Goal: Task Accomplishment & Management: Manage account settings

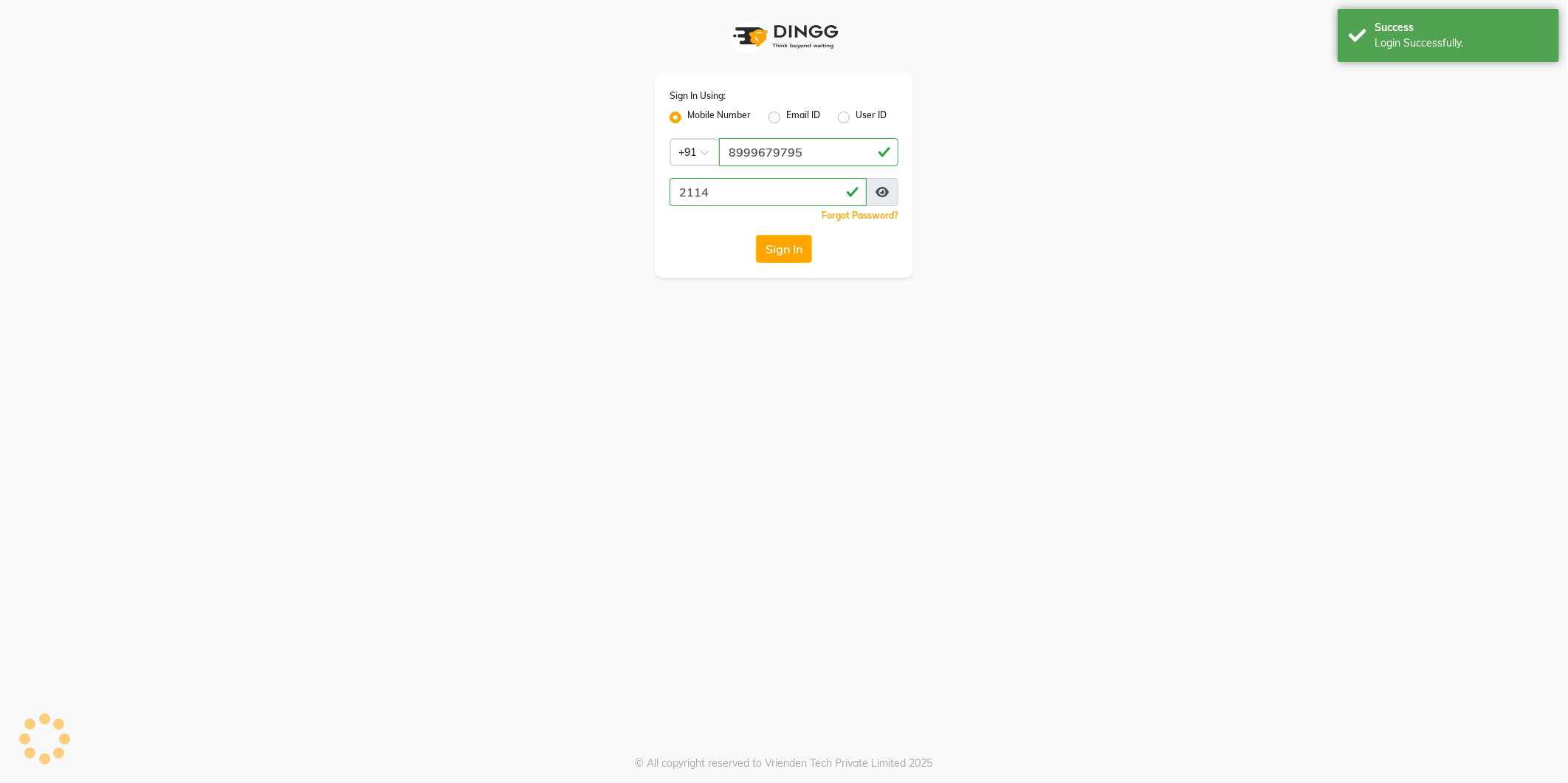
select select "service"
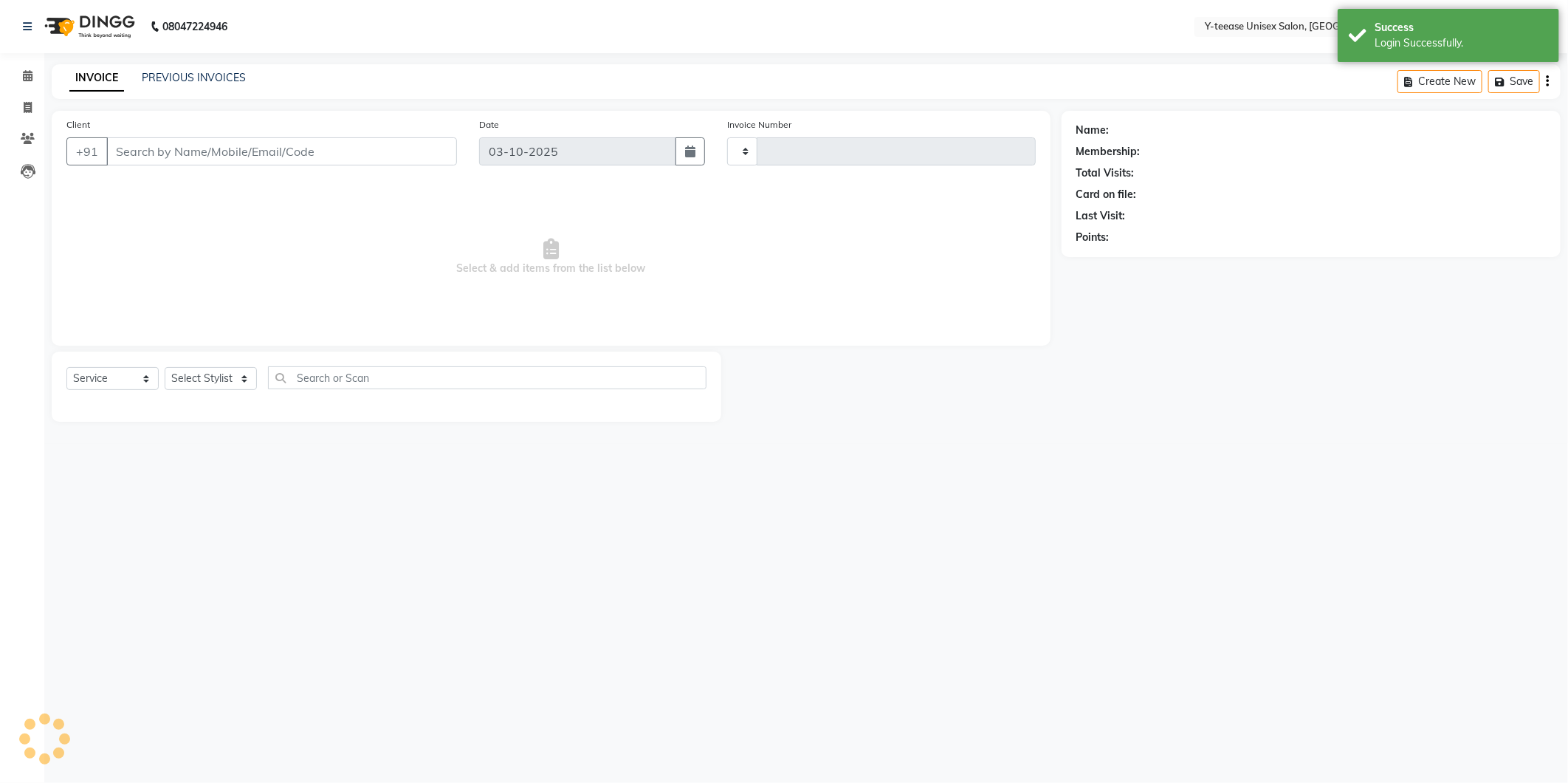
select select "en"
select select "4"
type input "8361"
click at [31, 75] on icon at bounding box center [27, 75] width 9 height 11
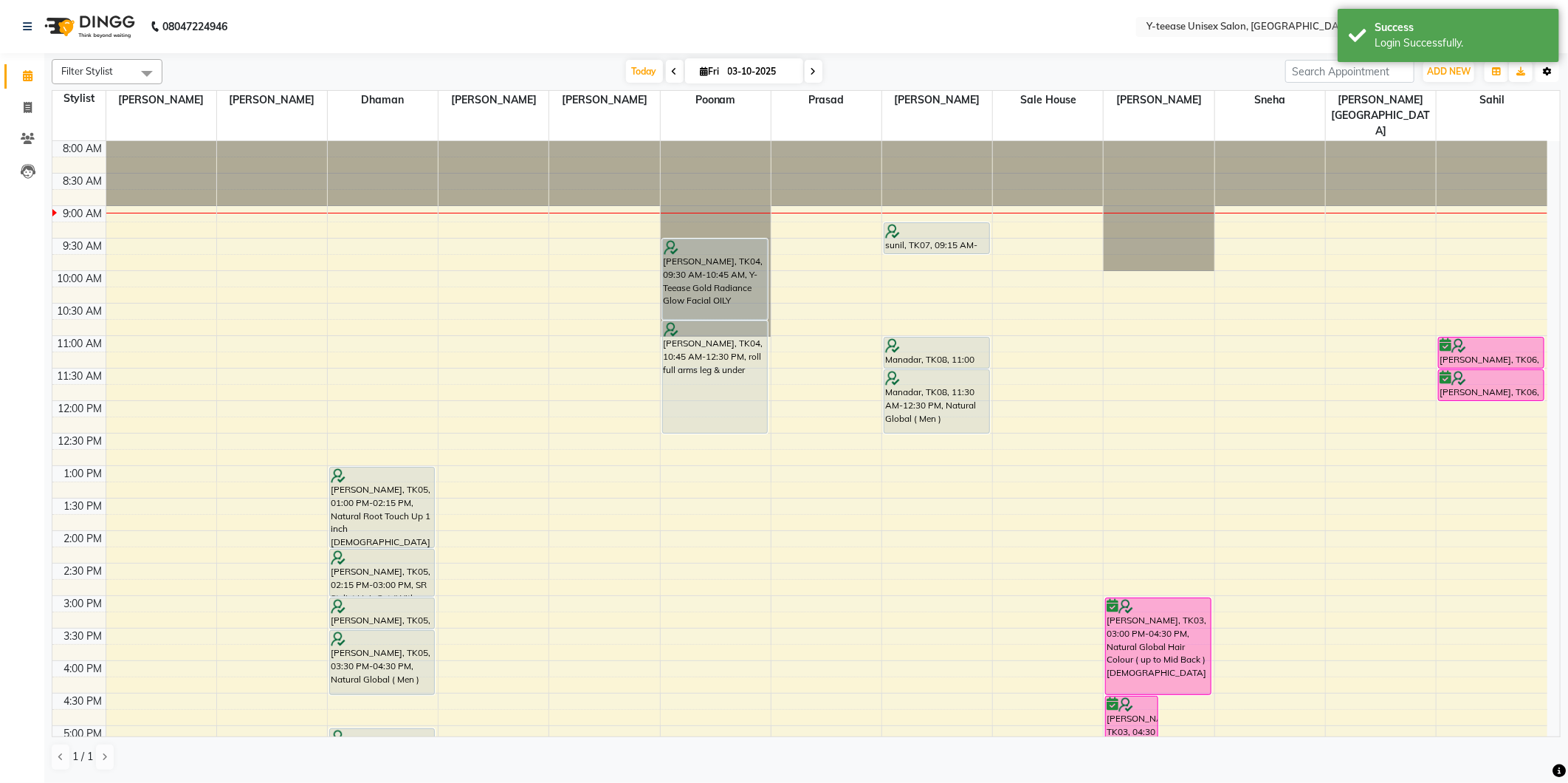
click at [1549, 72] on icon "button" at bounding box center [1547, 72] width 9 height 9
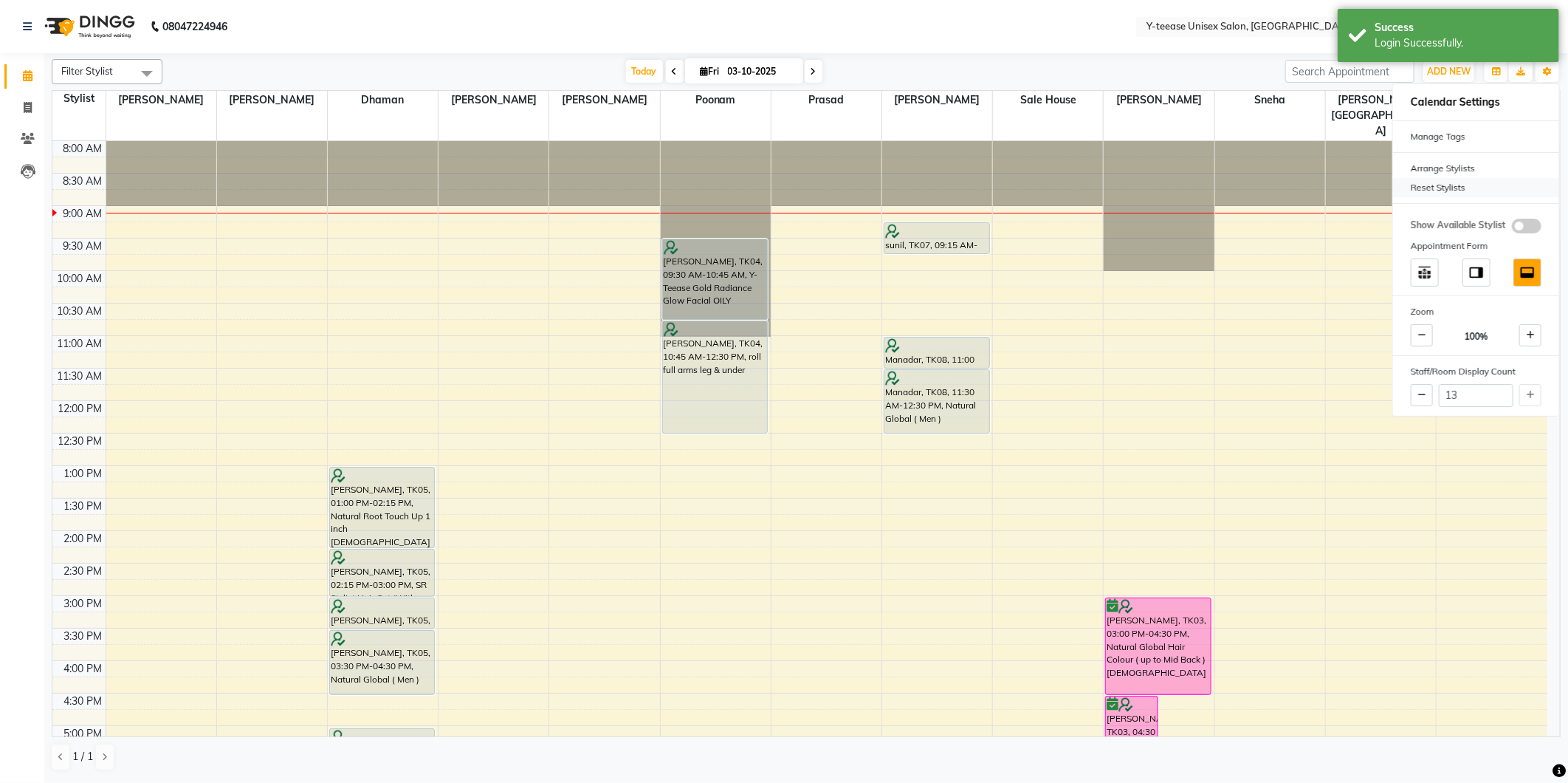
click at [1458, 180] on div "Reset Stylists" at bounding box center [1475, 187] width 166 height 19
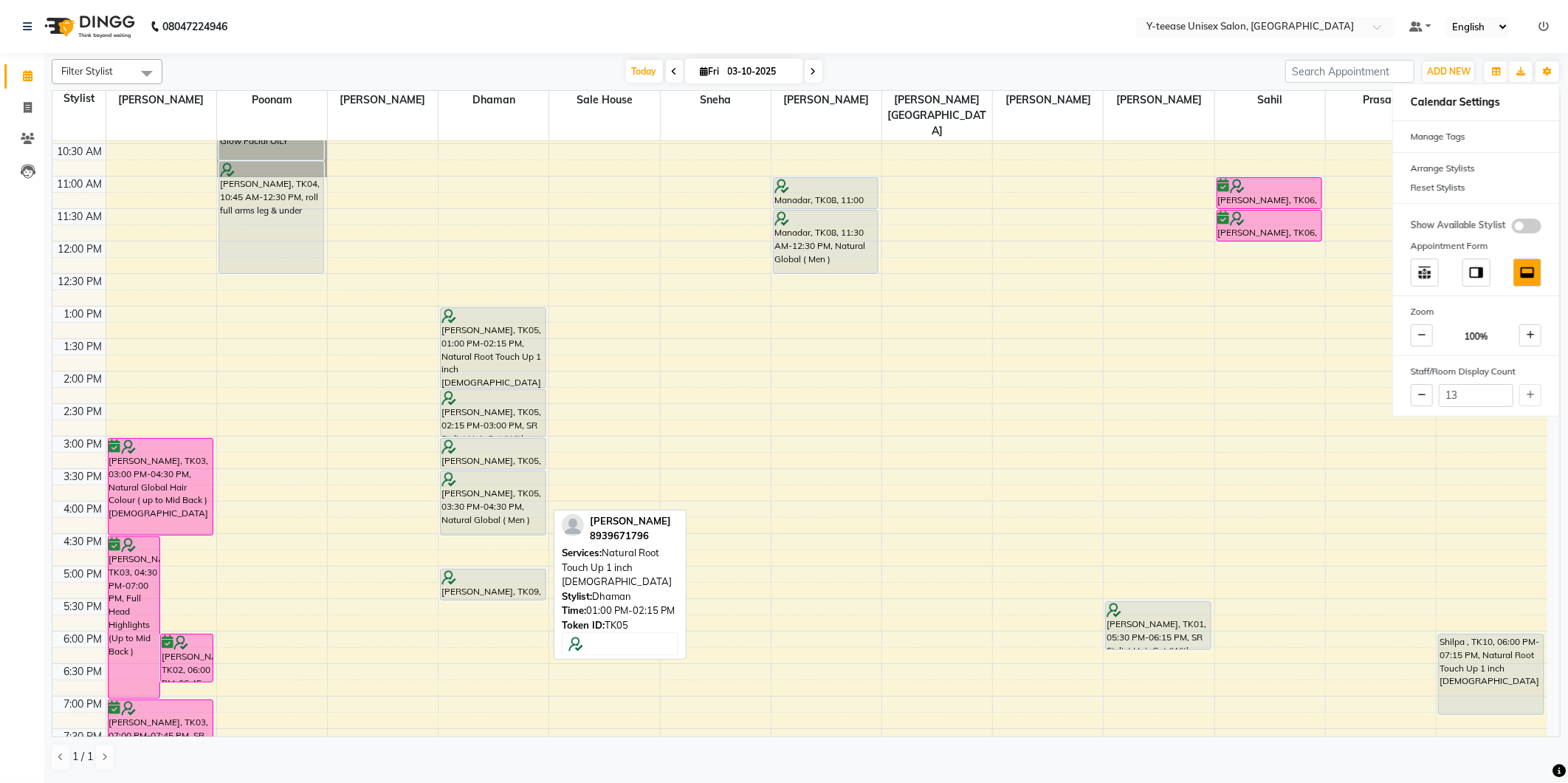
scroll to position [246, 0]
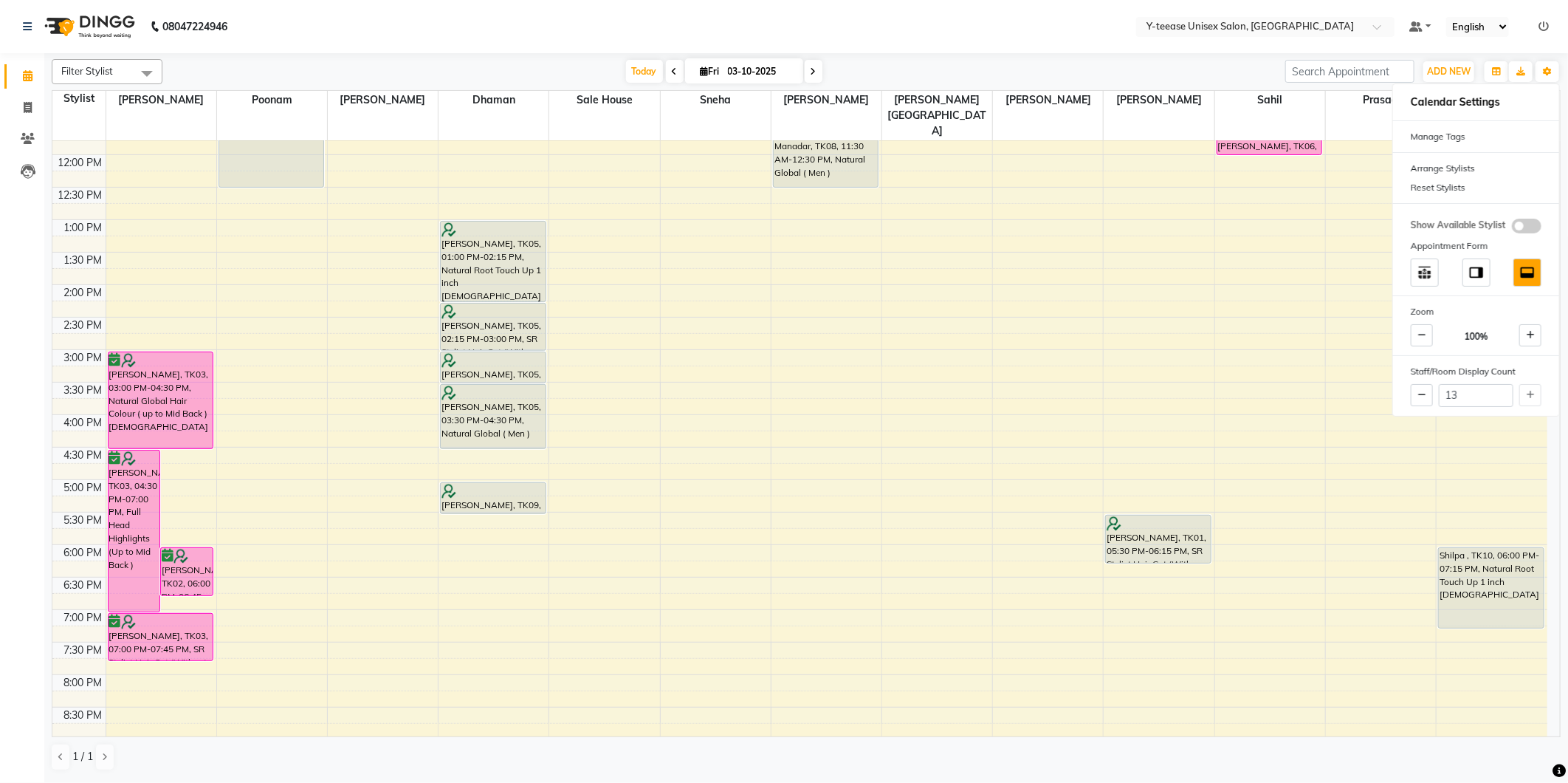
click at [805, 72] on span at bounding box center [813, 71] width 18 height 23
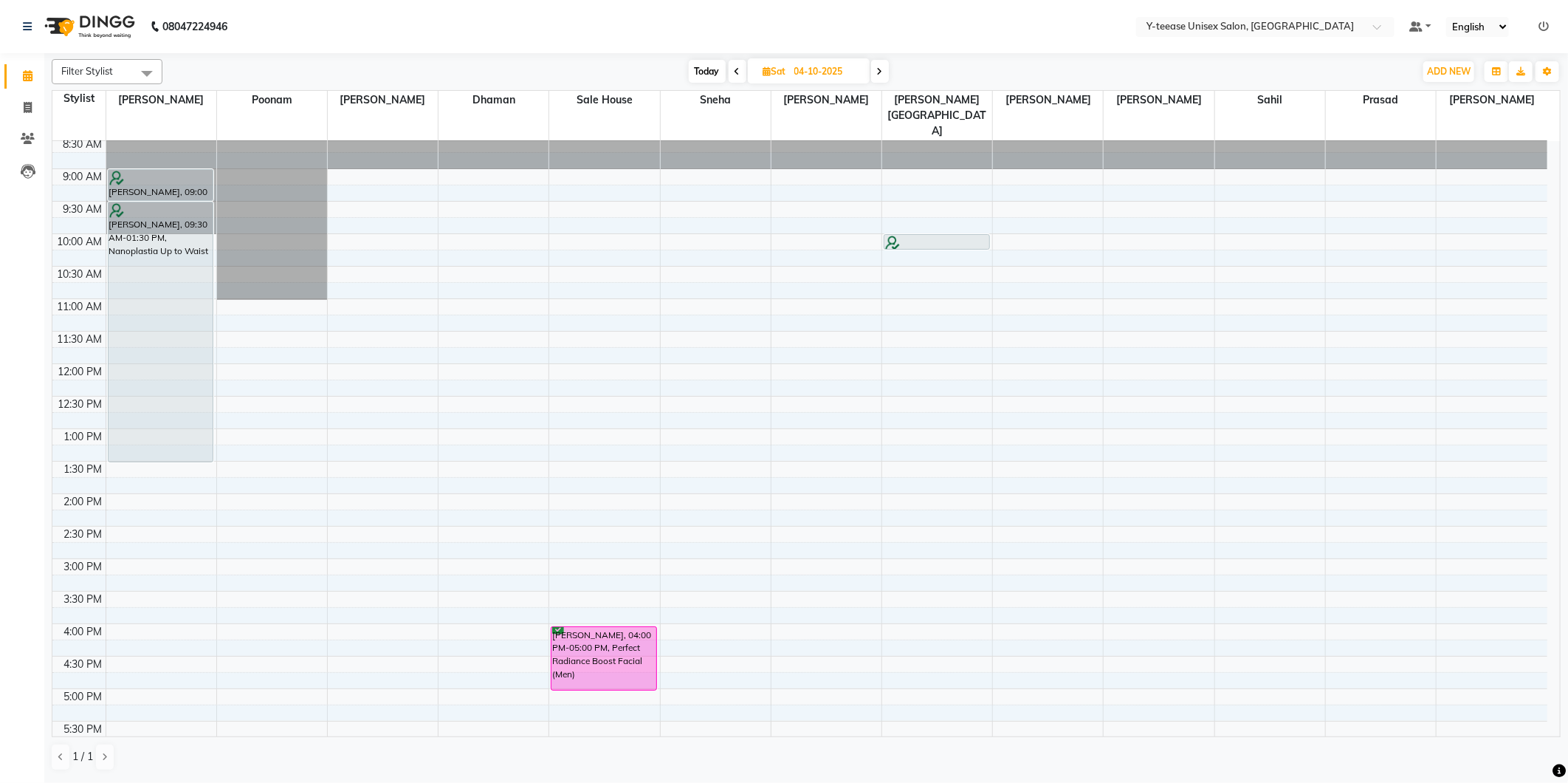
scroll to position [0, 0]
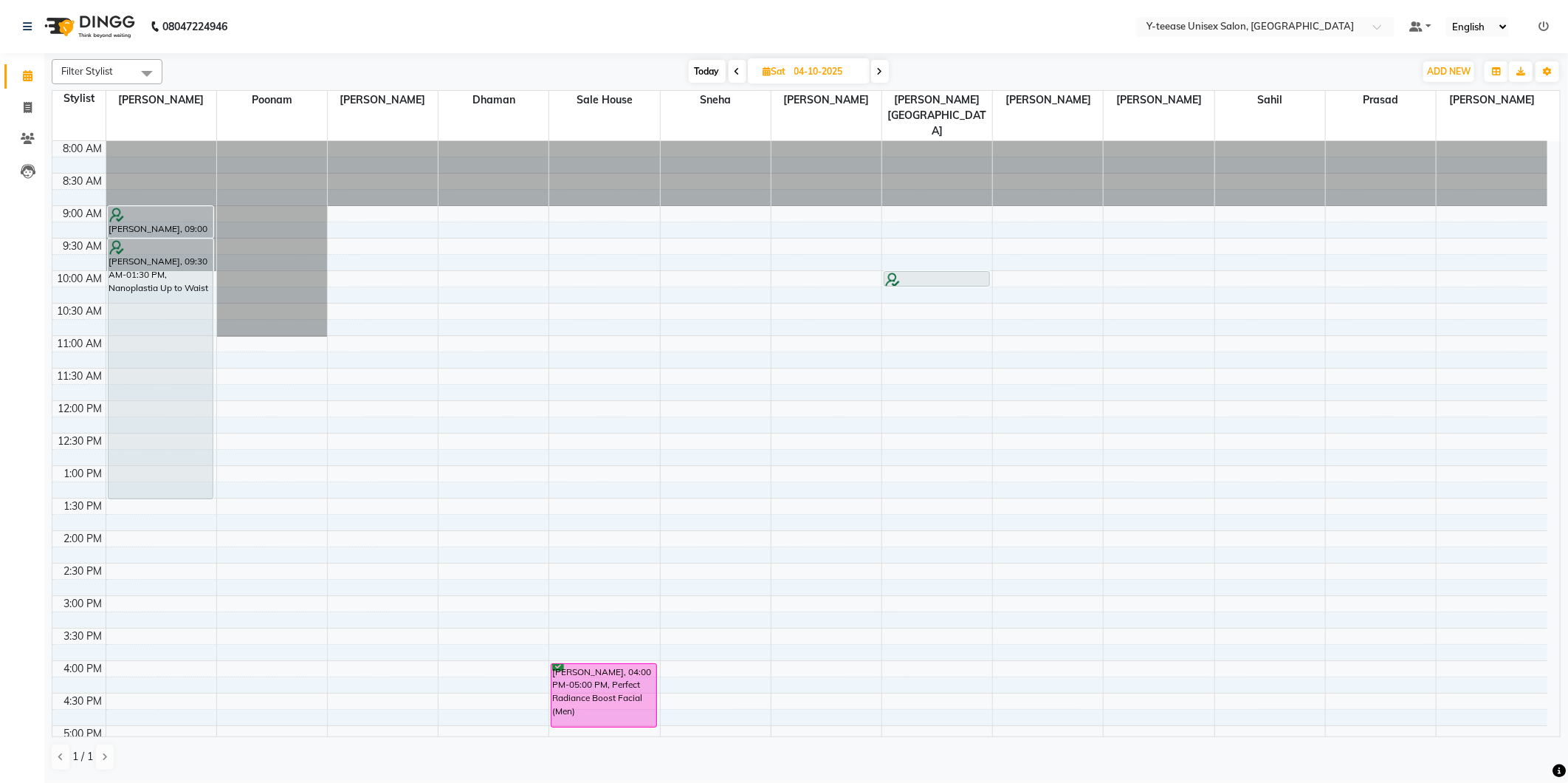
click at [877, 72] on icon at bounding box center [880, 72] width 6 height 9
type input "05-10-2025"
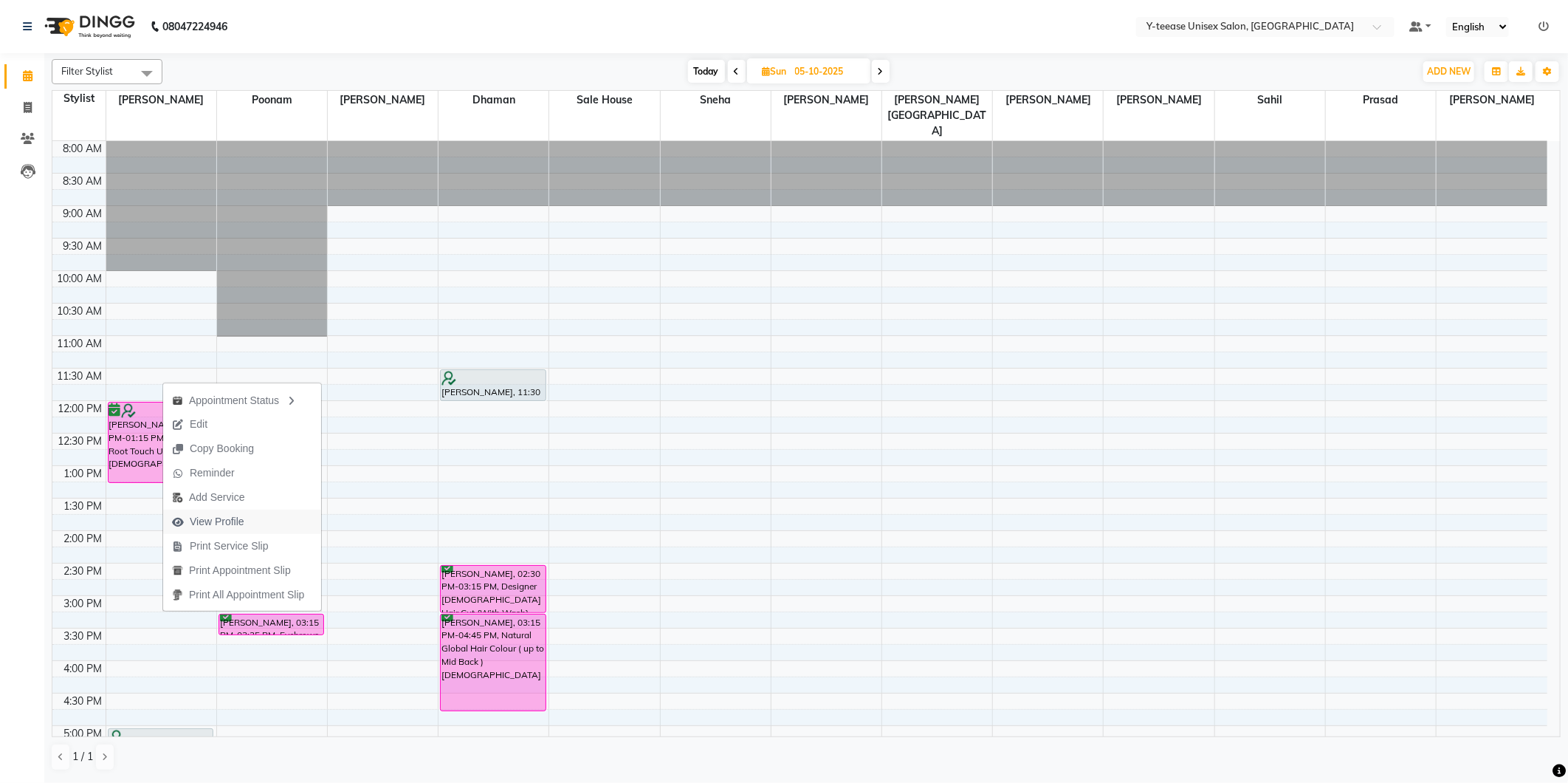
click at [232, 518] on span "View Profile" at bounding box center [216, 522] width 55 height 15
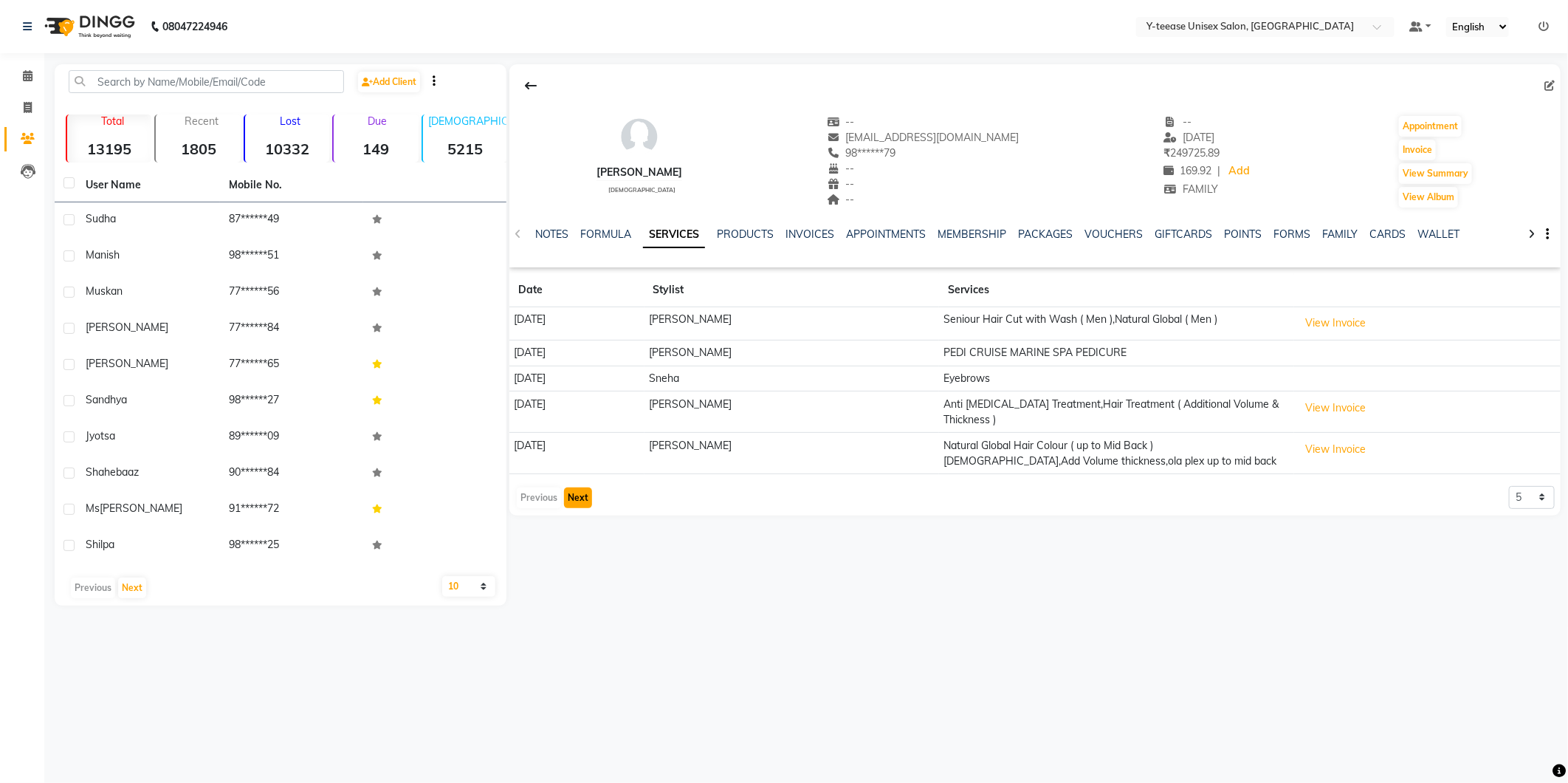
click at [581, 496] on button "Next" at bounding box center [577, 498] width 28 height 21
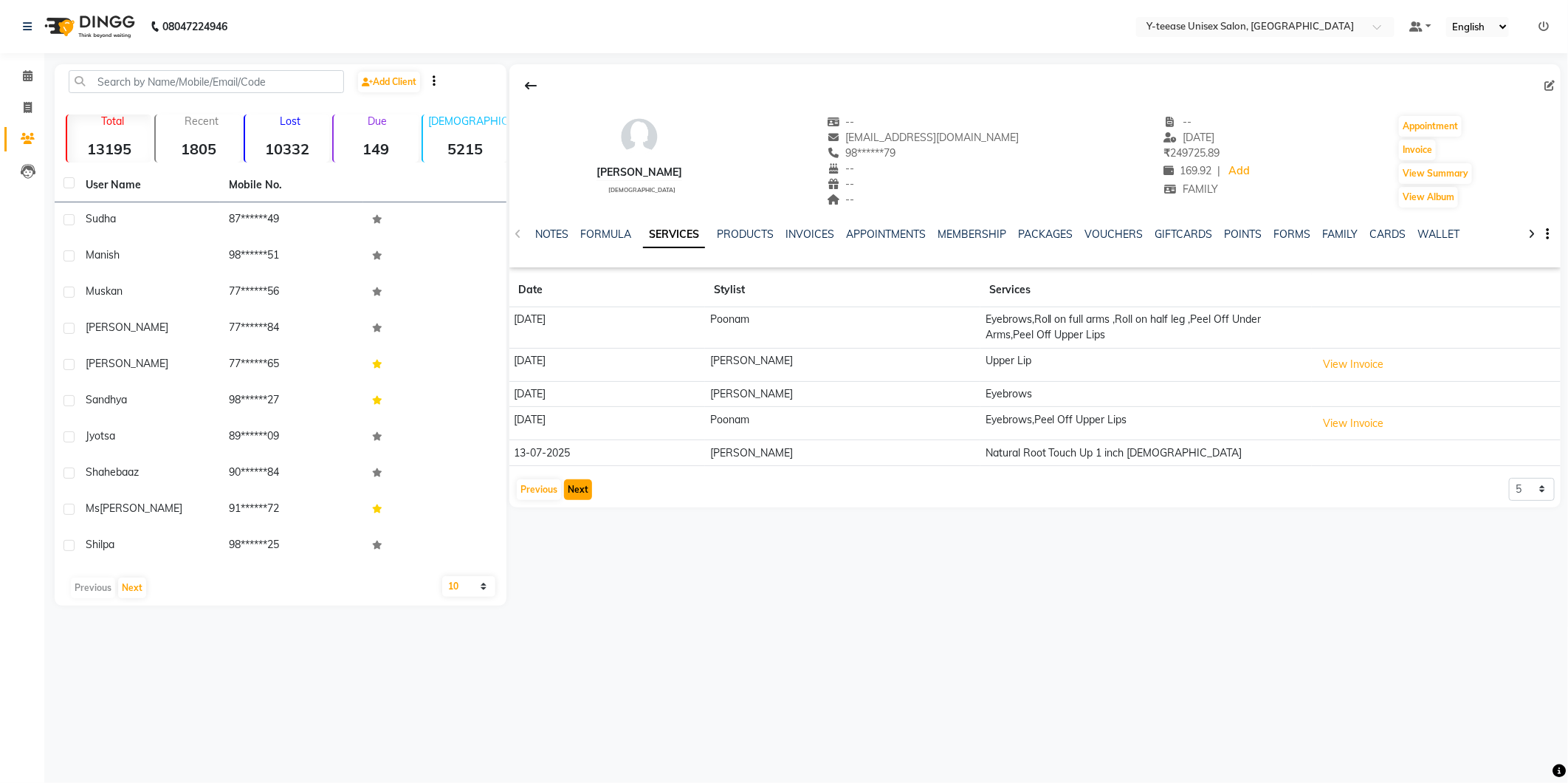
click at [581, 496] on button "Next" at bounding box center [577, 489] width 28 height 21
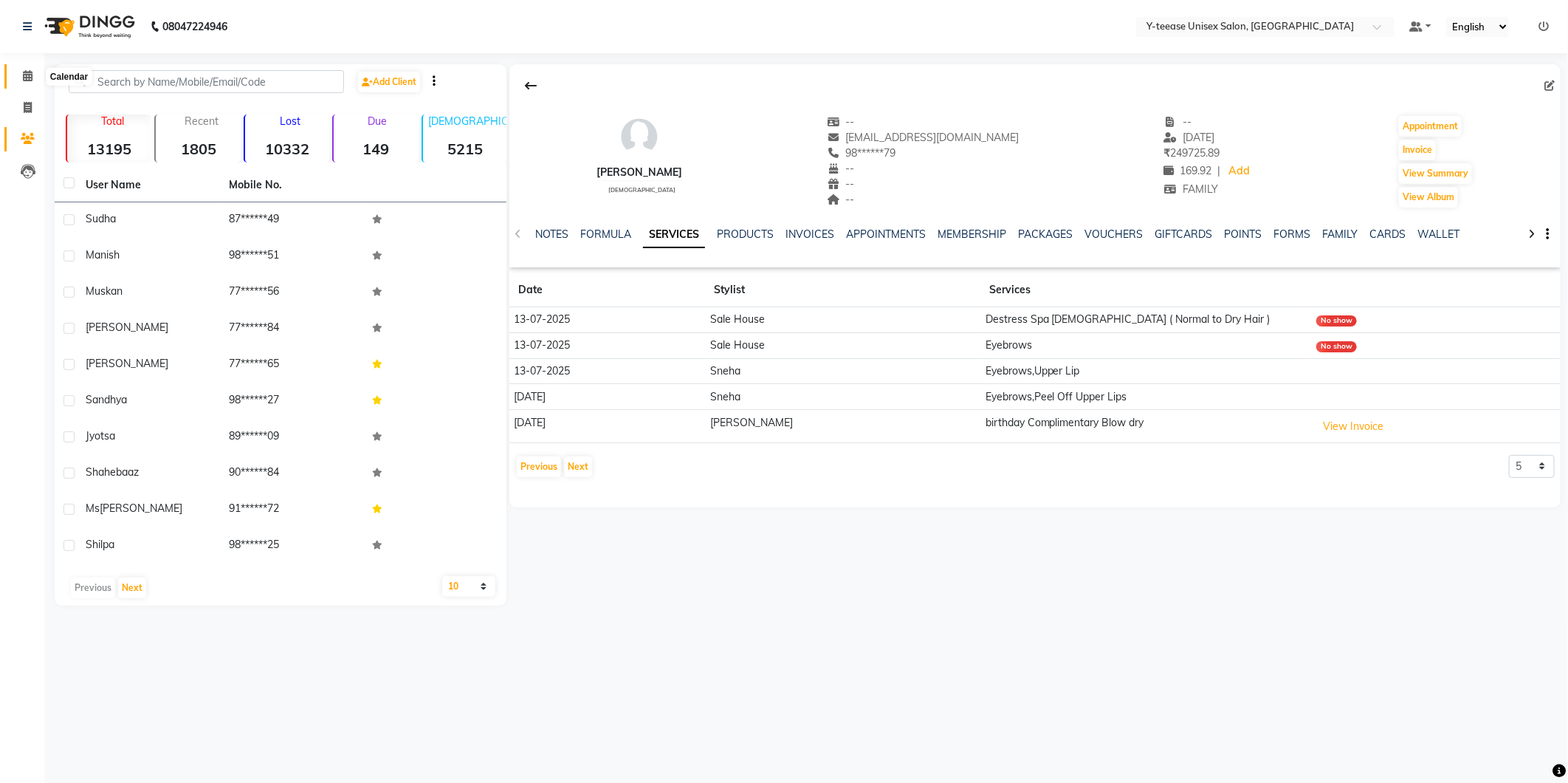
click at [24, 69] on span at bounding box center [28, 77] width 26 height 17
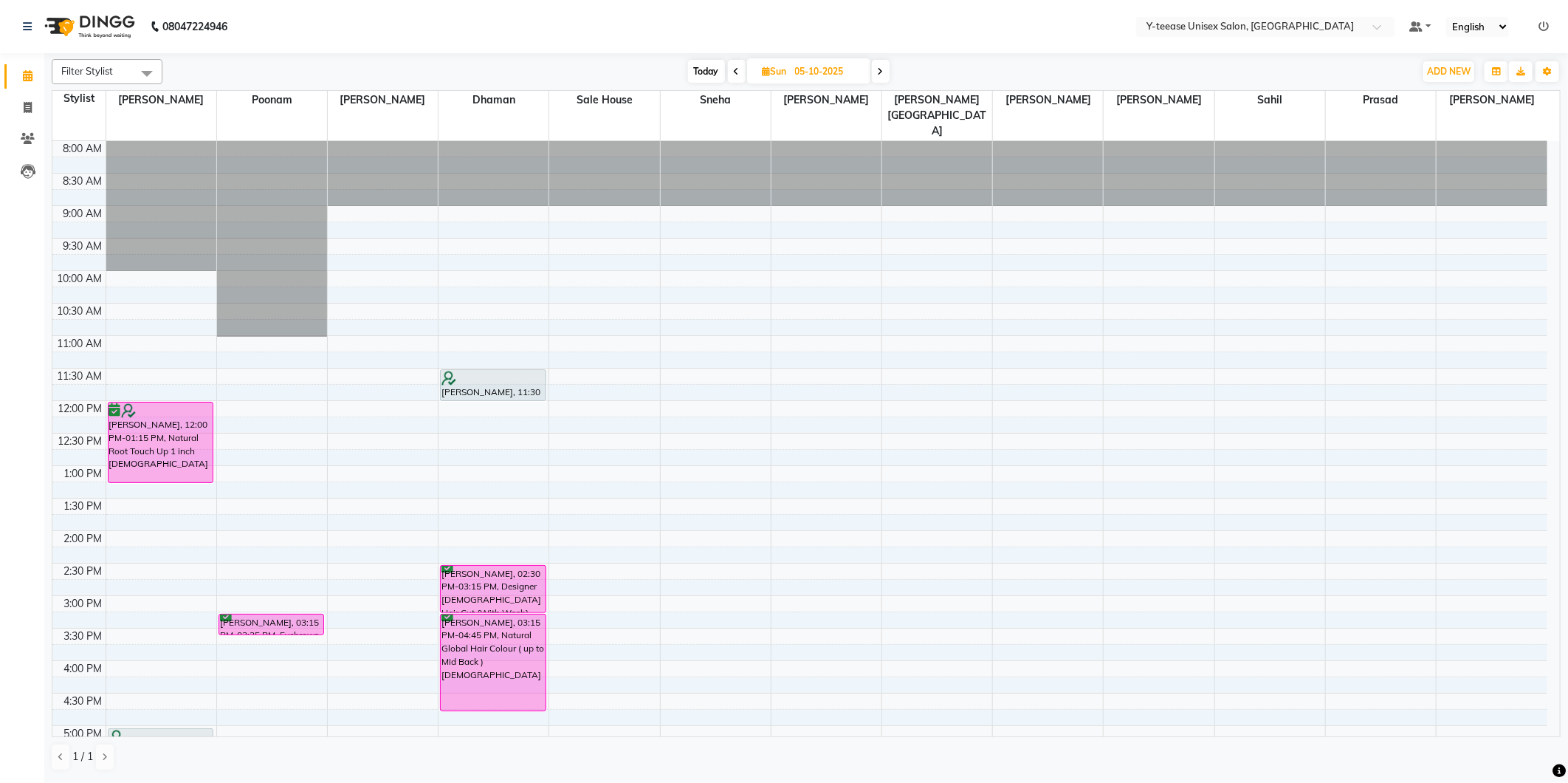
click at [883, 67] on icon at bounding box center [880, 72] width 6 height 9
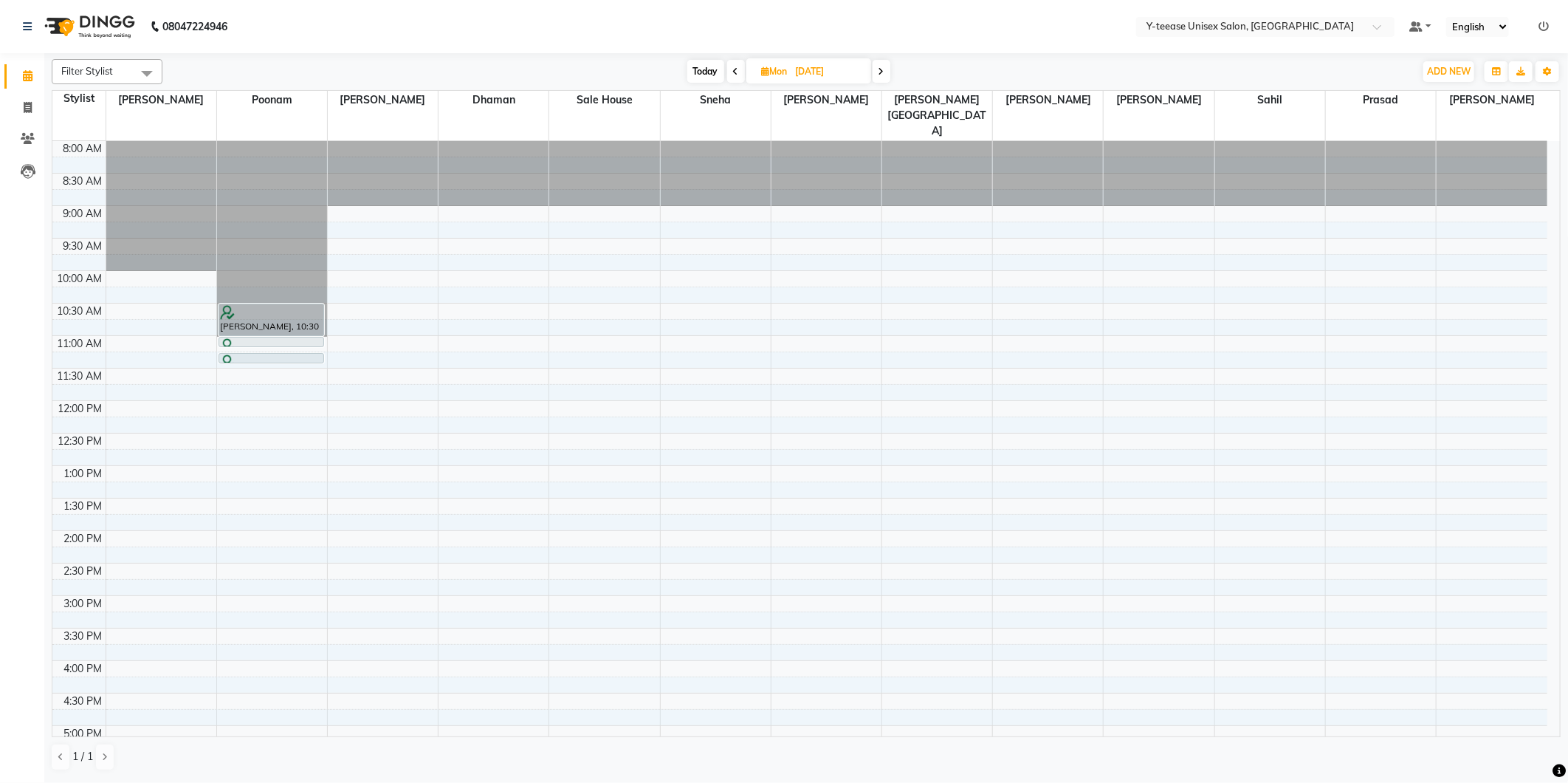
click at [881, 70] on icon at bounding box center [881, 72] width 6 height 9
click at [883, 75] on span at bounding box center [880, 71] width 18 height 23
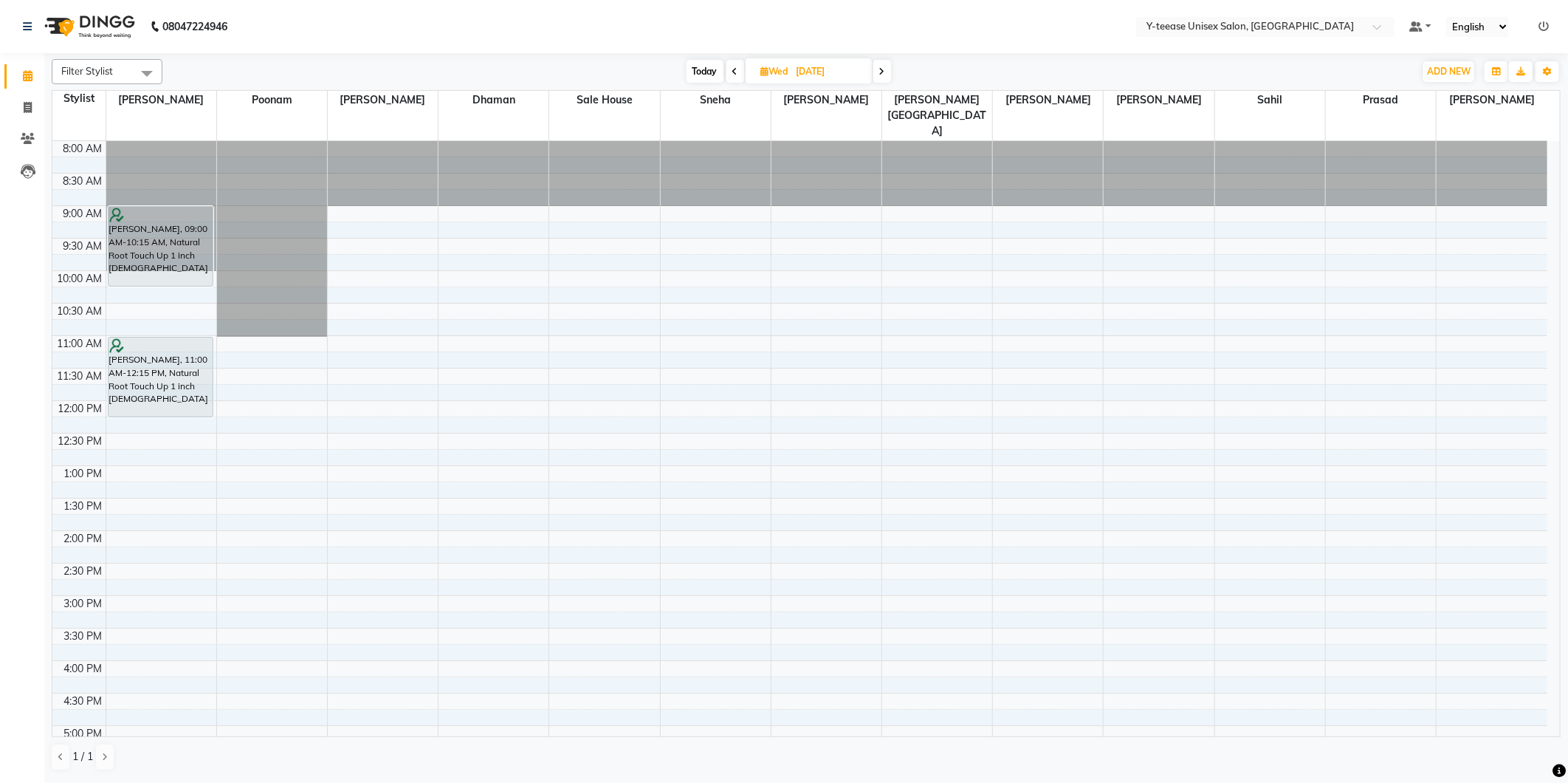
click at [880, 72] on icon at bounding box center [882, 72] width 6 height 9
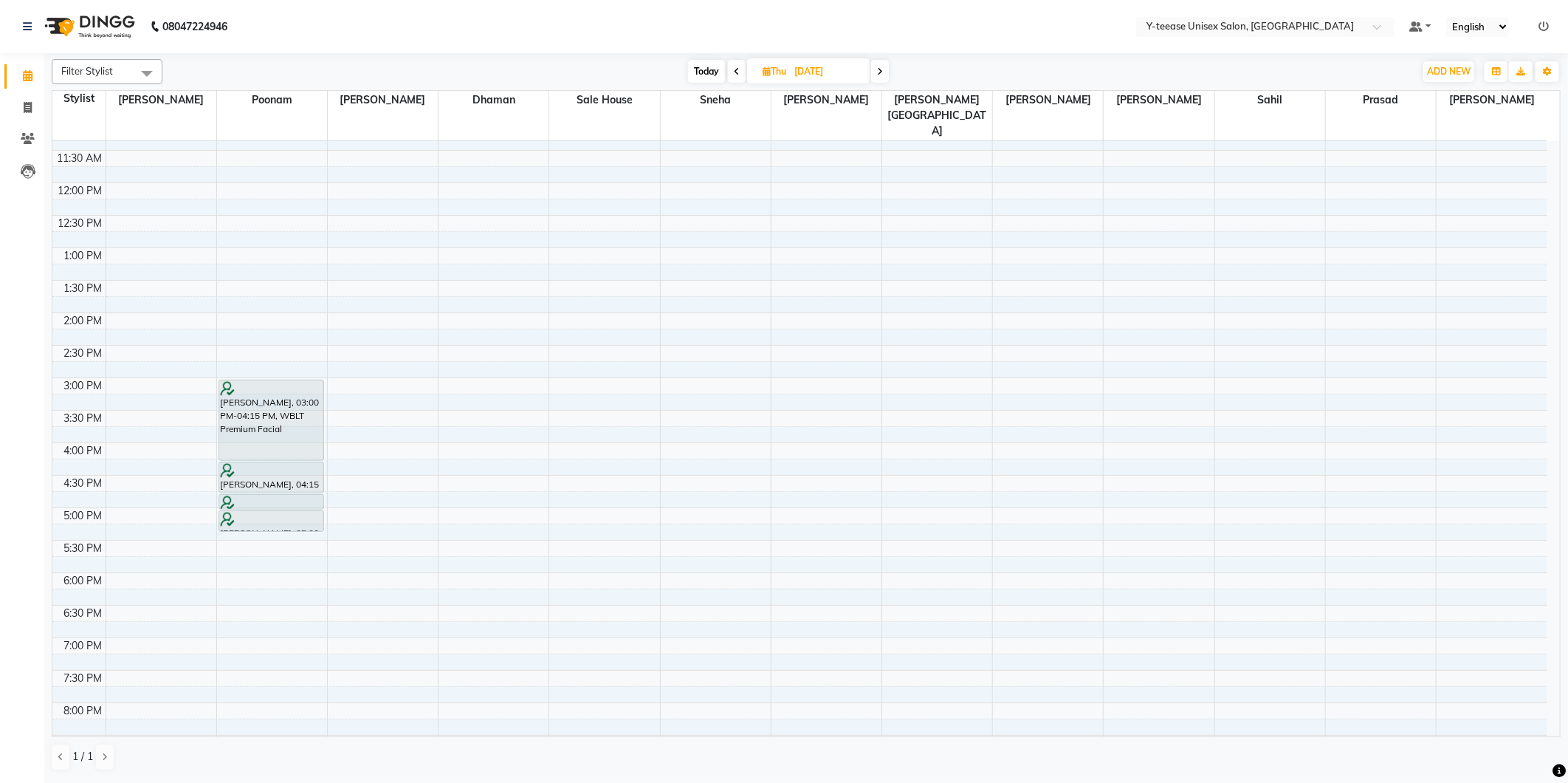
scroll to position [246, 0]
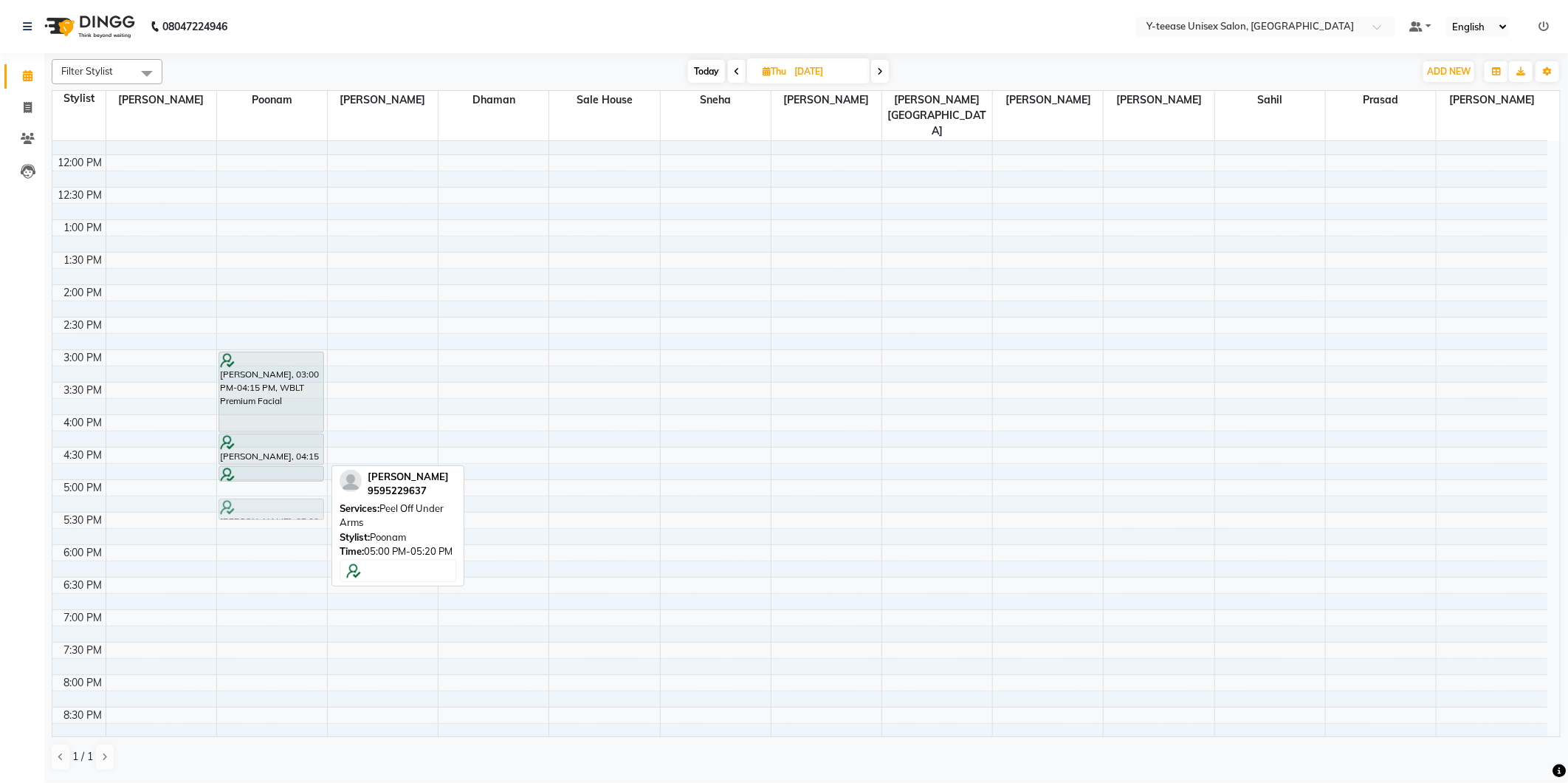
drag, startPoint x: 248, startPoint y: 464, endPoint x: 256, endPoint y: 483, distance: 20.6
click at [256, 483] on div "priya sharma, 03:00 PM-04:15 PM, WBLT Premium Facial priya sharma, 04:15 PM-04:…" at bounding box center [272, 381] width 110 height 974
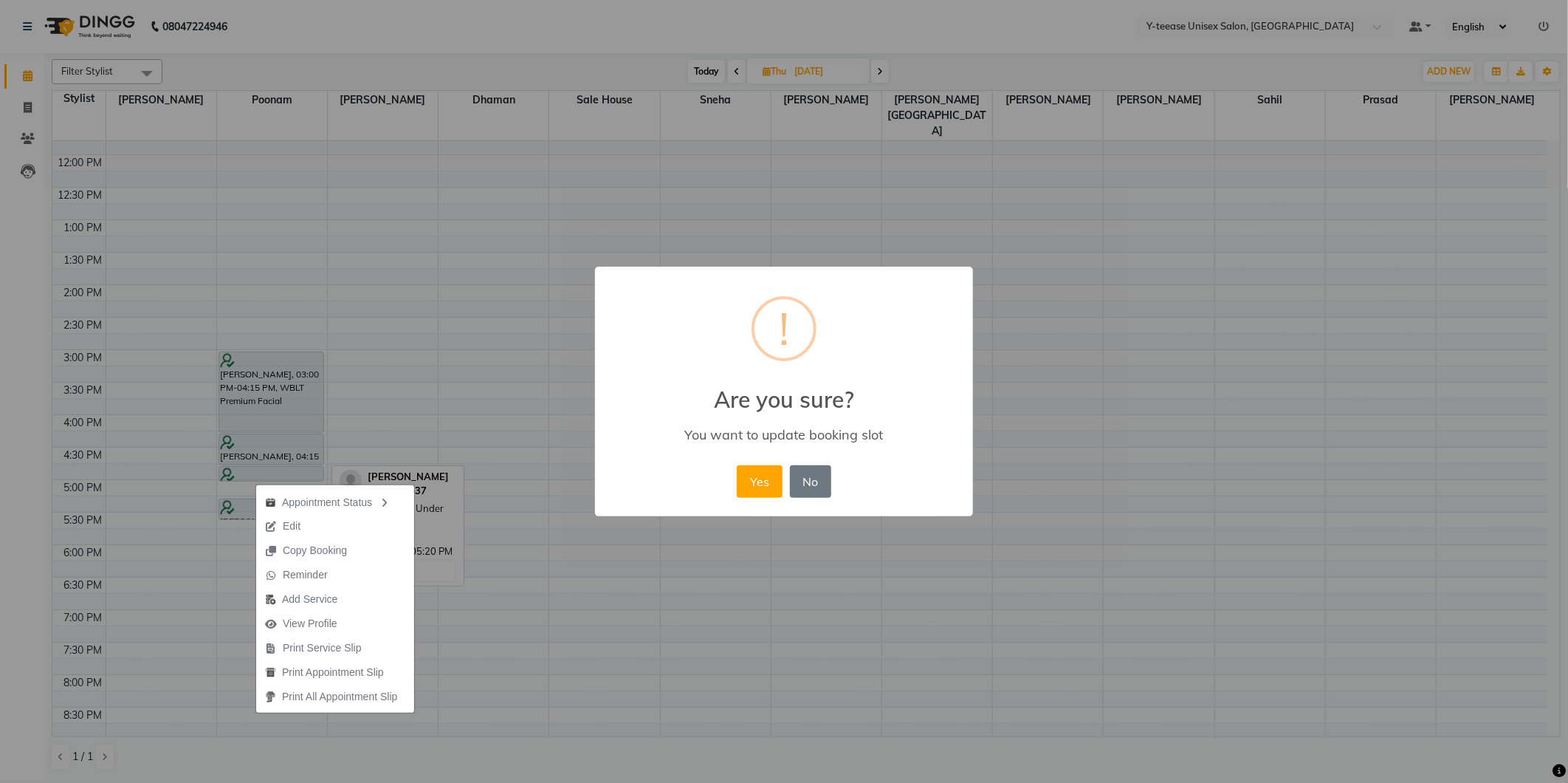
click at [0, 514] on html "08047224946 Select Location × Y-teease Unisex Salon, Amanora Default Panel My P…" at bounding box center [784, 392] width 1568 height 783
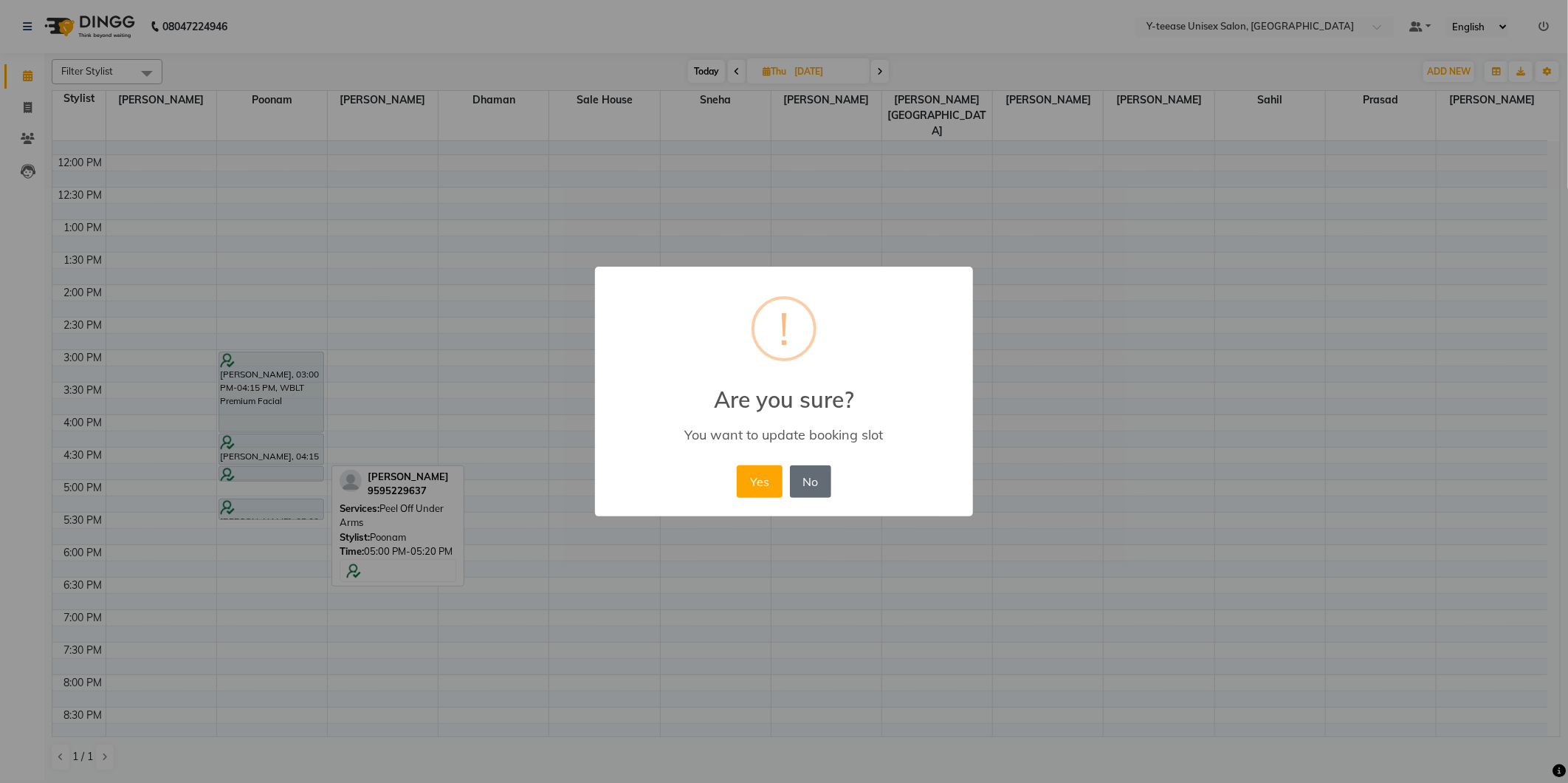
click at [814, 483] on button "No" at bounding box center [811, 482] width 41 height 33
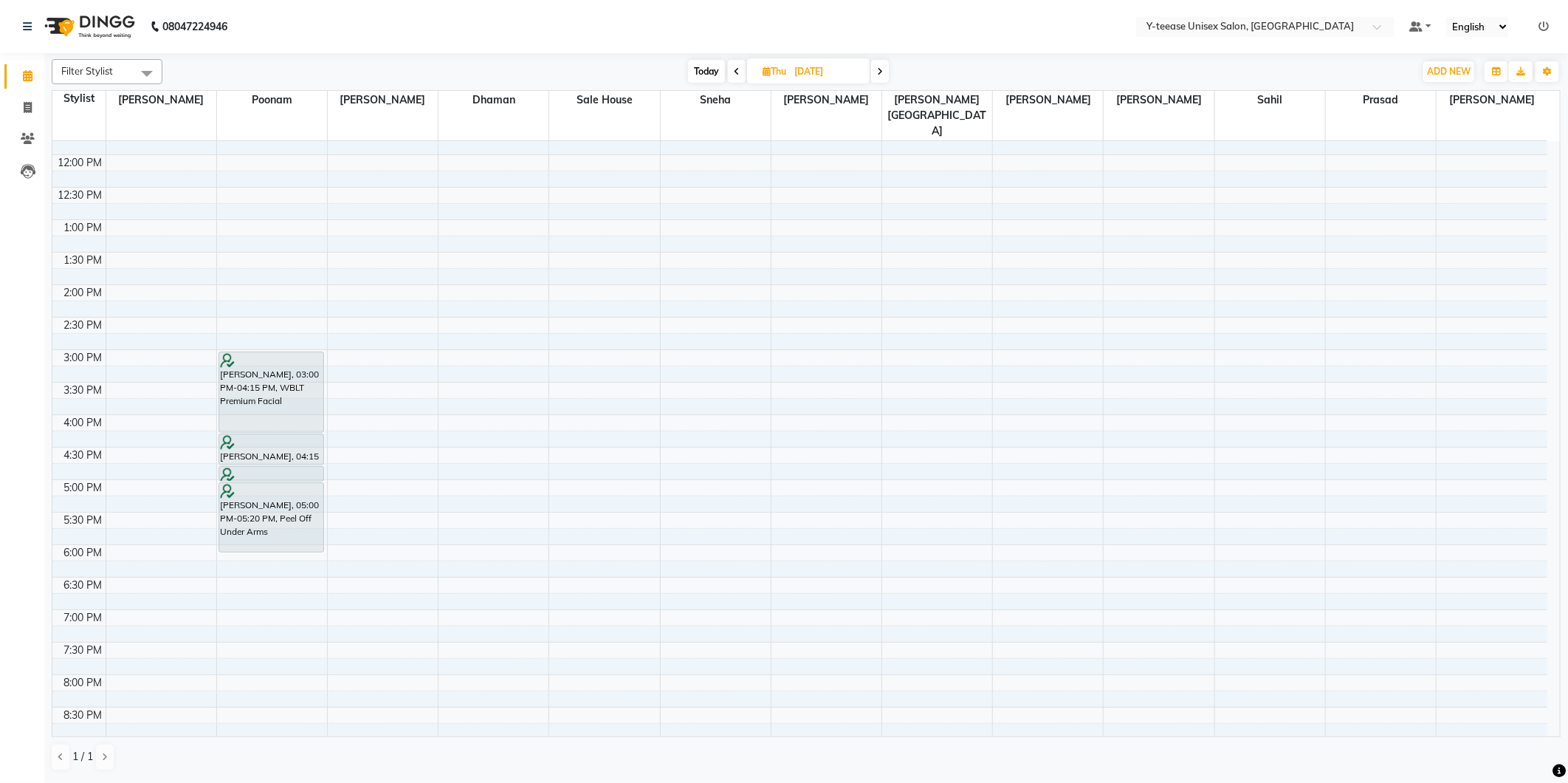
drag, startPoint x: 254, startPoint y: 473, endPoint x: 263, endPoint y: 530, distance: 57.7
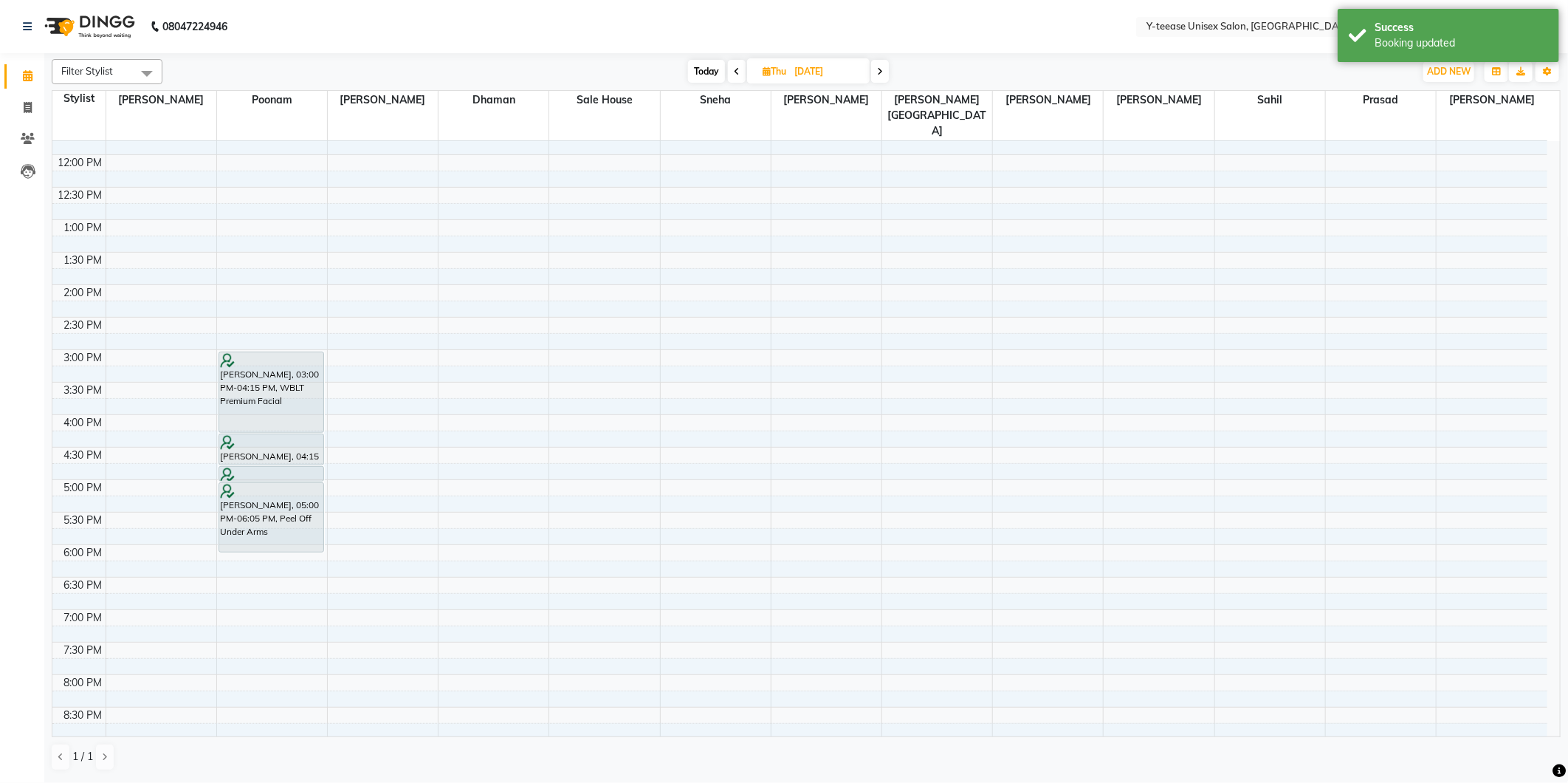
drag, startPoint x: 263, startPoint y: 530, endPoint x: 705, endPoint y: 71, distance: 637.2
click at [705, 71] on span "Today" at bounding box center [707, 71] width 37 height 23
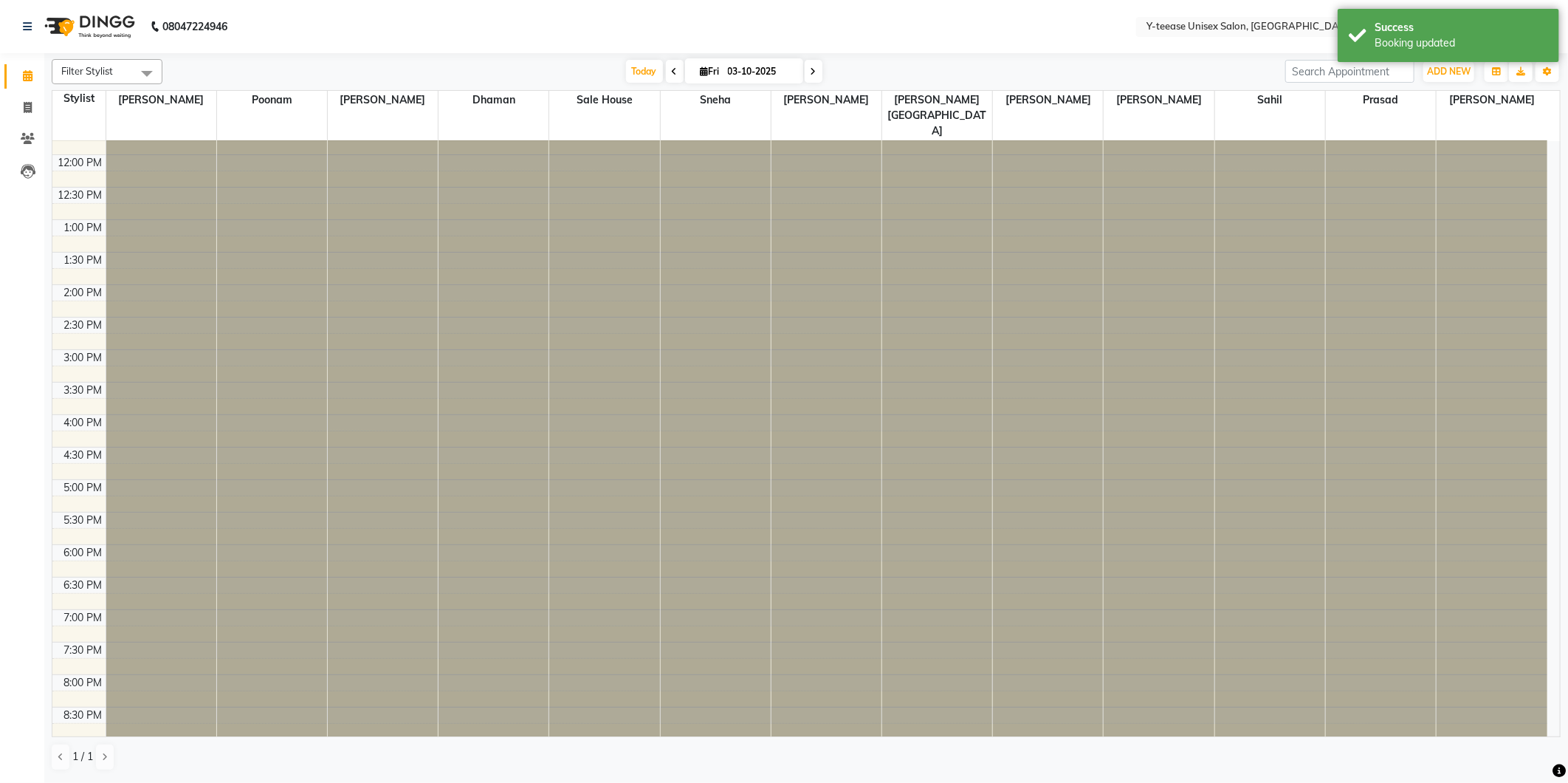
scroll to position [65, 0]
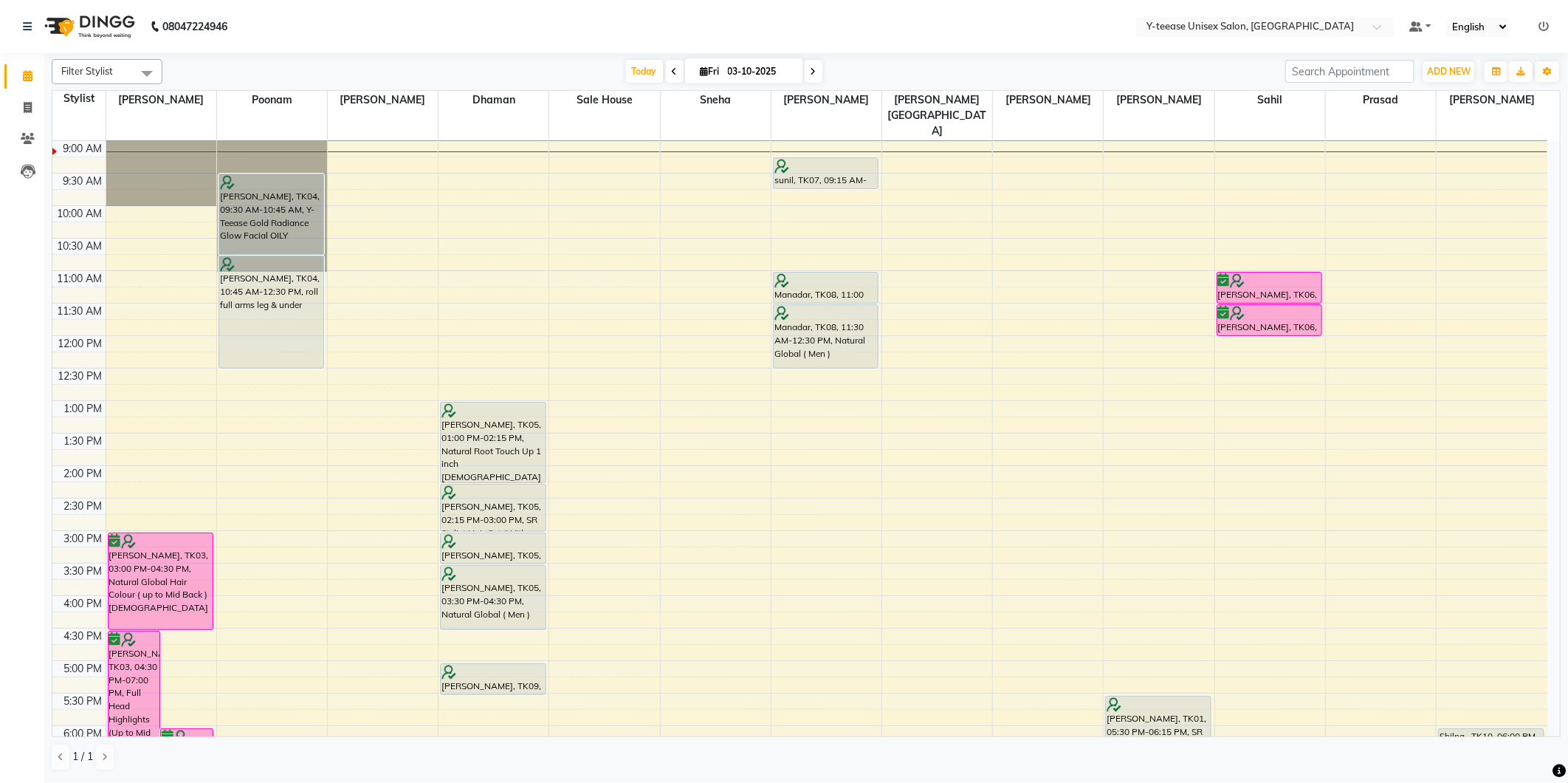
click at [672, 69] on icon at bounding box center [674, 72] width 6 height 9
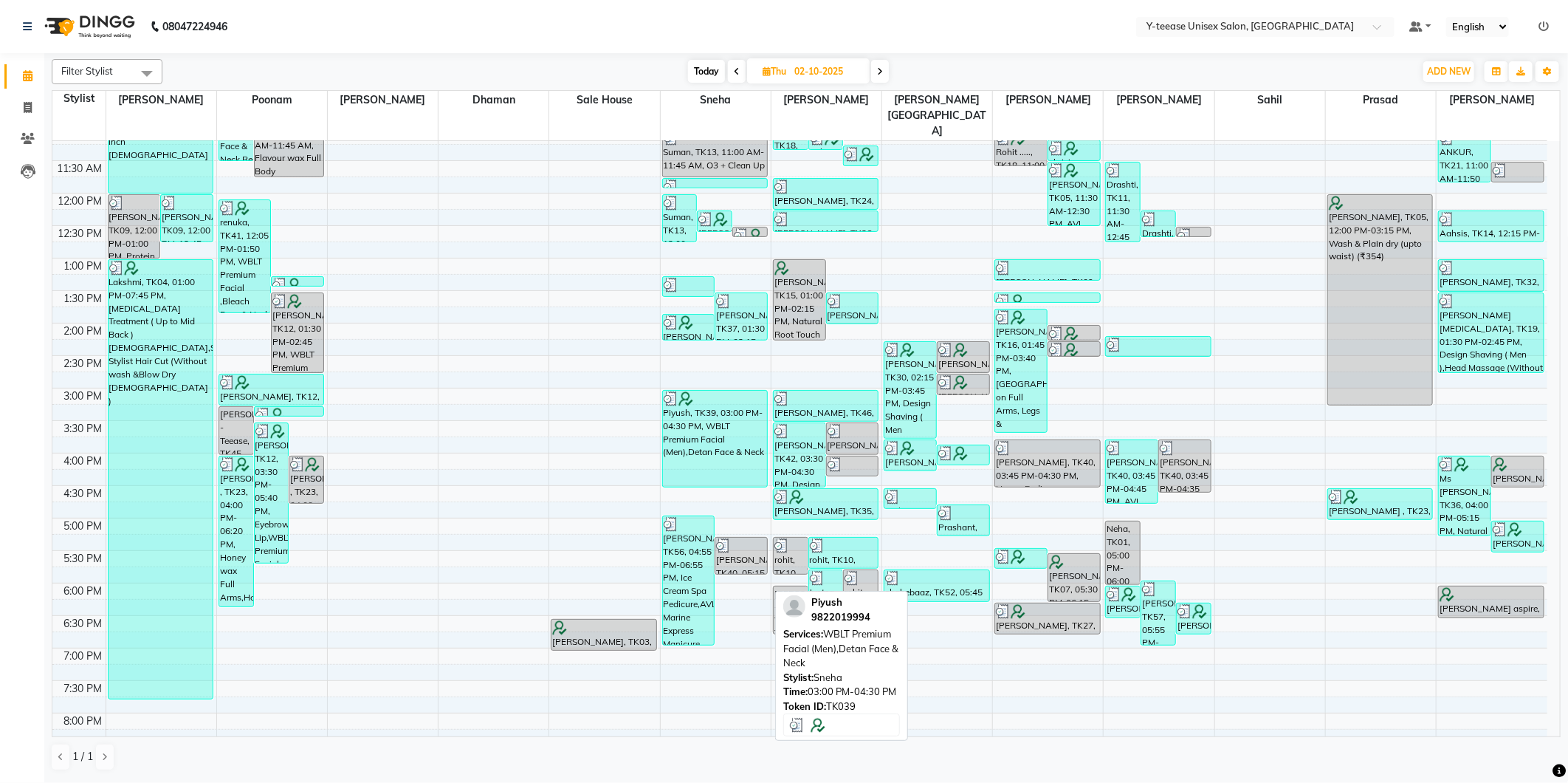
scroll to position [230, 0]
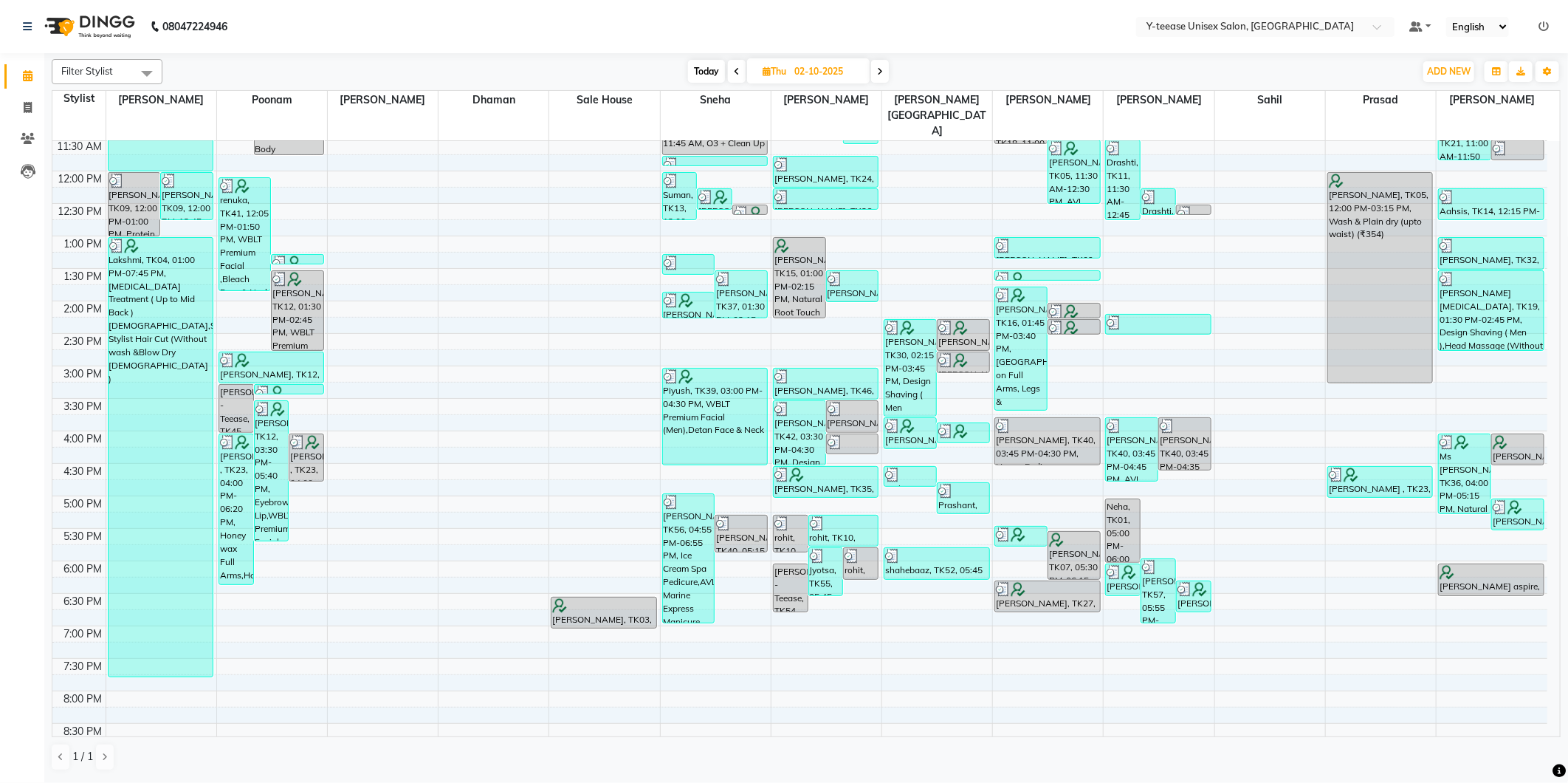
click at [705, 69] on span "Today" at bounding box center [707, 71] width 37 height 23
type input "03-10-2025"
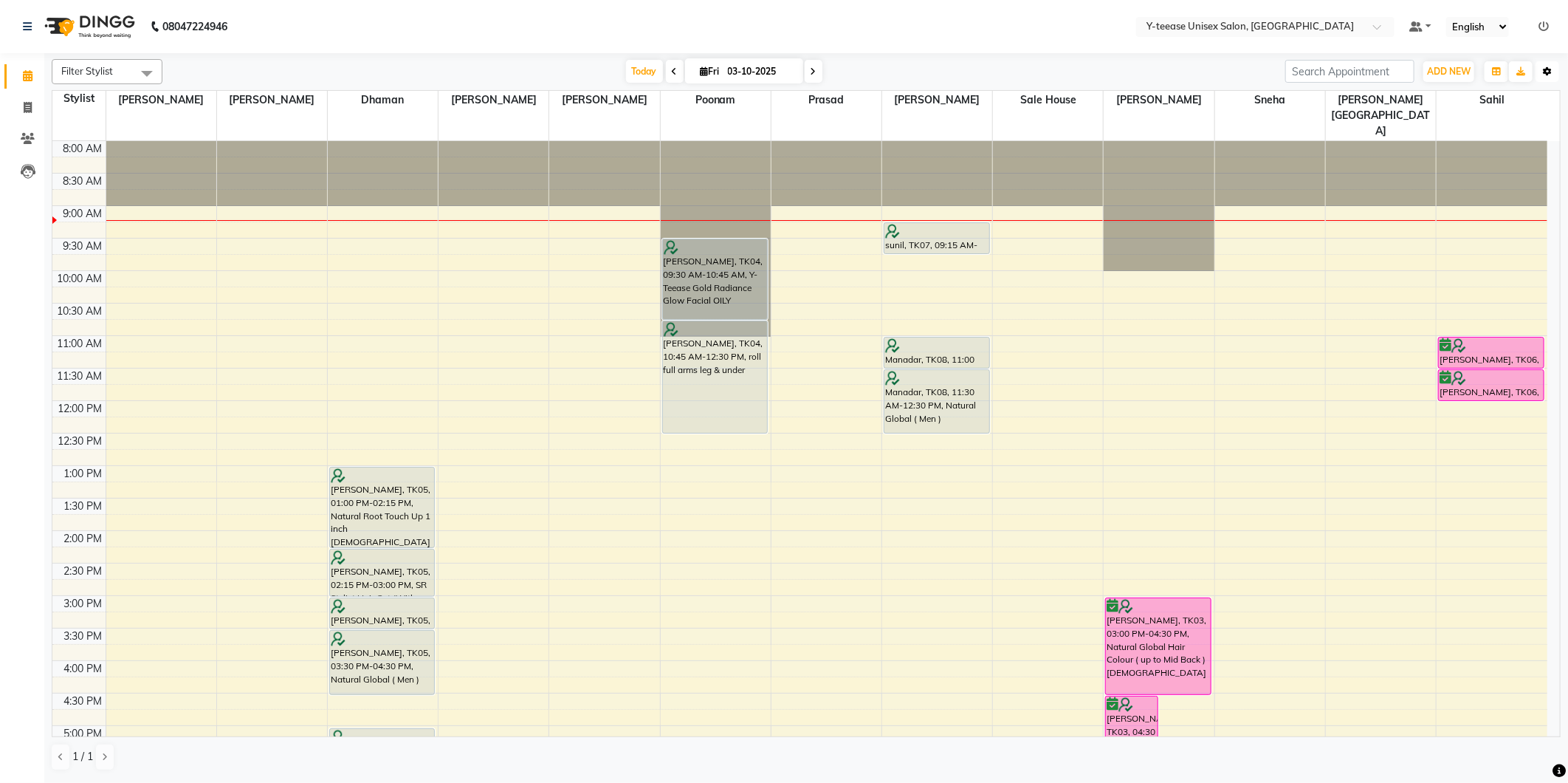
click at [1549, 71] on icon "button" at bounding box center [1547, 72] width 9 height 9
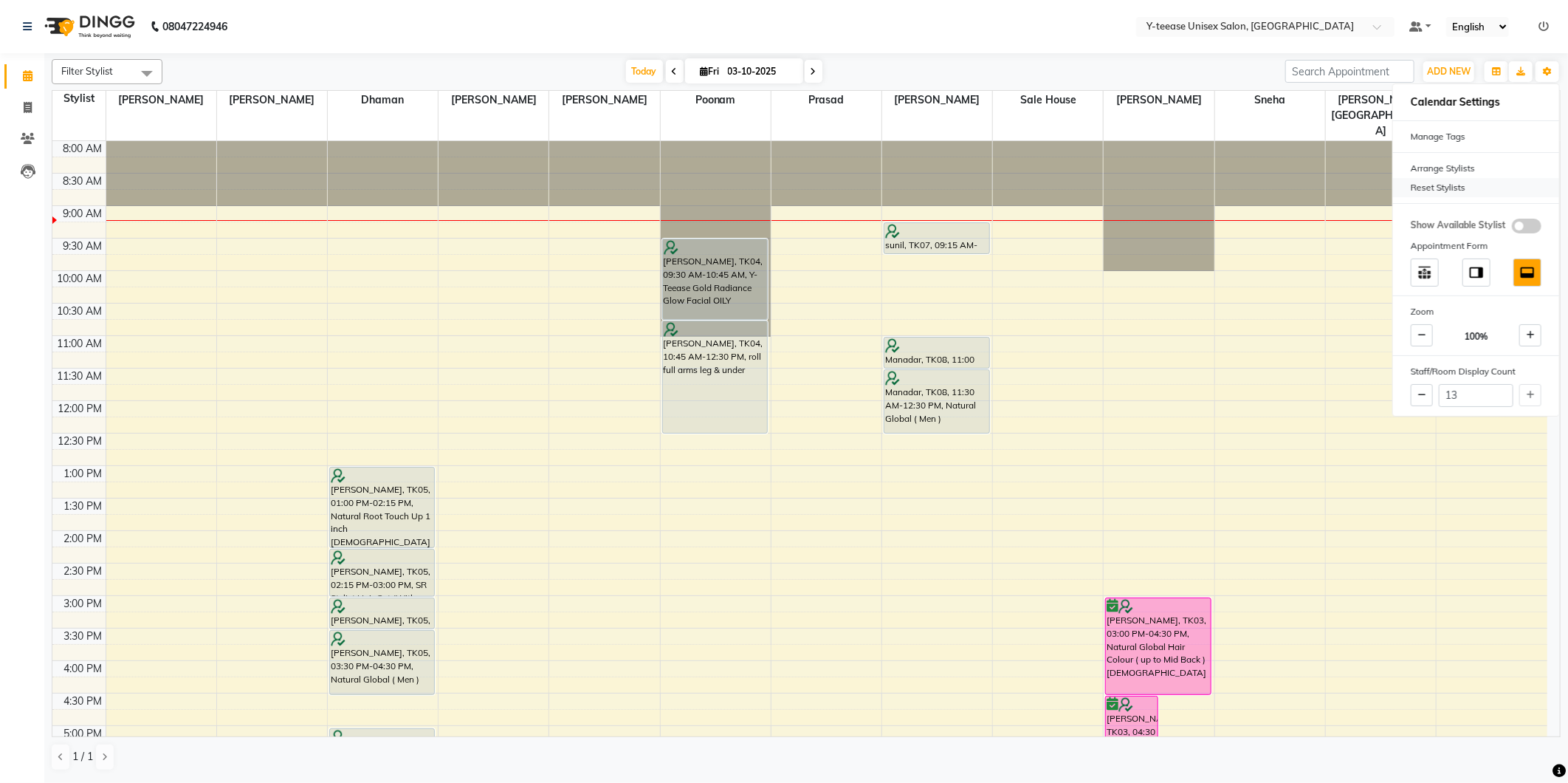
click at [1468, 187] on div "Reset Stylists" at bounding box center [1475, 187] width 166 height 19
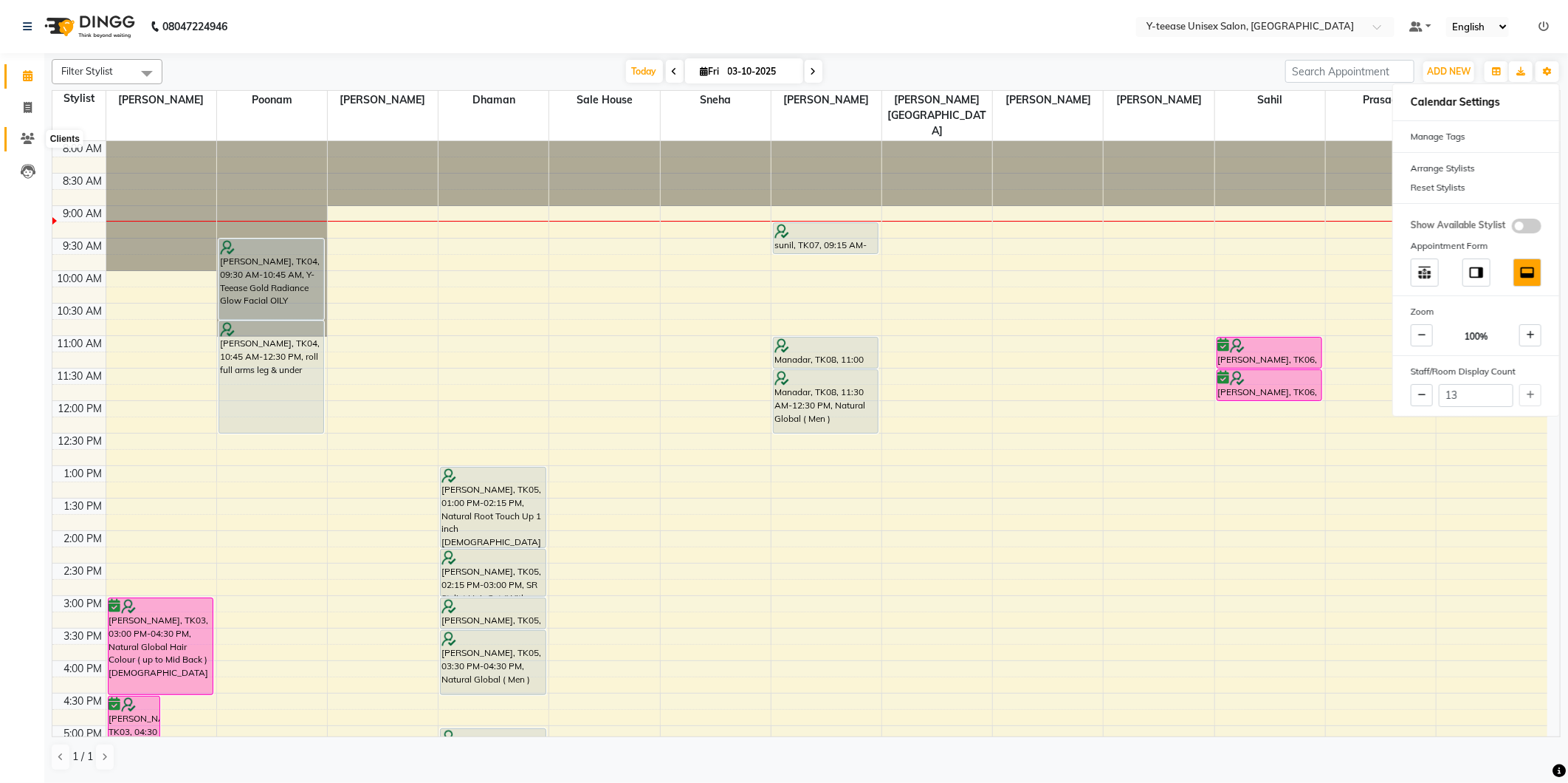
click at [24, 139] on icon at bounding box center [28, 138] width 14 height 11
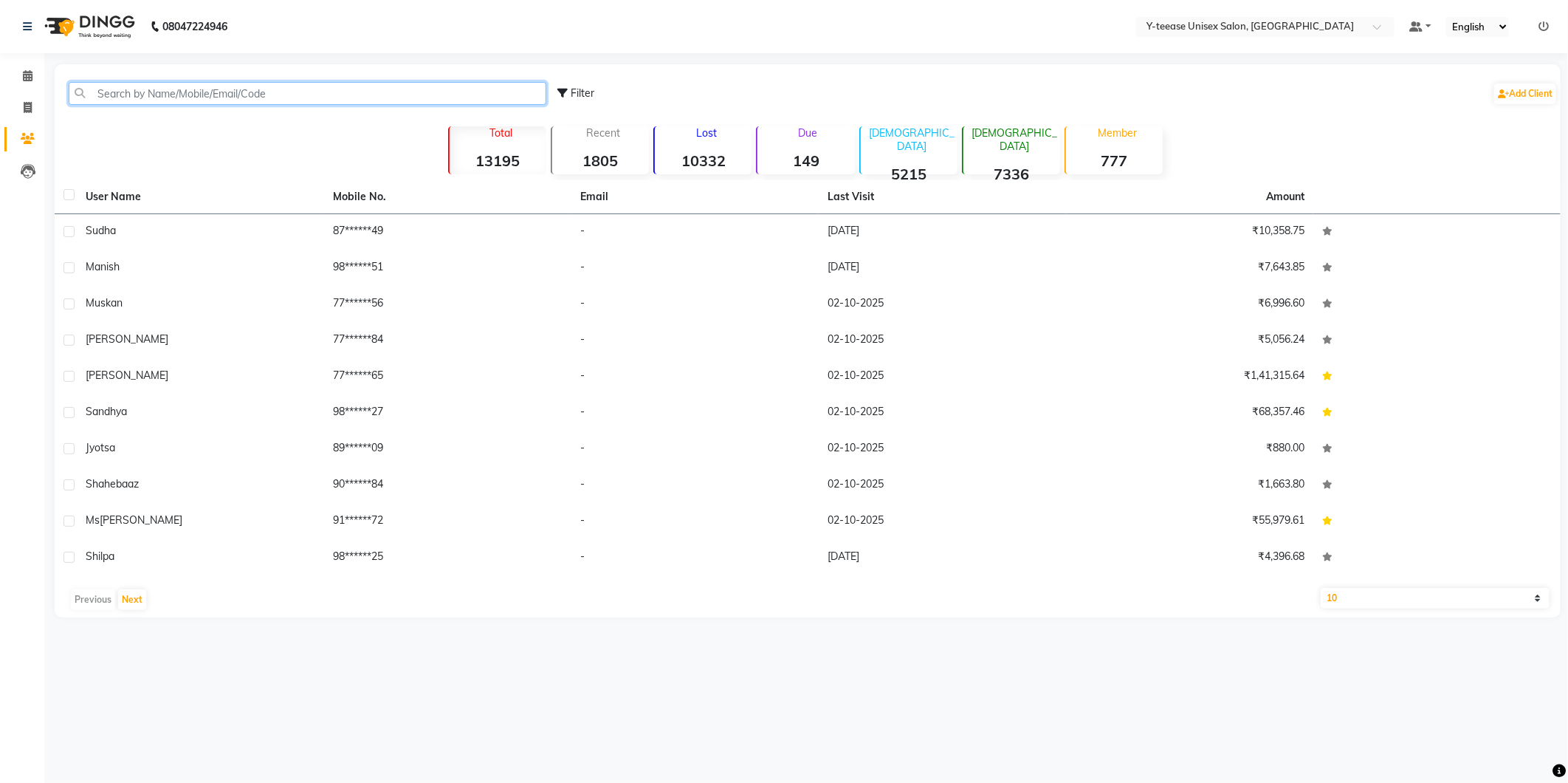
click at [176, 96] on input "text" at bounding box center [308, 93] width 478 height 23
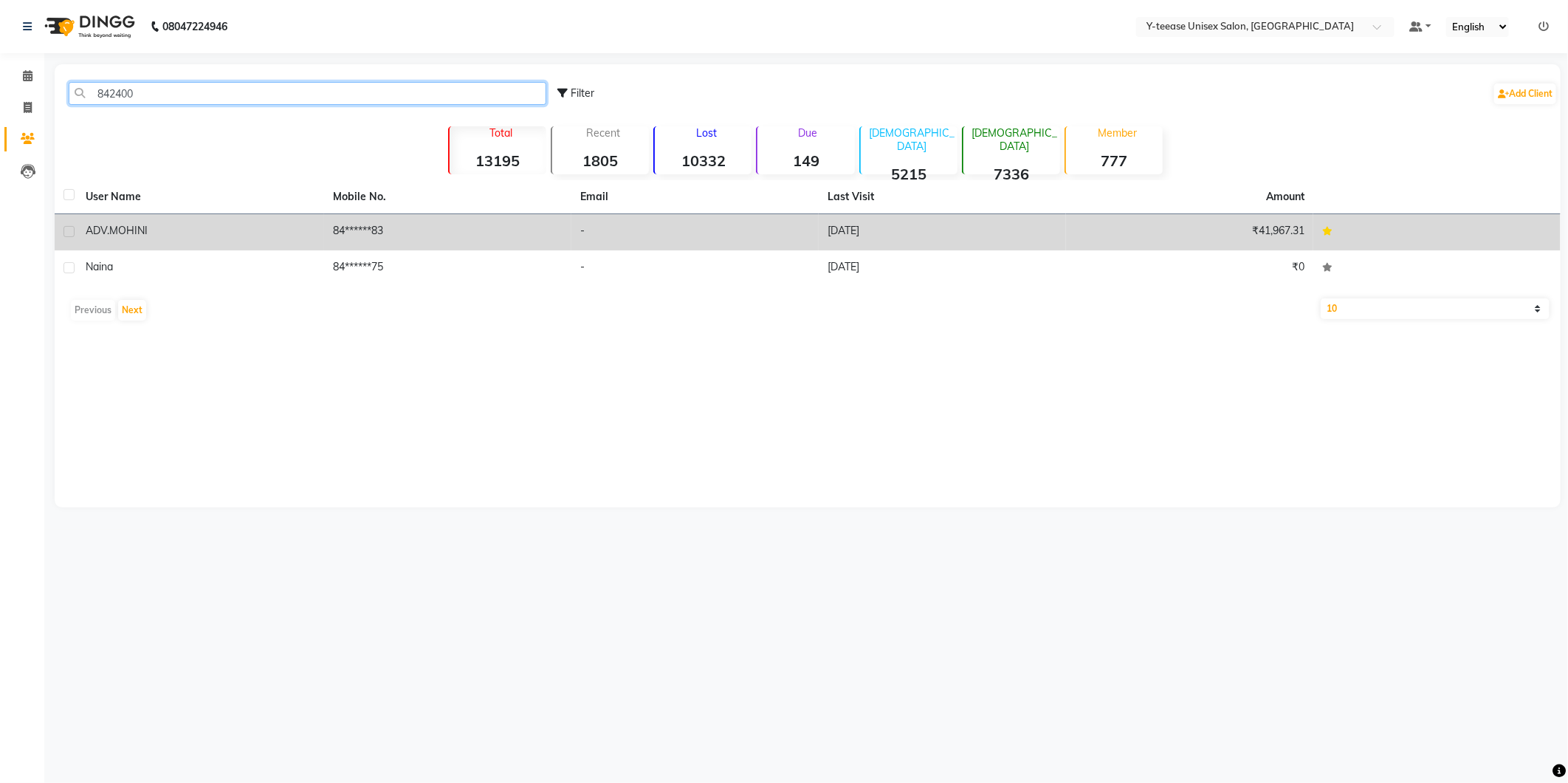
type input "842400"
click at [134, 225] on span "ADV.MOHINI" at bounding box center [117, 231] width 62 height 13
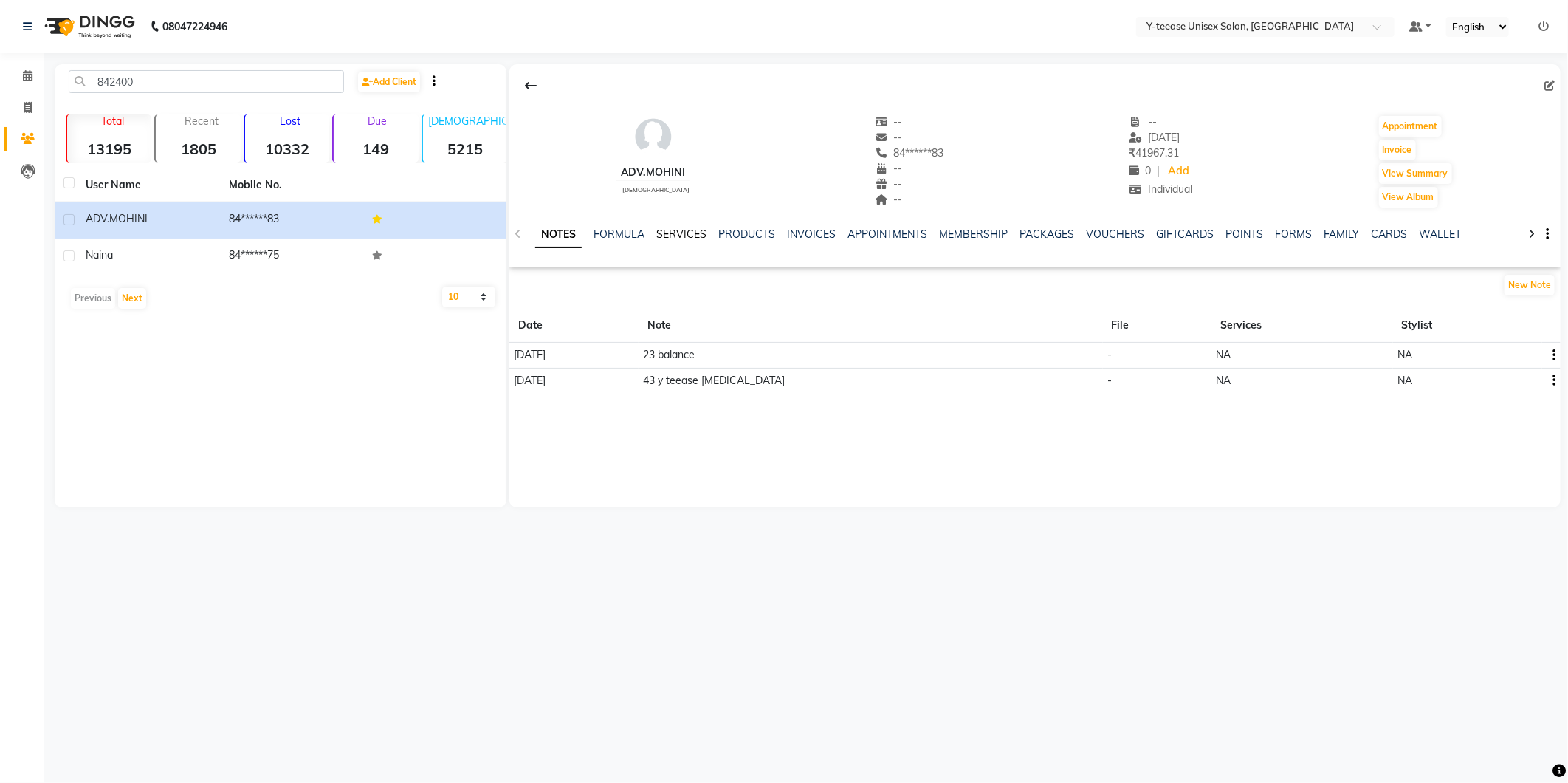
click at [659, 235] on link "SERVICES" at bounding box center [682, 234] width 50 height 13
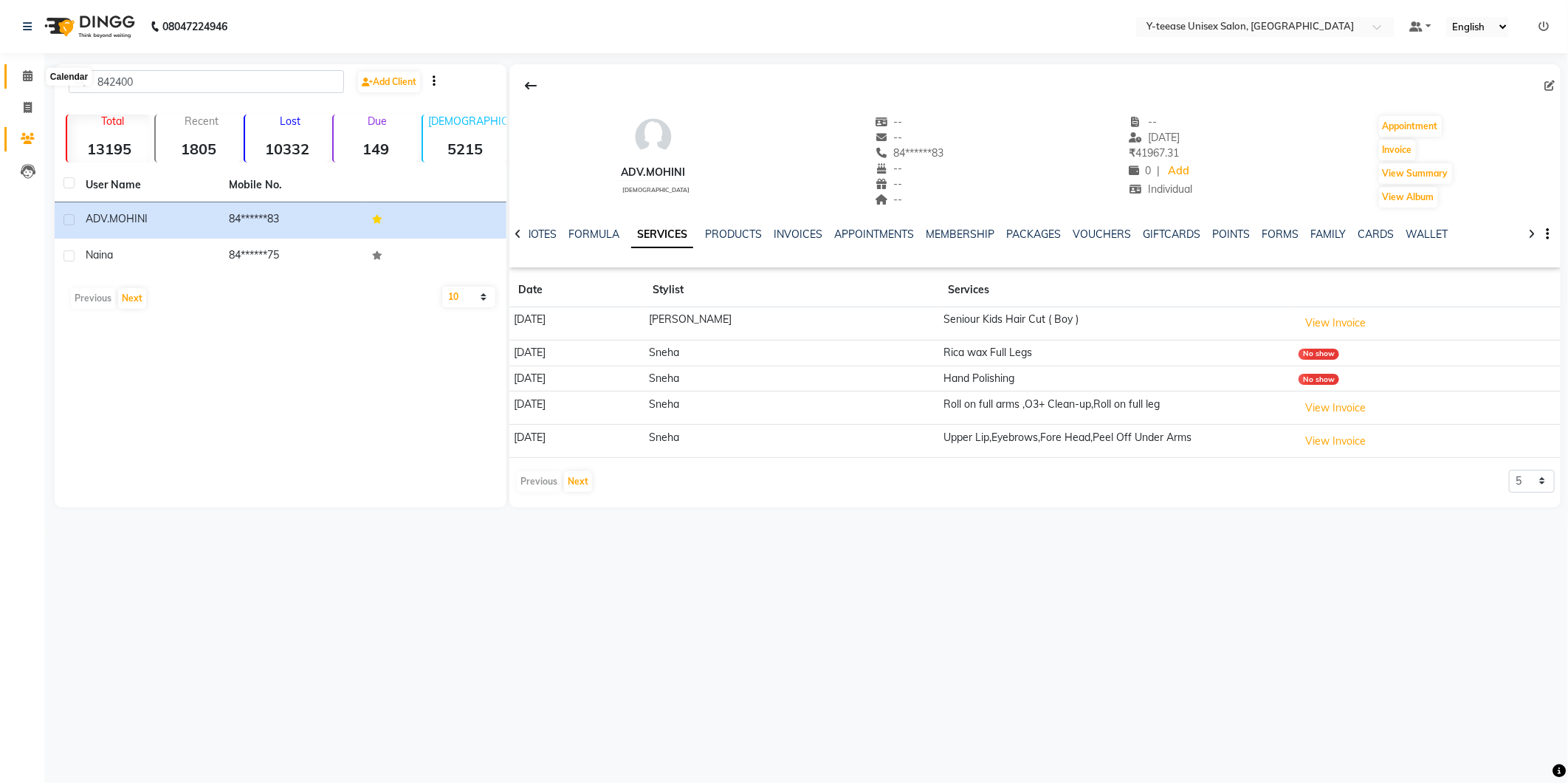
click at [24, 75] on icon at bounding box center [27, 75] width 9 height 11
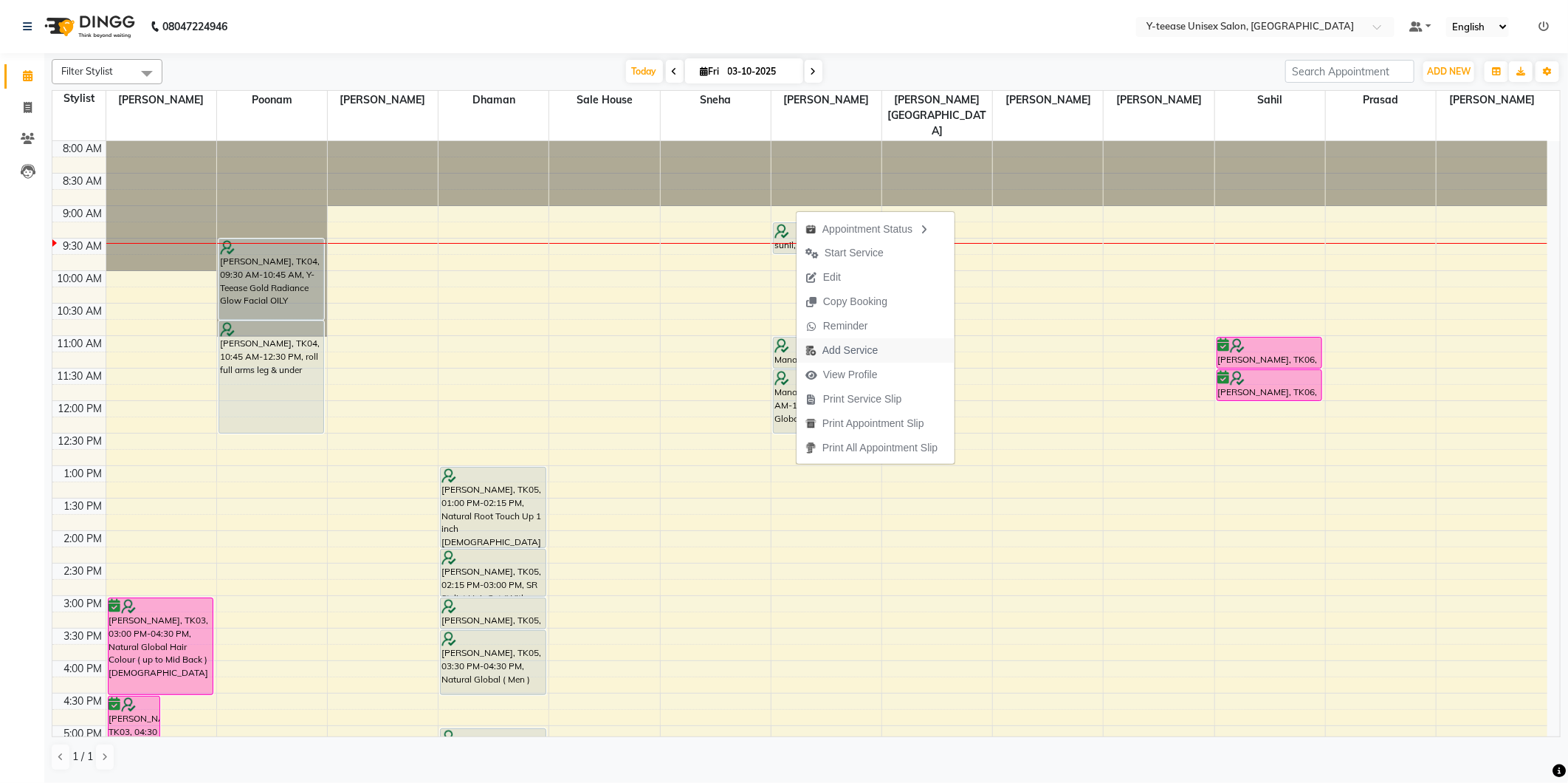
click at [845, 352] on span "Add Service" at bounding box center [850, 350] width 56 height 15
select select "67330"
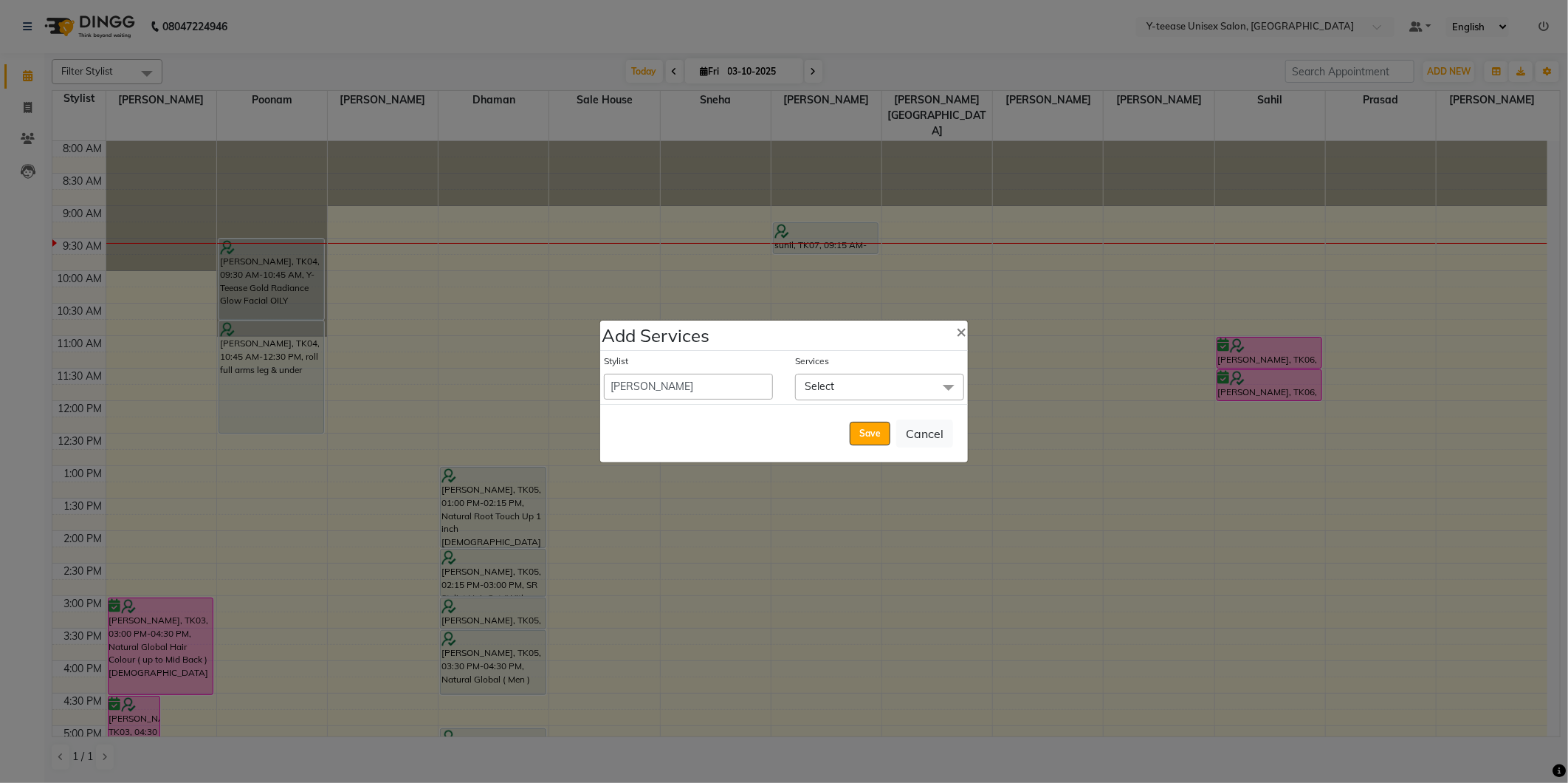
click at [838, 382] on span "Select" at bounding box center [880, 386] width 169 height 26
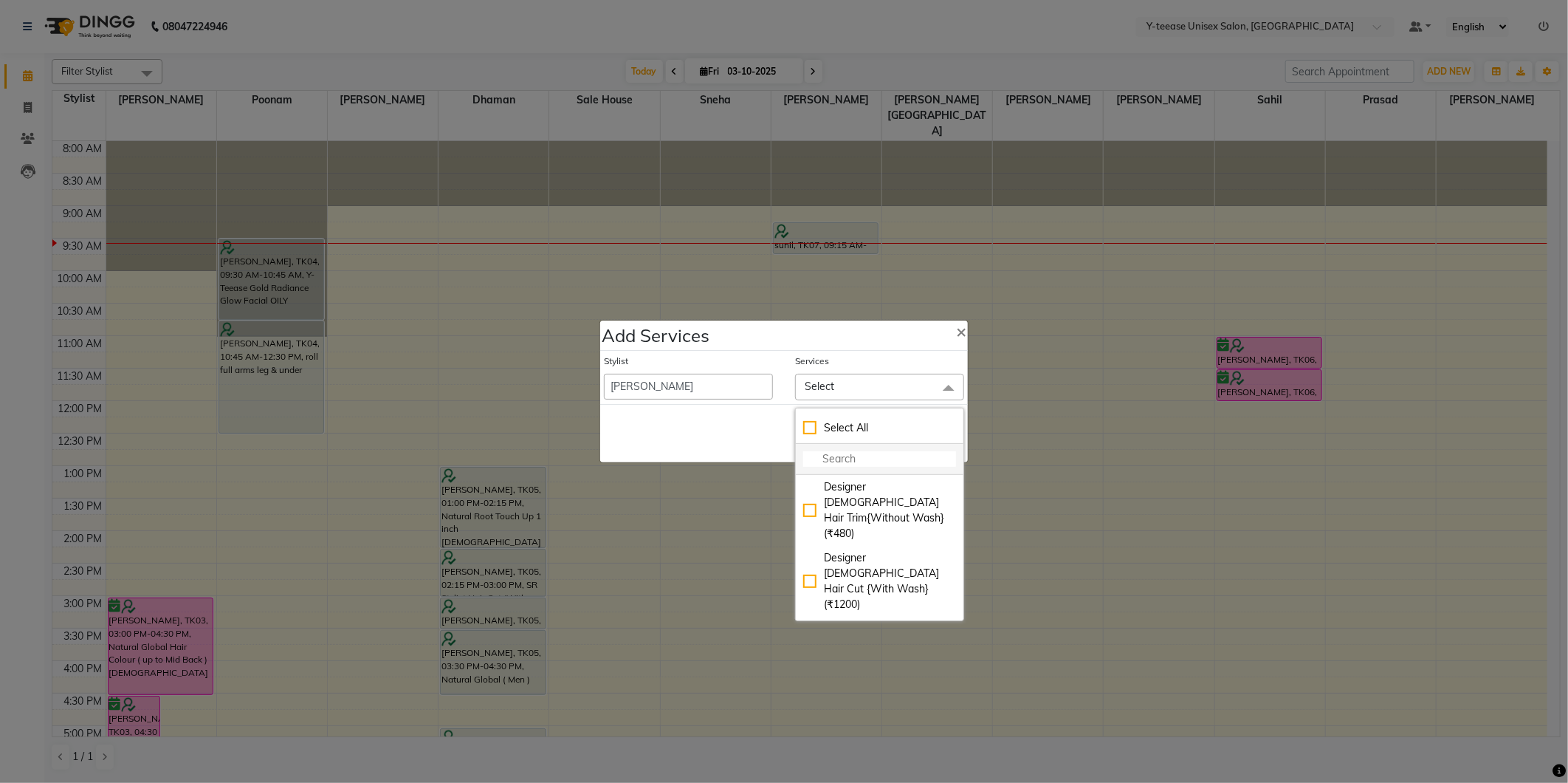
click at [838, 459] on input "multiselect-search" at bounding box center [880, 459] width 153 height 15
type input "glo"
click at [839, 677] on div "Natural Global ( Men ) (₹1299)" at bounding box center [880, 692] width 153 height 31
checkbox input "true"
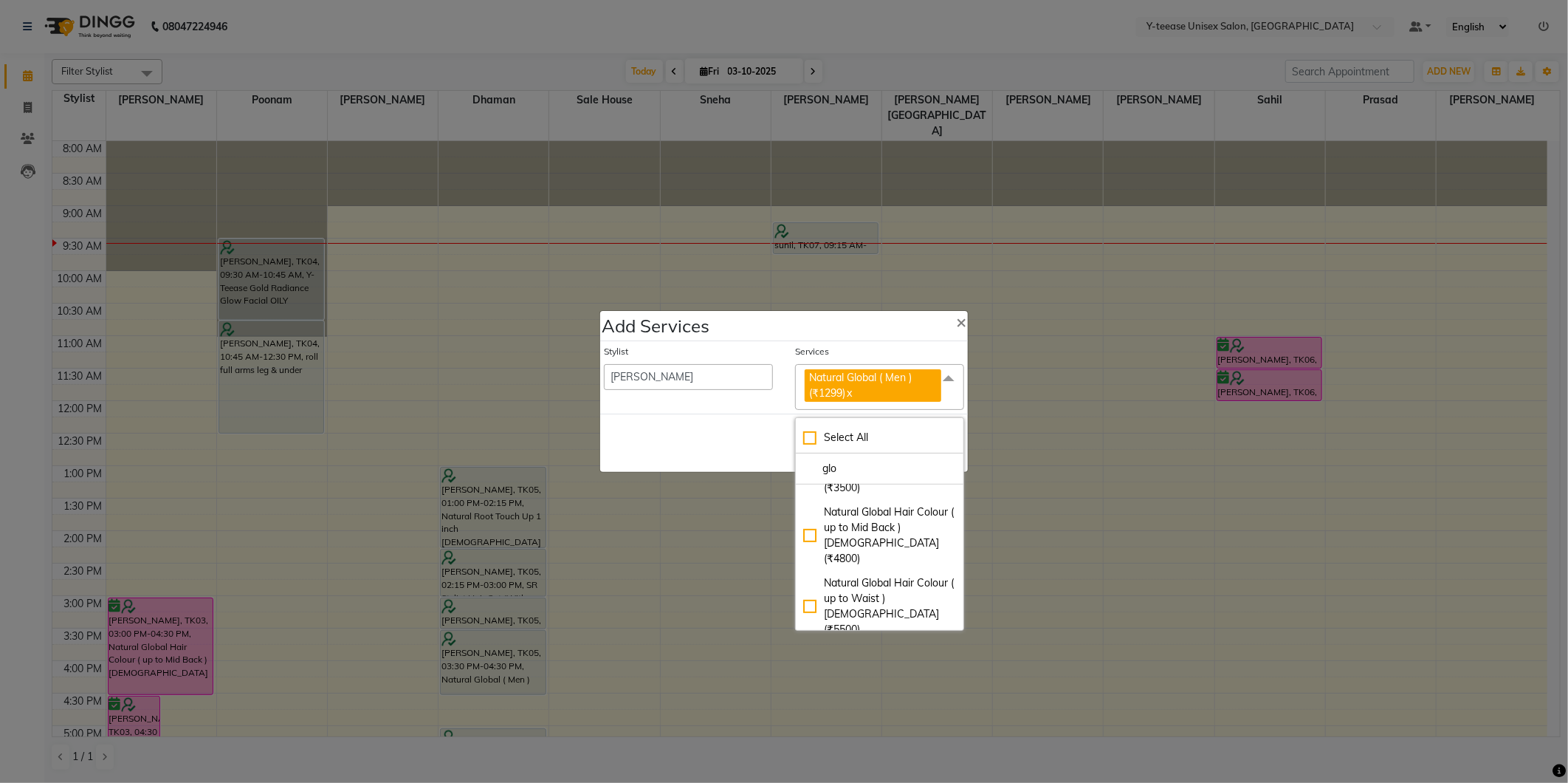
click at [818, 387] on span "Natural Global ( Men ) (₹1299)" at bounding box center [860, 385] width 103 height 29
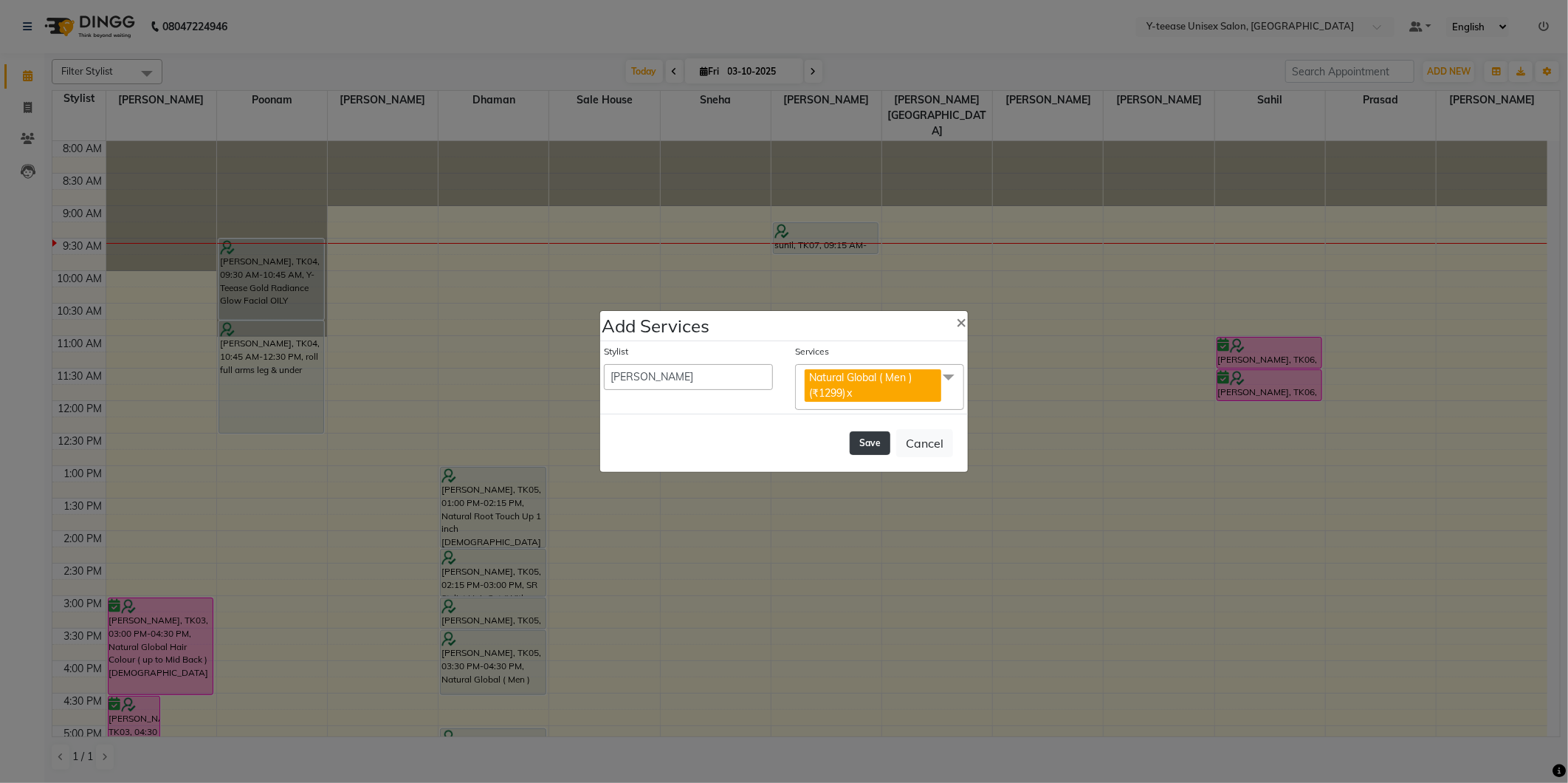
click at [858, 445] on button "Save" at bounding box center [870, 443] width 40 height 24
select select "91937"
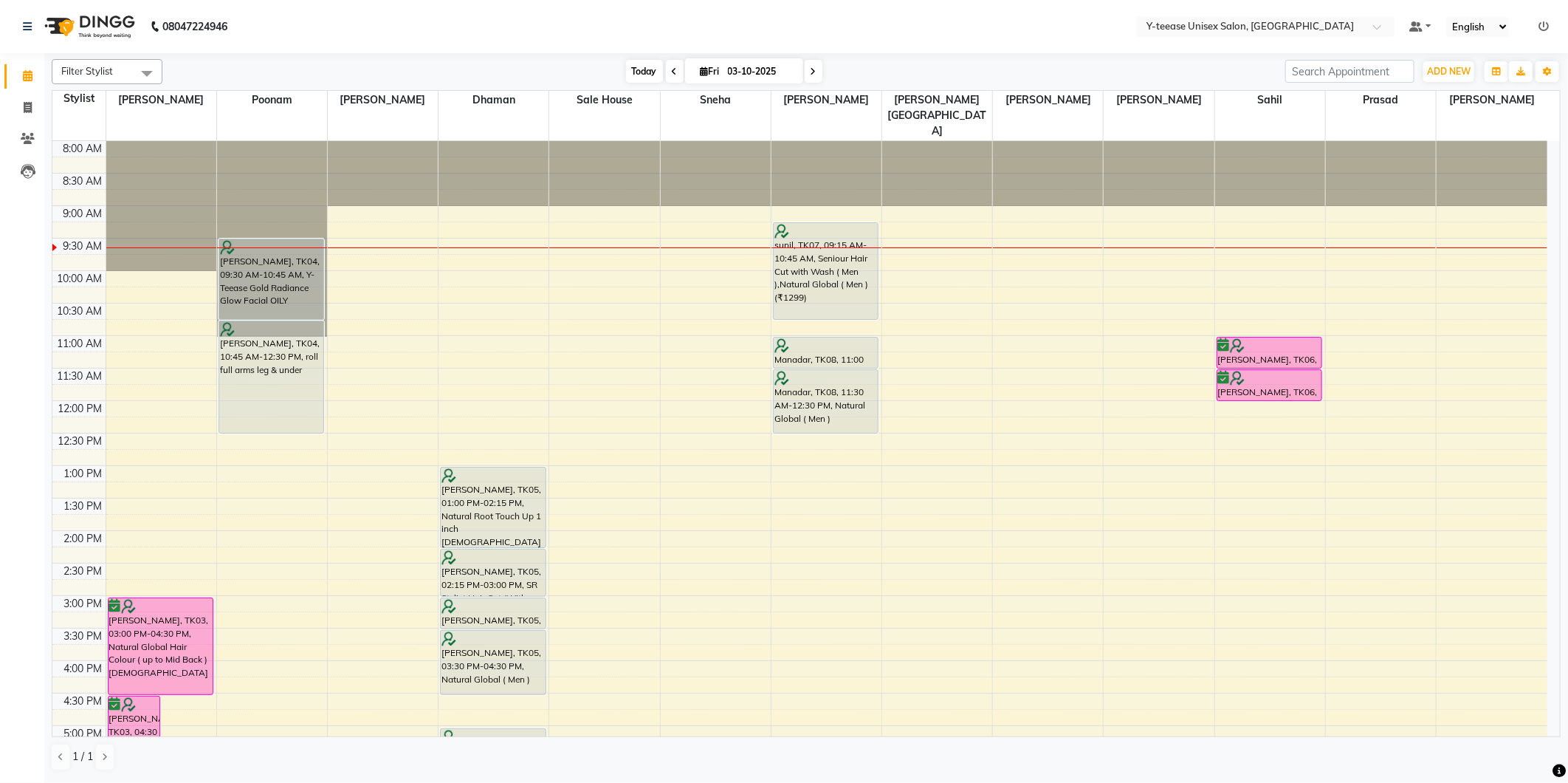
click at [630, 75] on span "Today" at bounding box center [645, 71] width 37 height 23
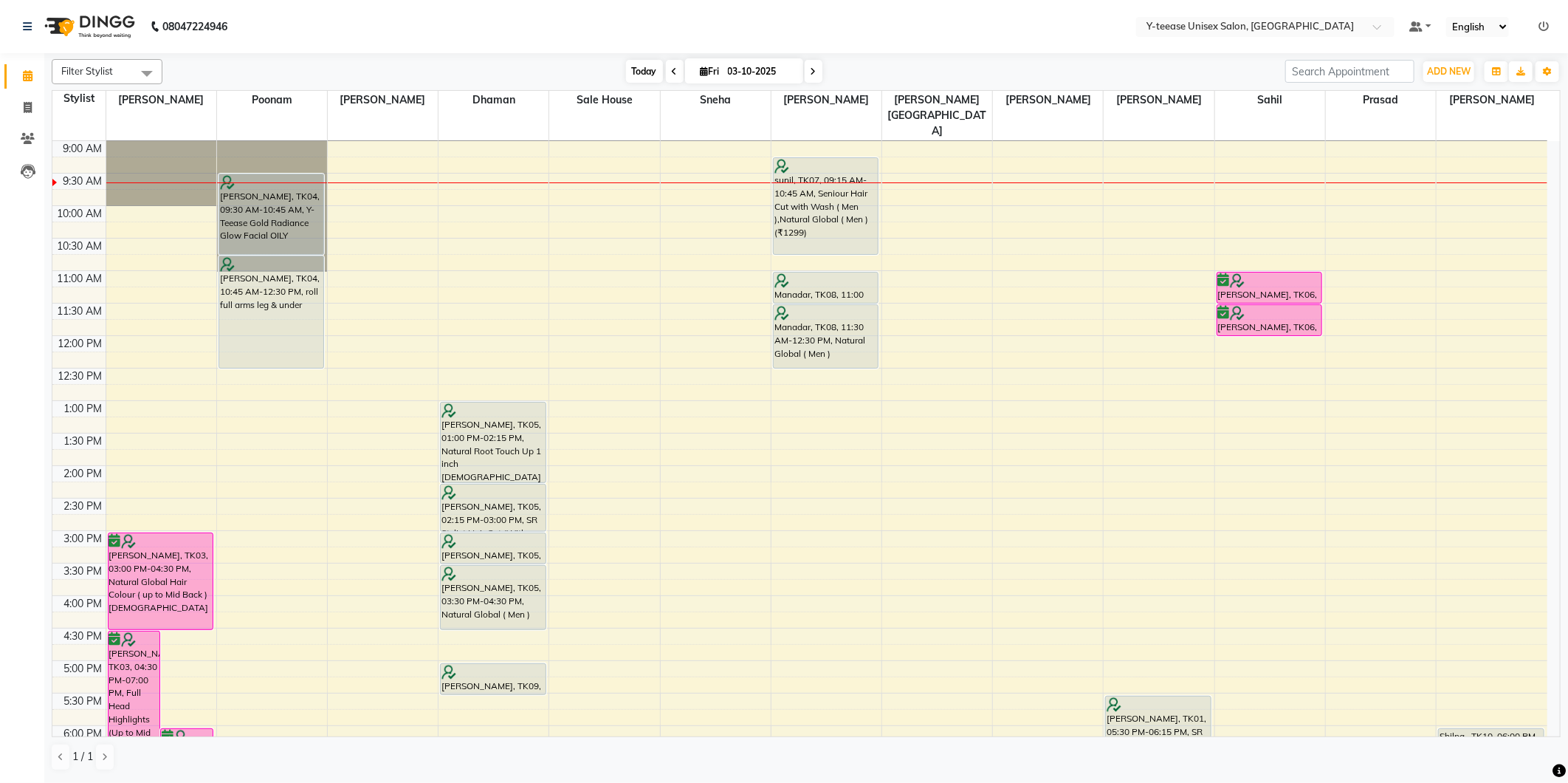
click at [642, 71] on span "Today" at bounding box center [645, 71] width 37 height 23
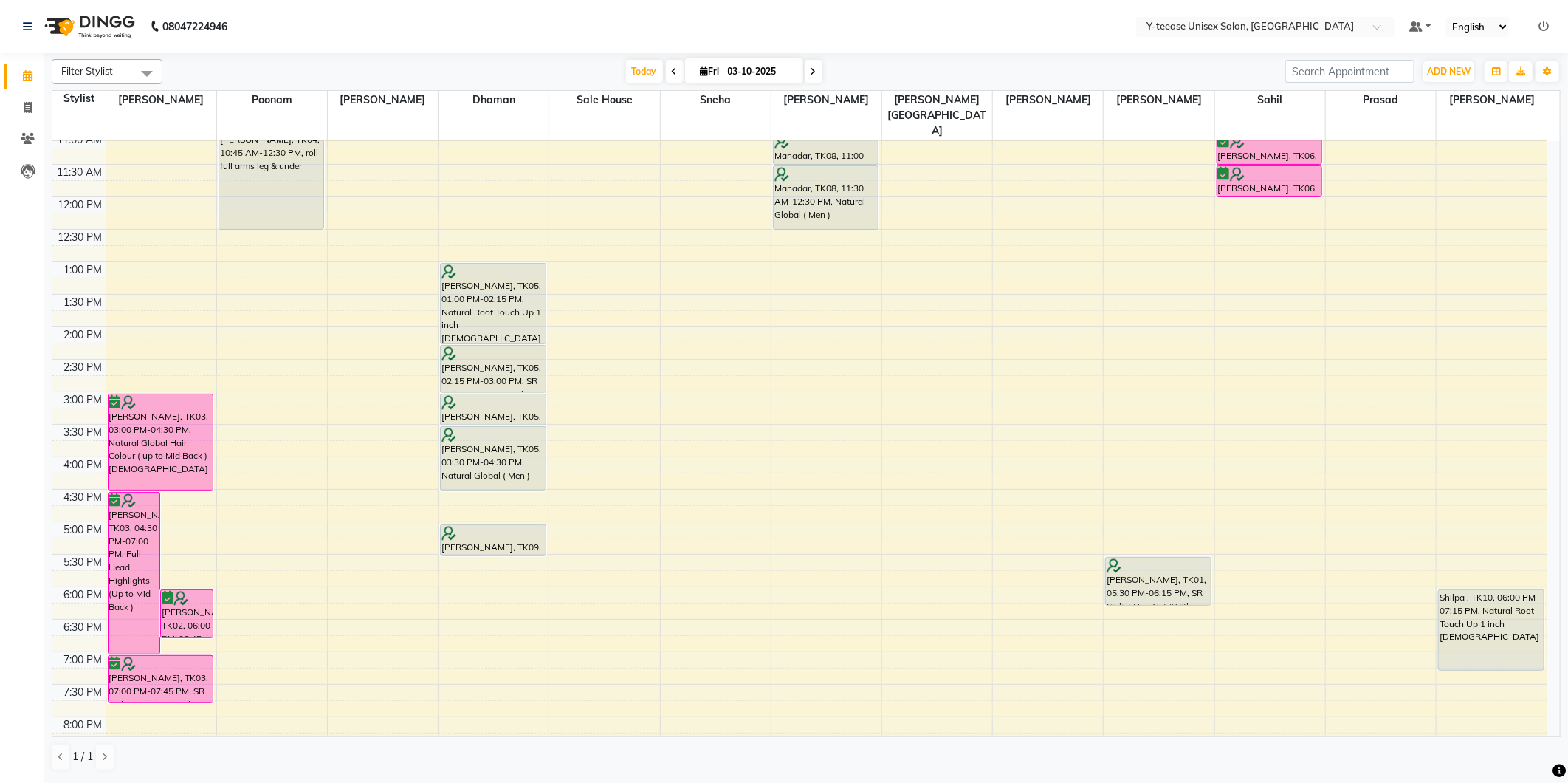
scroll to position [24, 0]
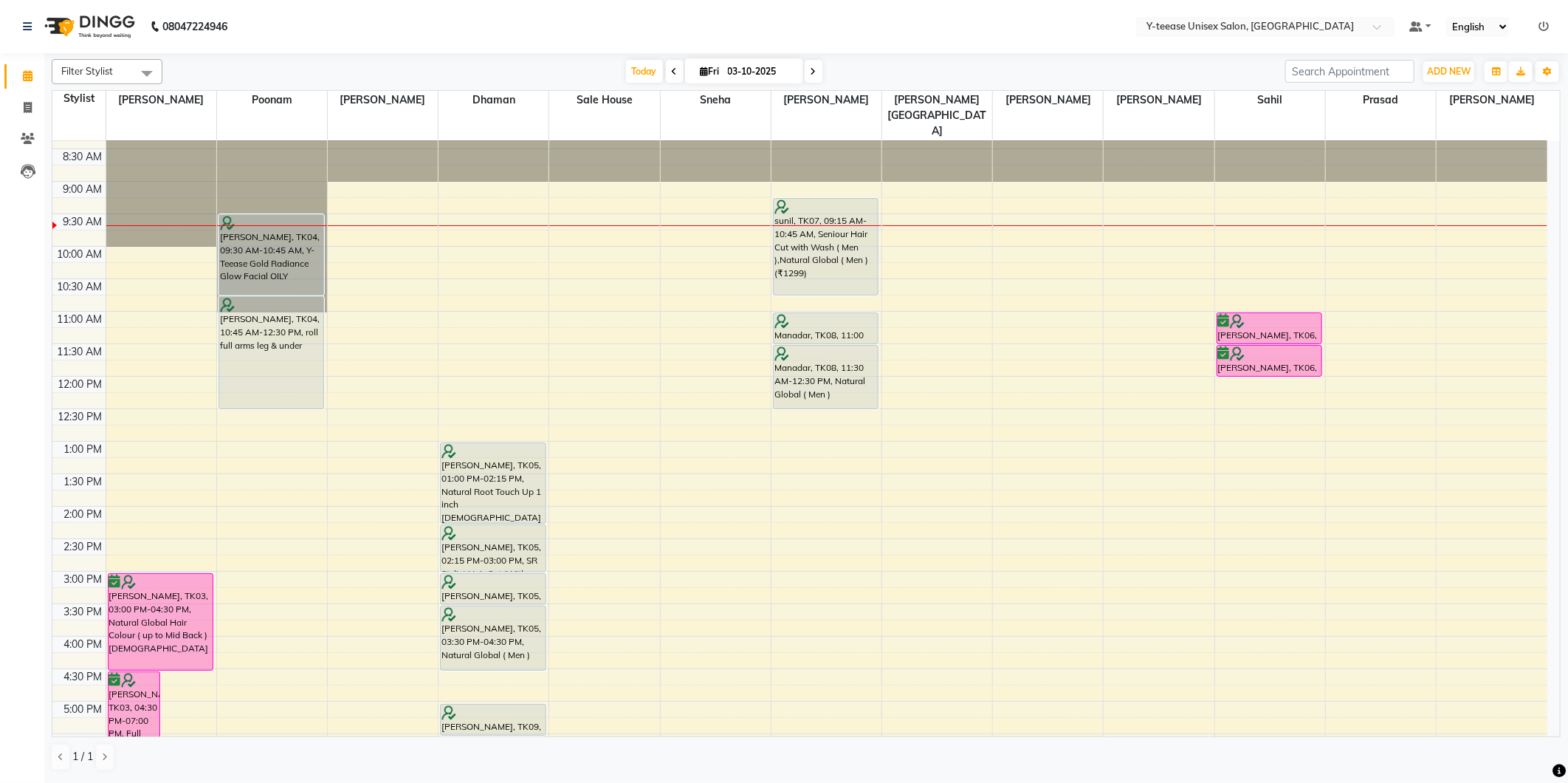
click at [748, 77] on input "03-10-2025" at bounding box center [761, 72] width 74 height 22
select select "10"
select select "2025"
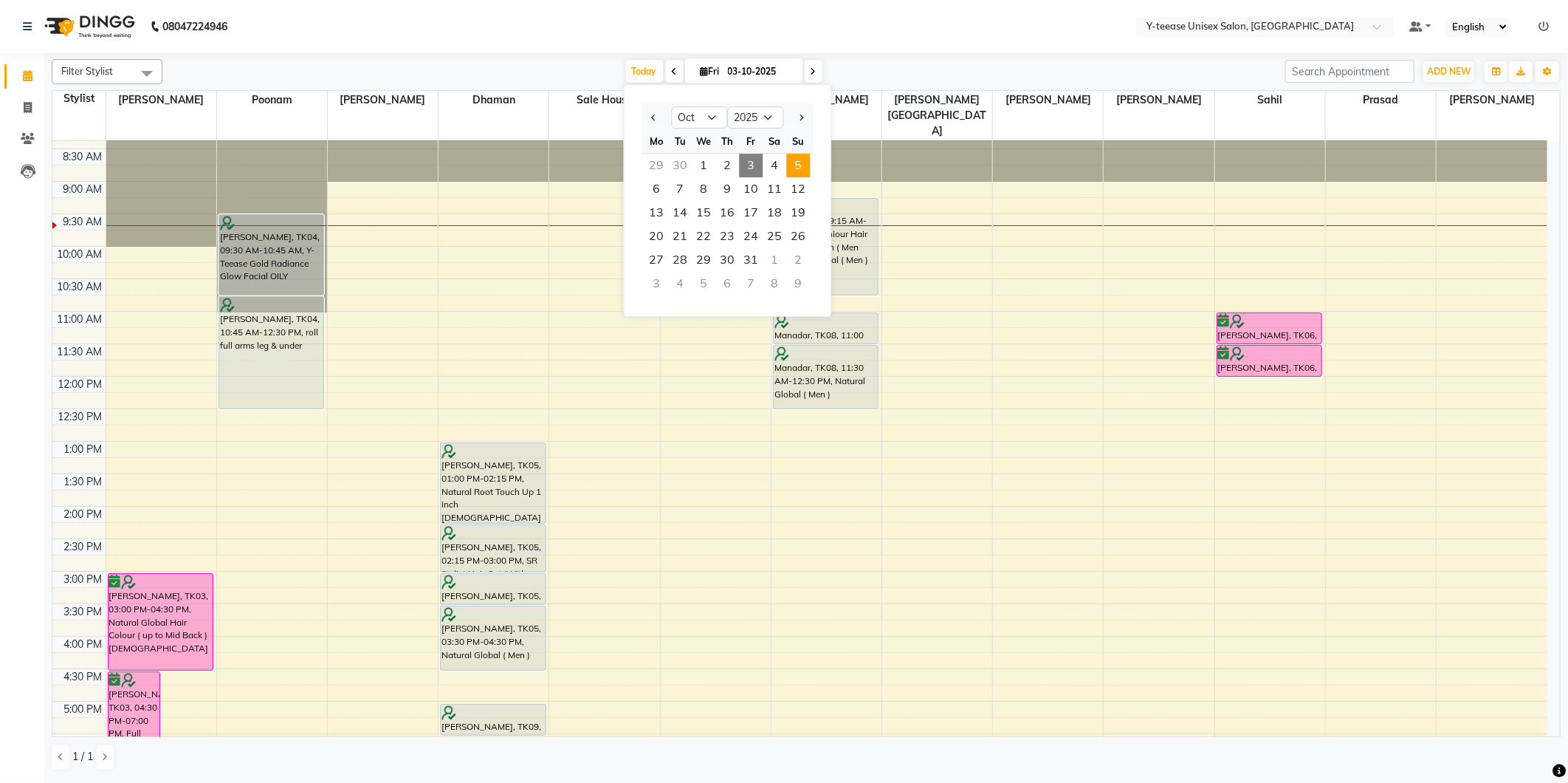
click at [797, 168] on span "5" at bounding box center [798, 165] width 24 height 24
type input "05-10-2025"
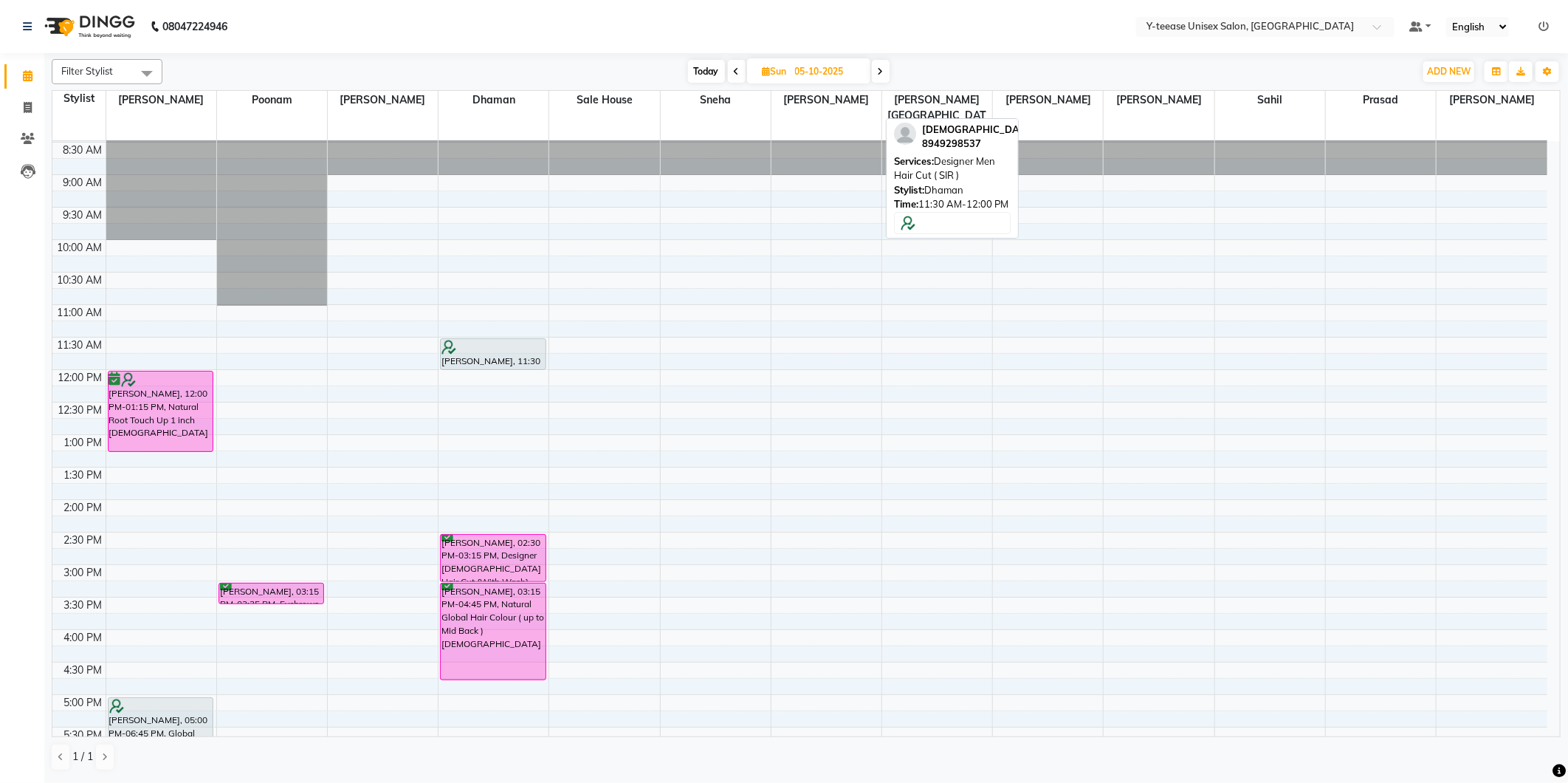
scroll to position [0, 0]
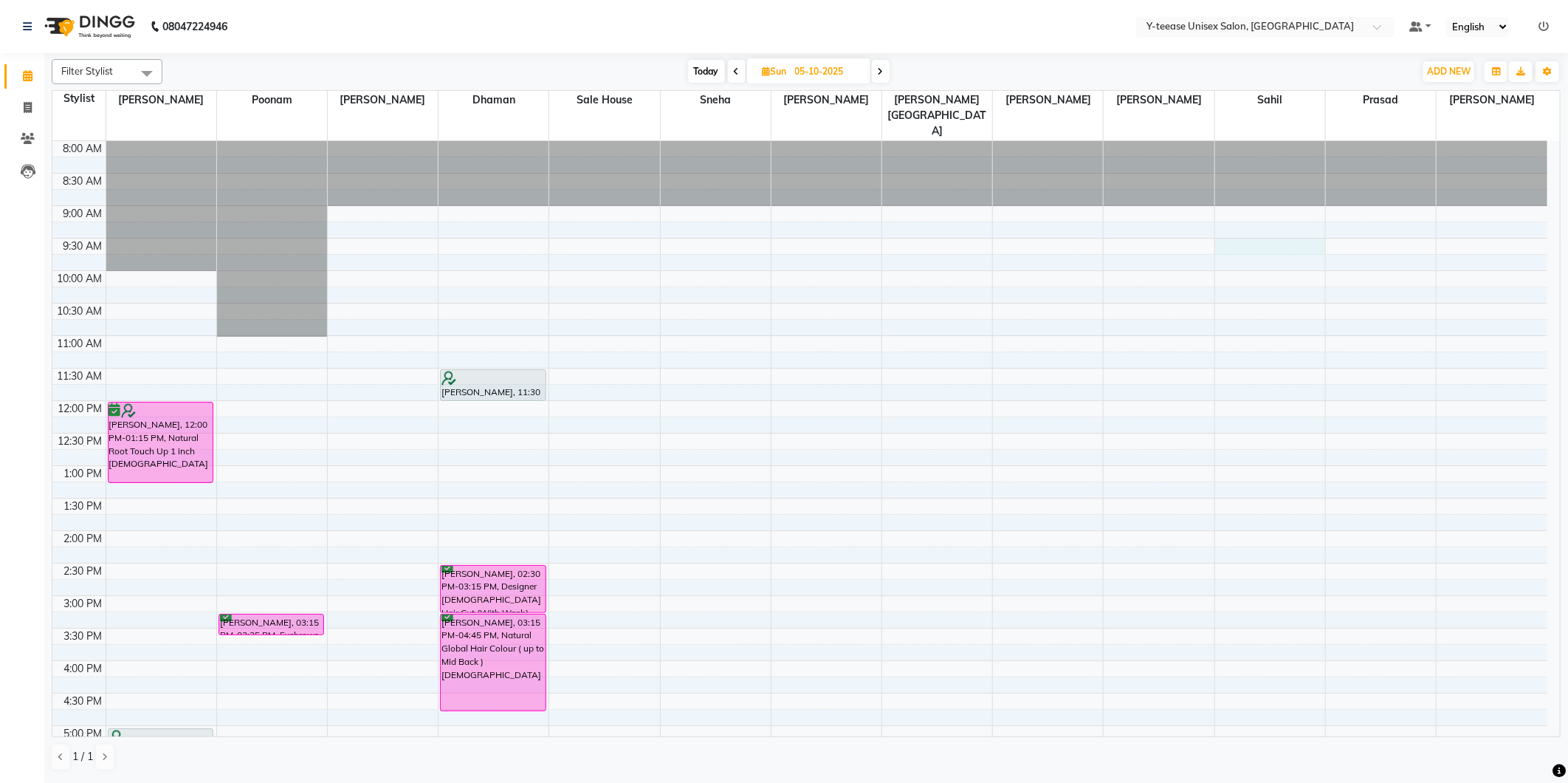
click at [1237, 222] on div "8:00 AM 8:30 AM 9:00 AM 9:30 AM 10:00 AM 10:30 AM 11:00 AM 11:30 AM 12:00 PM 12…" at bounding box center [800, 628] width 1495 height 974
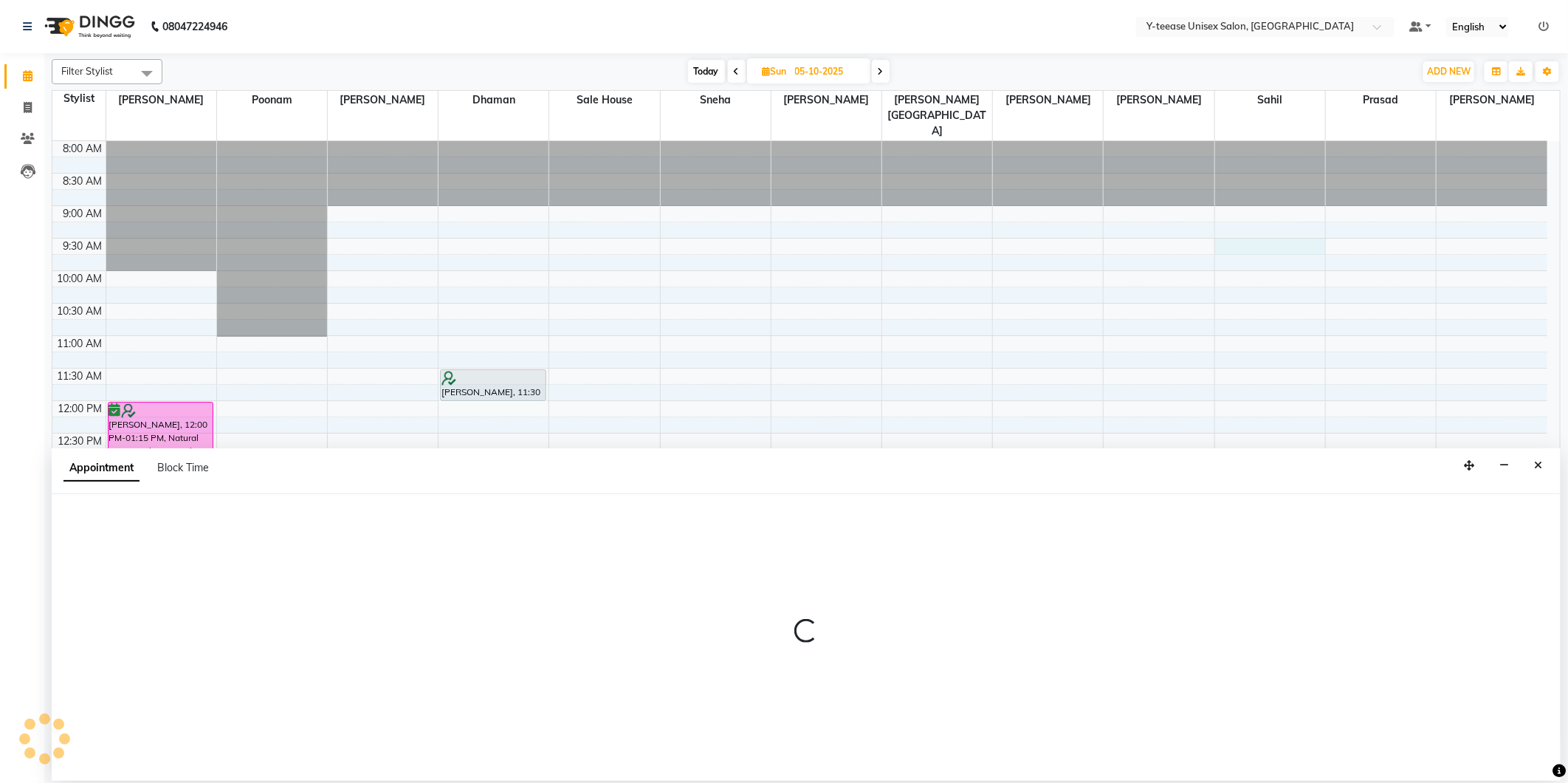
select select "88015"
select select "tentative"
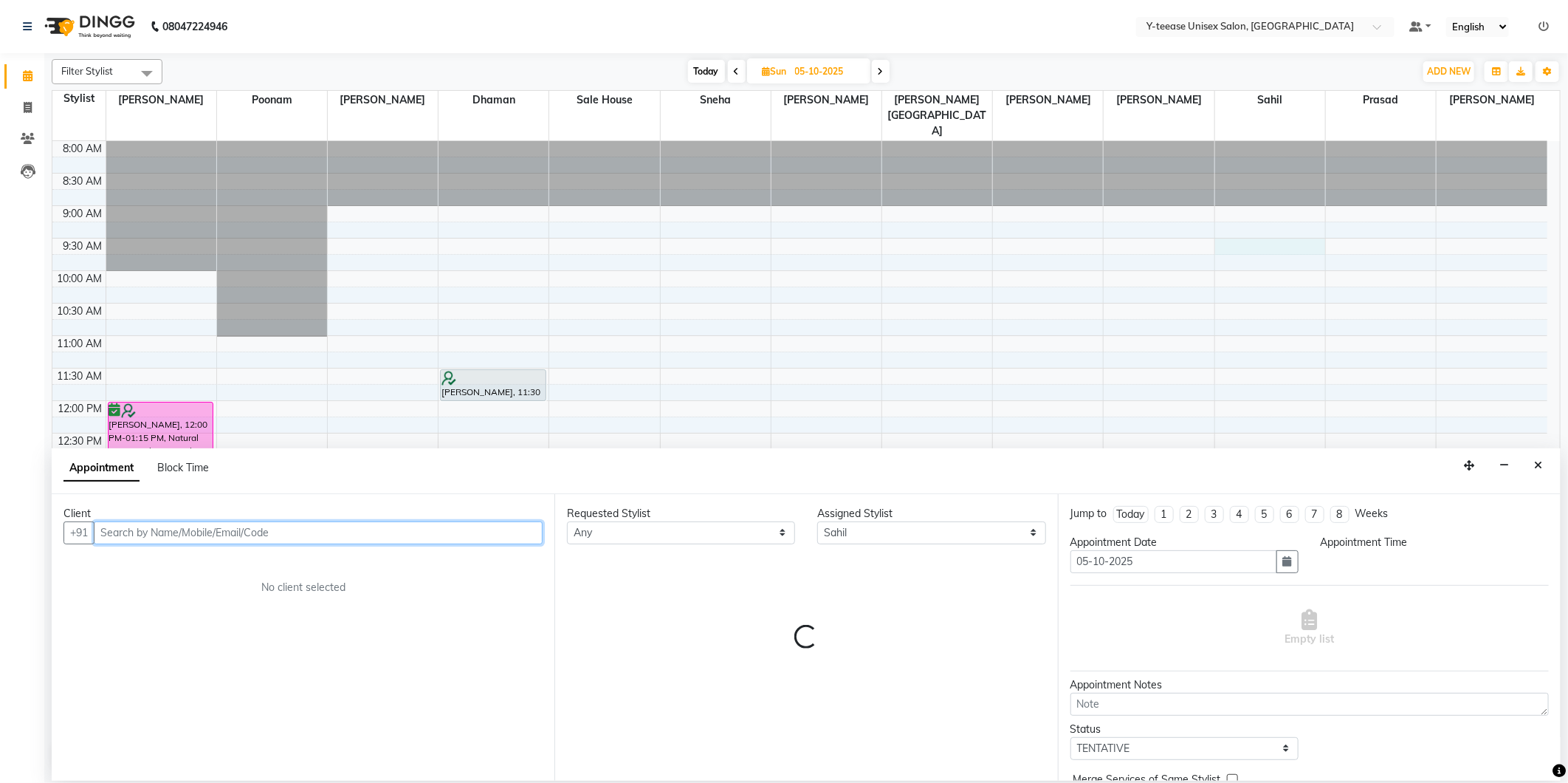
select select "570"
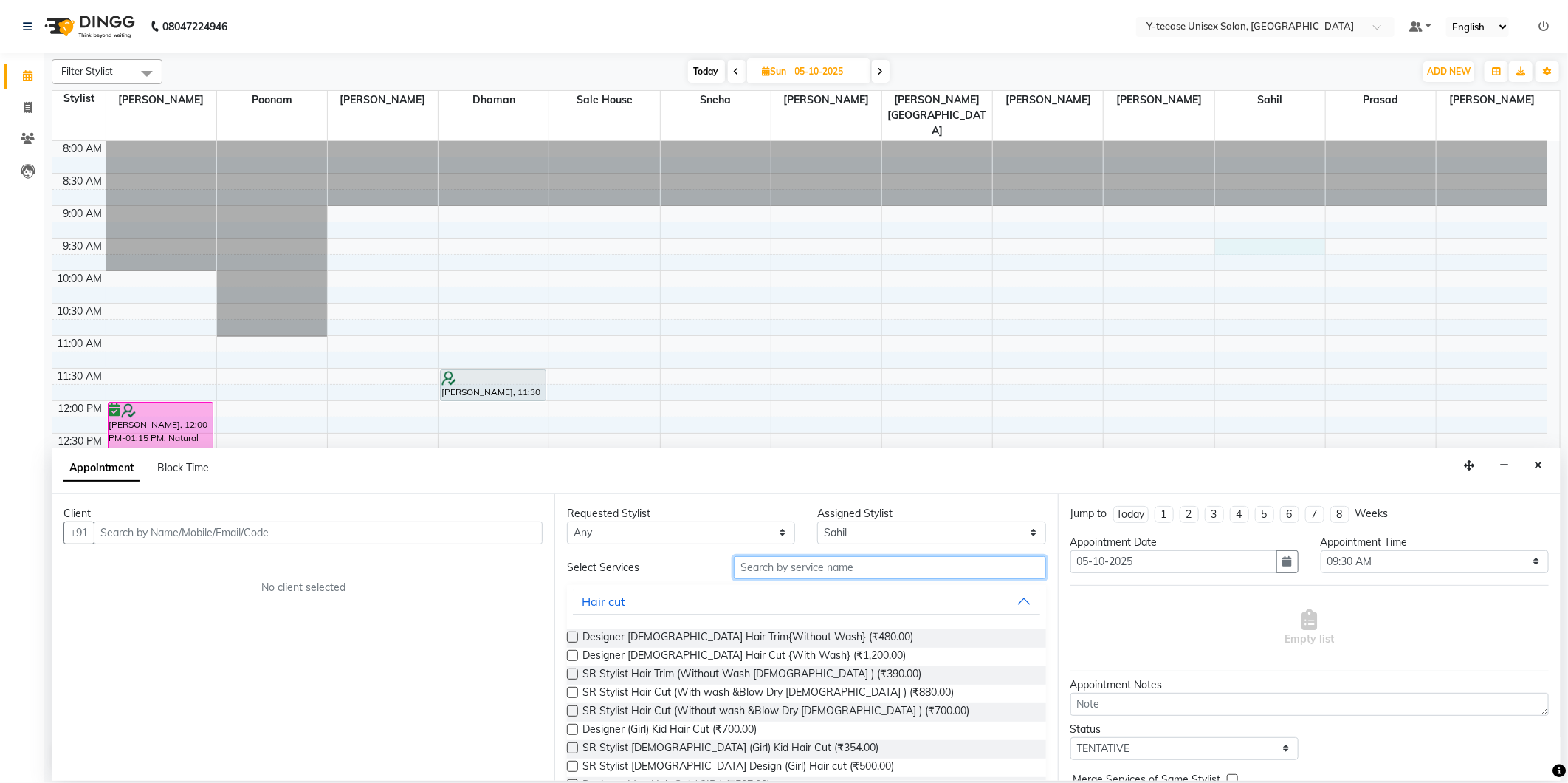
click at [862, 572] on input "text" at bounding box center [890, 567] width 311 height 23
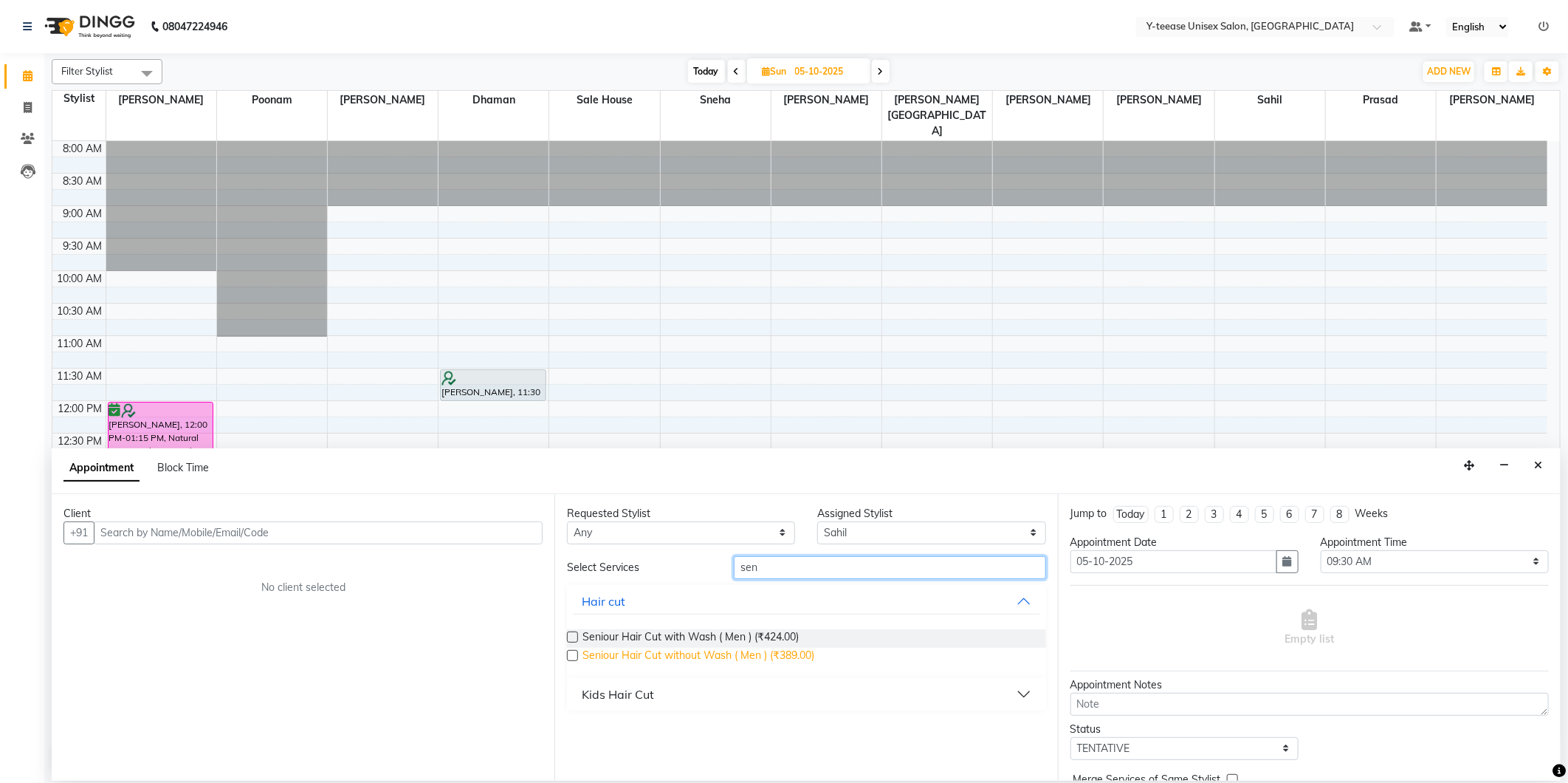
type input "sen"
drag, startPoint x: 796, startPoint y: 651, endPoint x: 763, endPoint y: 679, distance: 43.3
click at [792, 652] on span "Seniour Hair Cut without Wash ( Men ) (₹389.00)" at bounding box center [698, 657] width 231 height 19
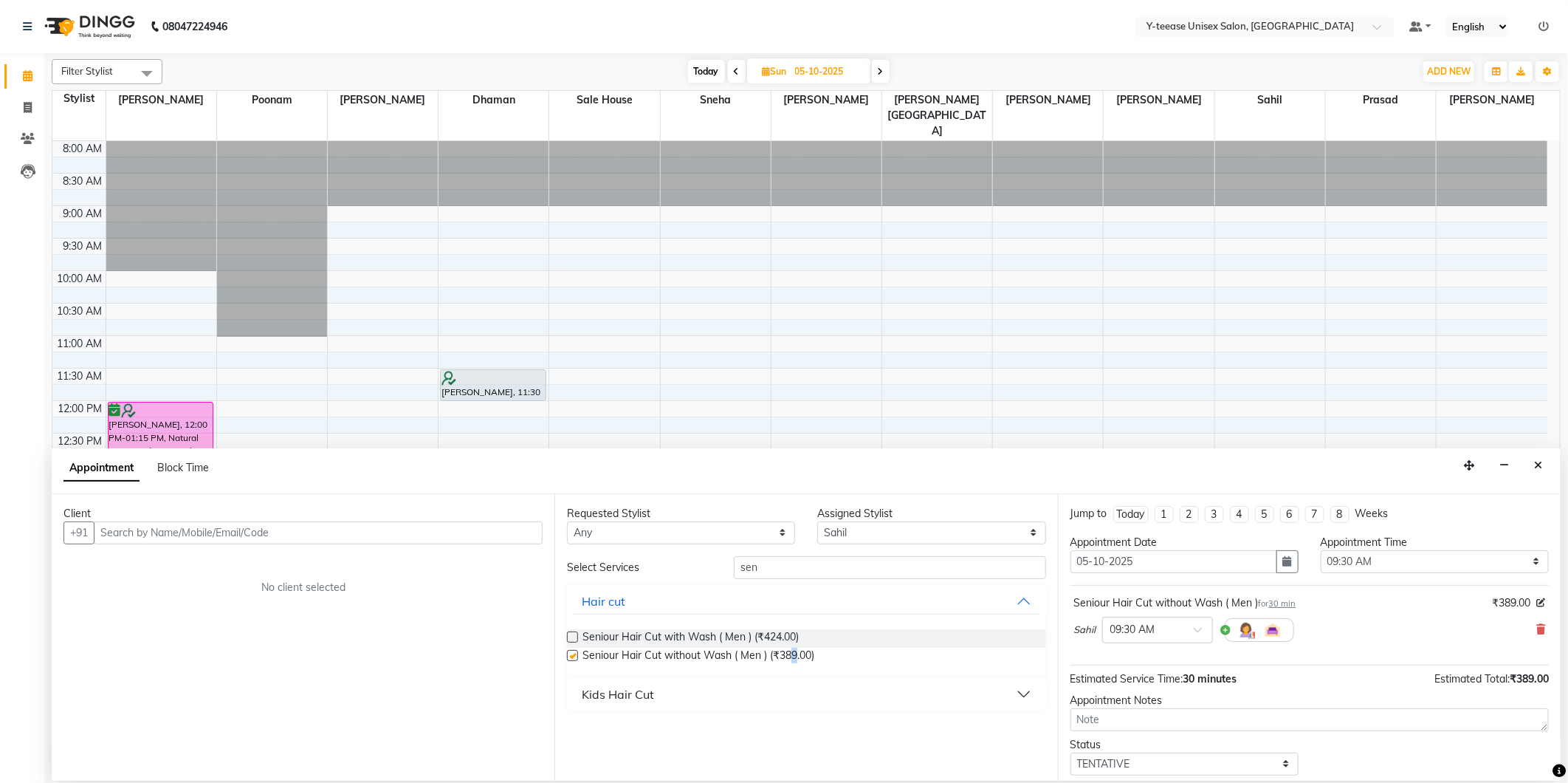
checkbox input "false"
click at [699, 699] on button "Kids Hair Cut" at bounding box center [806, 695] width 466 height 27
click at [680, 738] on span "Seniour Kids Hair Cut ( Boy ) (₹236.00)" at bounding box center [673, 732] width 183 height 19
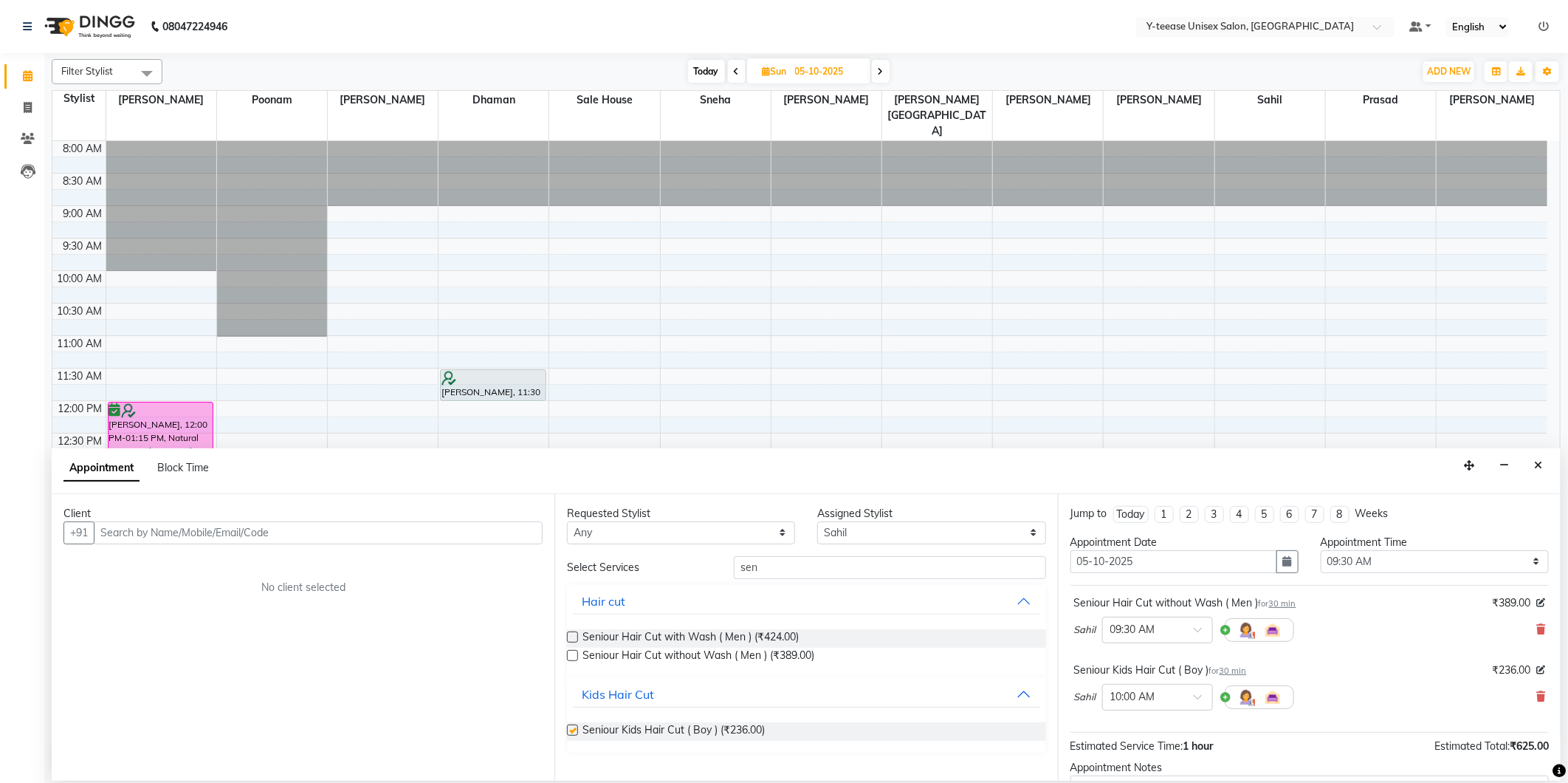
checkbox input "false"
click at [490, 526] on input "text" at bounding box center [317, 532] width 449 height 23
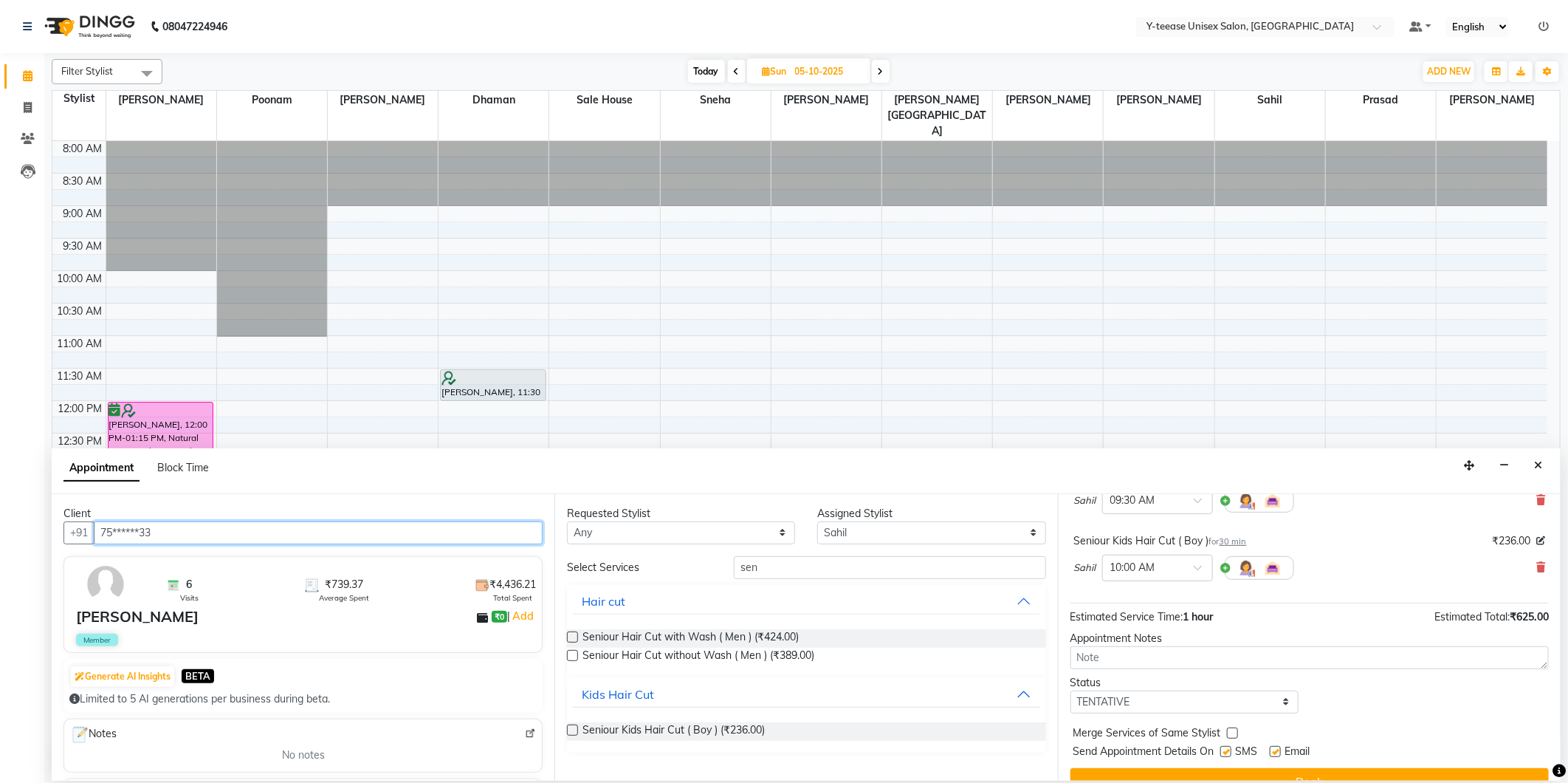
scroll to position [156, 0]
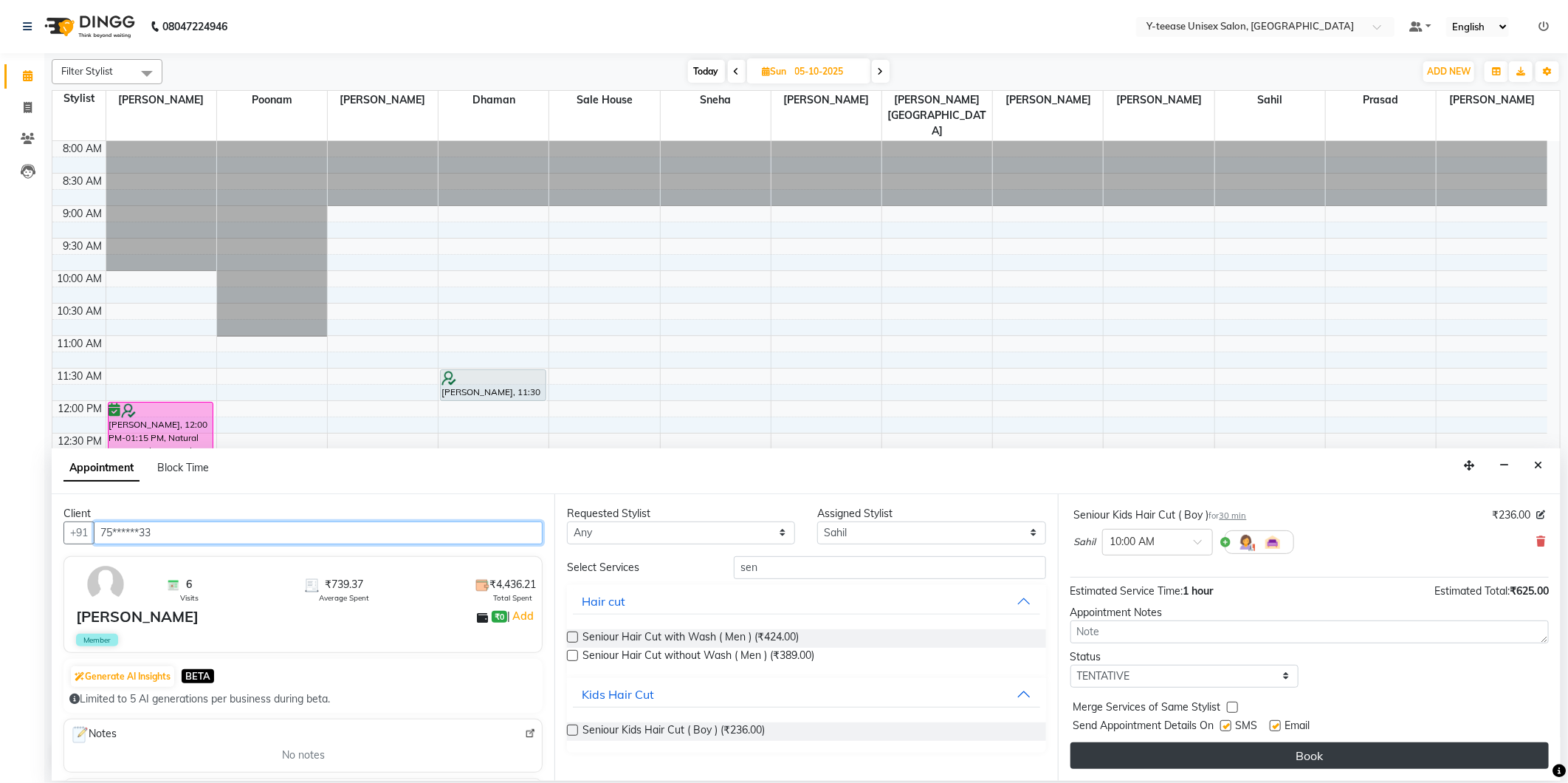
type input "75******33"
click at [1257, 744] on button "Book" at bounding box center [1310, 756] width 478 height 27
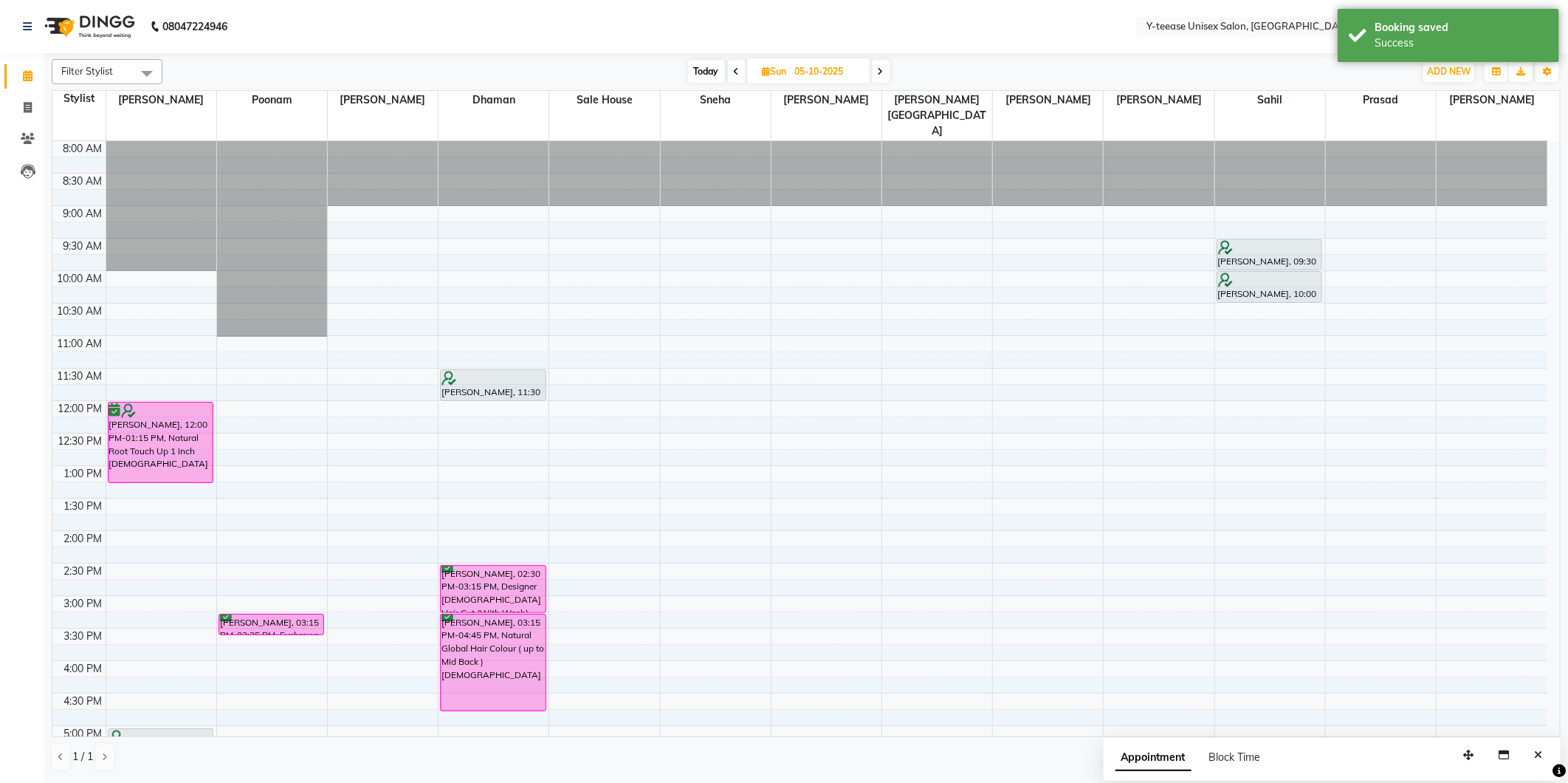
click at [701, 71] on span "Today" at bounding box center [707, 71] width 37 height 23
type input "03-10-2025"
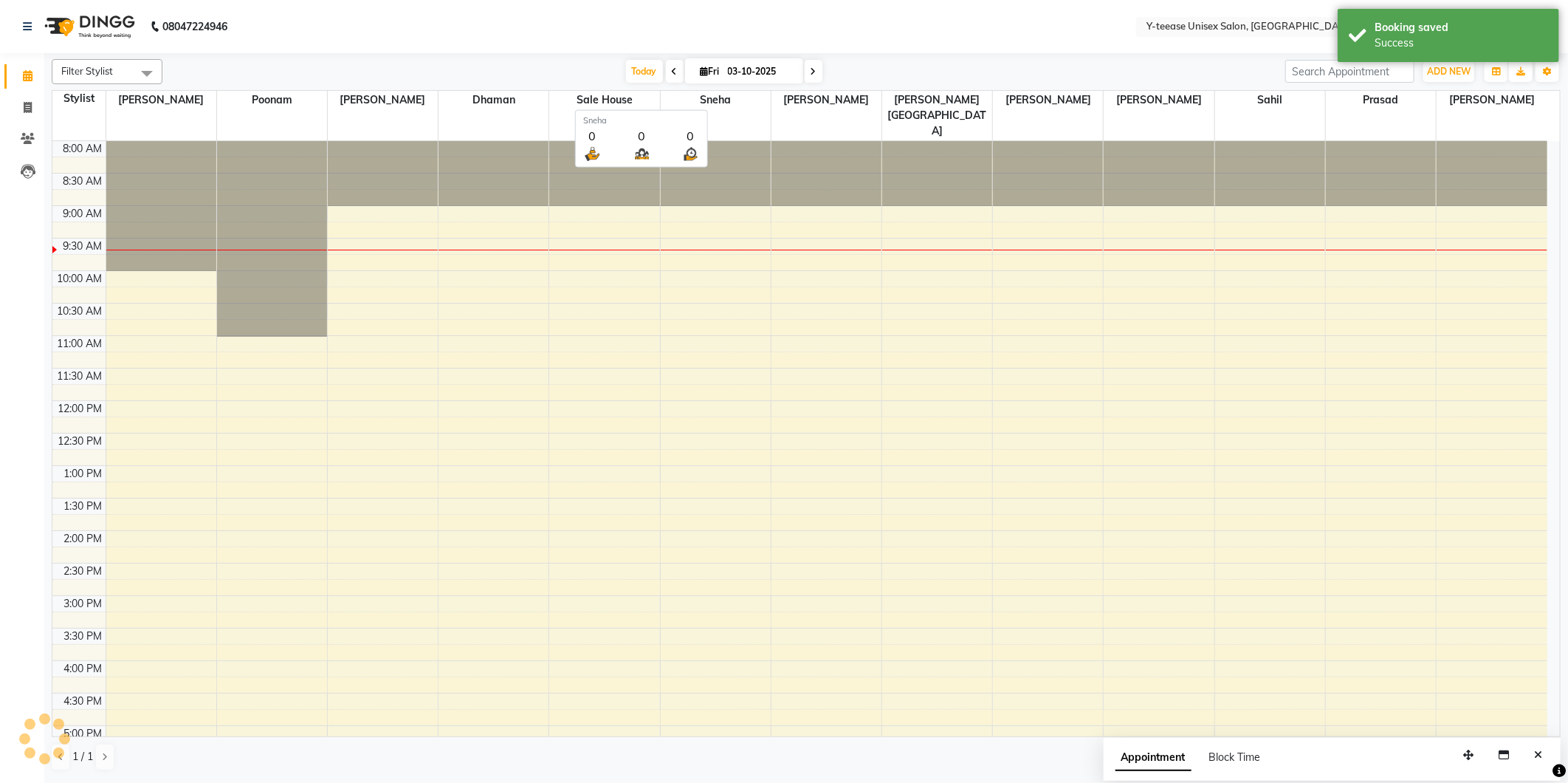
scroll to position [65, 0]
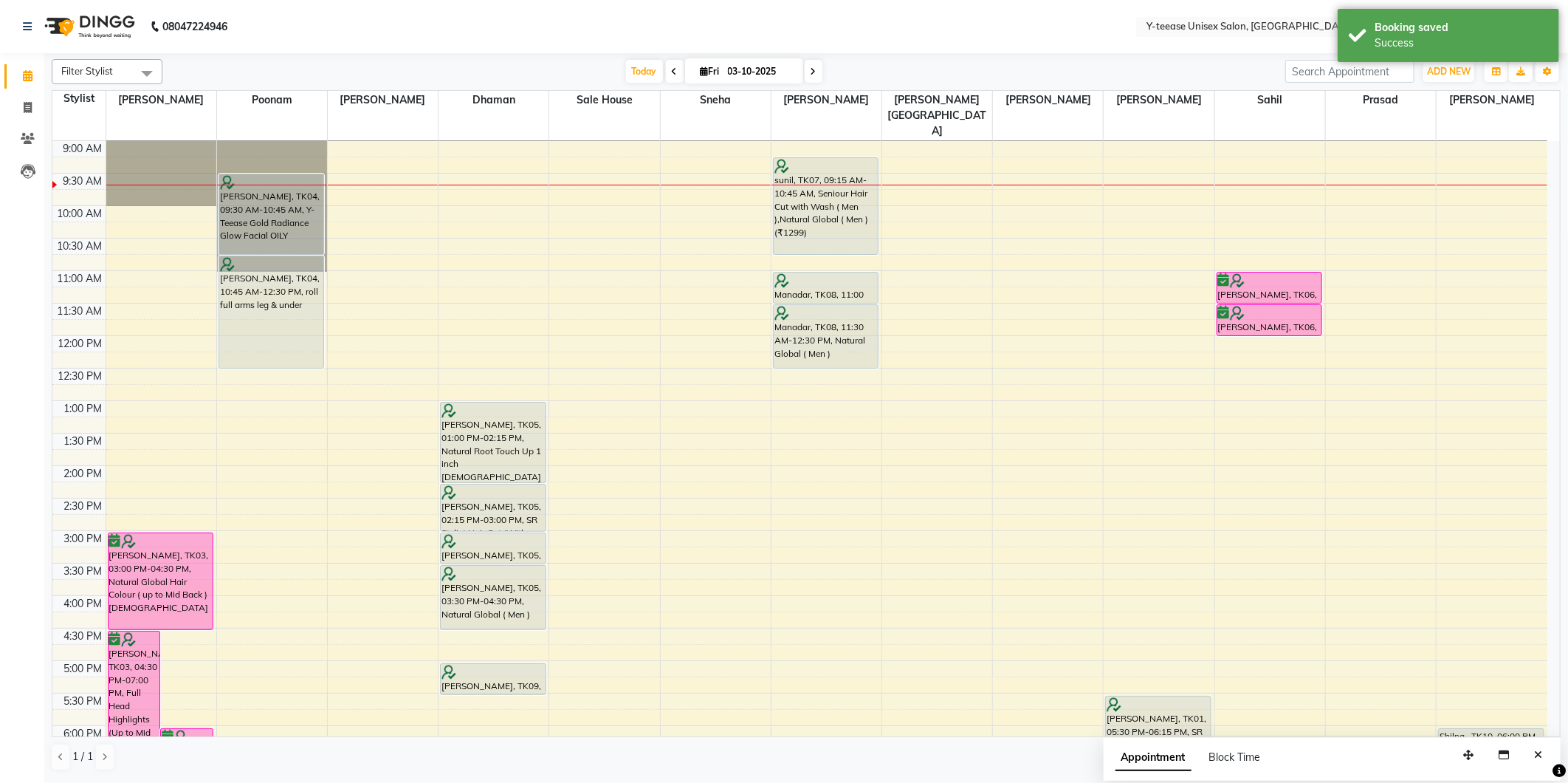
click at [757, 67] on input "03-10-2025" at bounding box center [761, 72] width 74 height 22
select select "10"
select select "2025"
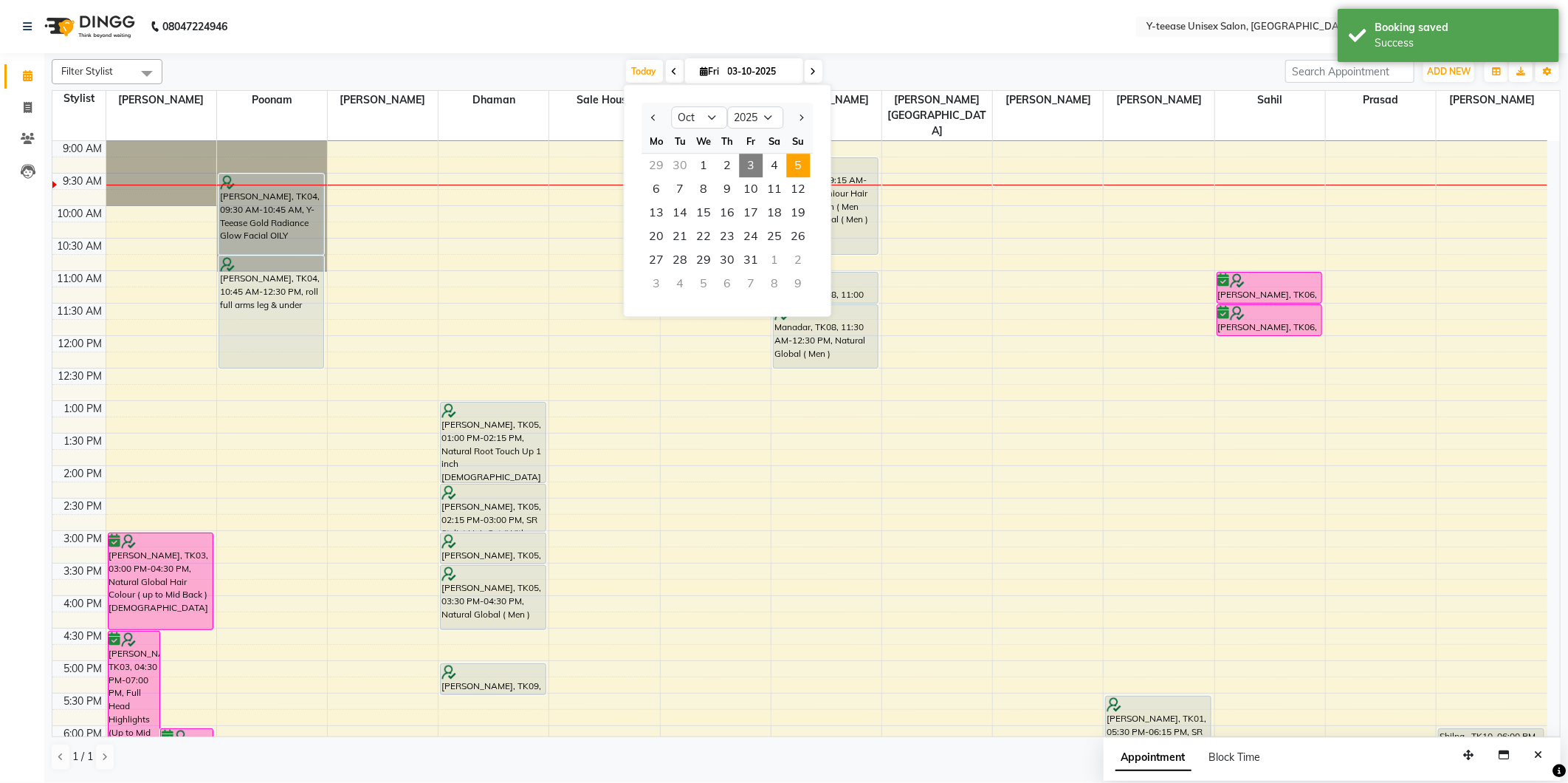
click at [791, 159] on span "5" at bounding box center [798, 165] width 24 height 24
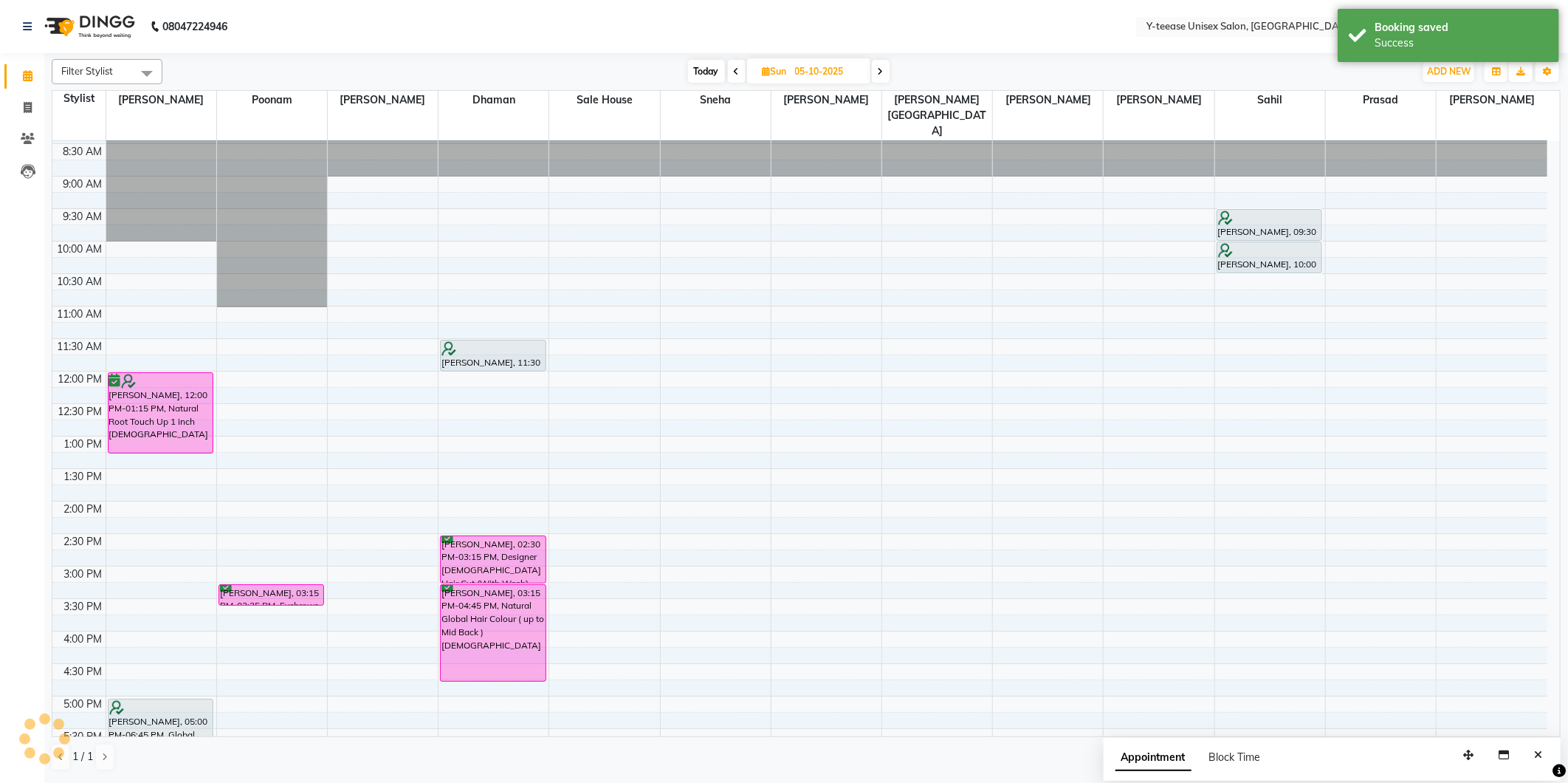
scroll to position [0, 0]
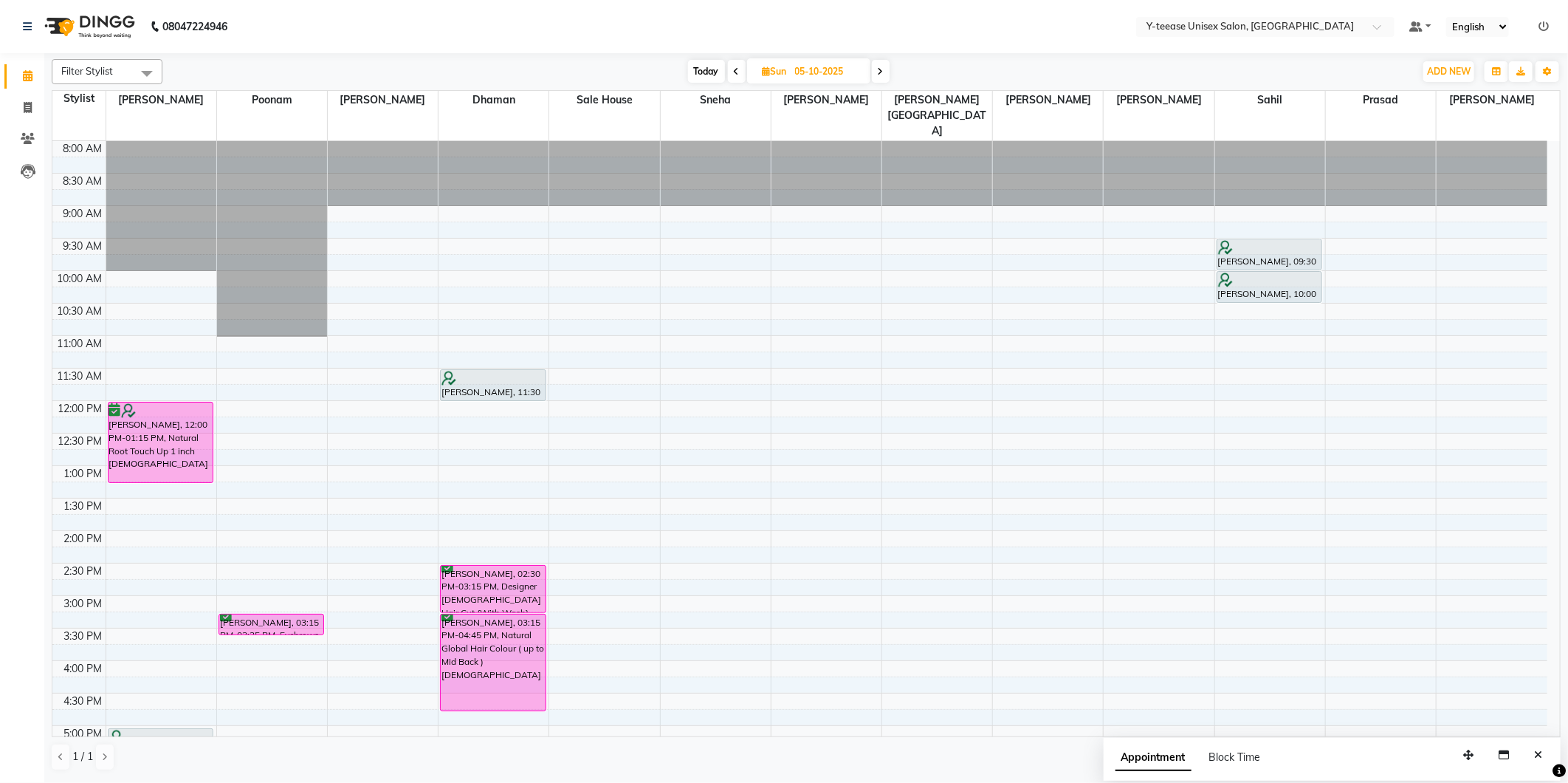
click at [693, 76] on span "Today" at bounding box center [707, 71] width 37 height 23
type input "03-10-2025"
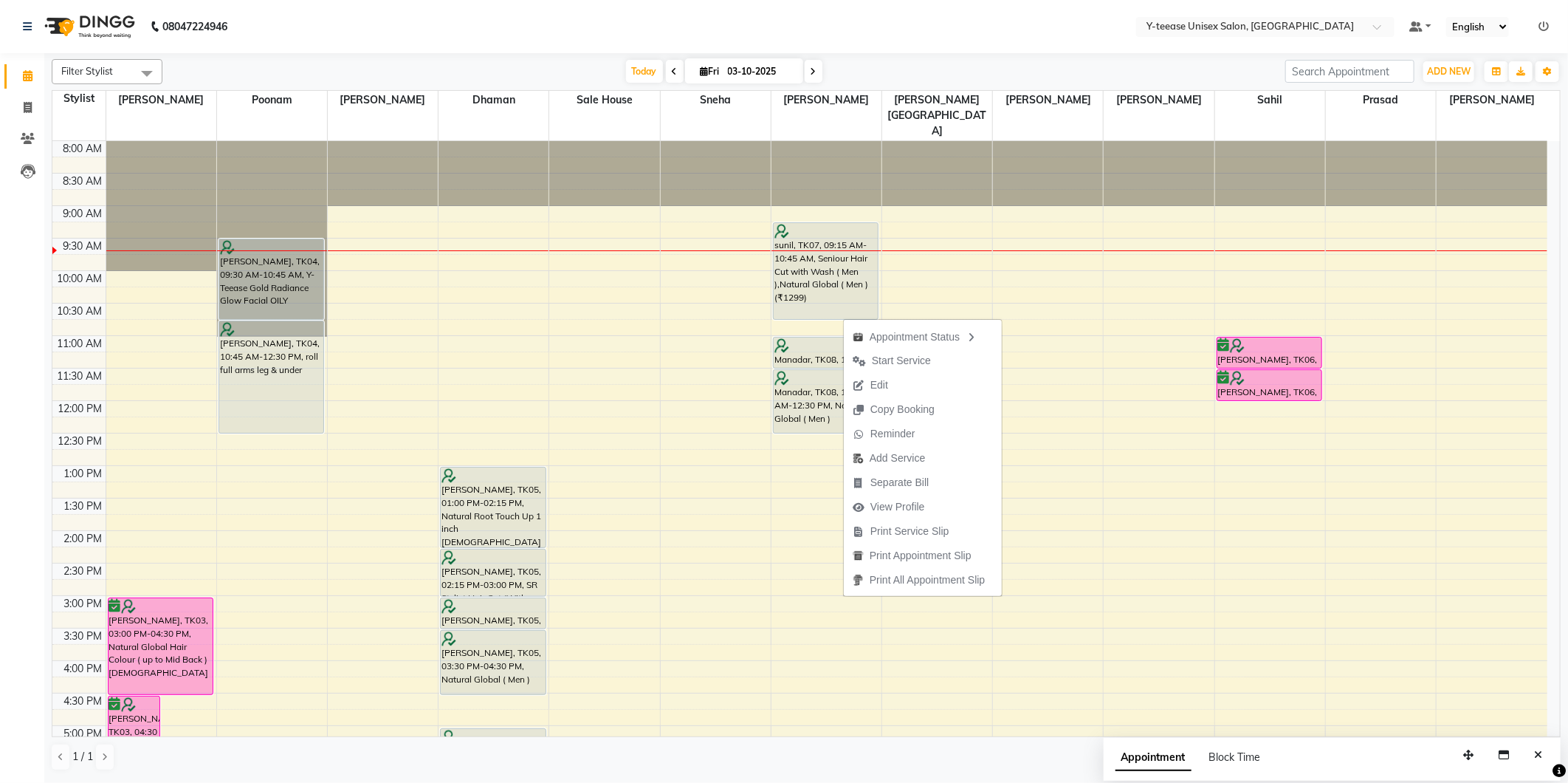
click at [871, 47] on nav "08047224946 Select Location × Y-teease Unisex Salon, Amanora Default Panel My P…" at bounding box center [784, 26] width 1568 height 53
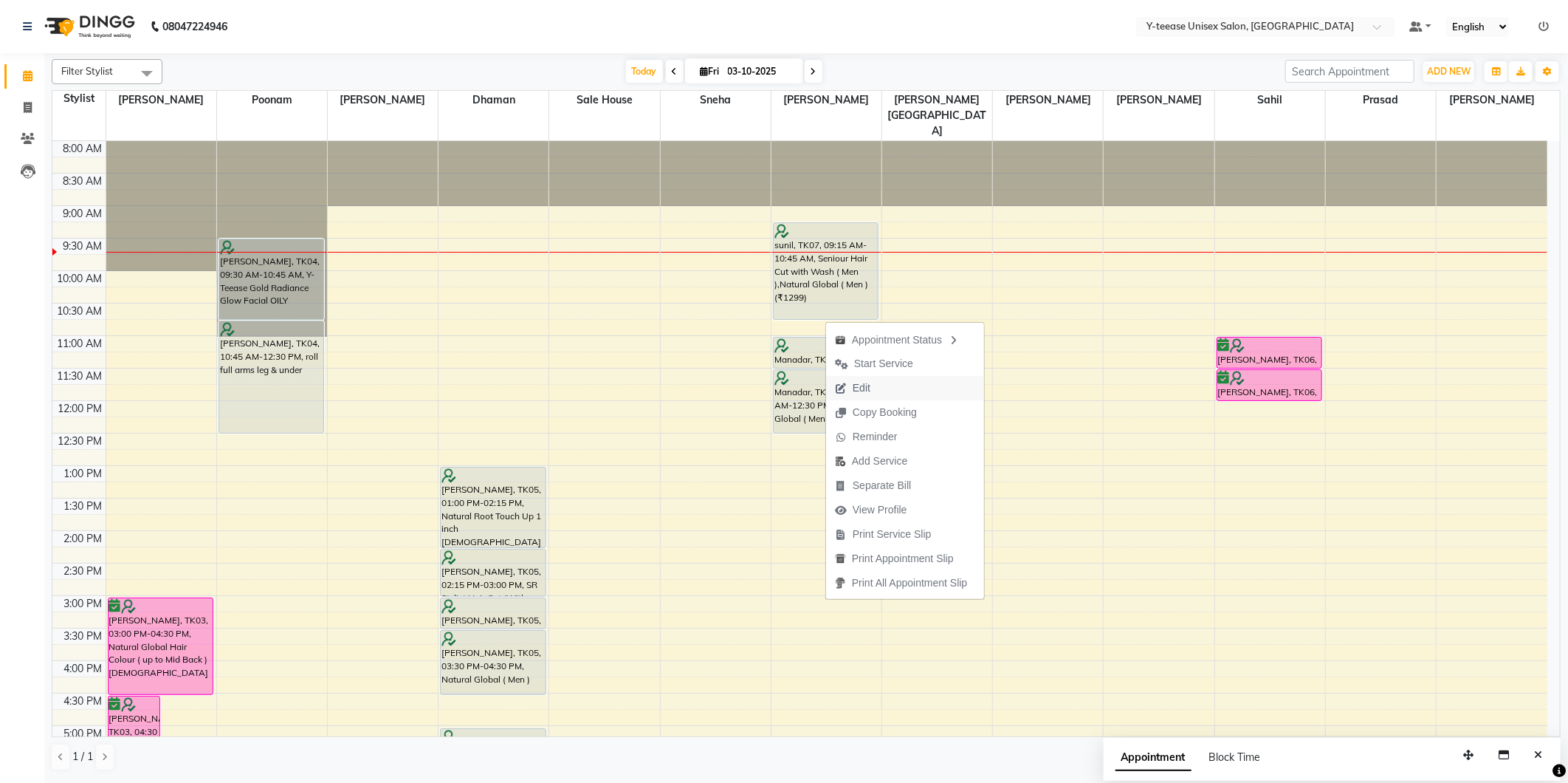
drag, startPoint x: 880, startPoint y: 390, endPoint x: 854, endPoint y: 388, distance: 26.1
click at [854, 388] on span "Edit" at bounding box center [861, 388] width 18 height 15
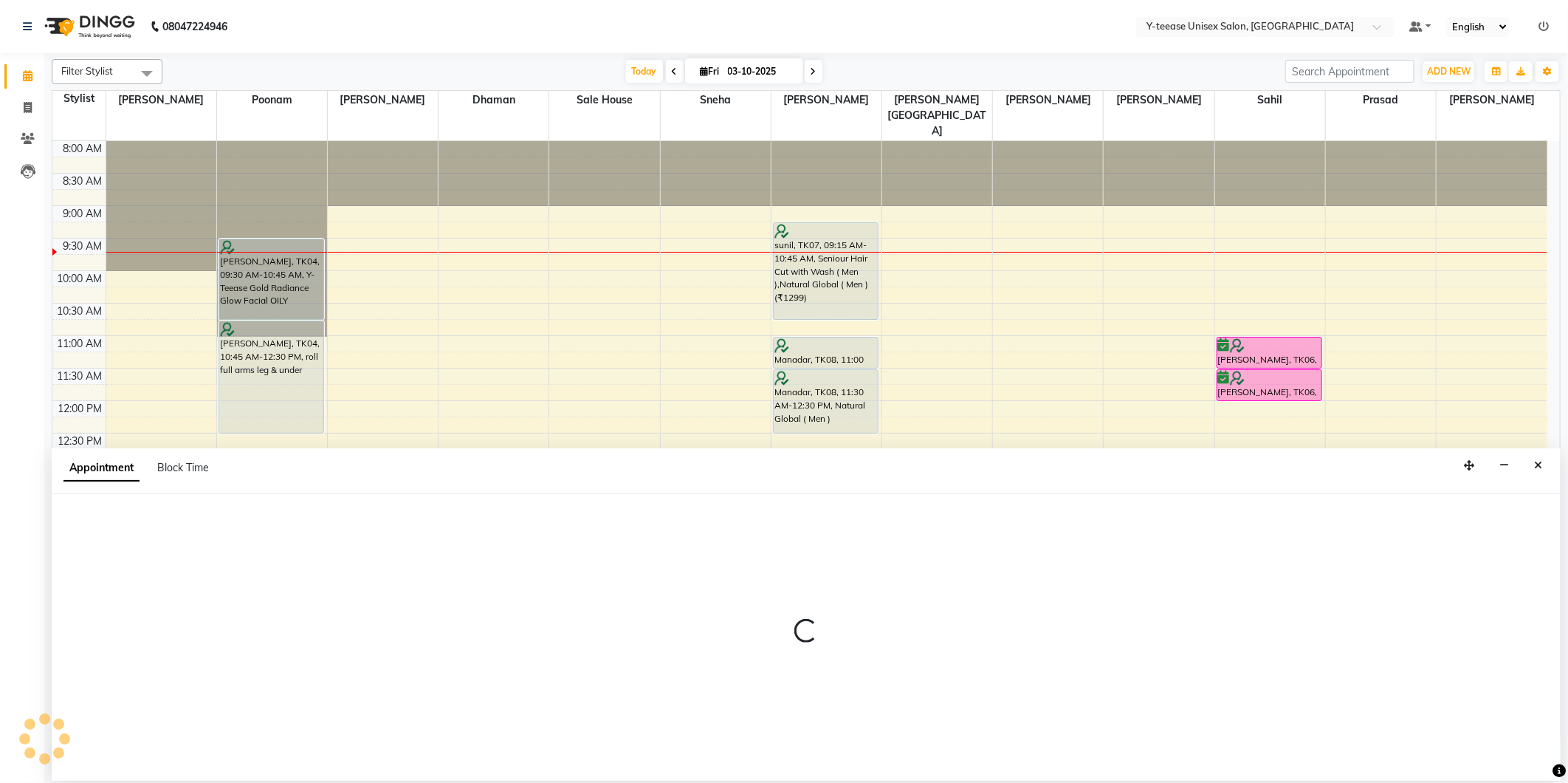
select select "tentative"
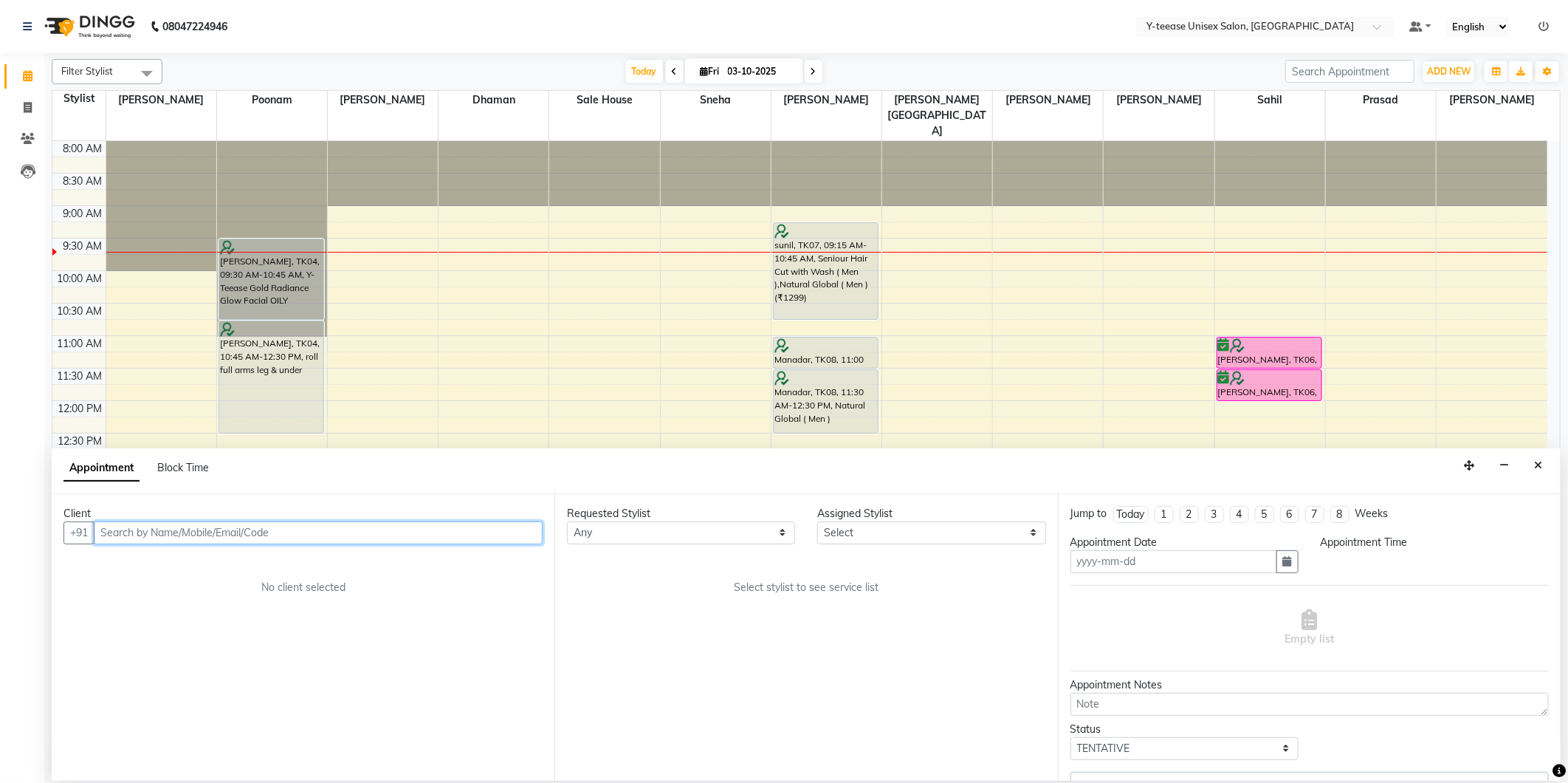
type input "03-10-2025"
select select "660"
select select "67330"
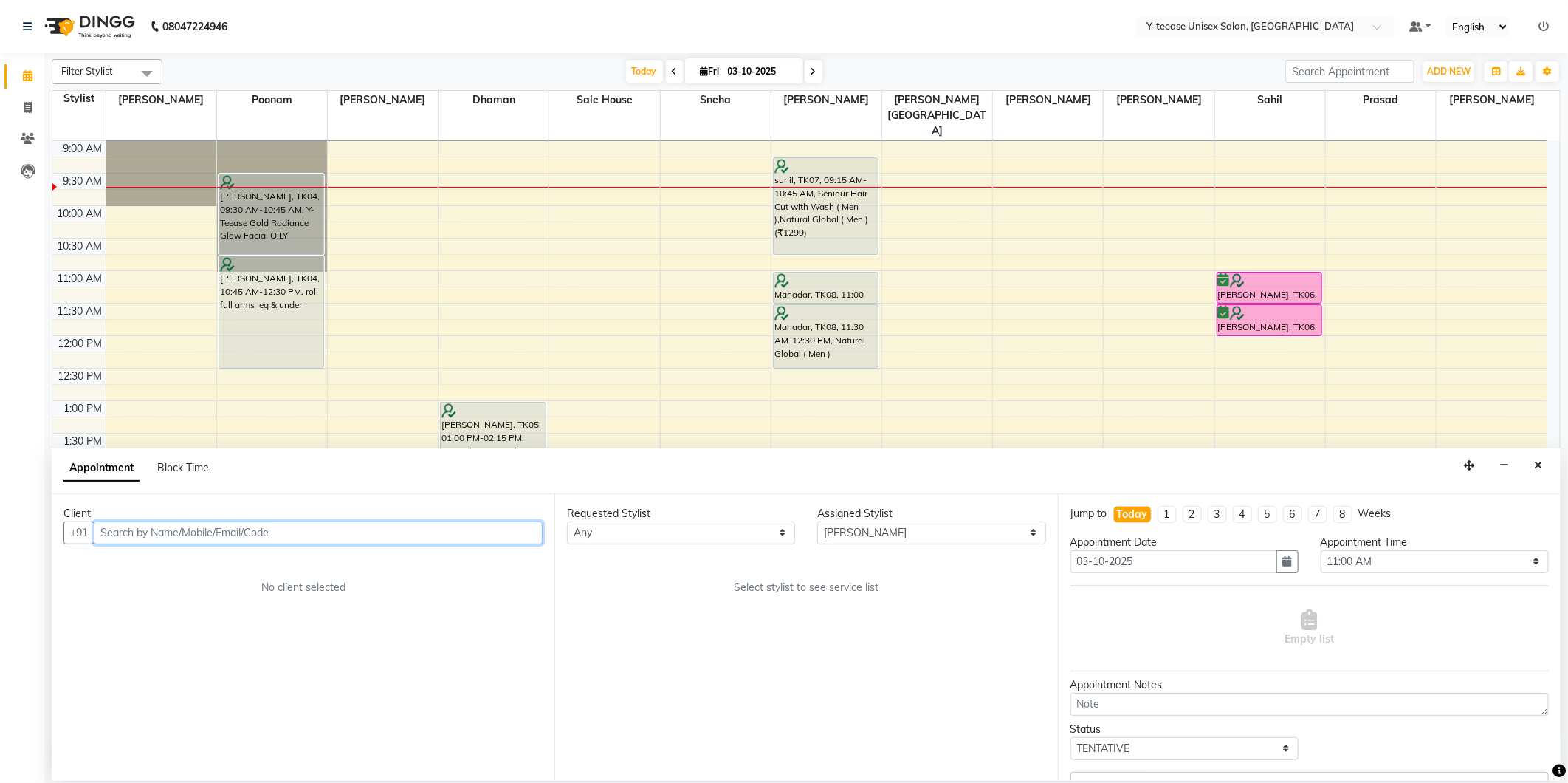
select select "661"
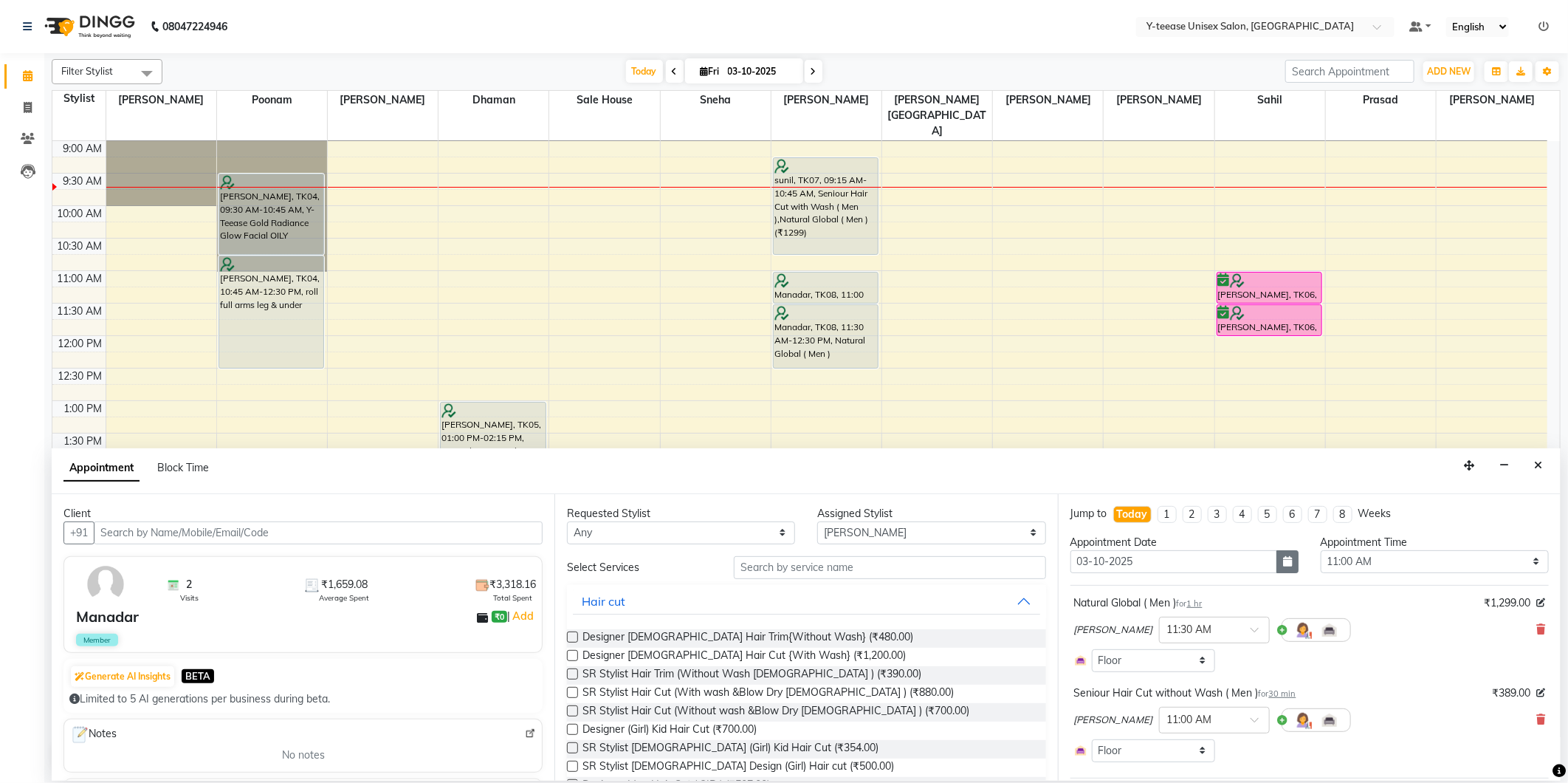
click at [1288, 562] on button "button" at bounding box center [1288, 562] width 22 height 23
click at [1532, 466] on button "Close" at bounding box center [1538, 465] width 21 height 23
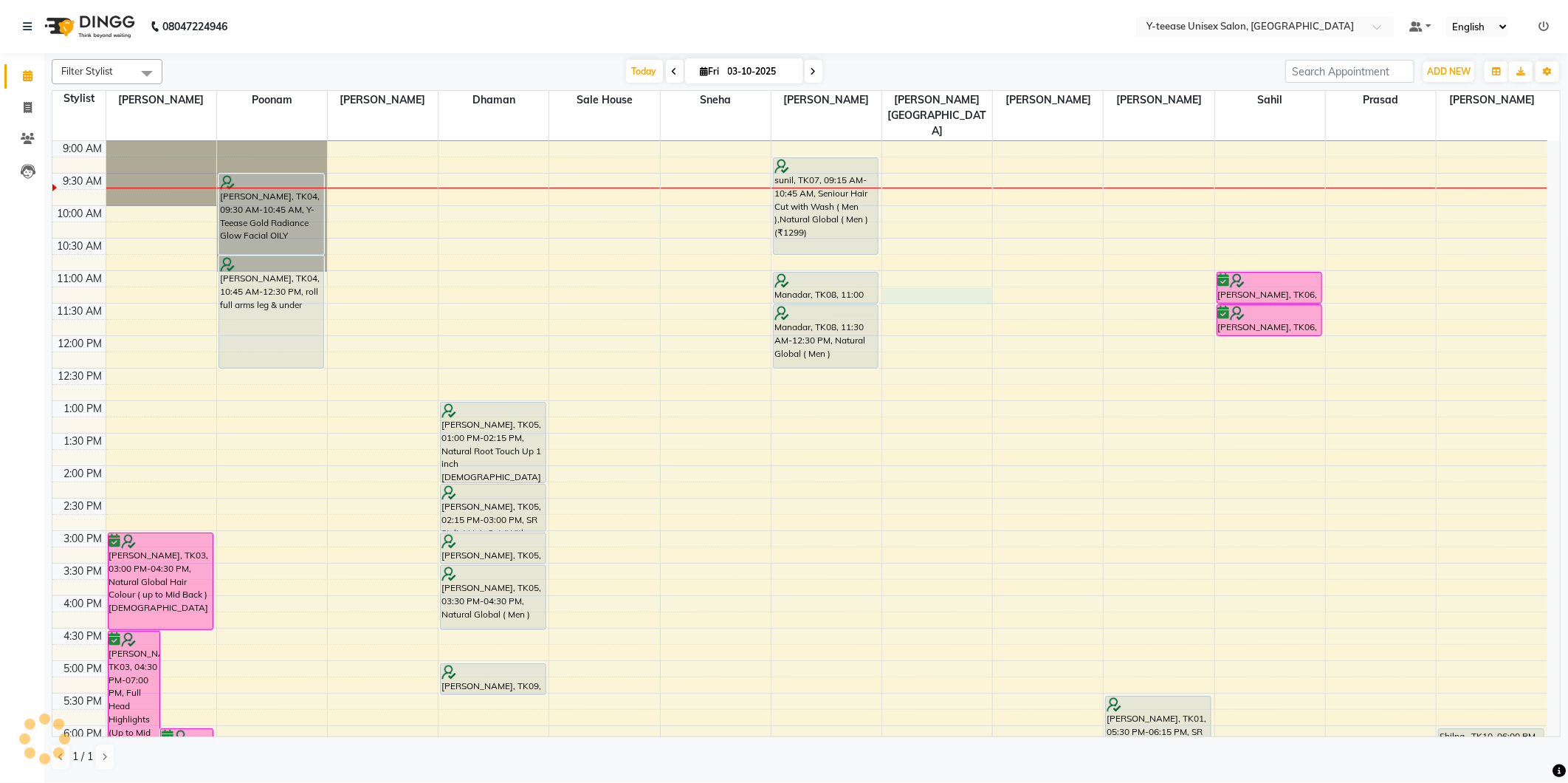
drag, startPoint x: 1002, startPoint y: 264, endPoint x: 1024, endPoint y: 264, distance: 22.0
click at [1024, 286] on td at bounding box center [826, 294] width 1442 height 16
select select "67930"
select select "675"
select select "tentative"
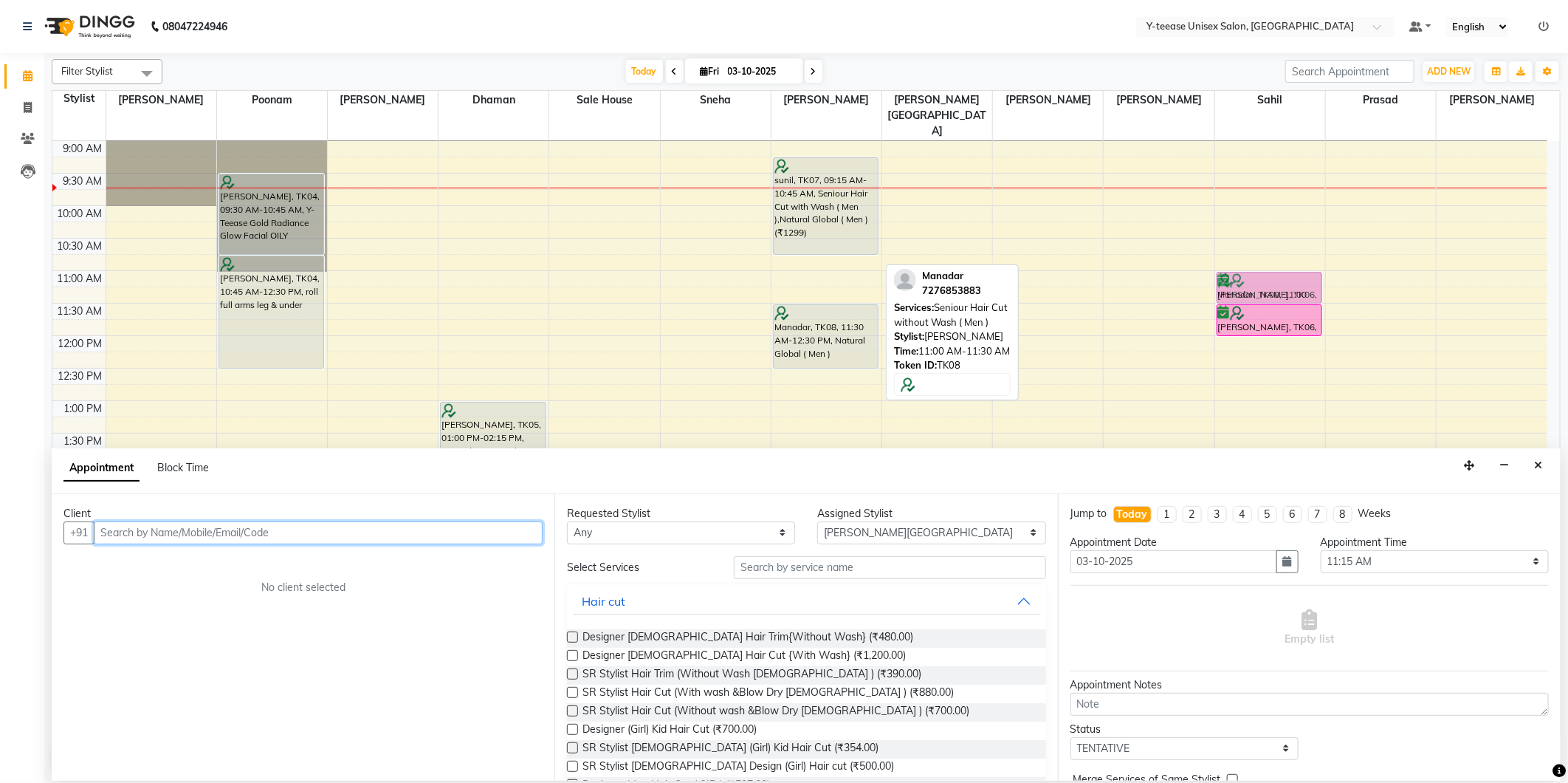
drag, startPoint x: 824, startPoint y: 249, endPoint x: 1220, endPoint y: 254, distance: 396.0
click at [1262, 248] on tr "Sana khan, TK03, 04:30 PM-07:00 PM, Full Head Highlights (Up to Mid Back ) meha…" at bounding box center [800, 562] width 1495 height 974
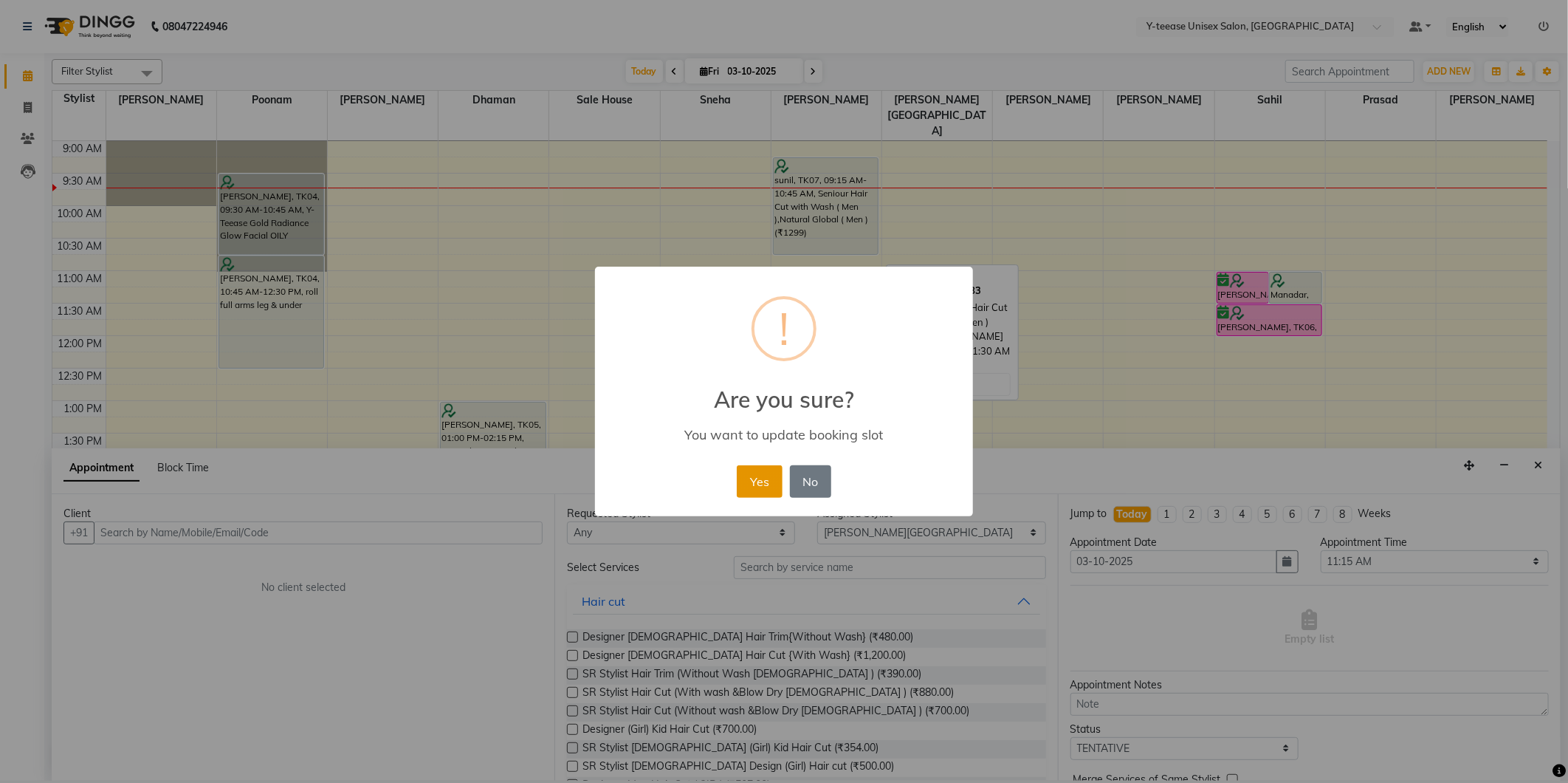
drag, startPoint x: 769, startPoint y: 478, endPoint x: 763, endPoint y: 471, distance: 9.2
click at [767, 478] on button "Yes" at bounding box center [759, 482] width 45 height 33
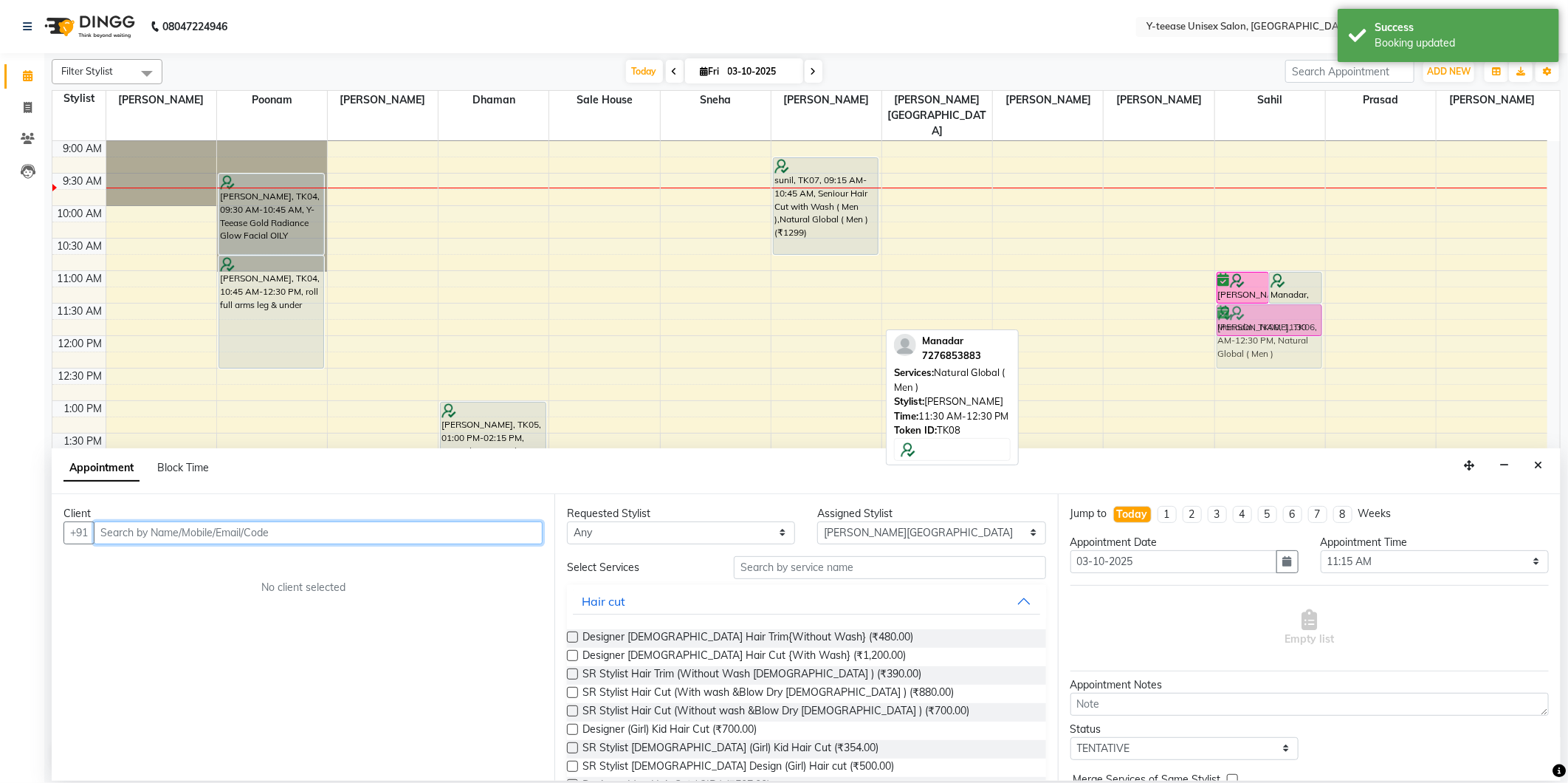
drag, startPoint x: 816, startPoint y: 308, endPoint x: 1253, endPoint y: 312, distance: 437.0
click at [1253, 312] on tr "Sana khan, TK03, 04:30 PM-07:00 PM, Full Head Highlights (Up to Mid Back ) meha…" at bounding box center [800, 562] width 1495 height 974
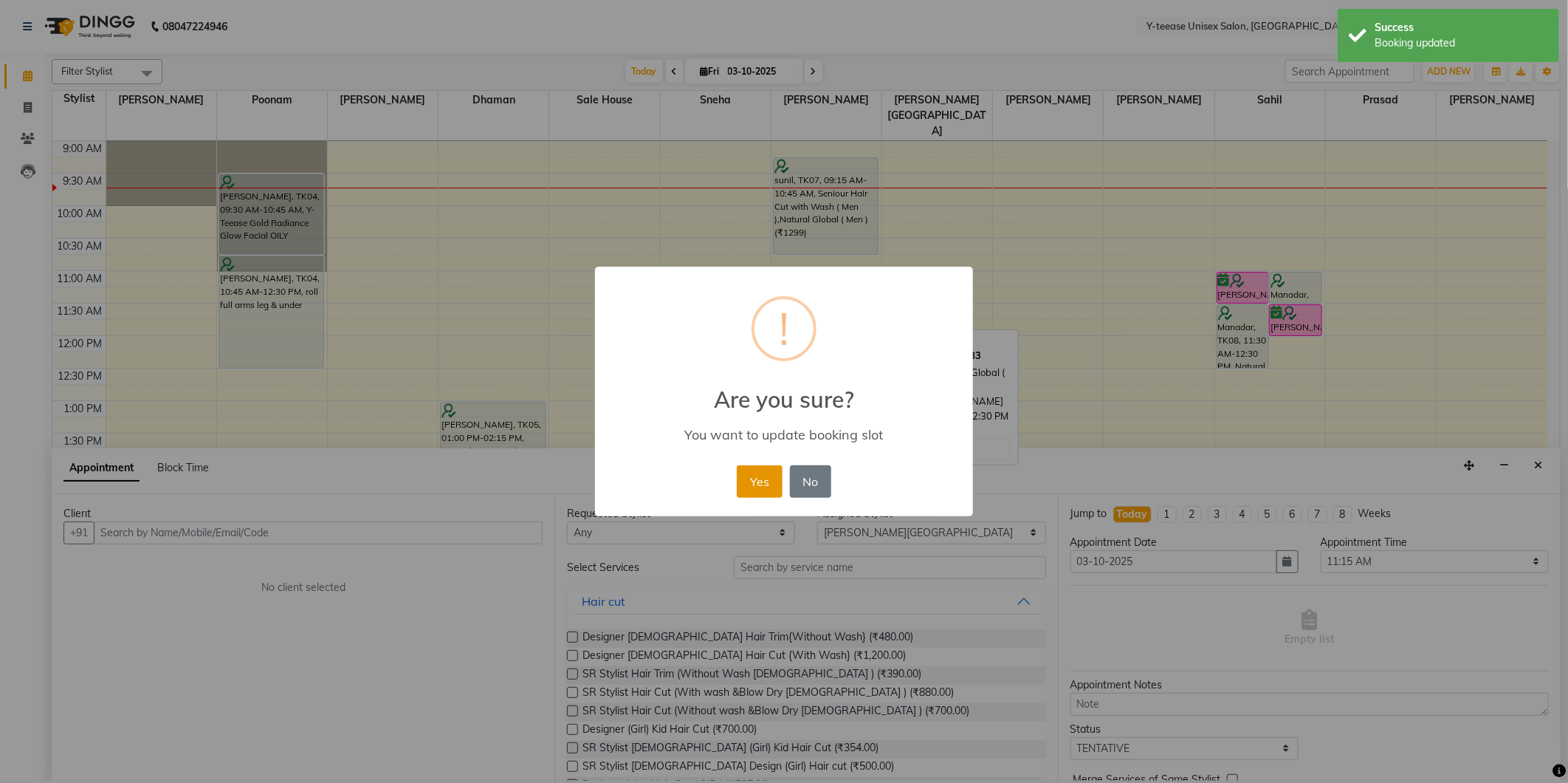
click at [753, 473] on button "Yes" at bounding box center [759, 482] width 45 height 33
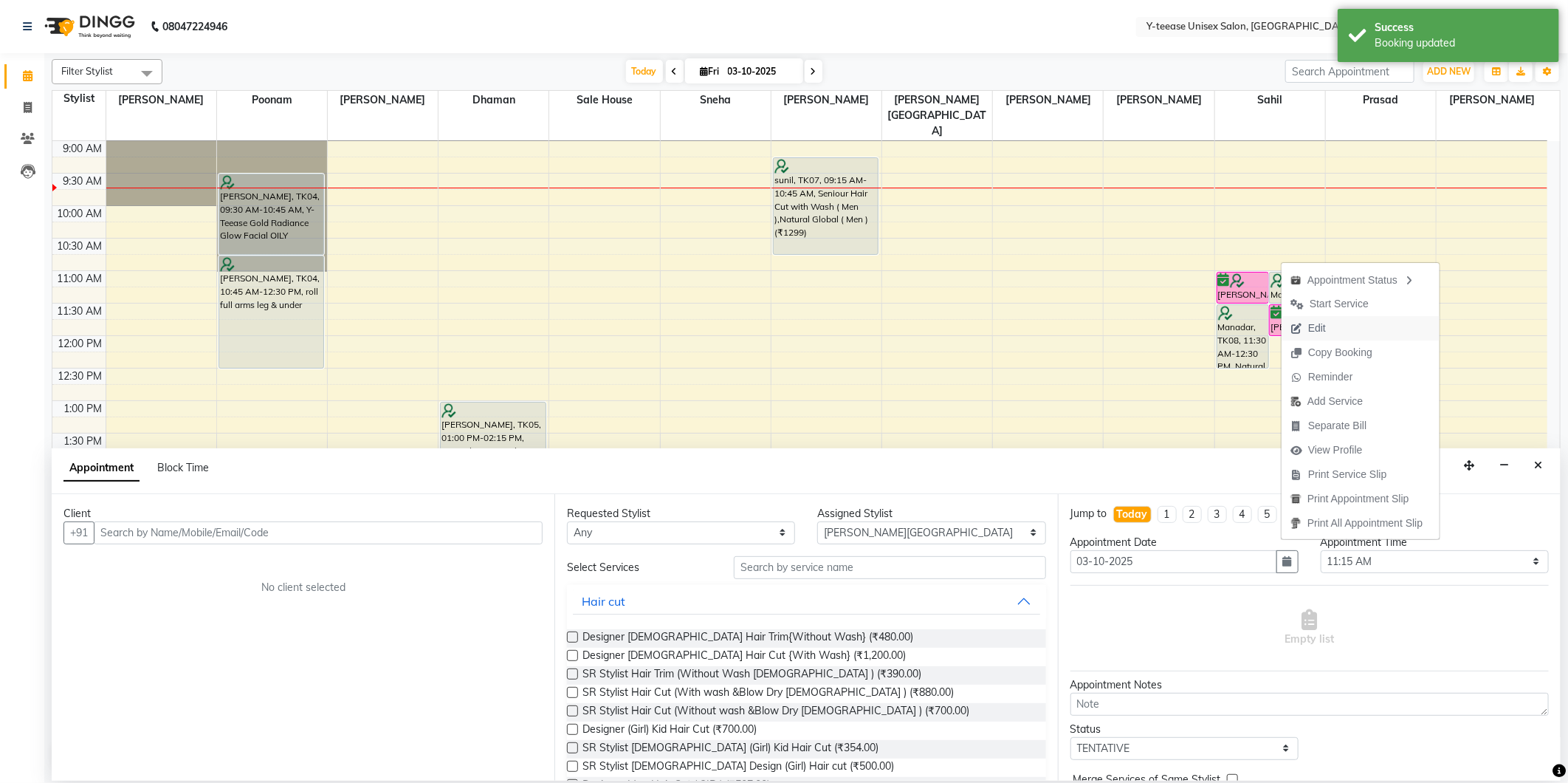
click at [1311, 322] on span "Edit" at bounding box center [1316, 328] width 18 height 15
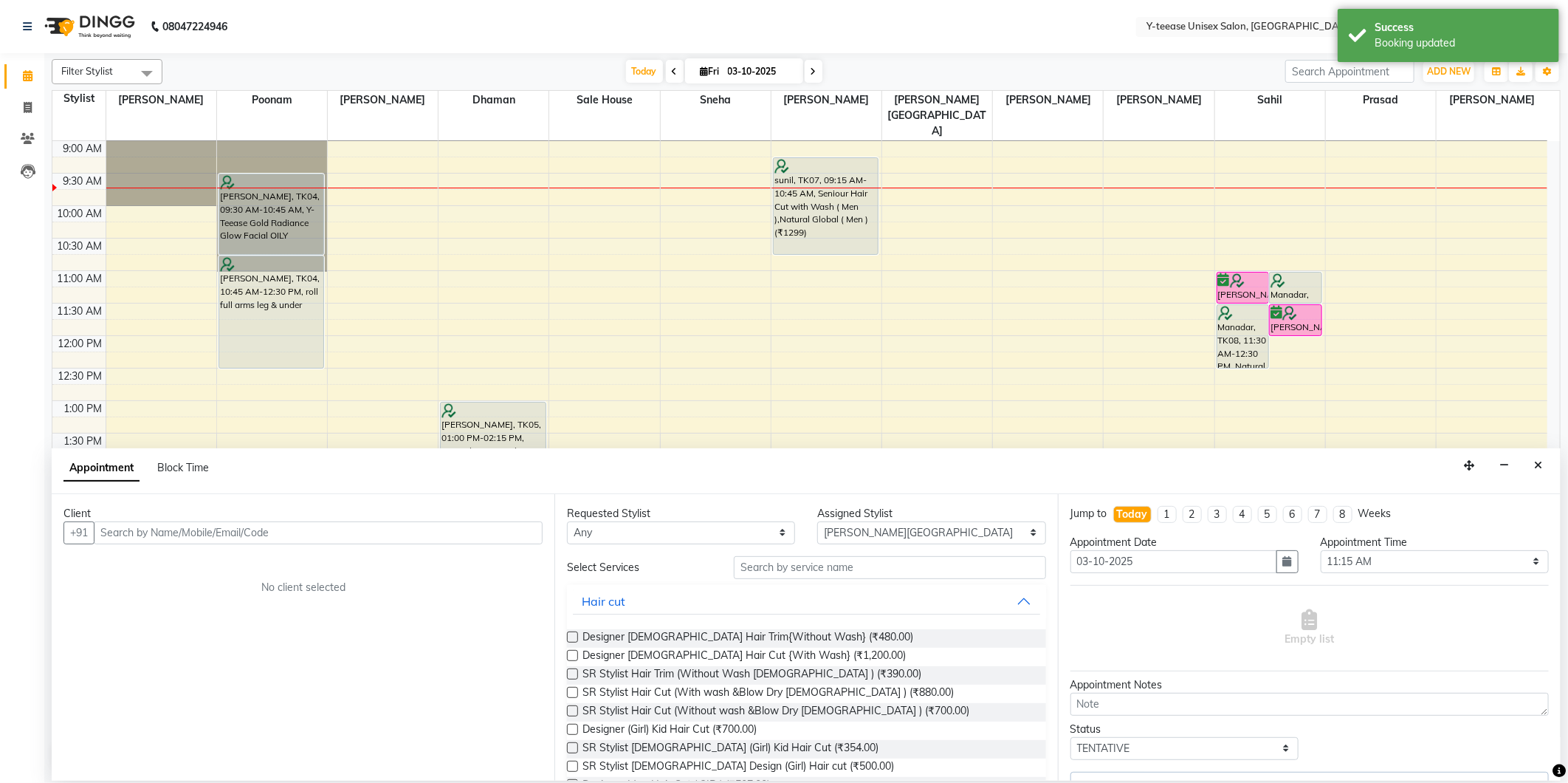
click at [1534, 469] on icon "Close" at bounding box center [1539, 465] width 8 height 10
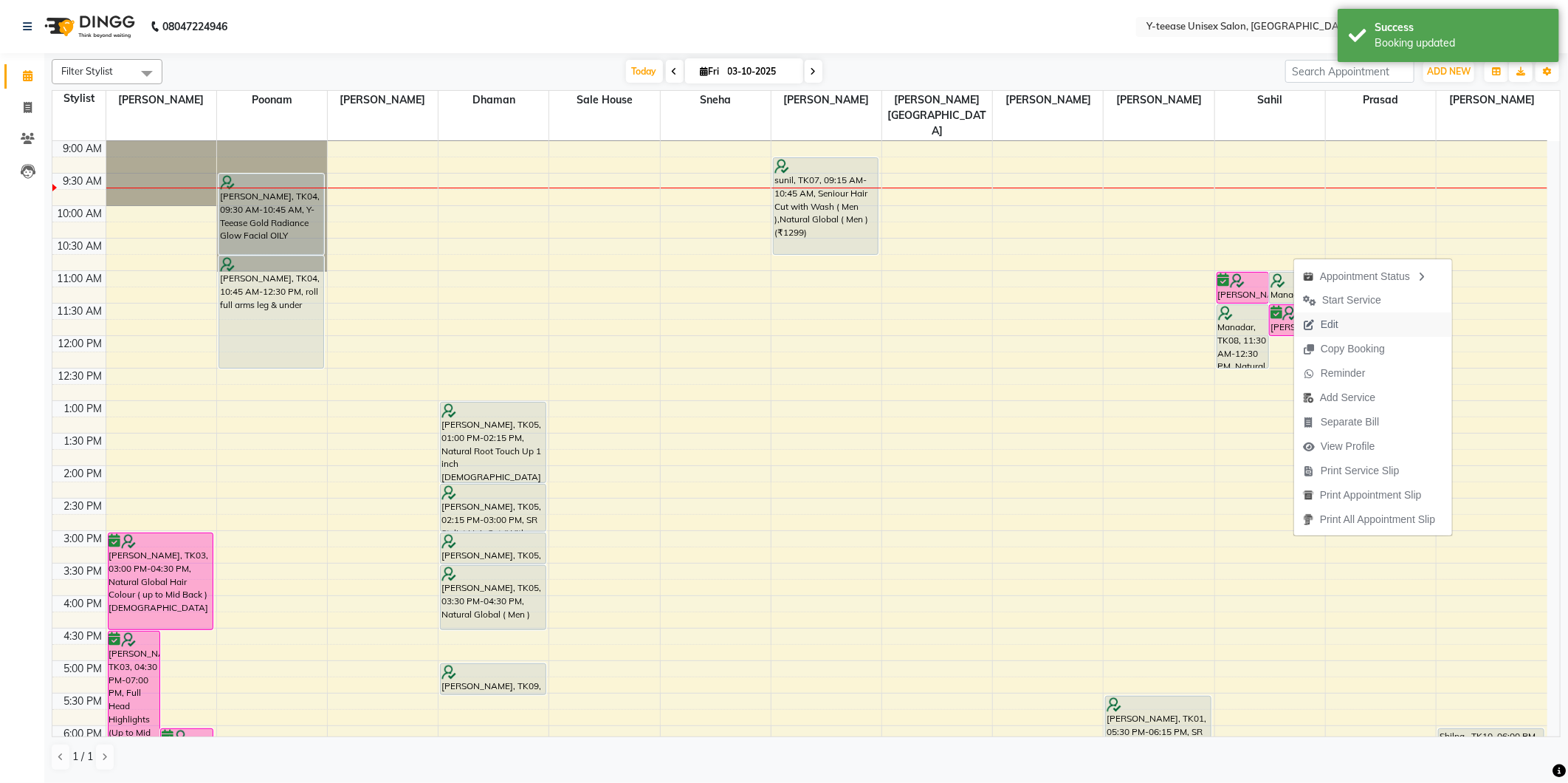
click at [1326, 321] on span "Edit" at bounding box center [1329, 324] width 18 height 15
select select "tentative"
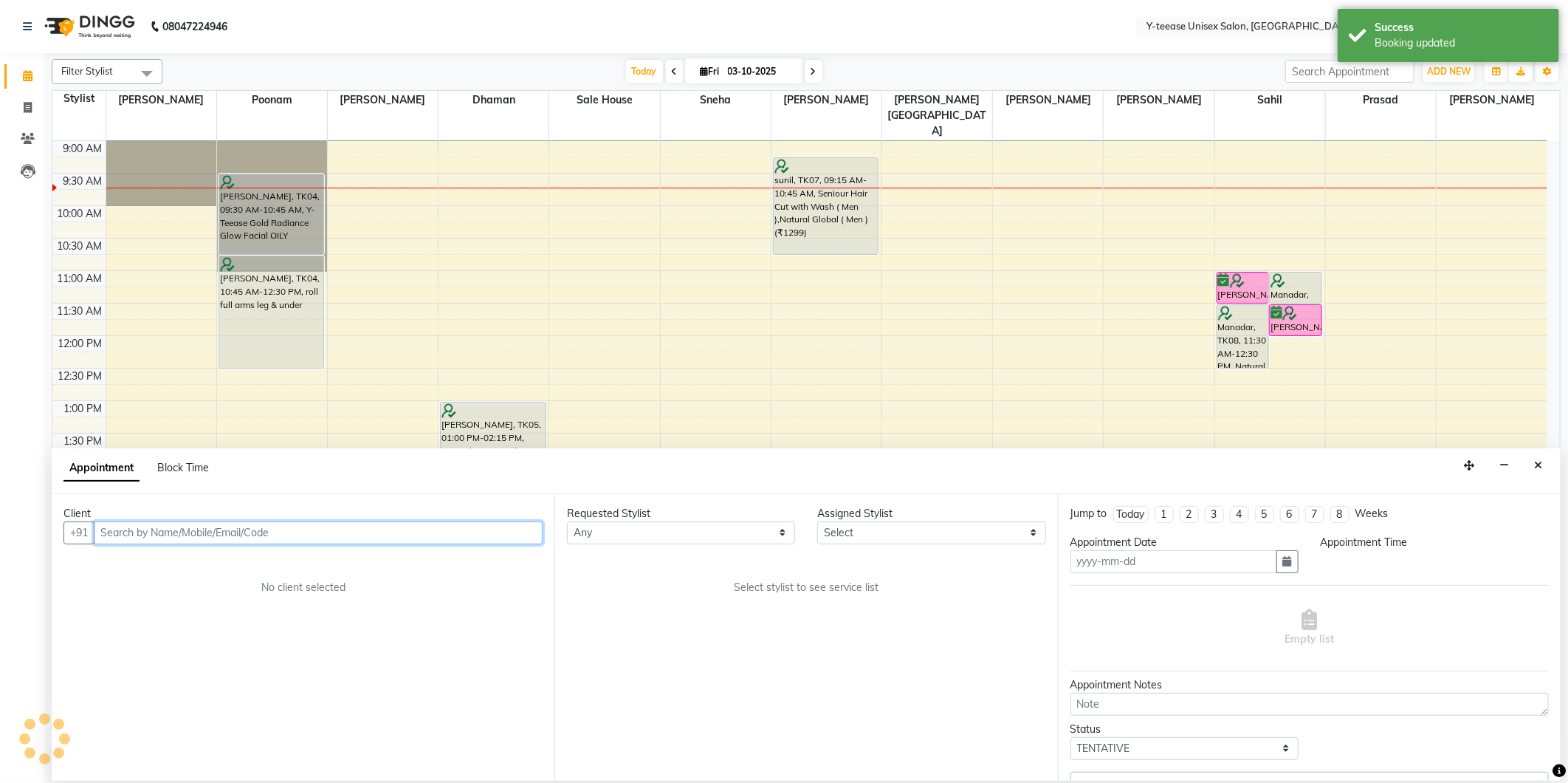
type input "03-10-2025"
select select "88015"
select select "660"
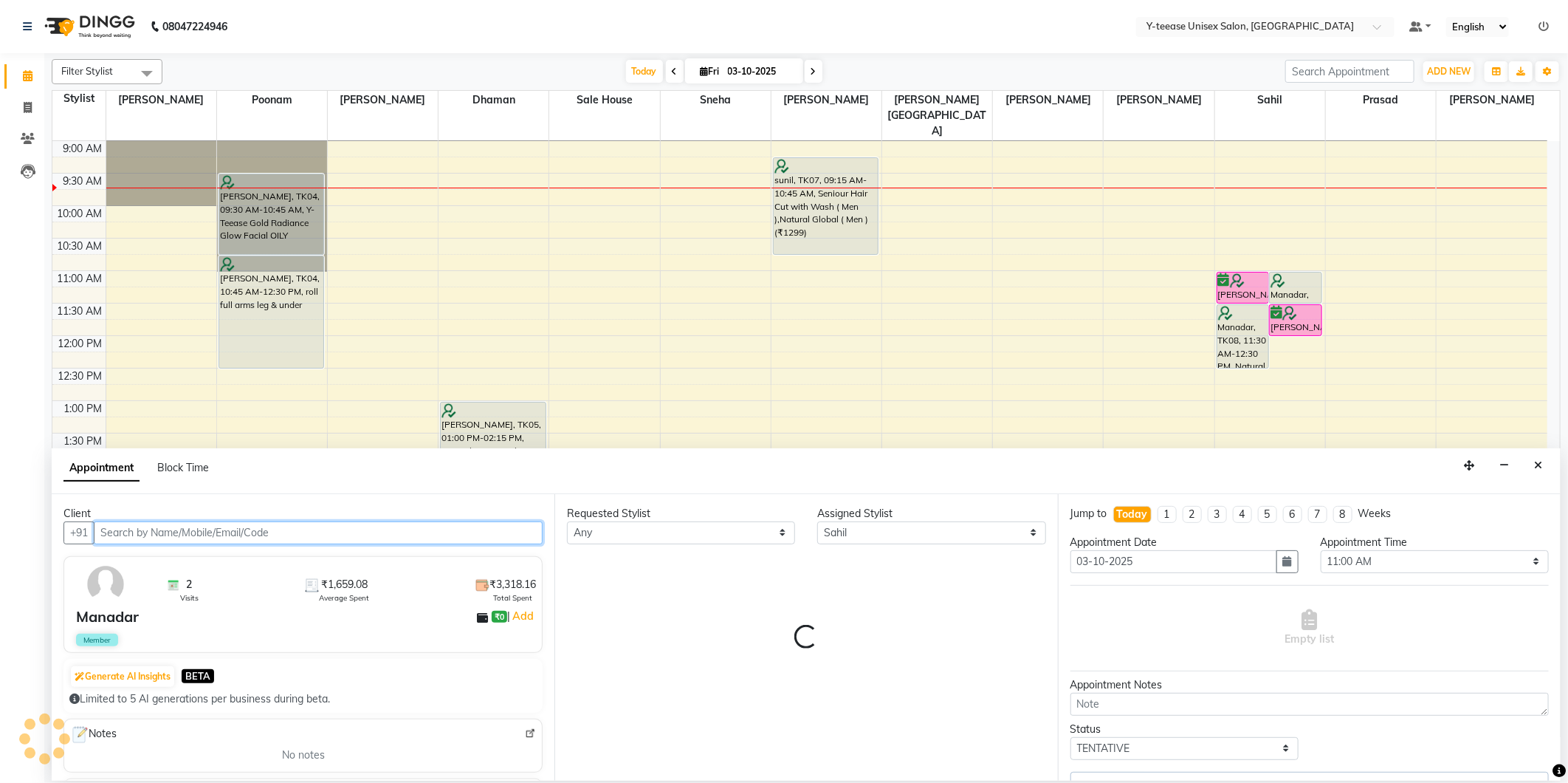
select select "661"
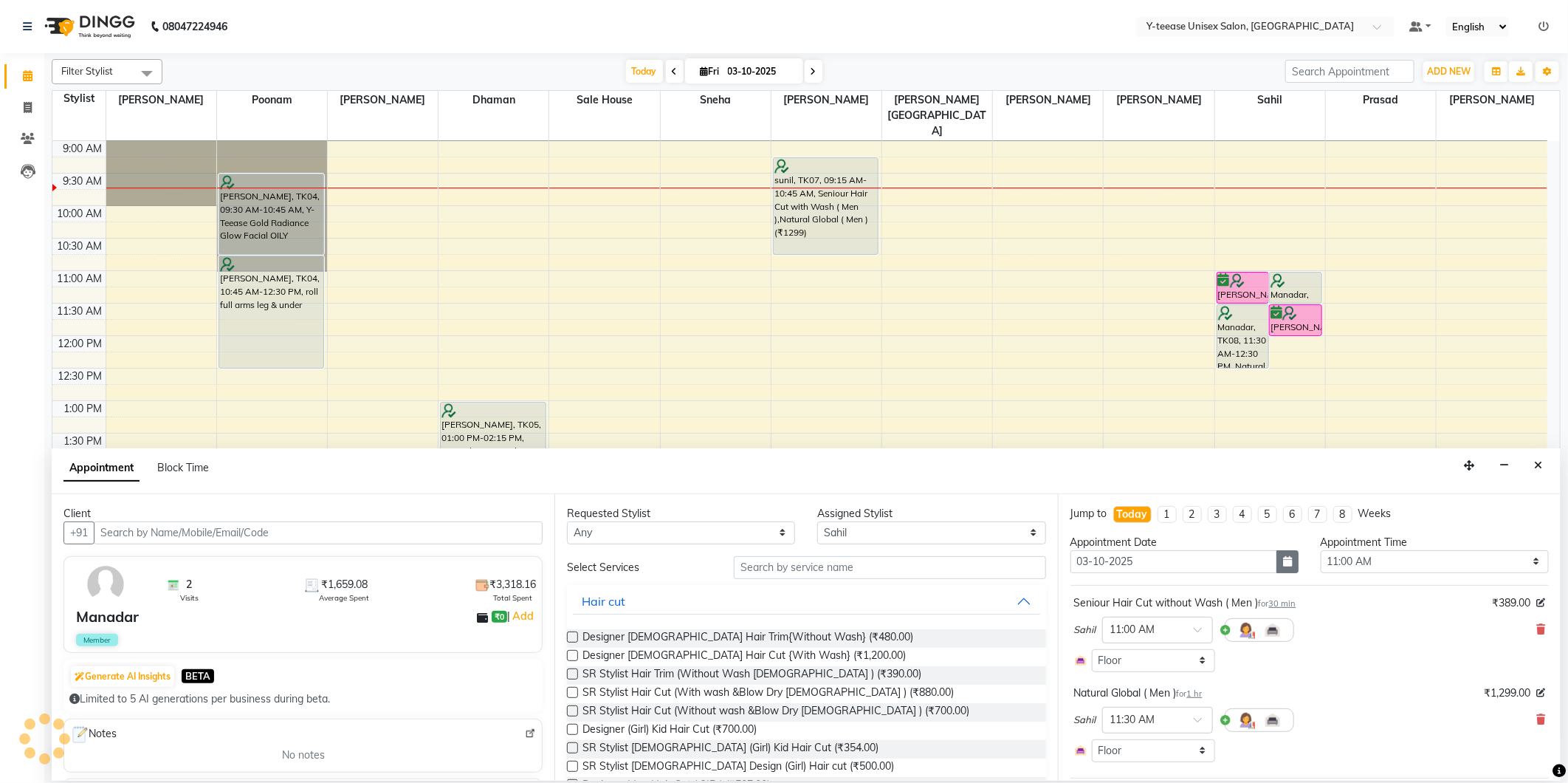
click at [1277, 573] on button "button" at bounding box center [1288, 562] width 22 height 23
click at [1205, 636] on div "4" at bounding box center [1204, 638] width 24 height 24
type input "04-10-2025"
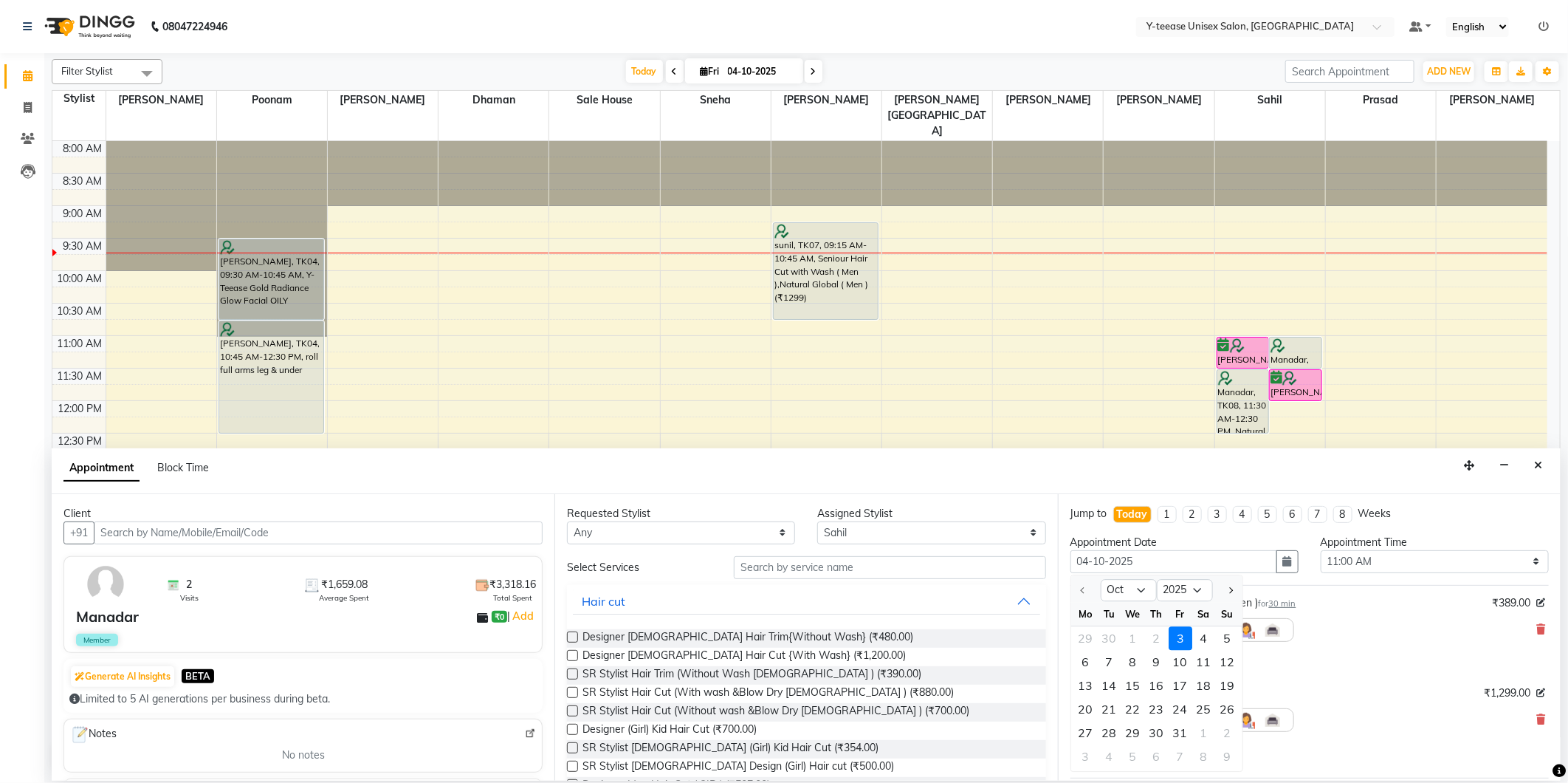
select select "660"
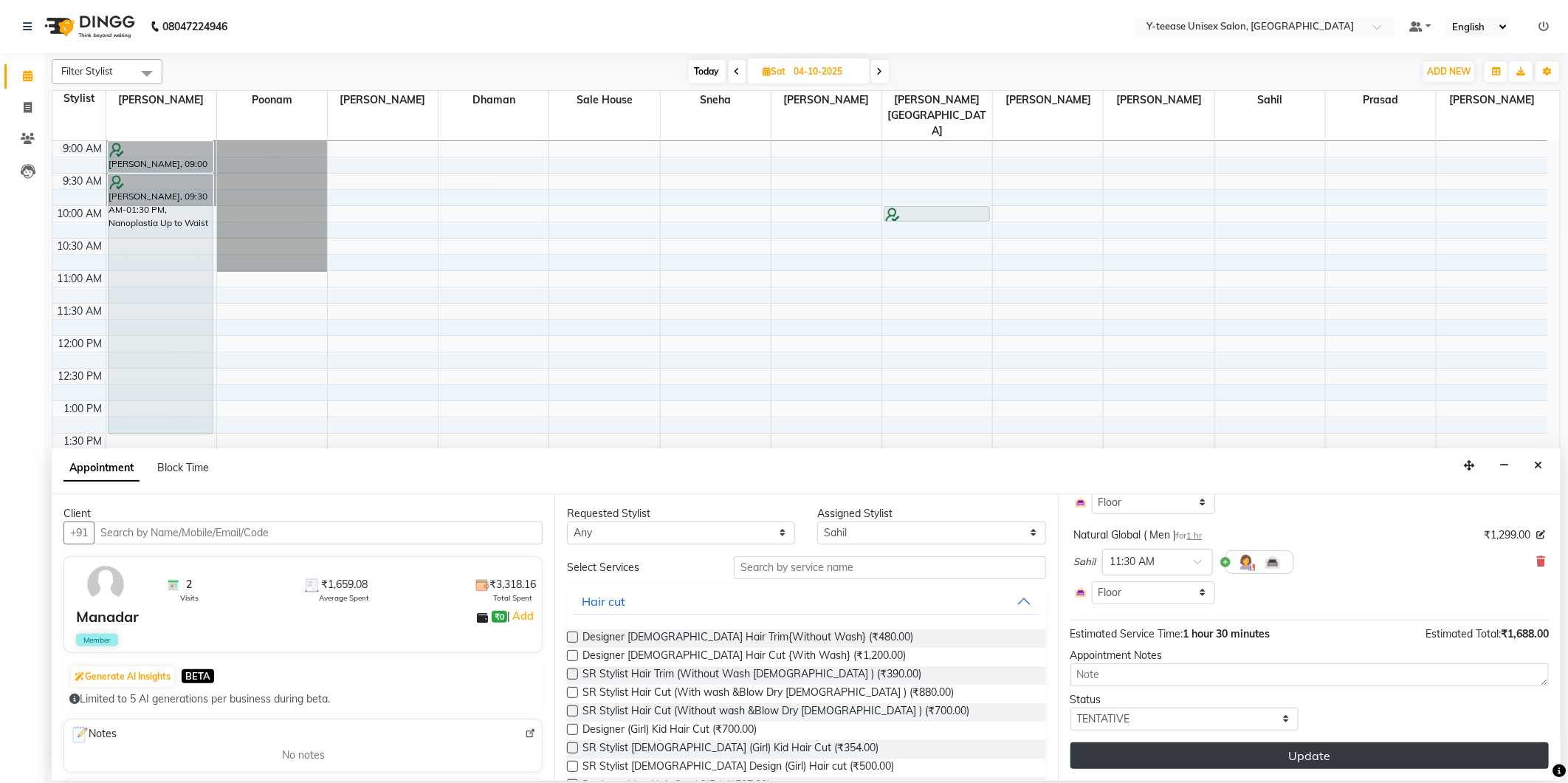
scroll to position [76, 0]
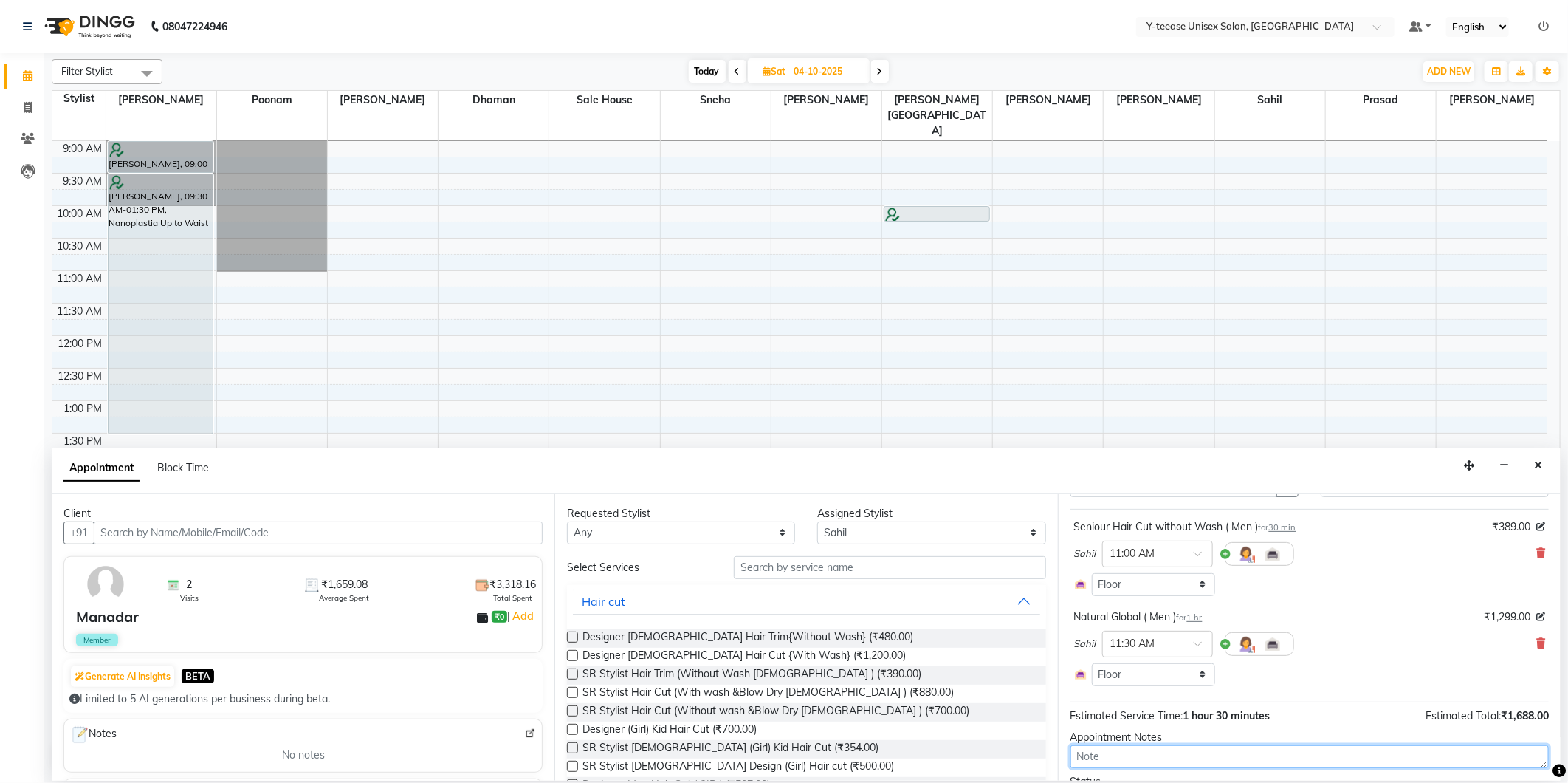
click at [1354, 748] on textarea at bounding box center [1310, 756] width 478 height 23
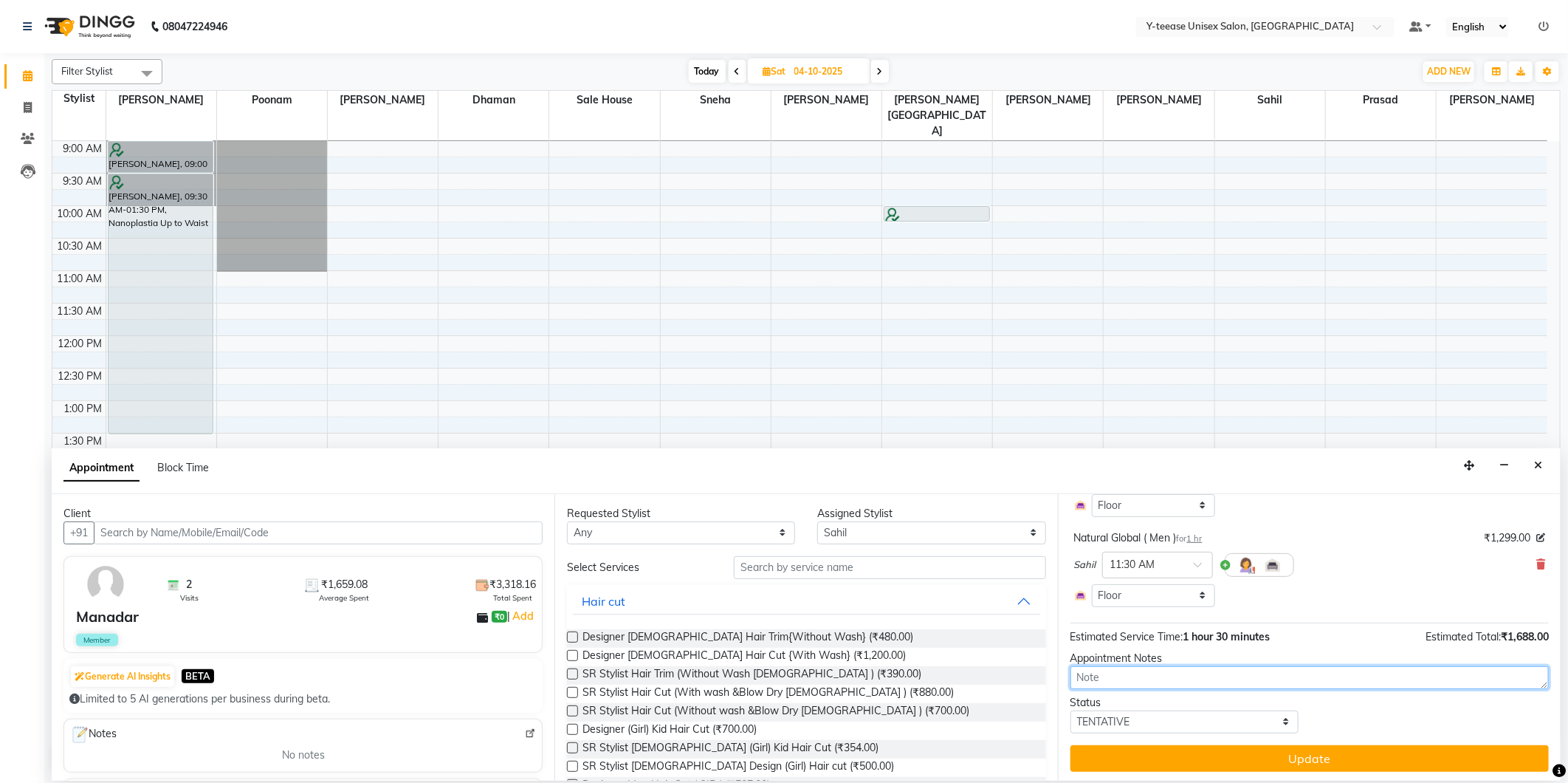
scroll to position [158, 0]
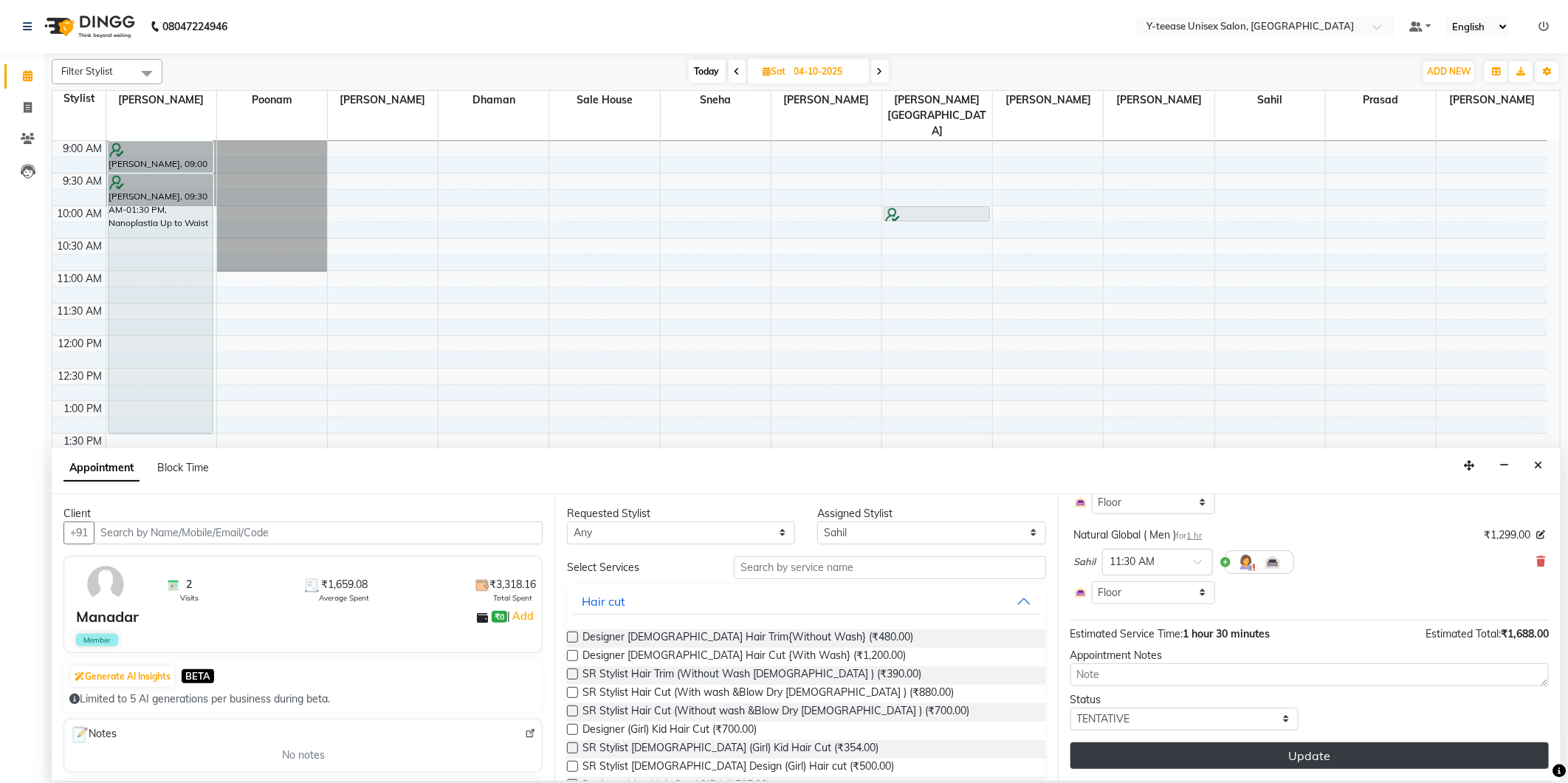
click at [1360, 748] on button "Update" at bounding box center [1310, 756] width 478 height 27
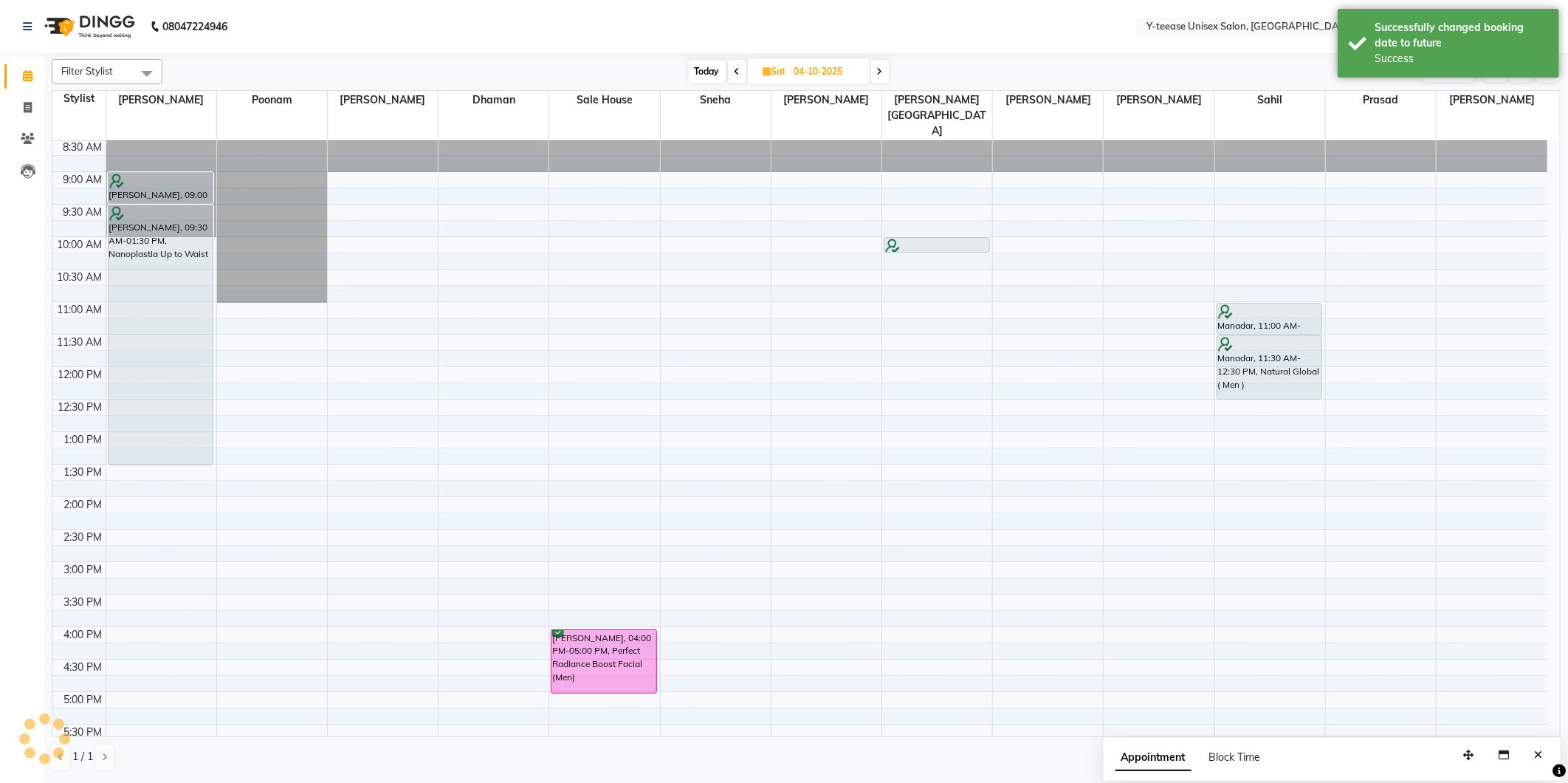
scroll to position [0, 0]
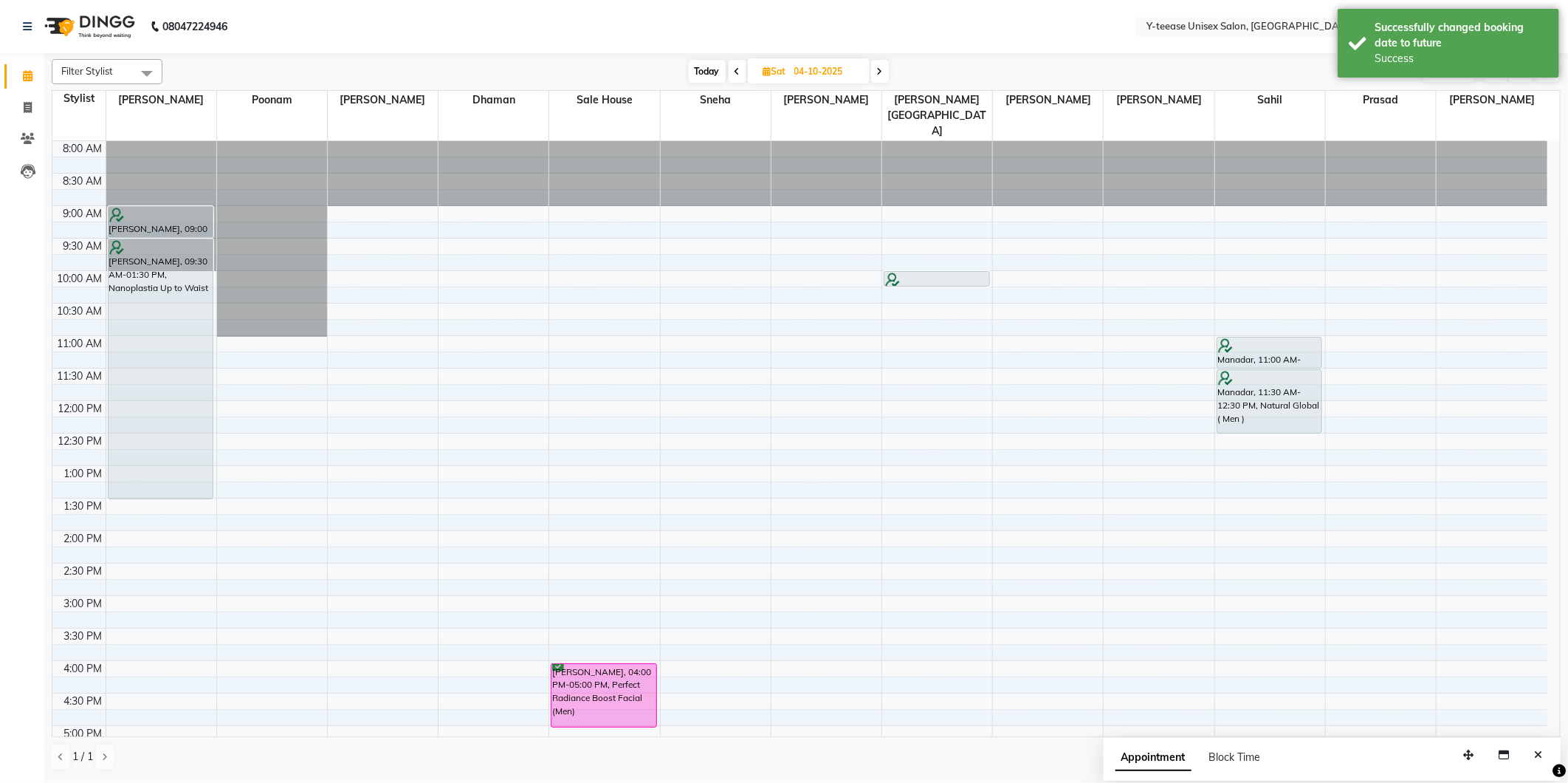
click at [691, 72] on span "Today" at bounding box center [707, 71] width 37 height 23
type input "03-10-2025"
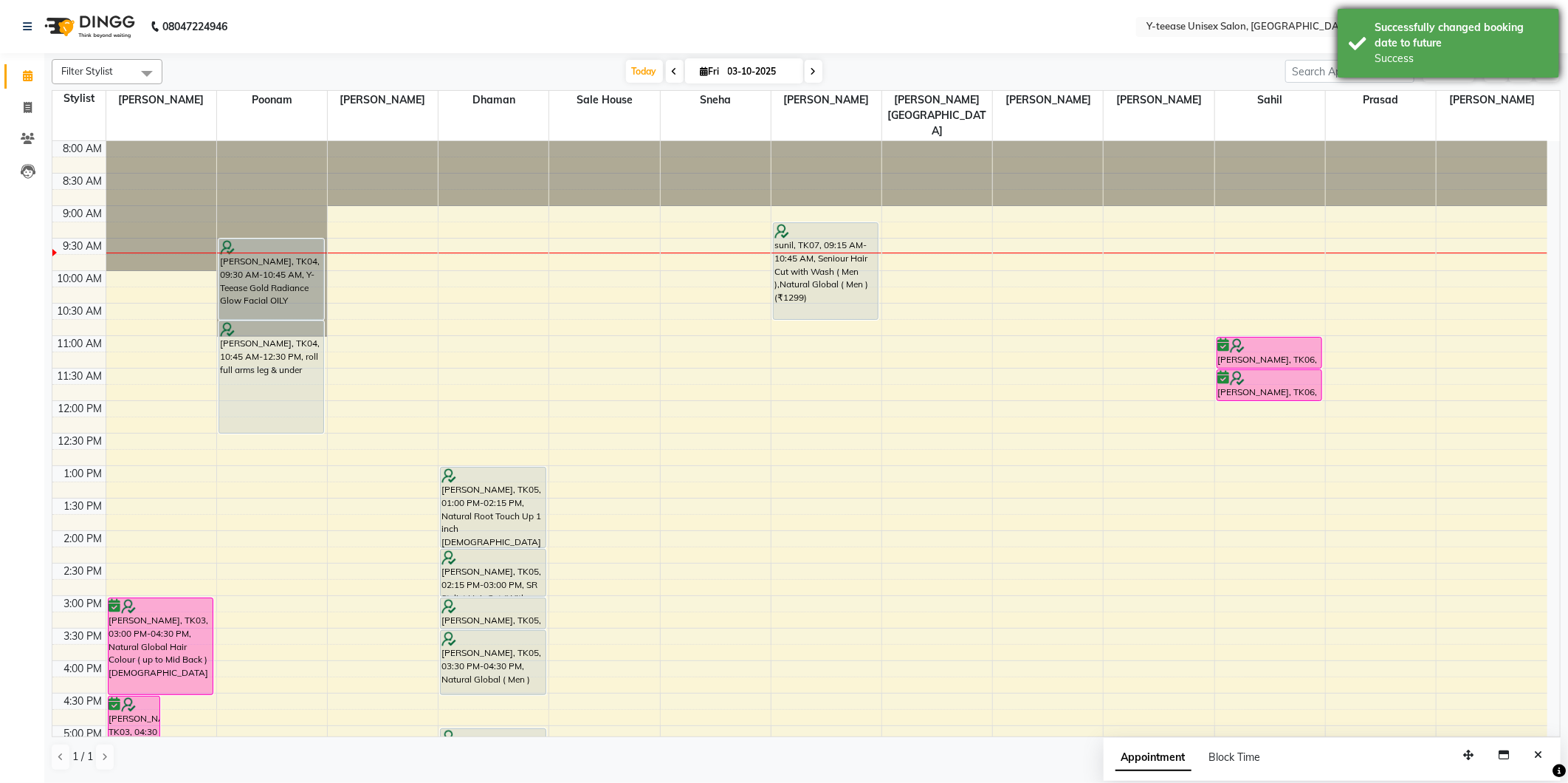
click at [1386, 40] on div "Successfully changed booking date to future" at bounding box center [1461, 35] width 173 height 31
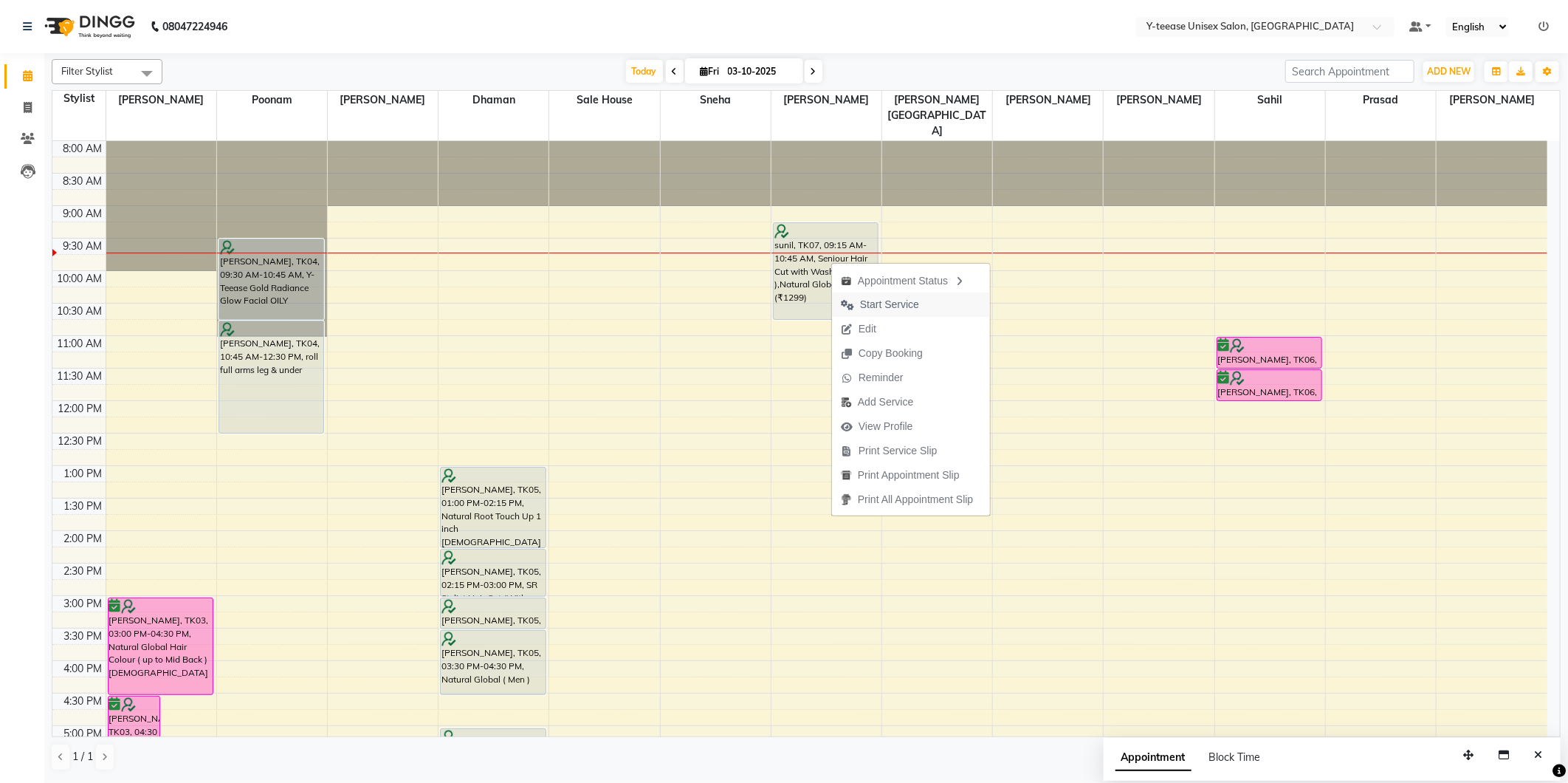
click at [884, 306] on span "Start Service" at bounding box center [890, 305] width 59 height 15
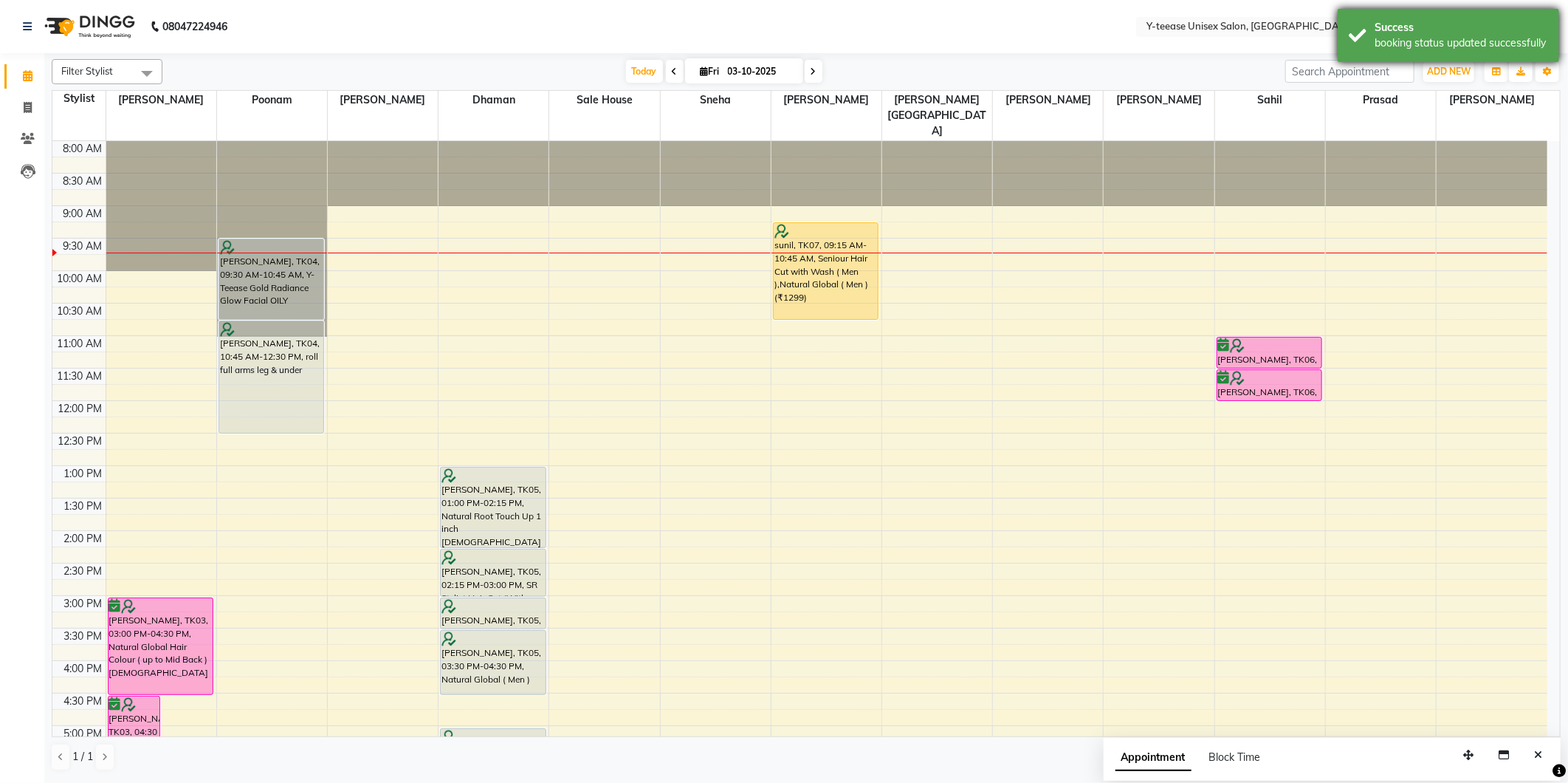
click at [1403, 50] on div "Success booking status updated successfully" at bounding box center [1448, 35] width 221 height 53
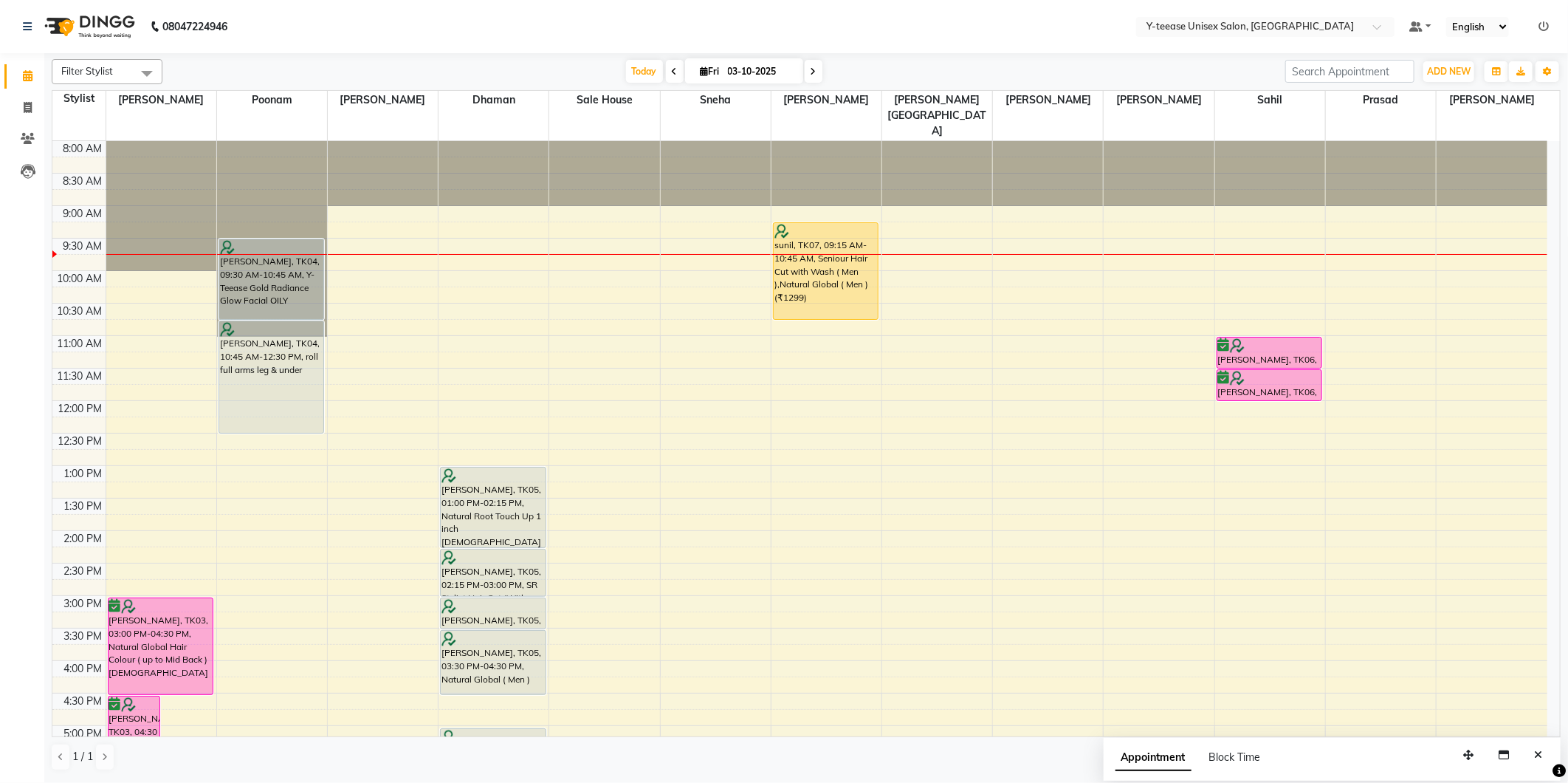
click at [815, 316] on div "8:00 AM 8:30 AM 9:00 AM 9:30 AM 10:00 AM 10:30 AM 11:00 AM 11:30 AM 12:00 PM 12…" at bounding box center [800, 628] width 1495 height 974
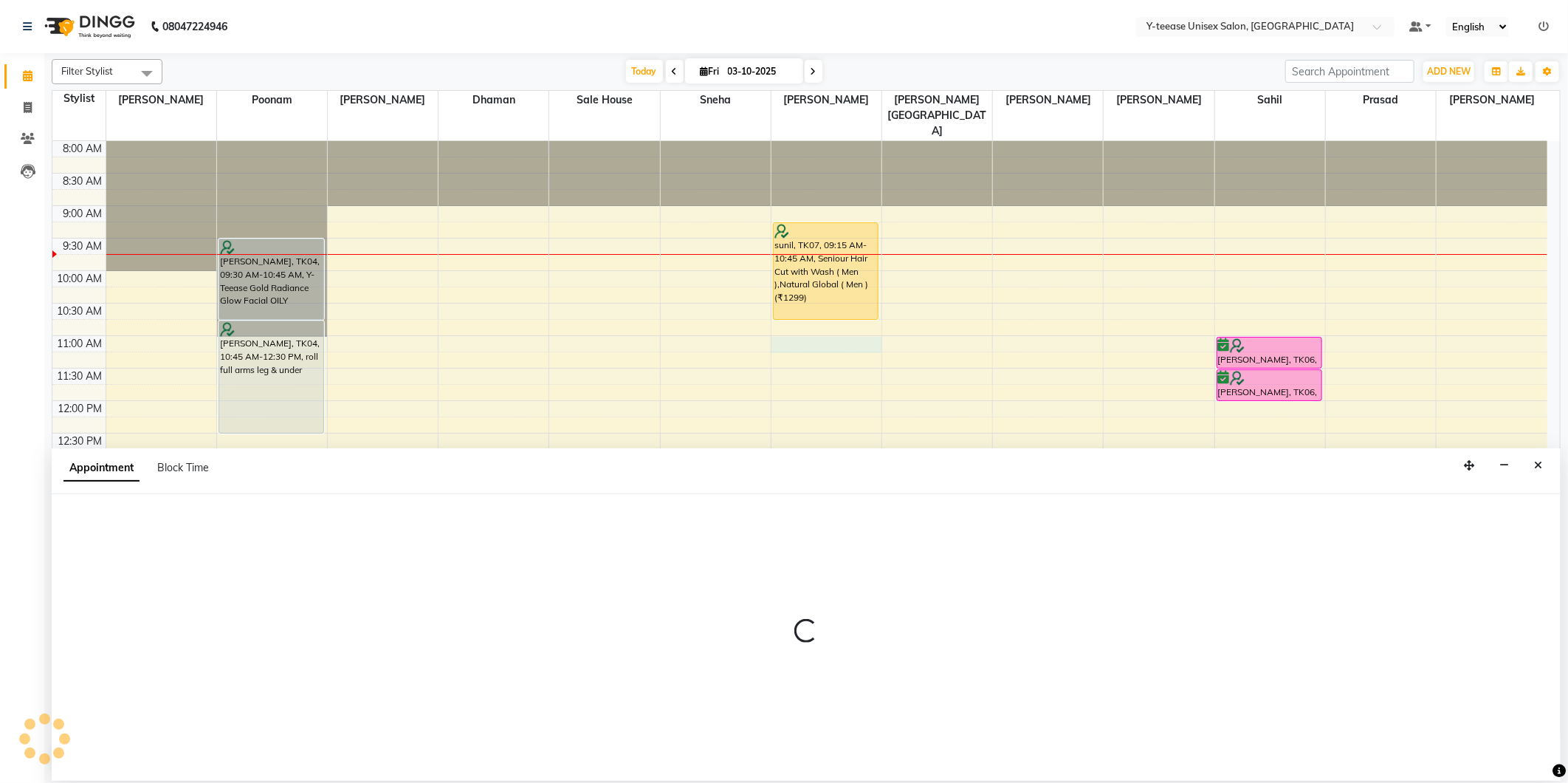
select select "67330"
select select "660"
select select "tentative"
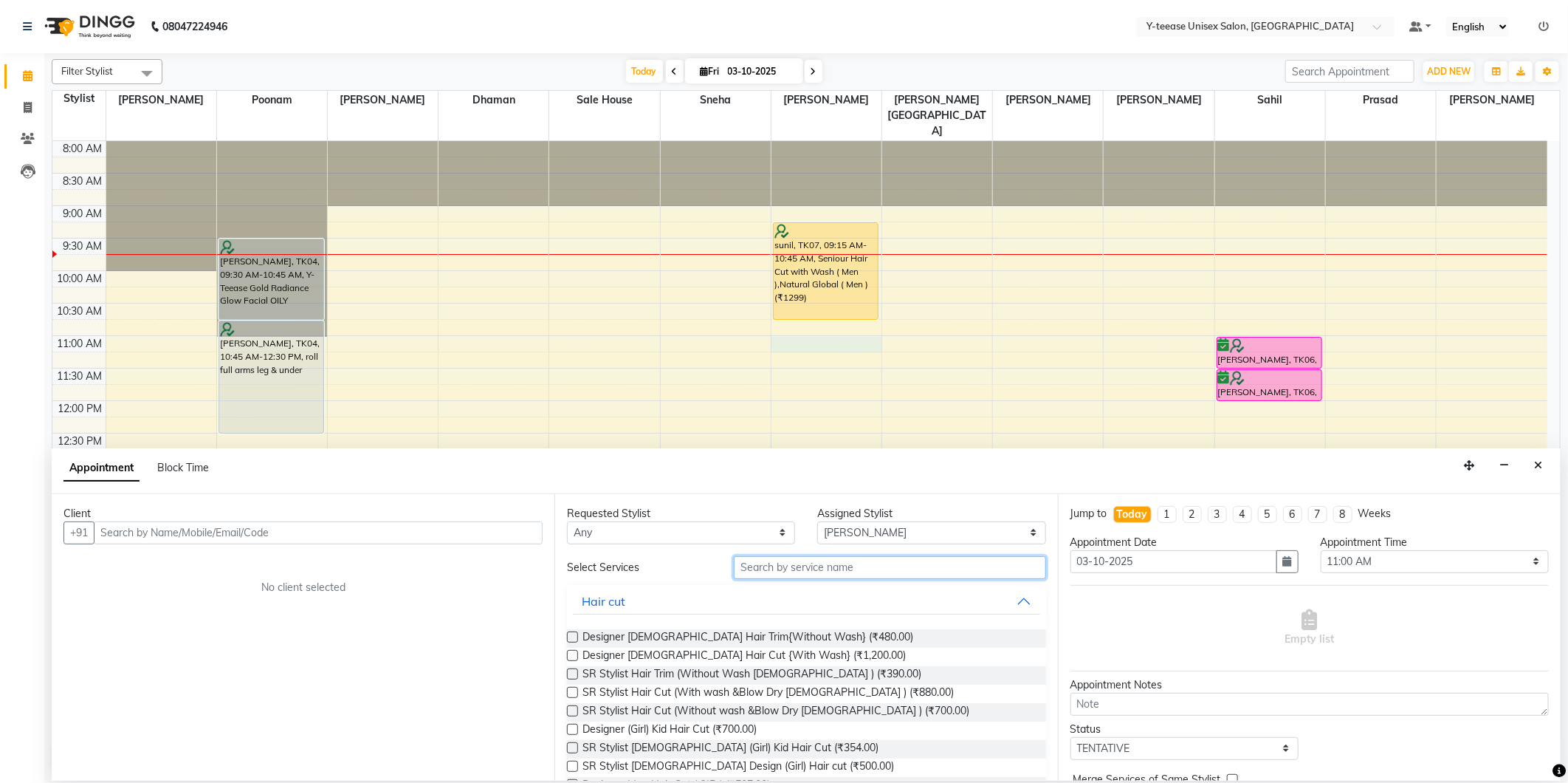
click at [882, 559] on input "text" at bounding box center [890, 567] width 311 height 23
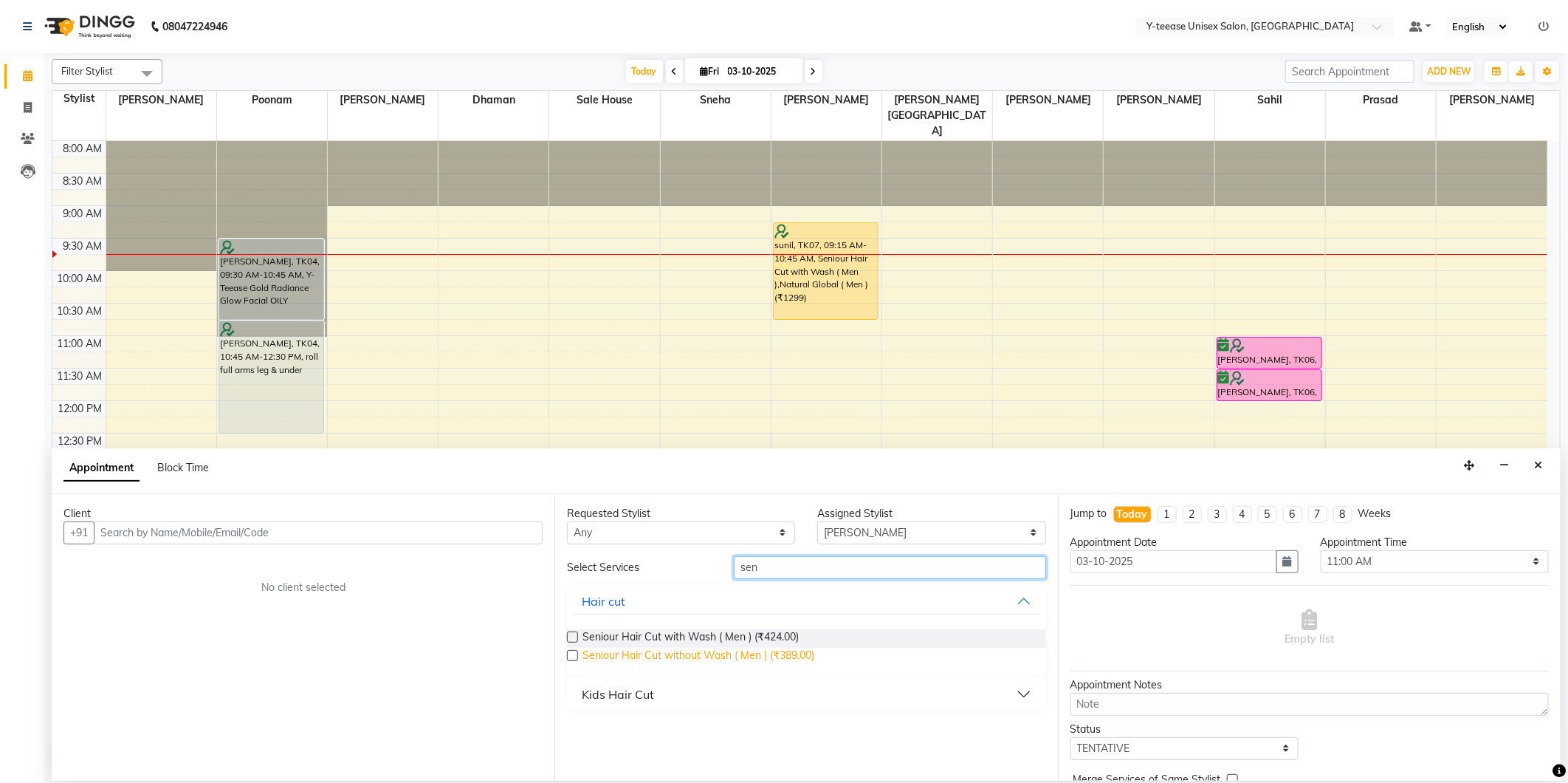
type input "sen"
click at [798, 658] on span "Seniour Hair Cut without Wash ( Men ) (₹389.00)" at bounding box center [698, 657] width 231 height 19
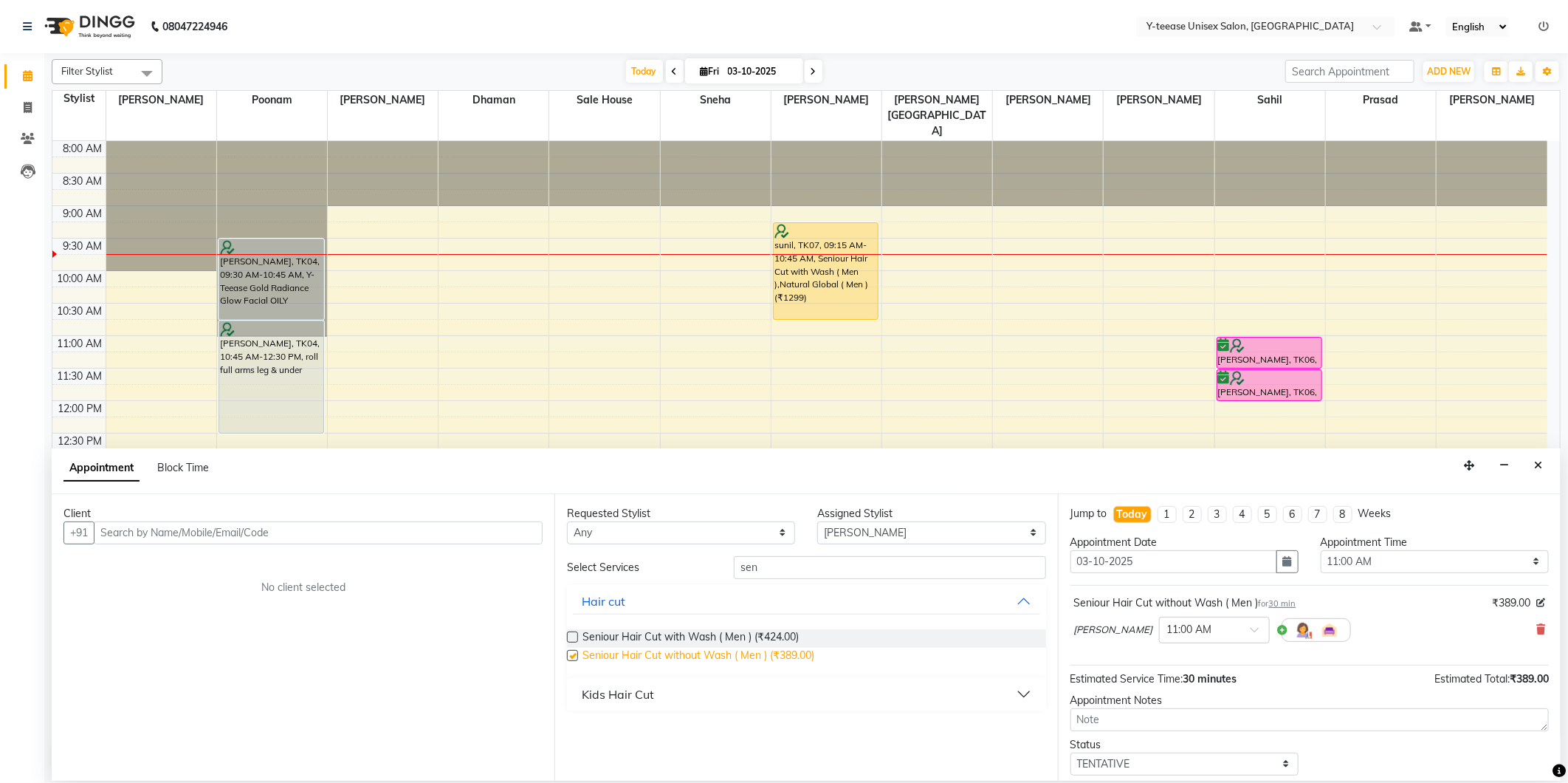
checkbox input "false"
click at [521, 535] on input "text" at bounding box center [317, 532] width 449 height 23
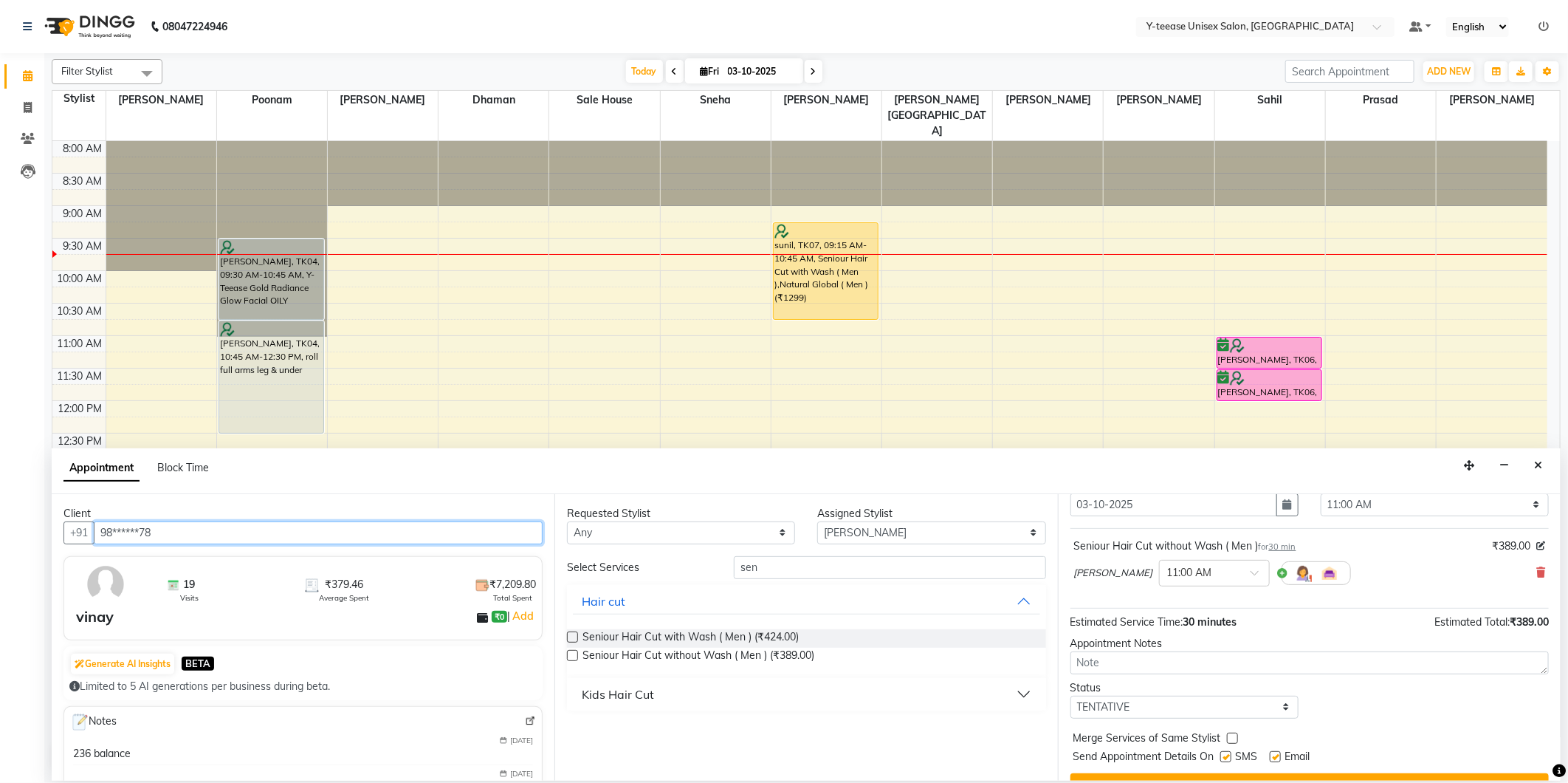
scroll to position [88, 0]
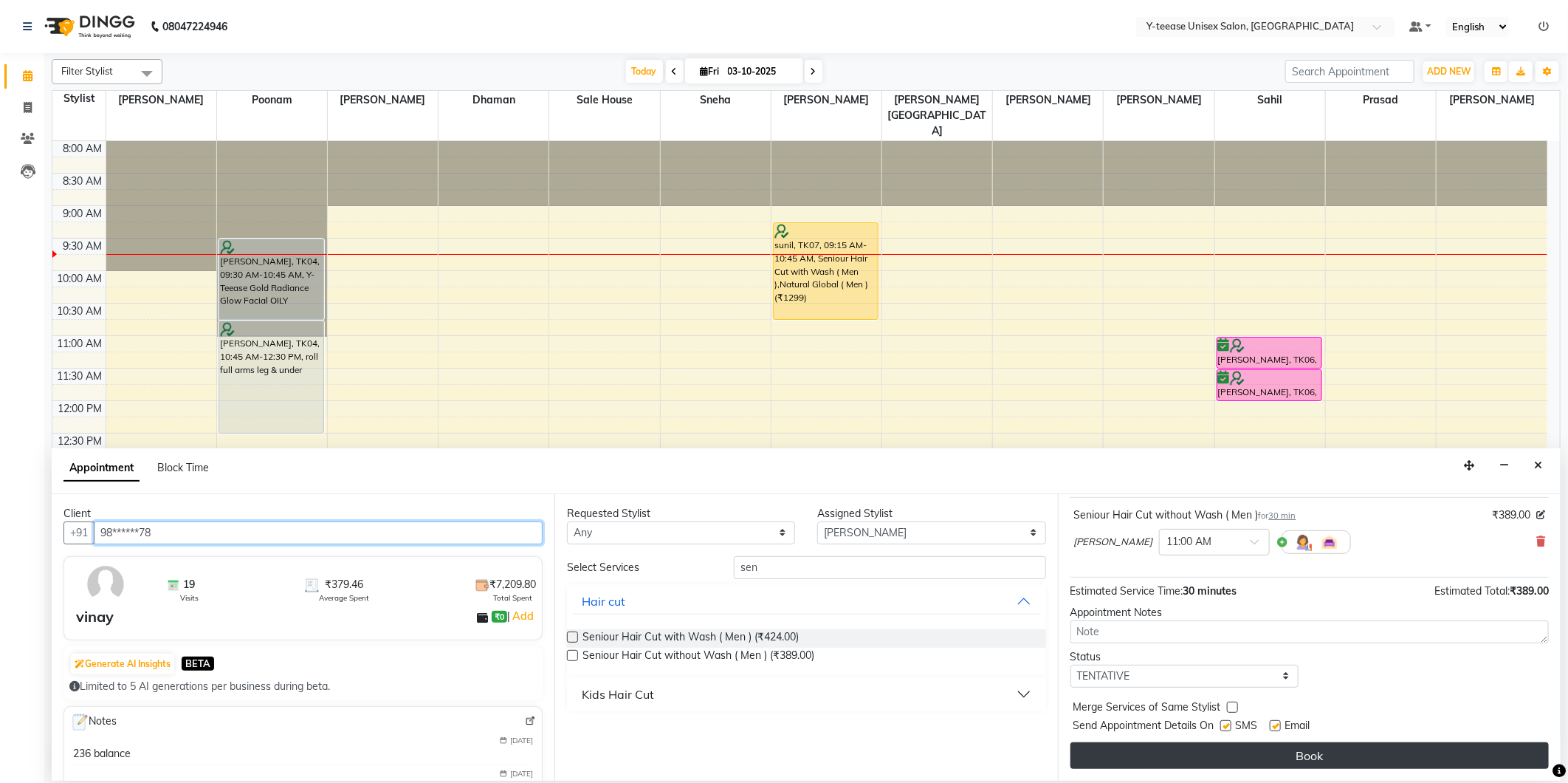
type input "98******78"
click at [1180, 743] on button "Book" at bounding box center [1310, 756] width 478 height 27
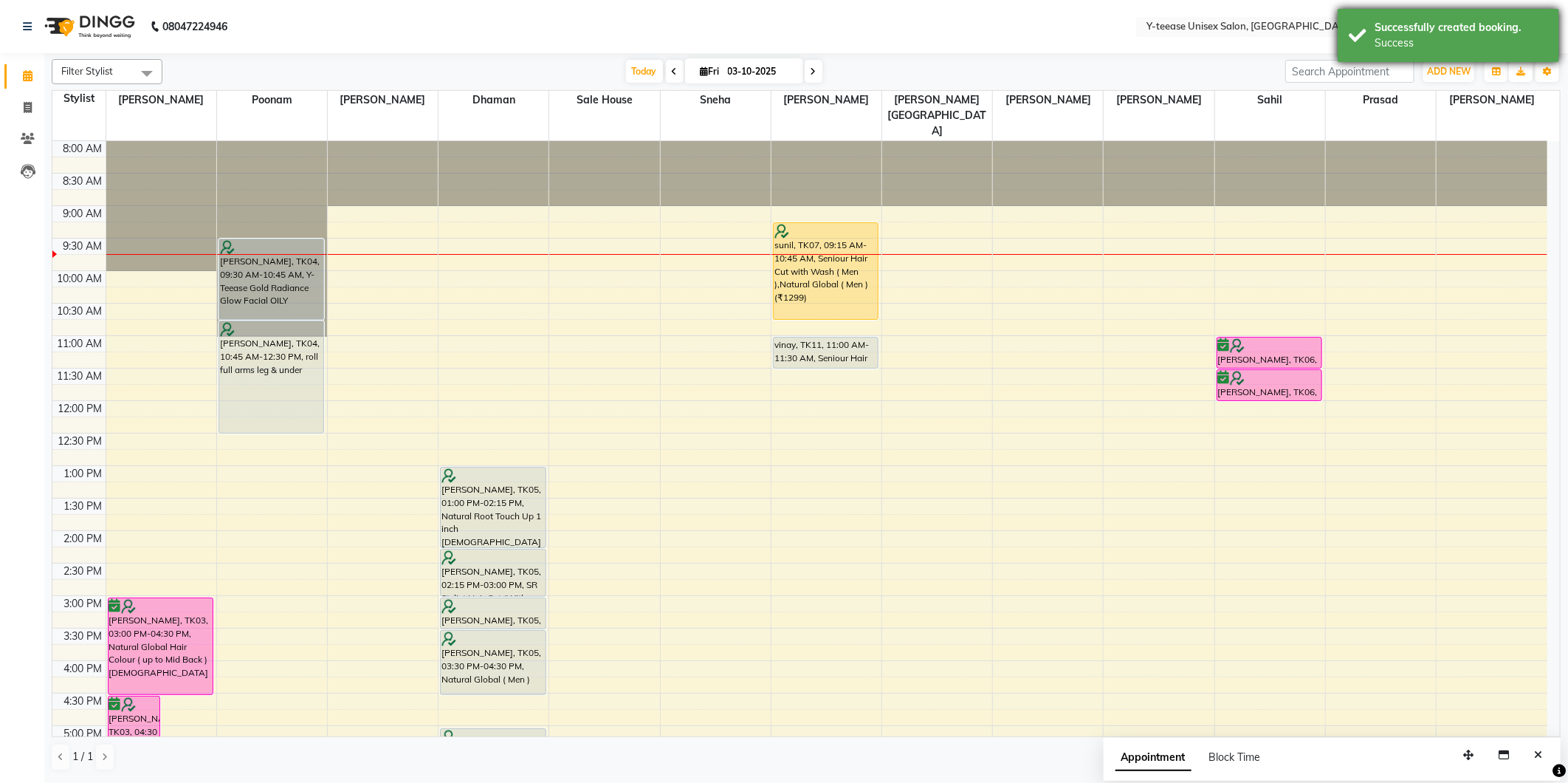
click at [1371, 50] on div "Successfully created booking. Success" at bounding box center [1448, 35] width 221 height 53
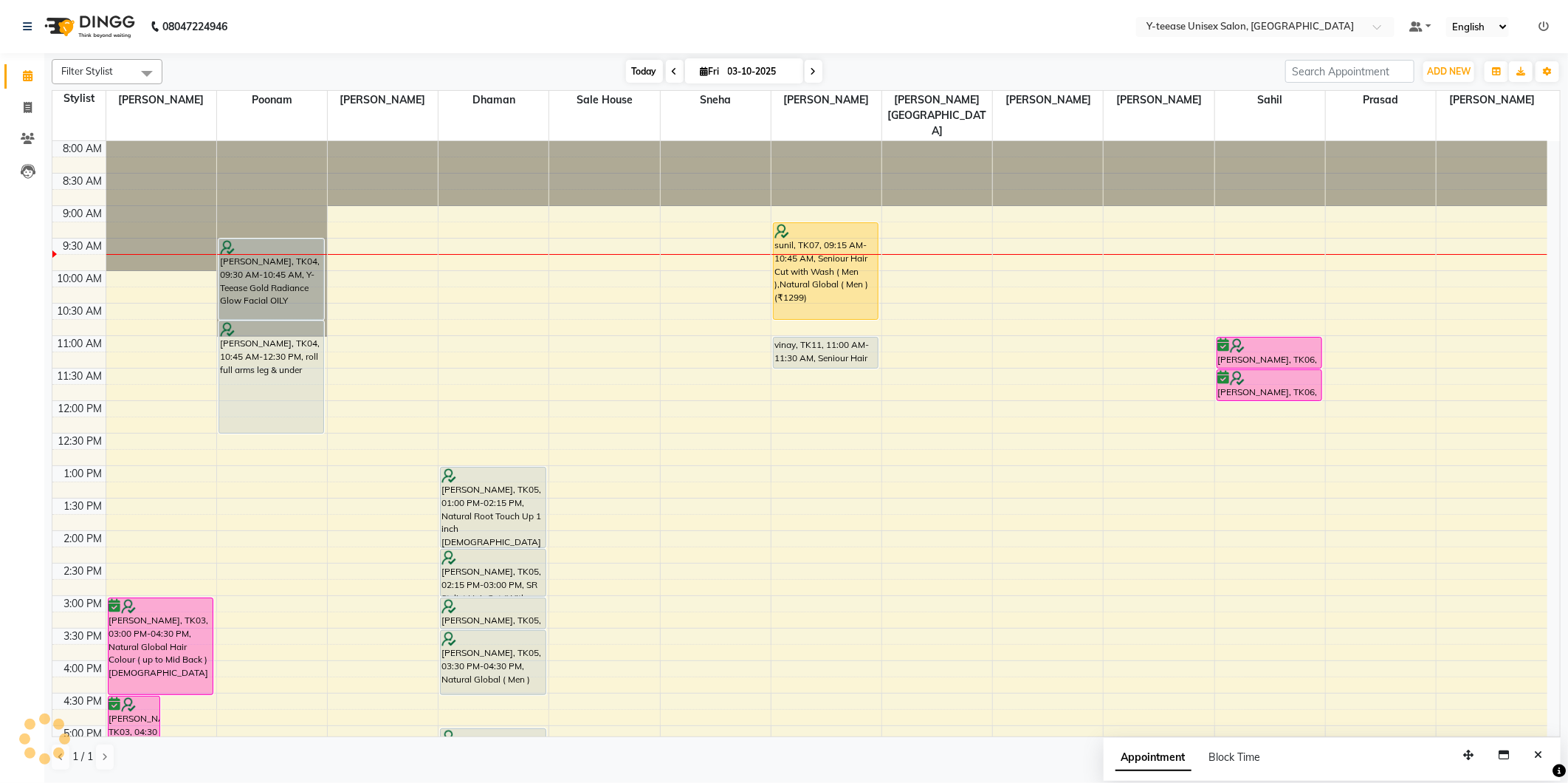
click at [646, 67] on span "Today" at bounding box center [645, 71] width 37 height 23
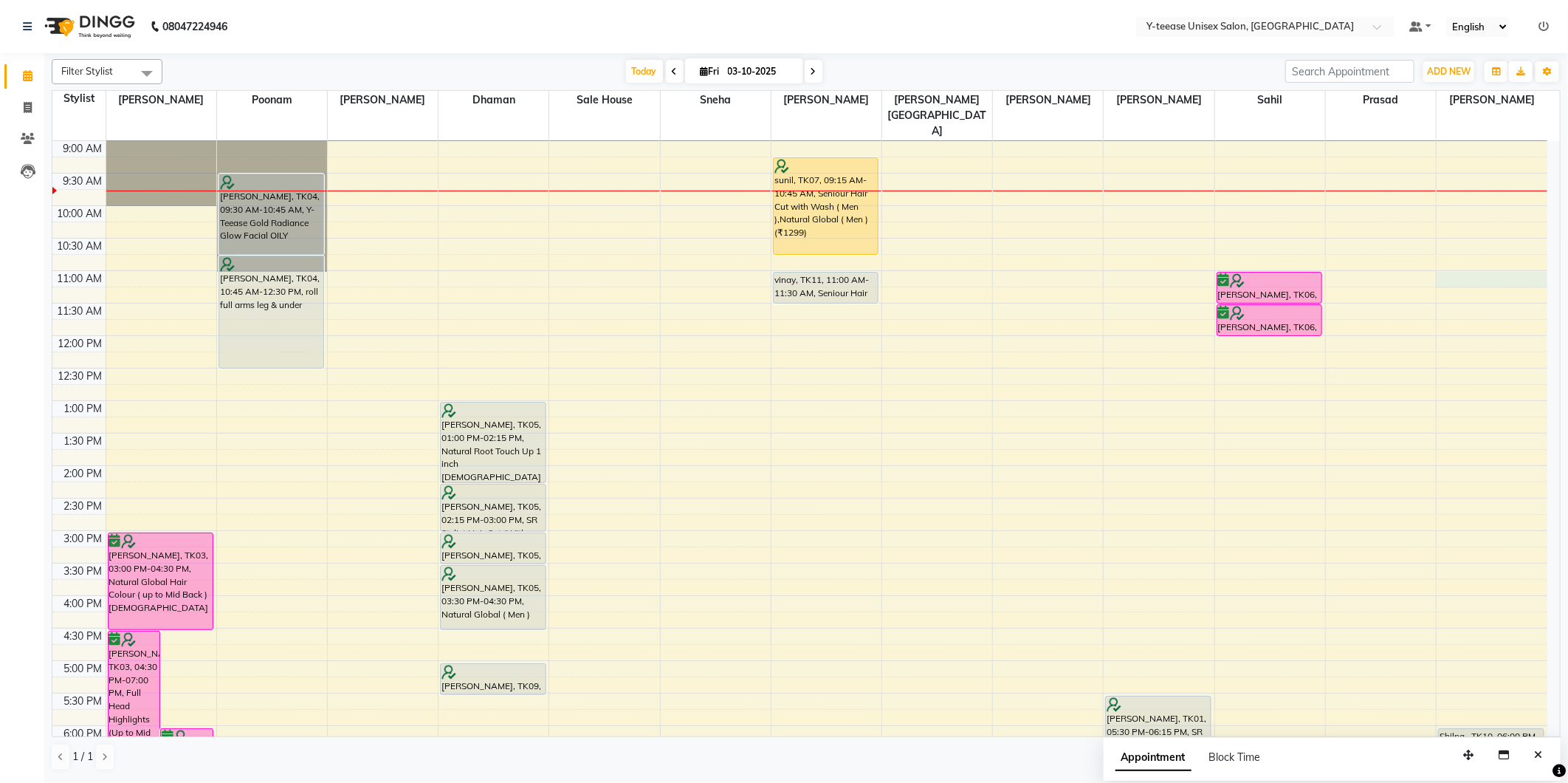
click at [1464, 256] on div "8:00 AM 8:30 AM 9:00 AM 9:30 AM 10:00 AM 10:30 AM 11:00 AM 11:30 AM 12:00 PM 12…" at bounding box center [800, 562] width 1495 height 974
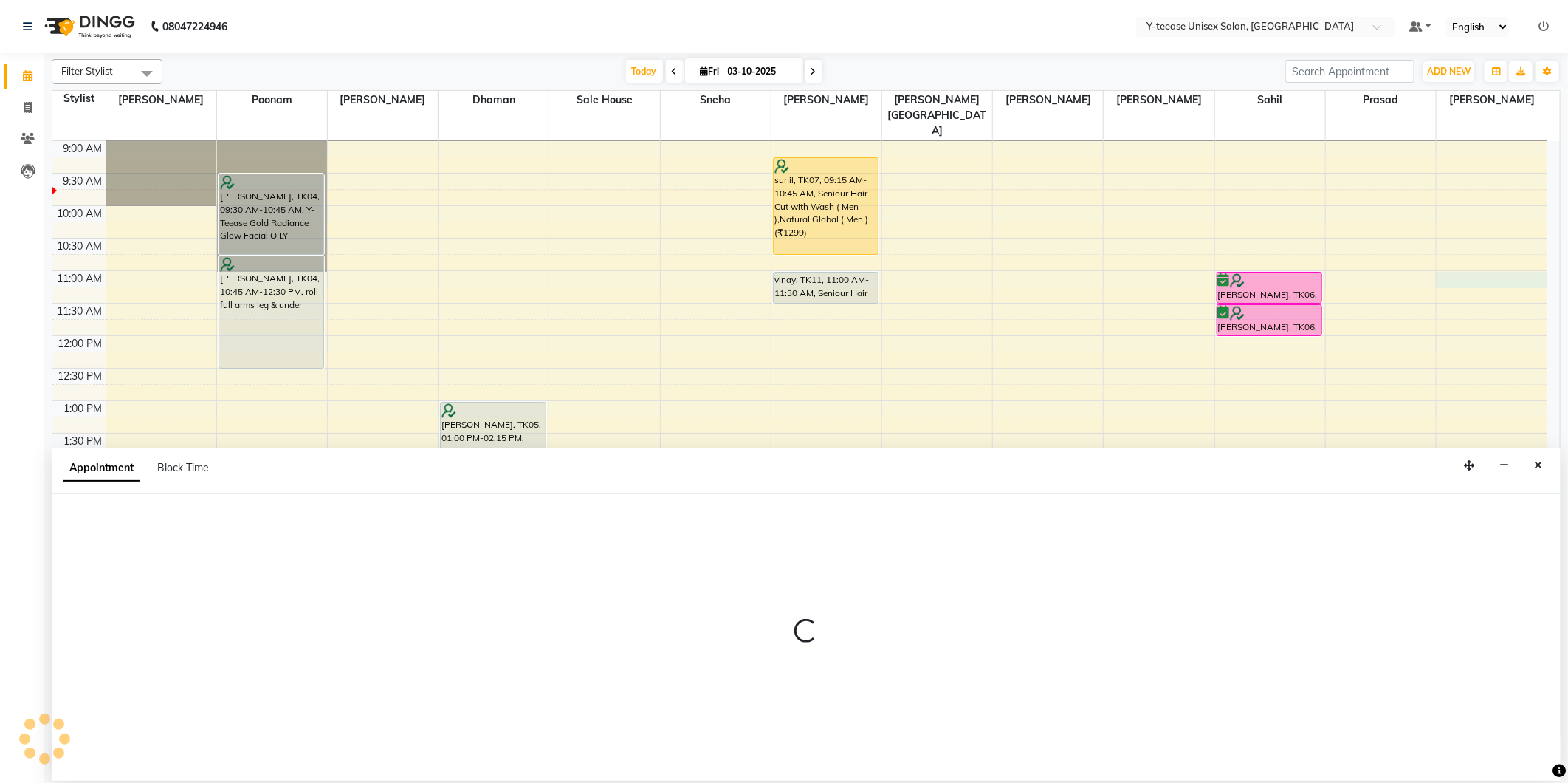
select select "92975"
select select "660"
select select "tentative"
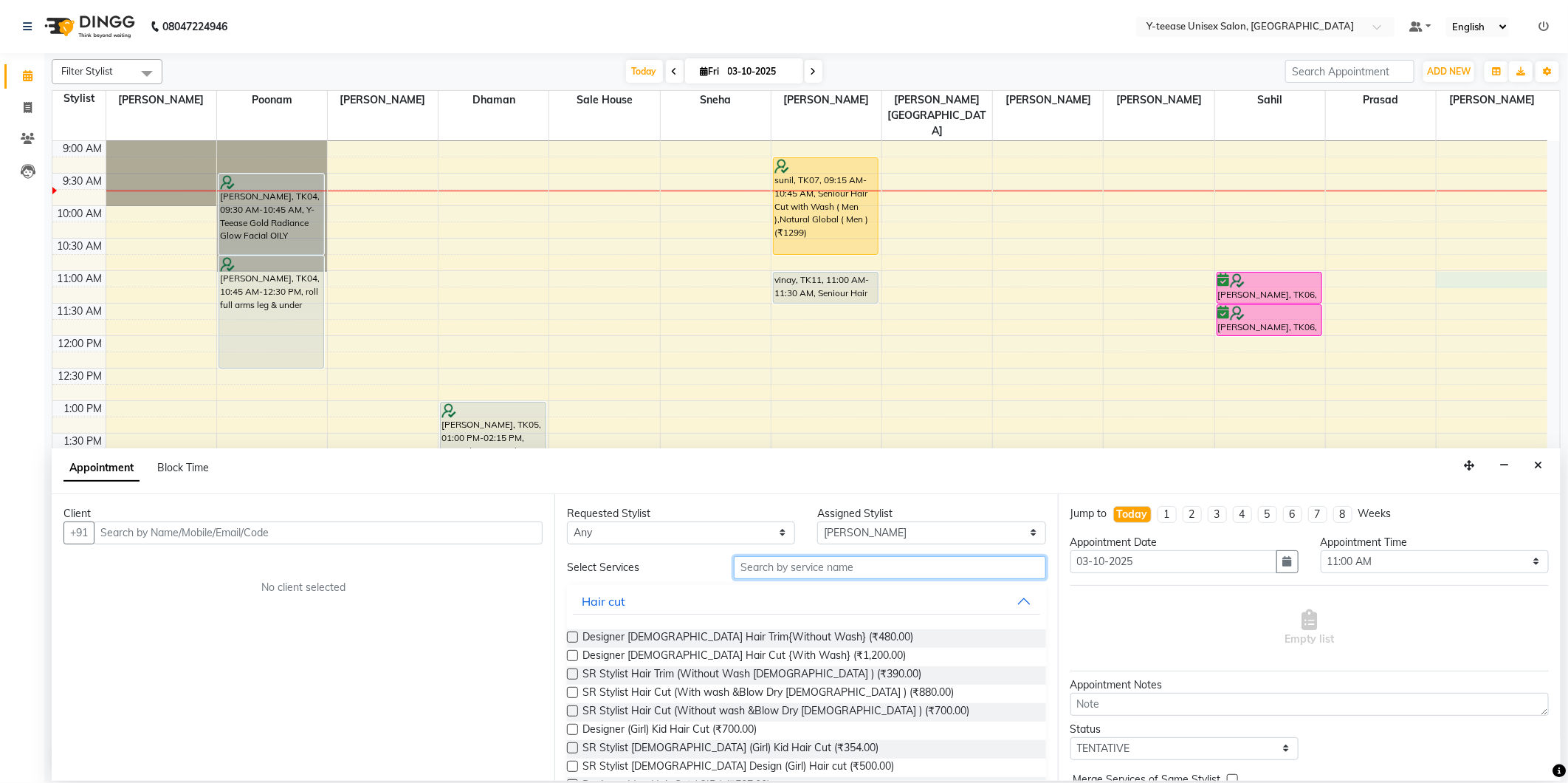
click at [837, 577] on input "text" at bounding box center [890, 567] width 311 height 23
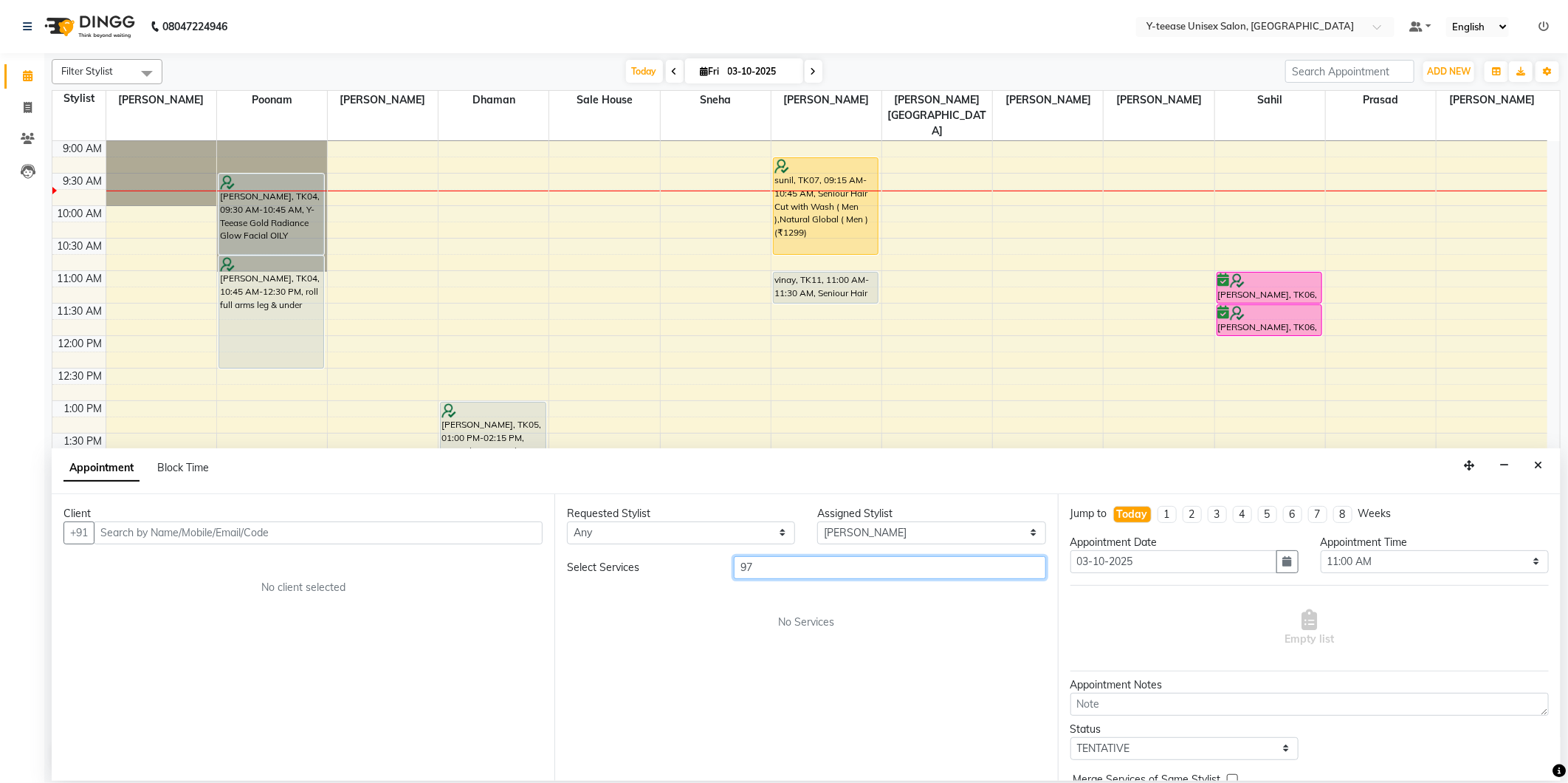
type input "9"
type input "sen"
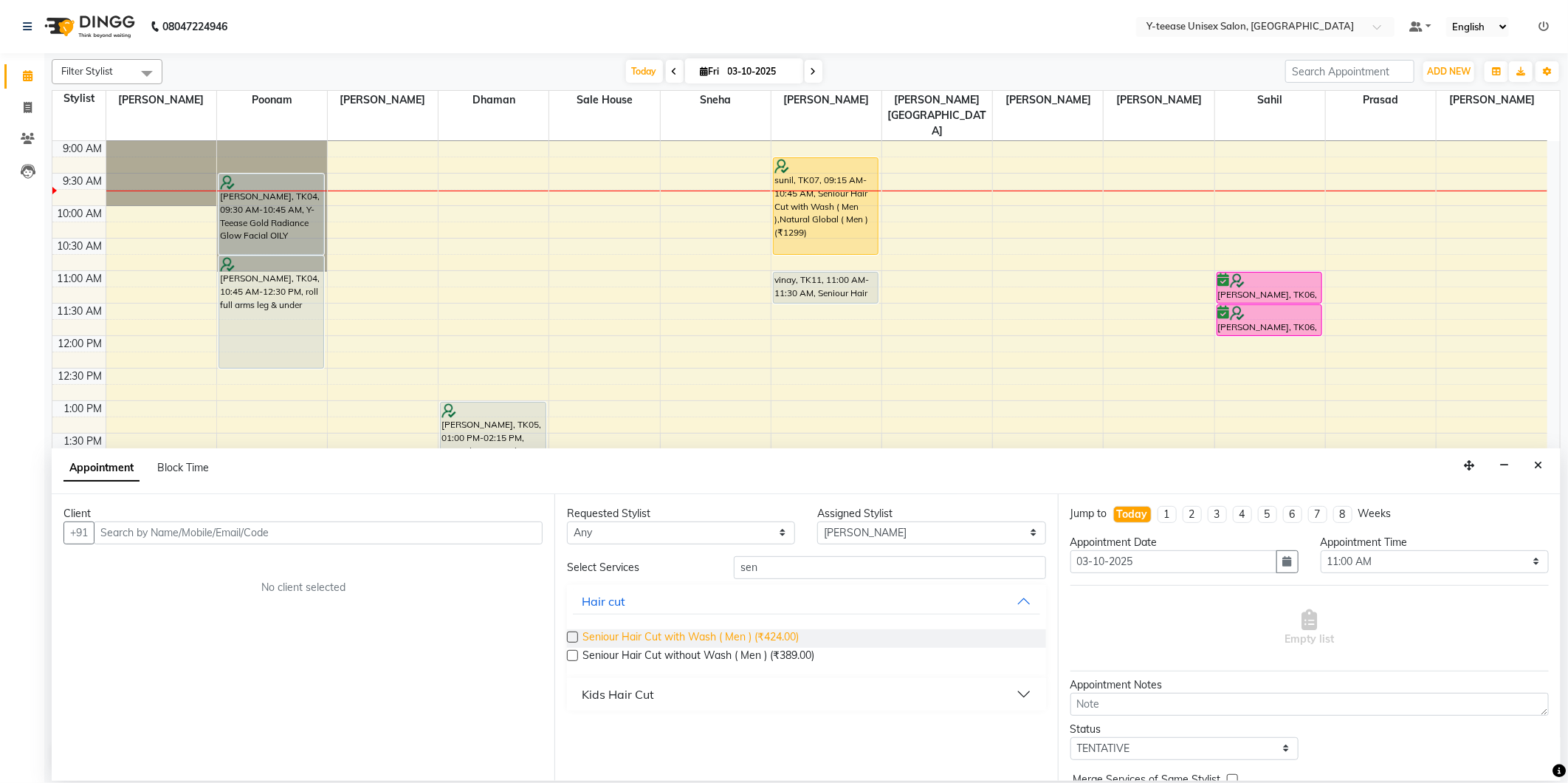
click at [770, 632] on span "Seniour Hair Cut with Wash ( Men ) (₹424.00)" at bounding box center [690, 638] width 216 height 19
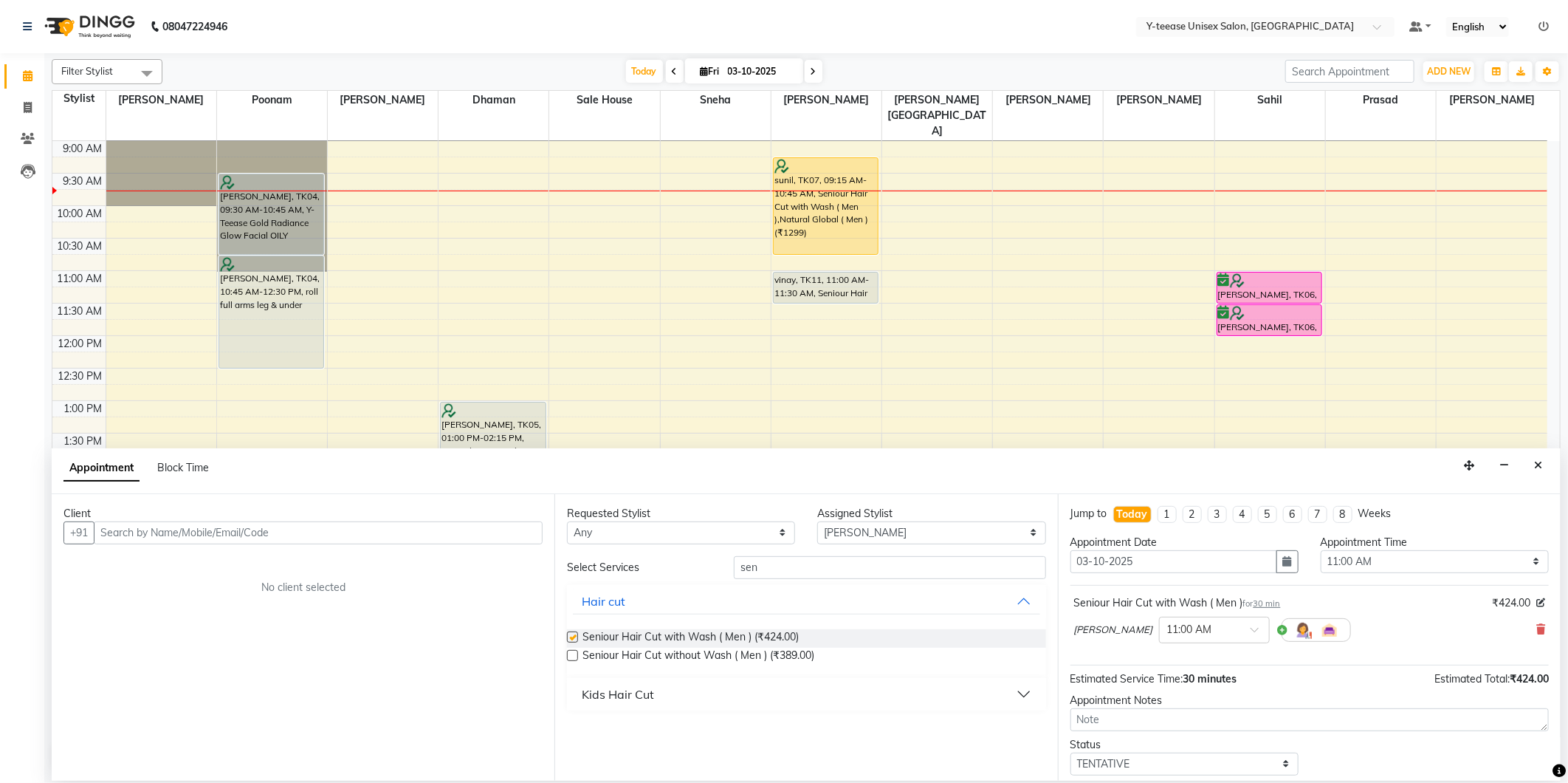
checkbox input "false"
click at [509, 541] on input "text" at bounding box center [317, 532] width 449 height 23
click at [956, 564] on input "sen" at bounding box center [890, 567] width 311 height 23
click at [955, 565] on input "sen" at bounding box center [890, 567] width 311 height 23
click at [954, 567] on input "sen" at bounding box center [890, 567] width 311 height 23
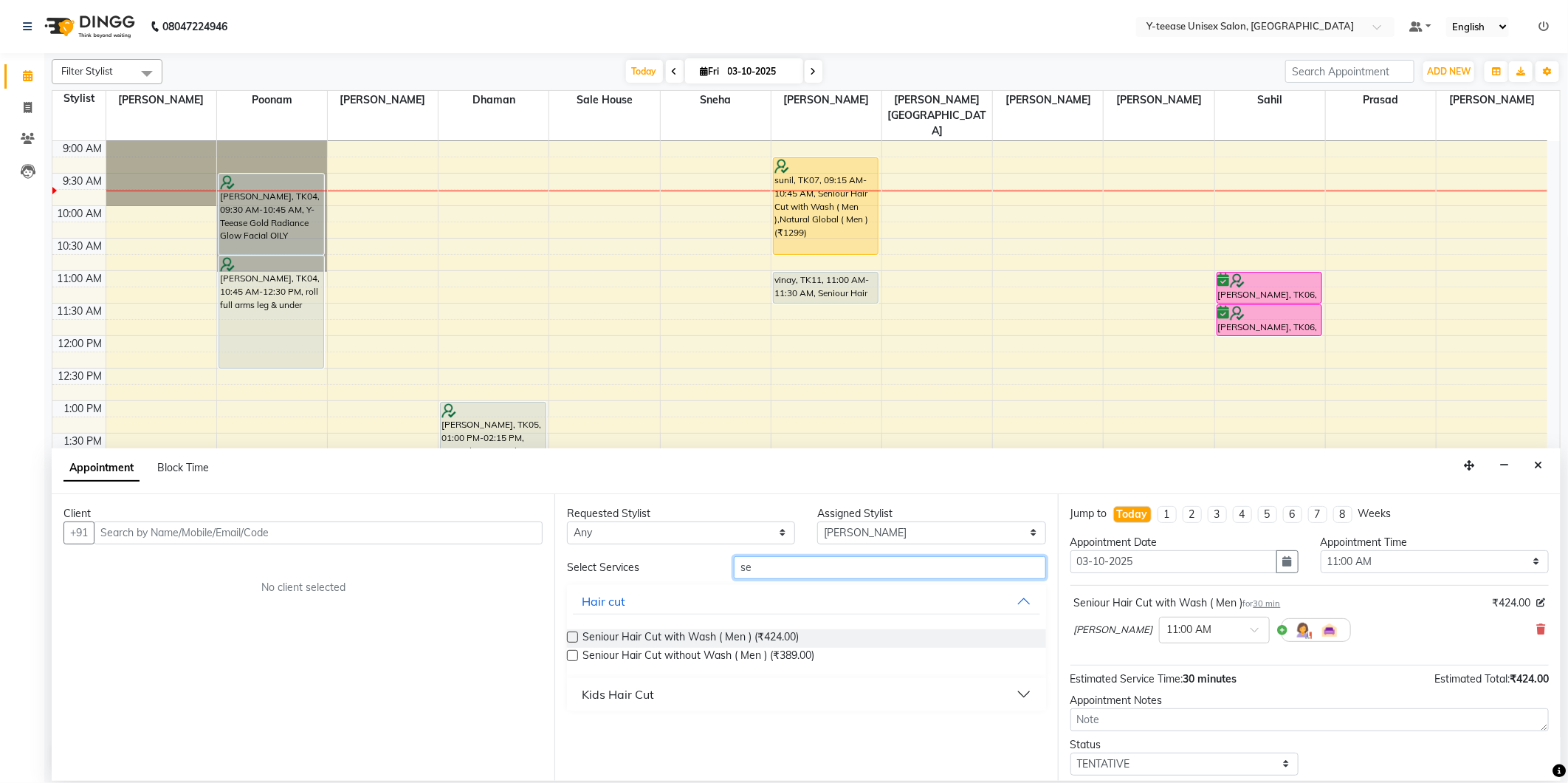
type input "s"
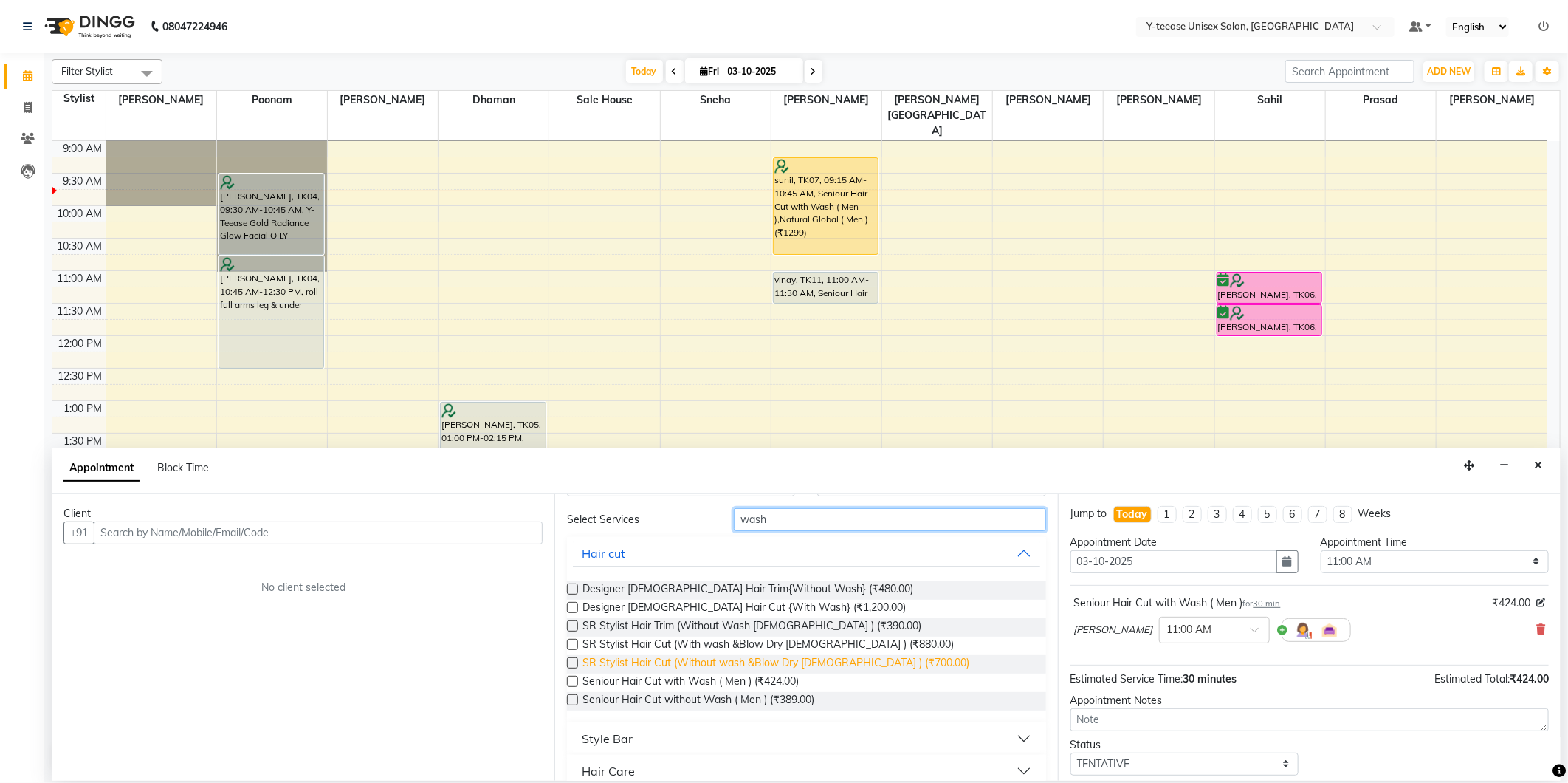
scroll to position [99, 0]
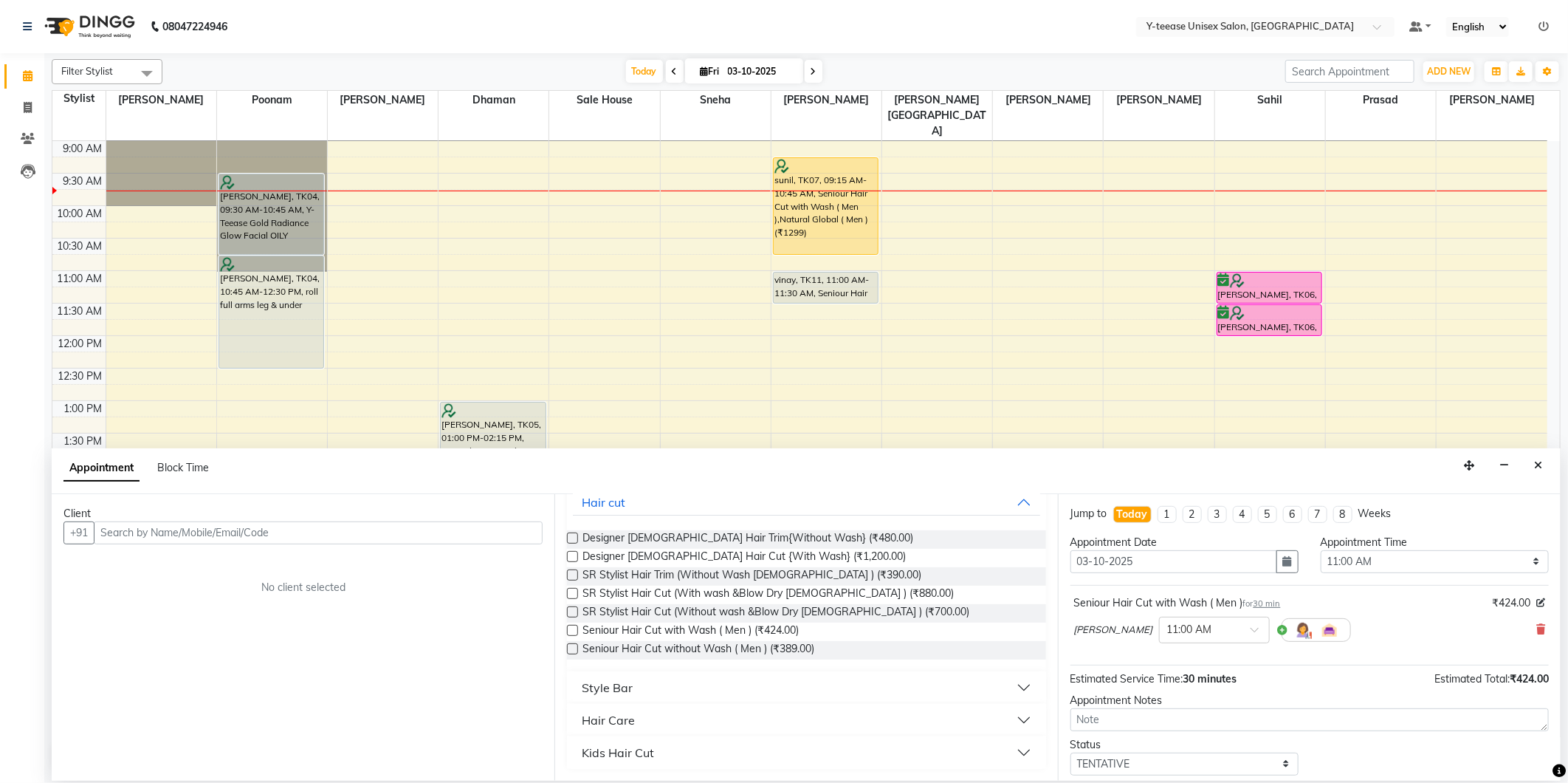
type input "wash"
click at [683, 684] on button "Style Bar" at bounding box center [806, 688] width 466 height 27
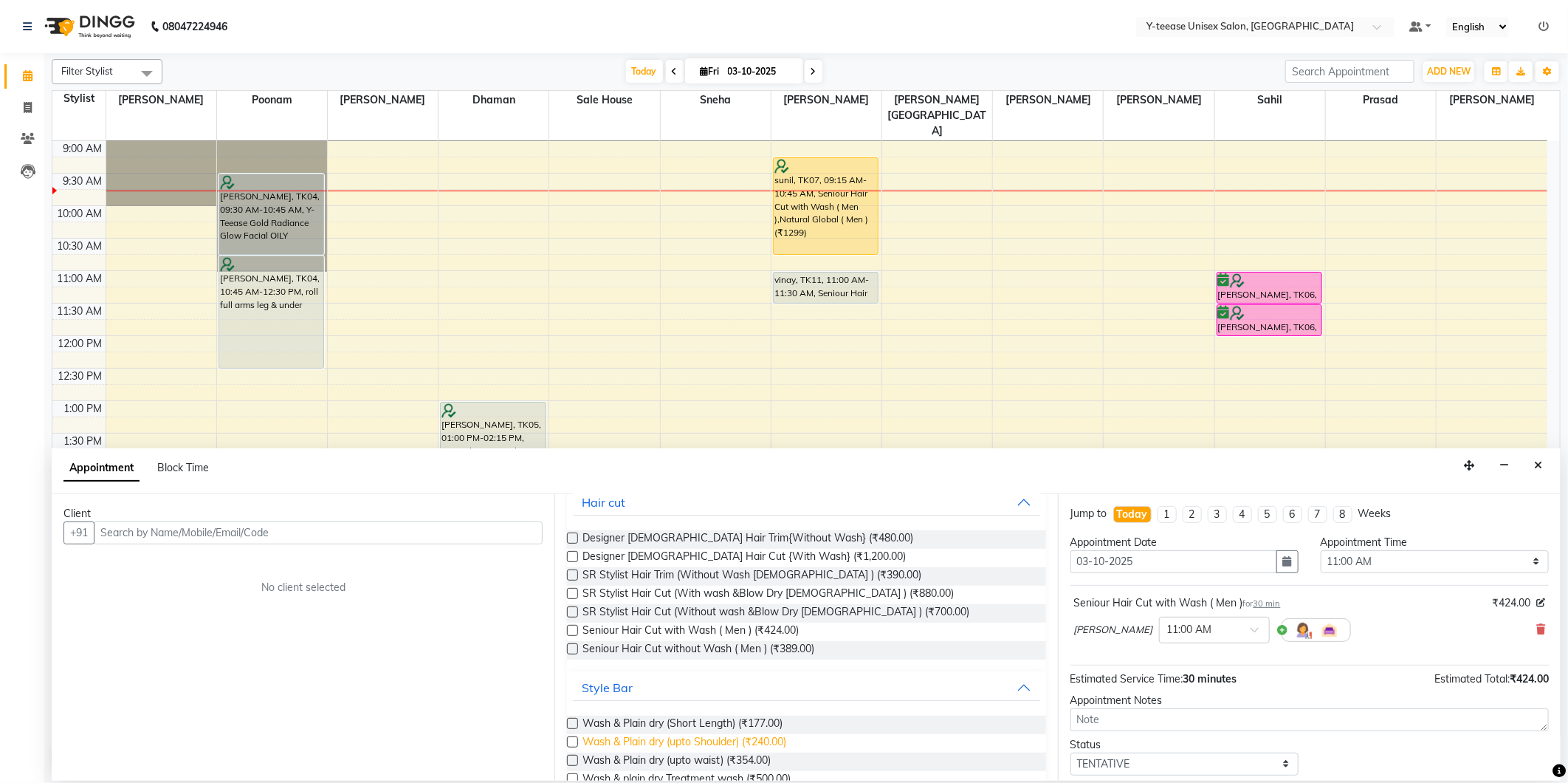
click at [676, 747] on span "Wash & Plain dry (upto Shoulder) (₹240.00)" at bounding box center [684, 743] width 204 height 19
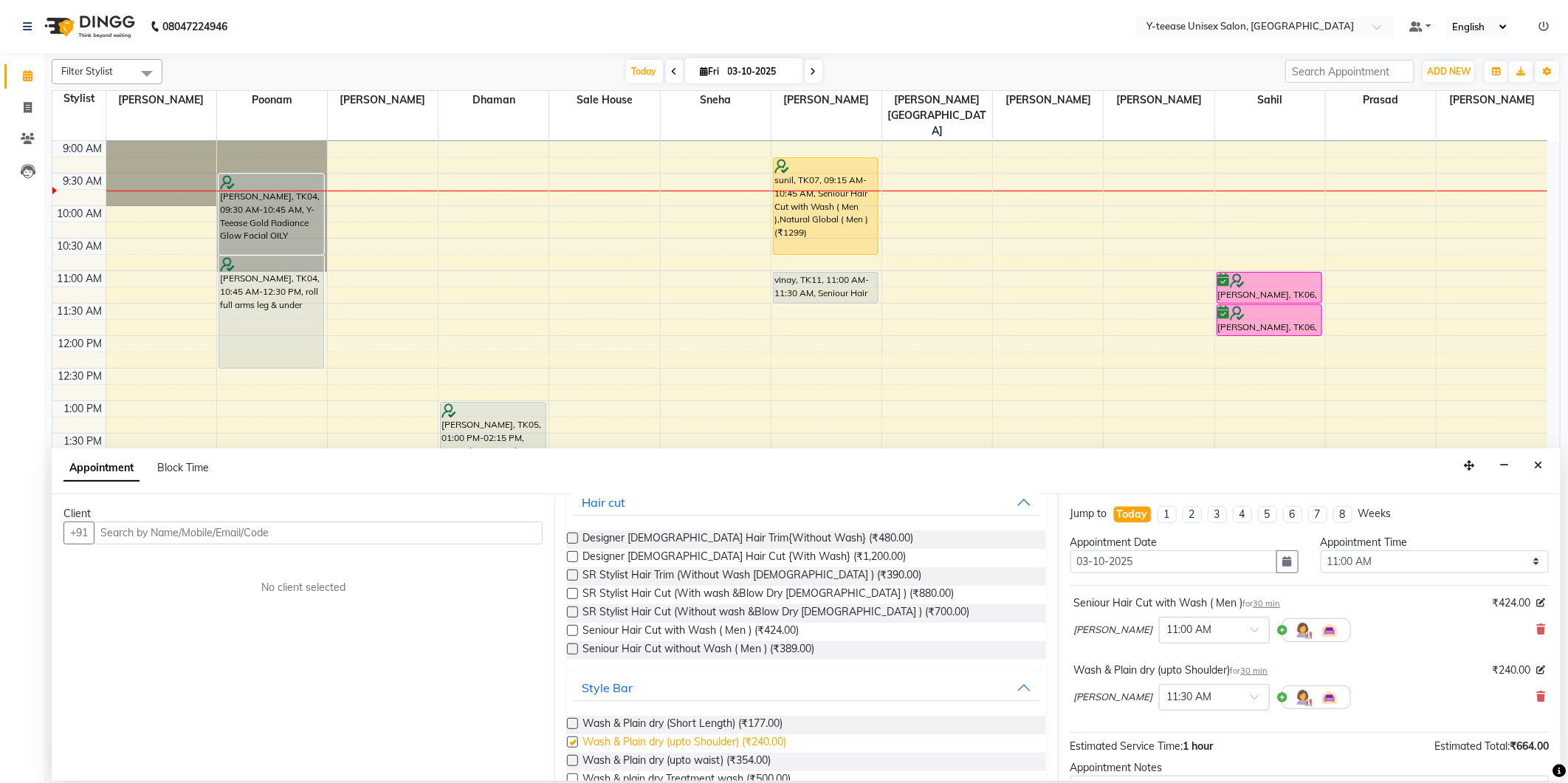
checkbox input "false"
click at [362, 536] on input "text" at bounding box center [317, 532] width 449 height 23
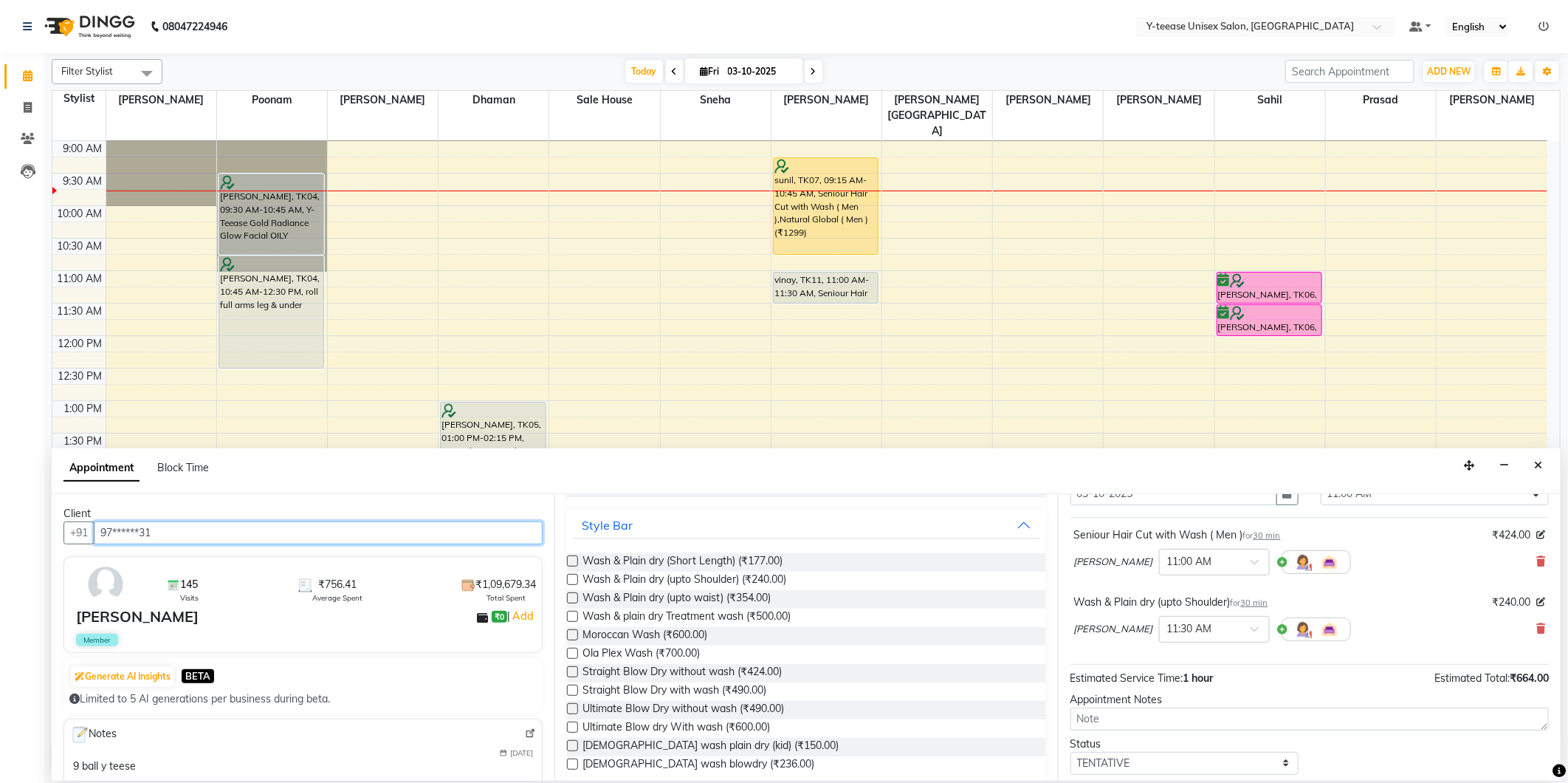
scroll to position [156, 0]
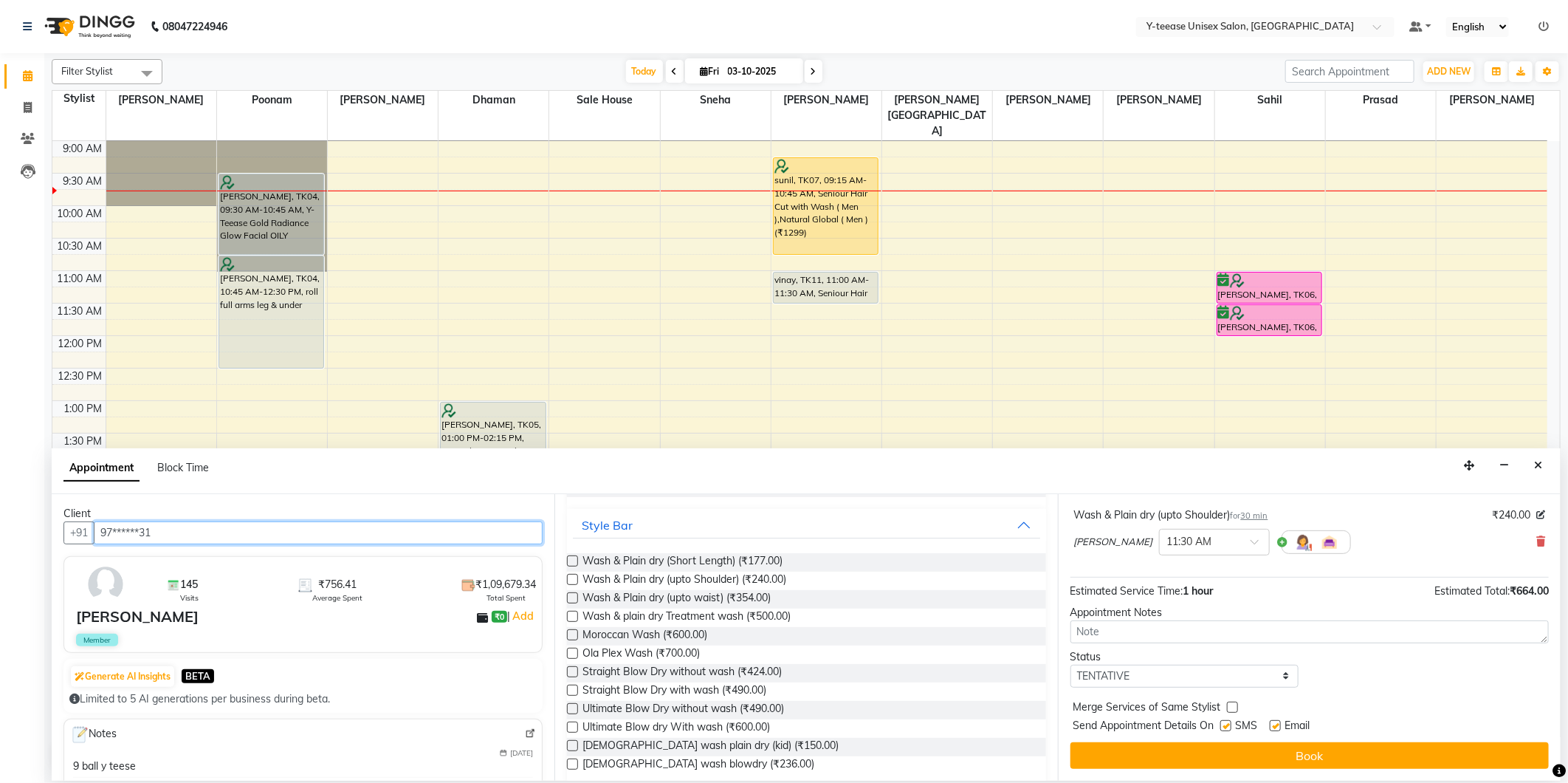
type input "97******31"
click at [1184, 756] on button "Book" at bounding box center [1310, 756] width 478 height 27
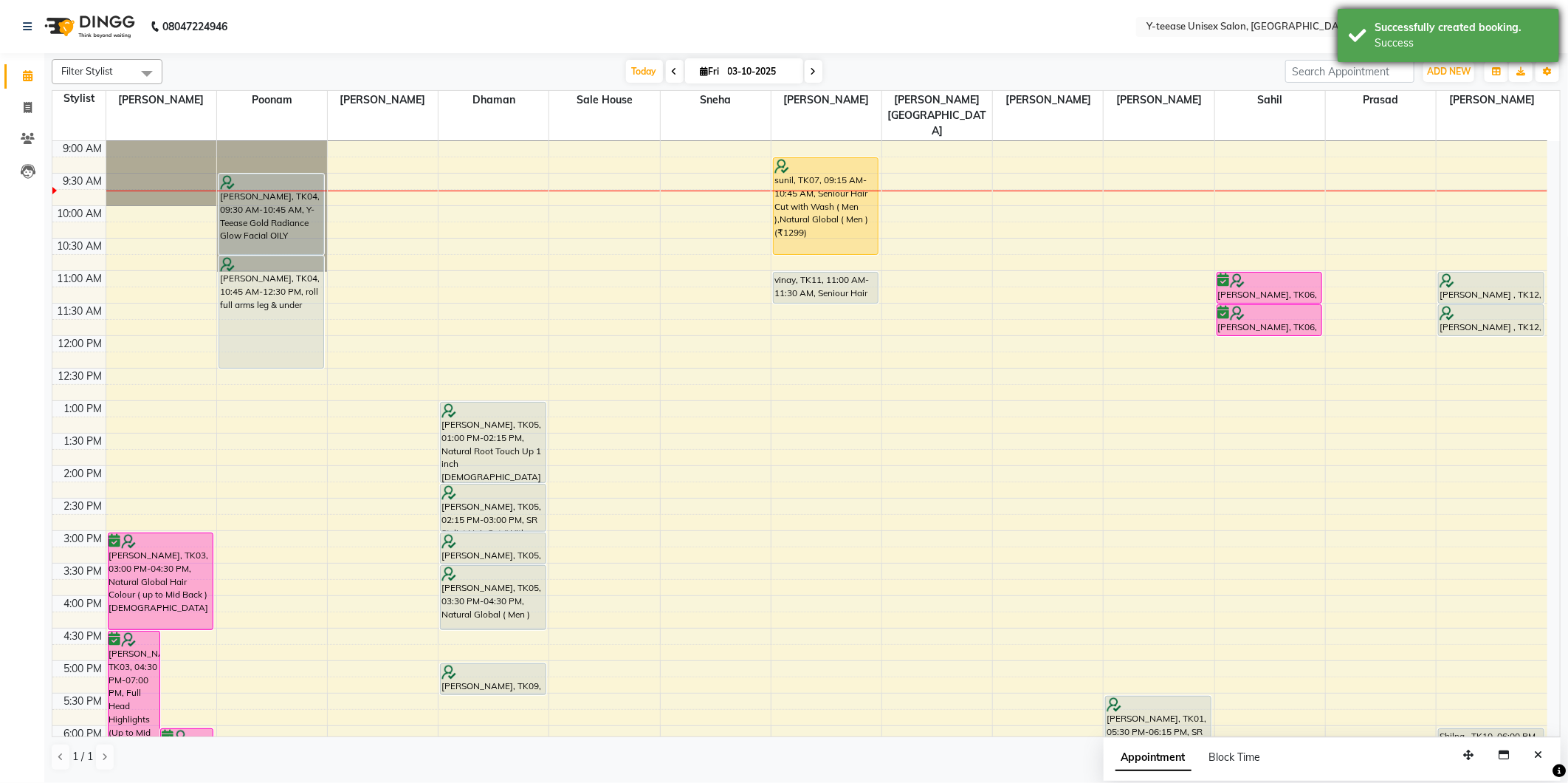
click at [1441, 31] on div "Successfully created booking." at bounding box center [1461, 28] width 173 height 15
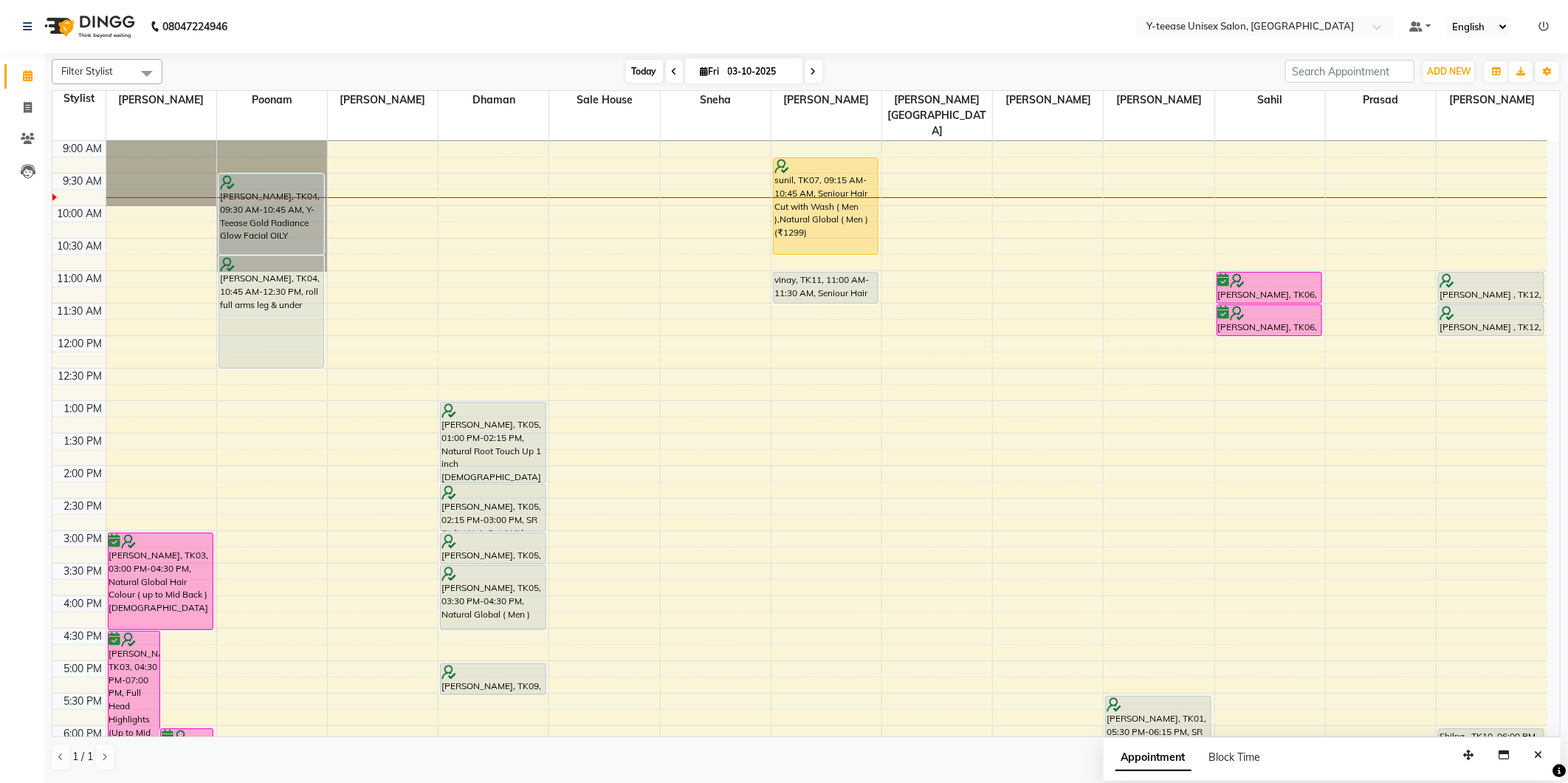
click at [645, 70] on span "Today" at bounding box center [645, 71] width 37 height 23
click at [646, 67] on span "Today" at bounding box center [645, 71] width 37 height 23
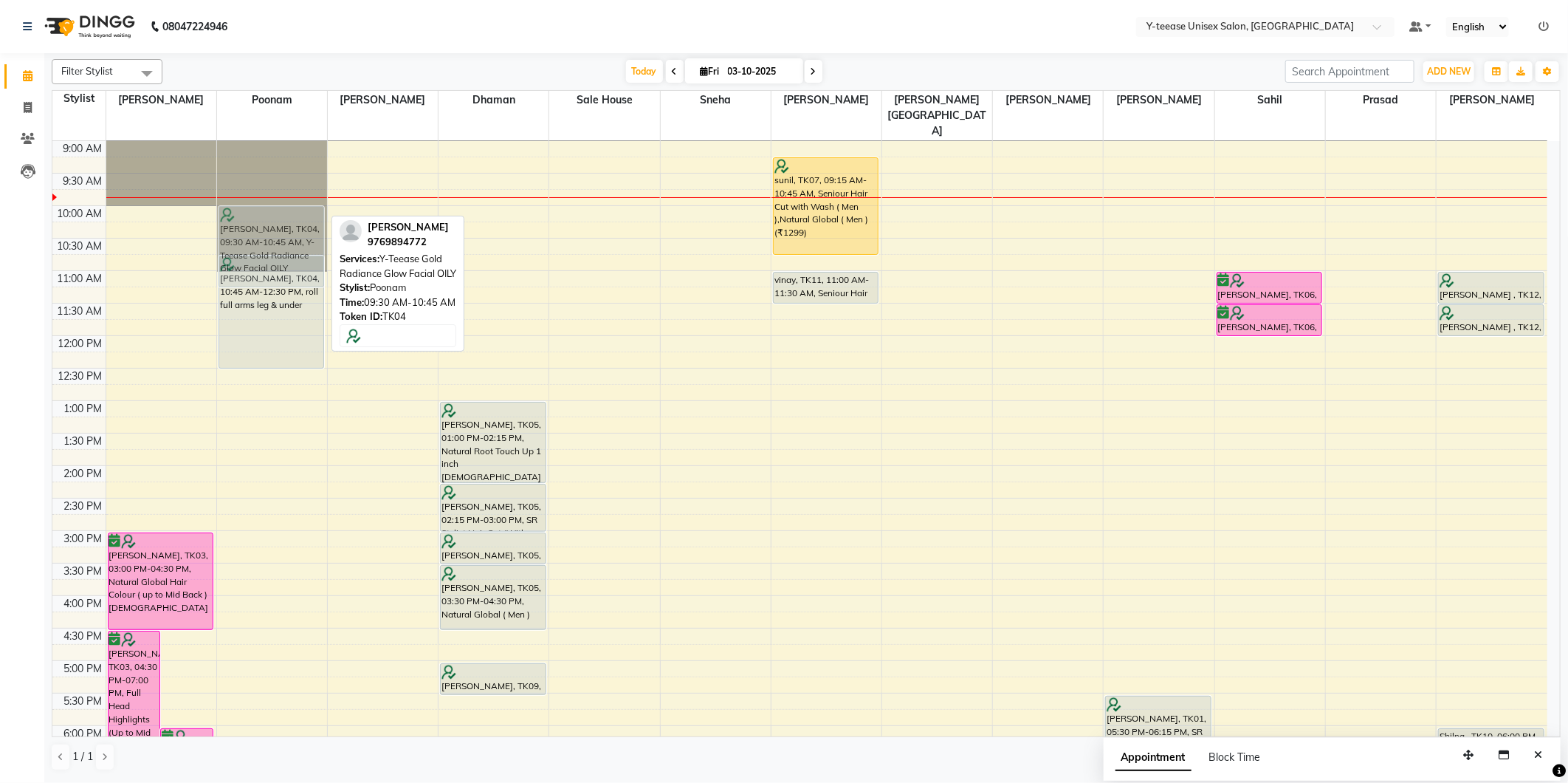
drag, startPoint x: 261, startPoint y: 178, endPoint x: 262, endPoint y: 213, distance: 35.0
click at [262, 213] on div "juhi agarwal, TK04, 09:30 AM-10:45 AM, Y-Teease Gold Radiance Glow Facial OILY …" at bounding box center [272, 562] width 110 height 974
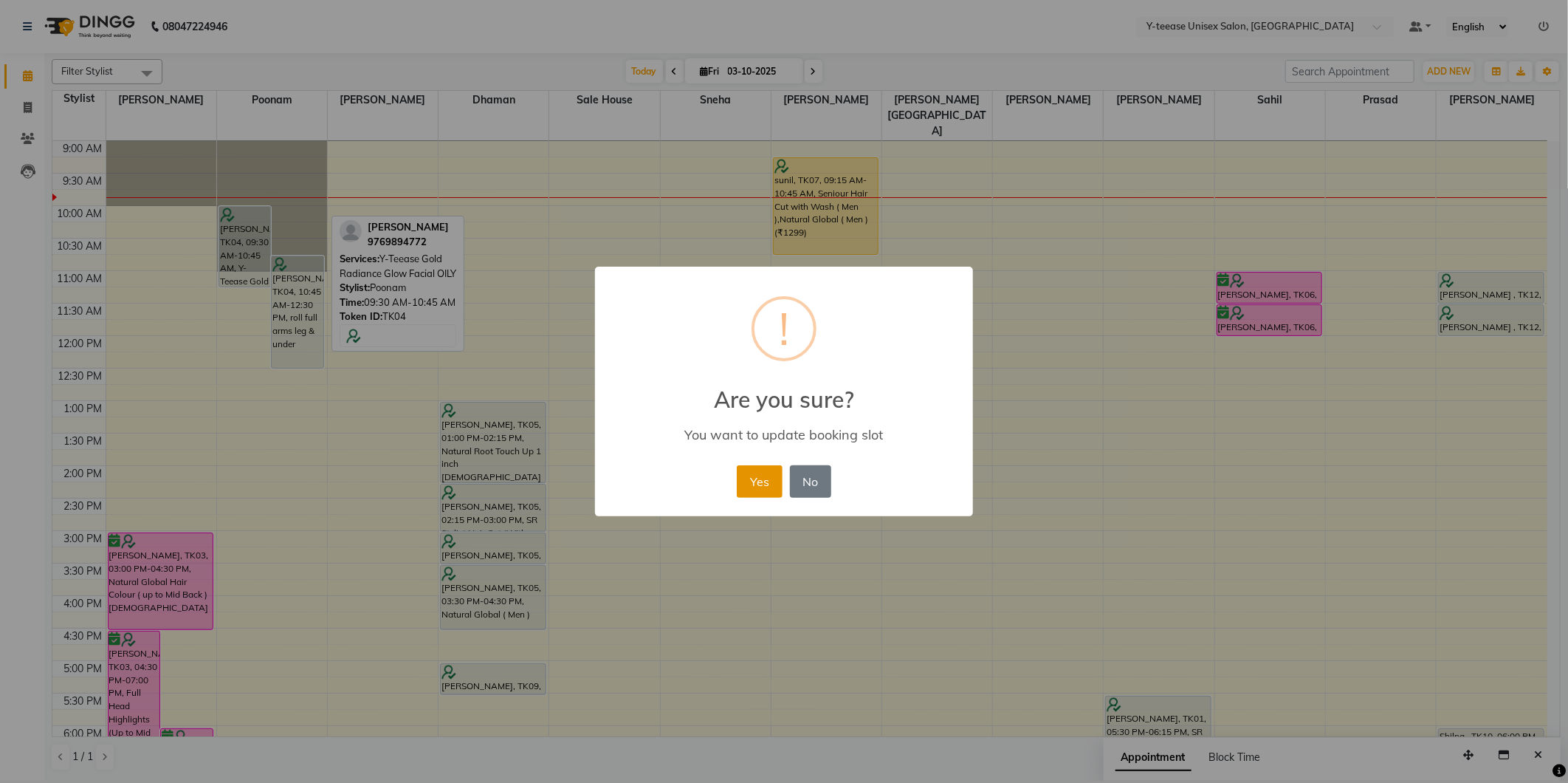
drag, startPoint x: 768, startPoint y: 478, endPoint x: 755, endPoint y: 472, distance: 14.3
click at [767, 478] on button "Yes" at bounding box center [759, 482] width 45 height 33
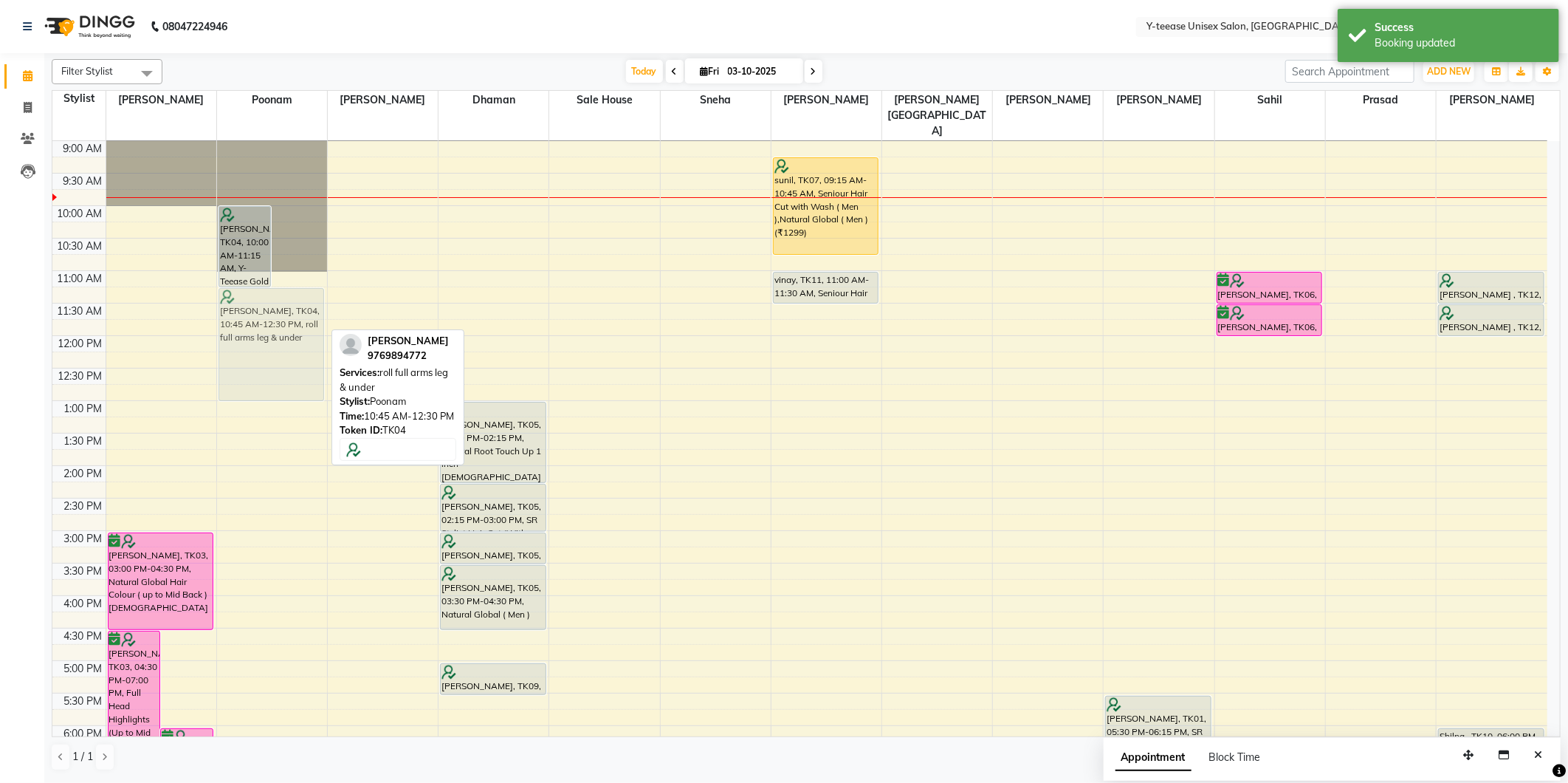
drag, startPoint x: 309, startPoint y: 246, endPoint x: 303, endPoint y: 282, distance: 36.5
click at [303, 282] on div "juhi agarwal, TK04, 10:00 AM-11:15 AM, Y-Teease Gold Radiance Glow Facial OILY …" at bounding box center [272, 562] width 110 height 974
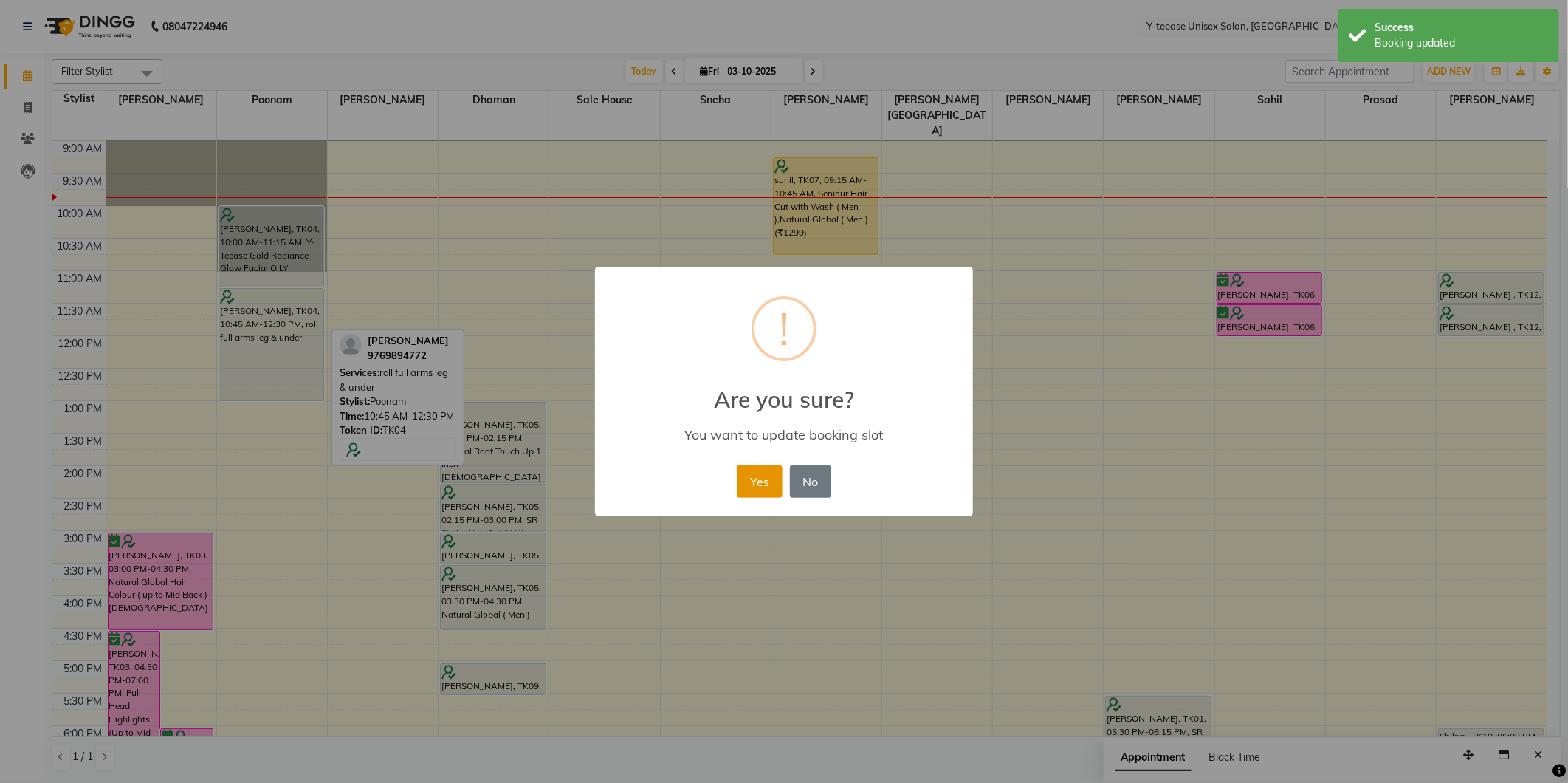
click at [763, 486] on button "Yes" at bounding box center [759, 482] width 45 height 33
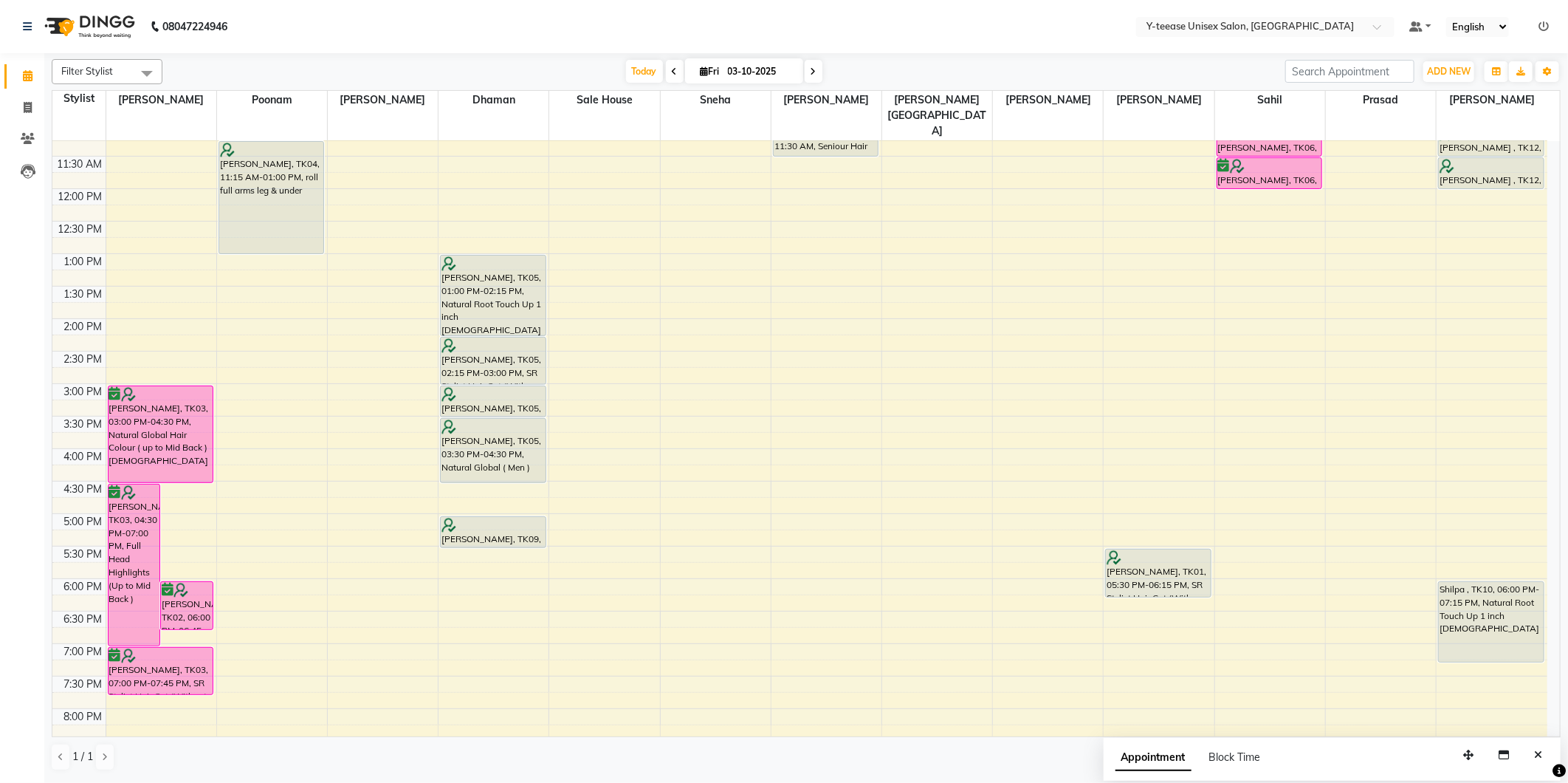
scroll to position [230, 0]
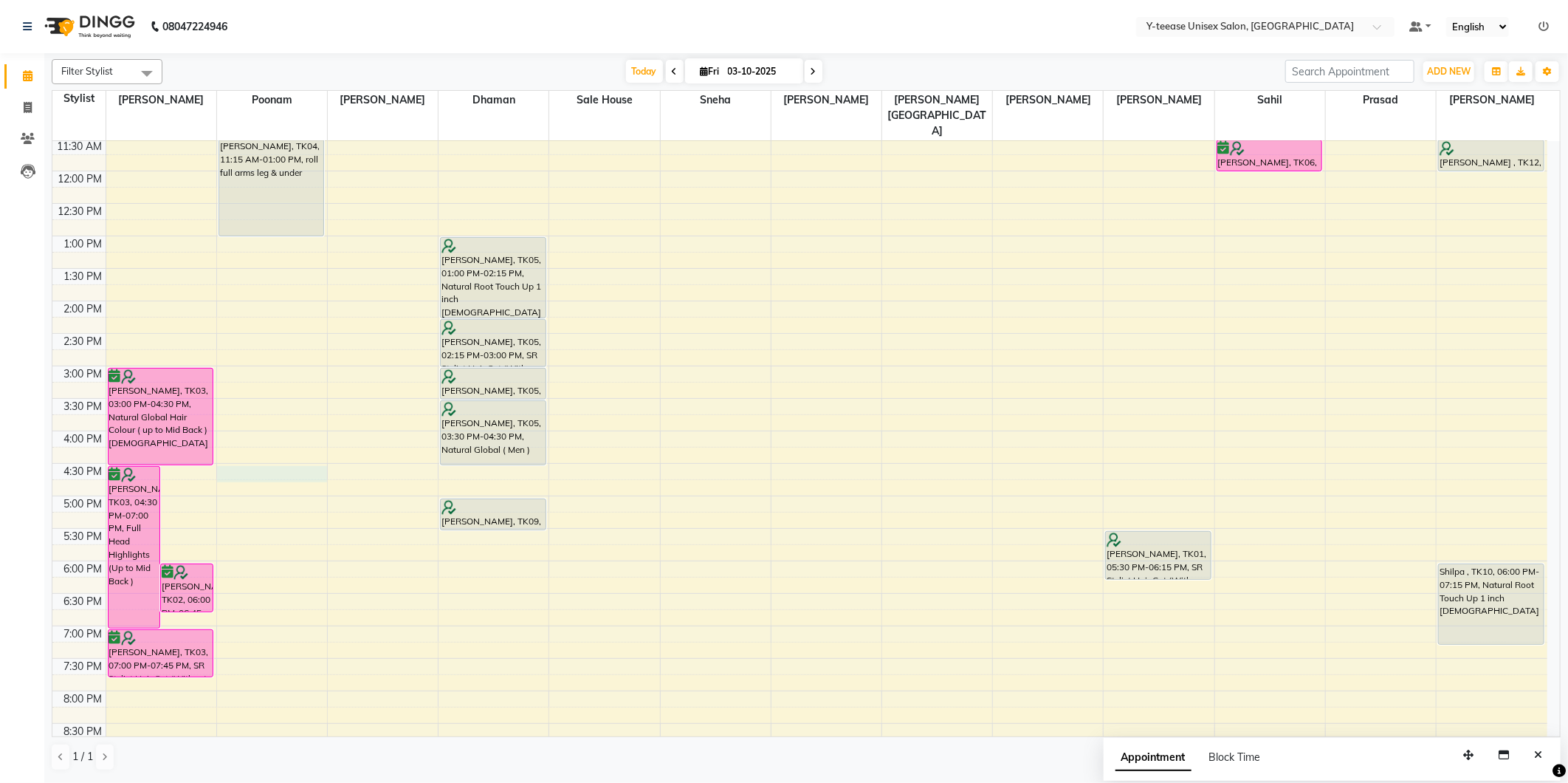
click at [306, 448] on div "8:00 AM 8:30 AM 9:00 AM 9:30 AM 10:00 AM 10:30 AM 11:00 AM 11:30 AM 12:00 PM 12…" at bounding box center [800, 398] width 1495 height 974
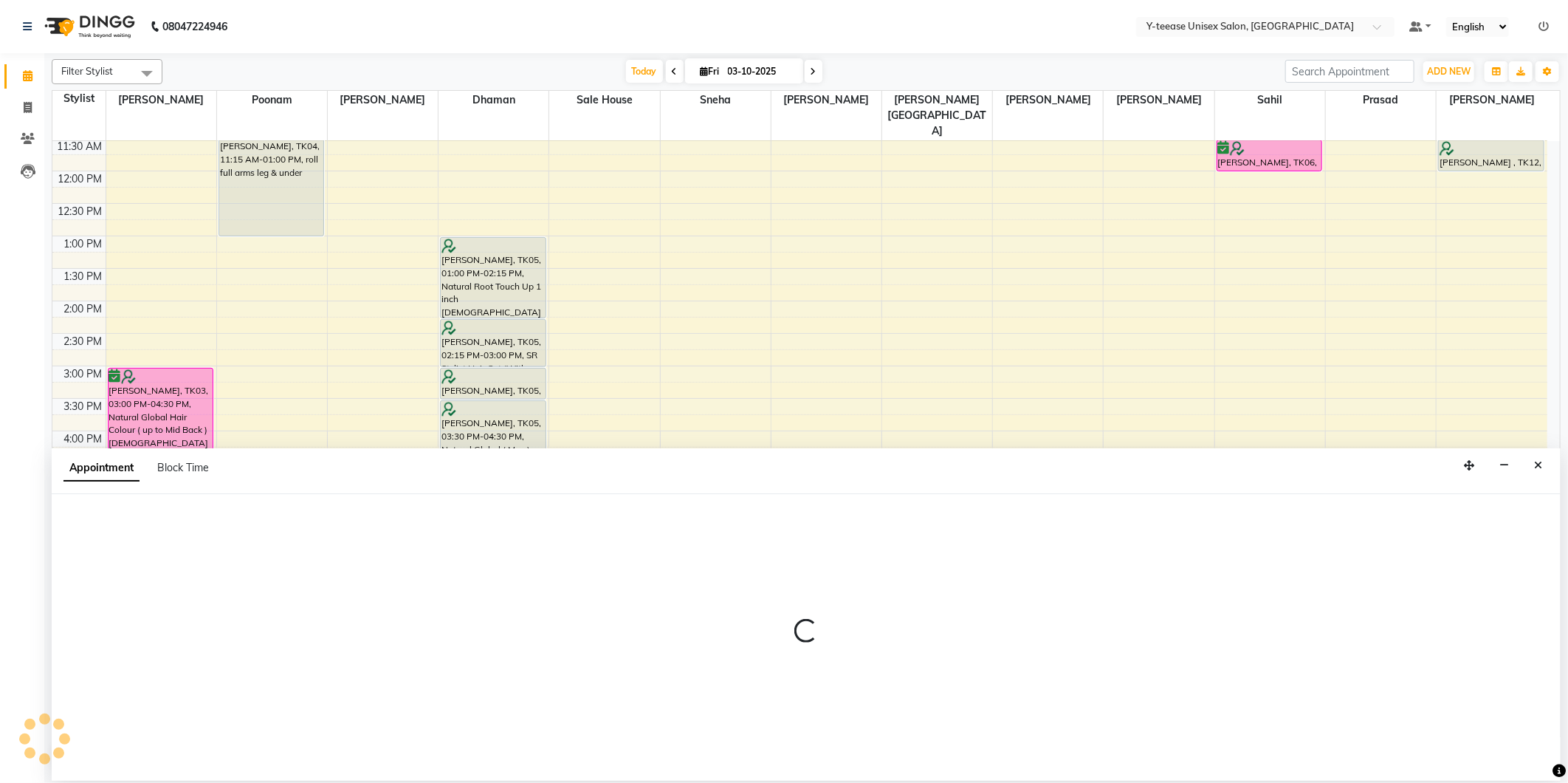
select select "57"
select select "990"
select select "tentative"
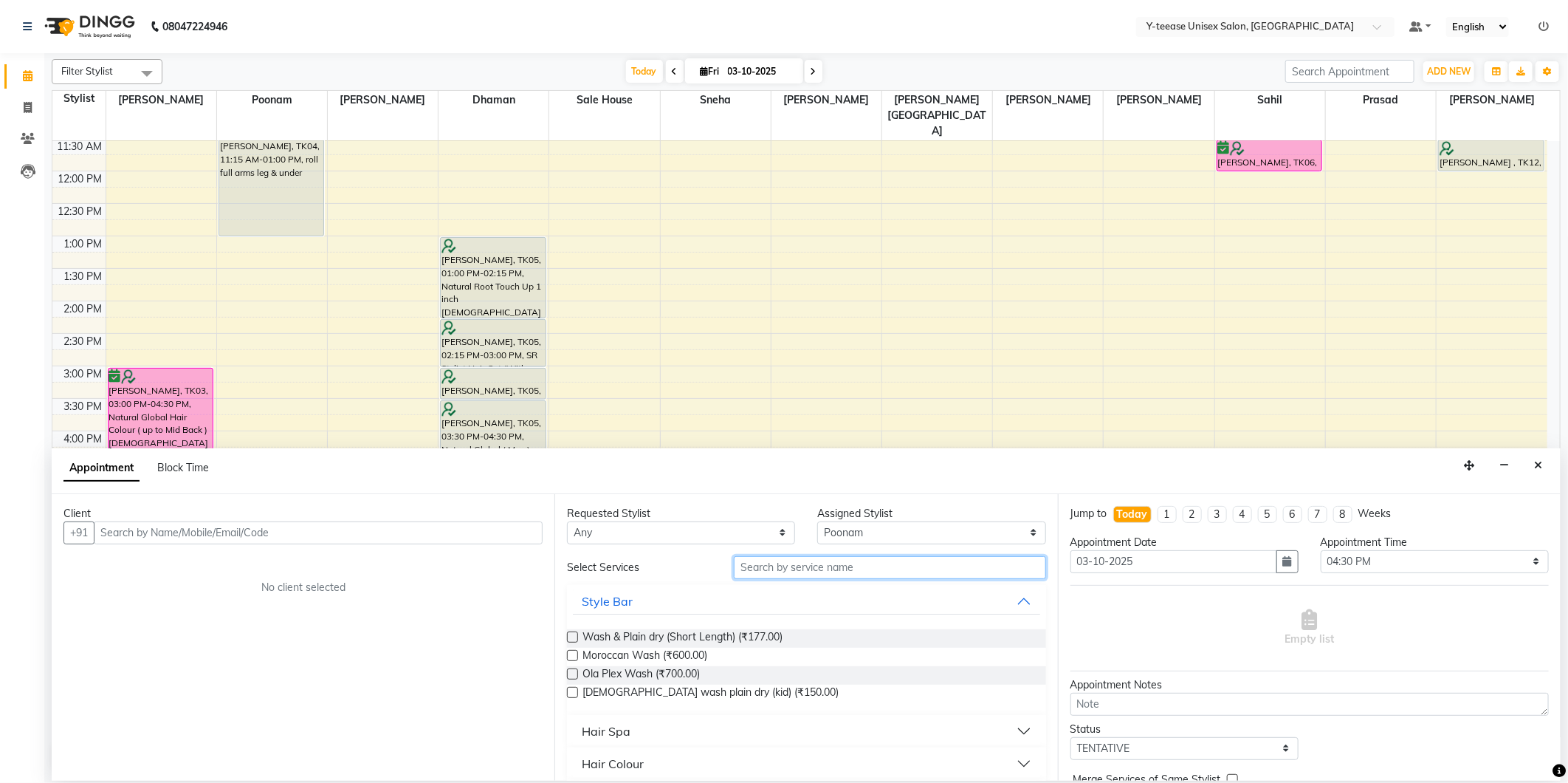
click at [756, 564] on input "text" at bounding box center [890, 567] width 311 height 23
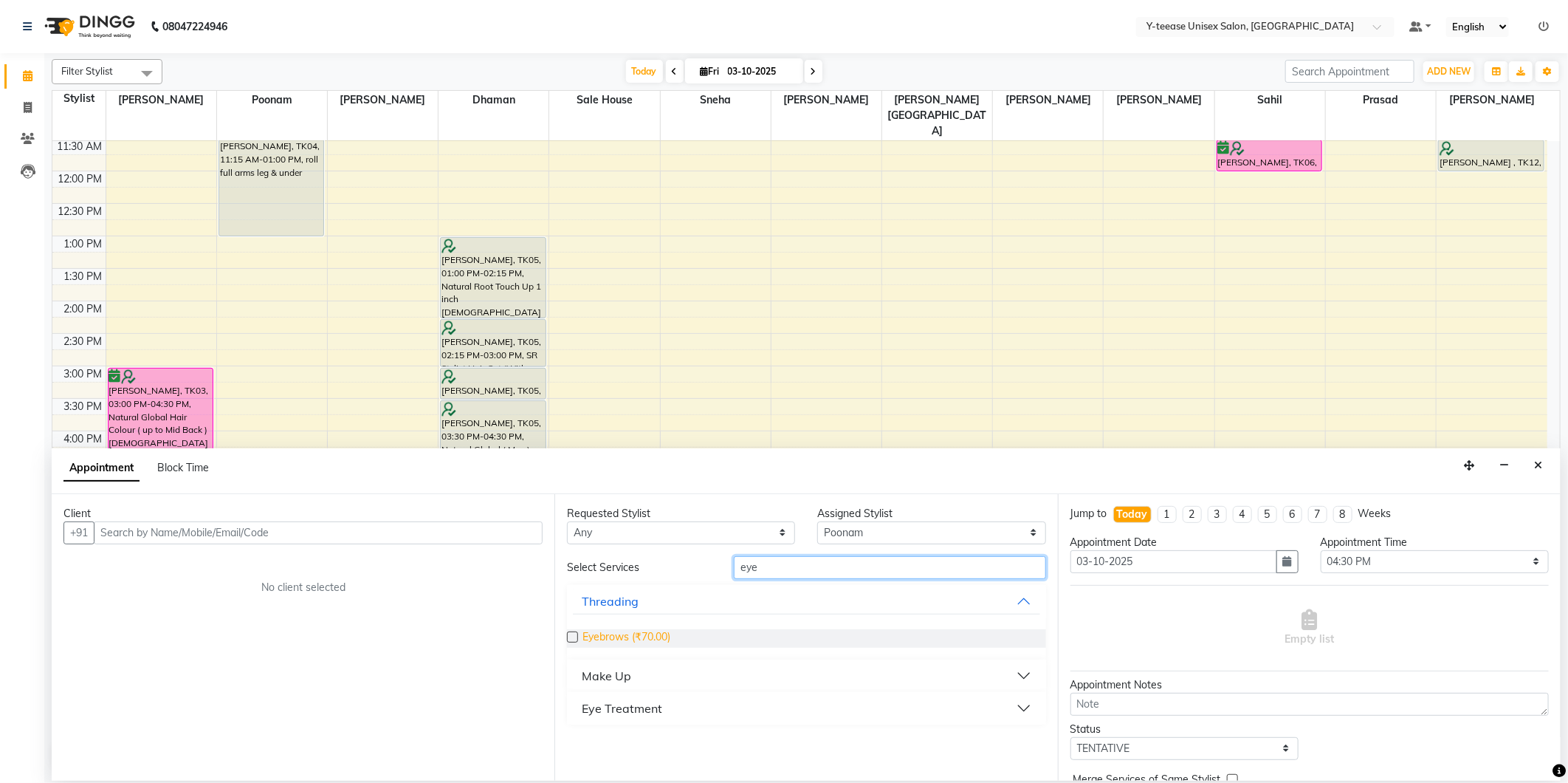
type input "eye"
click at [629, 636] on span "Eyebrows (₹70.00)" at bounding box center [626, 638] width 88 height 19
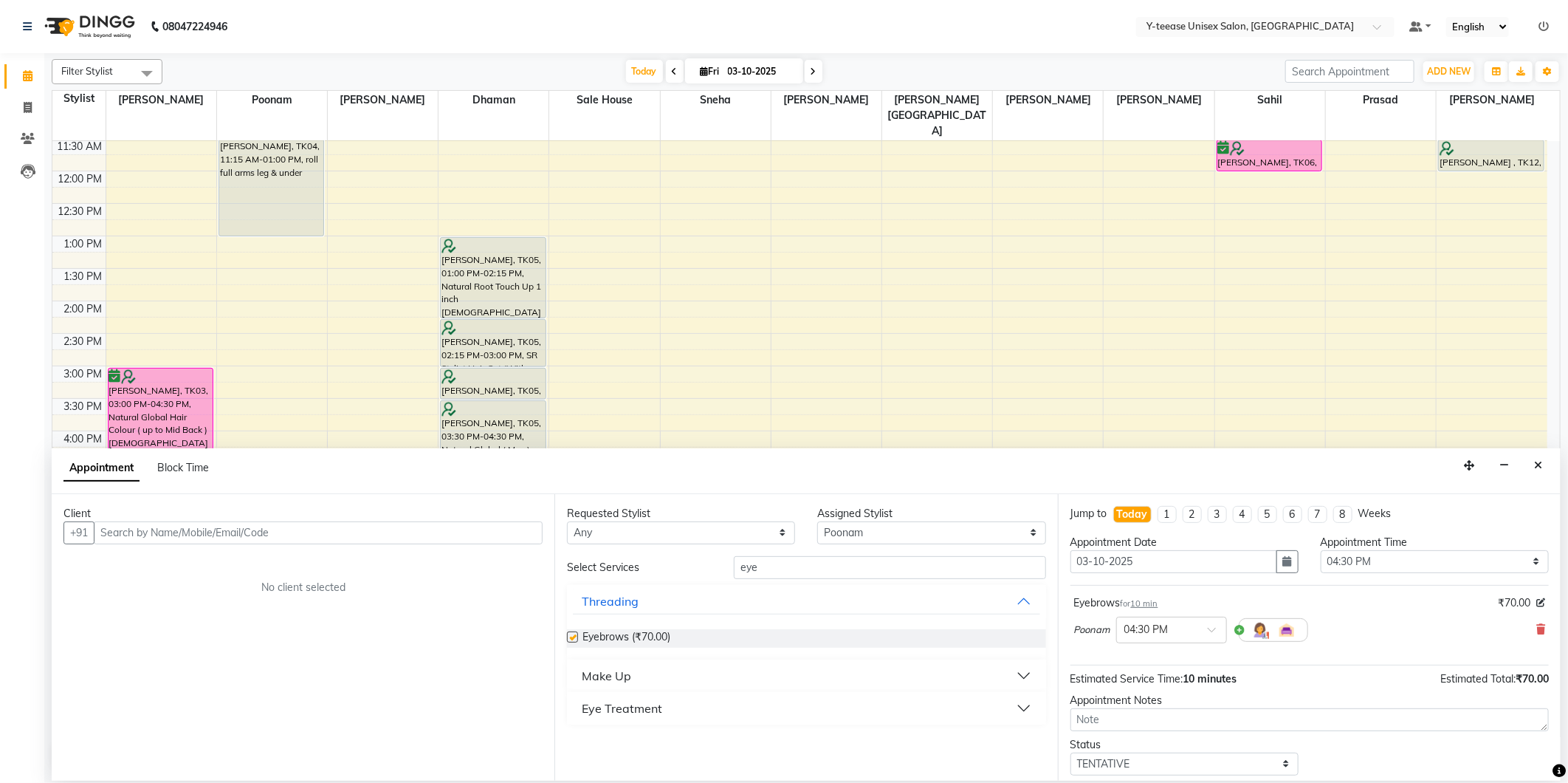
checkbox input "false"
click at [432, 530] on input "text" at bounding box center [317, 532] width 449 height 23
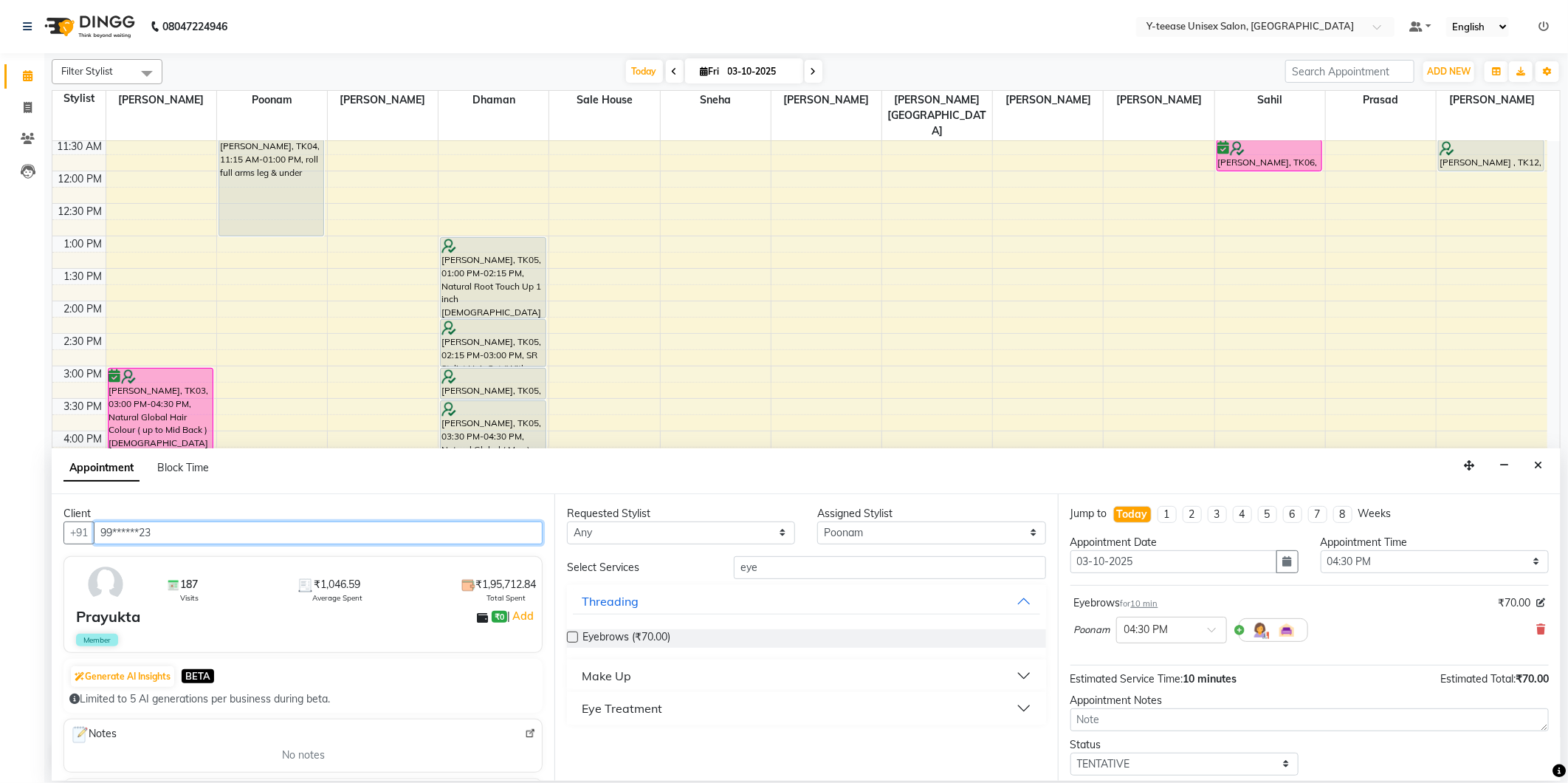
scroll to position [88, 0]
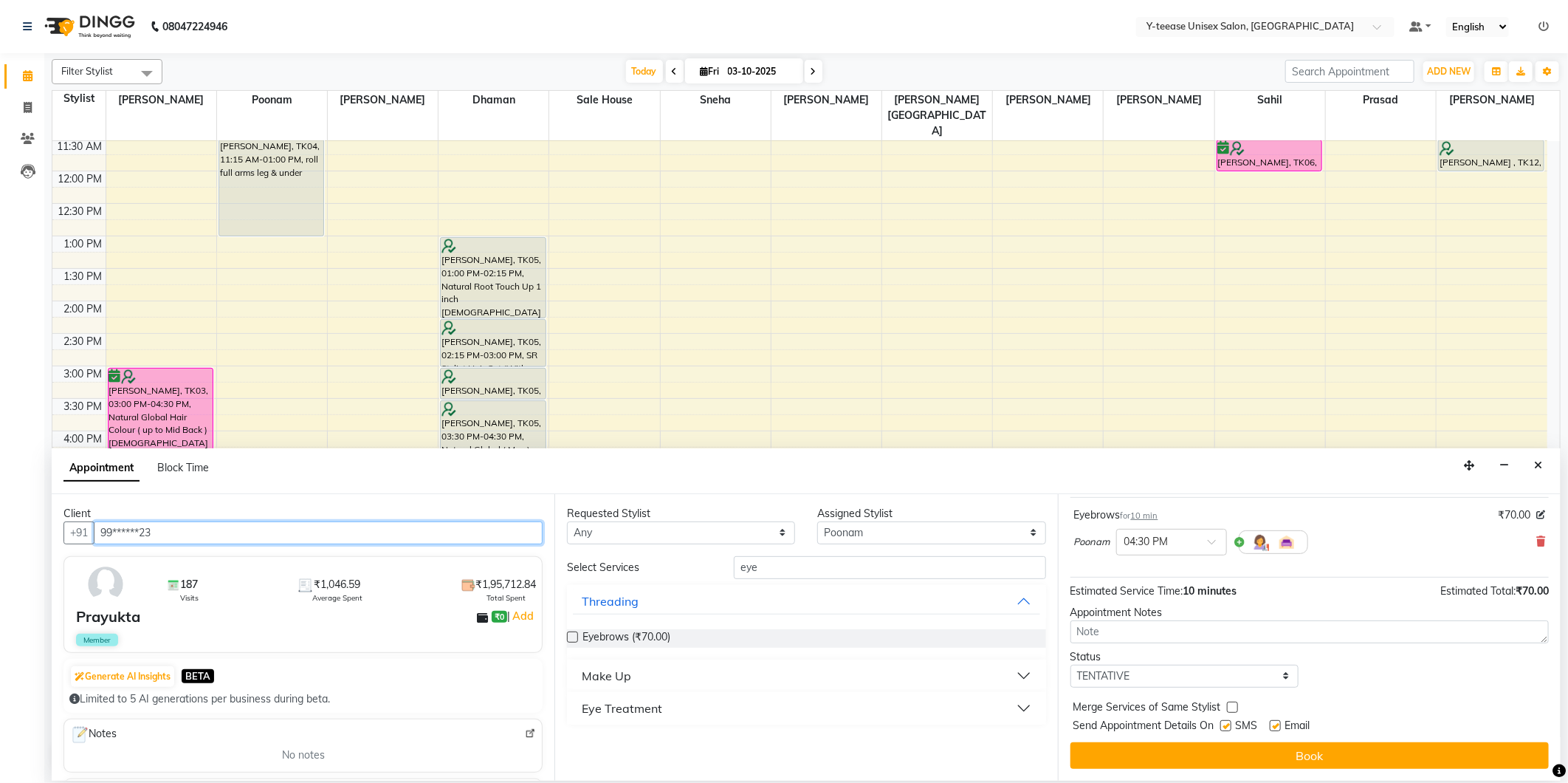
type input "99******23"
click at [1127, 673] on select "Select TENTATIVE CONFIRM CHECK-IN UPCOMING" at bounding box center [1184, 675] width 228 height 23
select select "confirm booking"
click at [1071, 664] on select "Select TENTATIVE CONFIRM CHECK-IN UPCOMING" at bounding box center [1184, 675] width 228 height 23
click at [1193, 770] on div "Jump to Today 1 2 3 4 5 6 7 8 Weeks Appointment Date 03-10-2025 Appointment Tim…" at bounding box center [1309, 637] width 502 height 286
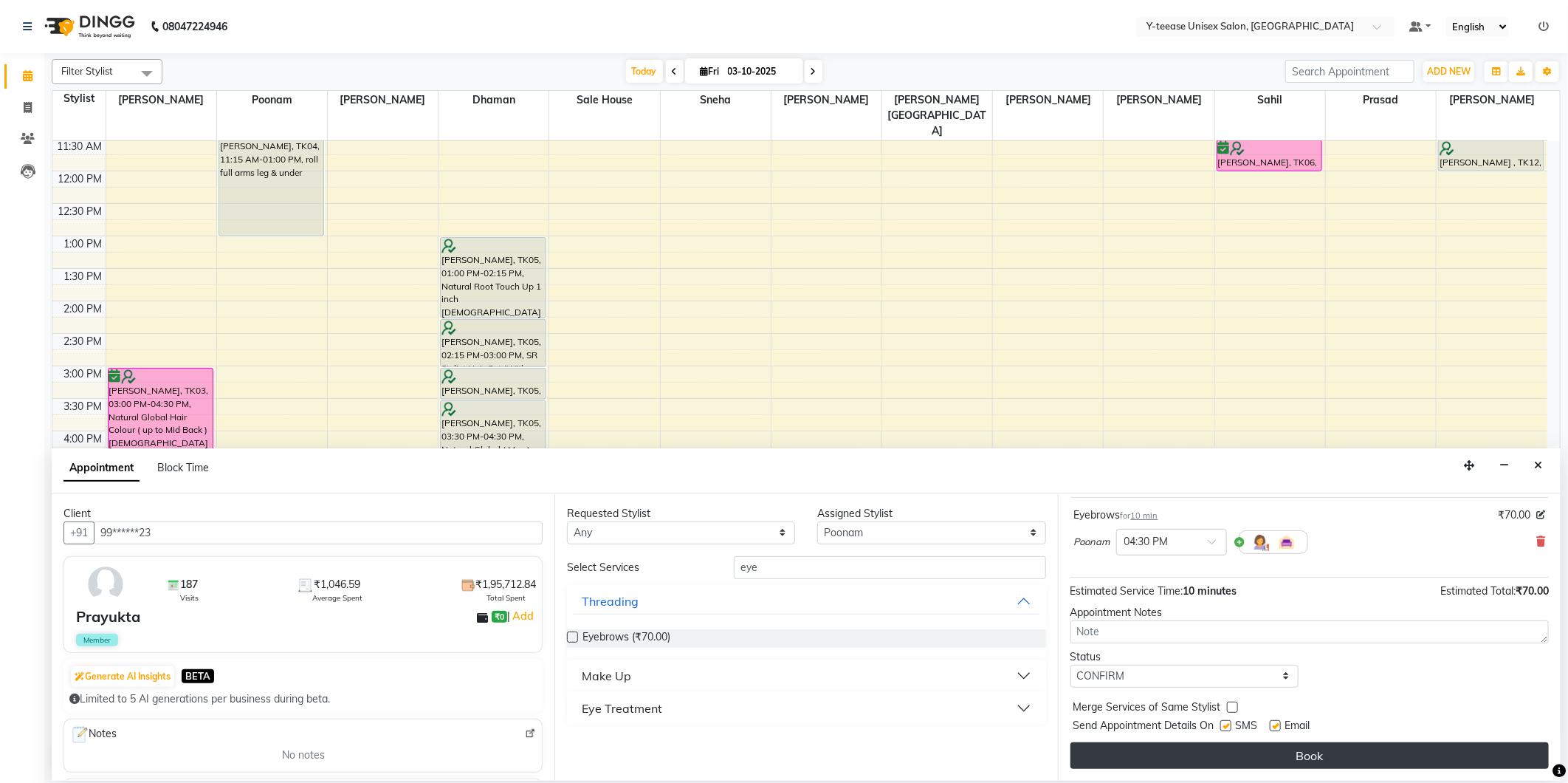
click at [1193, 751] on button "Book" at bounding box center [1310, 756] width 478 height 27
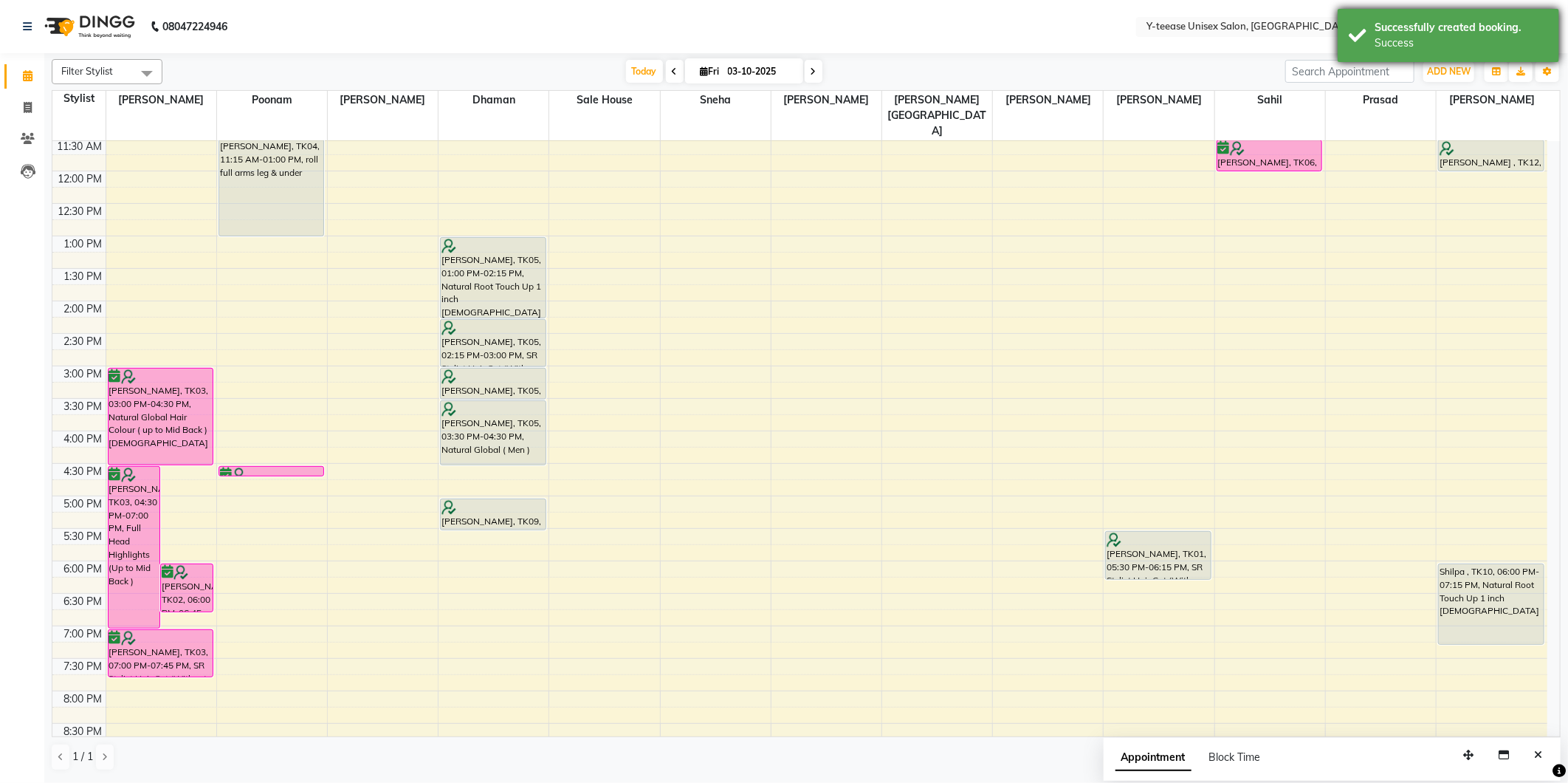
click at [1494, 40] on div "Success" at bounding box center [1461, 43] width 173 height 15
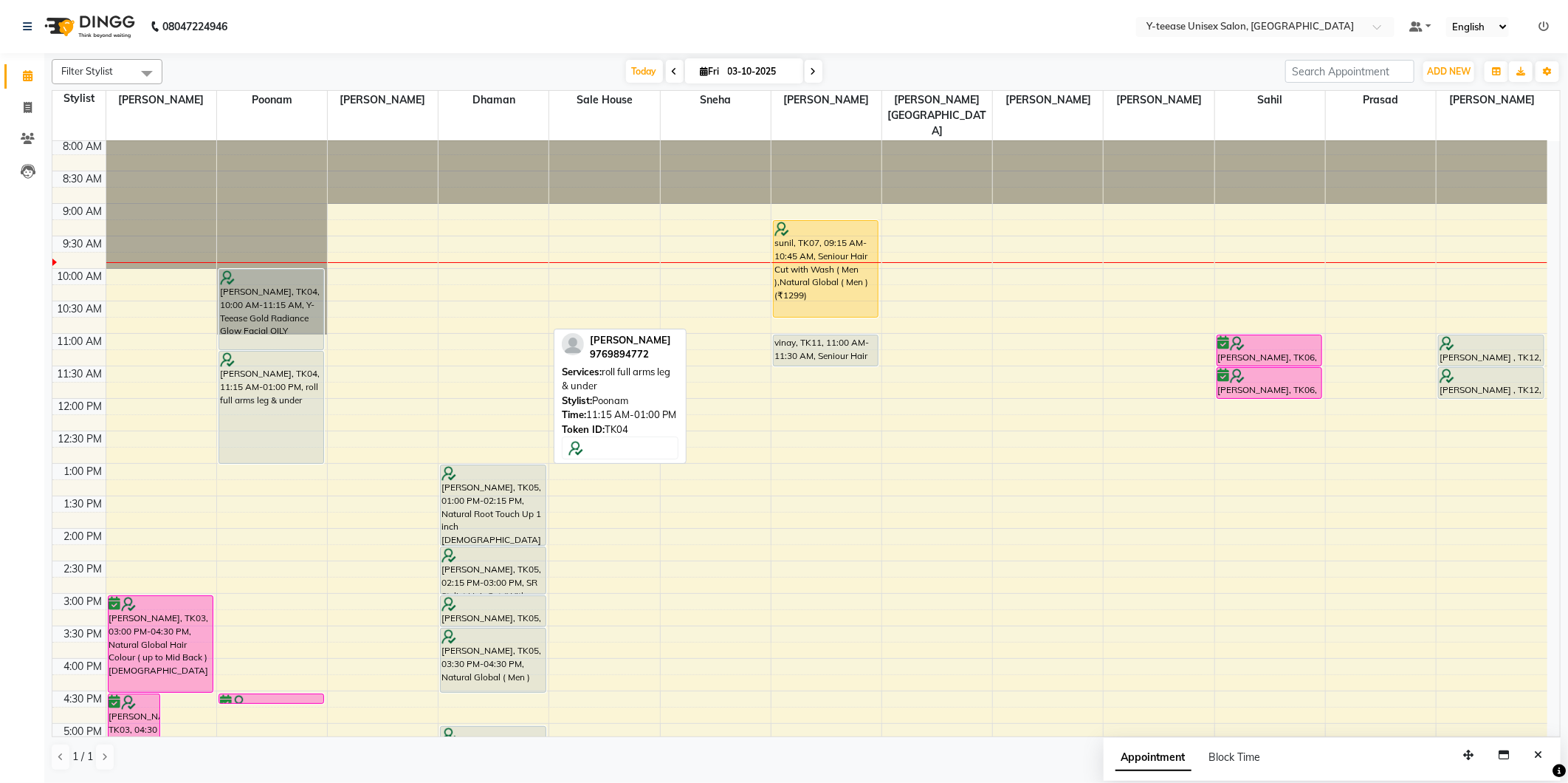
scroll to position [0, 0]
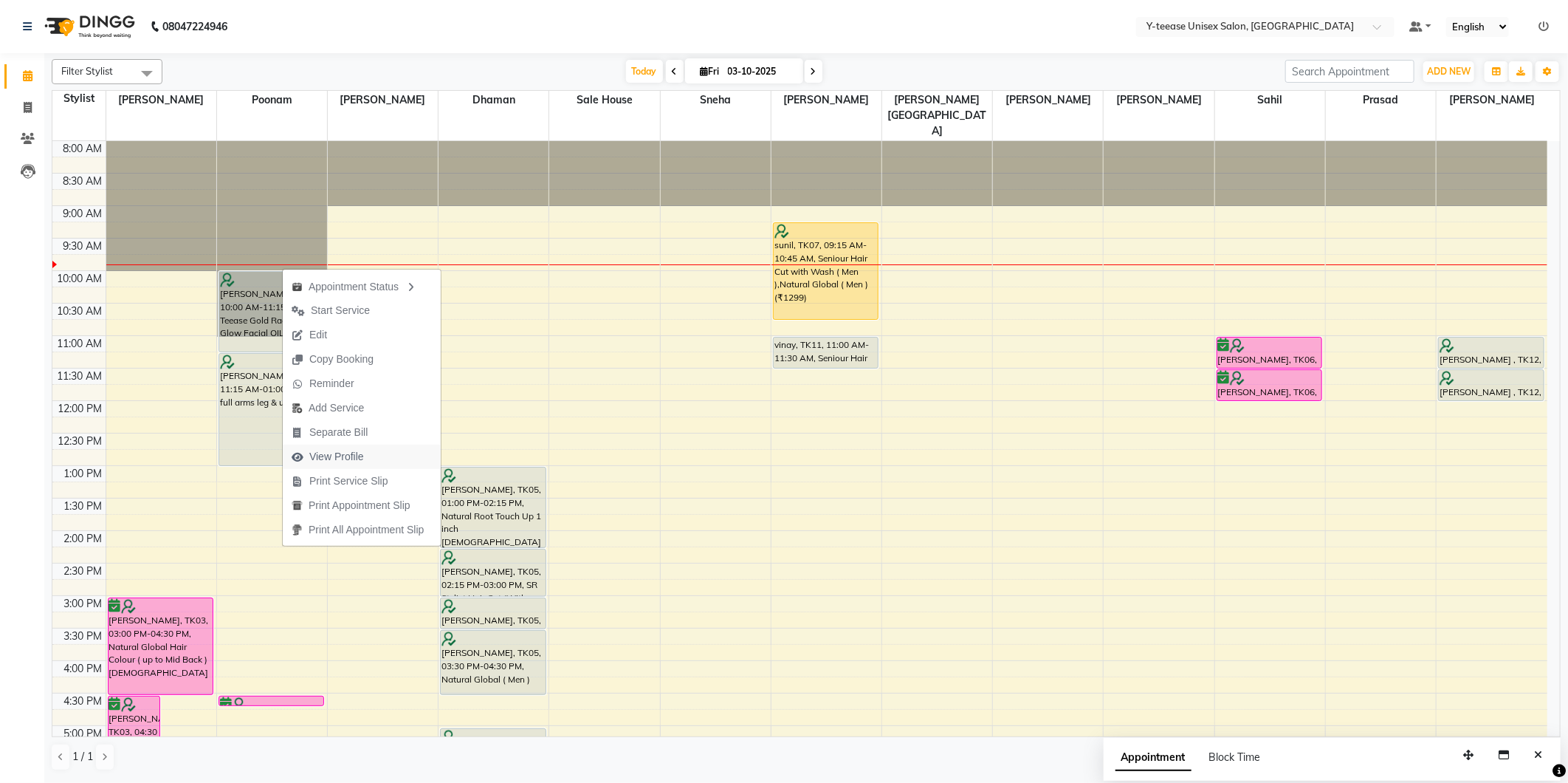
click at [344, 461] on span "View Profile" at bounding box center [337, 456] width 55 height 15
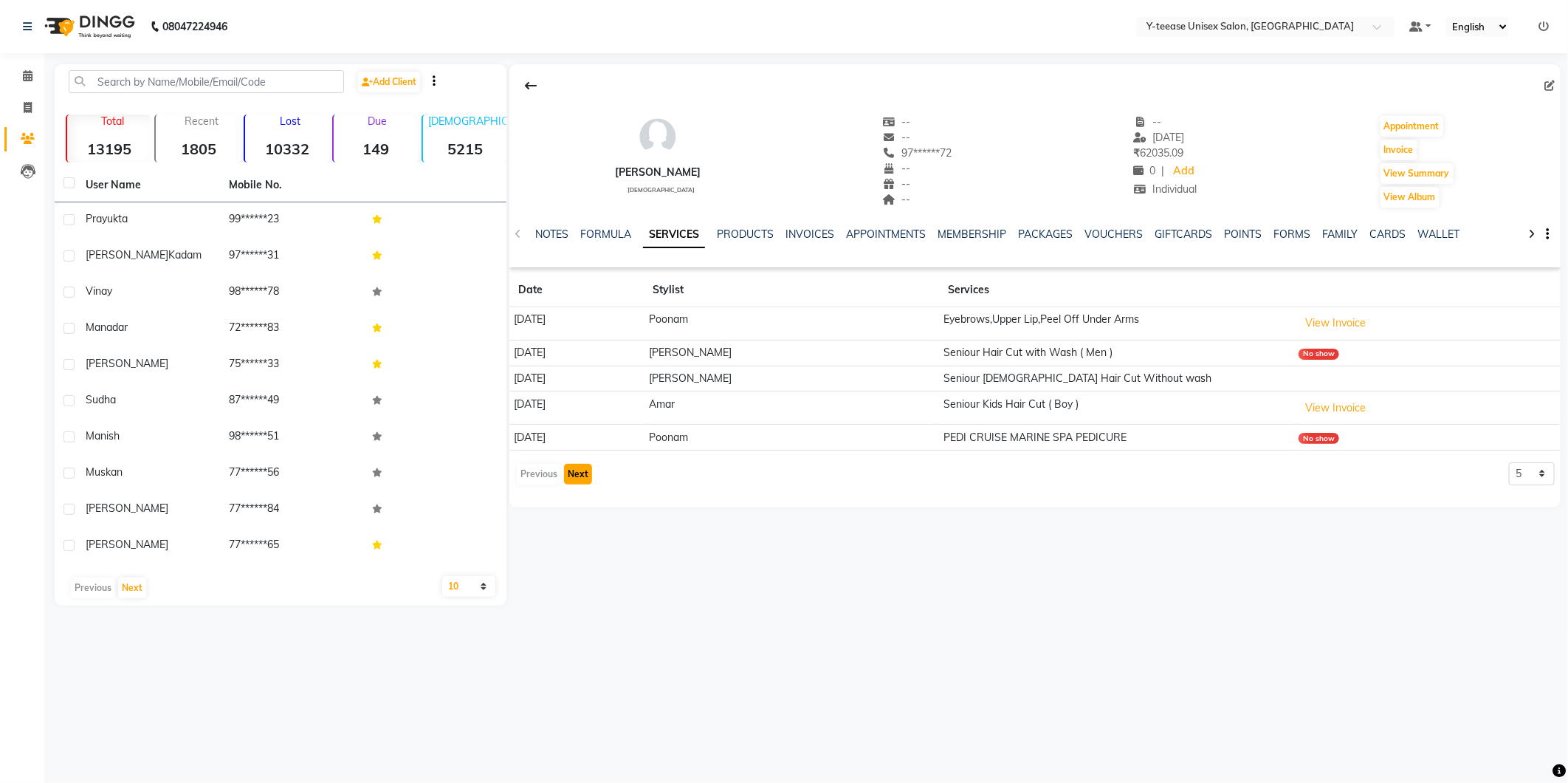
click at [583, 475] on button "Next" at bounding box center [577, 474] width 28 height 21
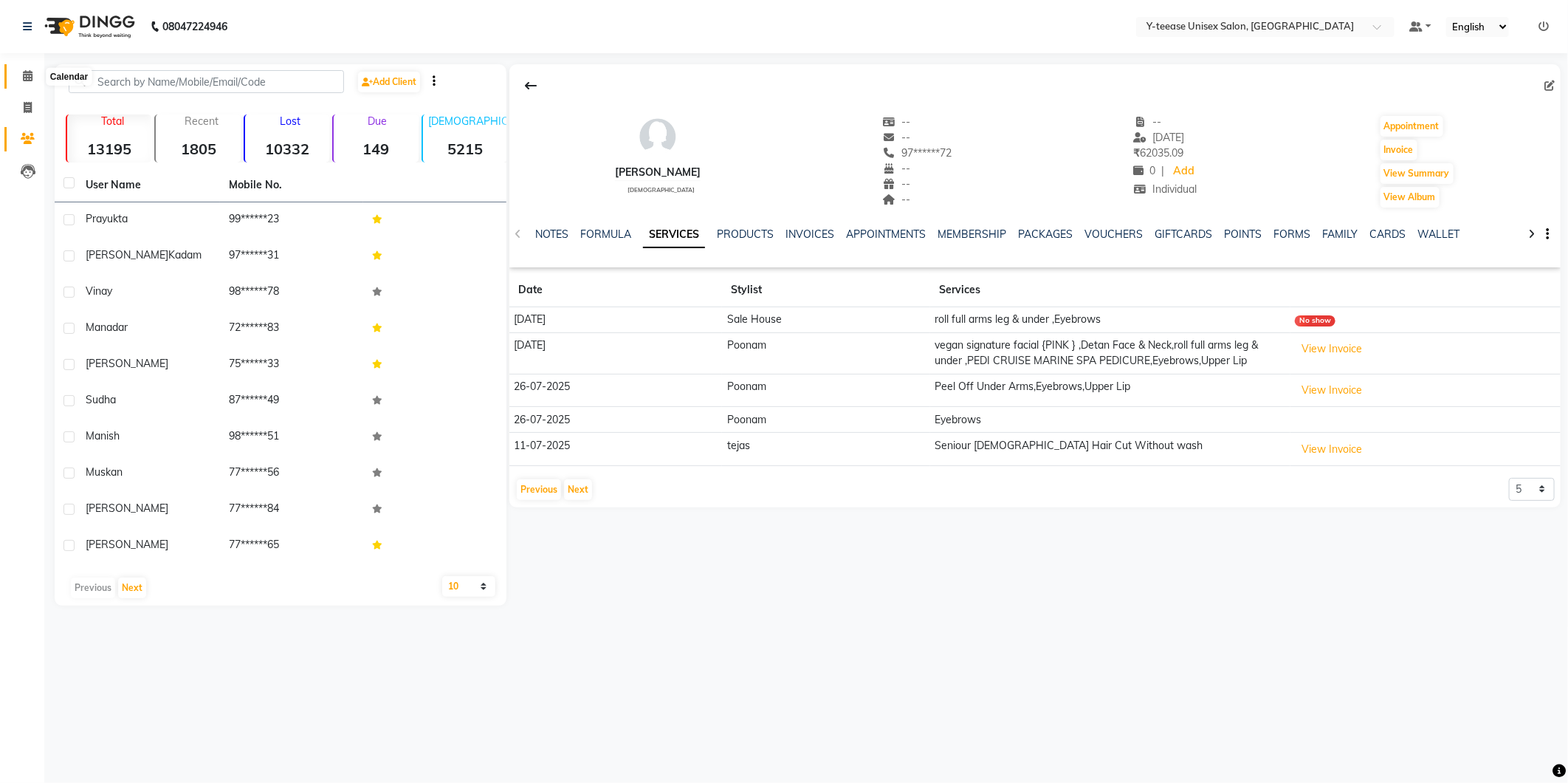
click at [27, 79] on icon at bounding box center [27, 75] width 9 height 11
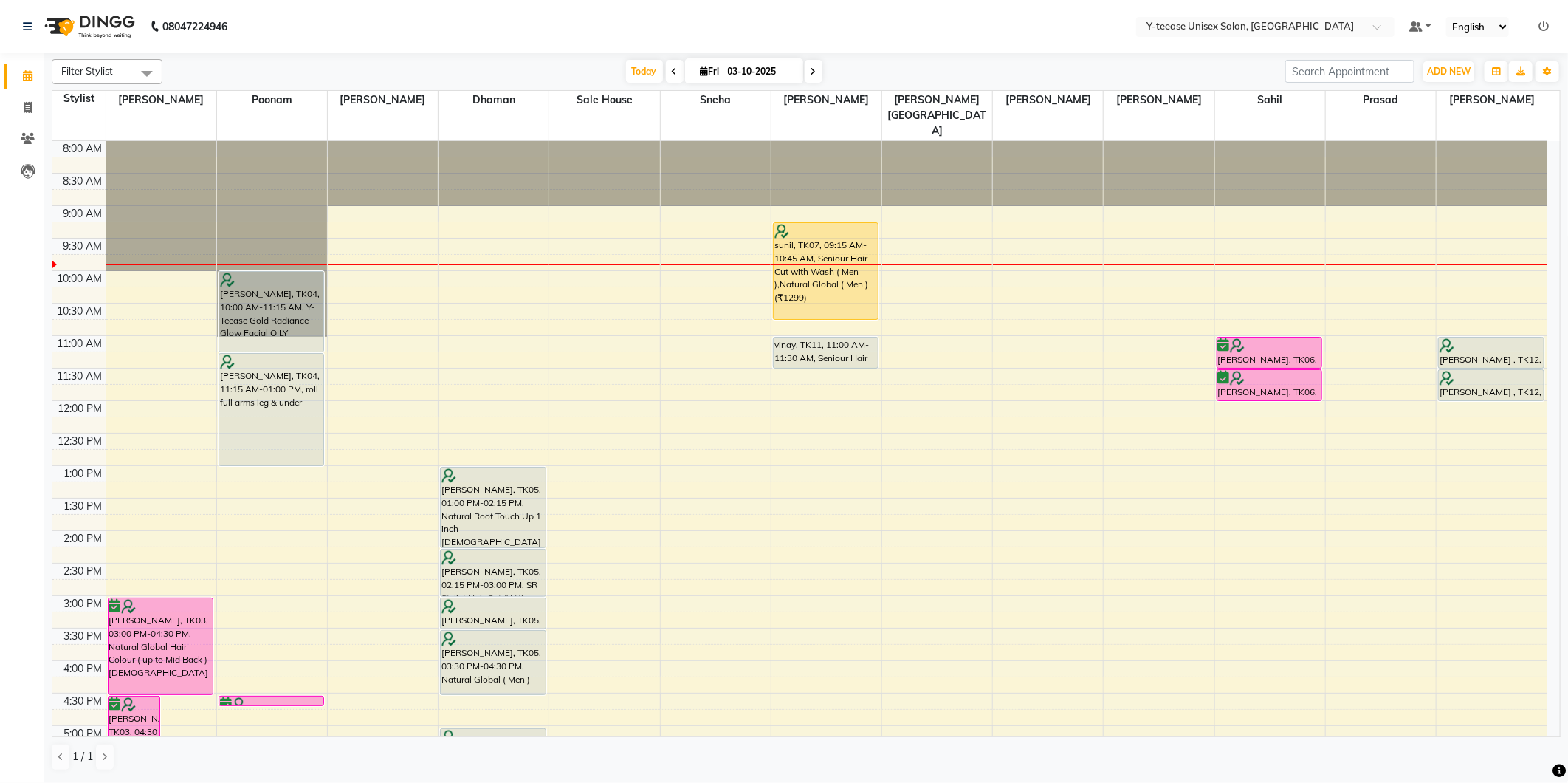
click at [929, 61] on div "Today Fri 03-10-2025" at bounding box center [724, 72] width 1108 height 22
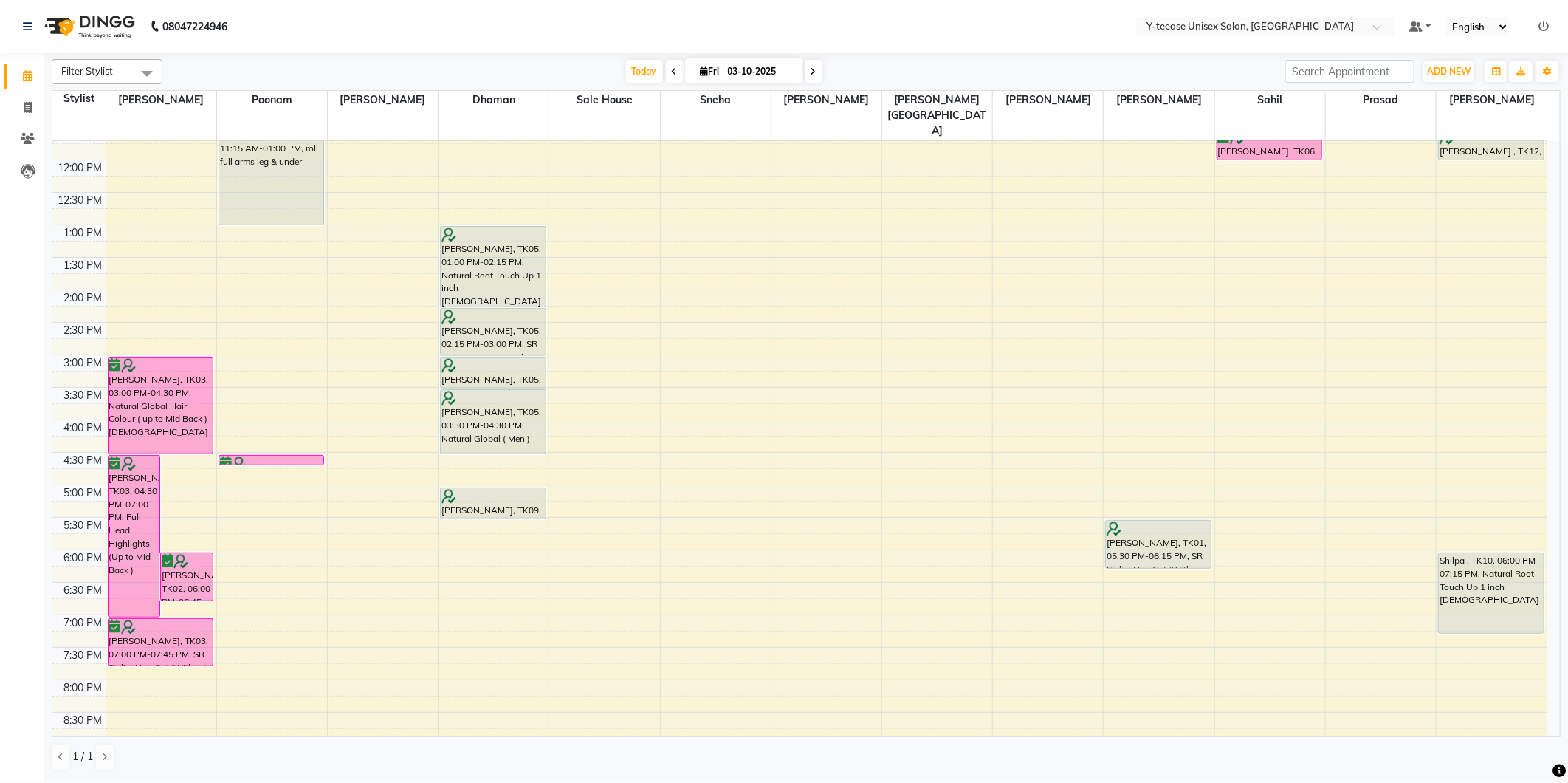
scroll to position [246, 0]
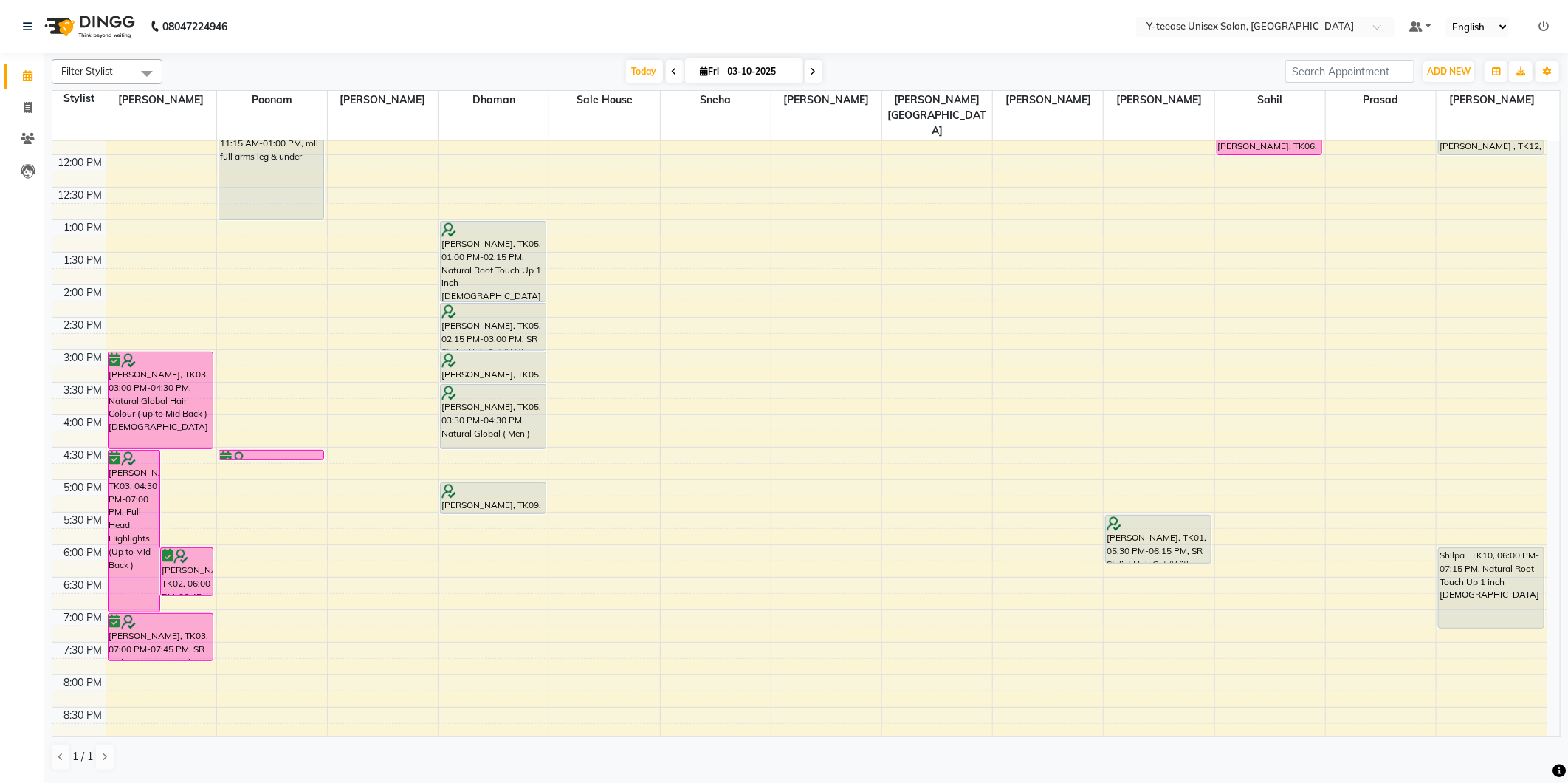
click at [811, 76] on span at bounding box center [813, 71] width 18 height 23
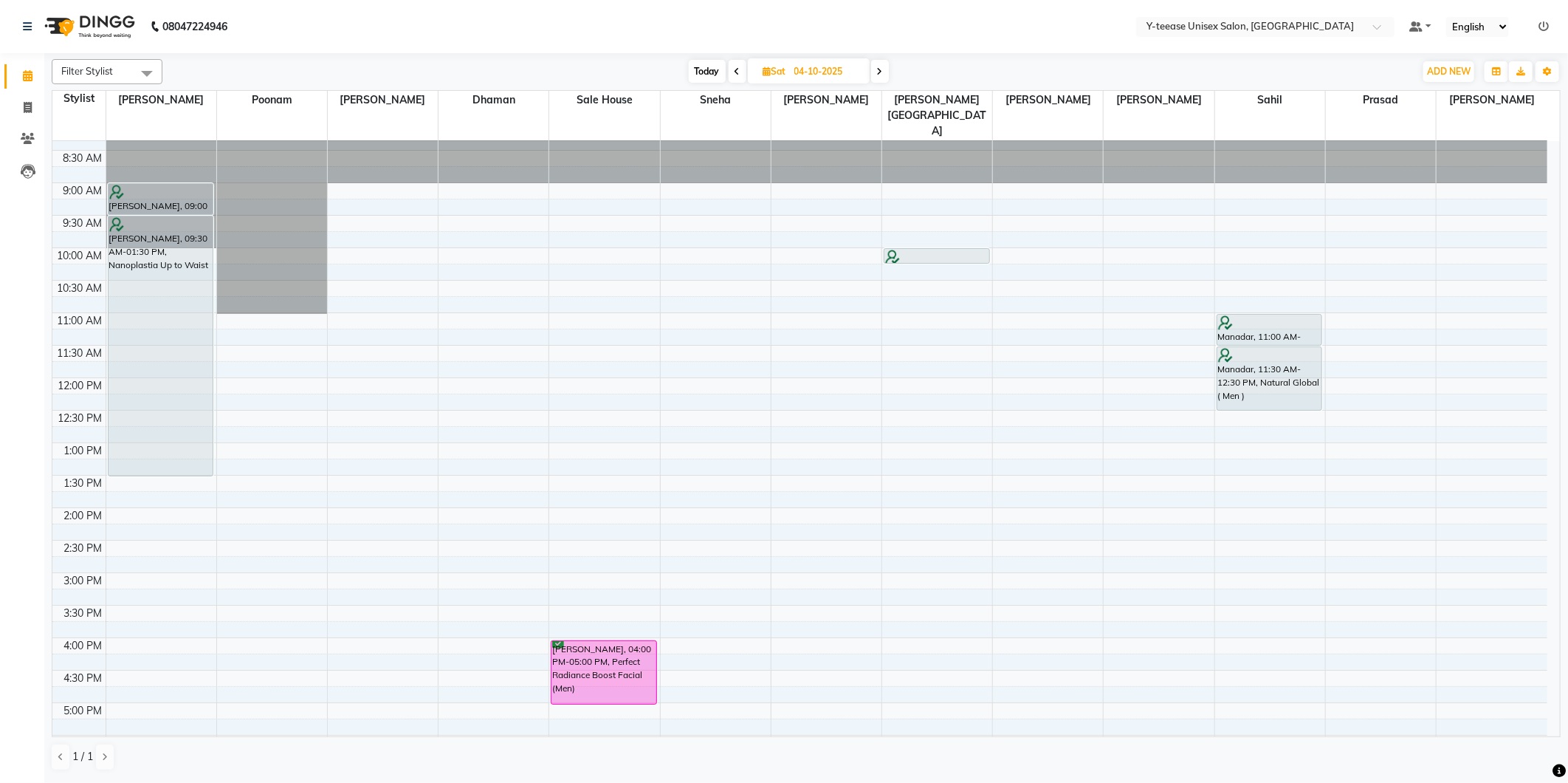
scroll to position [0, 0]
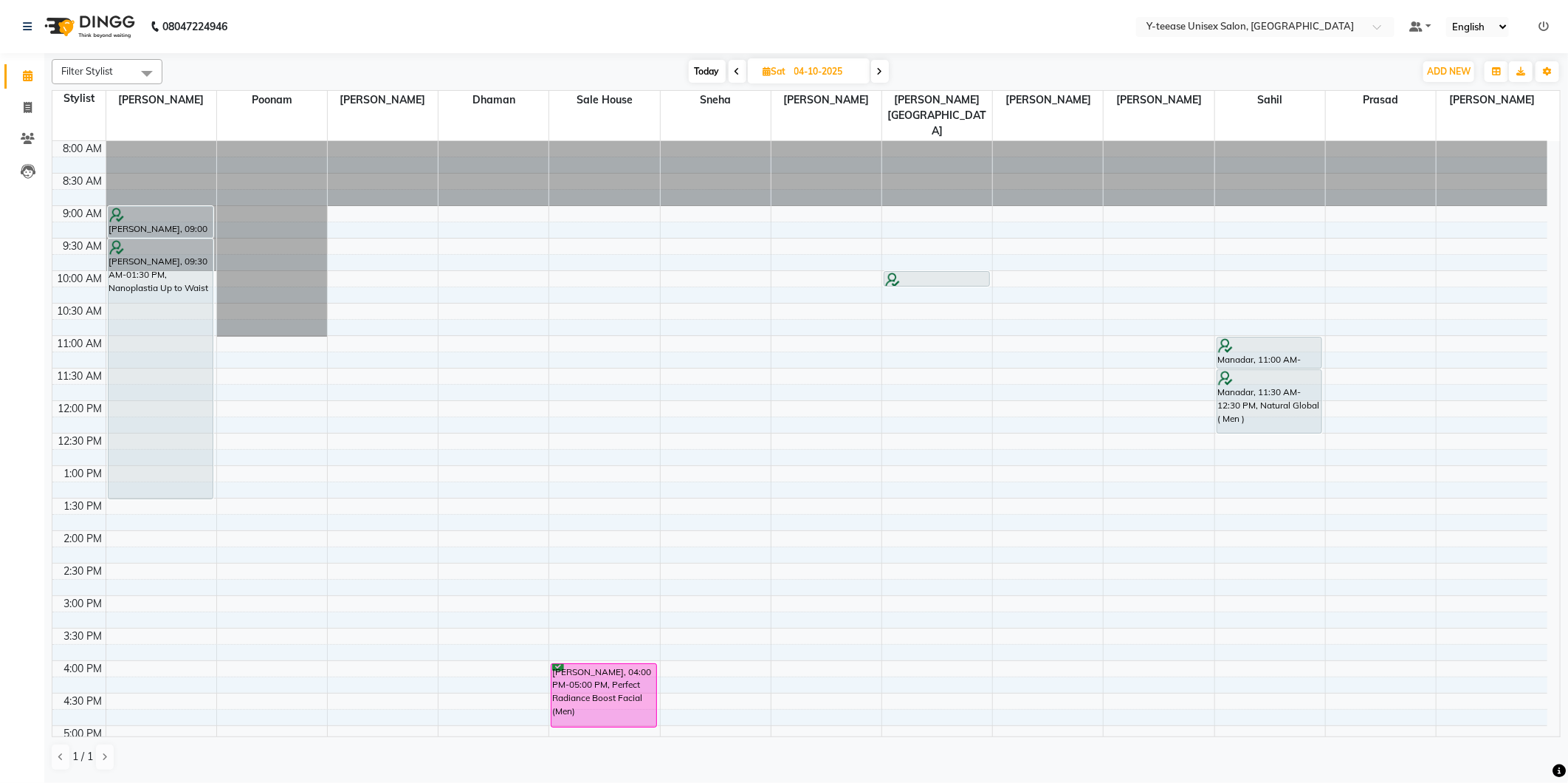
click at [709, 67] on span "Today" at bounding box center [707, 71] width 37 height 23
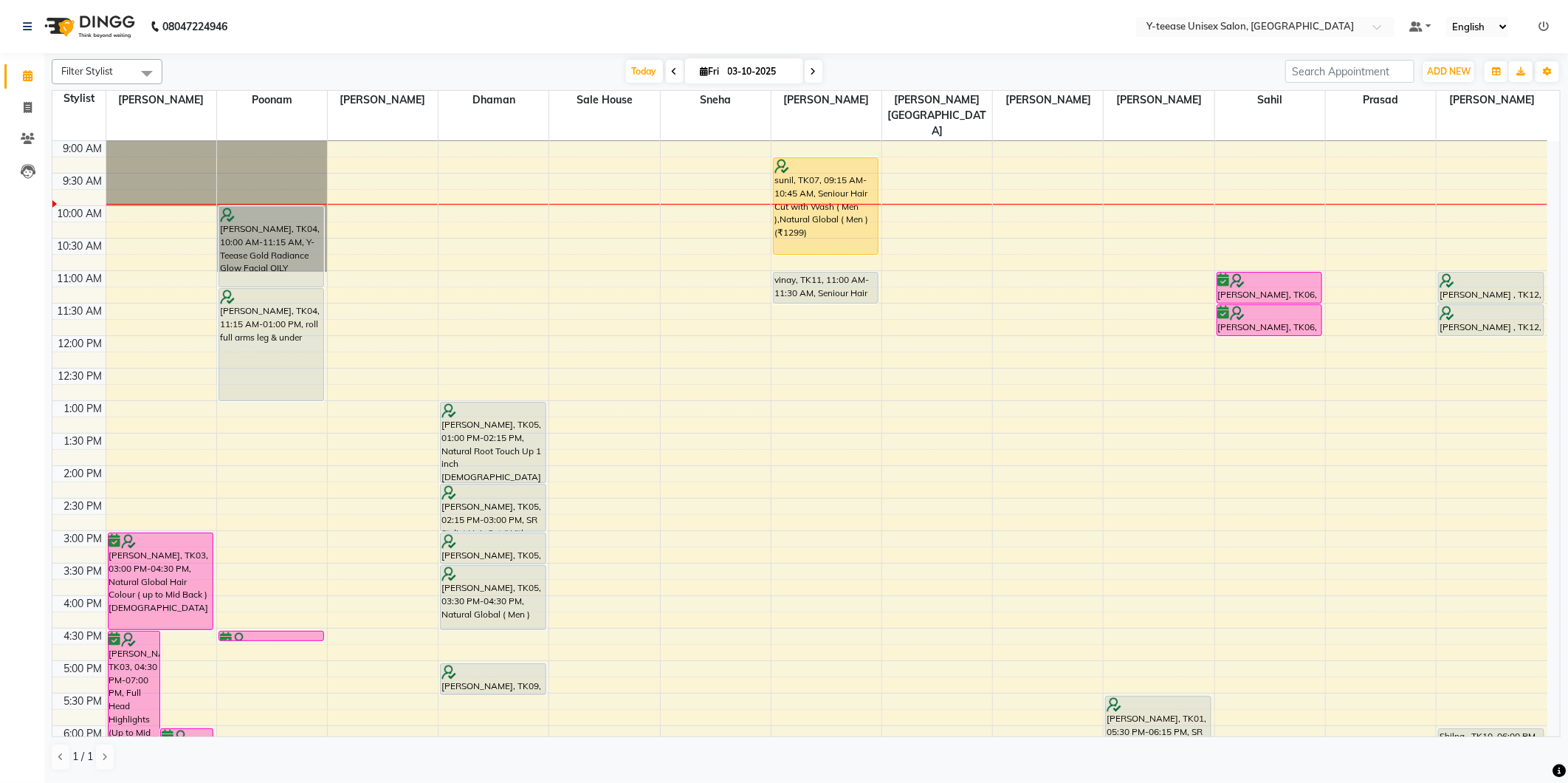
click at [811, 72] on icon at bounding box center [813, 72] width 6 height 9
type input "04-10-2025"
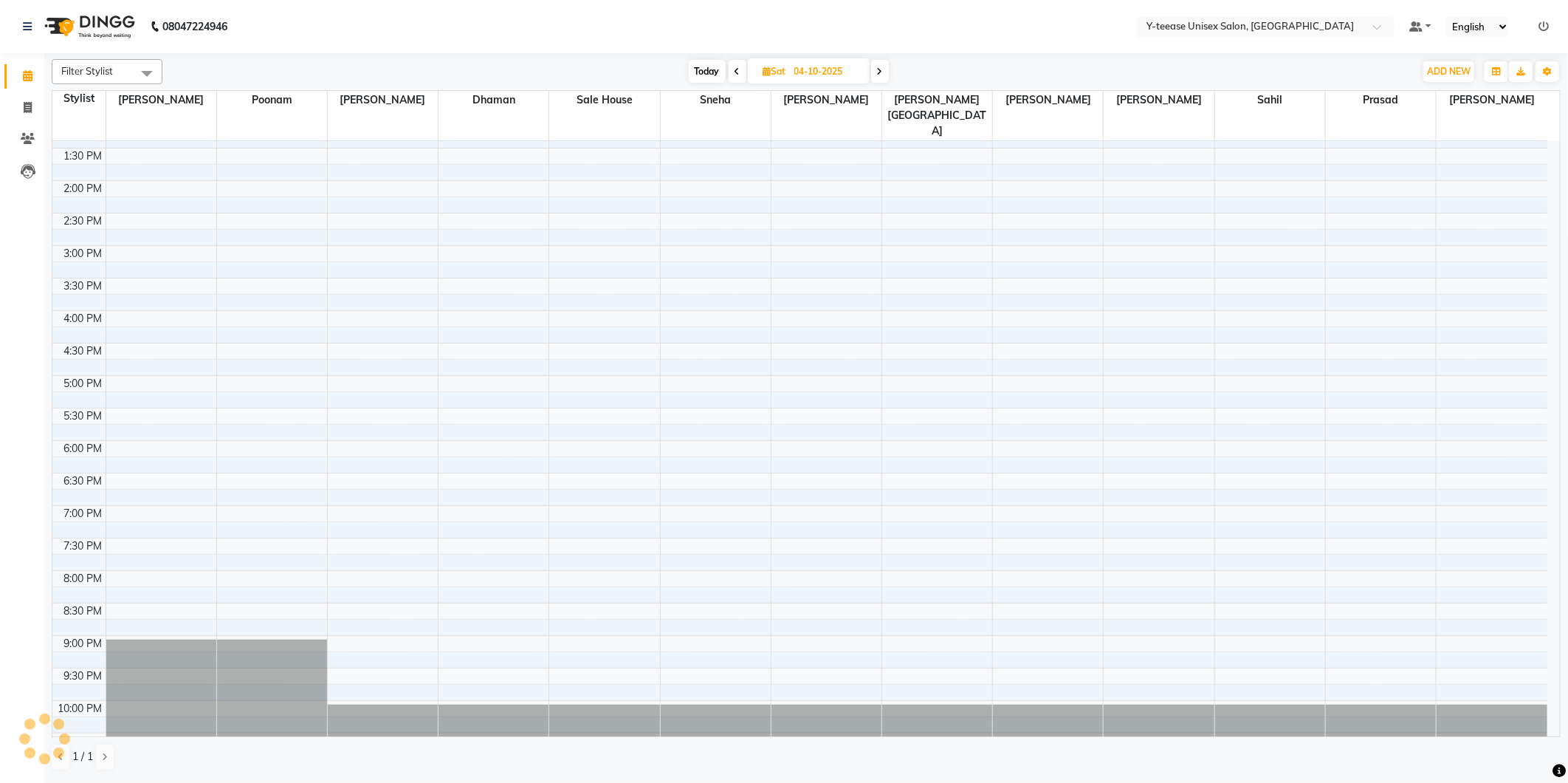
scroll to position [352, 0]
click at [126, 385] on div "8:00 AM 8:30 AM 9:00 AM 9:30 AM 10:00 AM 10:30 AM 11:00 AM 11:30 AM 12:00 PM 12…" at bounding box center [800, 275] width 1495 height 974
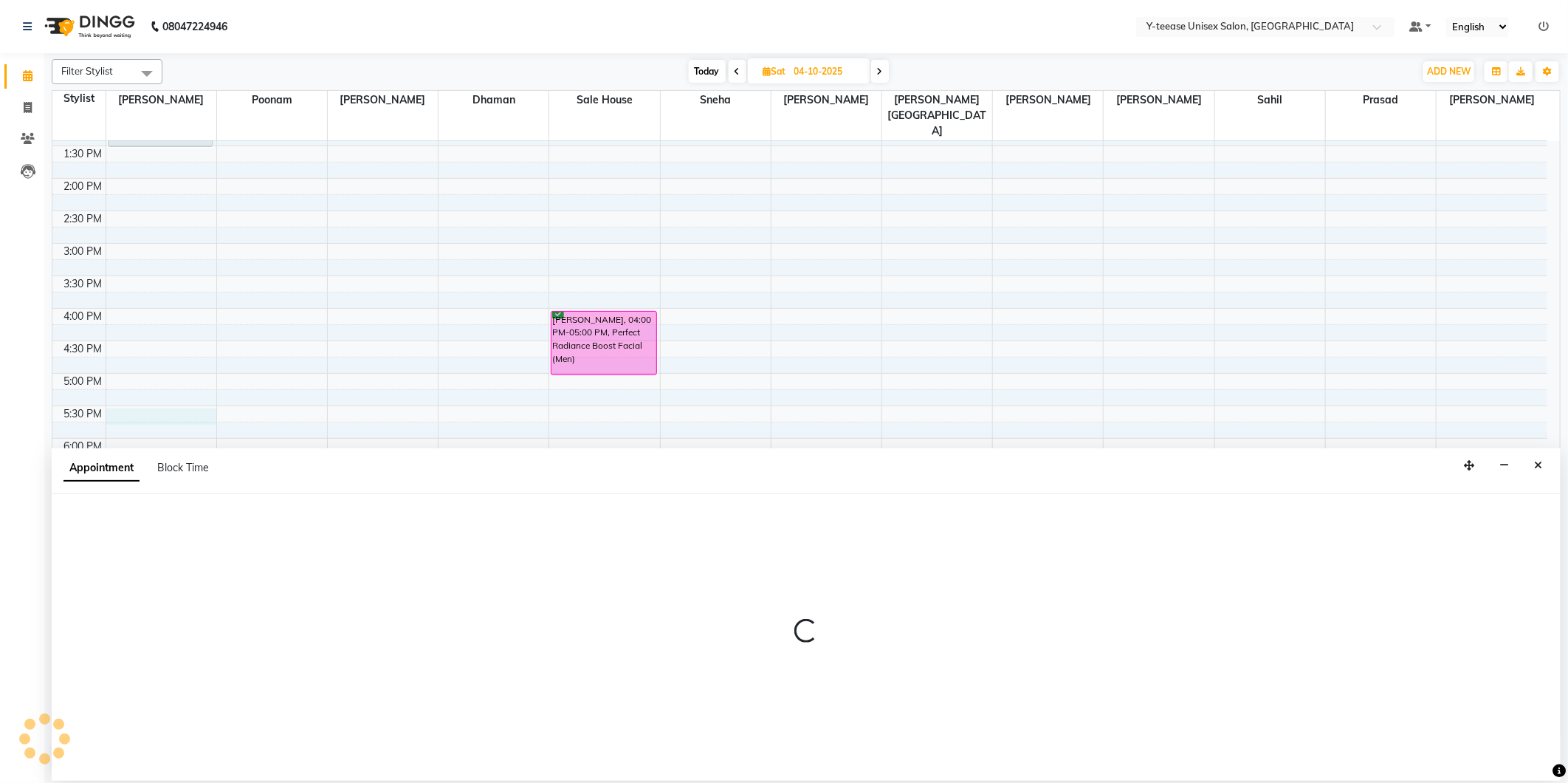
select select "56"
select select "1050"
select select "tentative"
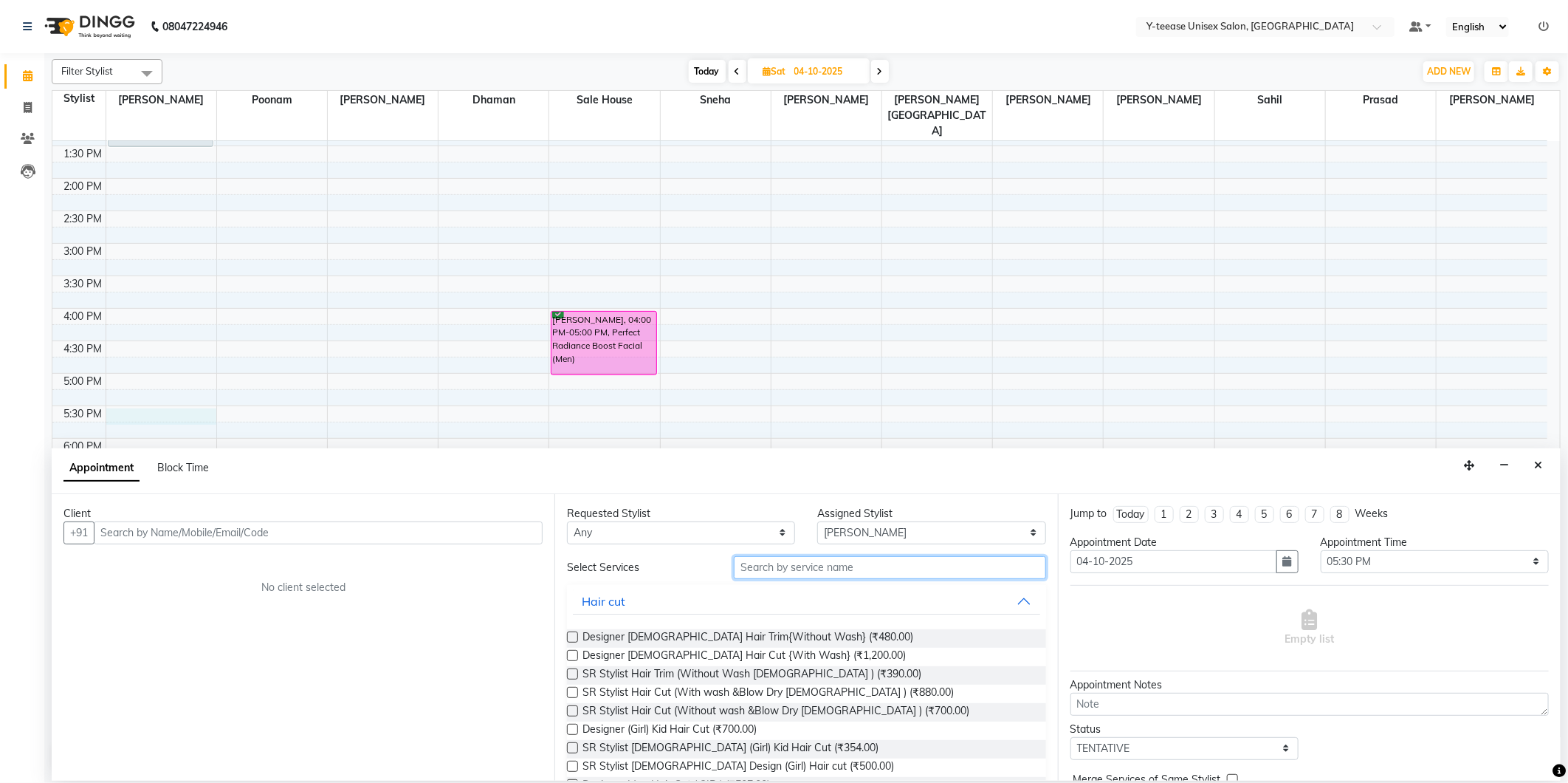
click at [909, 574] on input "text" at bounding box center [890, 567] width 311 height 23
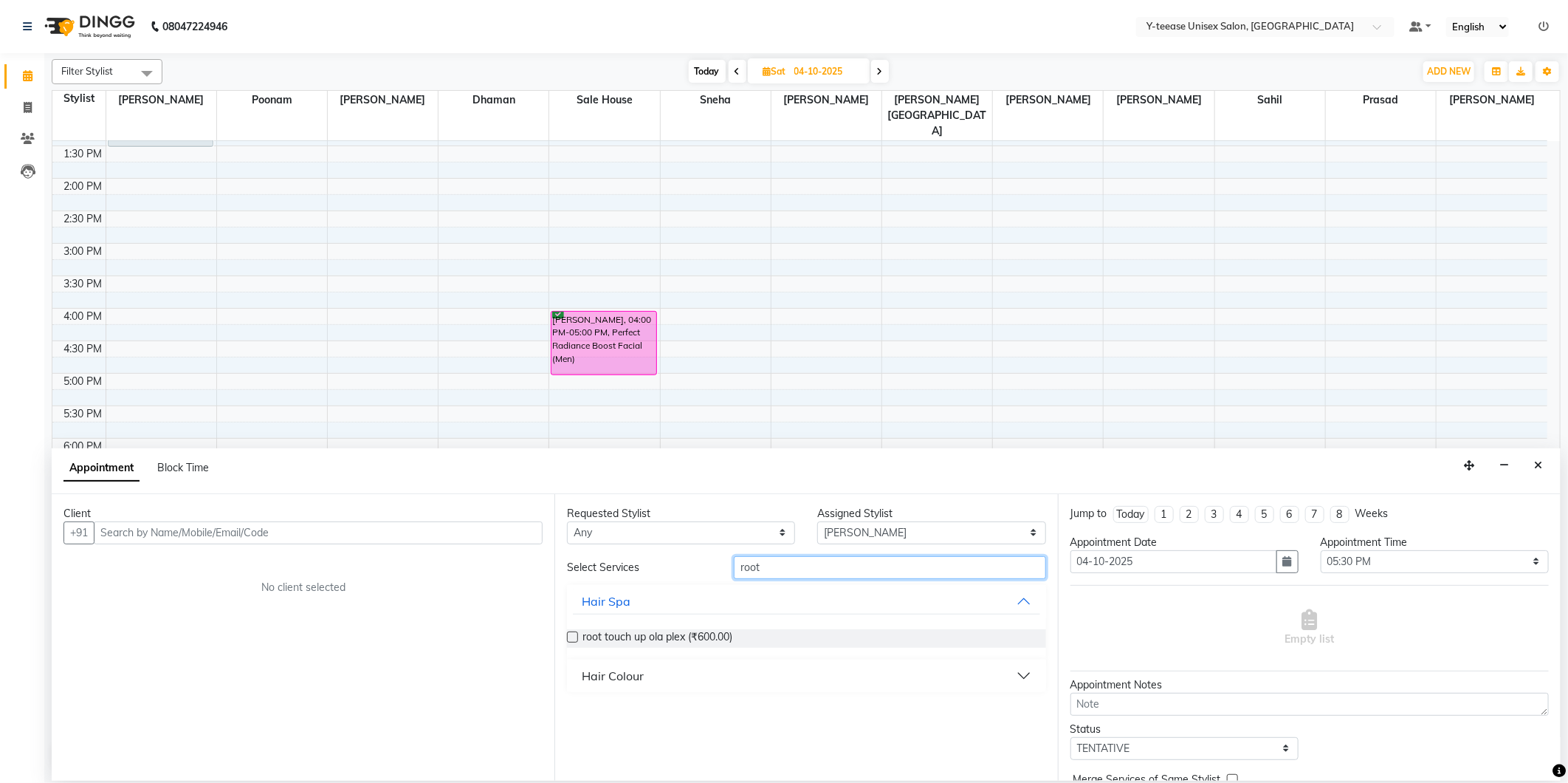
type input "root"
click at [585, 677] on div "Hair Colour" at bounding box center [613, 675] width 62 height 18
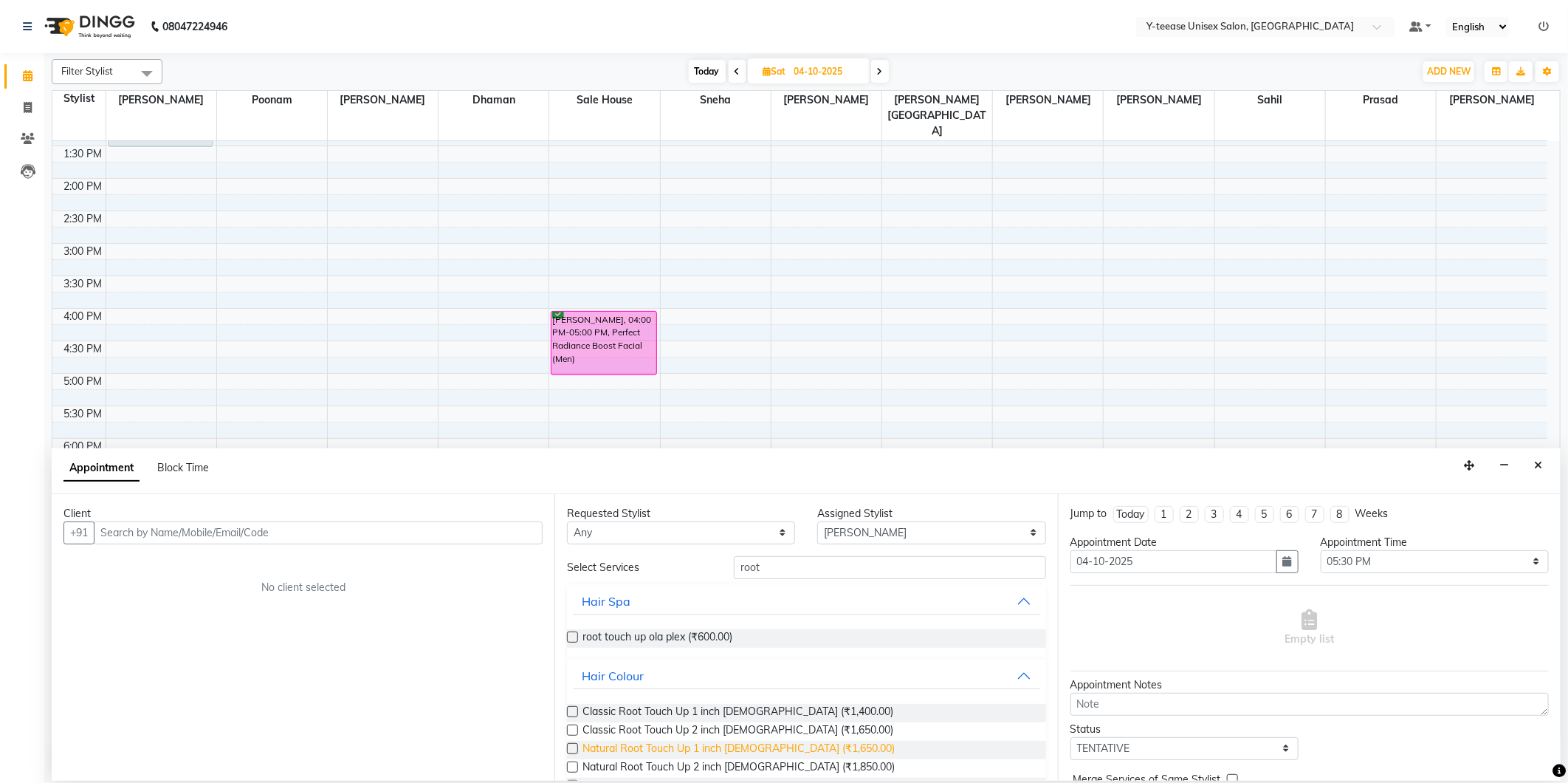
click at [674, 752] on span "Natural Root Touch Up 1 inch Female (₹1,650.00)" at bounding box center [738, 750] width 312 height 19
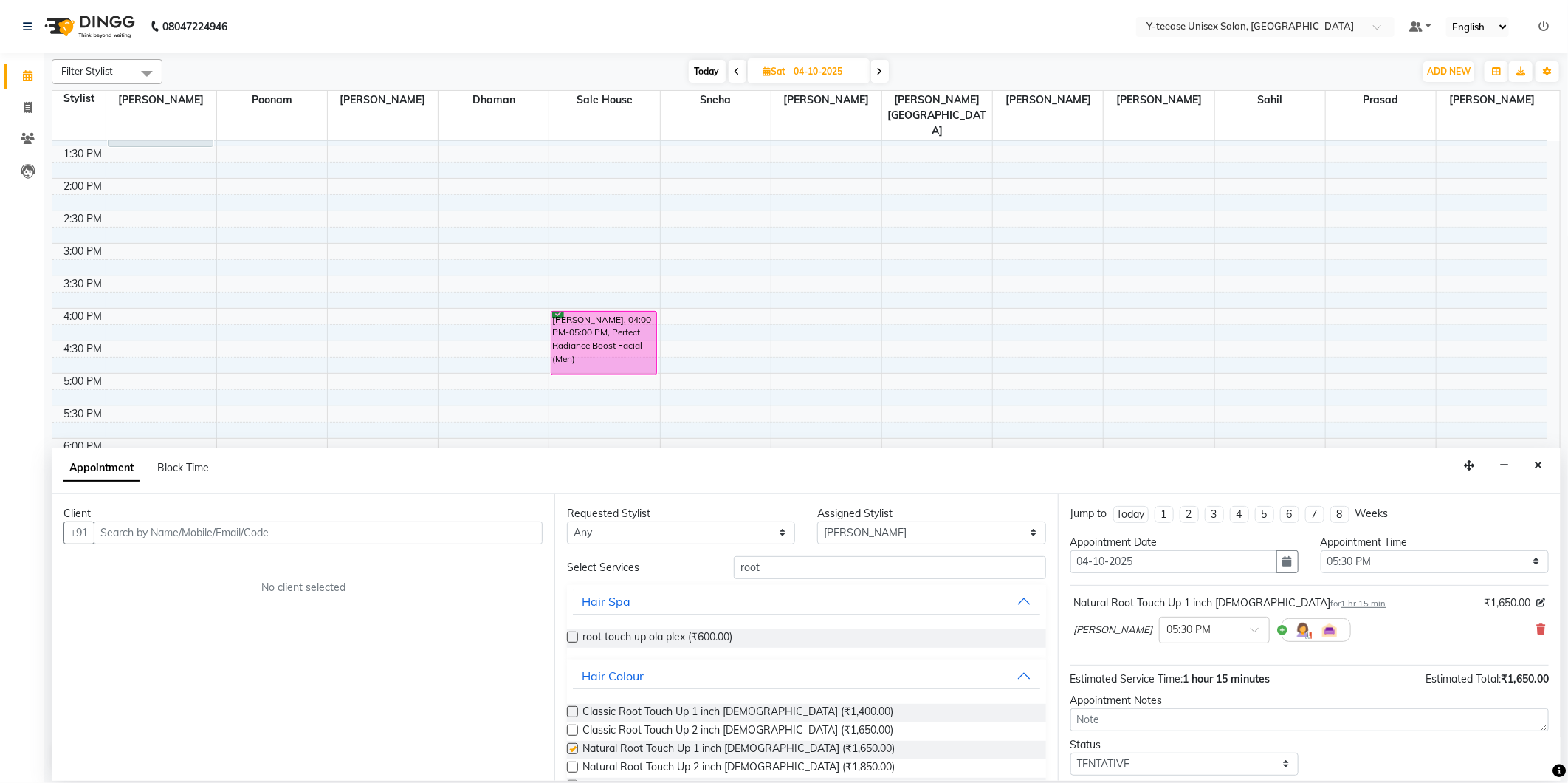
checkbox input "false"
click at [466, 535] on input "text" at bounding box center [317, 532] width 449 height 23
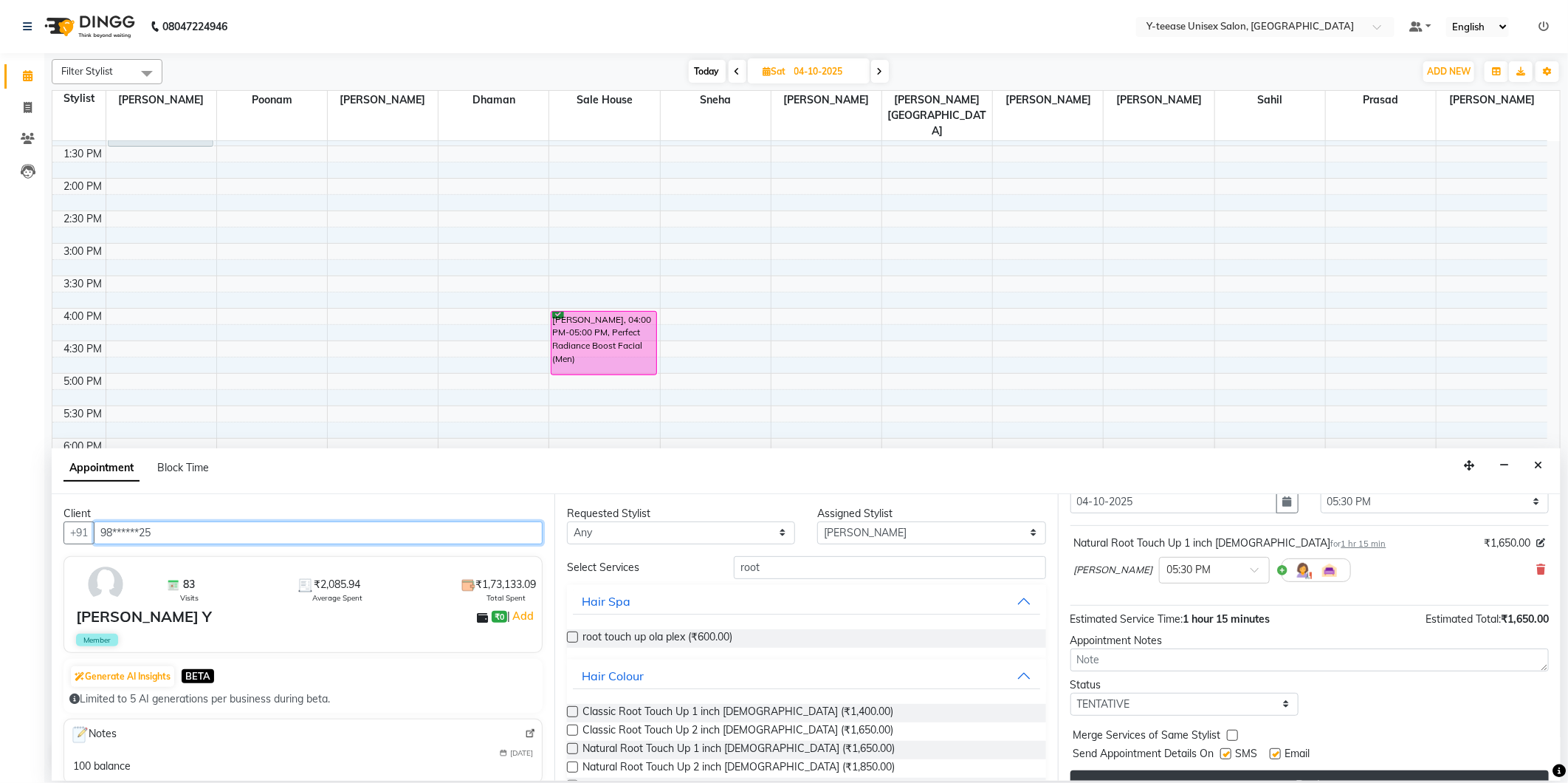
scroll to position [88, 0]
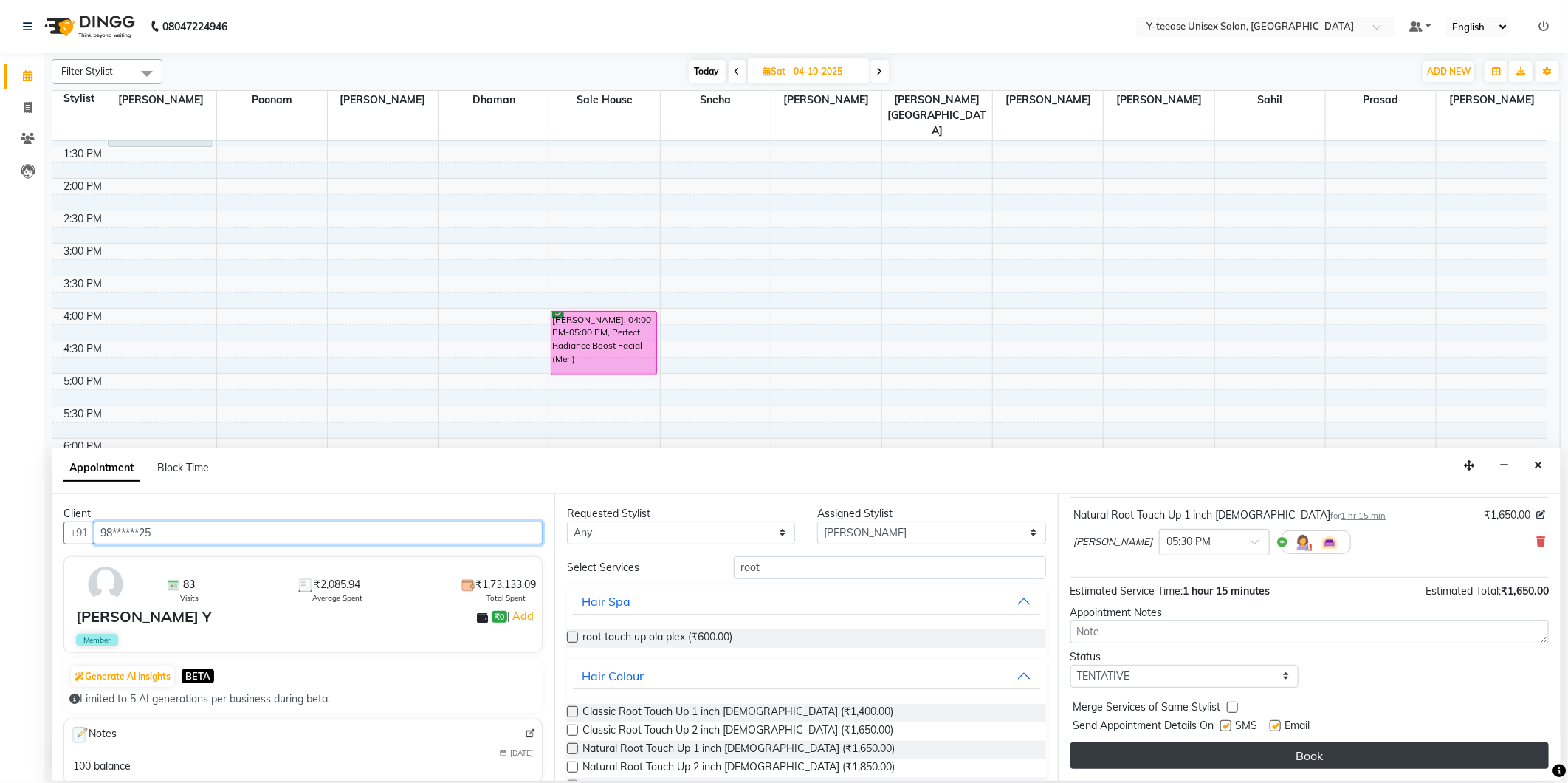
type input "98******25"
click at [1260, 755] on button "Book" at bounding box center [1310, 756] width 478 height 27
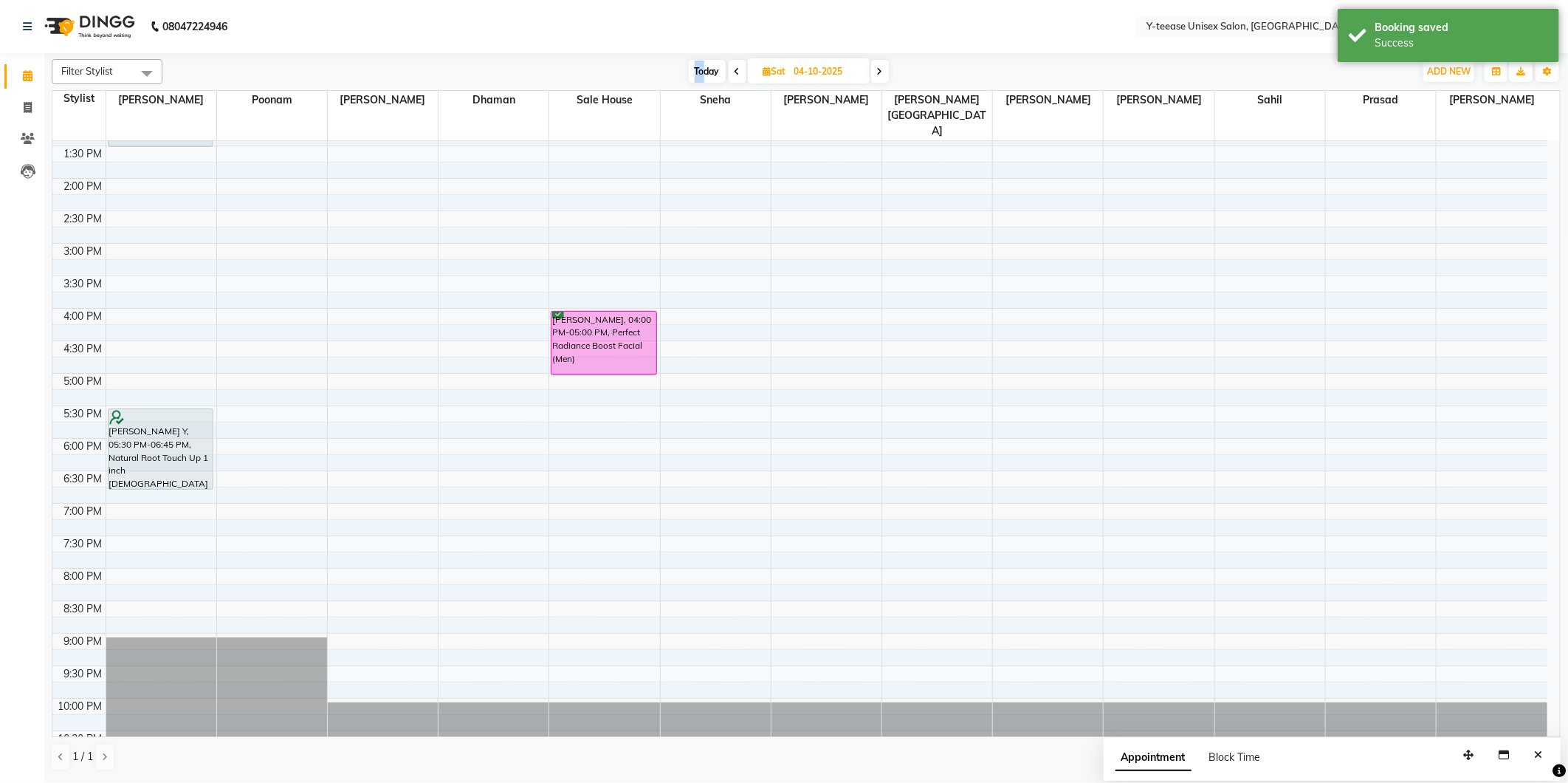
click at [681, 68] on div "Today Sat 04-10-2025" at bounding box center [789, 72] width 1237 height 22
click at [1543, 41] on div "Success" at bounding box center [1461, 43] width 173 height 15
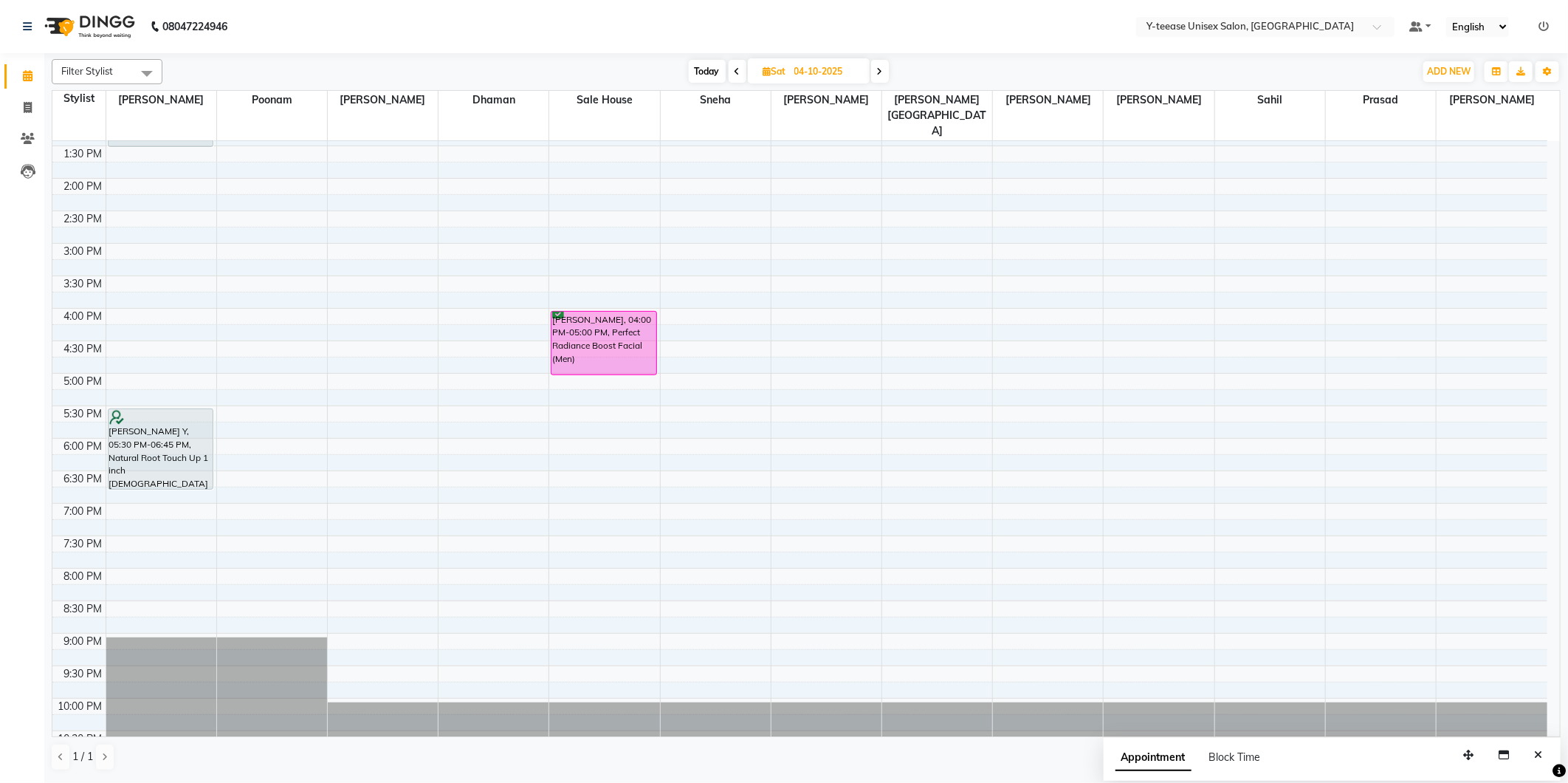
click at [706, 69] on span "Today" at bounding box center [707, 71] width 37 height 23
type input "03-10-2025"
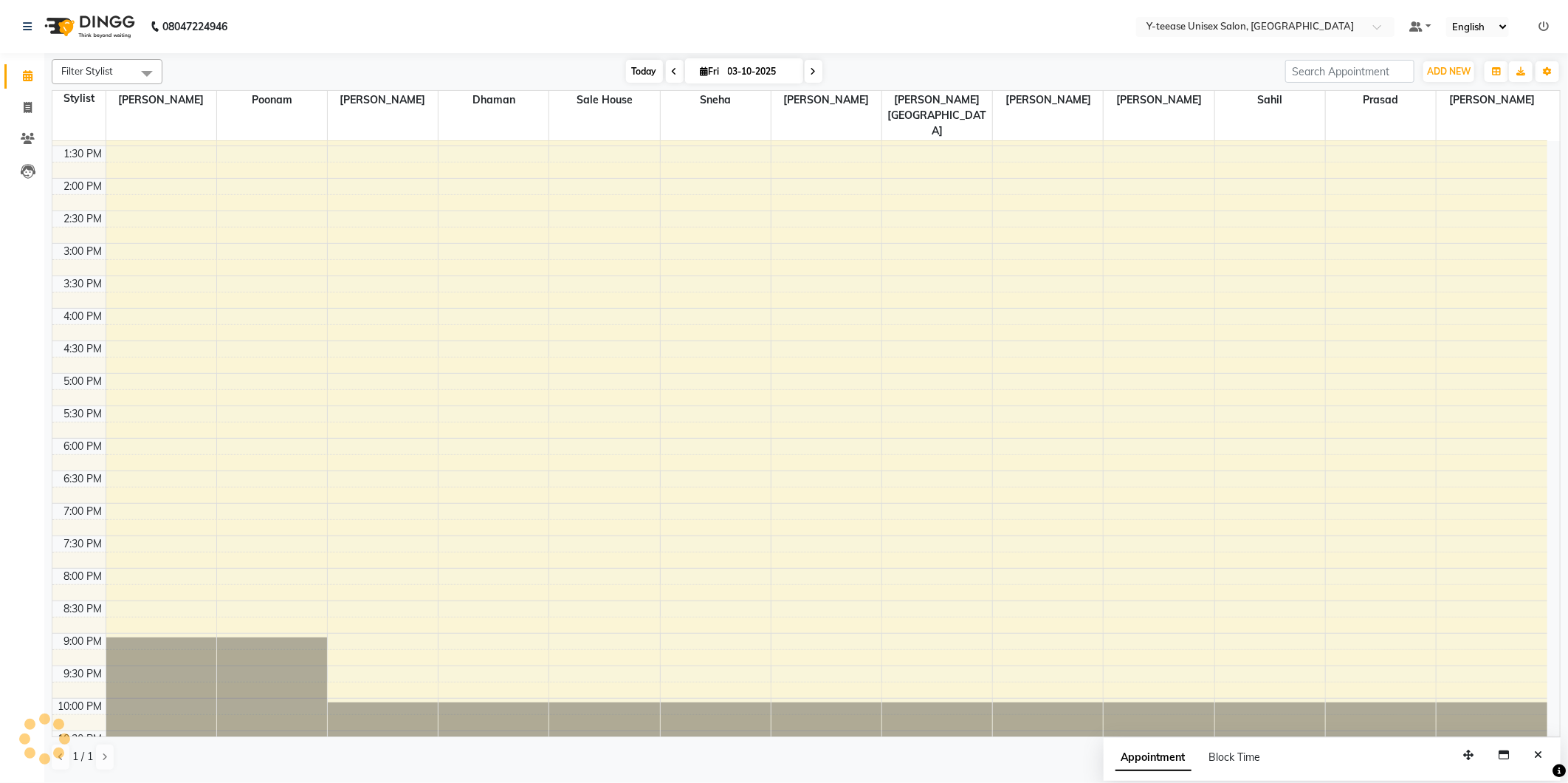
scroll to position [65, 0]
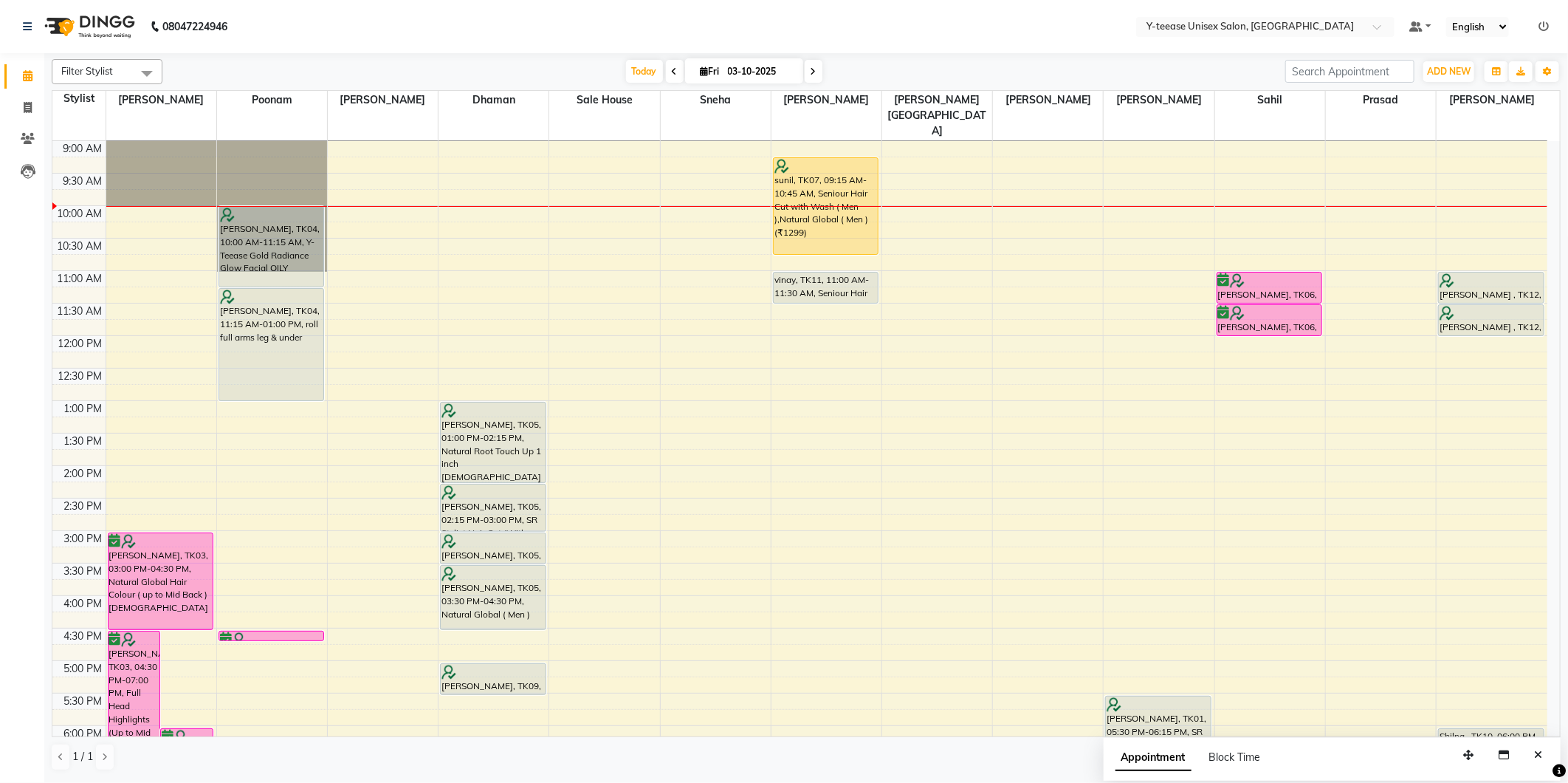
click at [1153, 255] on div "8:00 AM 8:30 AM 9:00 AM 9:30 AM 10:00 AM 10:30 AM 11:00 AM 11:30 AM 12:00 PM 12…" at bounding box center [800, 562] width 1495 height 974
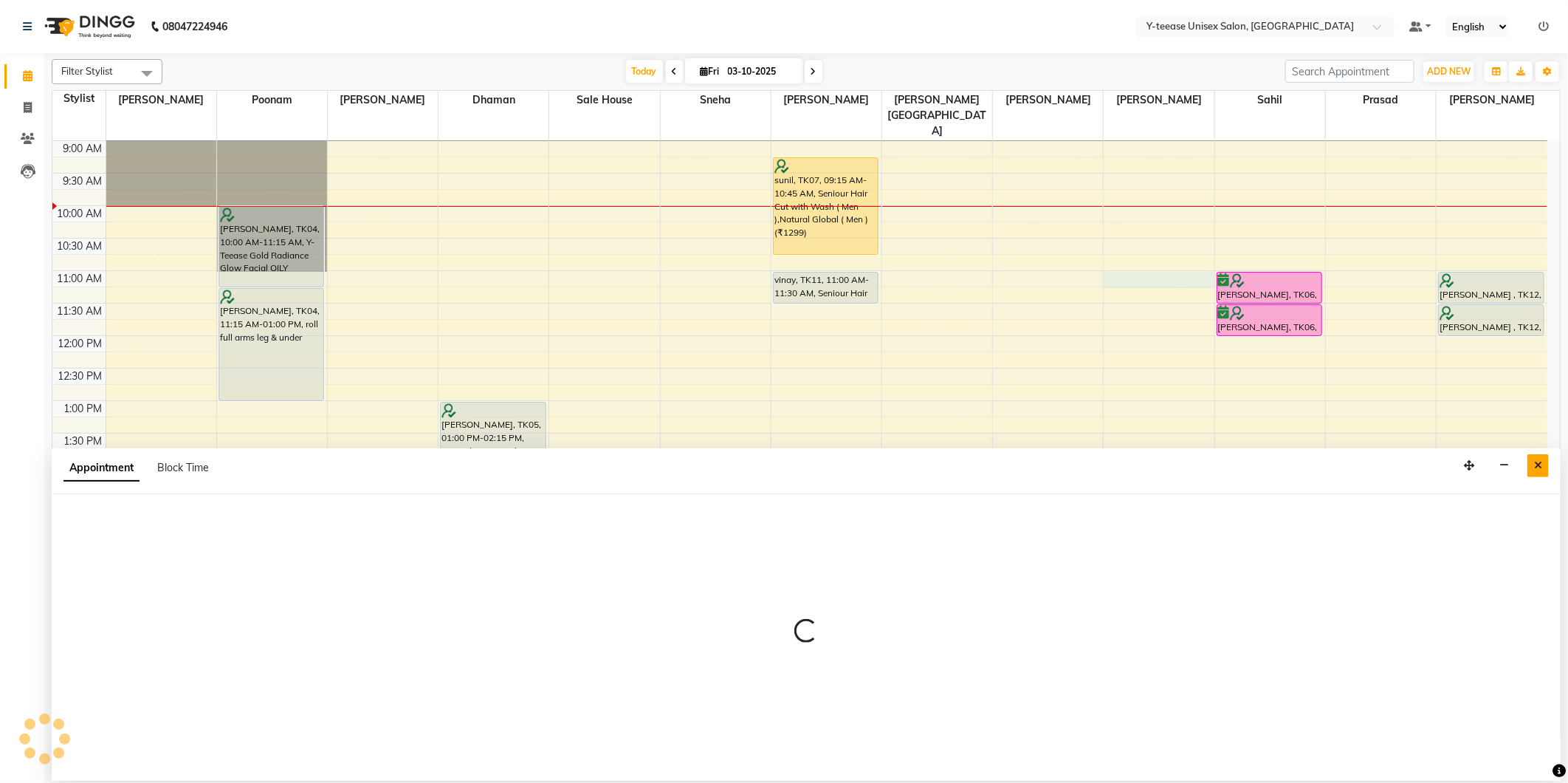
select select "86041"
select select "660"
select select "tentative"
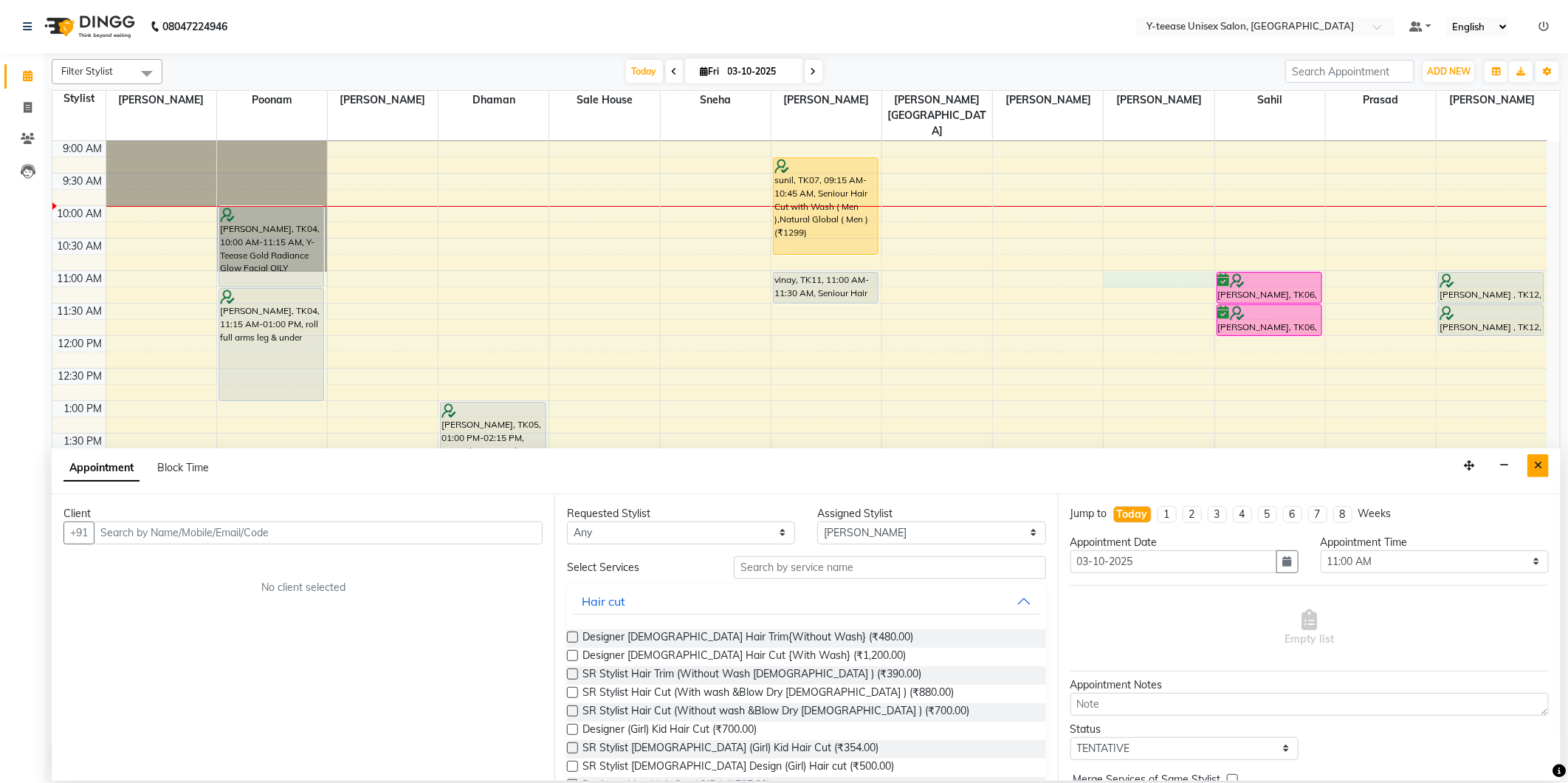
click at [1538, 460] on icon "Close" at bounding box center [1539, 465] width 8 height 10
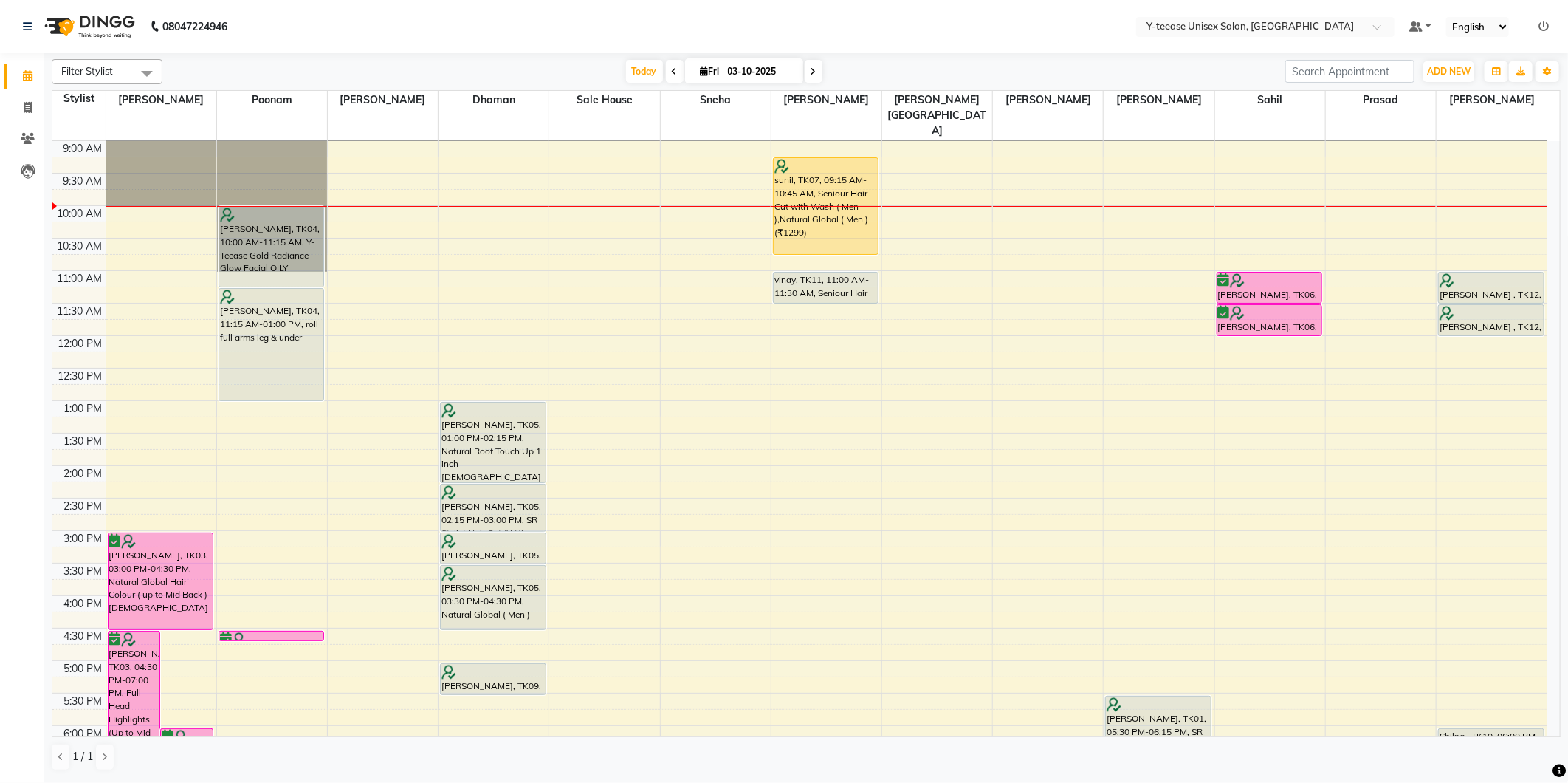
click at [1127, 259] on div "8:00 AM 8:30 AM 9:00 AM 9:30 AM 10:00 AM 10:30 AM 11:00 AM 11:30 AM 12:00 PM 12…" at bounding box center [800, 562] width 1495 height 974
select select "86041"
select select "tentative"
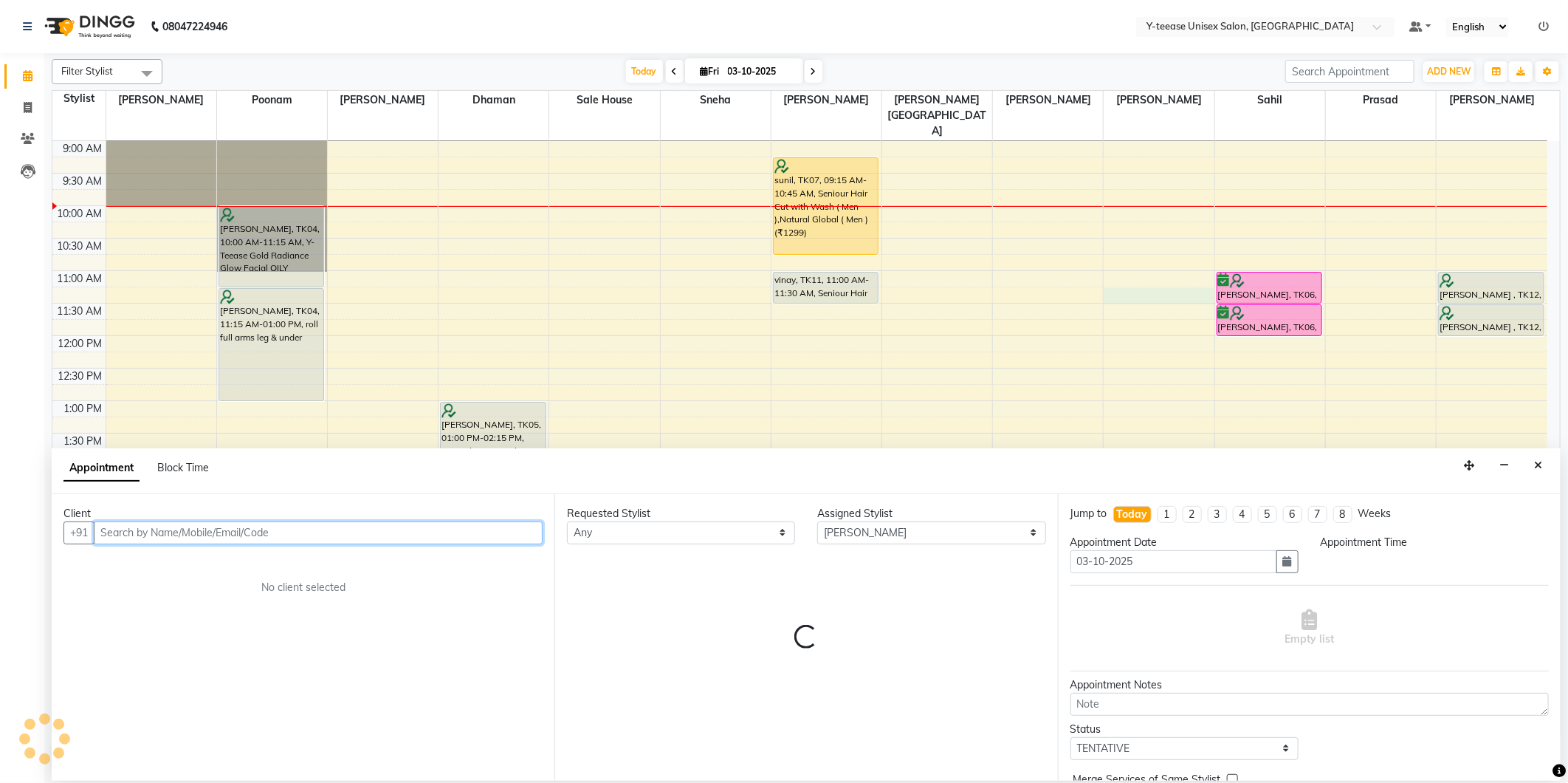
select select "675"
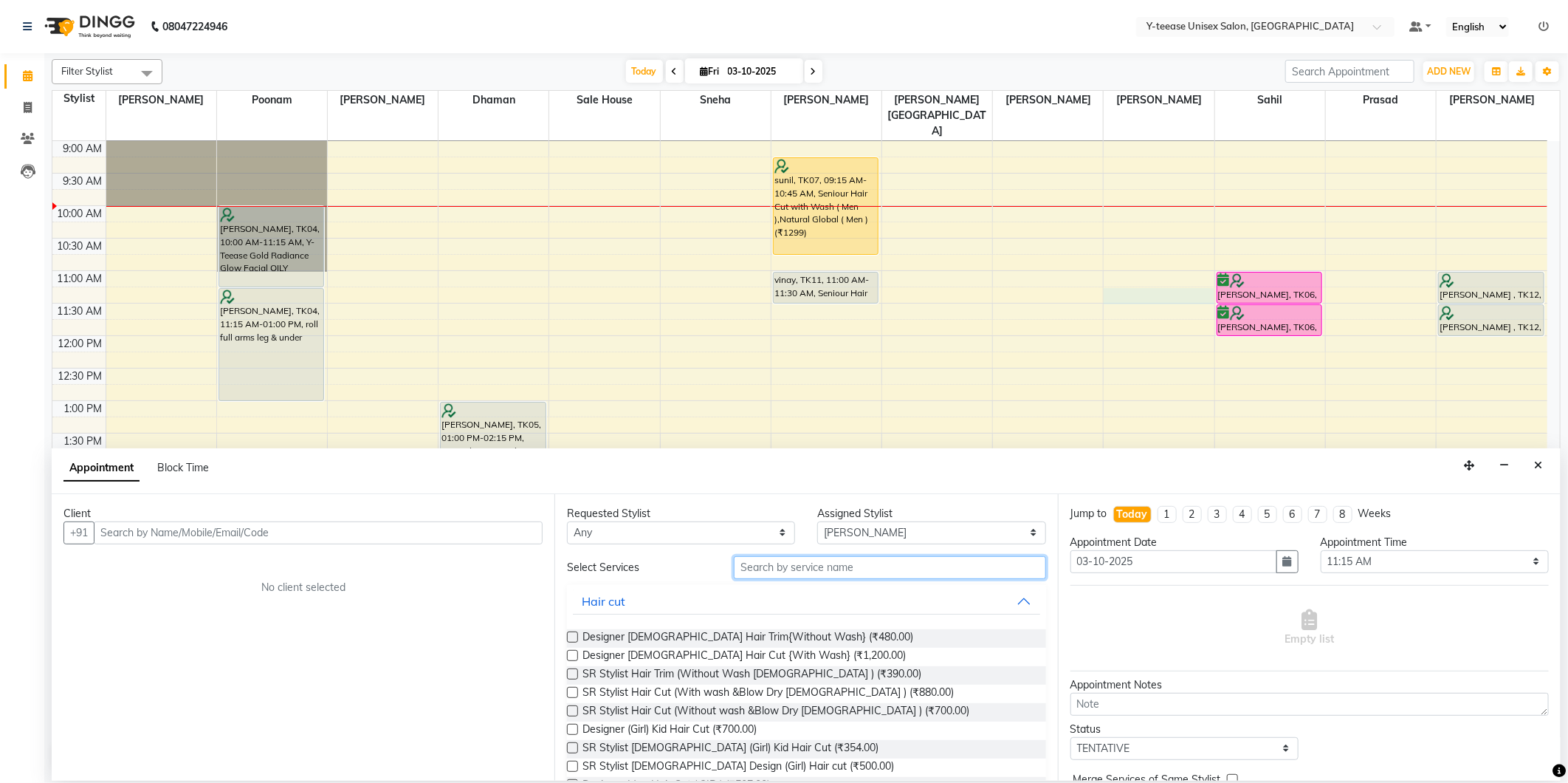
click at [847, 562] on input "text" at bounding box center [890, 567] width 311 height 23
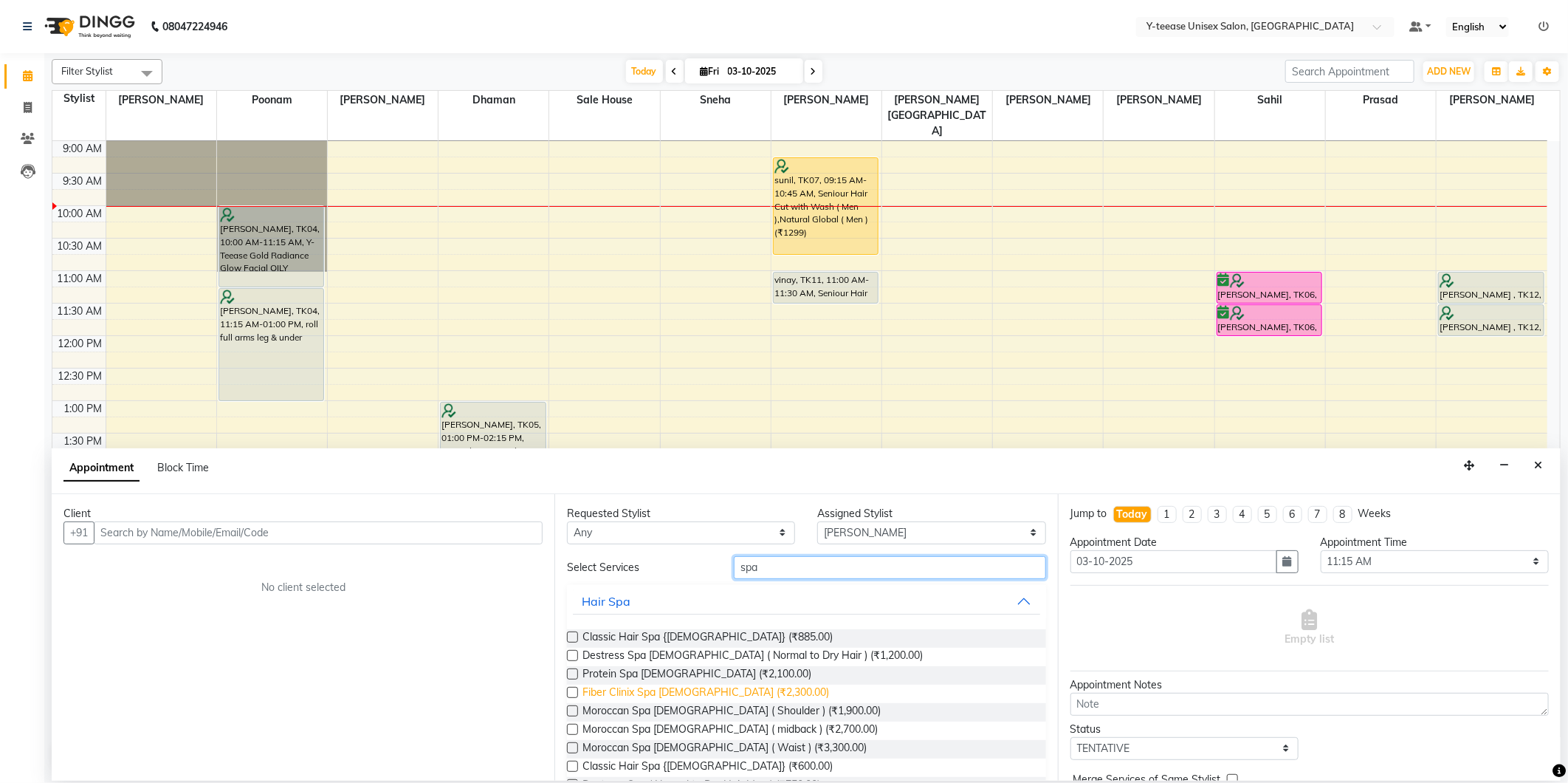
type input "spa"
click at [735, 689] on span "Fiber Clinix Spa Female (₹2,300.00)" at bounding box center [705, 694] width 247 height 19
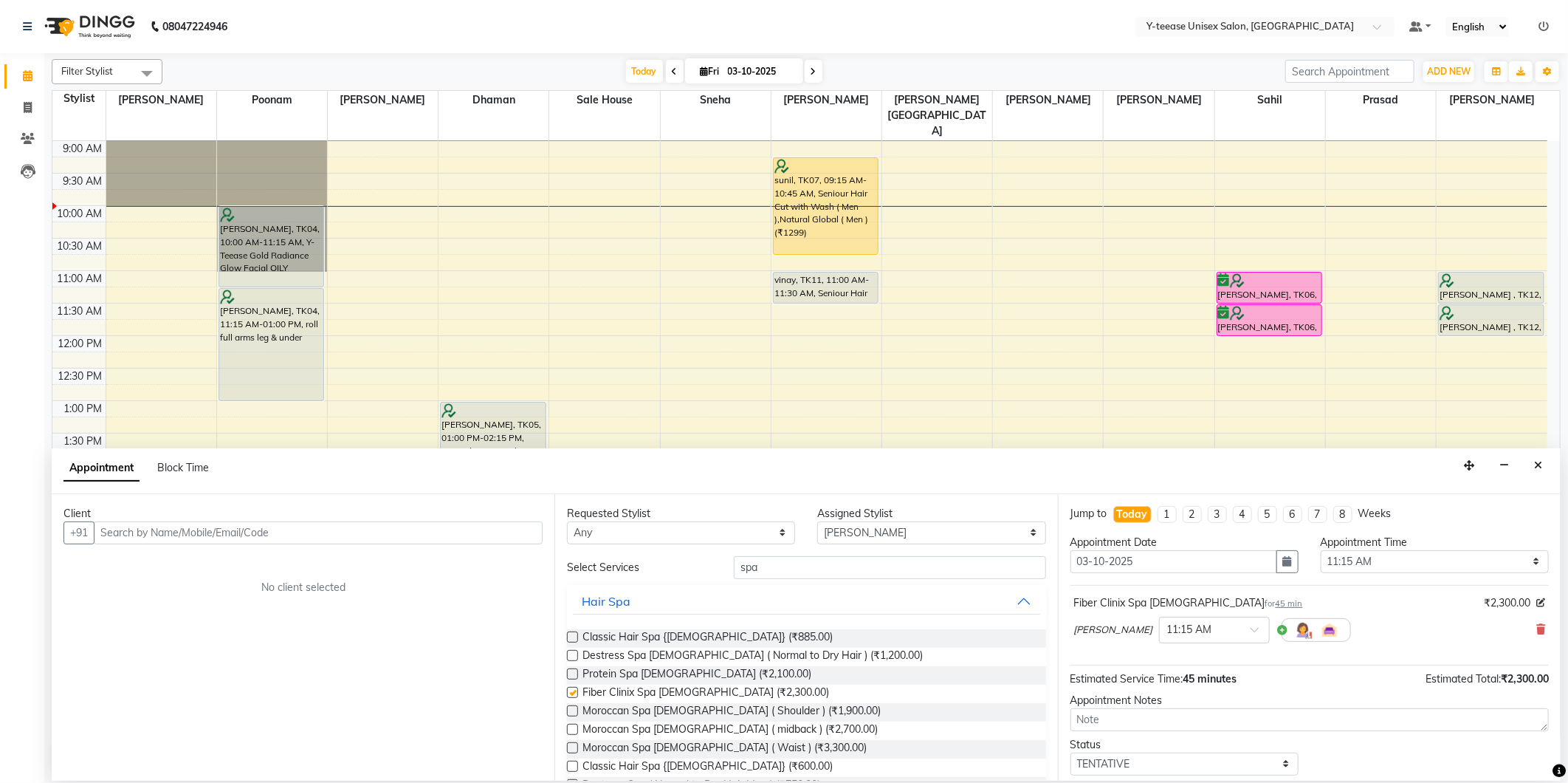
checkbox input "false"
click at [376, 536] on input "text" at bounding box center [317, 532] width 449 height 23
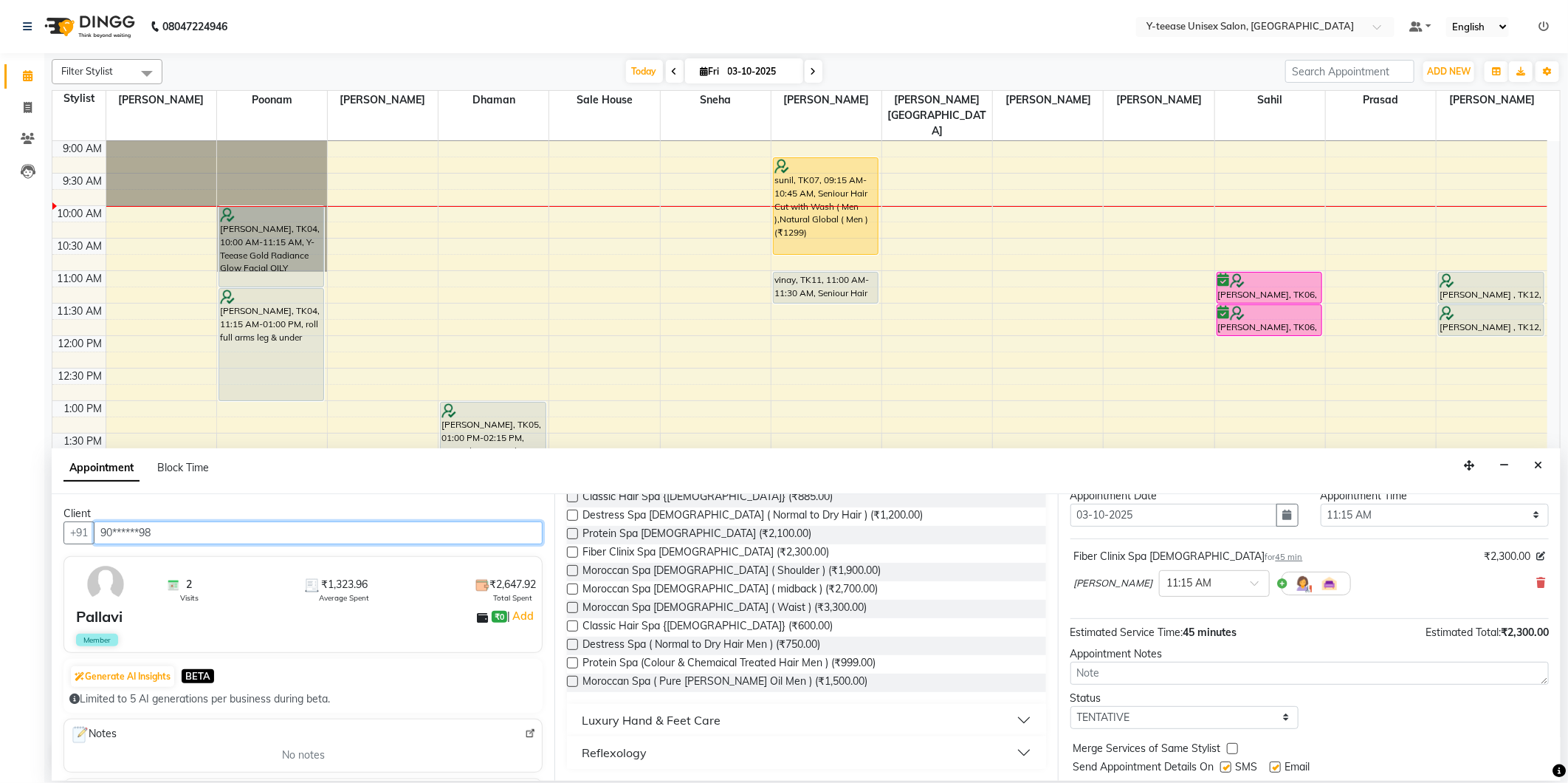
scroll to position [88, 0]
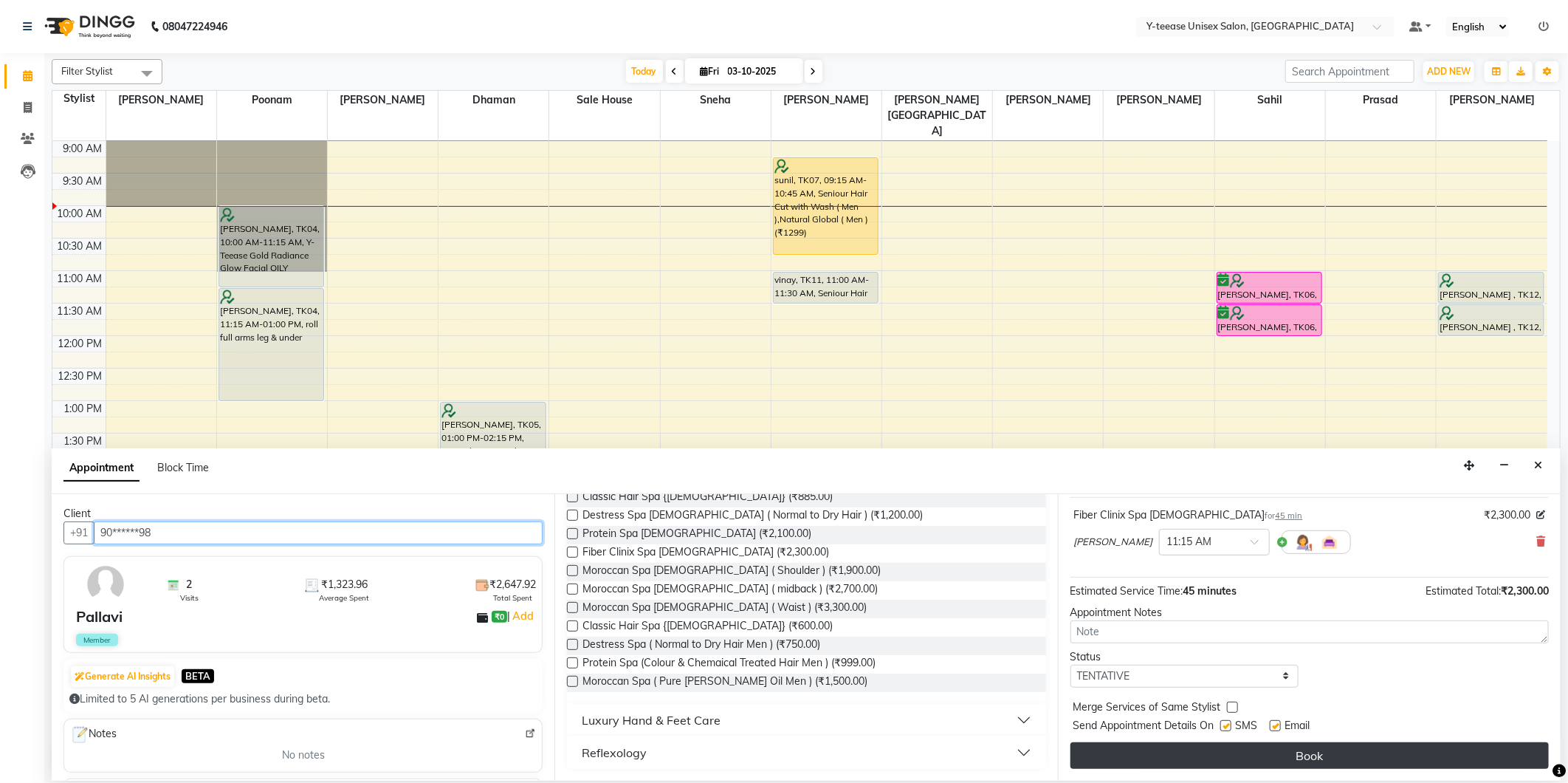
type input "90******98"
click at [1287, 765] on button "Book" at bounding box center [1310, 756] width 478 height 27
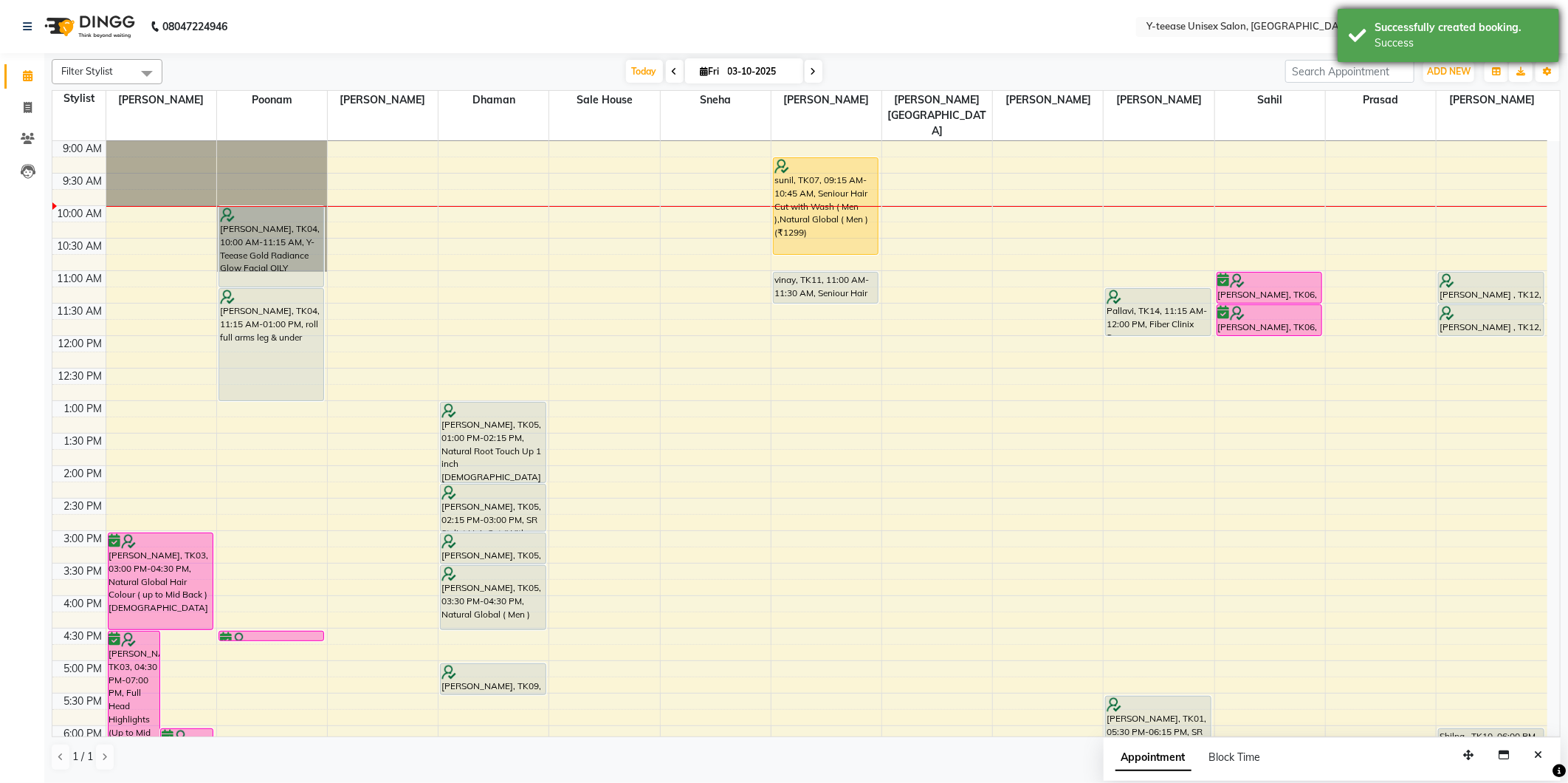
click at [1507, 34] on div "Successfully created booking." at bounding box center [1461, 28] width 173 height 15
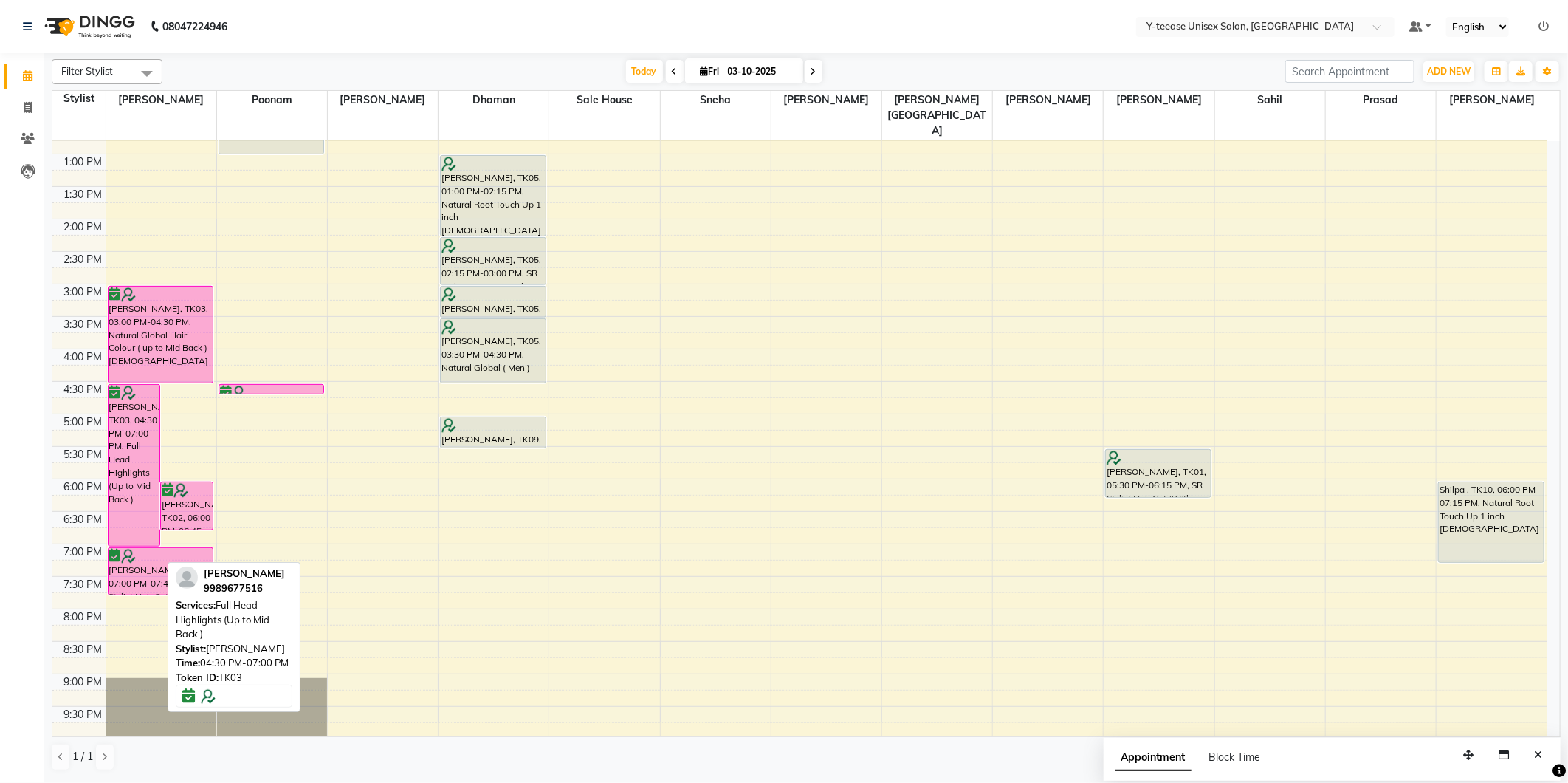
scroll to position [328, 0]
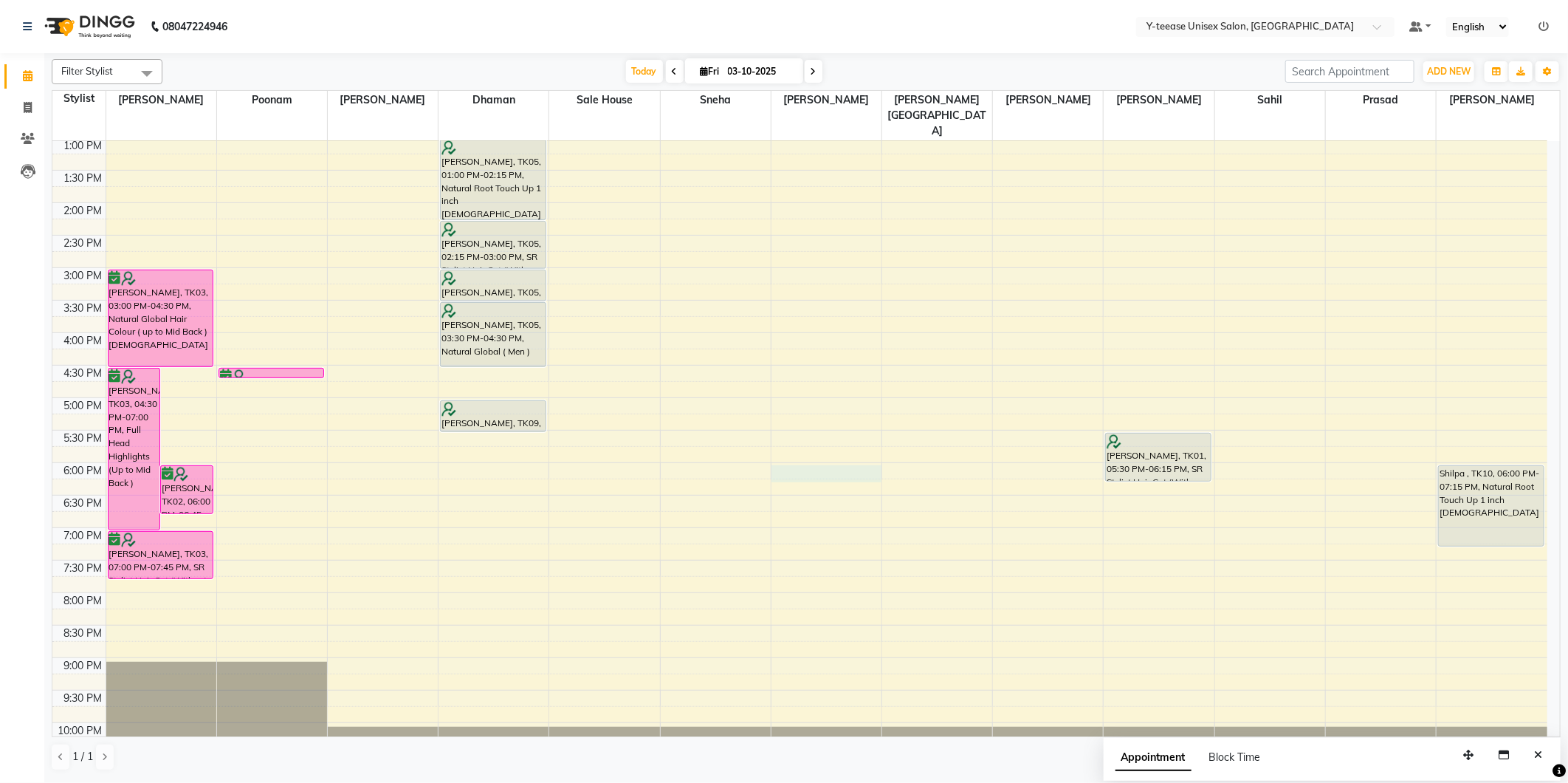
click at [816, 439] on div "8:00 AM 8:30 AM 9:00 AM 9:30 AM 10:00 AM 10:30 AM 11:00 AM 11:30 AM 12:00 PM 12…" at bounding box center [800, 300] width 1495 height 974
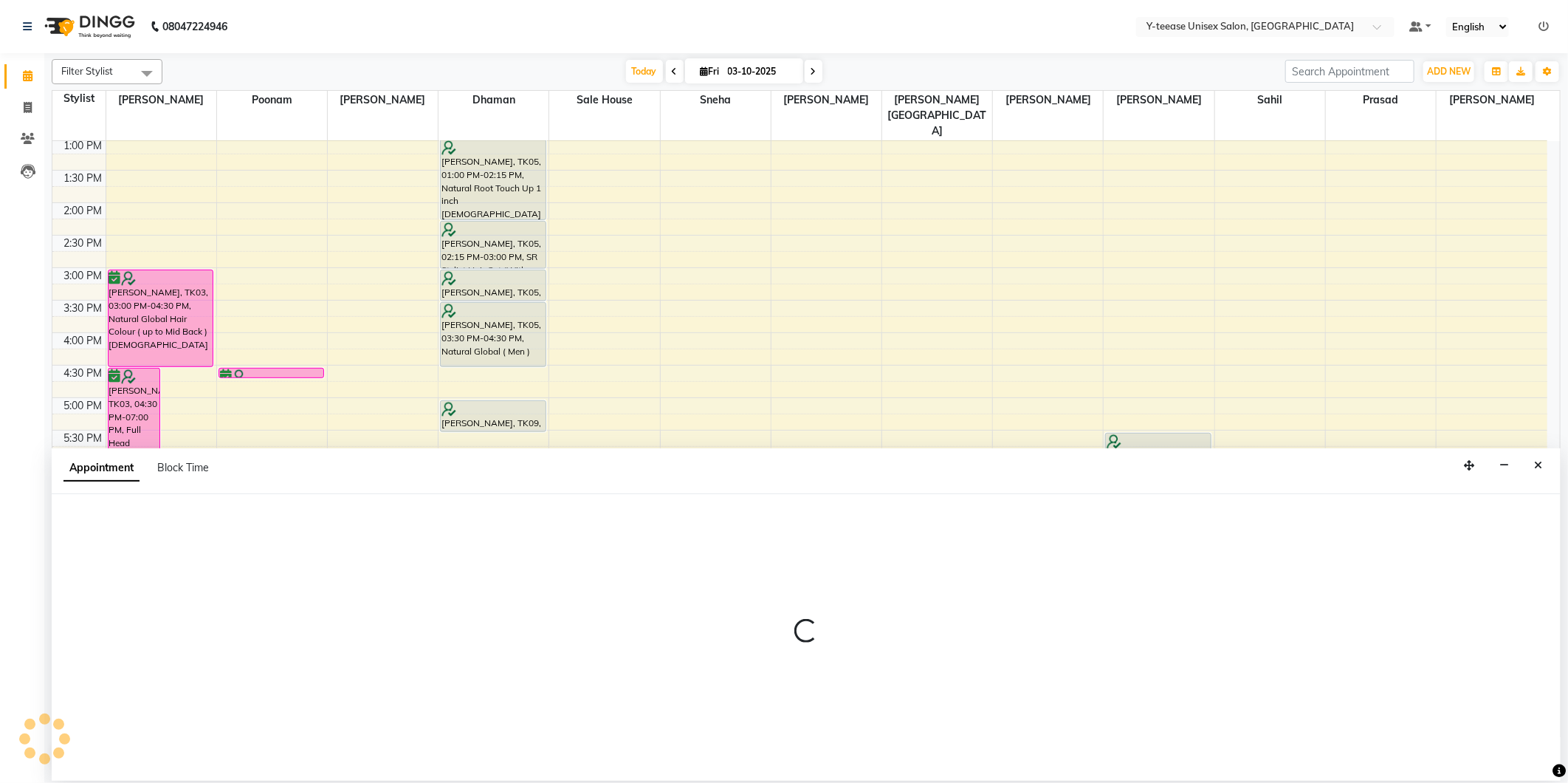
select select "67330"
select select "tentative"
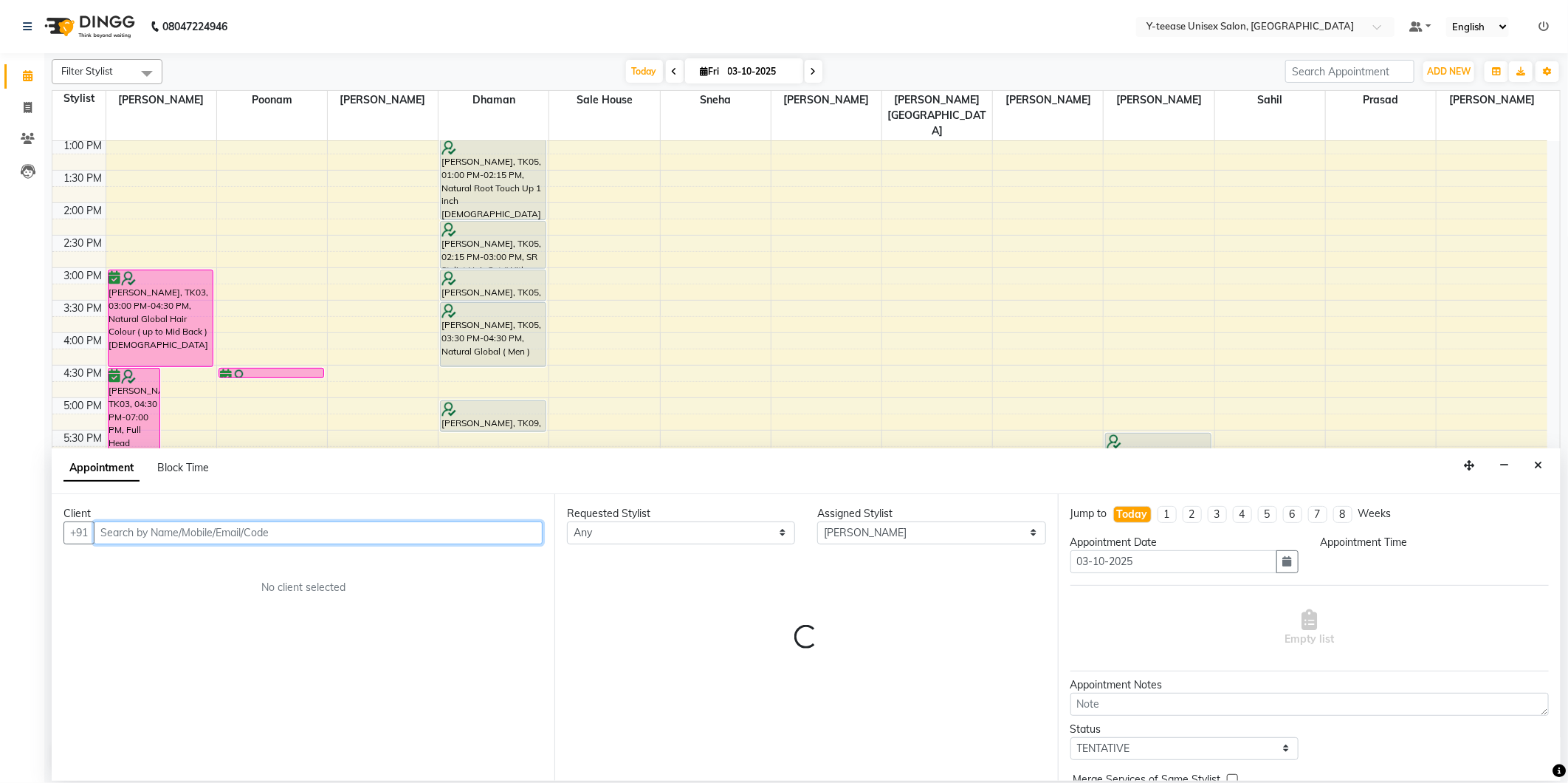
select select "1080"
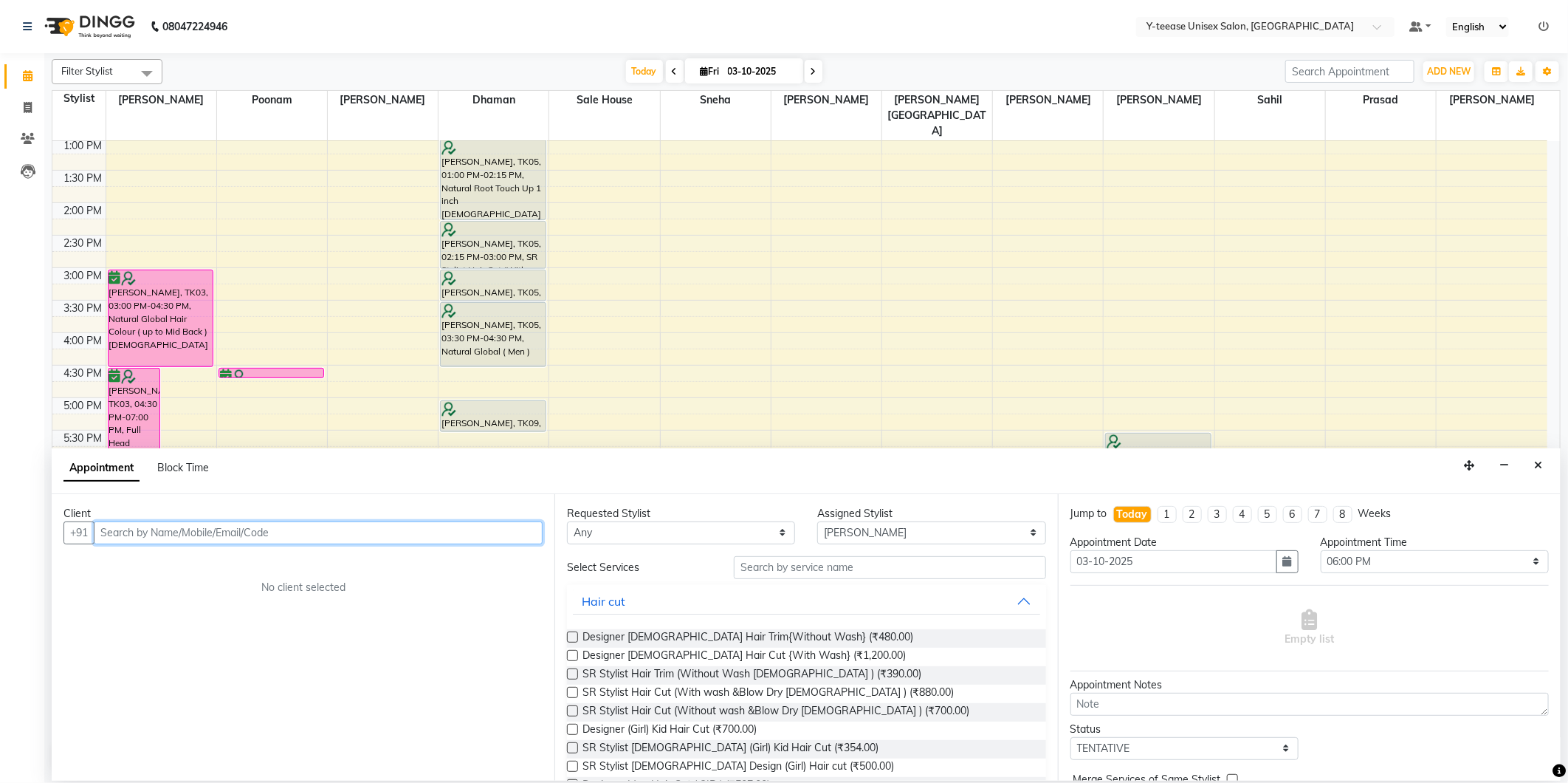
click at [159, 526] on input "text" at bounding box center [317, 532] width 449 height 23
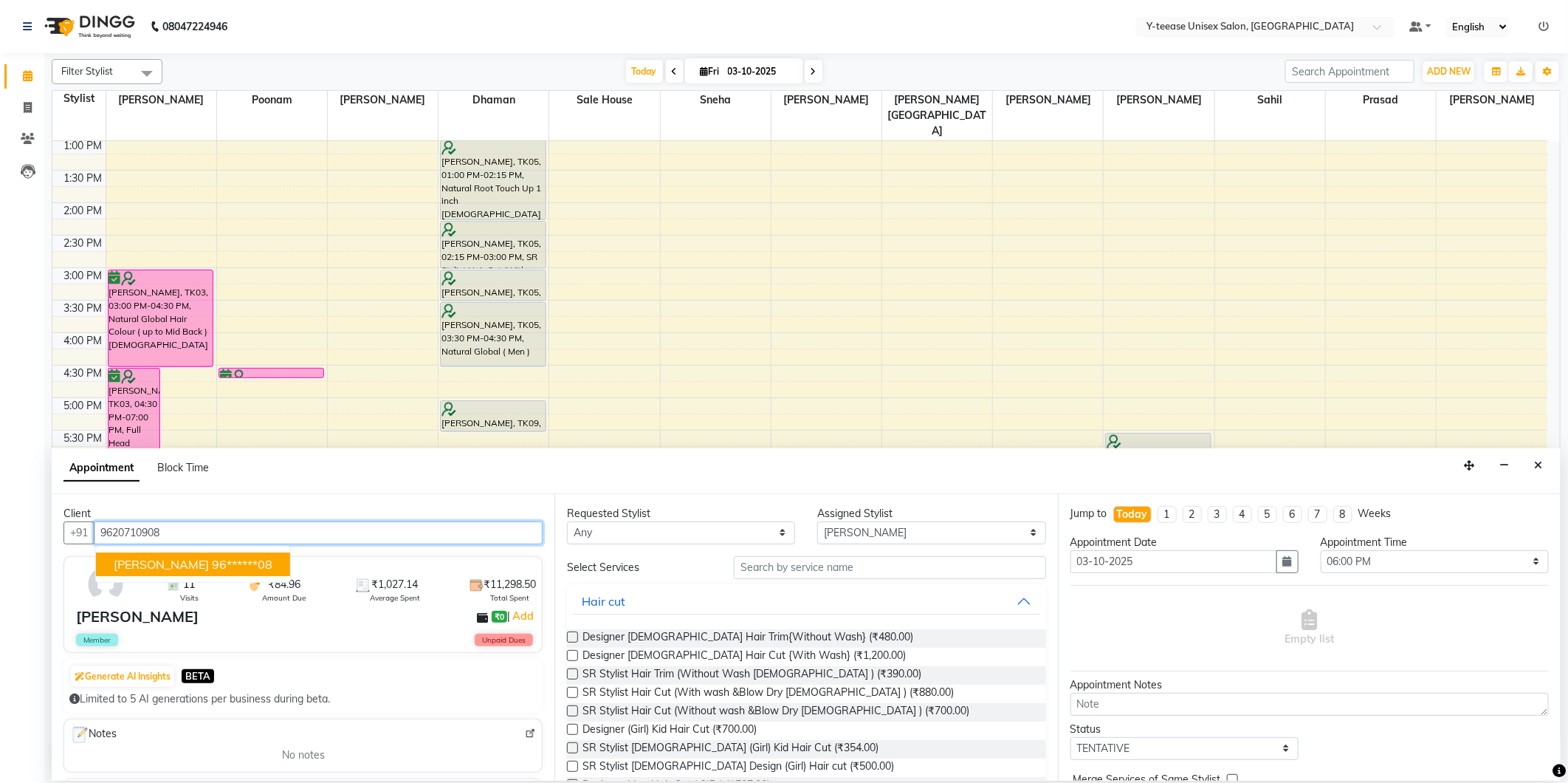
click at [138, 567] on span "mehak" at bounding box center [161, 564] width 95 height 15
type input "96******08"
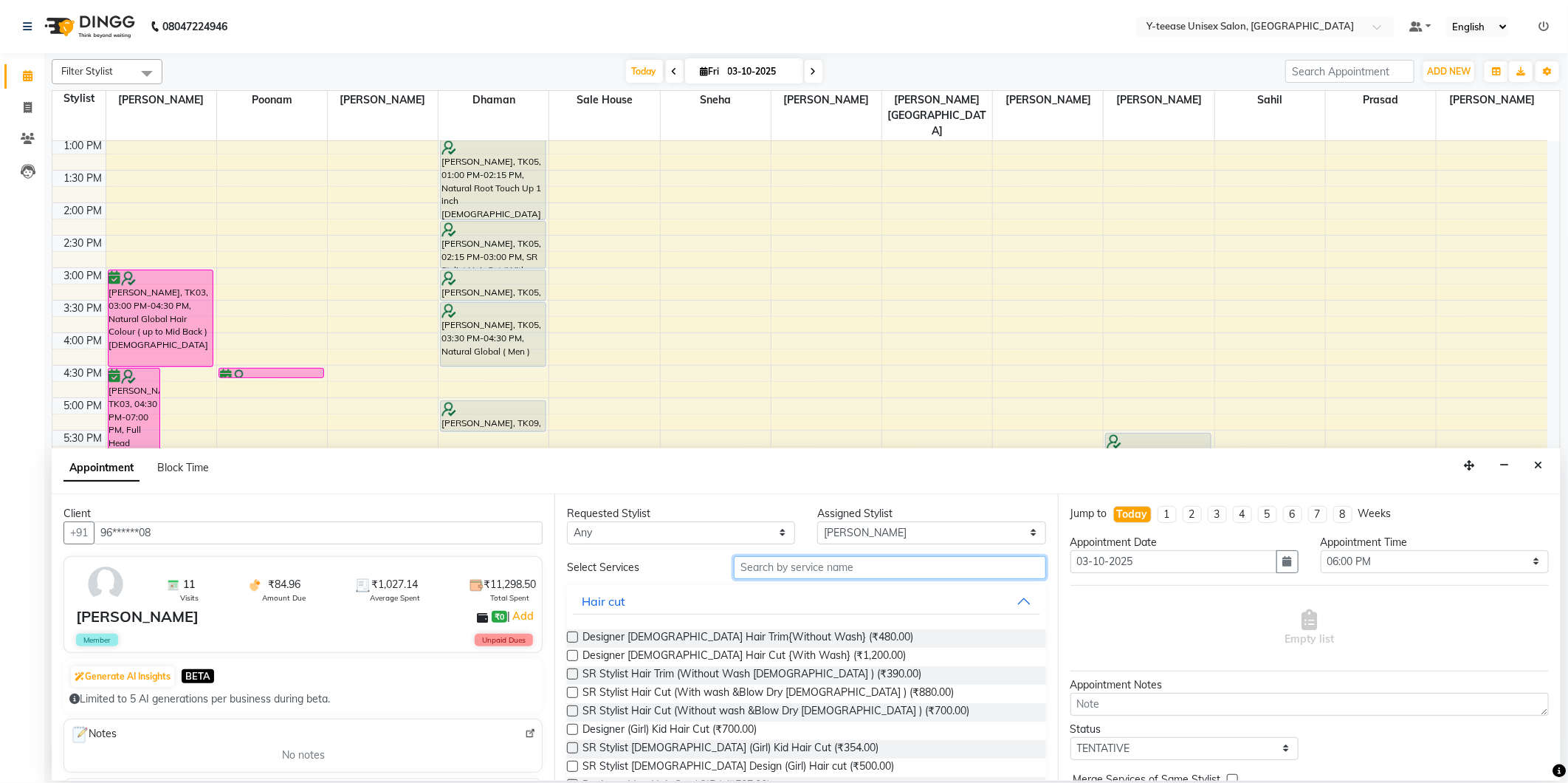
click at [771, 571] on input "text" at bounding box center [890, 567] width 311 height 23
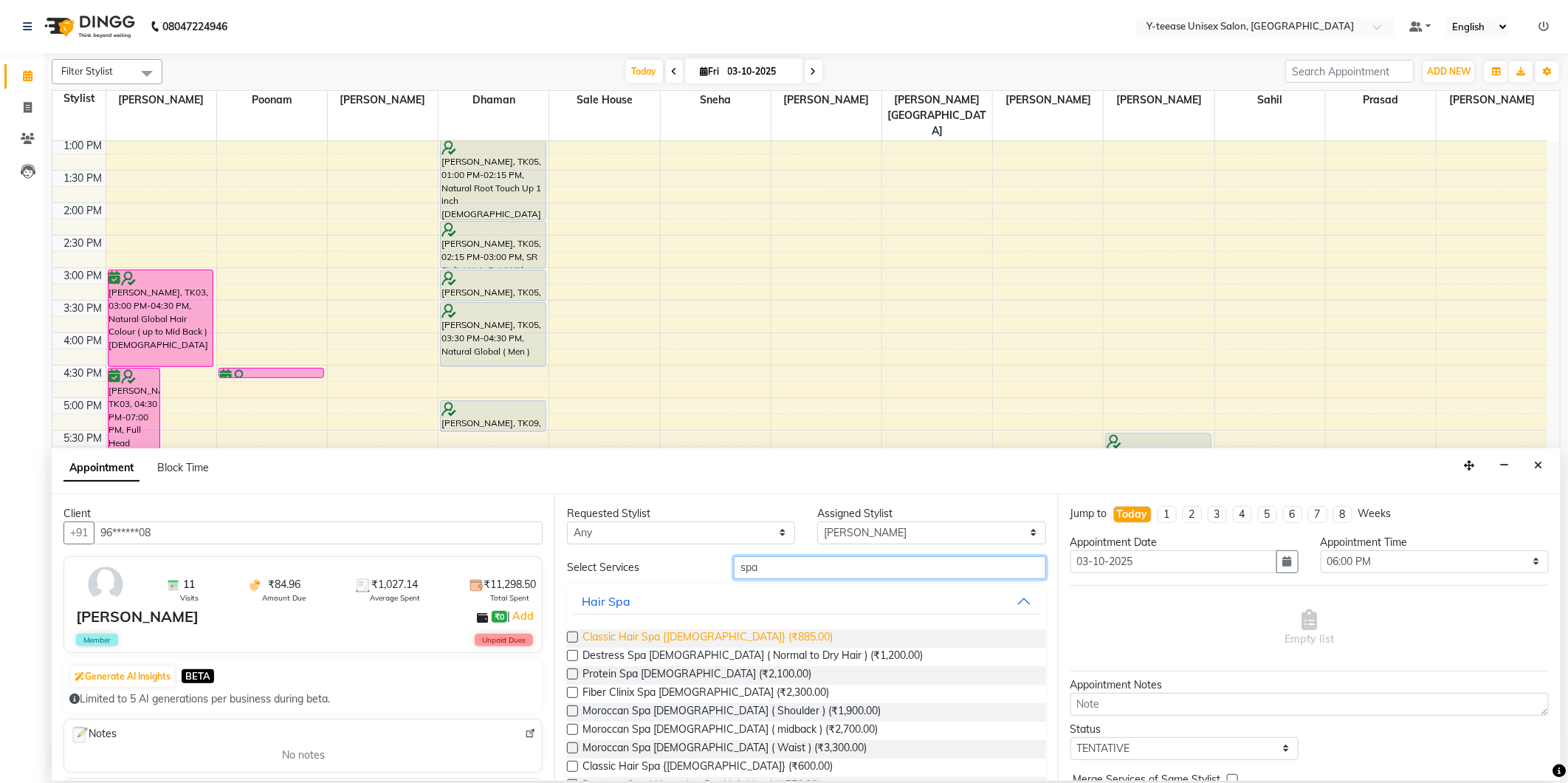
type input "spa"
click at [666, 635] on span "Classic Hair Spa {Female} (₹885.00)" at bounding box center [707, 638] width 250 height 19
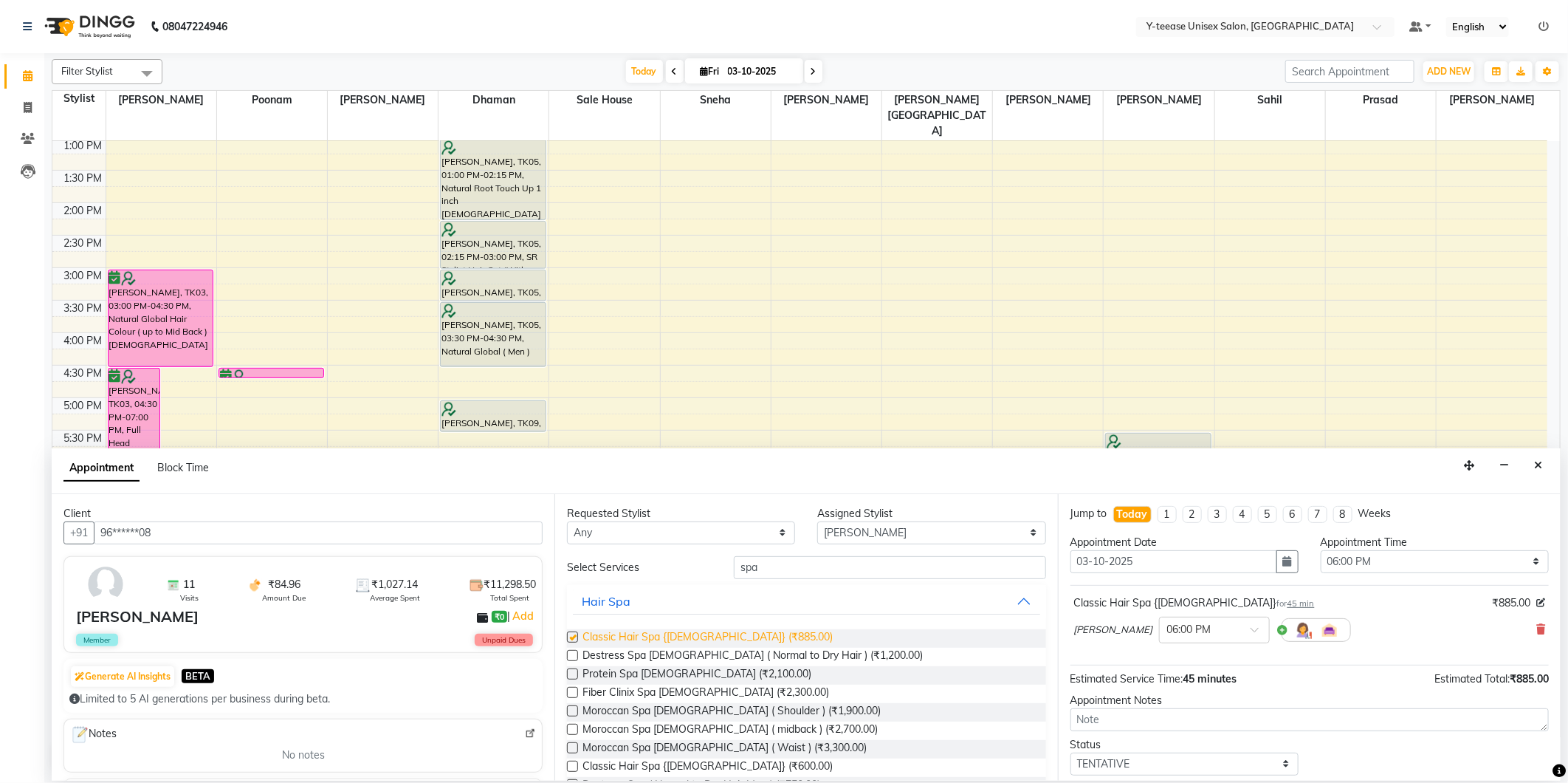
checkbox input "false"
click at [784, 562] on input "spa" at bounding box center [890, 567] width 311 height 23
type input "s"
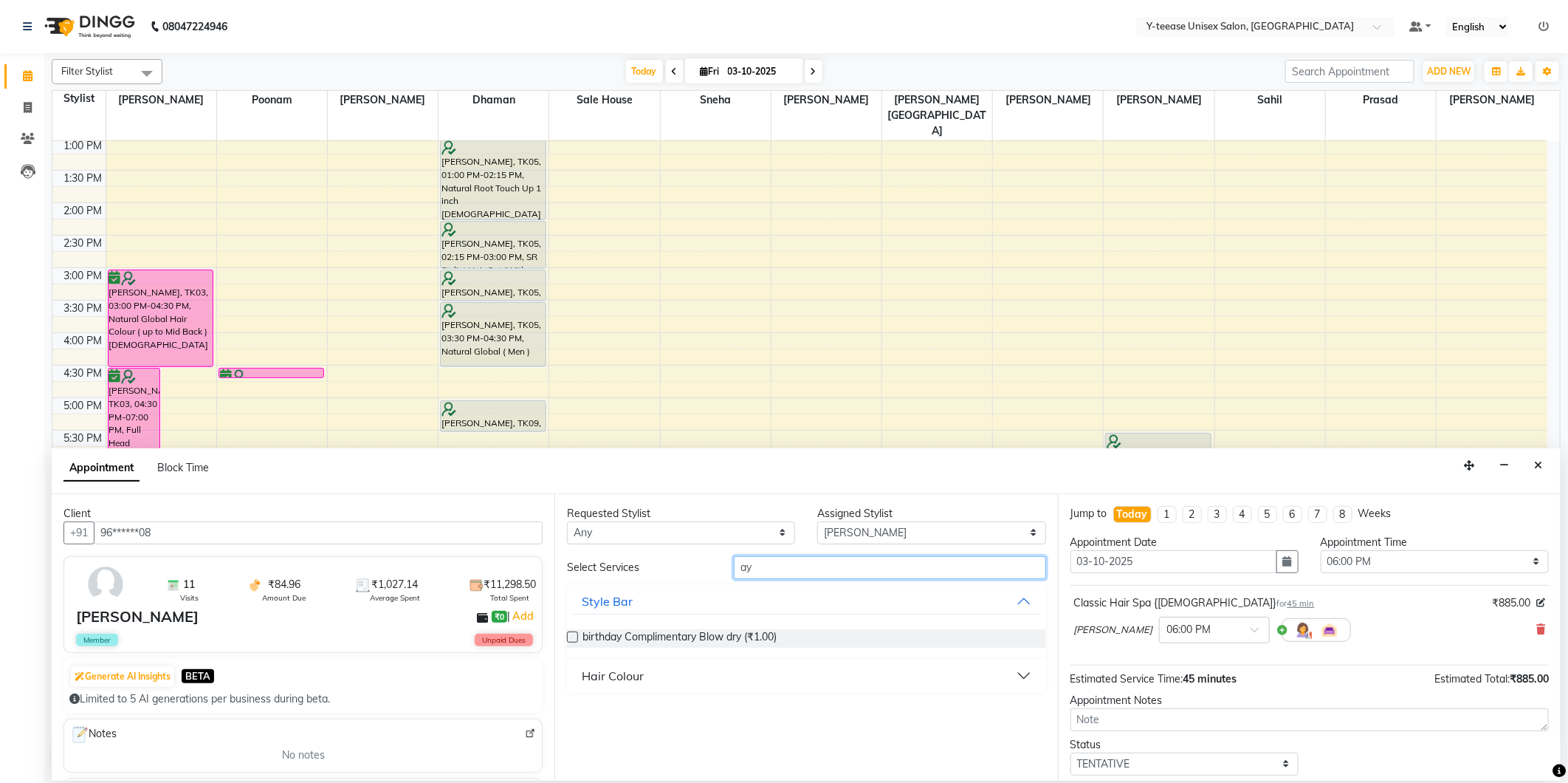
type input "a"
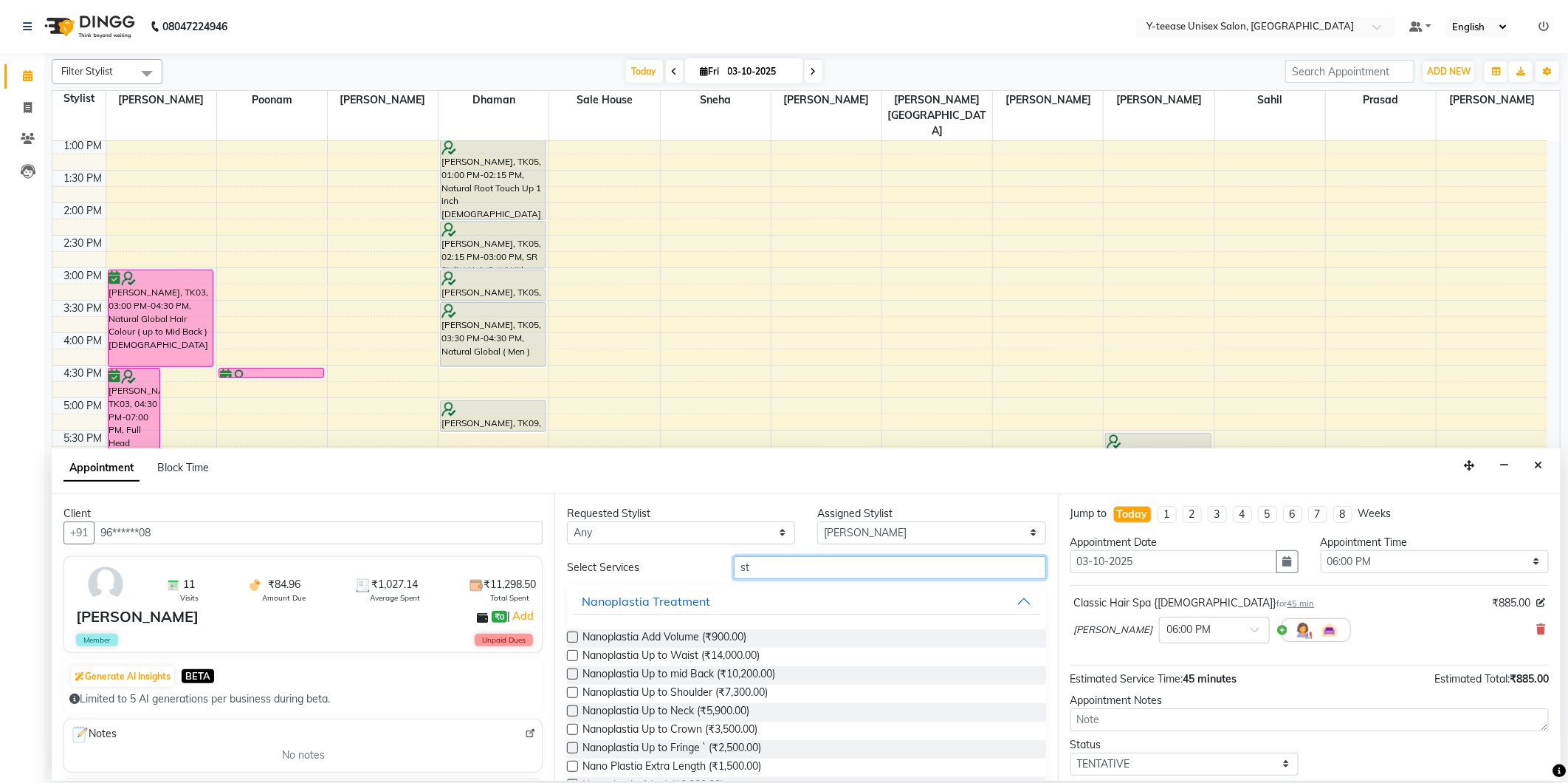
type input "s"
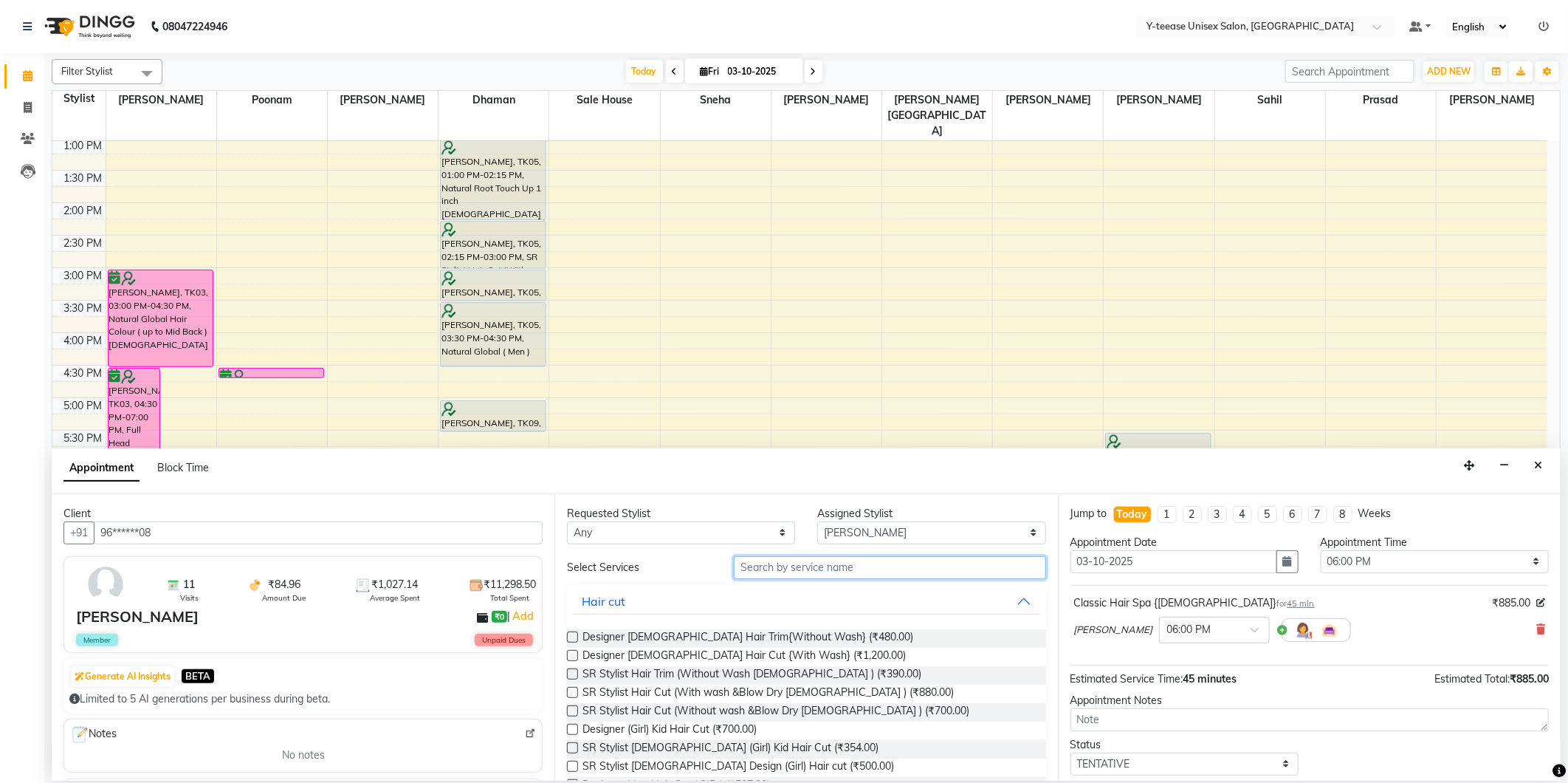
scroll to position [88, 0]
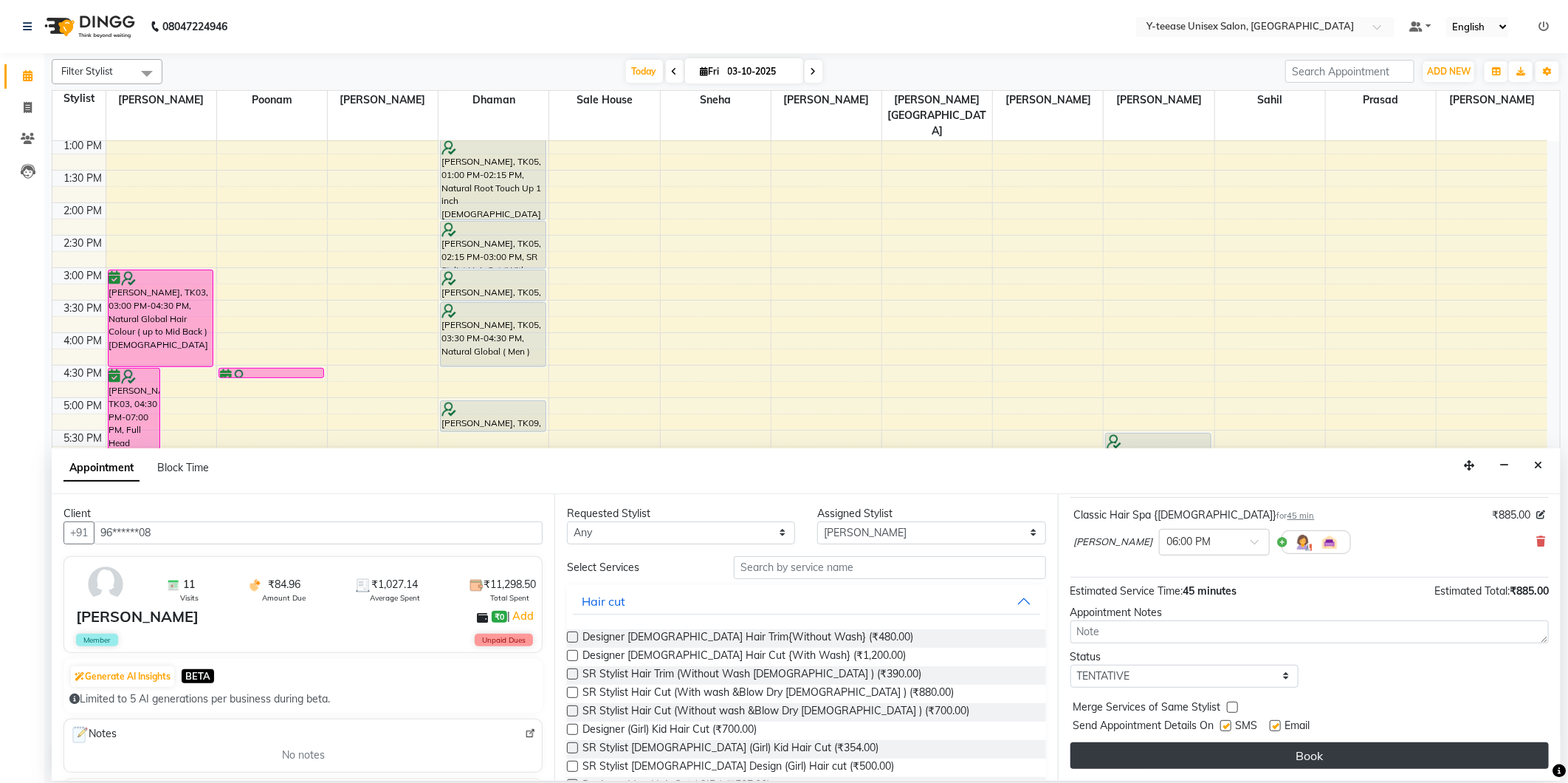
click at [1260, 755] on button "Book" at bounding box center [1310, 756] width 478 height 27
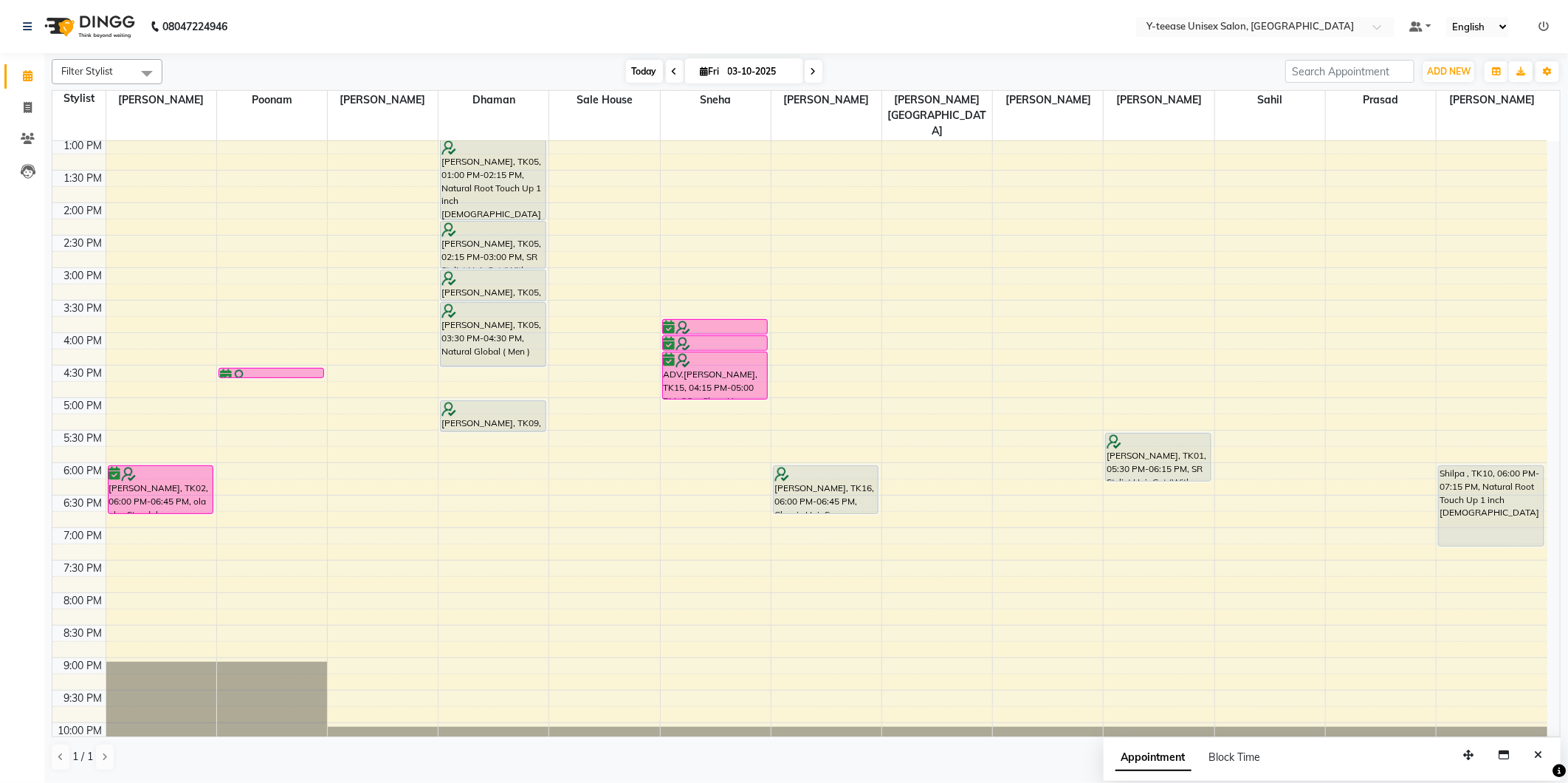
click at [626, 71] on span "Today" at bounding box center [645, 71] width 37 height 23
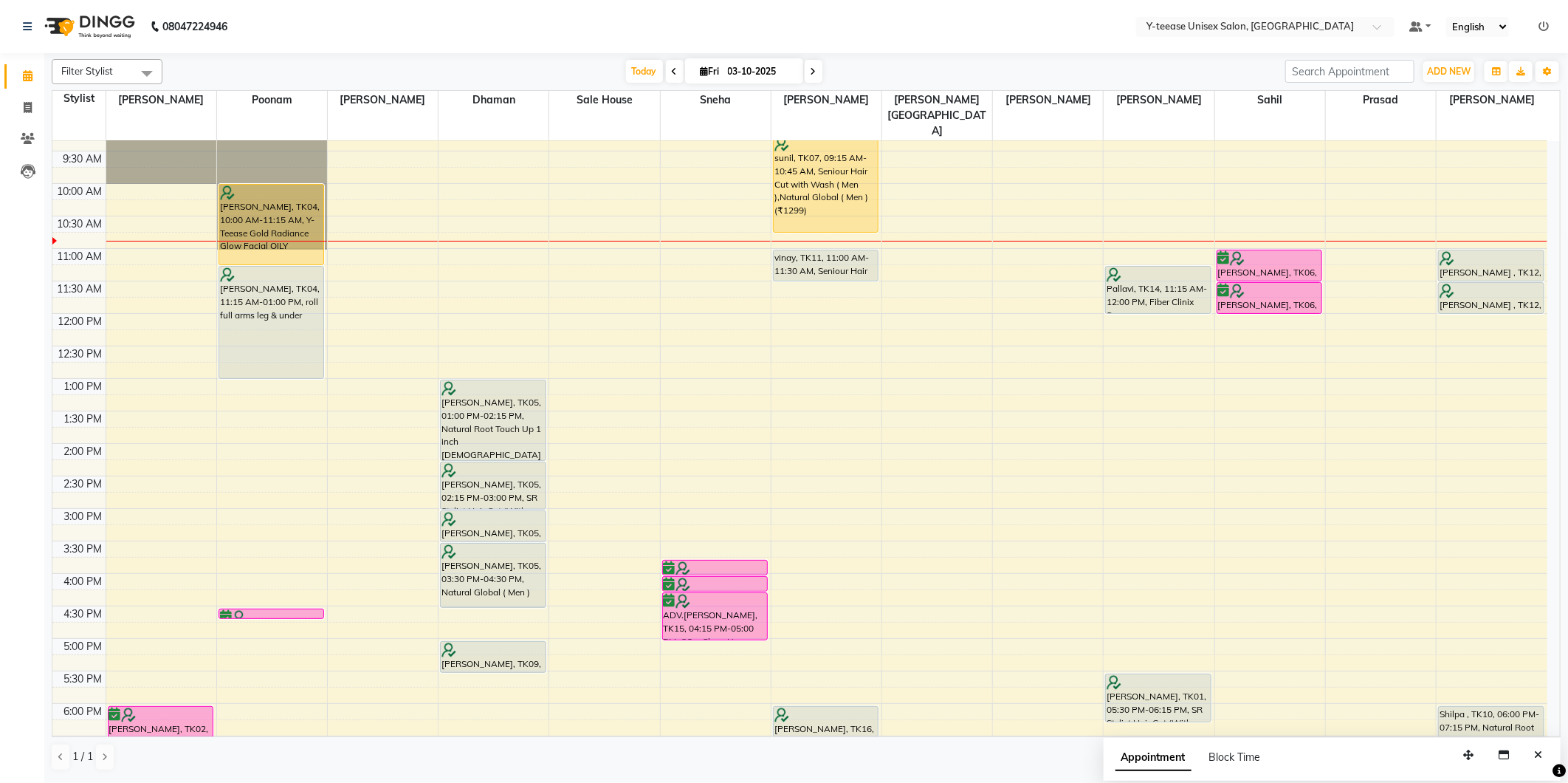
scroll to position [49, 0]
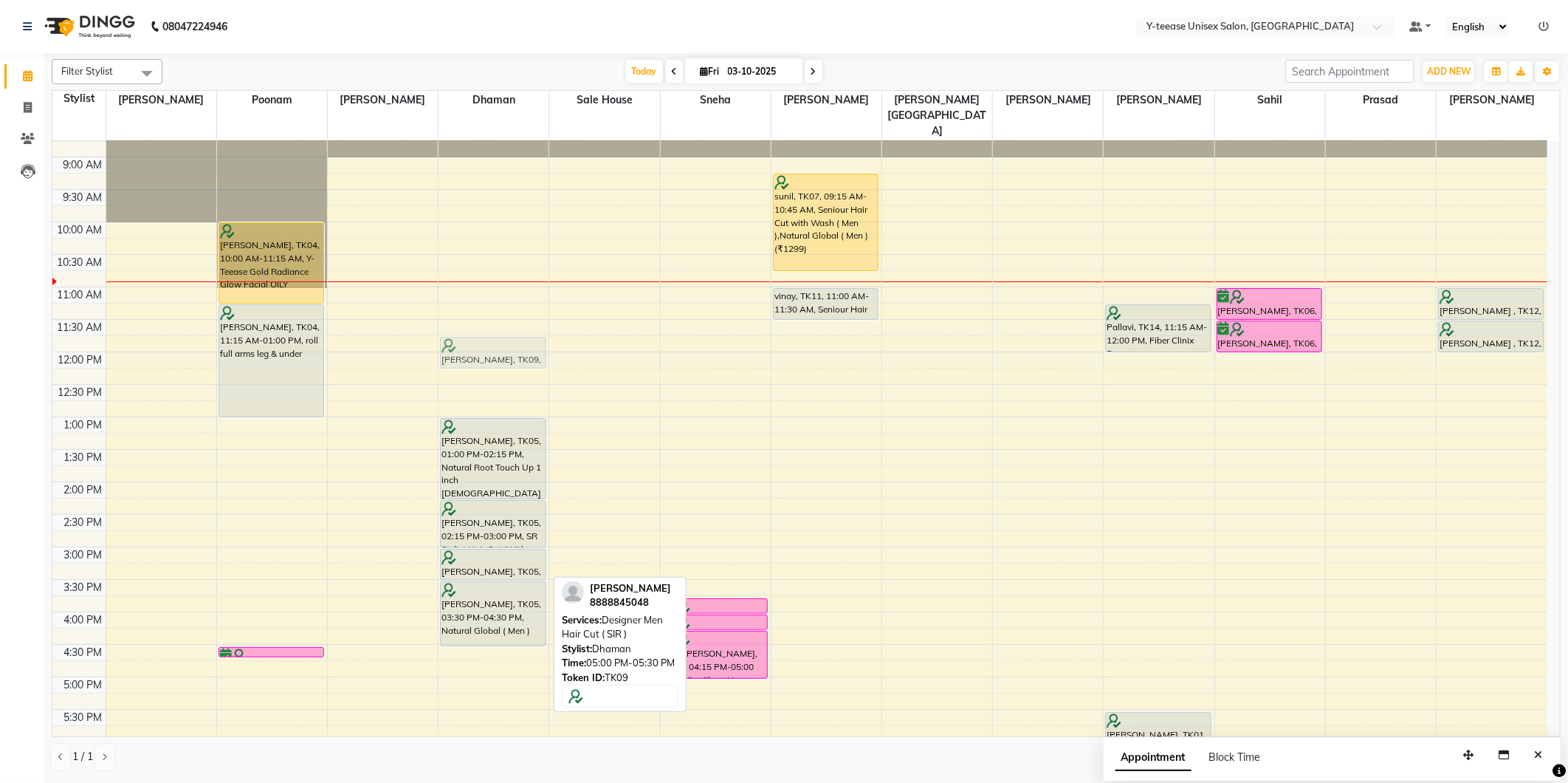
drag, startPoint x: 484, startPoint y: 671, endPoint x: 502, endPoint y: 334, distance: 337.5
click at [502, 334] on div "Arshi Babbar, TK05, 01:00 PM-02:15 PM, Natural Root Touch Up 1 inch Female Arsh…" at bounding box center [493, 579] width 110 height 974
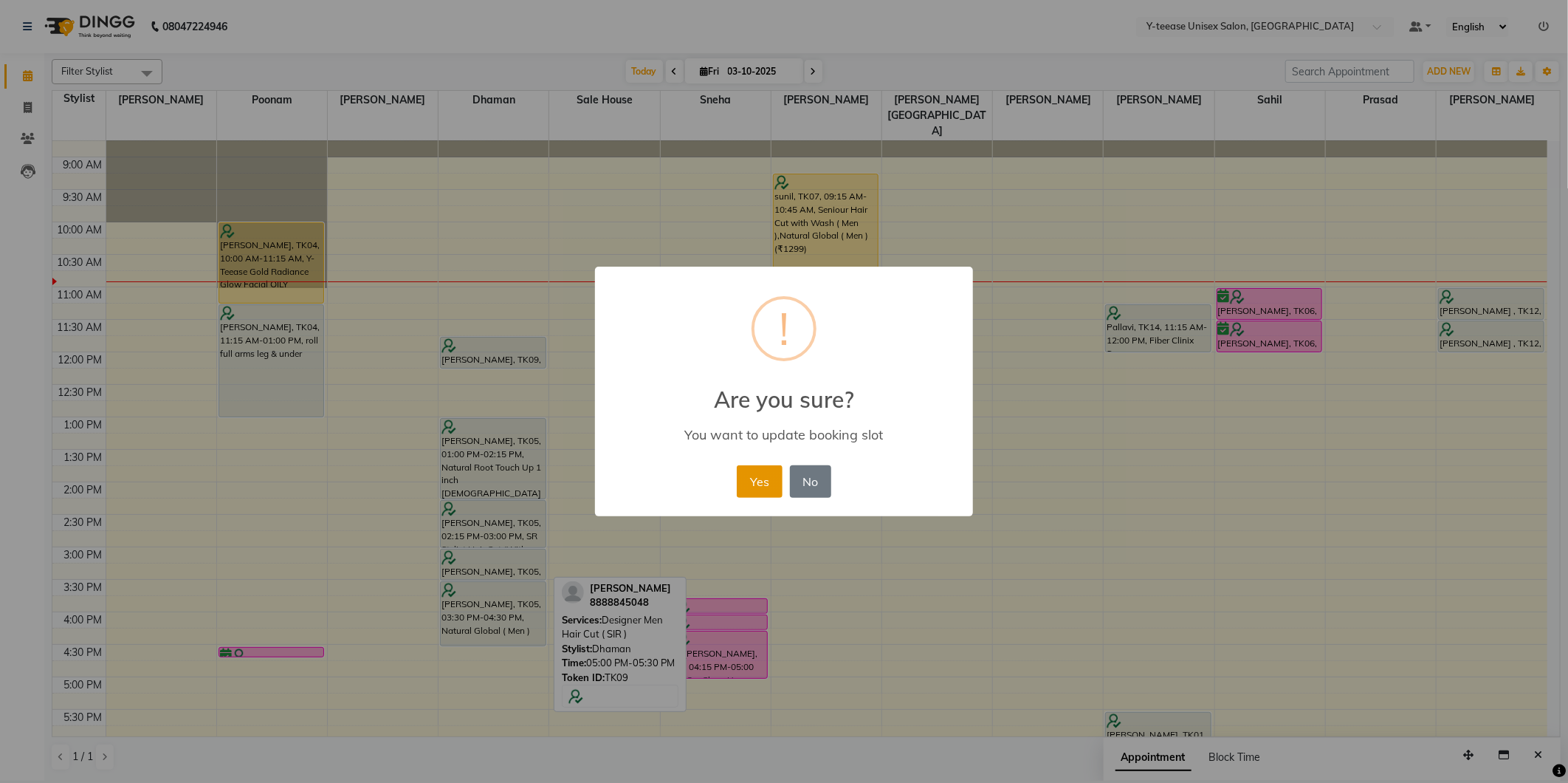
click at [768, 482] on button "Yes" at bounding box center [759, 482] width 45 height 33
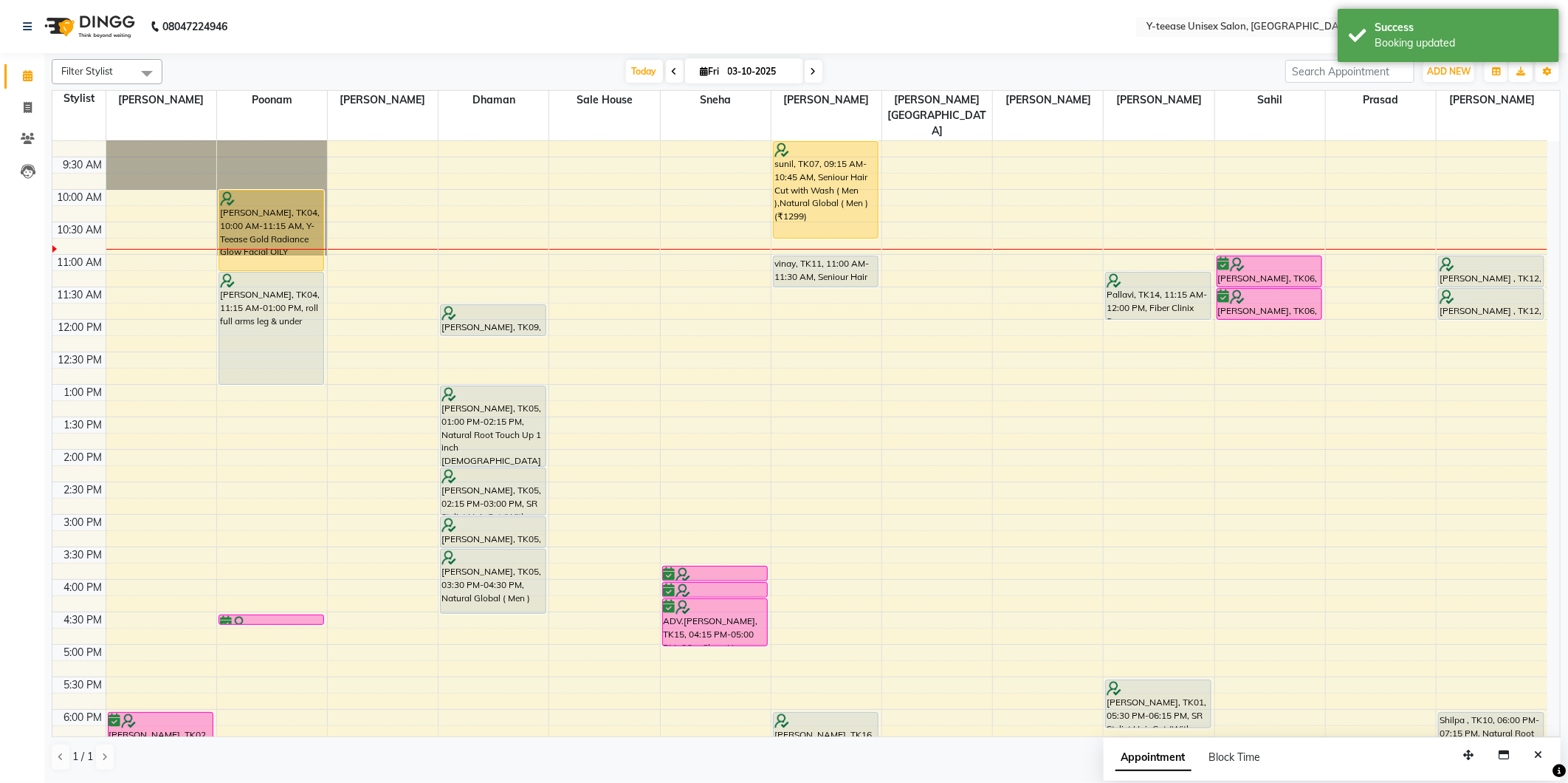
scroll to position [213, 0]
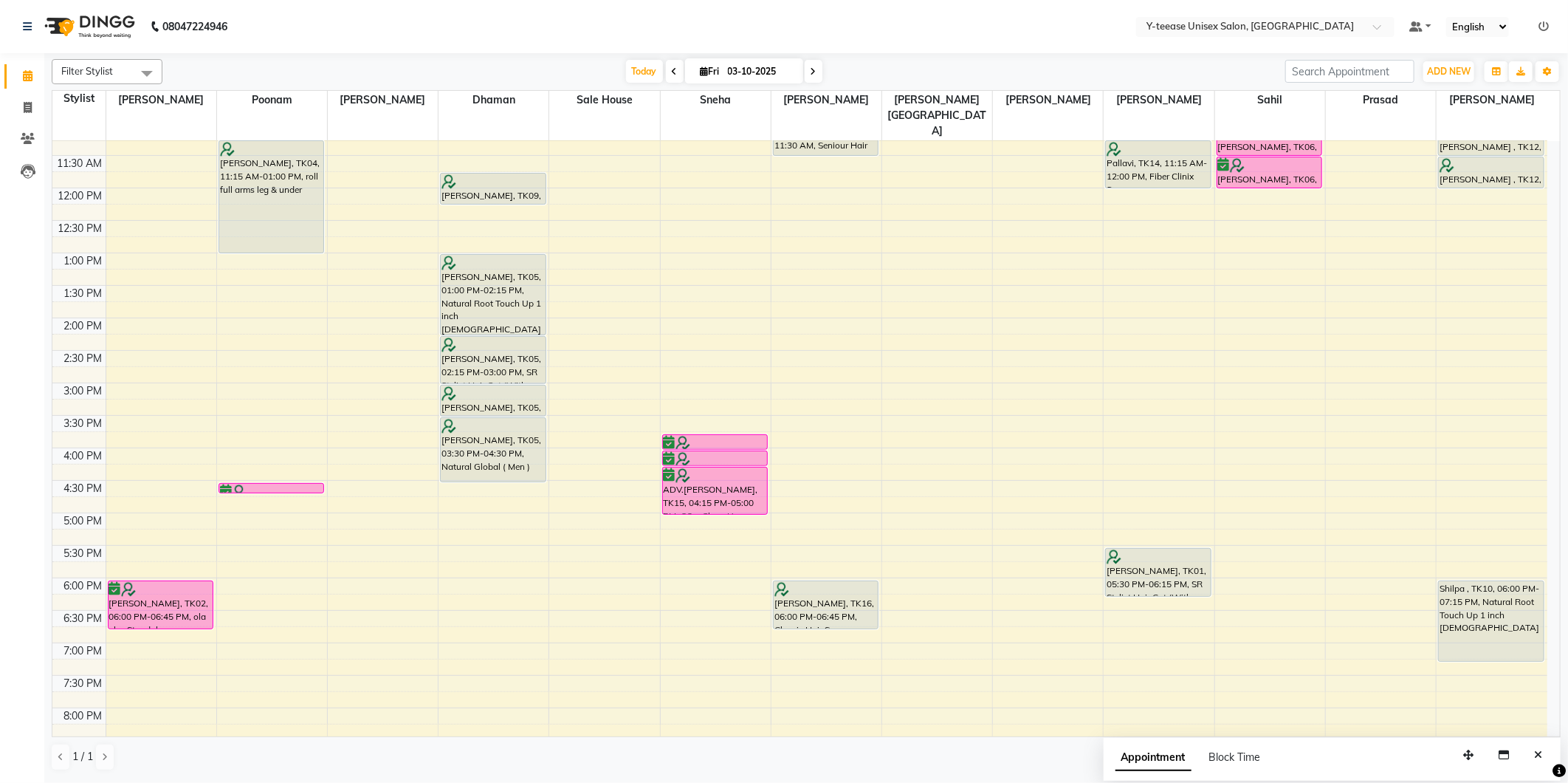
drag, startPoint x: 624, startPoint y: 76, endPoint x: 714, endPoint y: 75, distance: 90.0
click at [626, 75] on span "Today" at bounding box center [645, 71] width 37 height 23
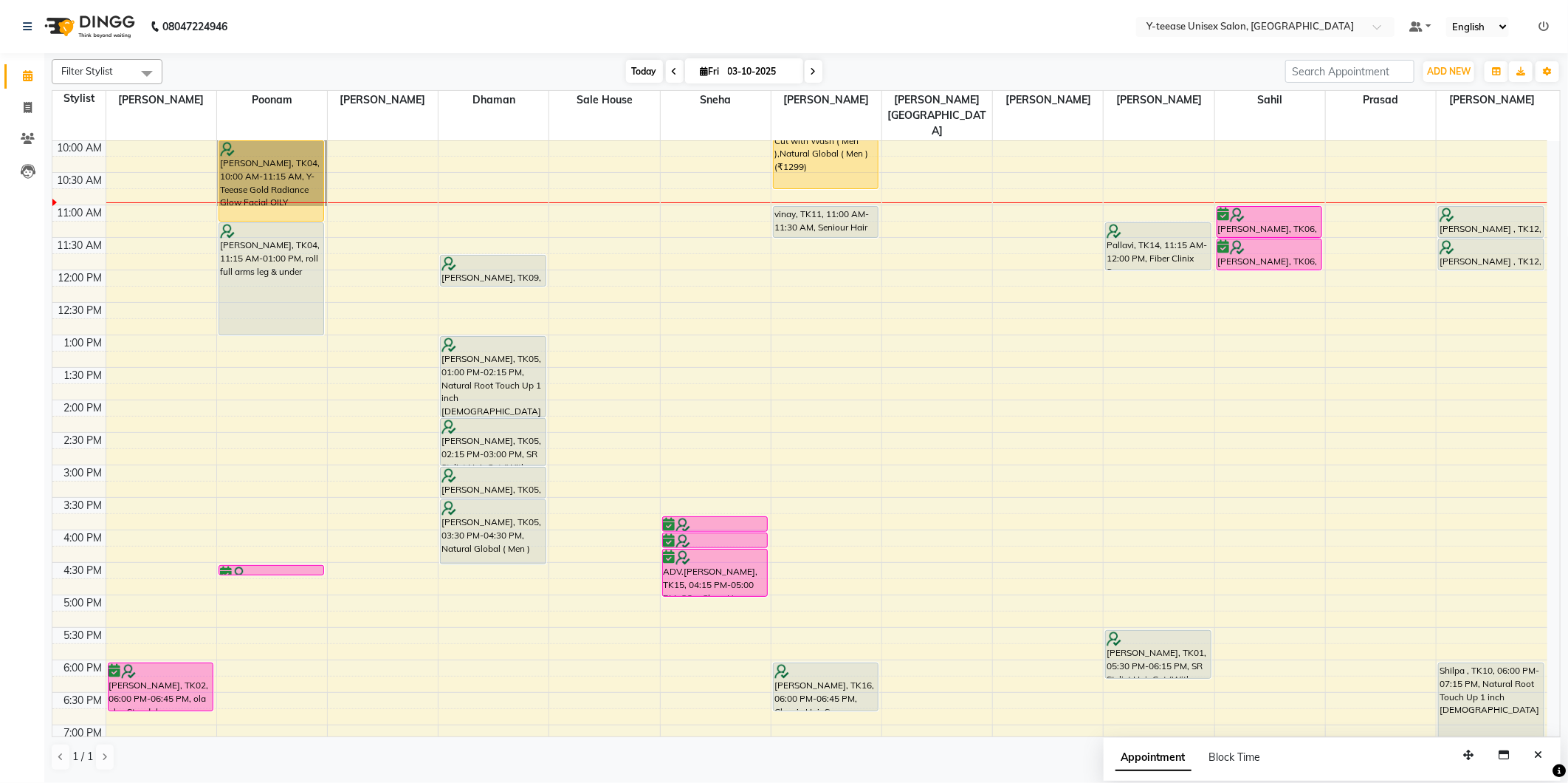
click at [626, 72] on span "Today" at bounding box center [645, 71] width 37 height 23
click at [30, 121] on li "Invoice" at bounding box center [22, 109] width 45 height 32
click at [15, 111] on span at bounding box center [28, 108] width 26 height 17
select select "service"
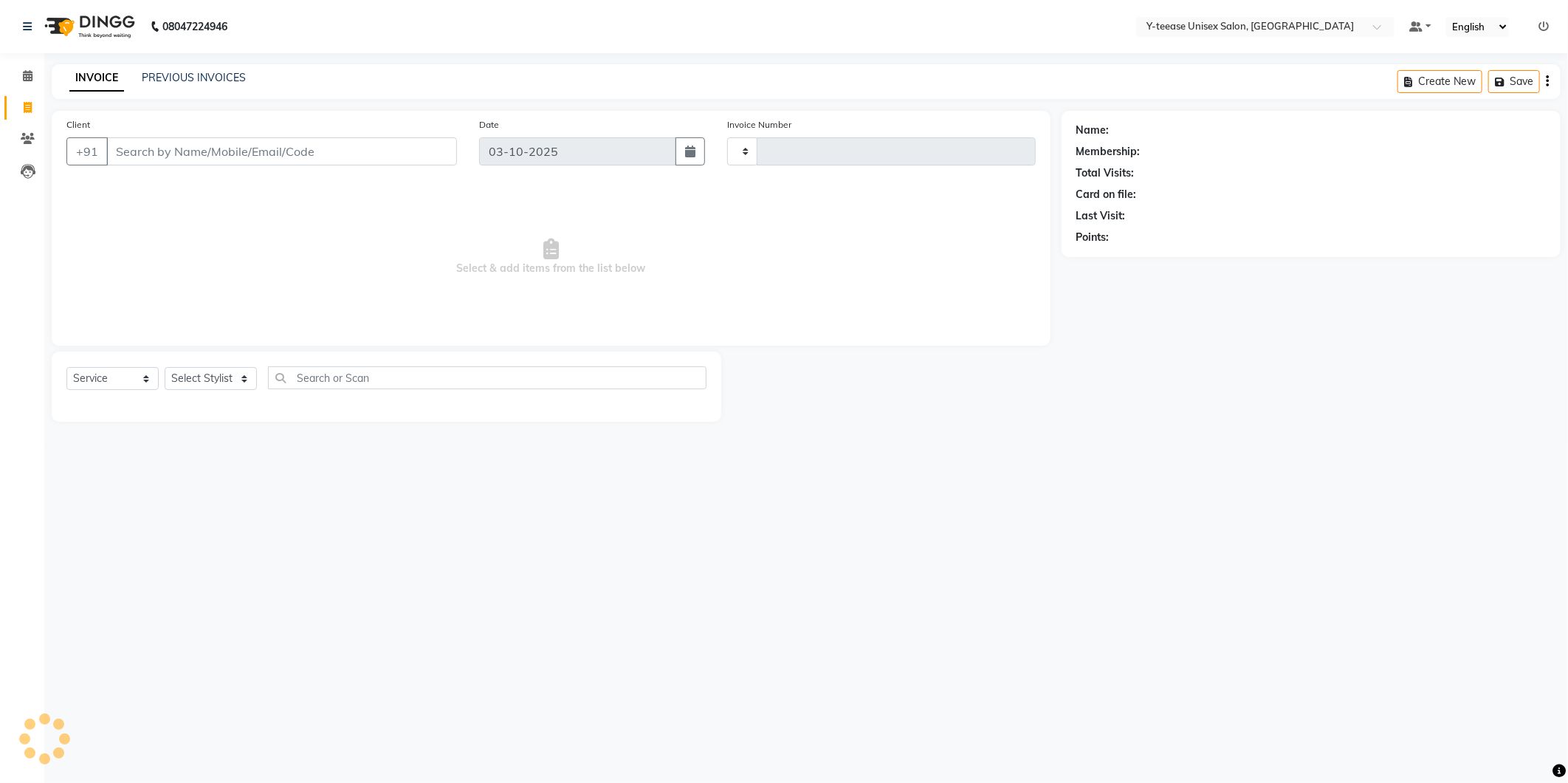
type input "8361"
select select "4"
click at [198, 388] on select "Select Stylist" at bounding box center [211, 378] width 93 height 23
select select "67330"
click at [165, 368] on select "Select Stylist Amar Annu Ali chaitrali Dhaman keshav nagar Manager Mosin khan N…" at bounding box center [232, 378] width 135 height 23
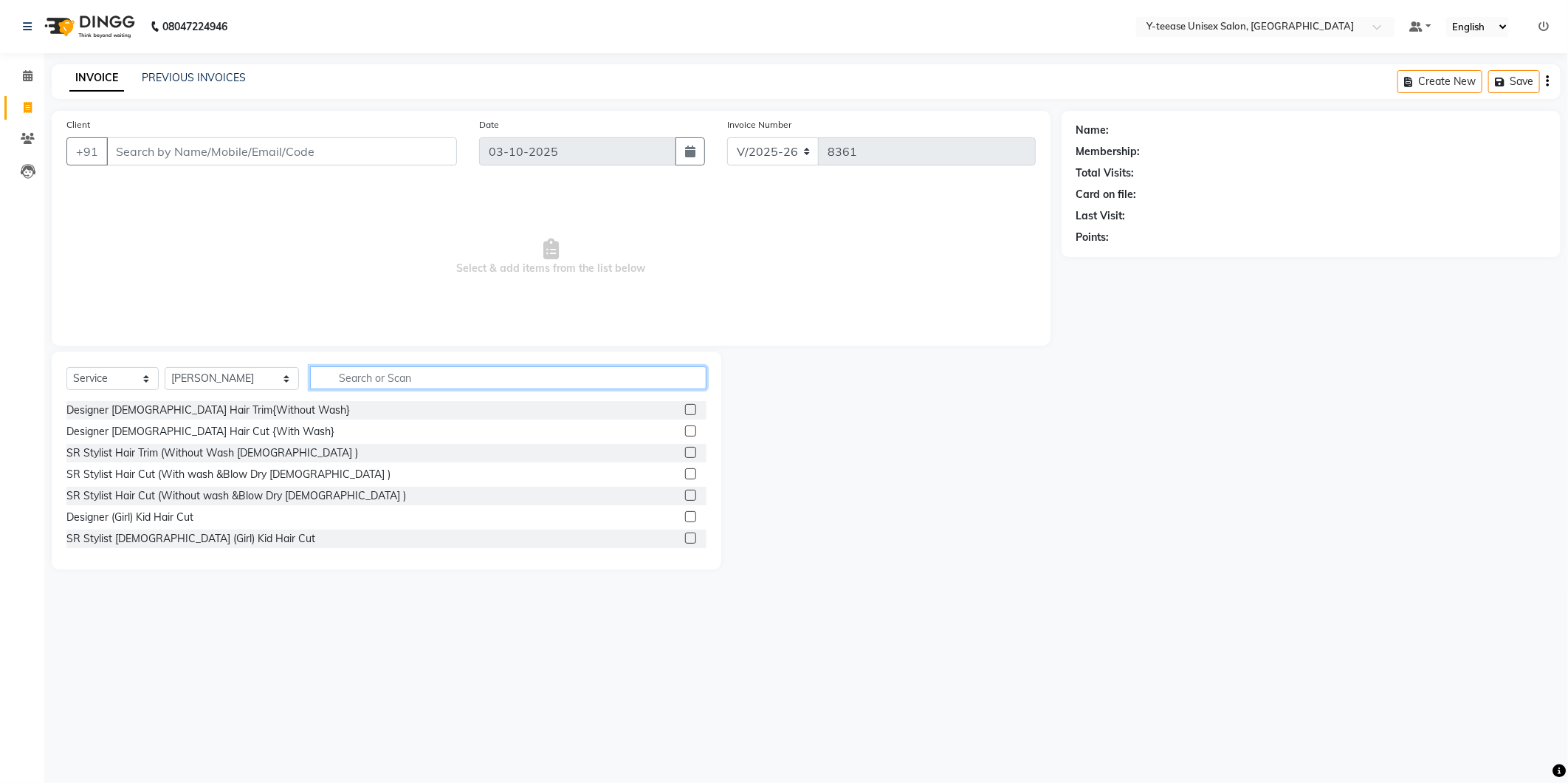
click at [313, 370] on input "text" at bounding box center [508, 377] width 396 height 23
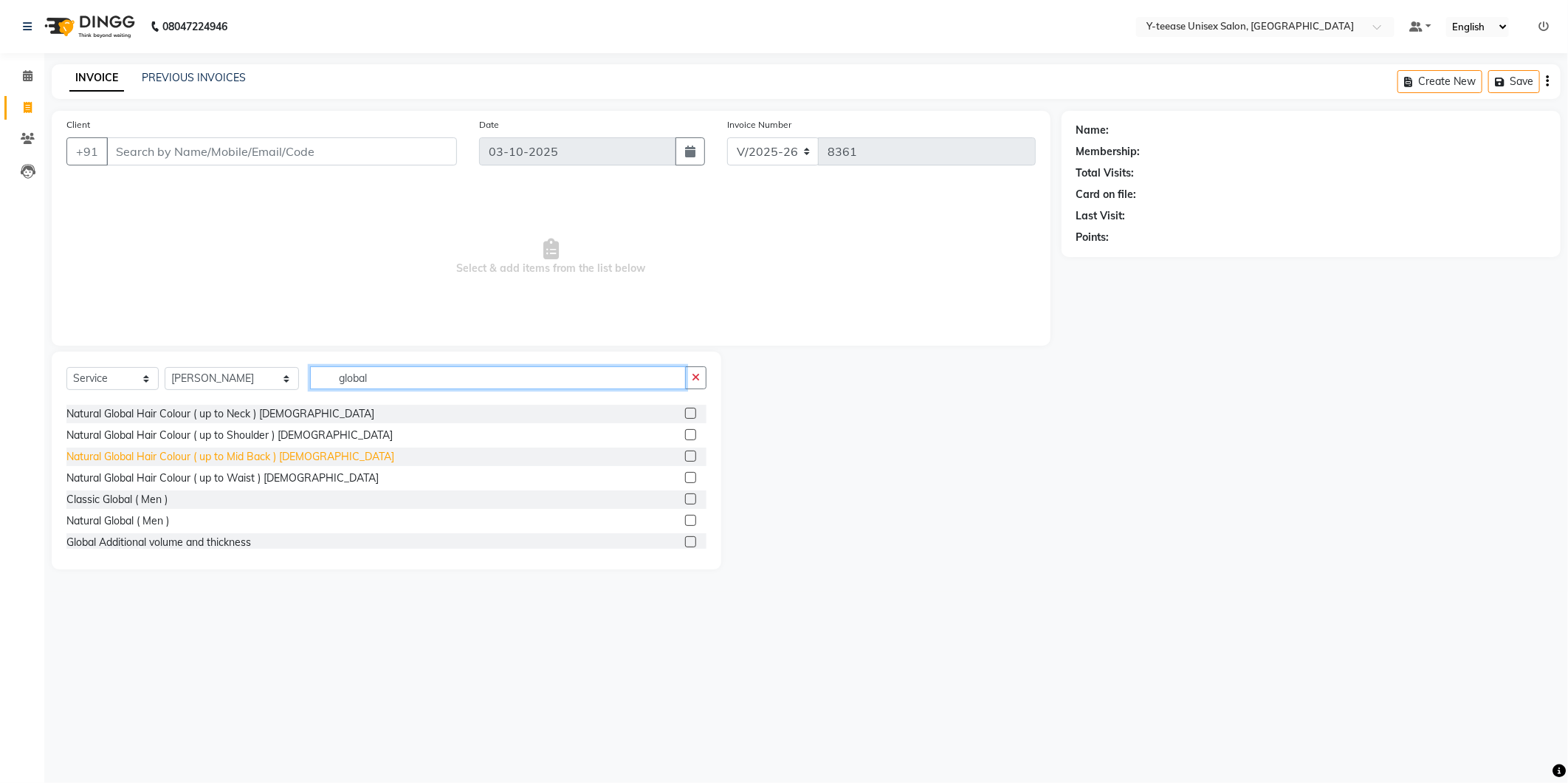
type input "global"
click at [274, 456] on div "Natural Global Hair Colour ( up to Mid Back ) Female" at bounding box center [230, 456] width 327 height 15
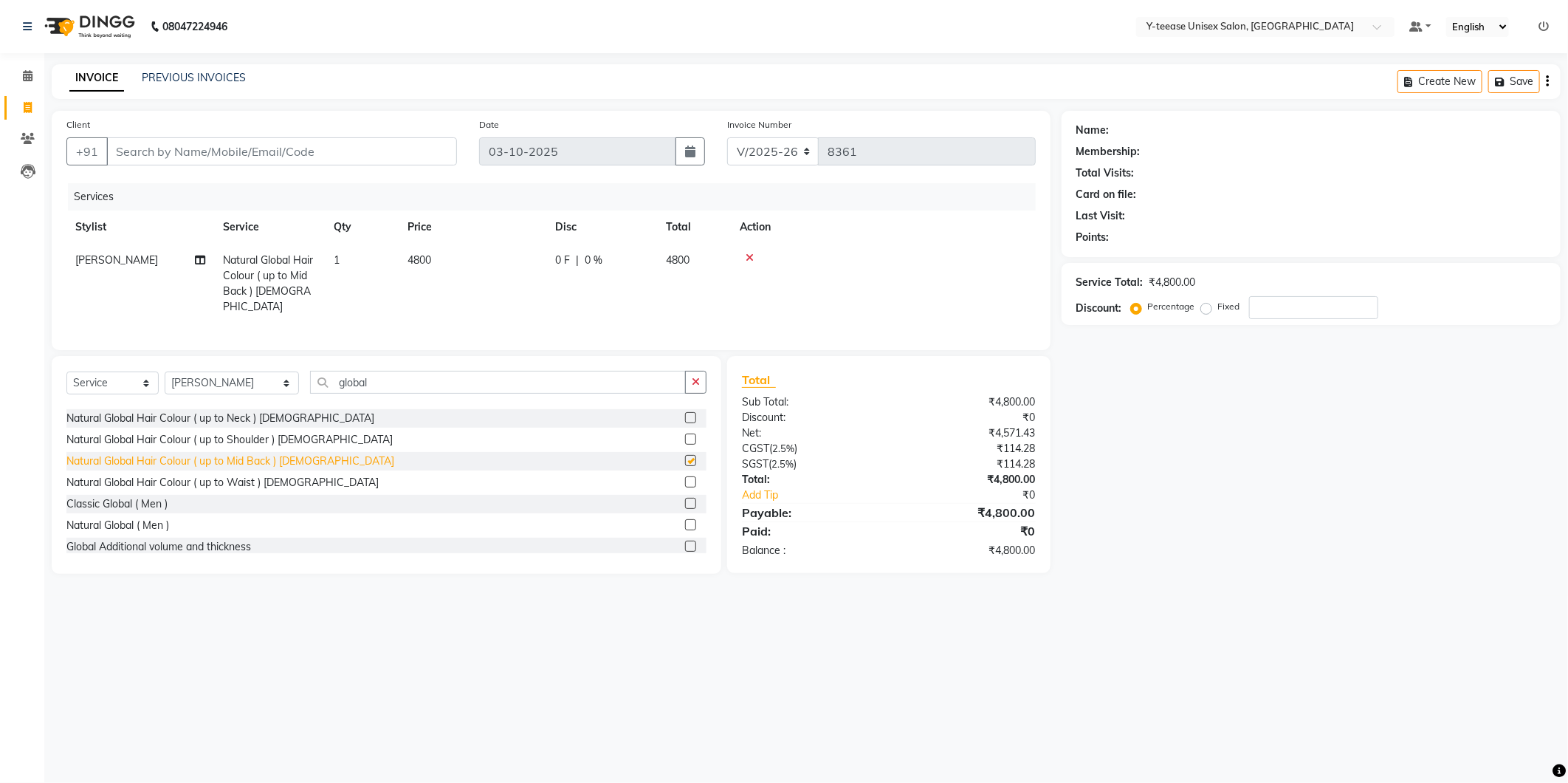
checkbox input "false"
click at [1294, 306] on input "number" at bounding box center [1314, 307] width 130 height 23
click at [158, 541] on div "Global Additional volume and thickness" at bounding box center [158, 546] width 184 height 15
checkbox input "false"
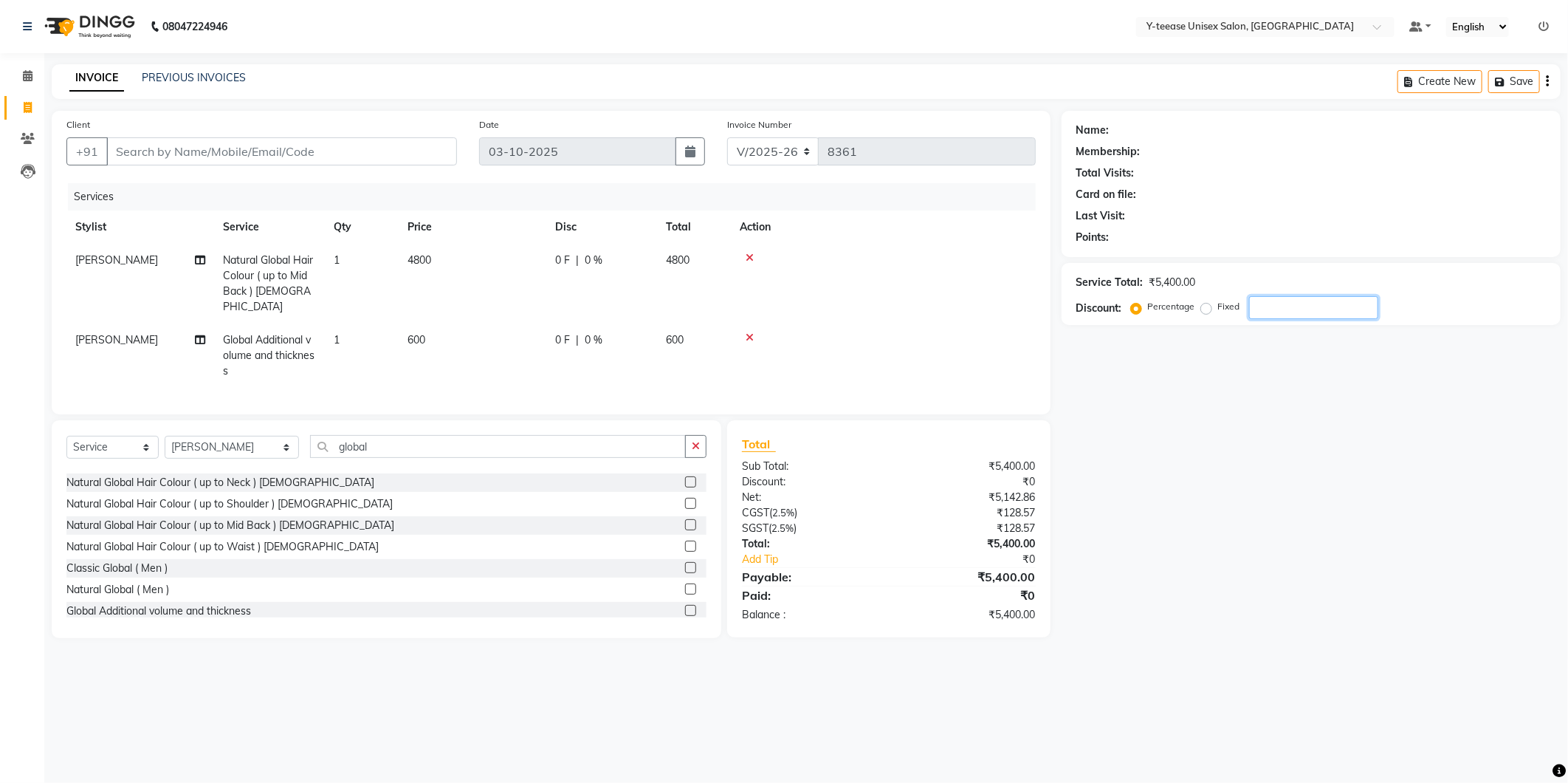
click at [1264, 300] on input "number" at bounding box center [1314, 307] width 130 height 23
type input "30"
click at [30, 69] on span at bounding box center [28, 77] width 26 height 17
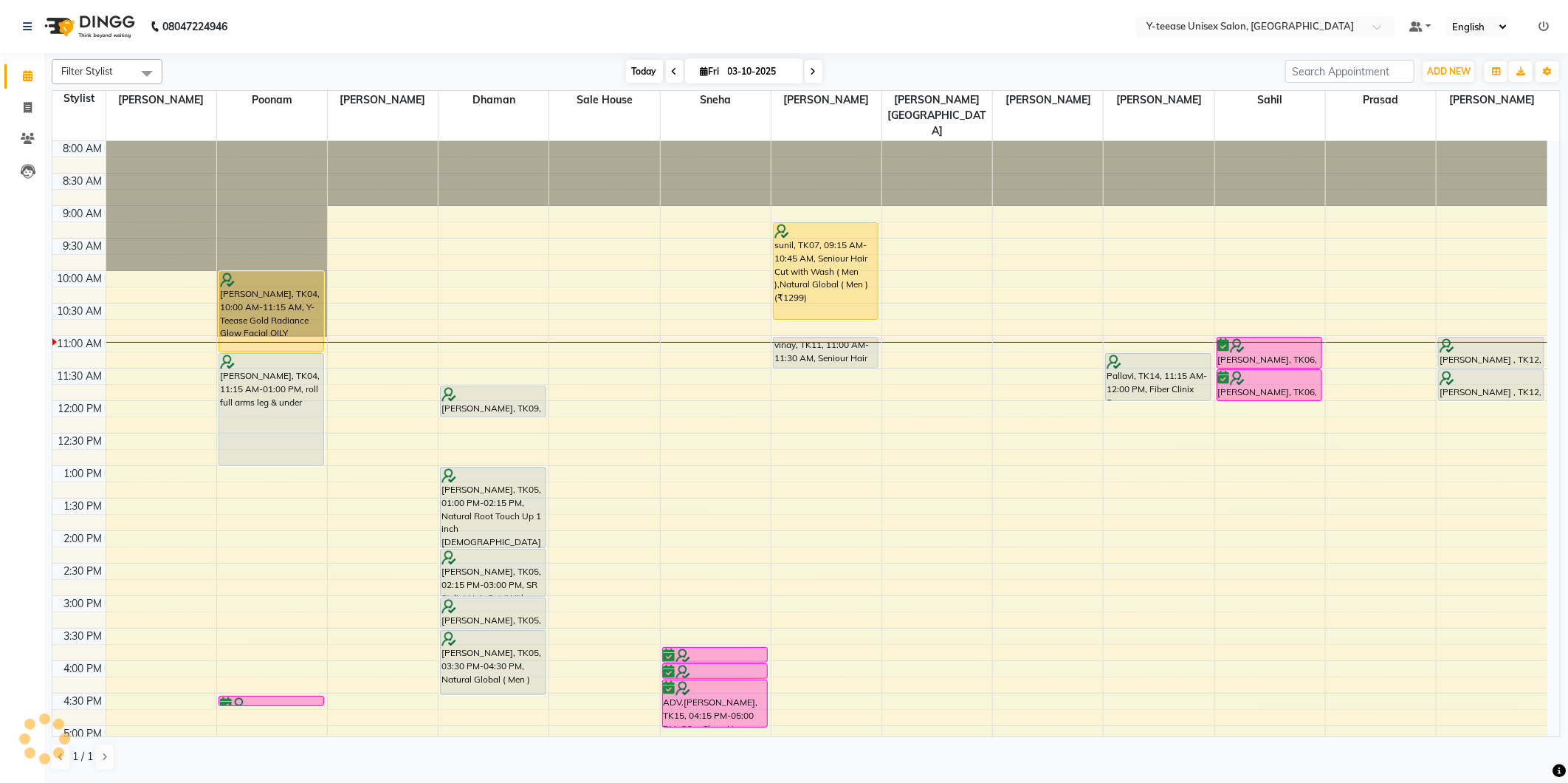
click at [640, 72] on span "Today" at bounding box center [645, 71] width 37 height 23
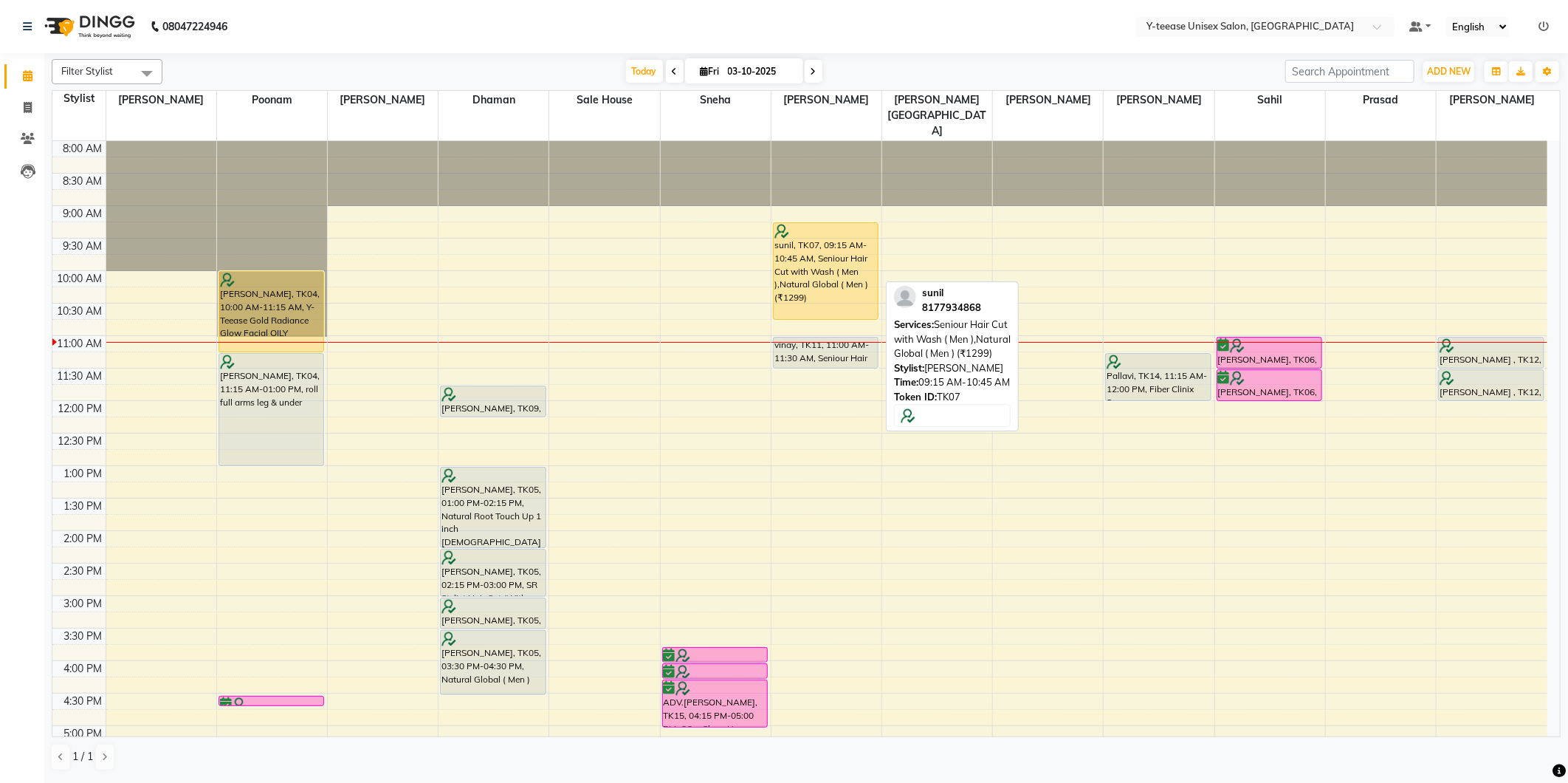
click at [821, 240] on div "sunil, TK07, 09:15 AM-10:45 AM, Seniour Hair Cut with Wash ( Men ),Natural Glob…" at bounding box center [826, 271] width 105 height 96
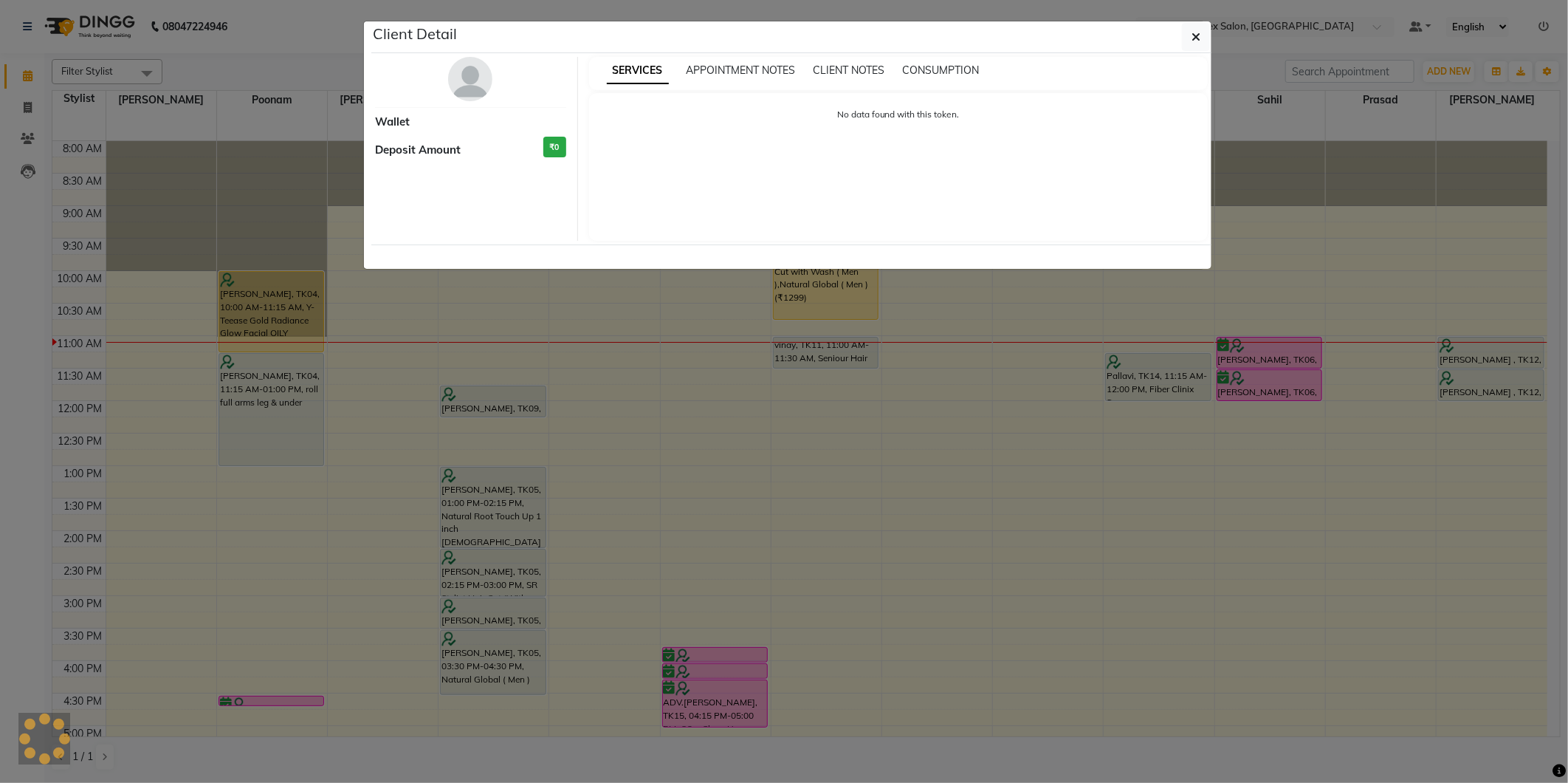
select select "1"
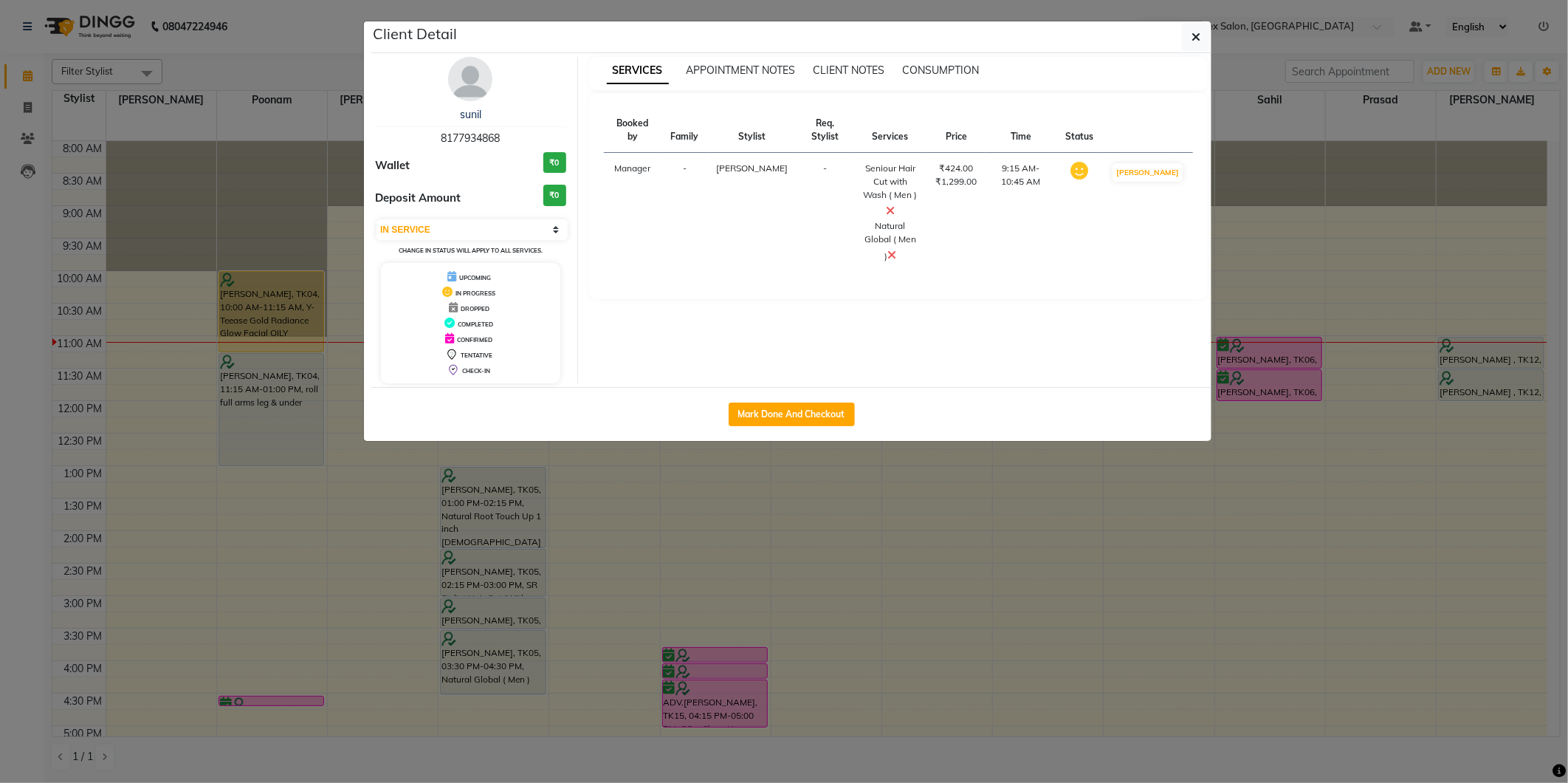
click at [807, 426] on div "Mark Done And Checkout" at bounding box center [791, 414] width 840 height 54
click at [809, 422] on button "Mark Done And Checkout" at bounding box center [792, 414] width 126 height 24
select select "service"
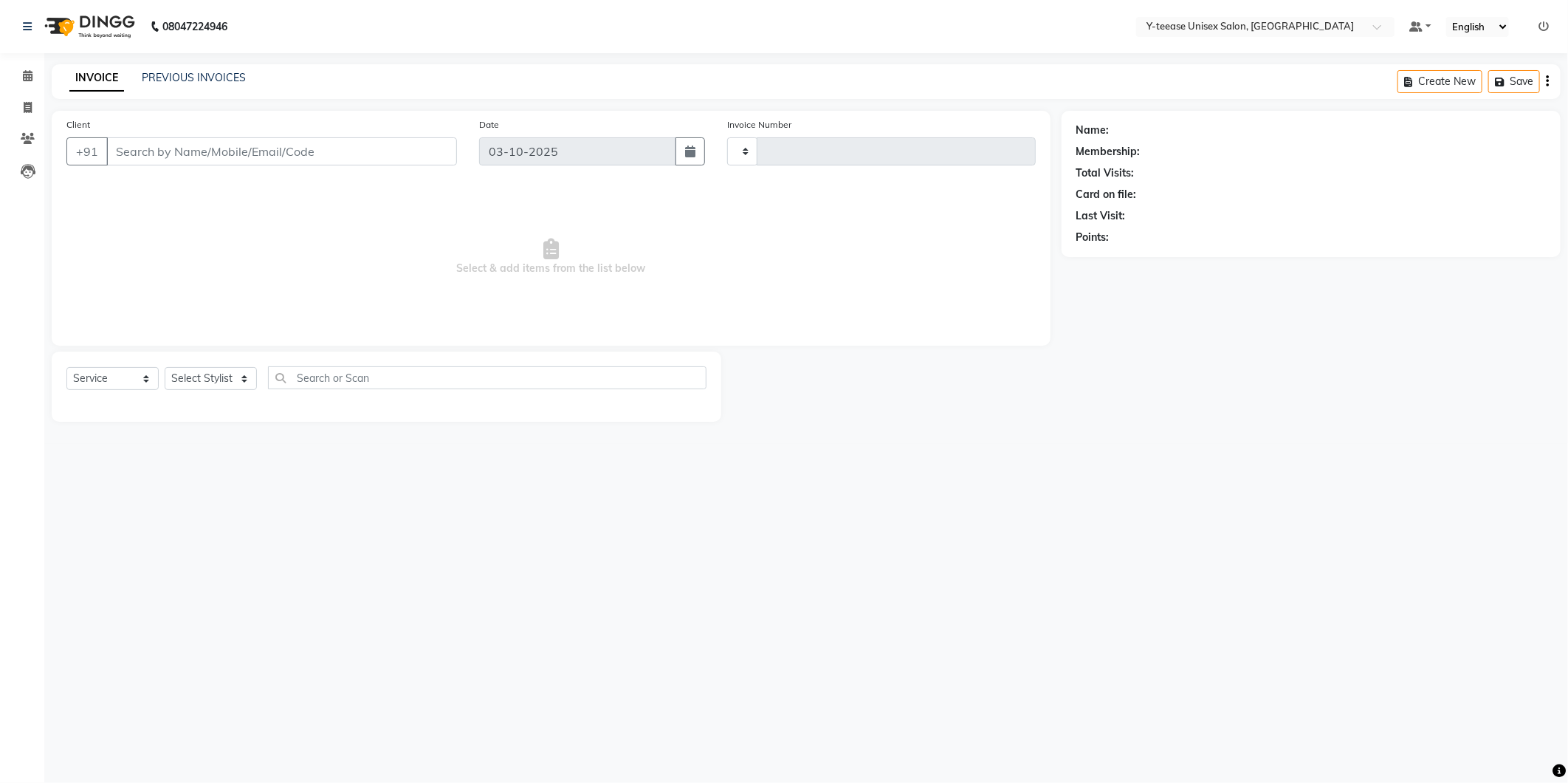
type input "8361"
select select "4"
type input "81******68"
select select "67330"
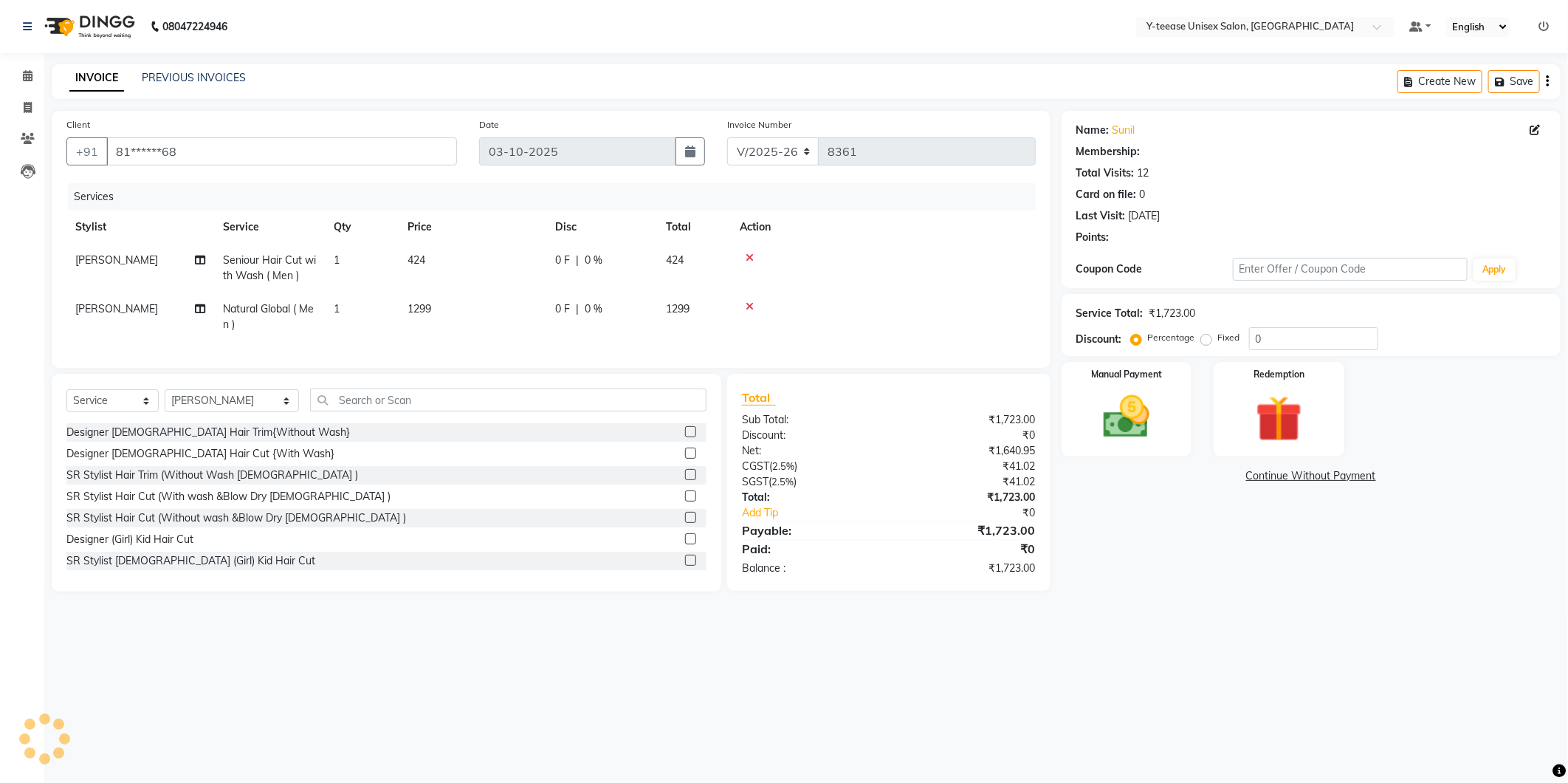
select select "1: Object"
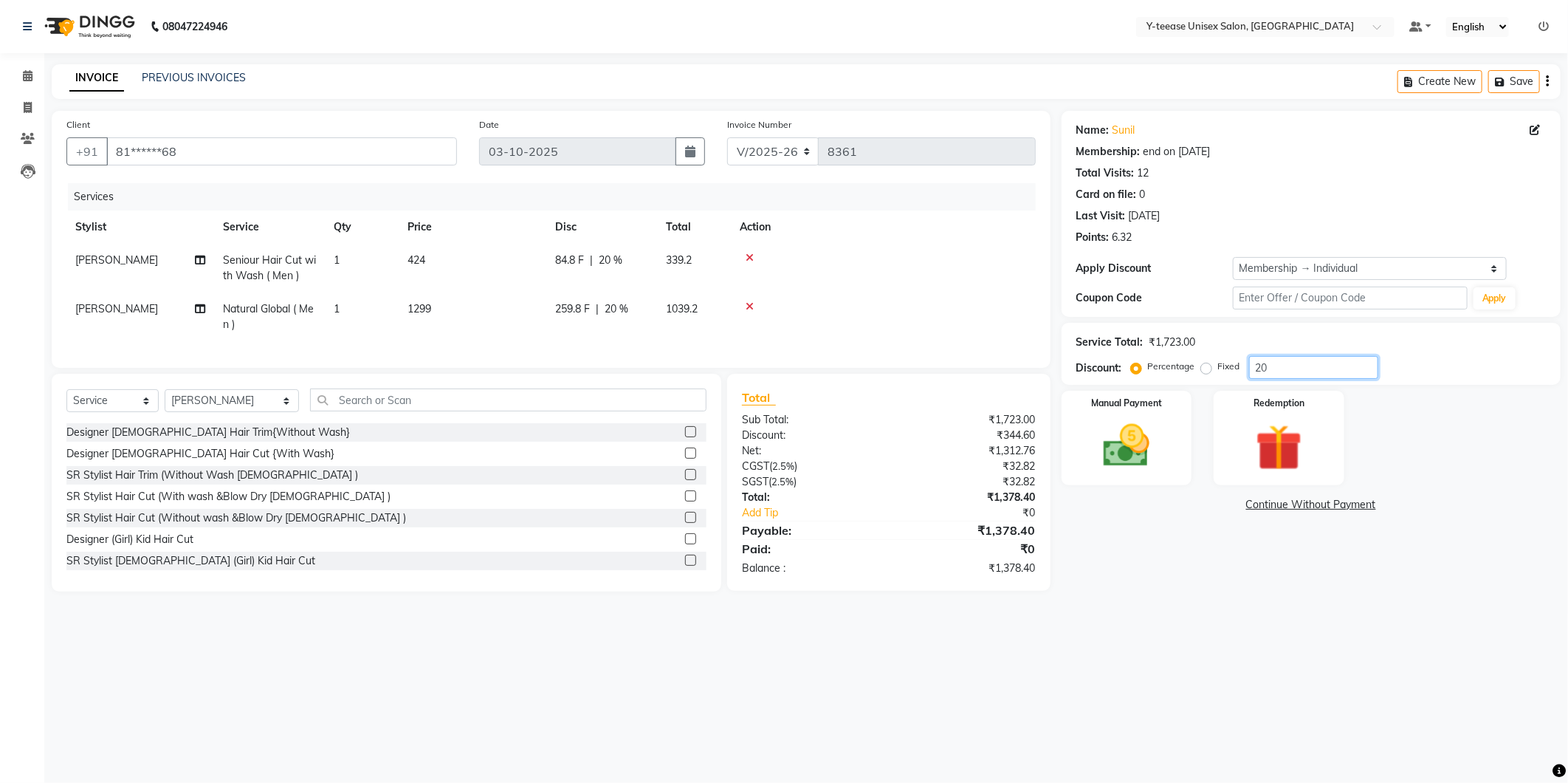
click at [1296, 371] on input "20" at bounding box center [1314, 367] width 130 height 23
click at [1295, 371] on input "20" at bounding box center [1314, 367] width 130 height 23
type input "30"
click at [259, 270] on span "Seniour Hair Cut with Wash ( Men )" at bounding box center [269, 268] width 93 height 29
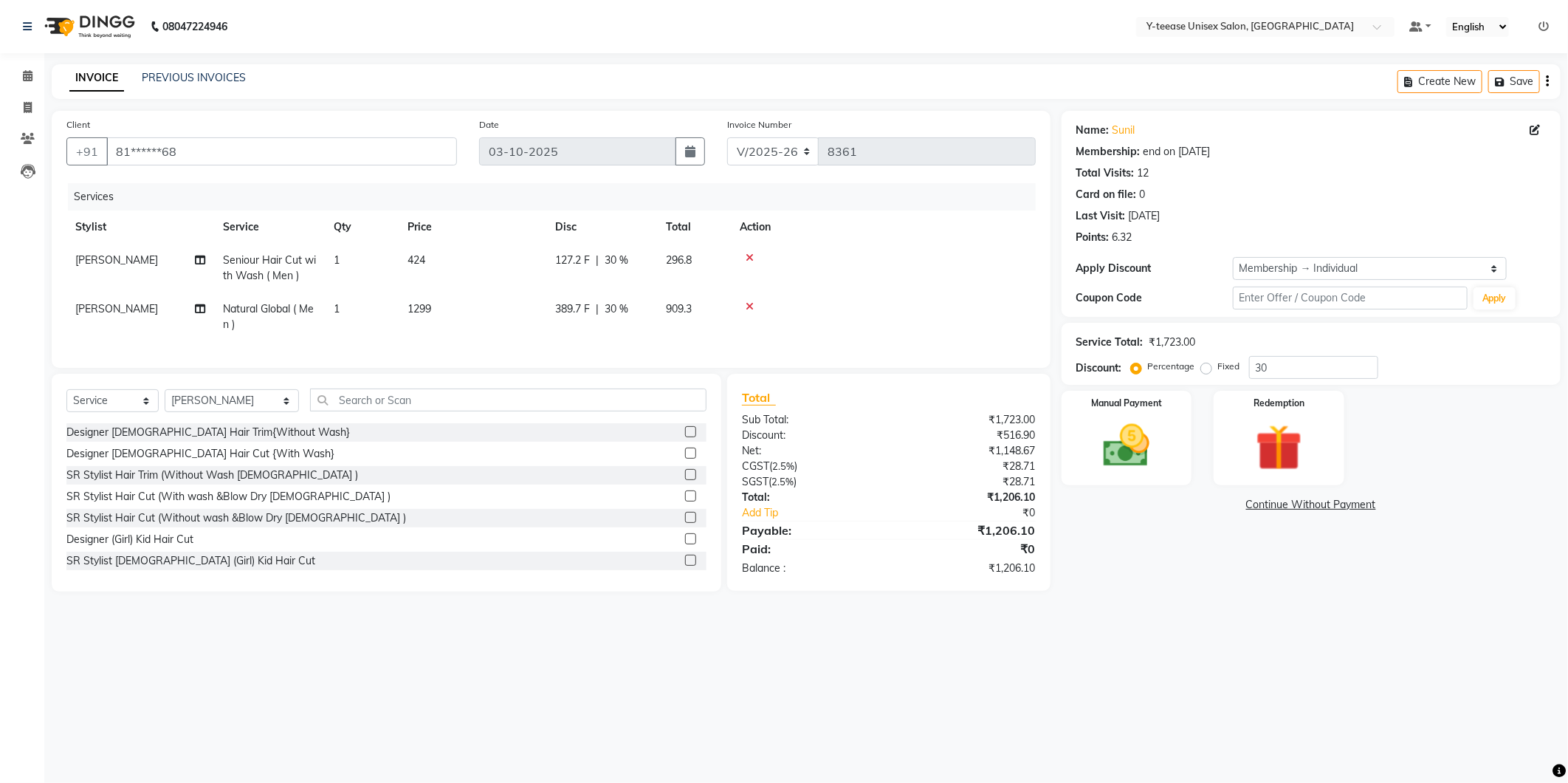
select select "67330"
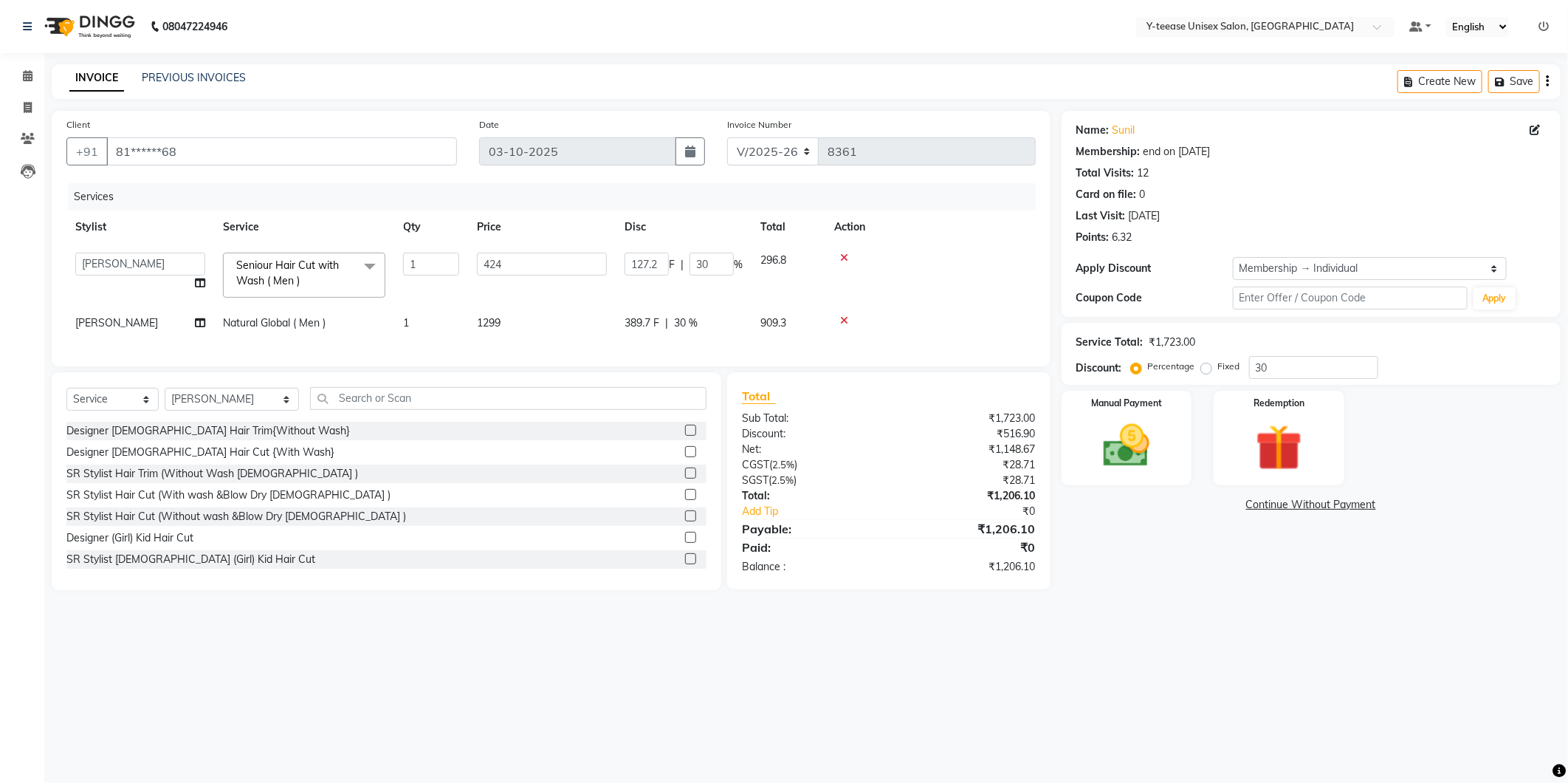
click at [284, 270] on span "Seniour Hair Cut with Wash ( Men )" at bounding box center [288, 273] width 103 height 29
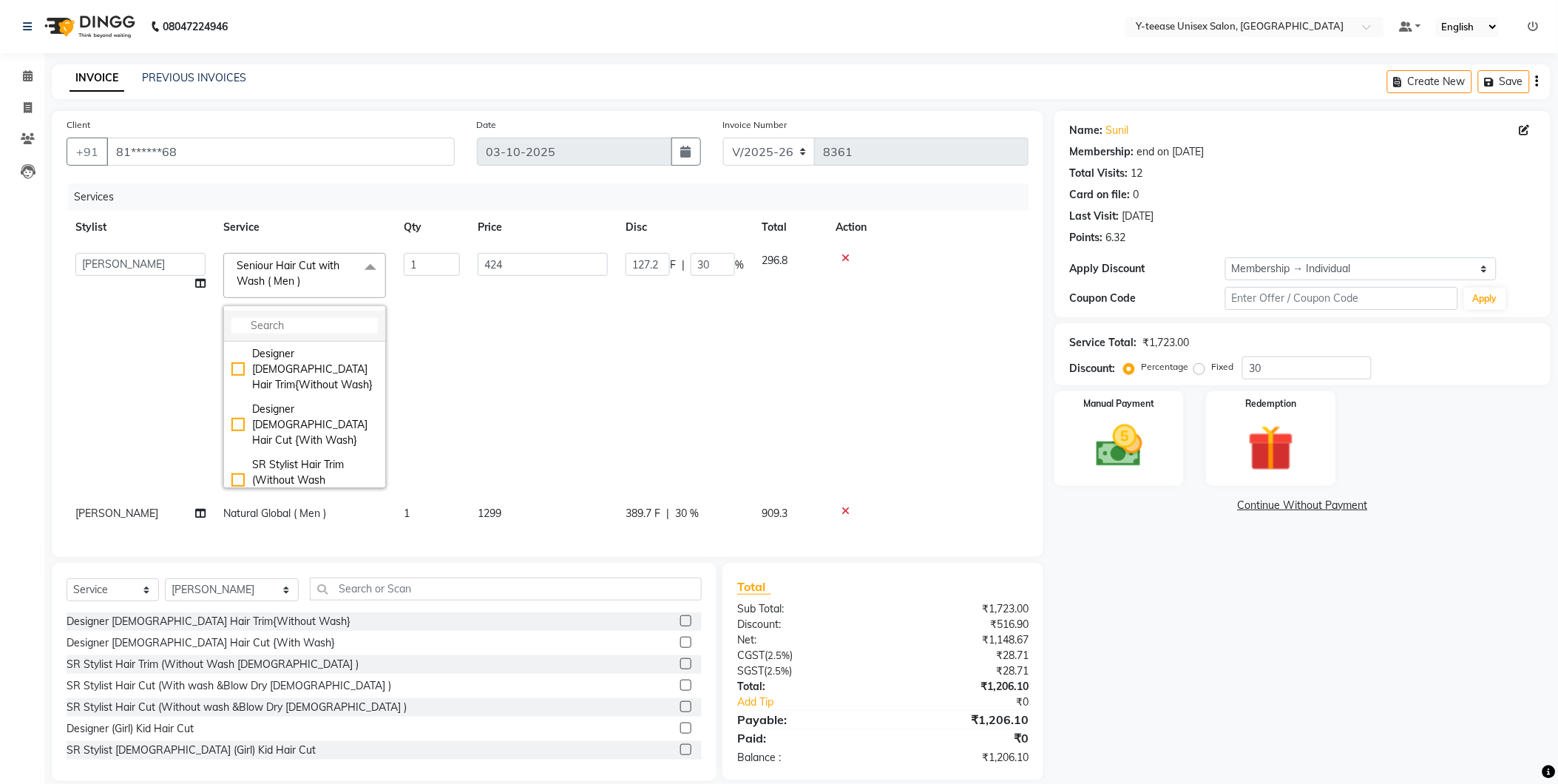
click at [280, 325] on input "multiselect-search" at bounding box center [305, 325] width 147 height 15
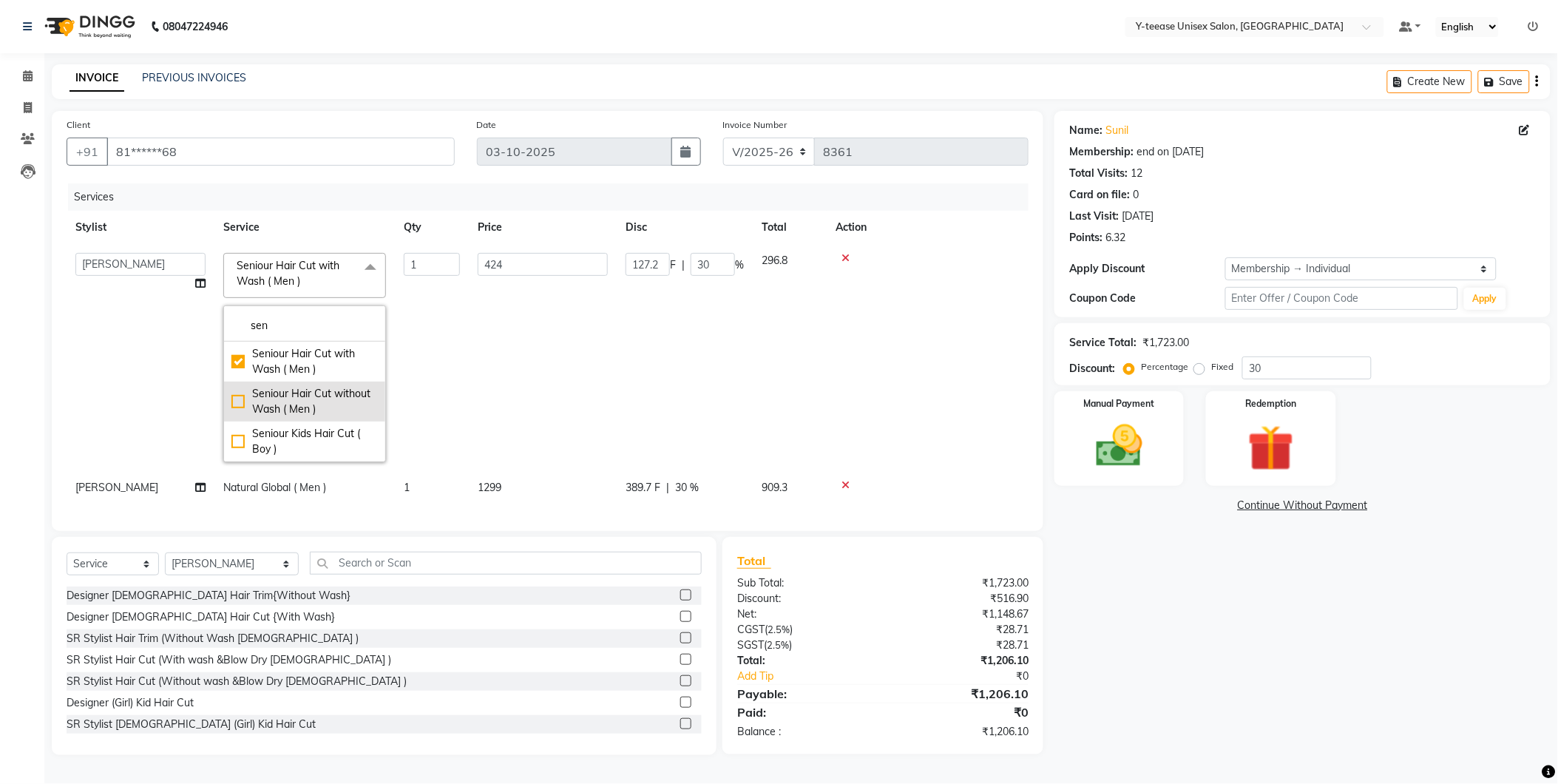
type input "sen"
drag, startPoint x: 290, startPoint y: 400, endPoint x: 328, endPoint y: 408, distance: 38.8
click at [289, 401] on div "Seniour Hair Cut without Wash ( Men )" at bounding box center [305, 401] width 147 height 31
checkbox input "false"
checkbox input "true"
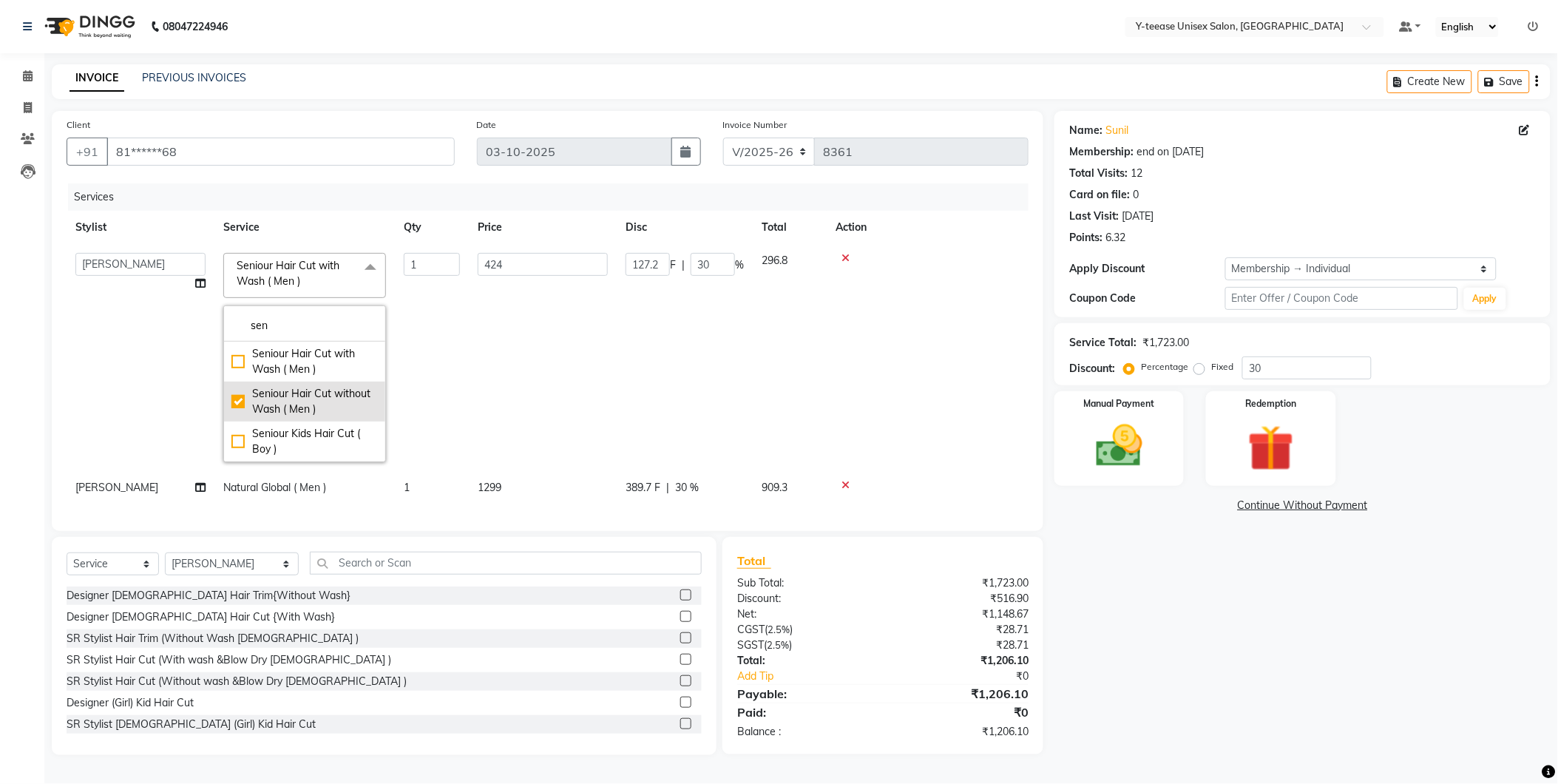
type input "389"
type input "116.7"
click at [1163, 621] on div "Name: Sunil Membership: end on 26-12-2025 Total Visits: 12 Card on file: 0 Last…" at bounding box center [1308, 433] width 508 height 644
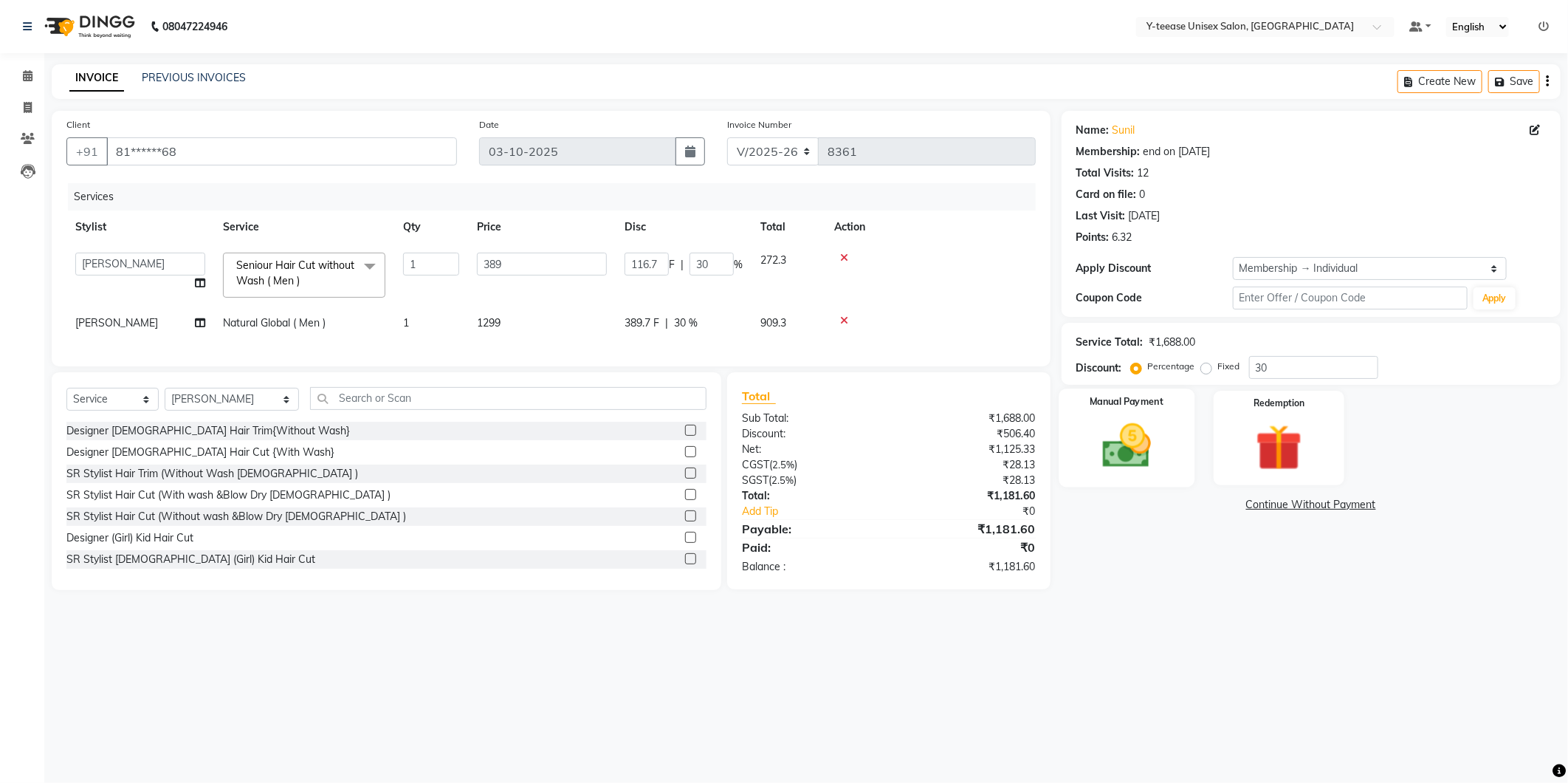
drag, startPoint x: 1143, startPoint y: 437, endPoint x: 1161, endPoint y: 448, distance: 21.1
click at [1143, 438] on img at bounding box center [1127, 445] width 79 height 56
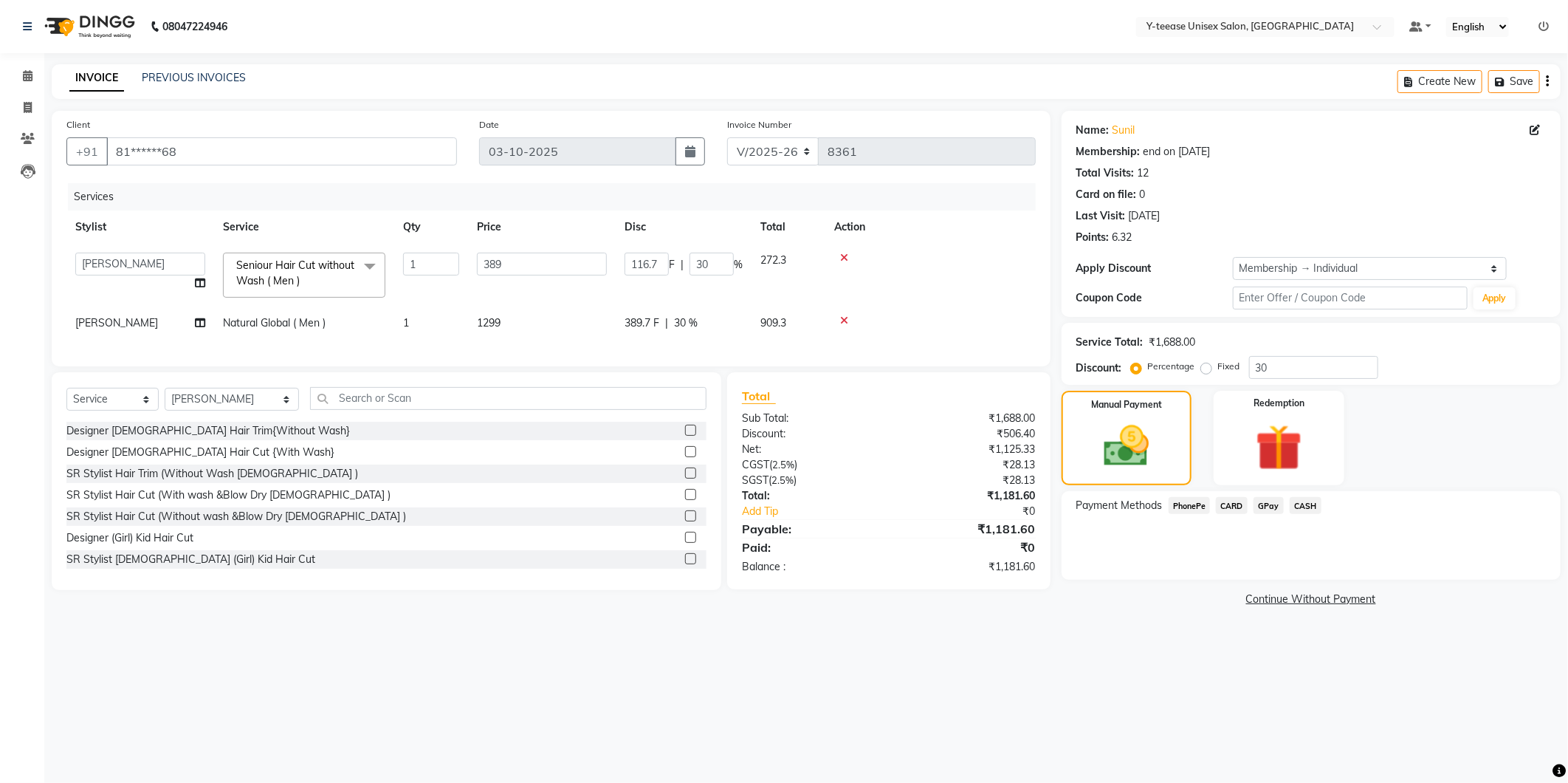
click at [1266, 503] on span "GPay" at bounding box center [1268, 505] width 30 height 17
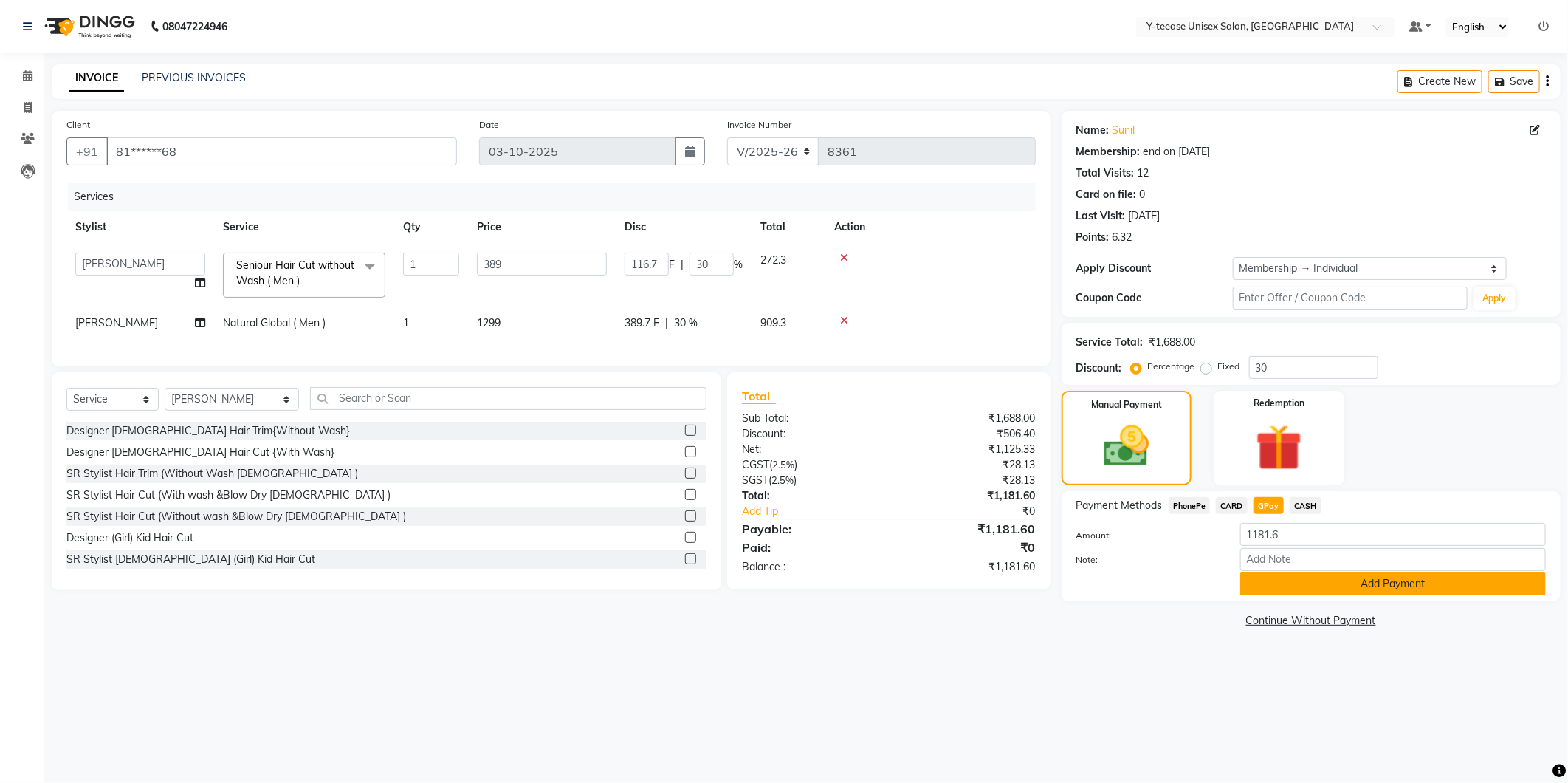
click at [1307, 594] on button "Add Payment" at bounding box center [1393, 583] width 306 height 23
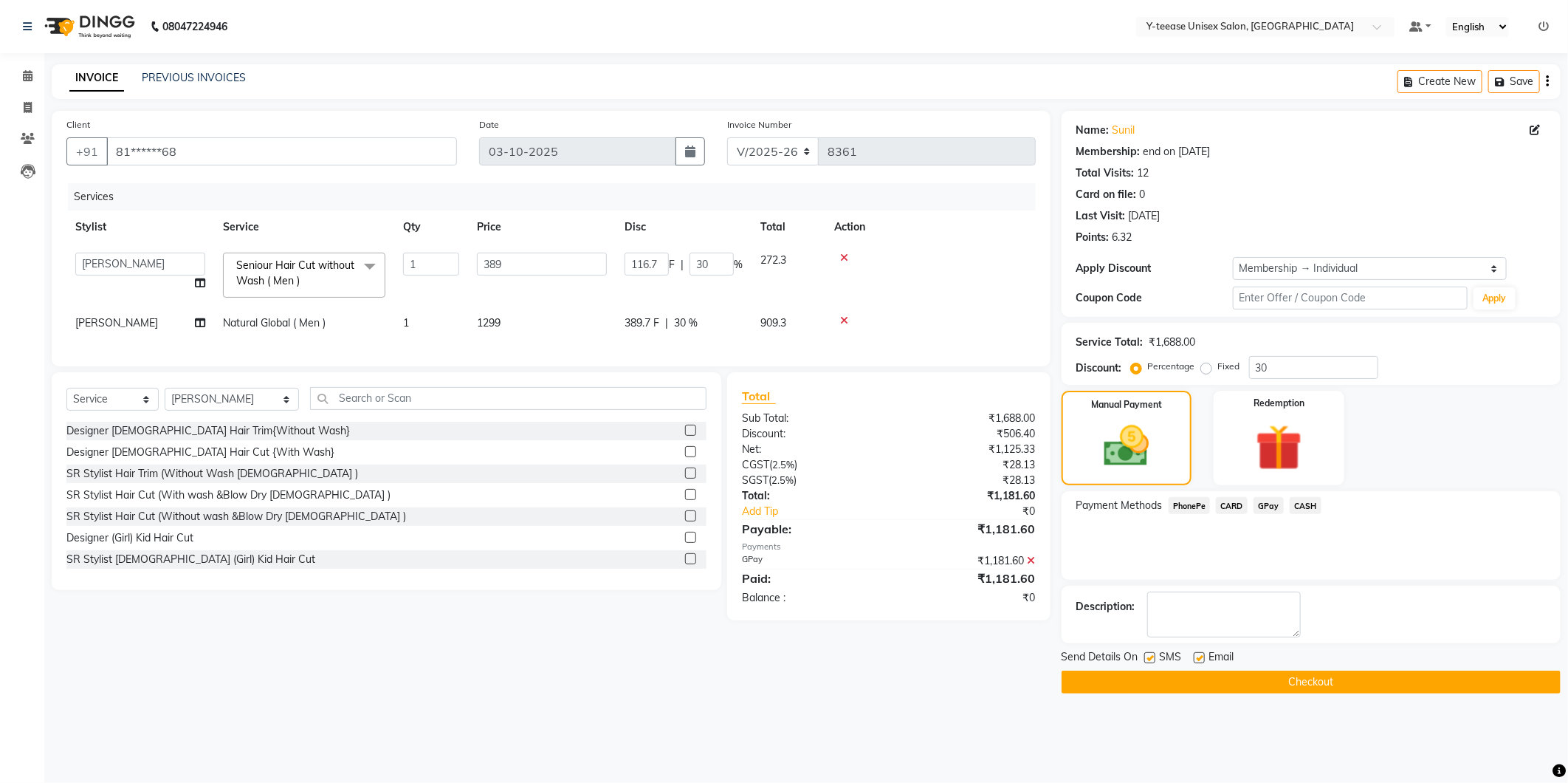
click at [1280, 685] on button "Checkout" at bounding box center [1310, 682] width 499 height 23
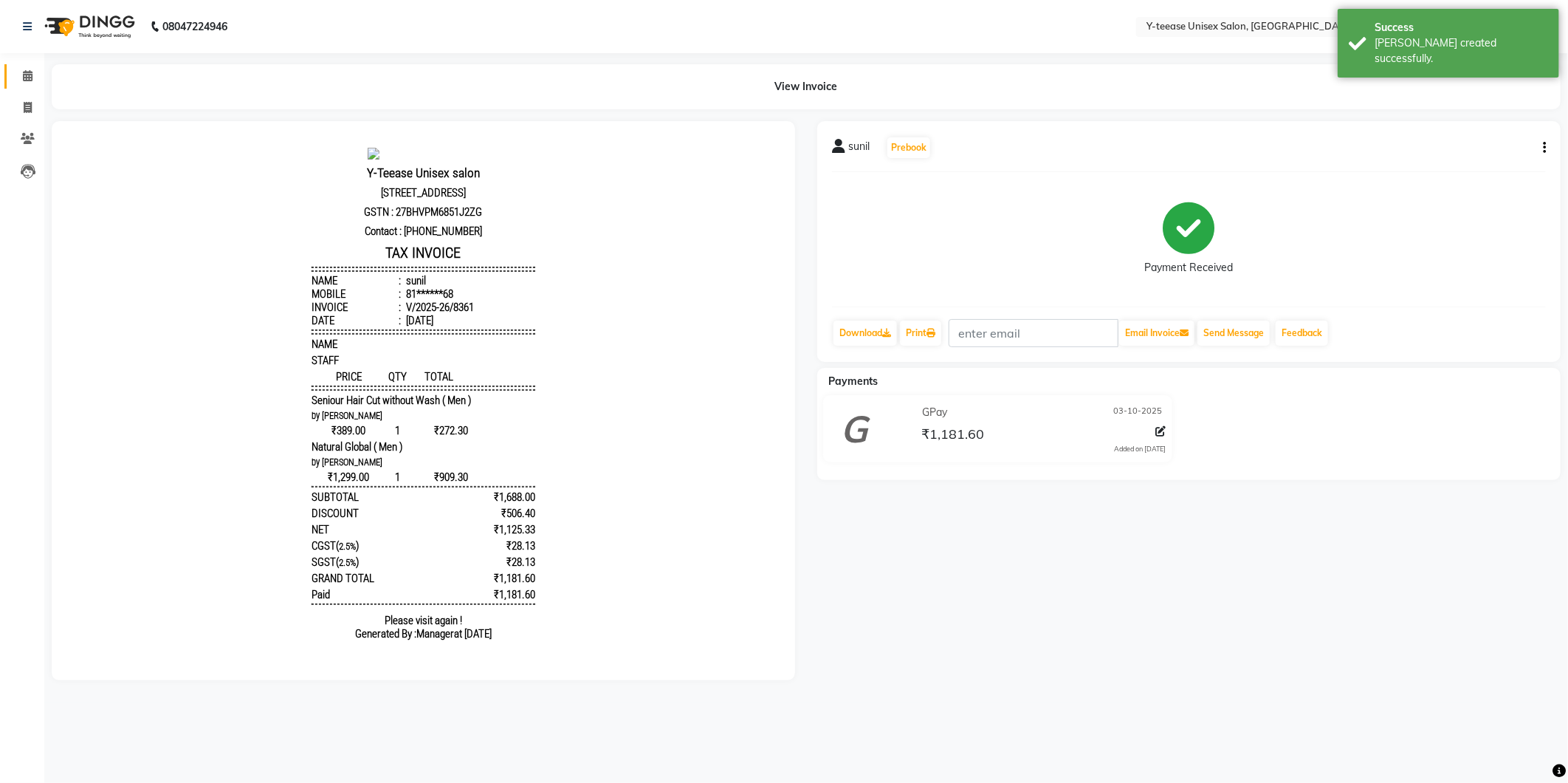
click at [35, 67] on link "Calendar" at bounding box center [22, 76] width 35 height 24
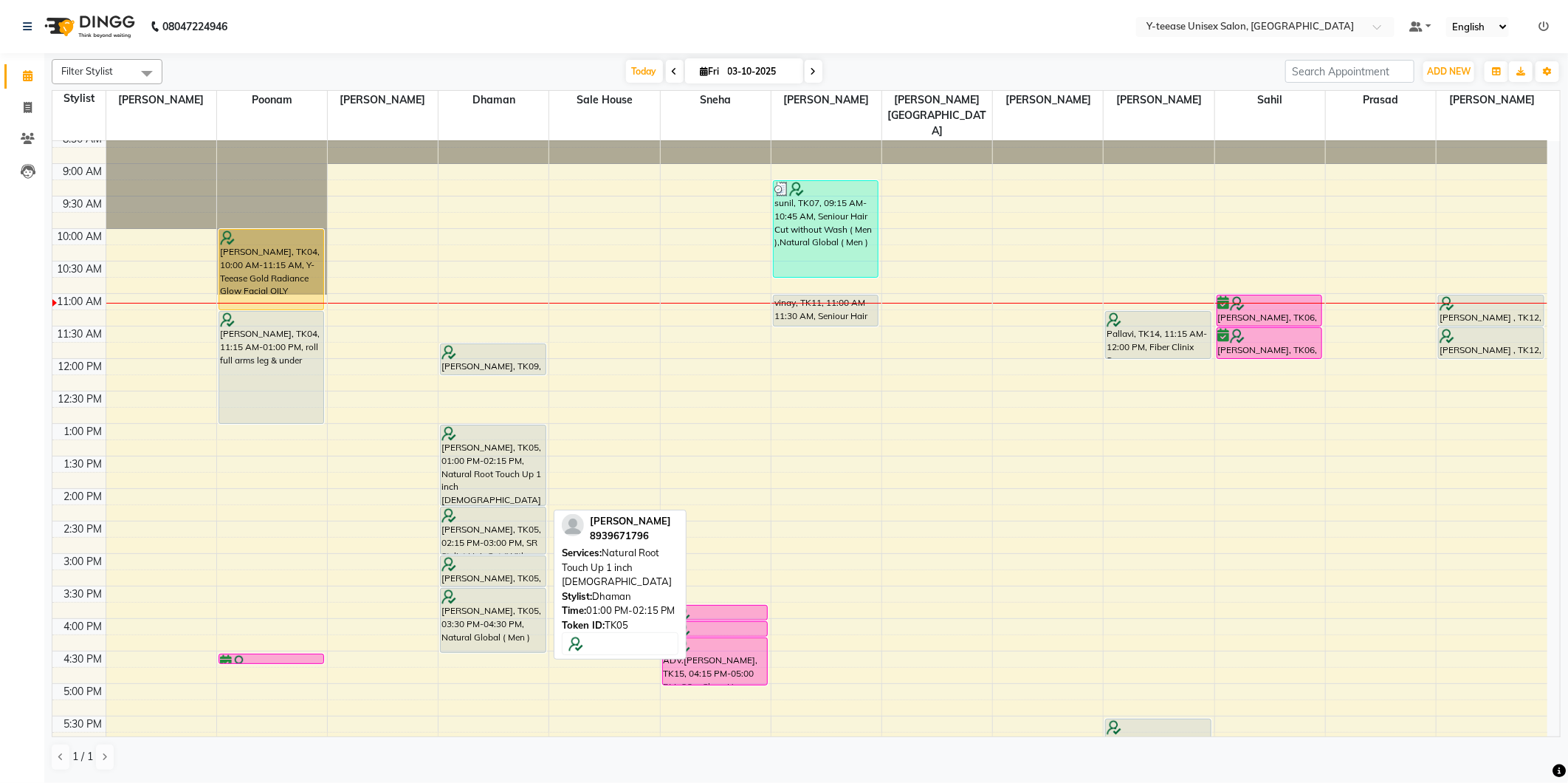
scroll to position [82, 0]
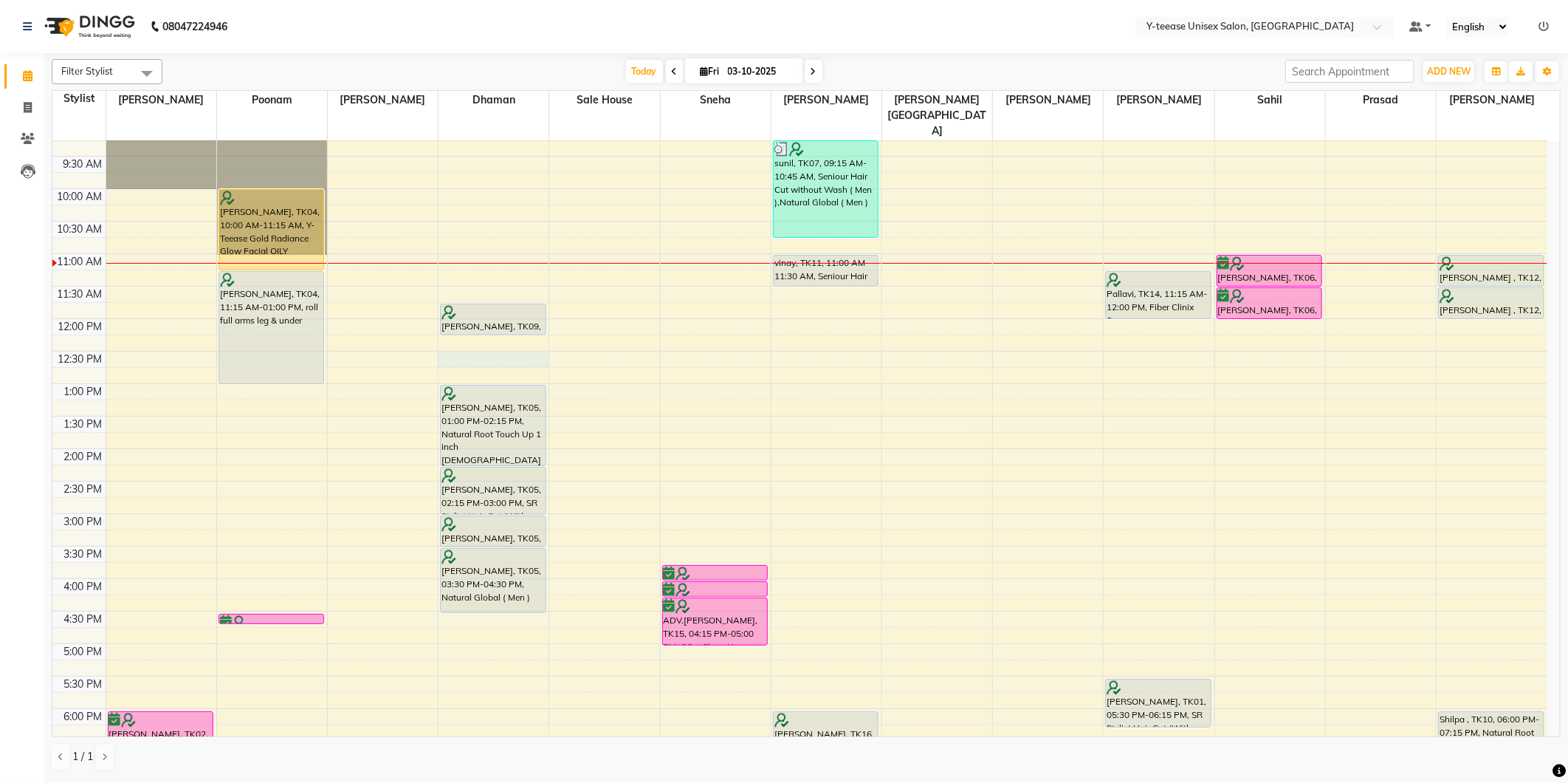
click at [491, 331] on div "8:00 AM 8:30 AM 9:00 AM 9:30 AM 10:00 AM 10:30 AM 11:00 AM 11:30 AM 12:00 PM 12…" at bounding box center [800, 546] width 1495 height 974
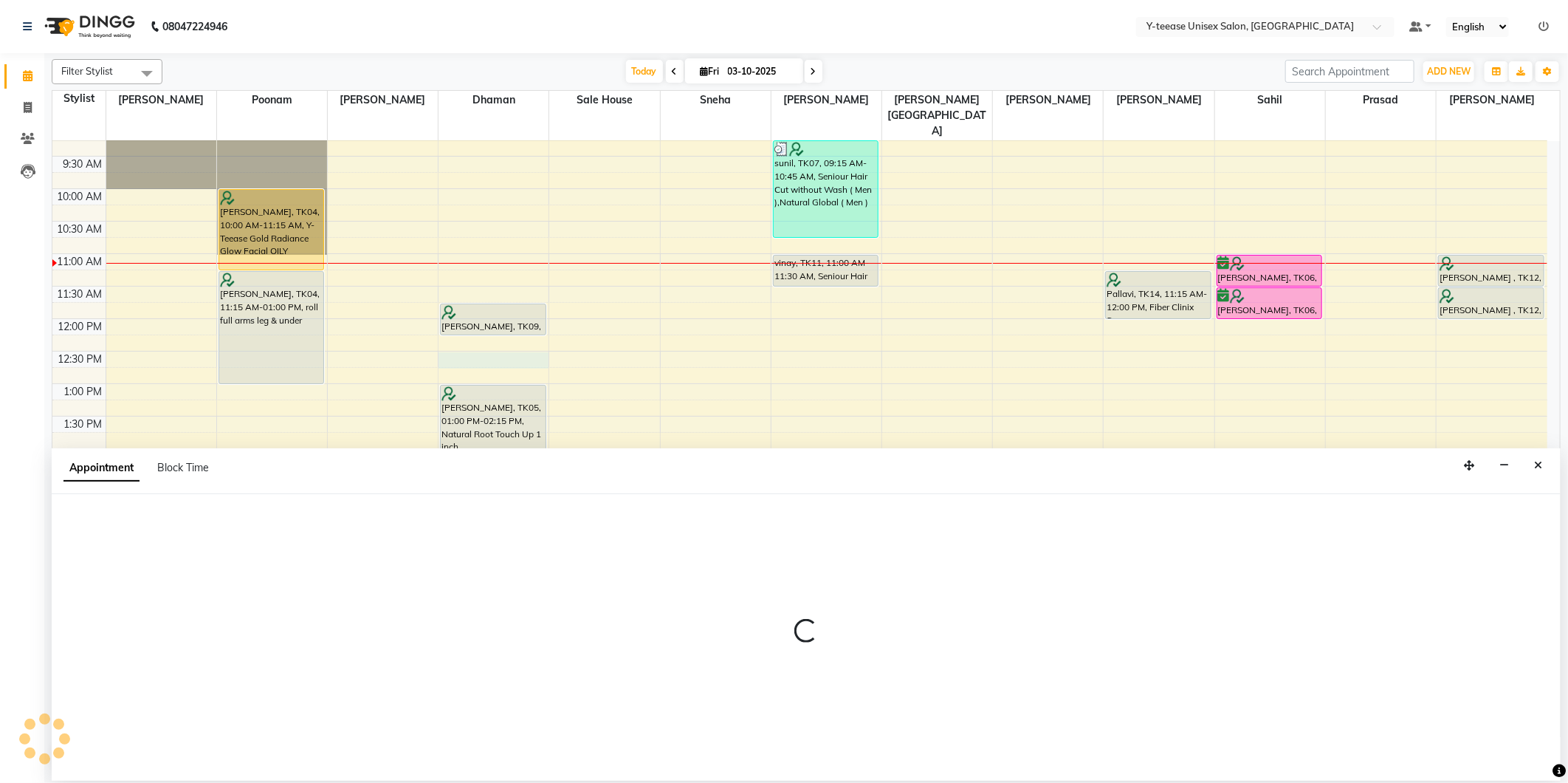
select select "656"
select select "750"
select select "tentative"
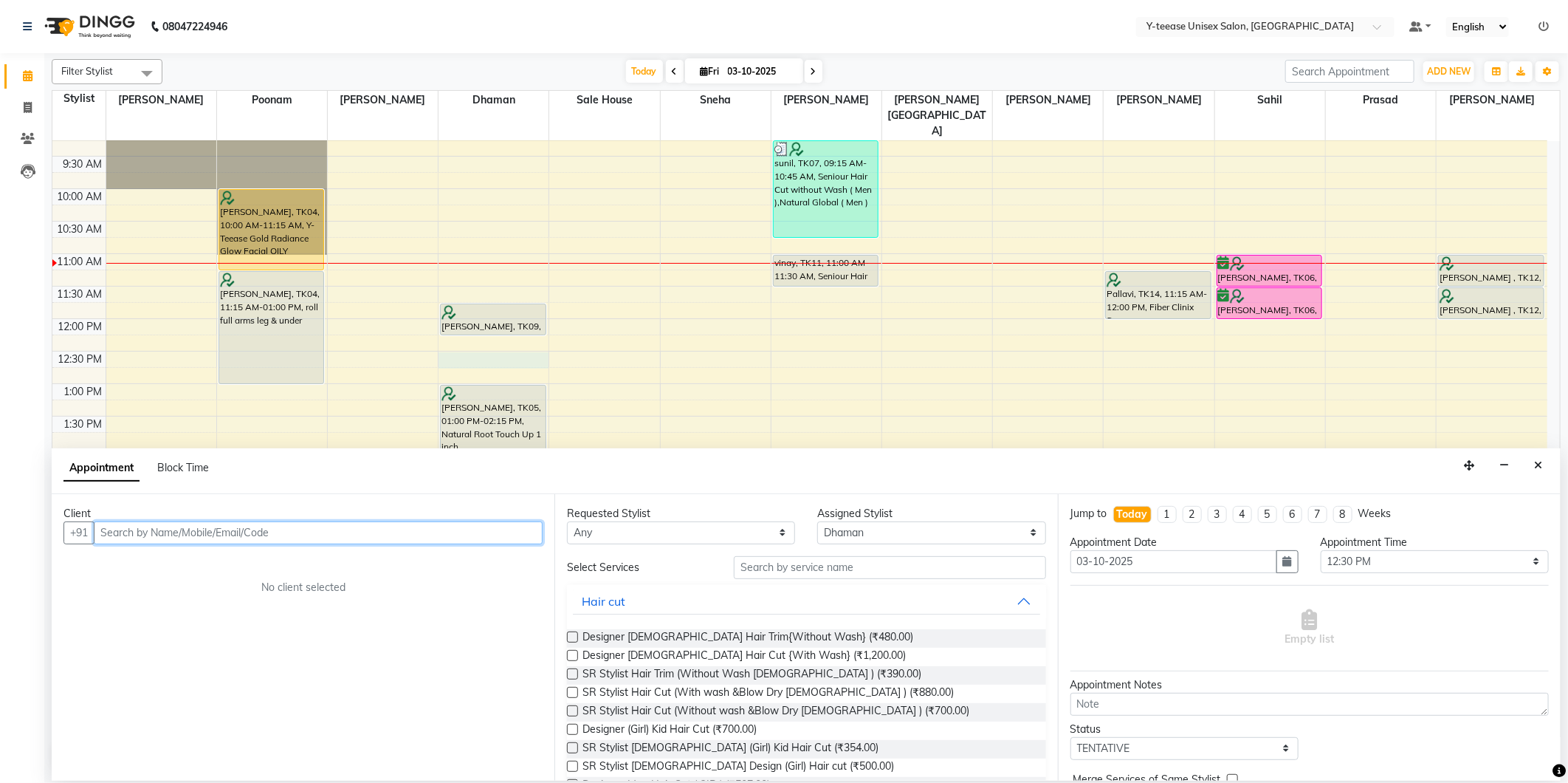
click at [350, 542] on input "text" at bounding box center [317, 532] width 449 height 23
click at [355, 537] on input "text" at bounding box center [317, 532] width 449 height 23
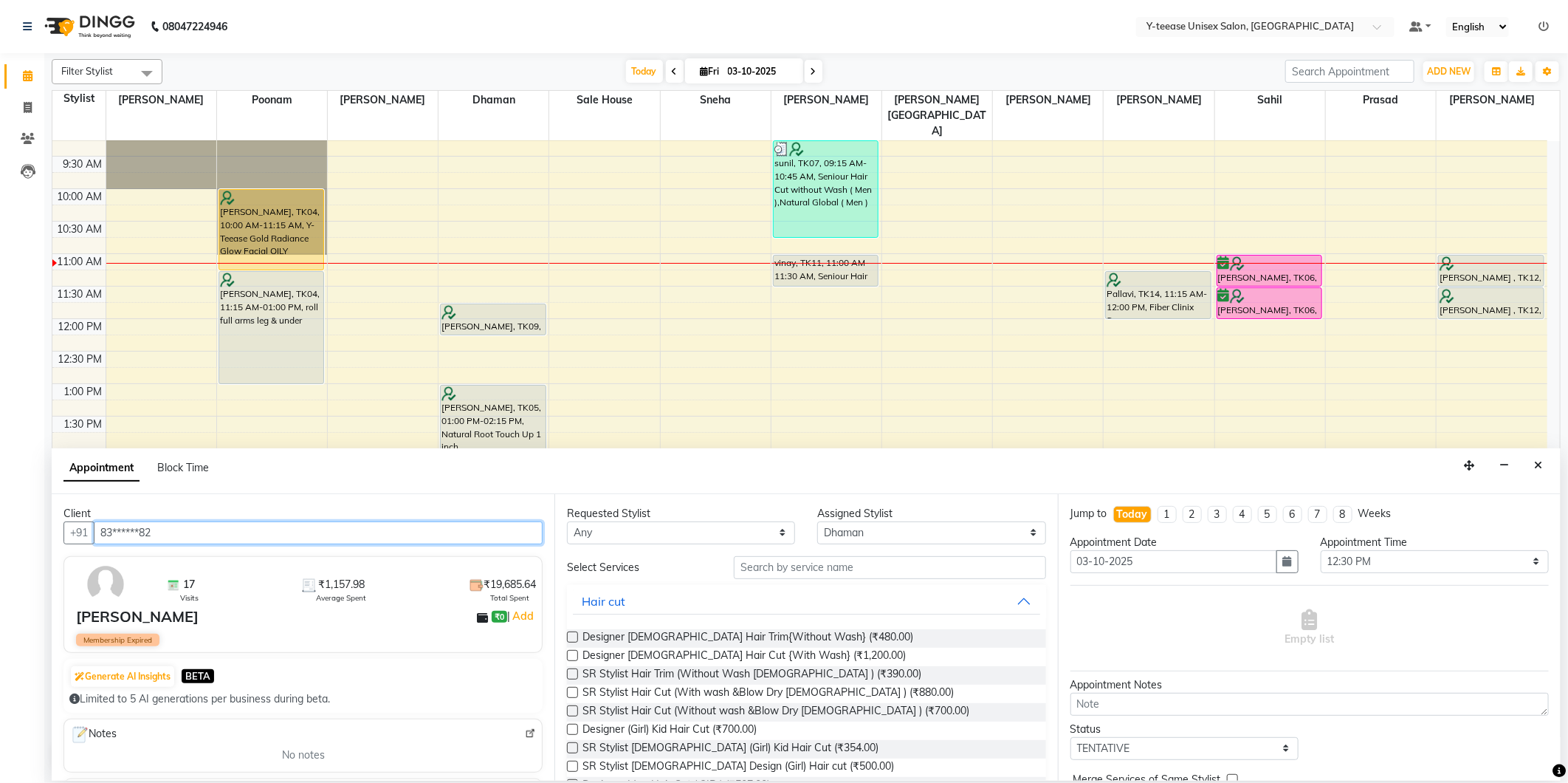
type input "83******82"
click at [869, 570] on input "text" at bounding box center [890, 567] width 311 height 23
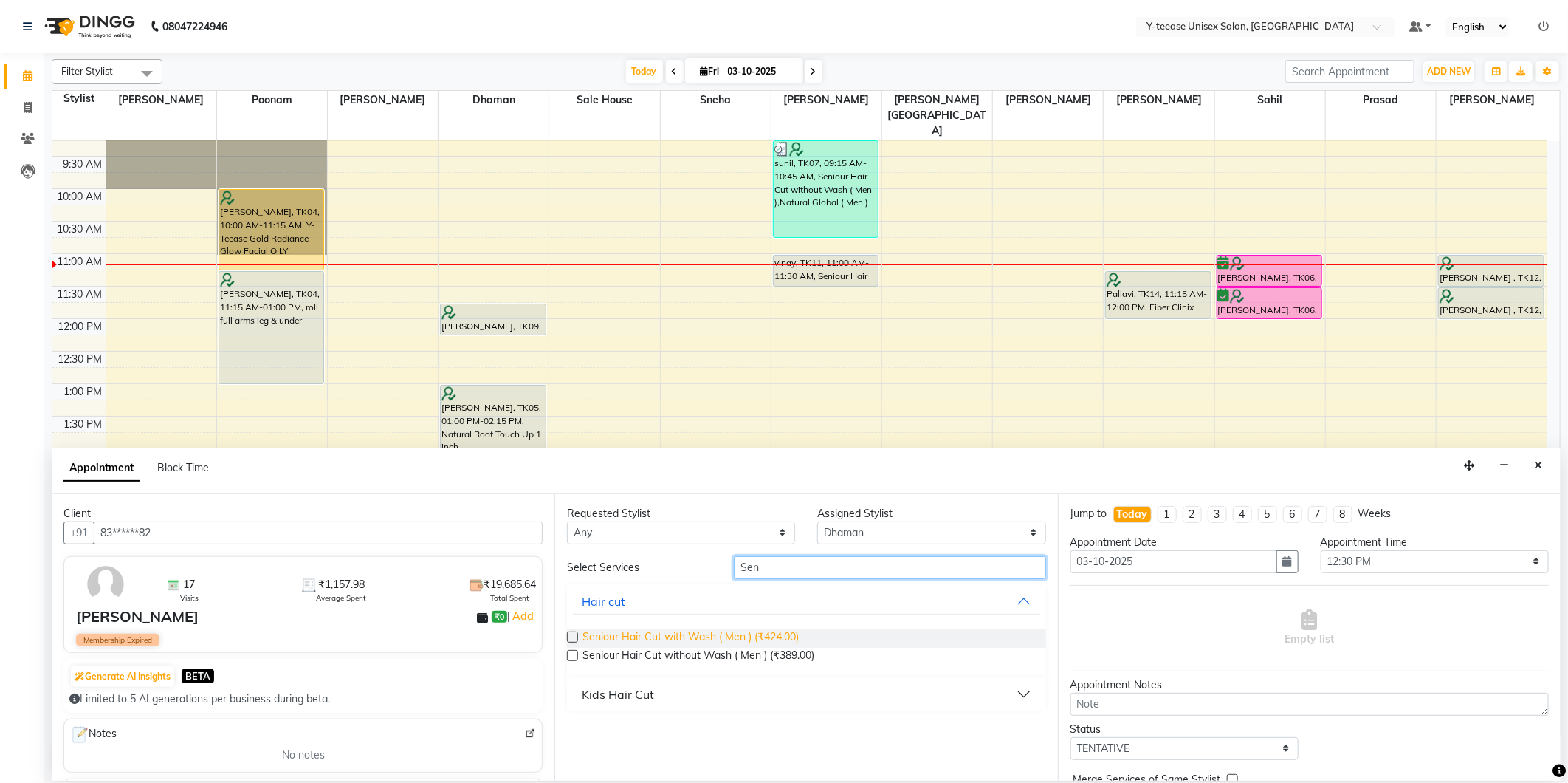
type input "Sen"
click at [748, 637] on span "Seniour Hair Cut with Wash ( Men ) (₹424.00)" at bounding box center [690, 638] width 216 height 19
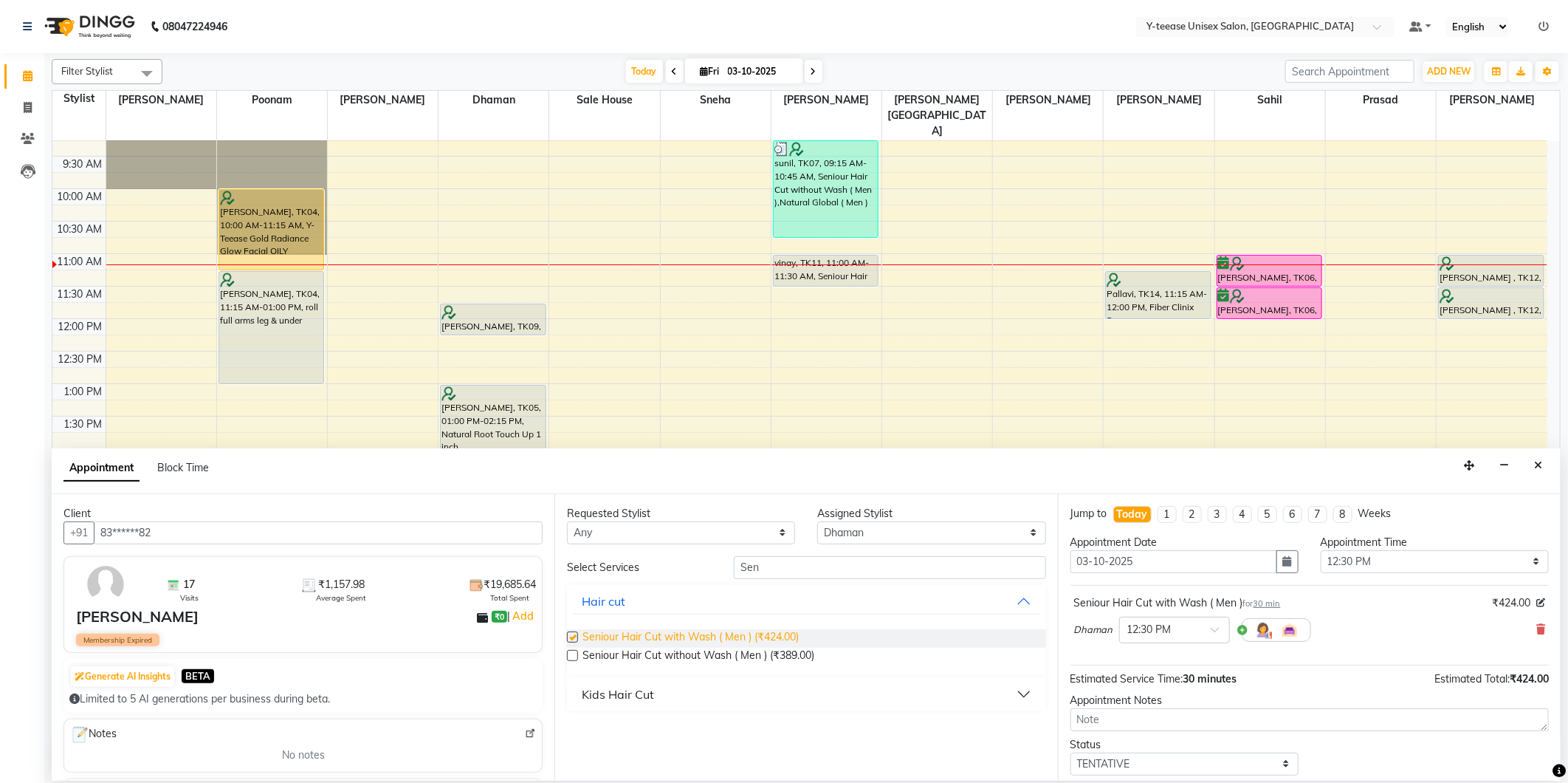
checkbox input "false"
click at [1536, 629] on icon at bounding box center [1540, 629] width 9 height 10
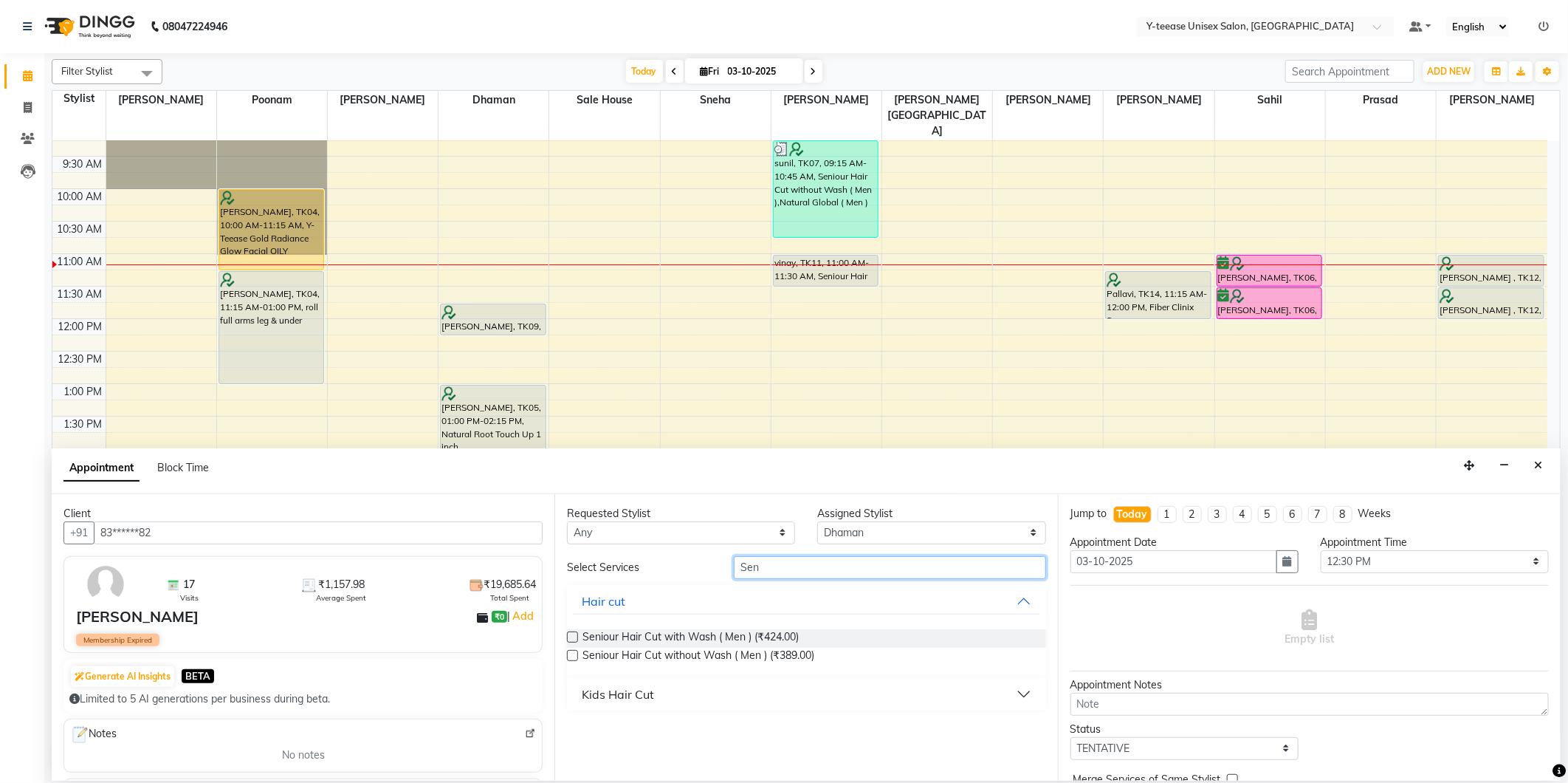
click at [779, 571] on input "Sen" at bounding box center [890, 567] width 311 height 23
click at [779, 570] on input "Sen" at bounding box center [890, 567] width 311 height 23
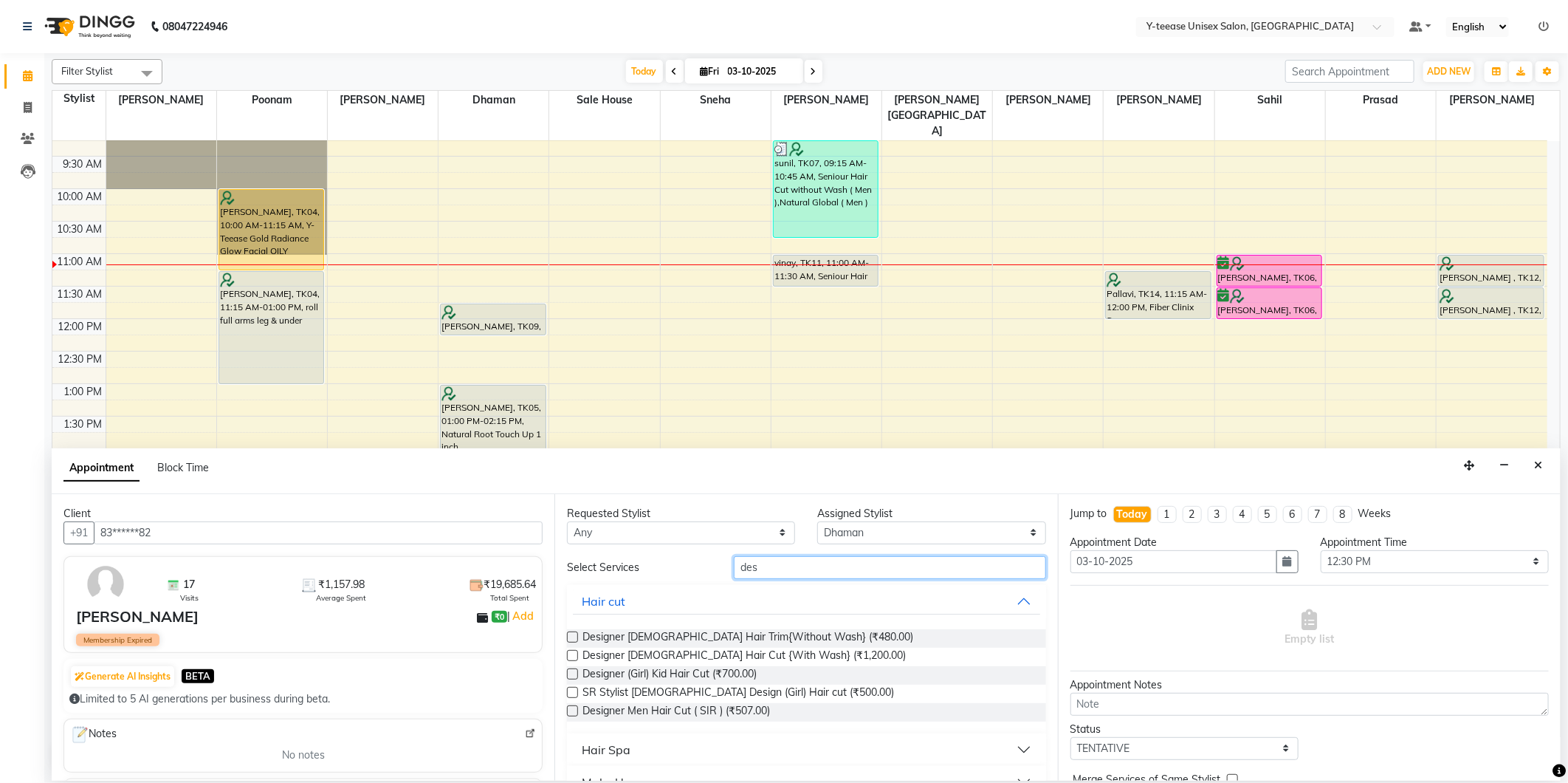
type input "des"
click at [635, 754] on button "Hair Spa" at bounding box center [806, 750] width 466 height 27
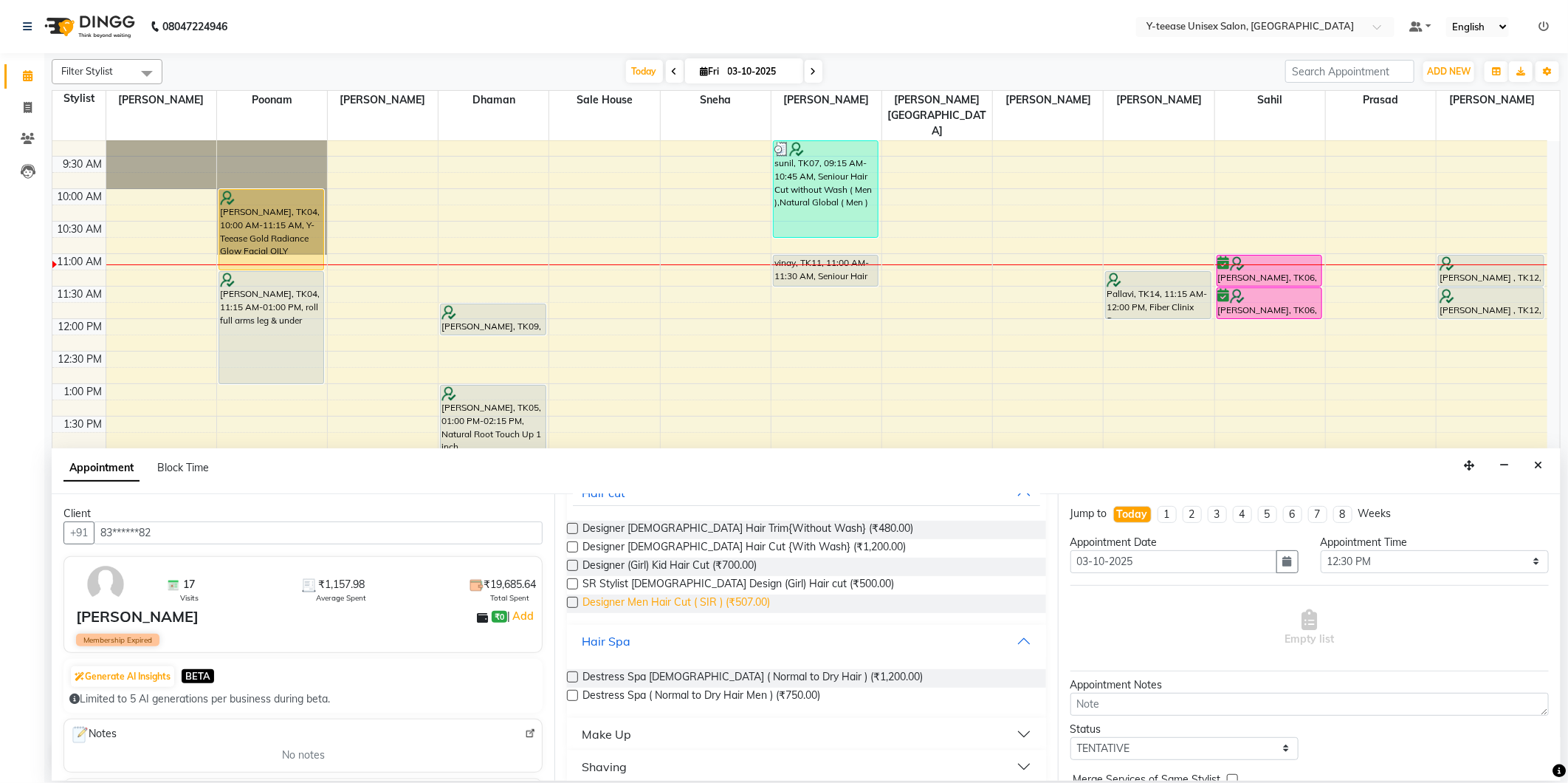
scroll to position [155, 0]
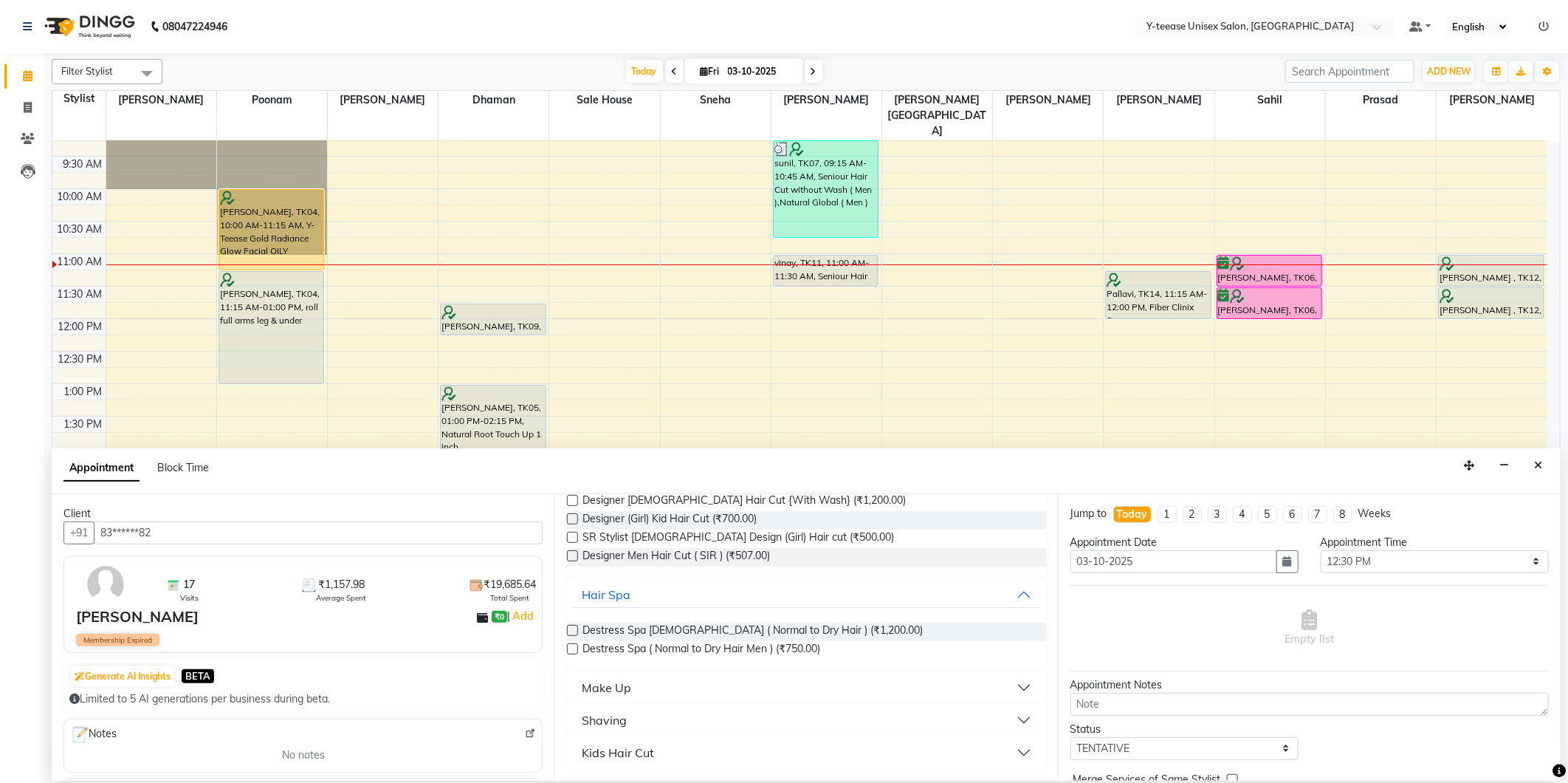
click at [632, 749] on div "Kids Hair Cut" at bounding box center [618, 752] width 72 height 18
click at [719, 559] on span "Designer Men Hair Cut ( SIR ) (₹507.00)" at bounding box center [676, 557] width 188 height 19
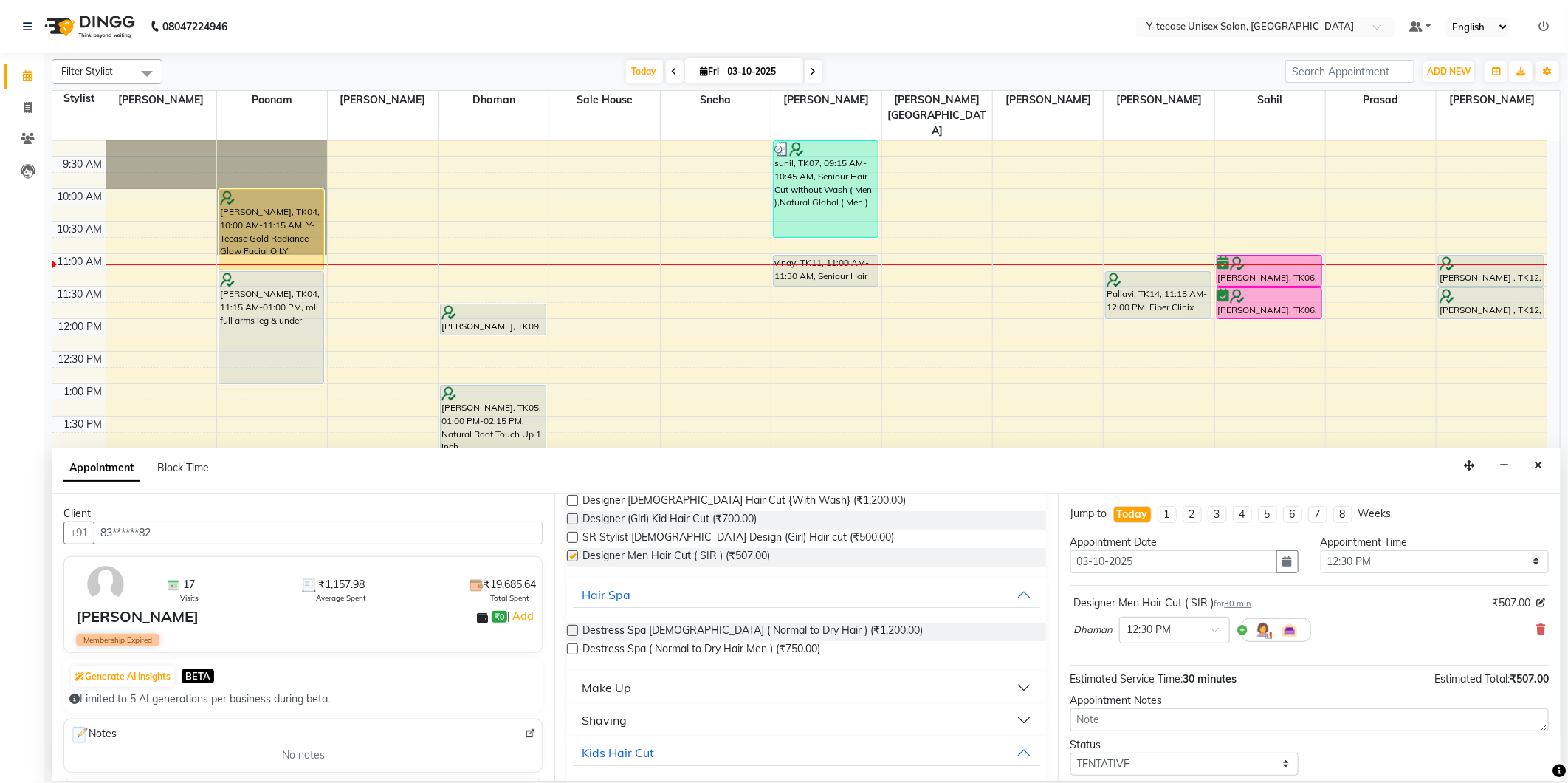
checkbox input "false"
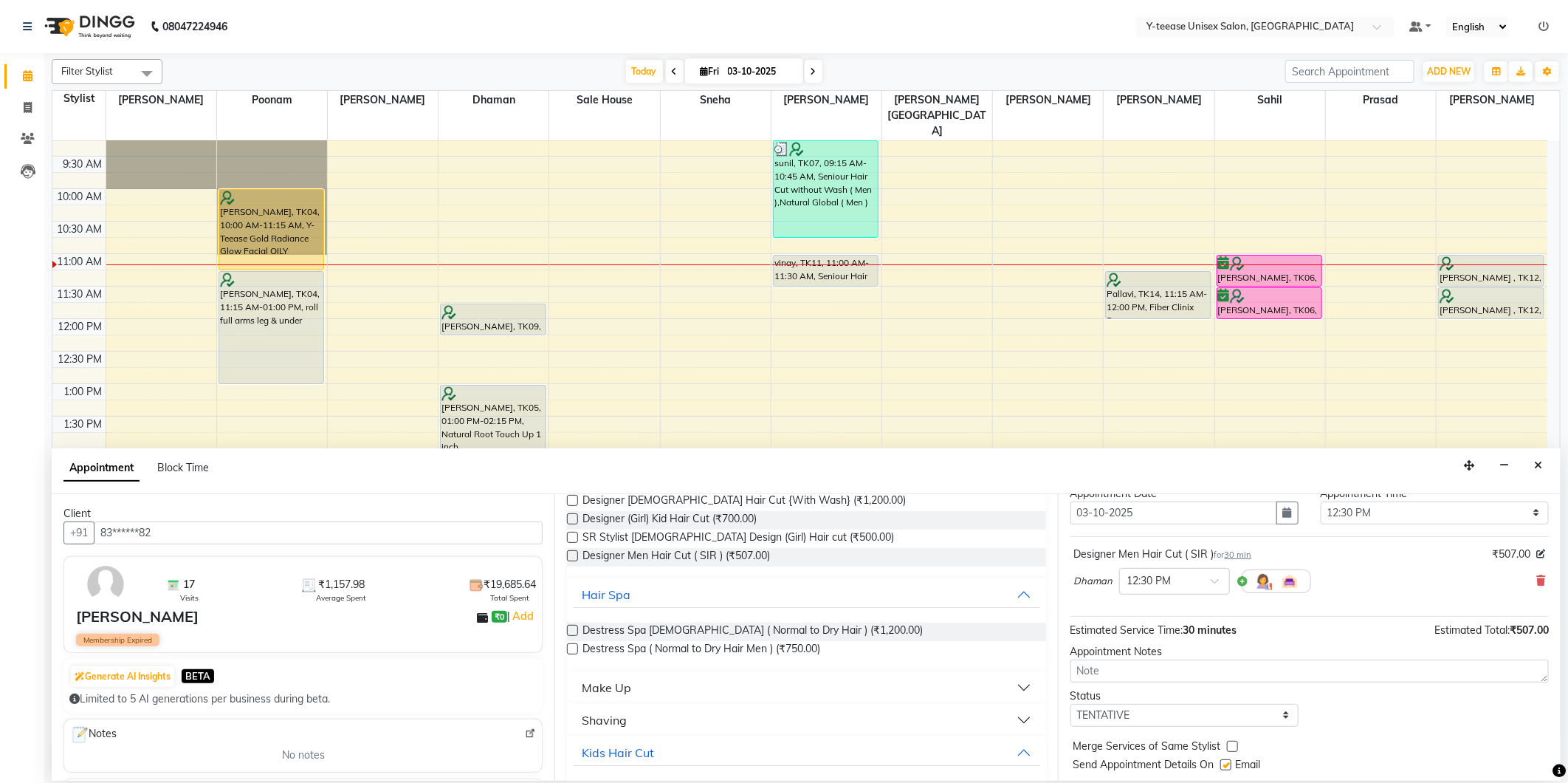
scroll to position [88, 0]
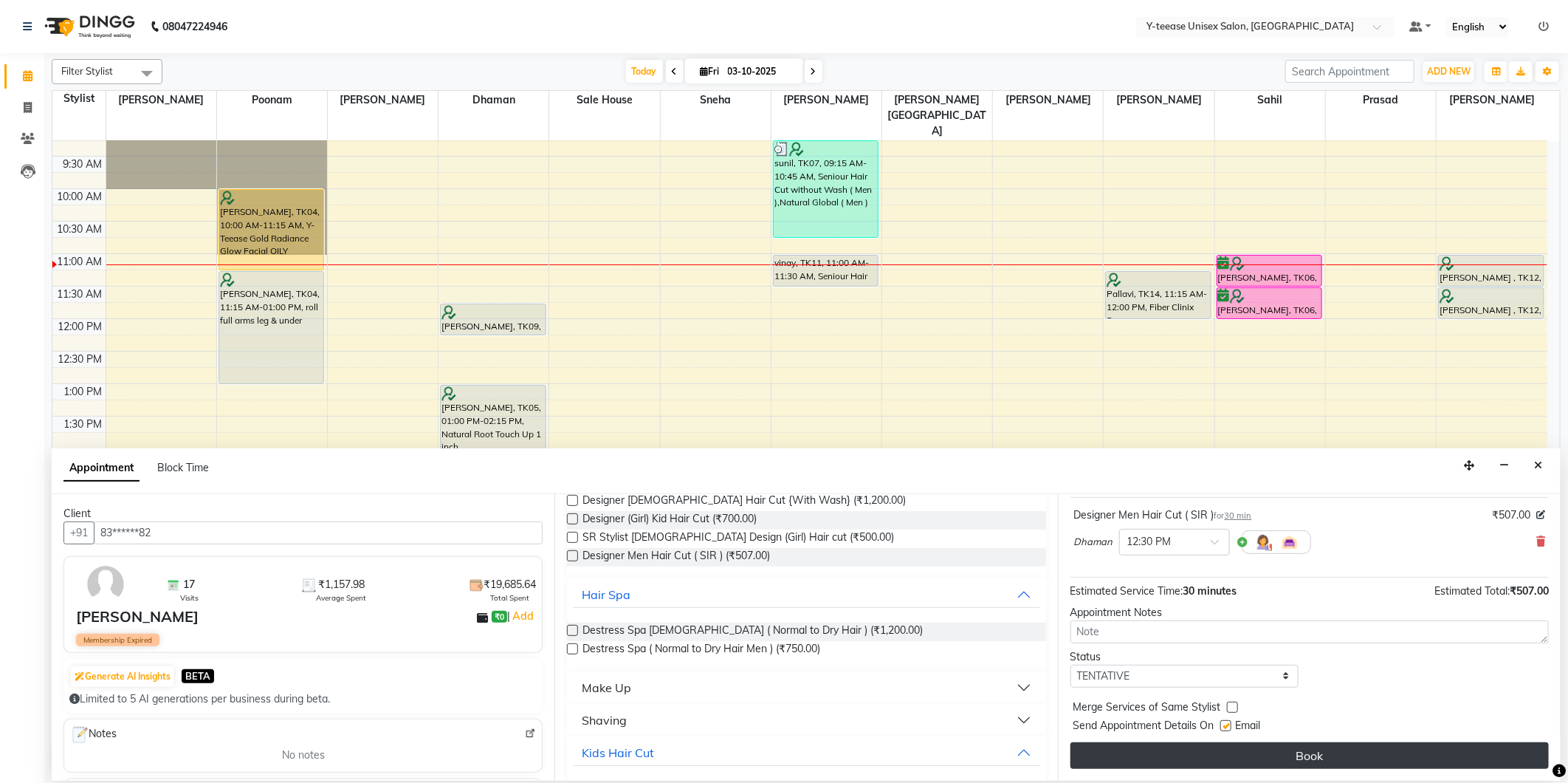
click at [1234, 746] on button "Book" at bounding box center [1310, 756] width 478 height 27
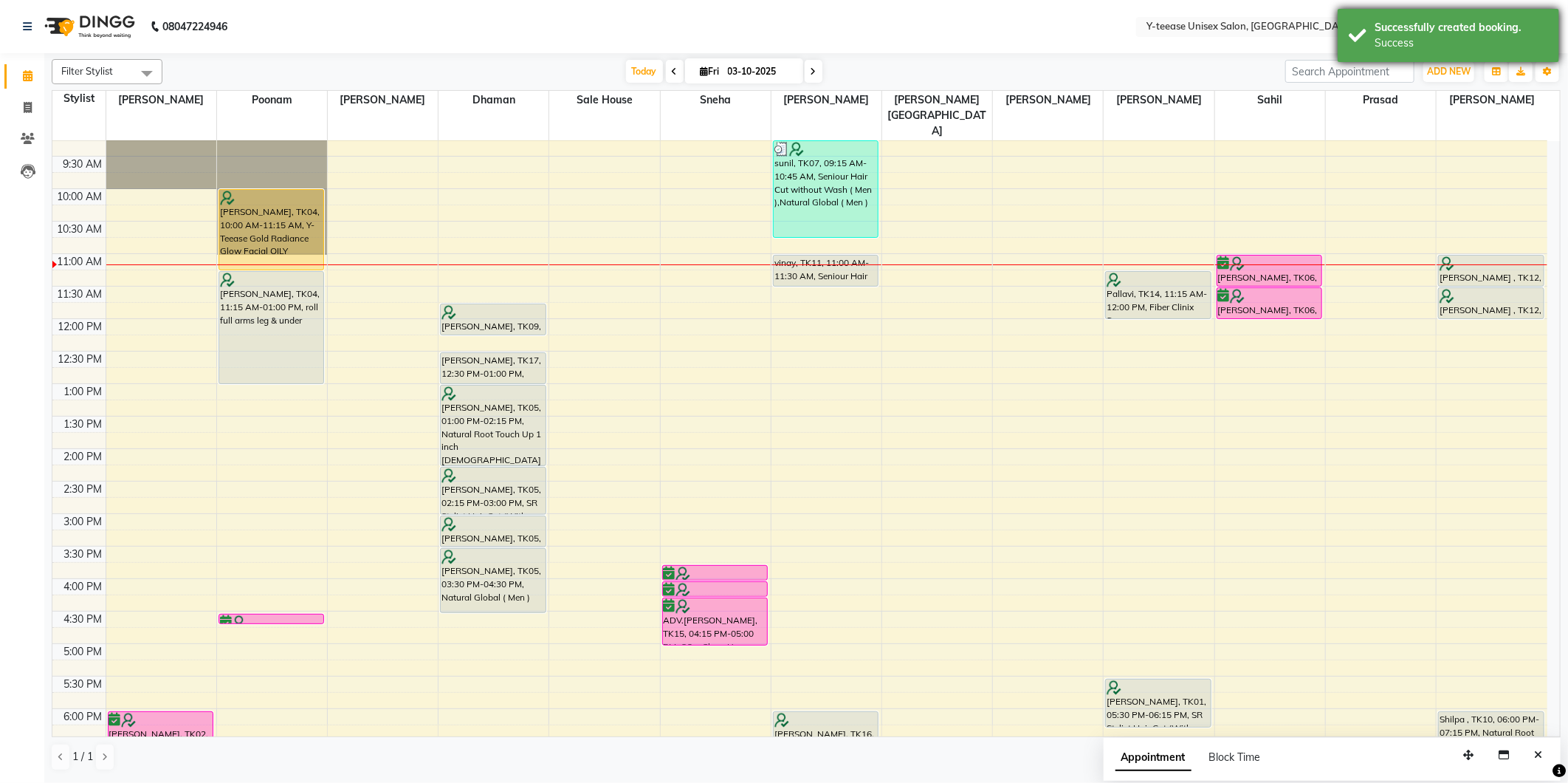
click at [1463, 39] on div "Success" at bounding box center [1461, 43] width 173 height 15
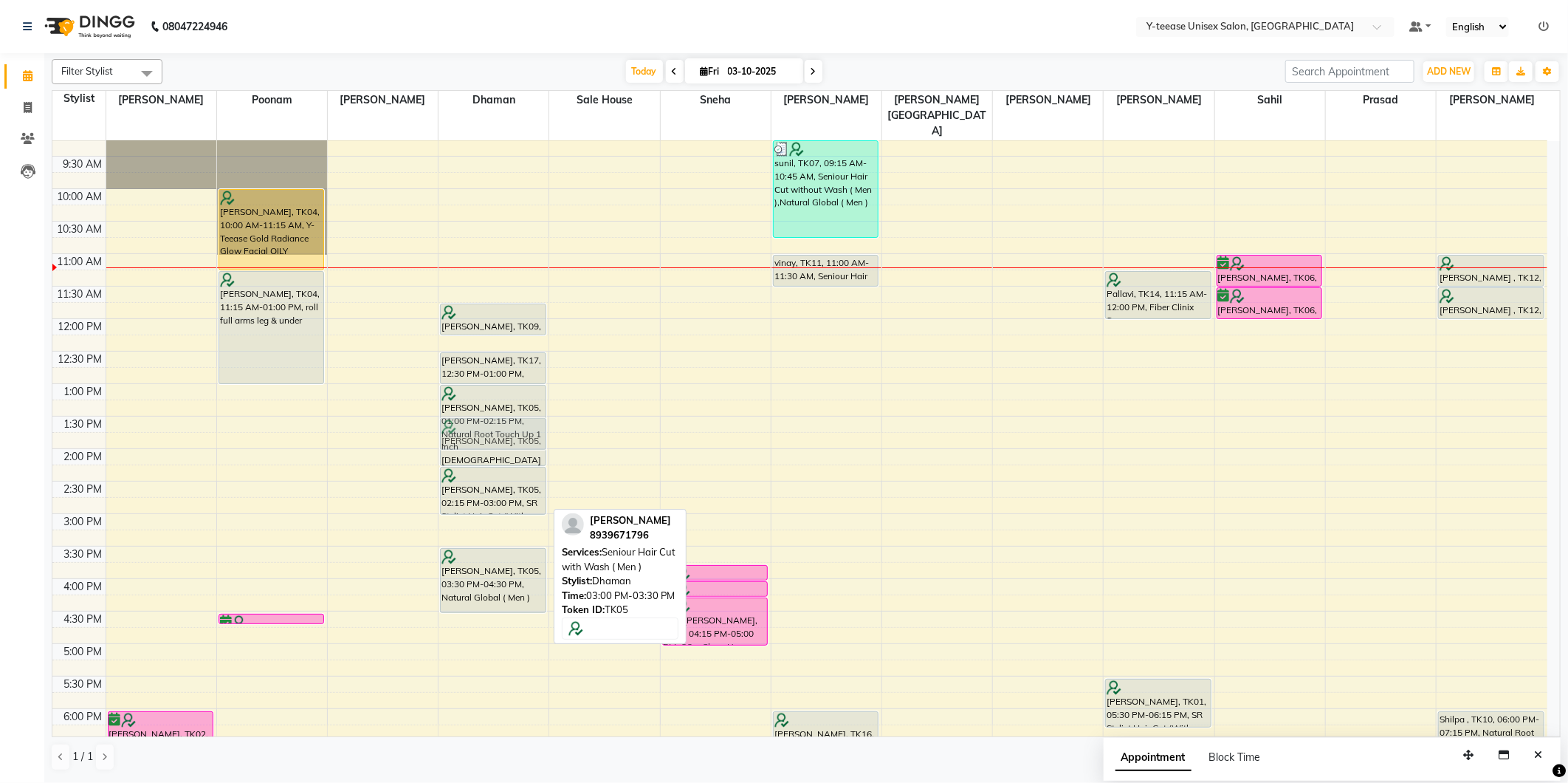
drag, startPoint x: 490, startPoint y: 499, endPoint x: 484, endPoint y: 399, distance: 100.2
click at [484, 399] on div "Shaunik, TK09, 11:45 AM-12:15 PM, Designer Men Hair Cut ( SIR ) mayur, TK17, 12…" at bounding box center [493, 546] width 110 height 974
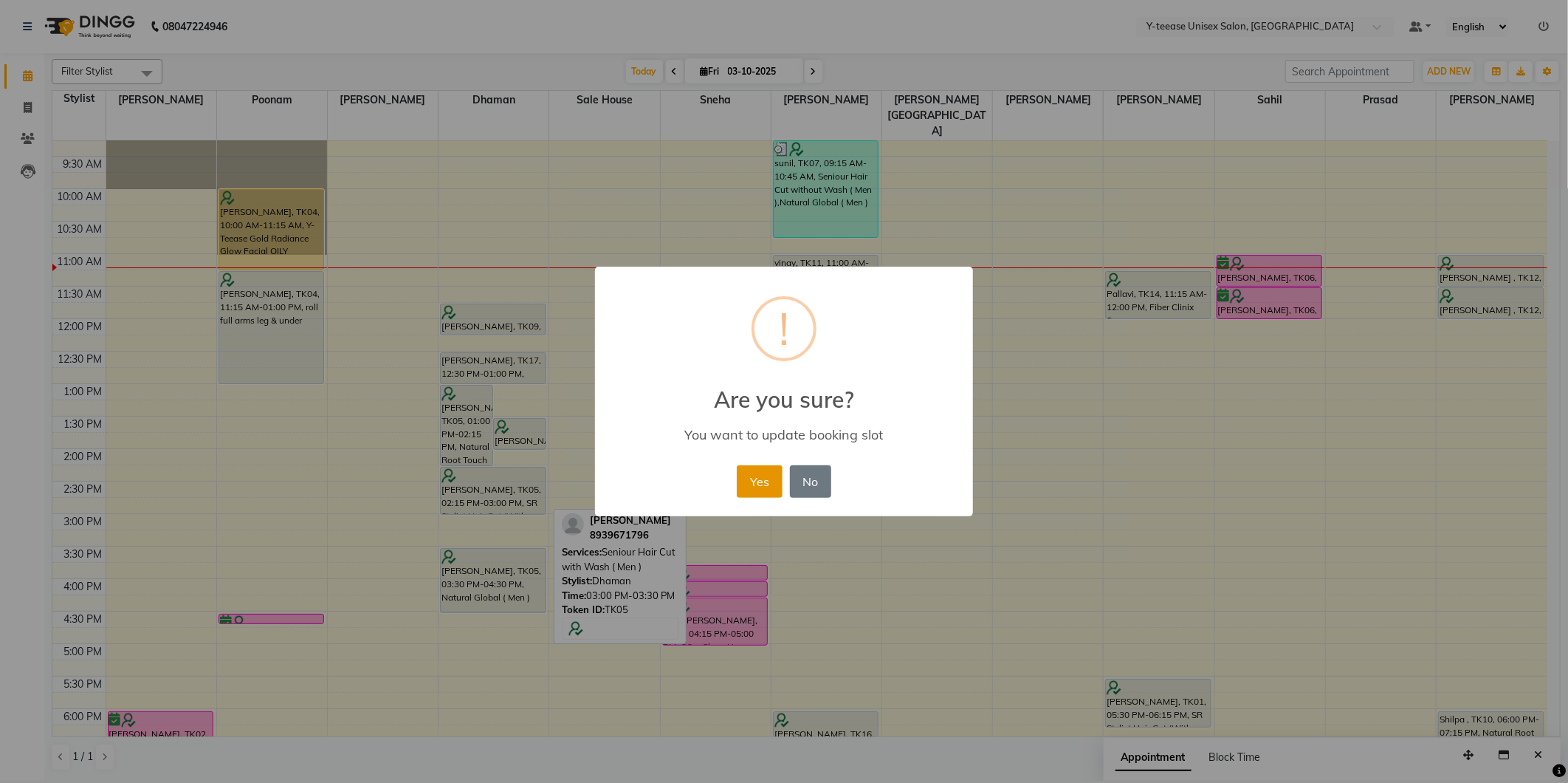
click at [770, 478] on button "Yes" at bounding box center [759, 482] width 45 height 33
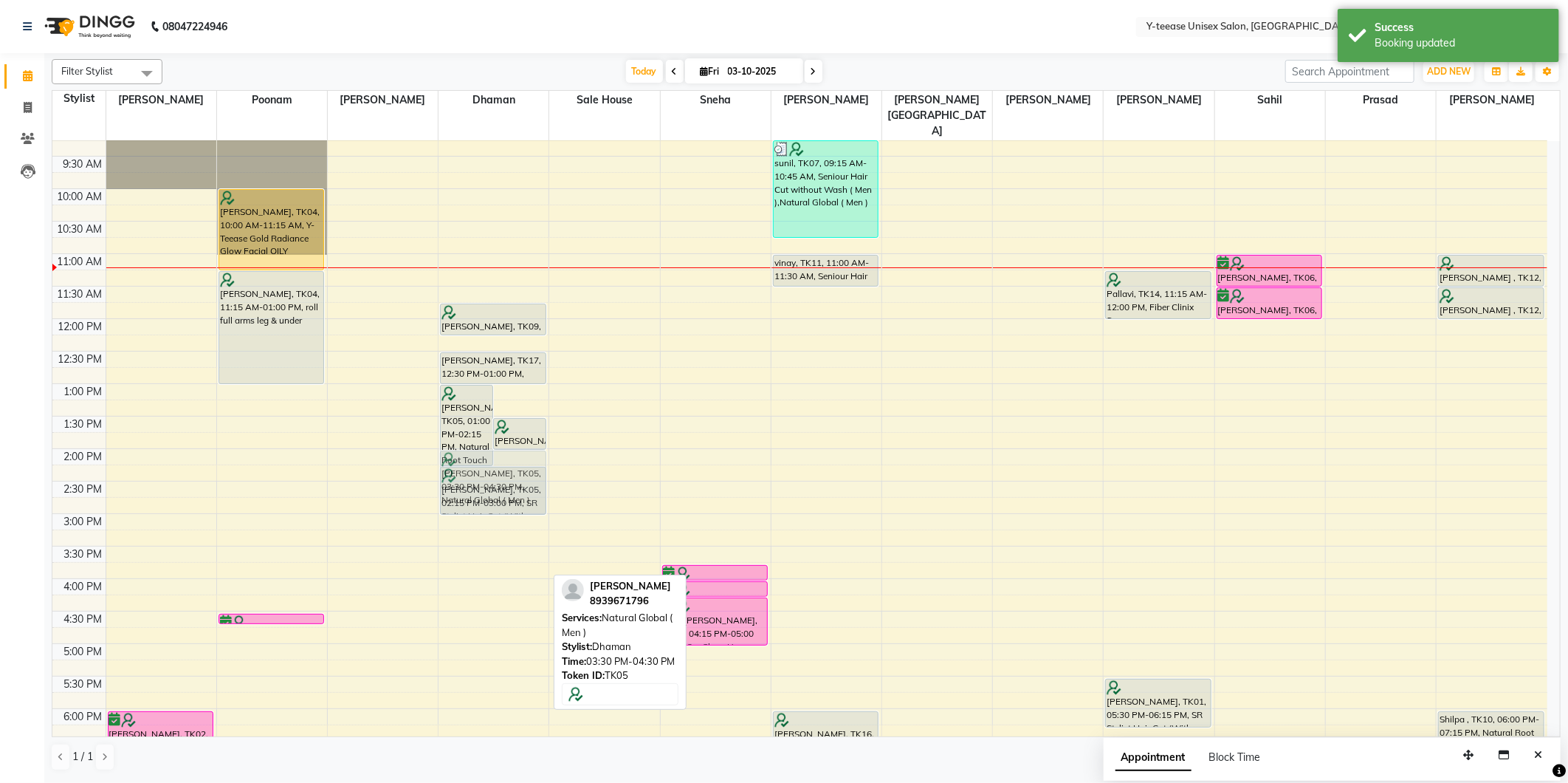
drag, startPoint x: 500, startPoint y: 563, endPoint x: 518, endPoint y: 467, distance: 97.7
click at [518, 467] on div "Arshi Babbar, TK05, 01:00 PM-02:15 PM, Natural Root Touch Up 1 inch Female Arsh…" at bounding box center [493, 546] width 110 height 974
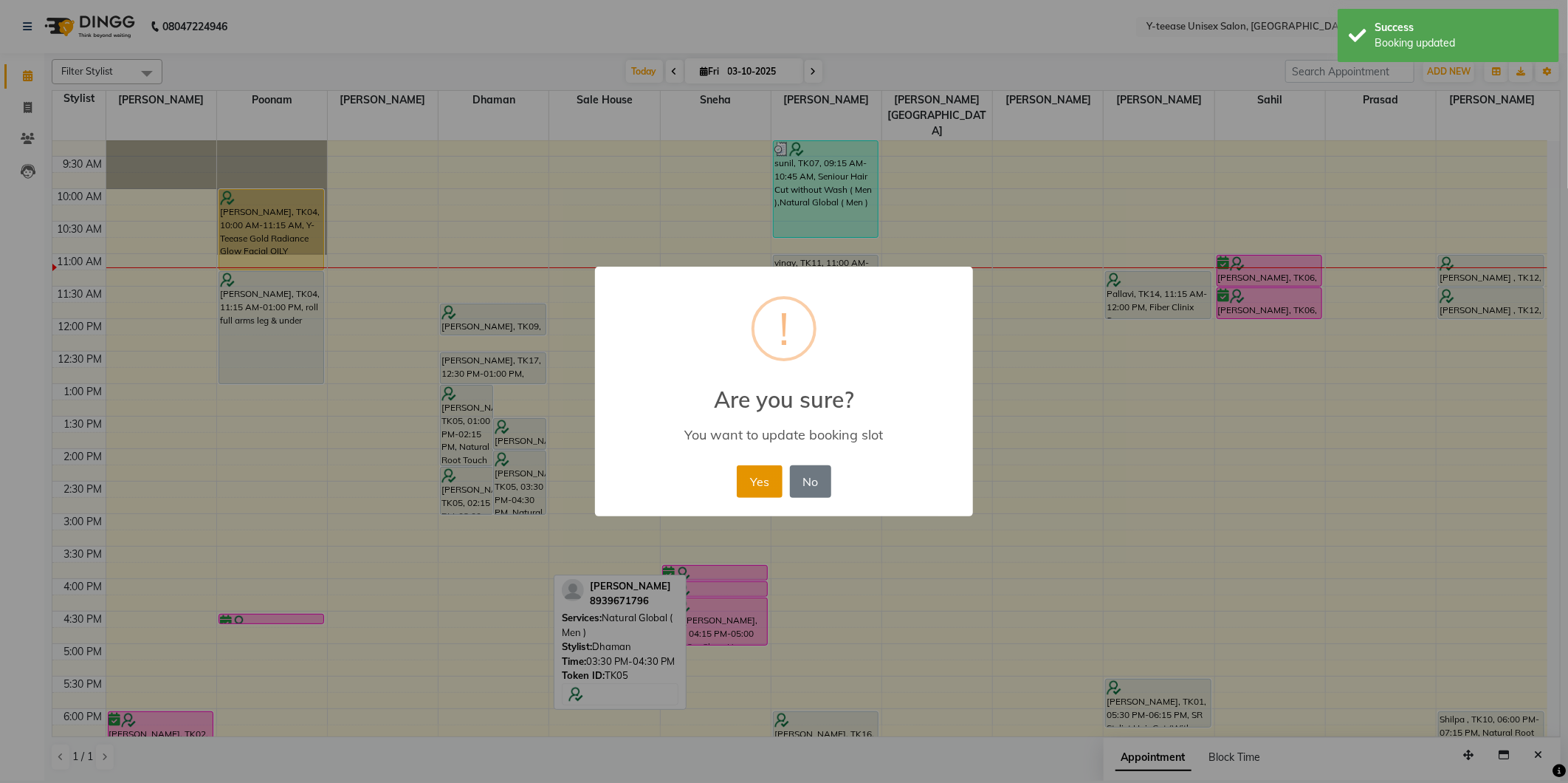
click at [765, 484] on button "Yes" at bounding box center [759, 482] width 45 height 33
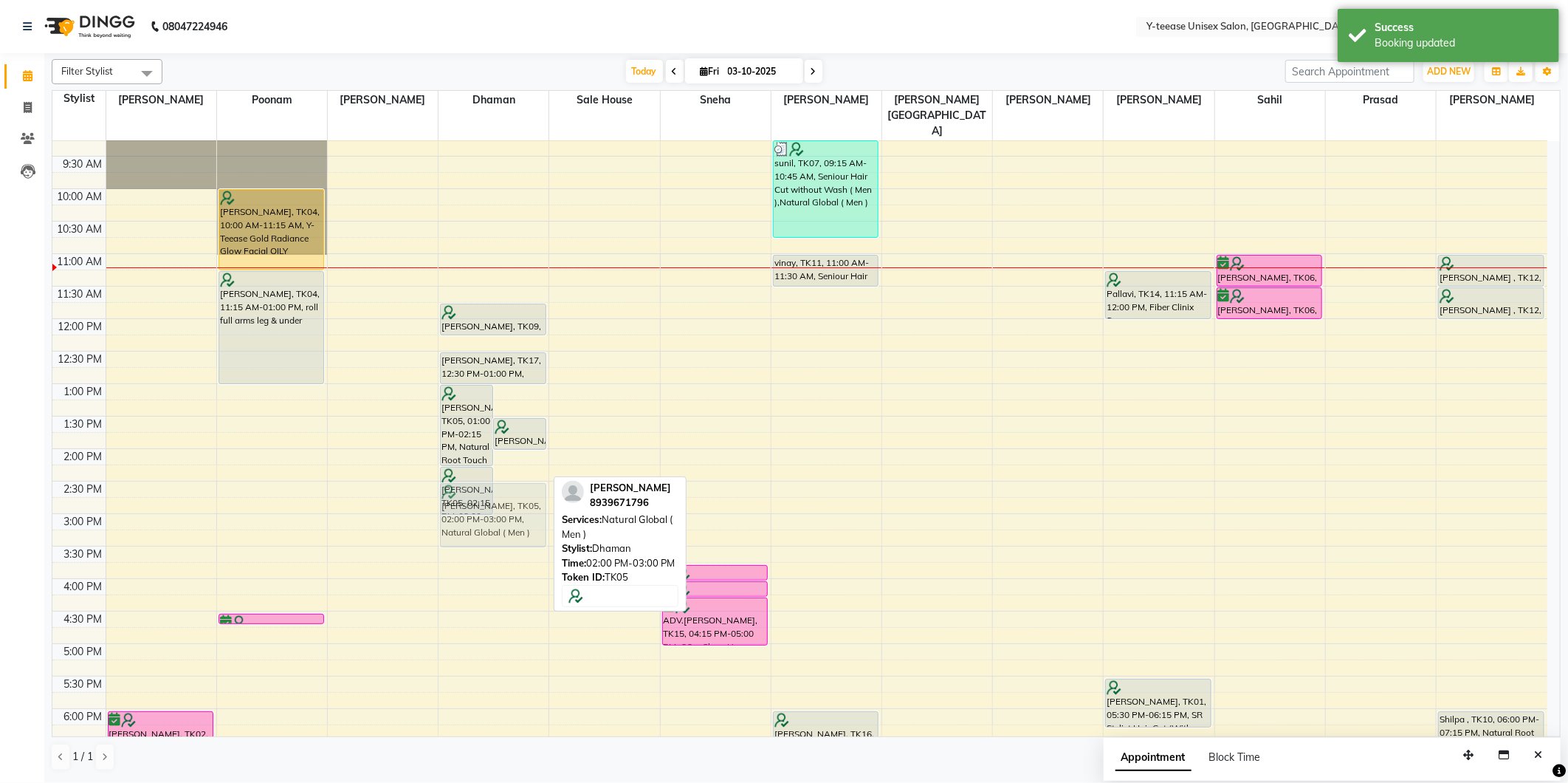
drag, startPoint x: 523, startPoint y: 445, endPoint x: 524, endPoint y: 480, distance: 35.0
click at [524, 480] on div "Arshi Babbar, TK05, 01:00 PM-02:15 PM, Natural Root Touch Up 1 inch Female Arsh…" at bounding box center [493, 546] width 110 height 974
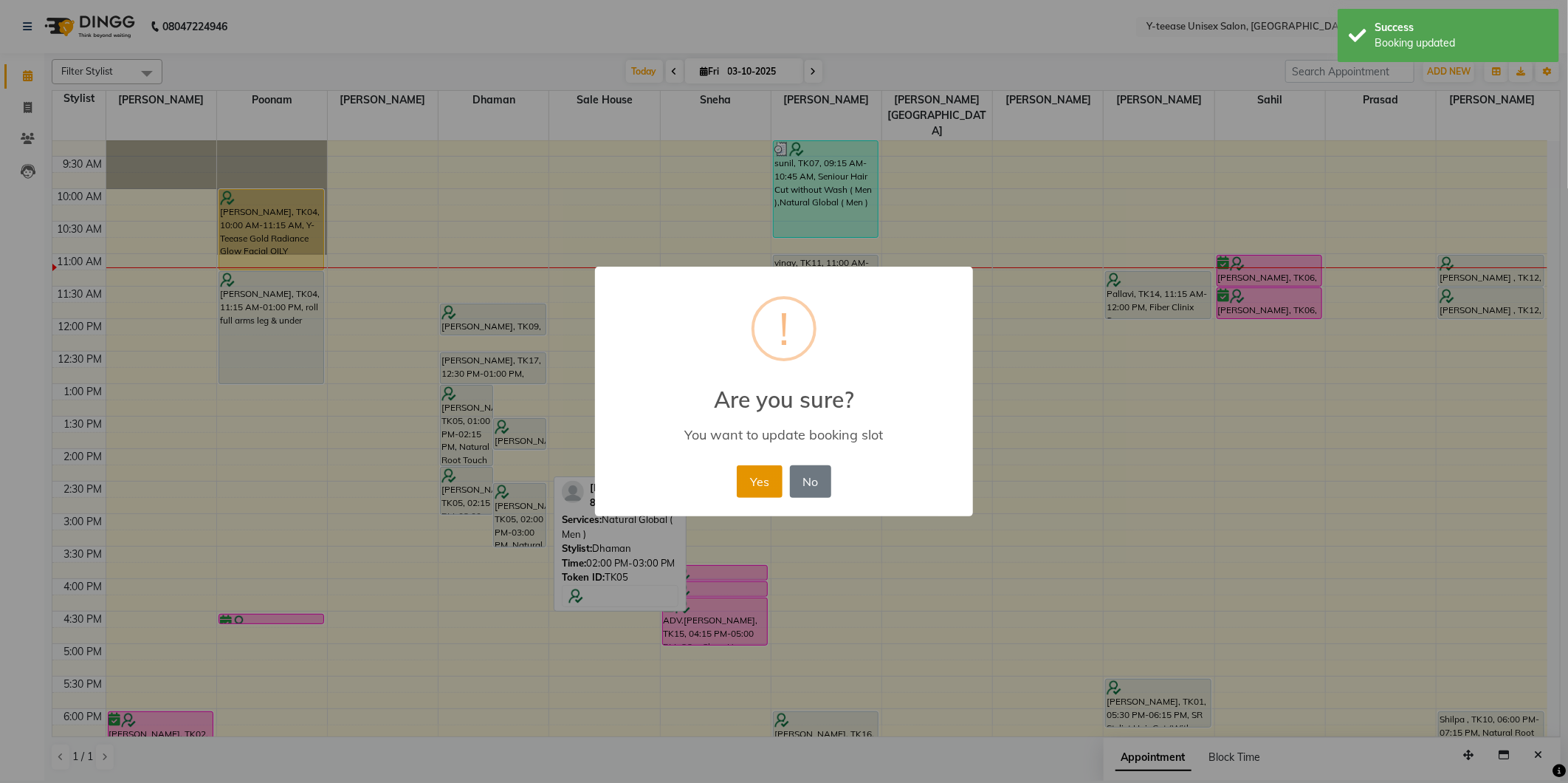
click at [746, 480] on button "Yes" at bounding box center [759, 482] width 45 height 33
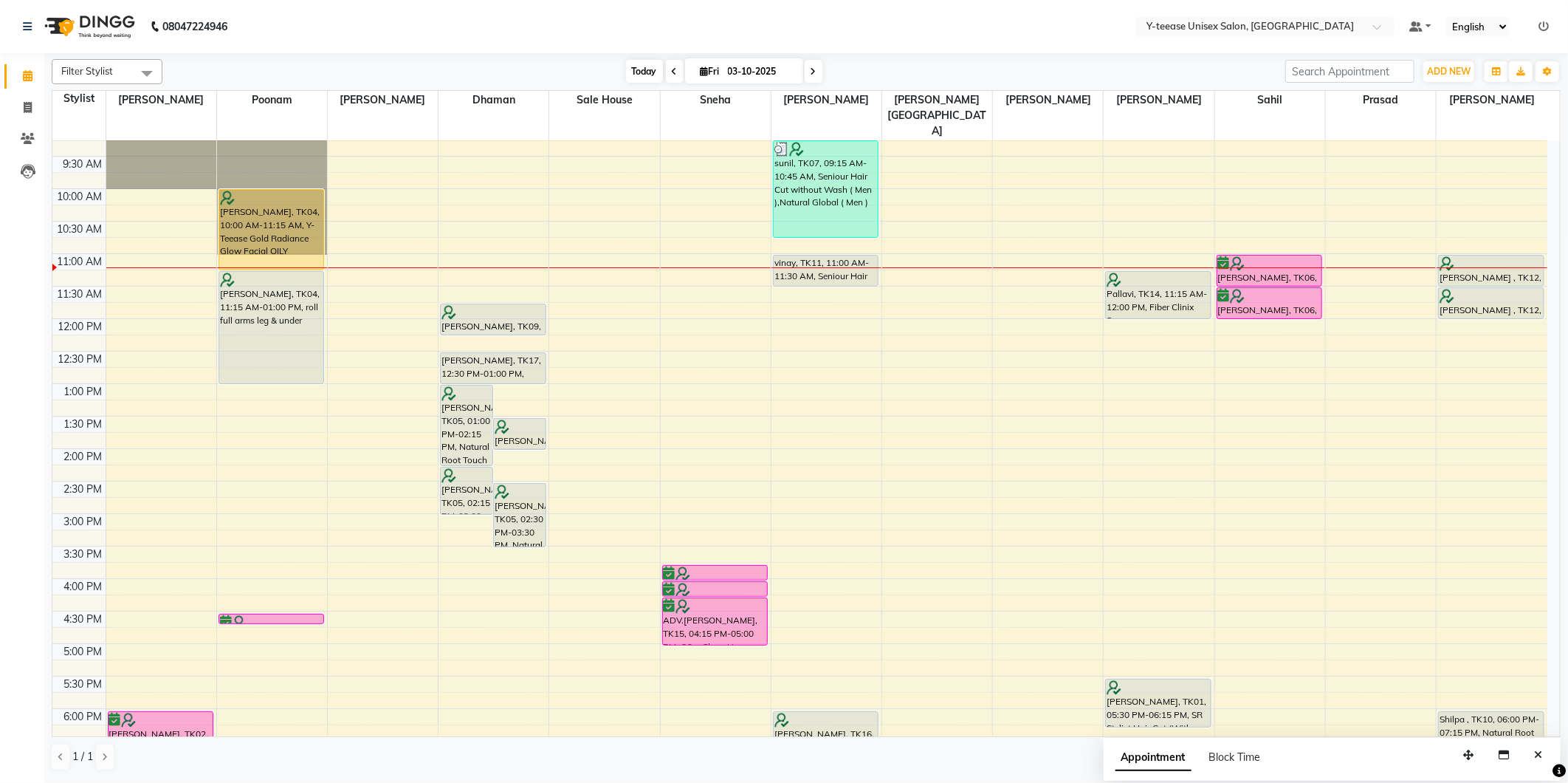
click at [634, 72] on span "Today" at bounding box center [645, 71] width 37 height 23
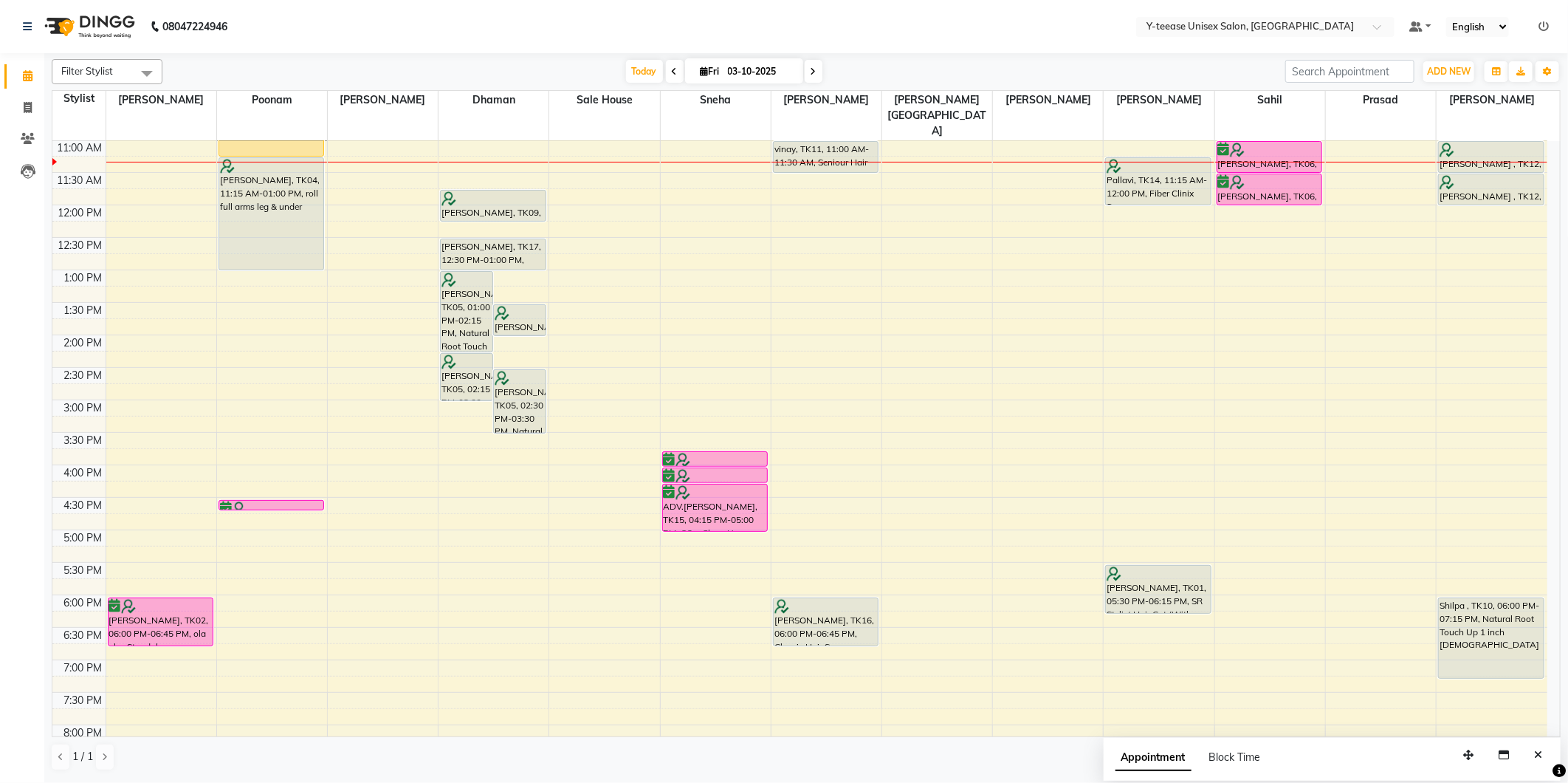
drag, startPoint x: 970, startPoint y: 220, endPoint x: 890, endPoint y: 313, distance: 122.7
drag, startPoint x: 890, startPoint y: 313, endPoint x: 881, endPoint y: 24, distance: 289.1
click at [881, 24] on nav "08047224946 Select Location × Y-teease Unisex Salon, Amanora Default Panel My P…" at bounding box center [784, 26] width 1568 height 53
click at [637, 71] on span "Today" at bounding box center [645, 71] width 37 height 23
click at [770, 72] on input "03-10-2025" at bounding box center [761, 72] width 74 height 22
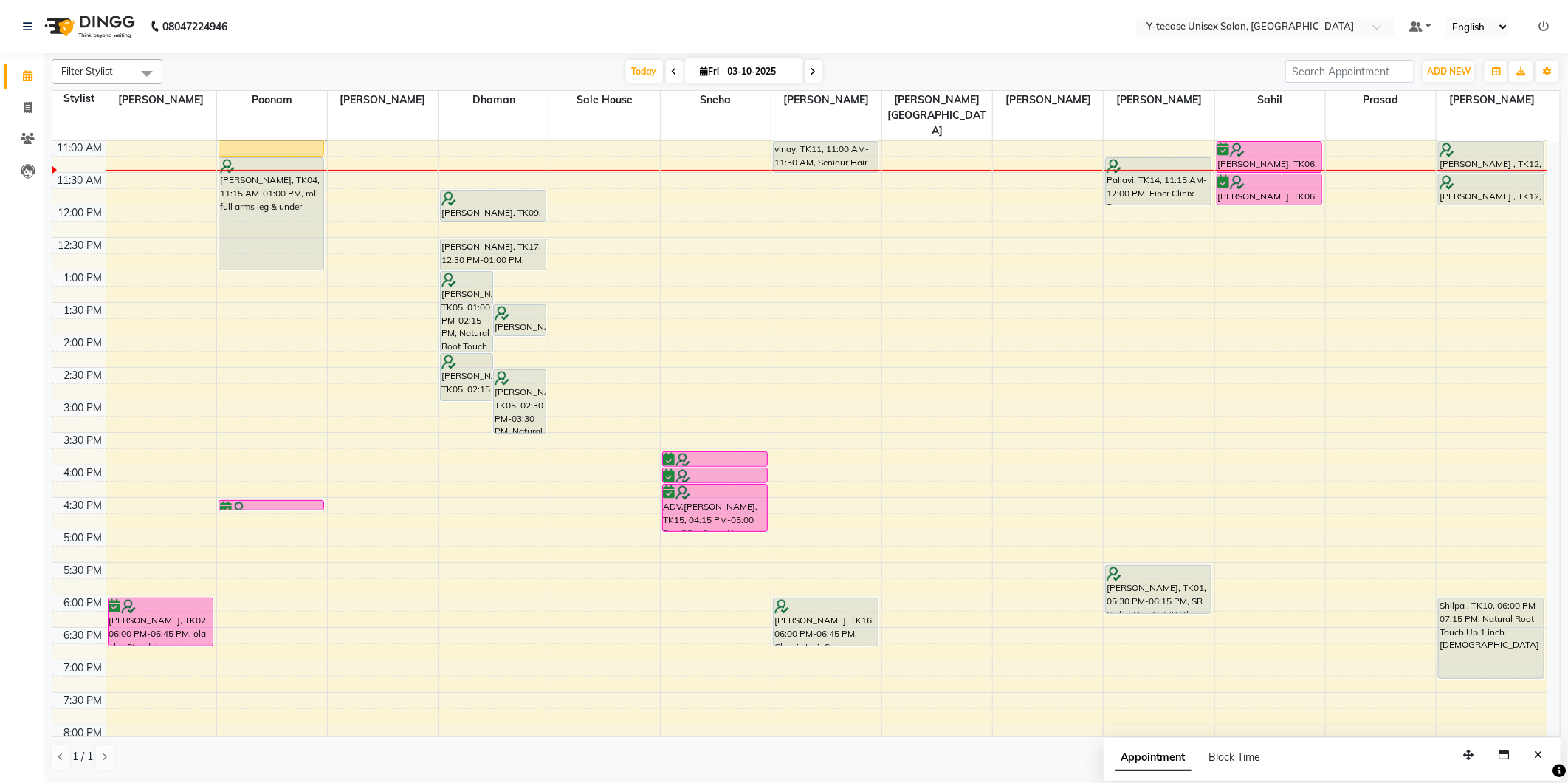
select select "10"
select select "2025"
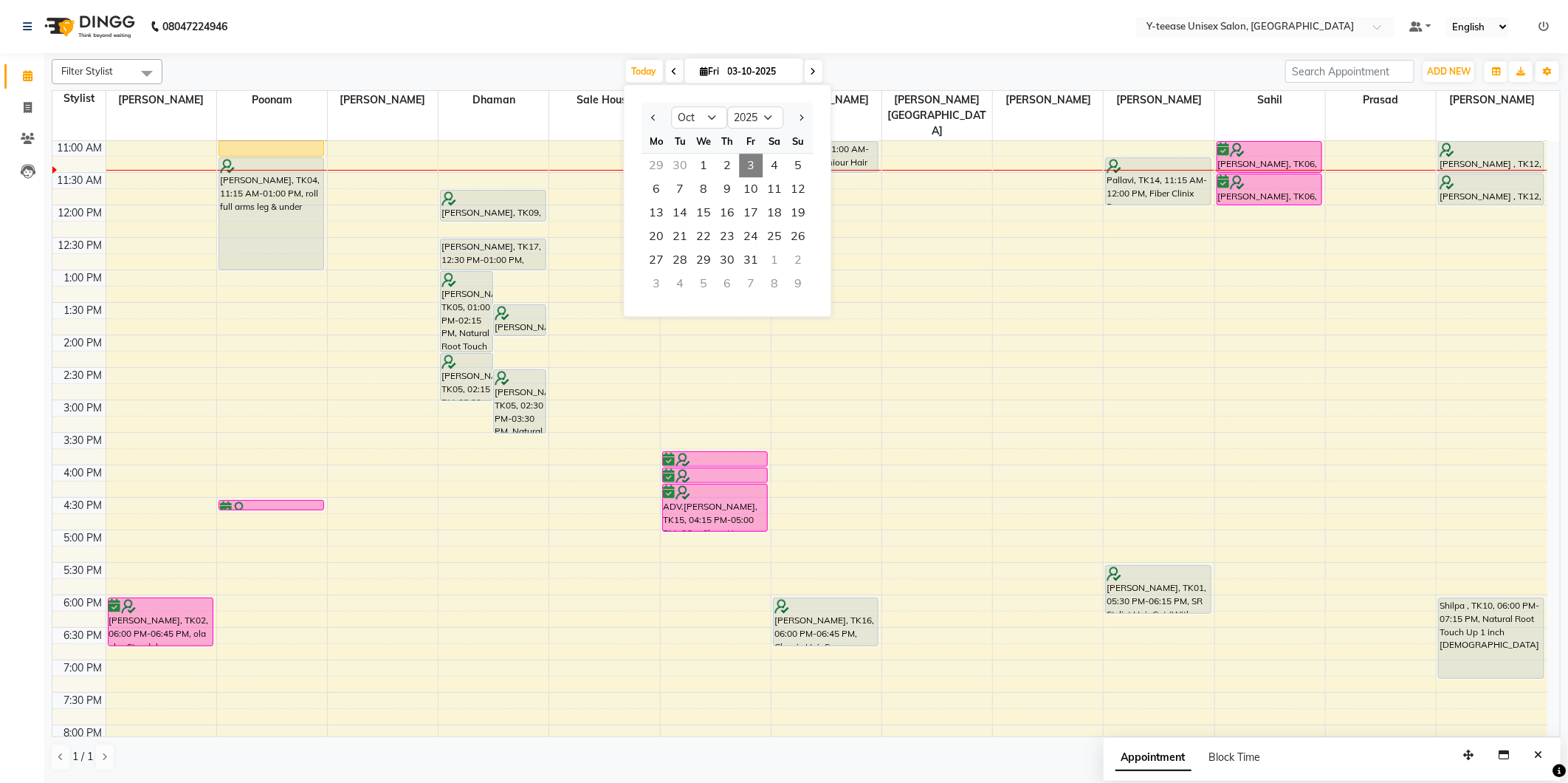
click at [1106, 48] on nav "08047224946 Select Location × Y-teease Unisex Salon, Amanora Default Panel My P…" at bounding box center [784, 26] width 1568 height 53
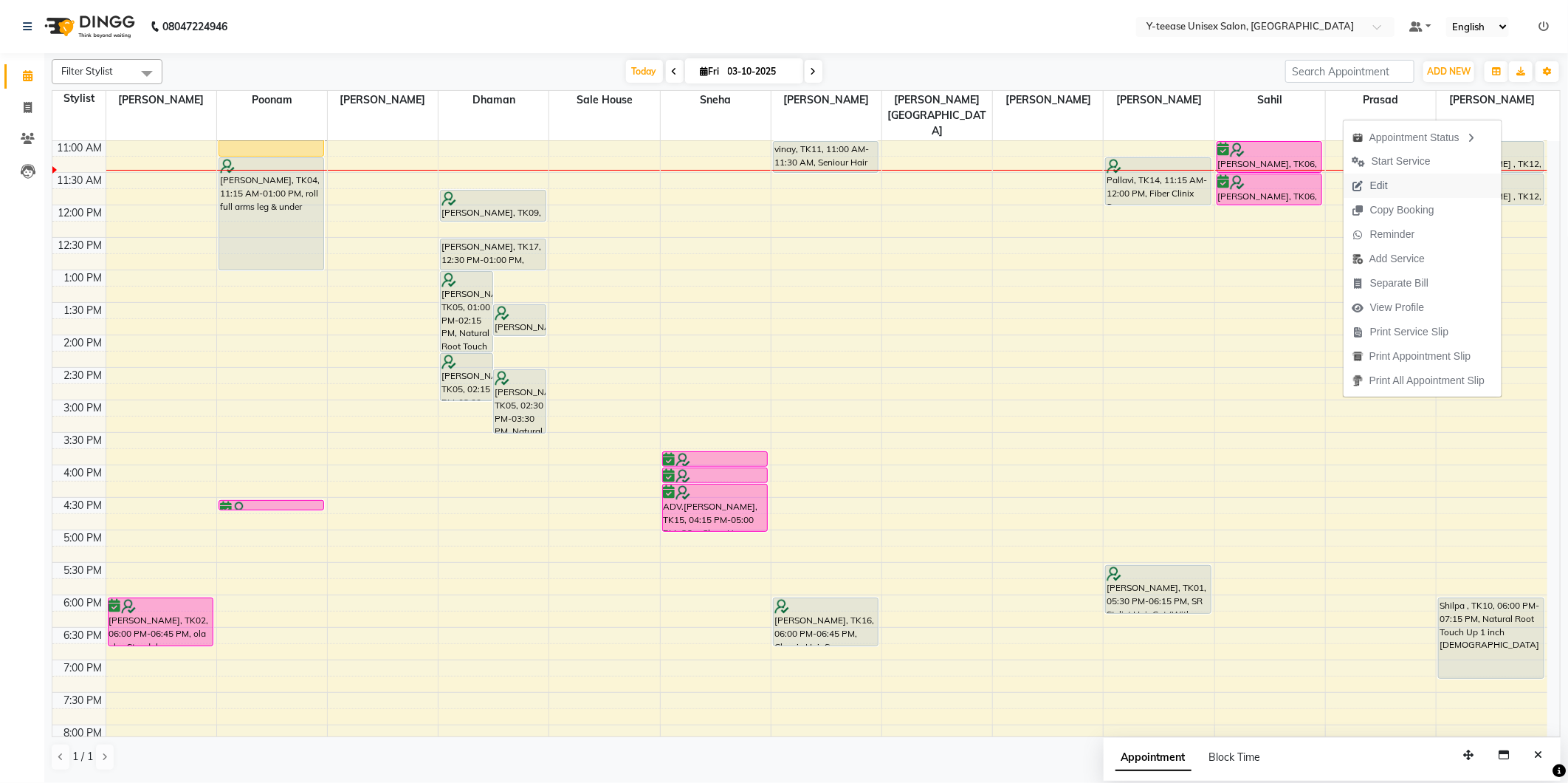
click at [1385, 183] on span "Edit" at bounding box center [1370, 185] width 53 height 24
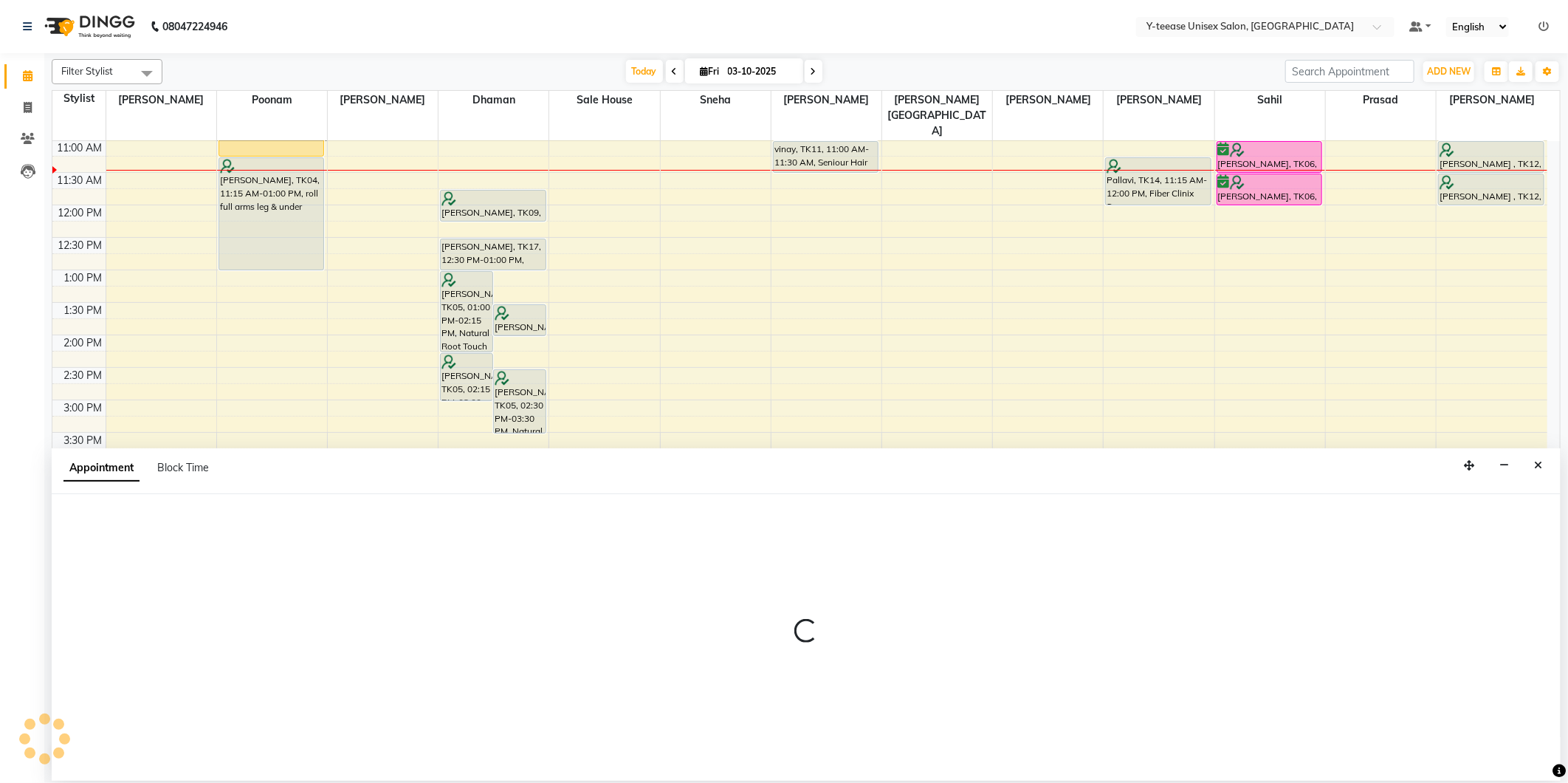
select select "tentative"
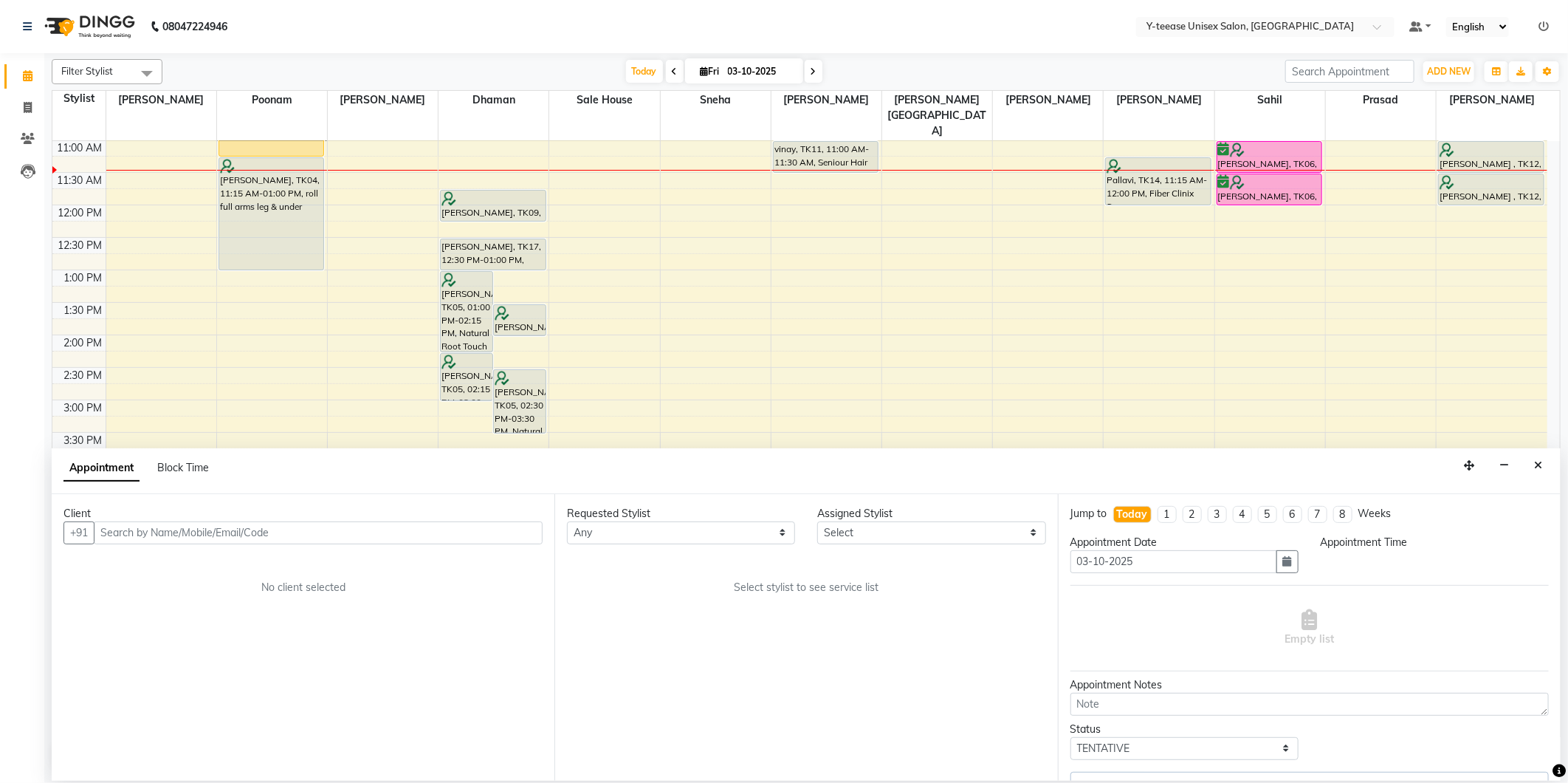
scroll to position [0, 0]
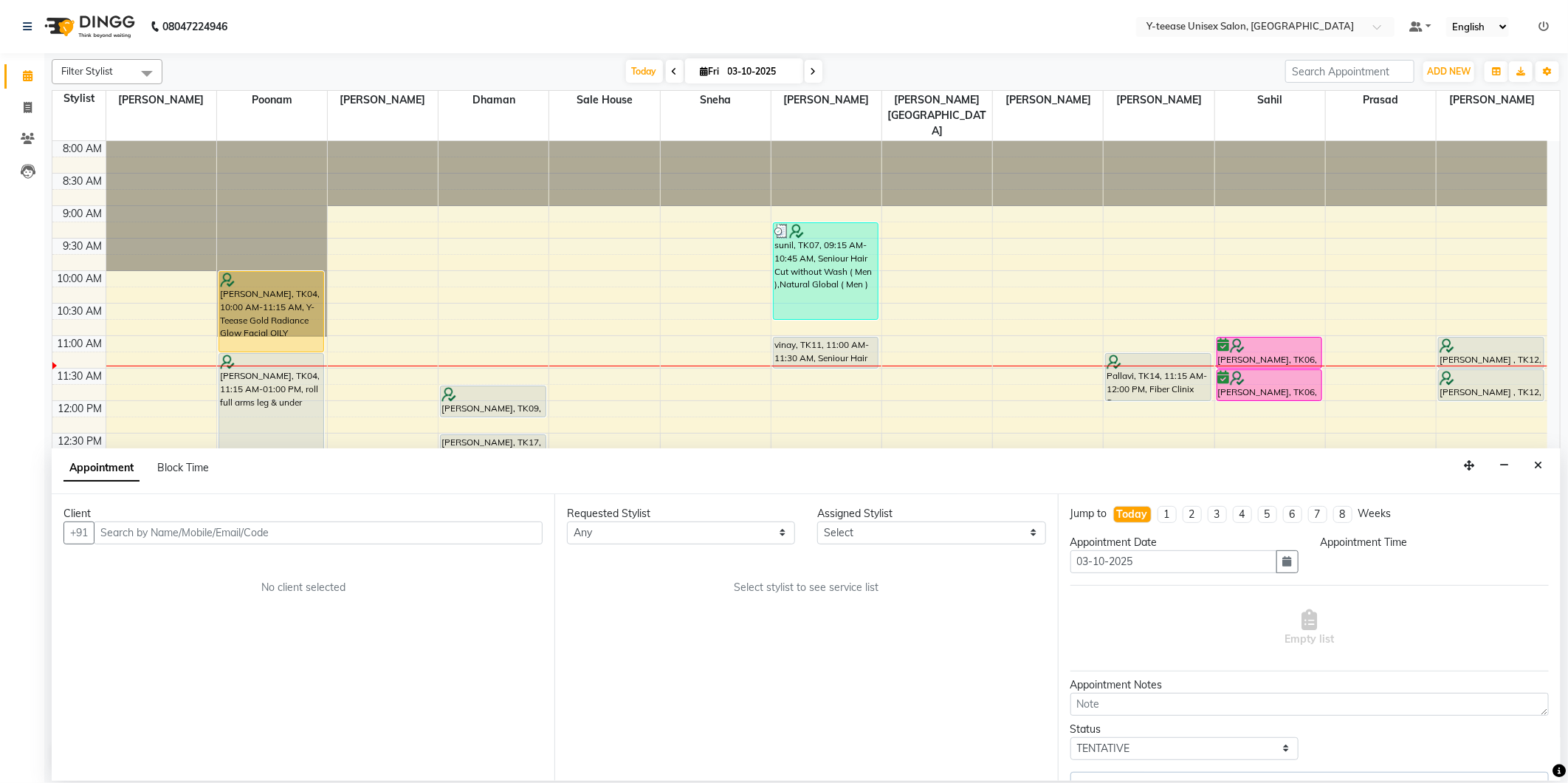
select select "92975"
select select "660"
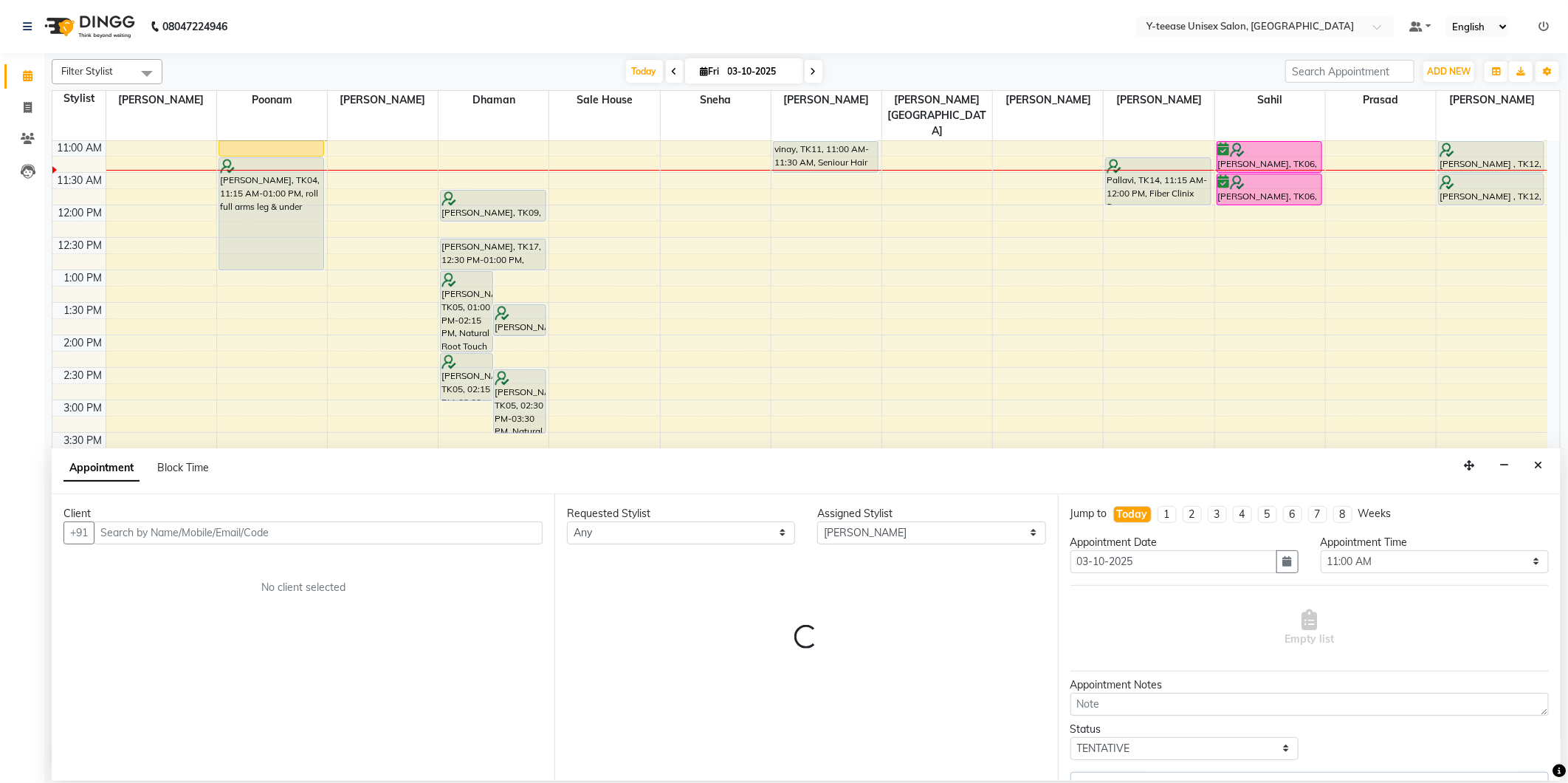
select select "661"
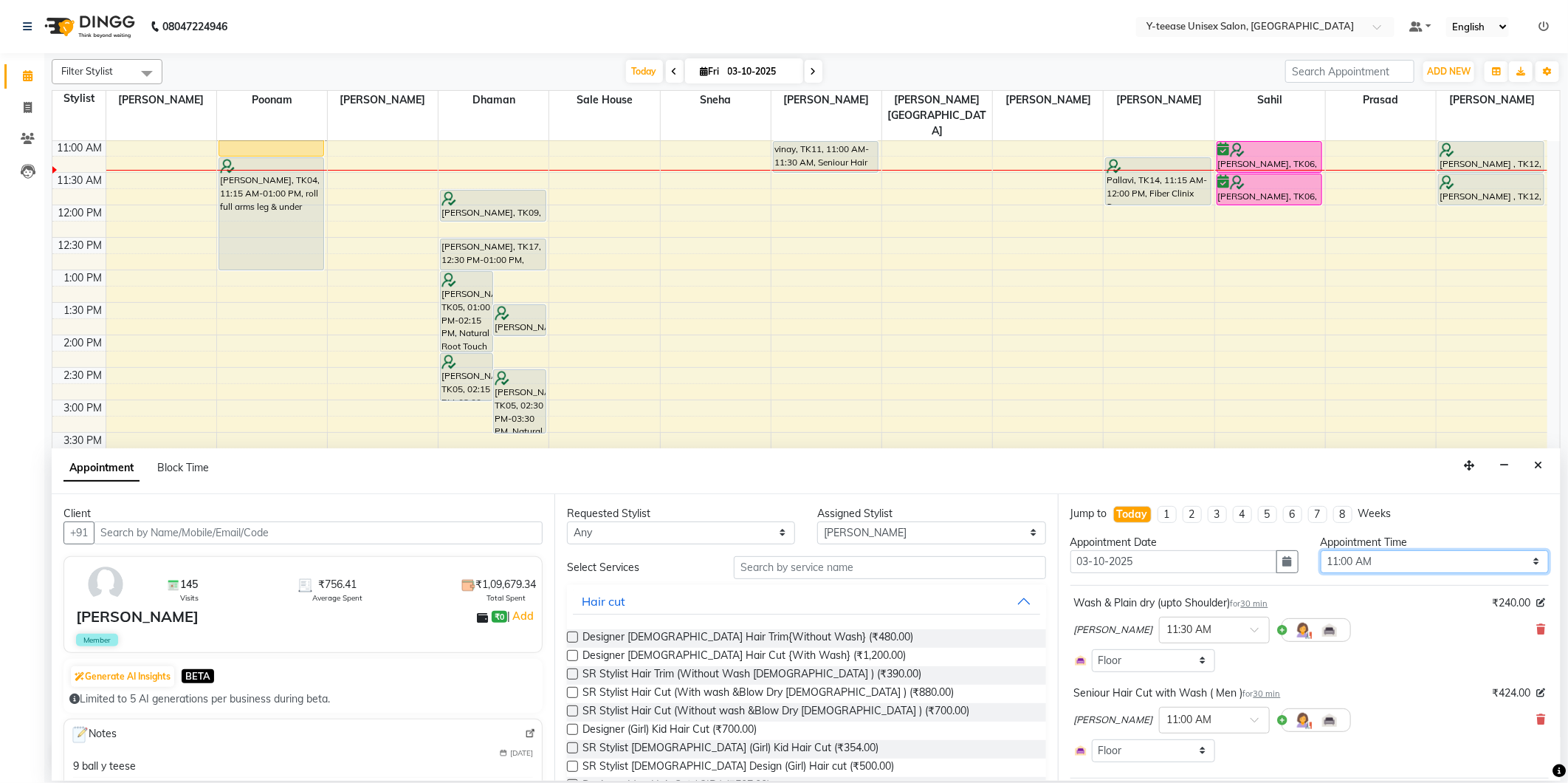
drag, startPoint x: 1360, startPoint y: 569, endPoint x: 1360, endPoint y: 547, distance: 22.0
click at [1360, 569] on select "Select 09:00 AM 09:15 AM 09:30 AM 09:45 AM 10:00 AM 10:15 AM 10:30 AM 10:45 AM …" at bounding box center [1434, 562] width 228 height 23
select select "780"
click at [1321, 551] on select "Select 09:00 AM 09:15 AM 09:30 AM 09:45 AM 10:00 AM 10:15 AM 10:30 AM 10:45 AM …" at bounding box center [1434, 562] width 228 height 23
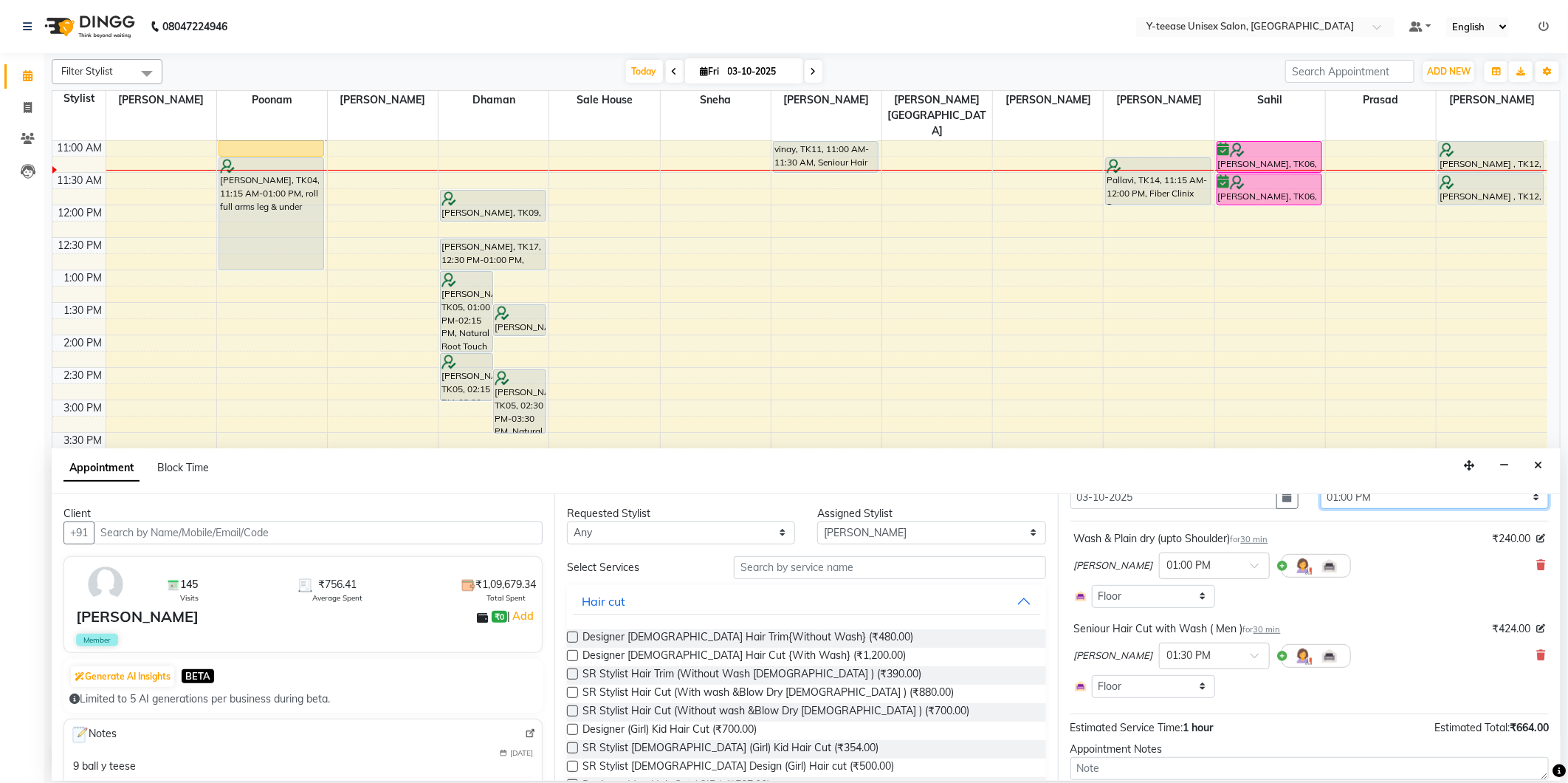
scroll to position [158, 0]
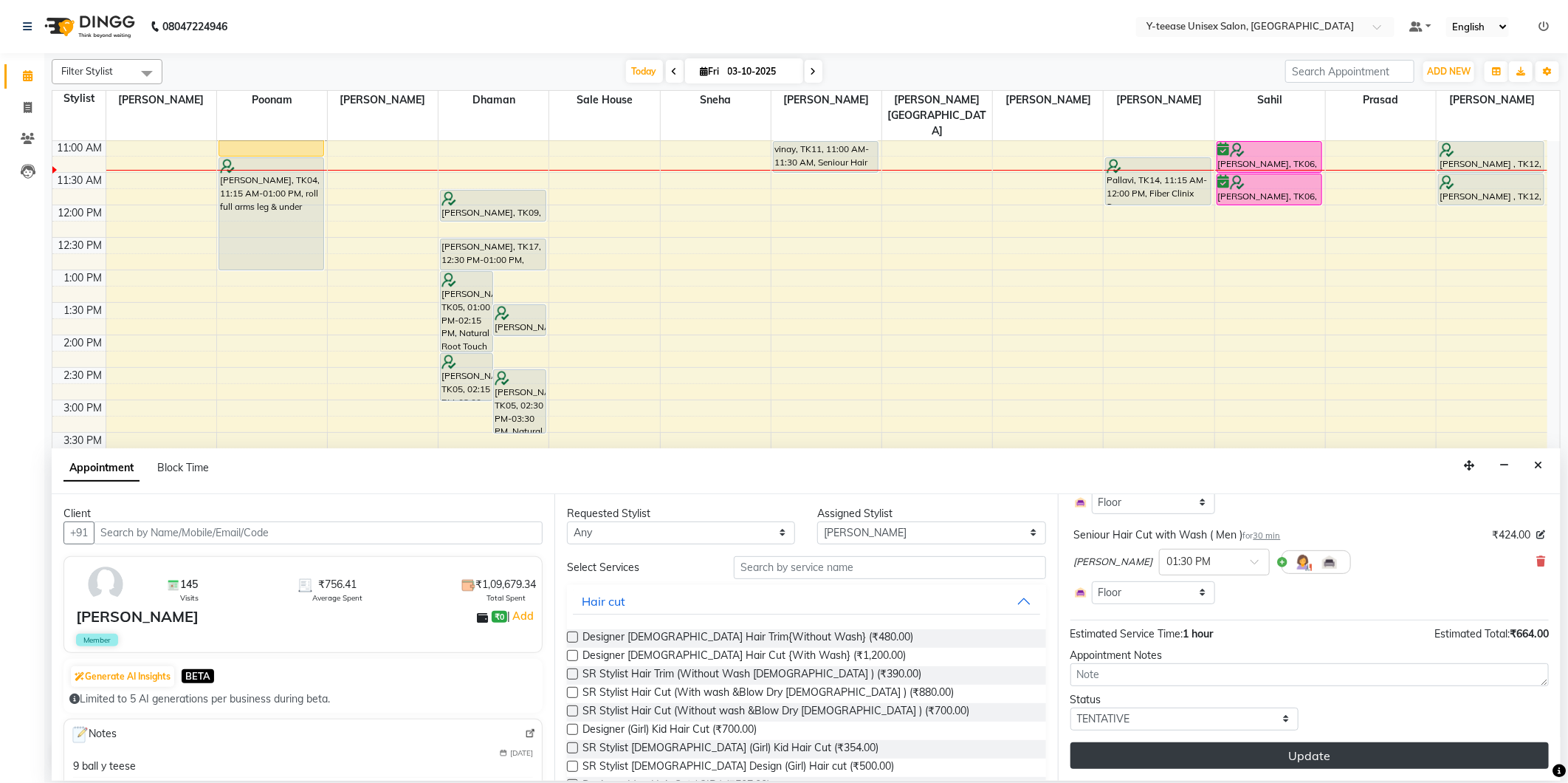
click at [1326, 762] on button "Update" at bounding box center [1310, 756] width 478 height 27
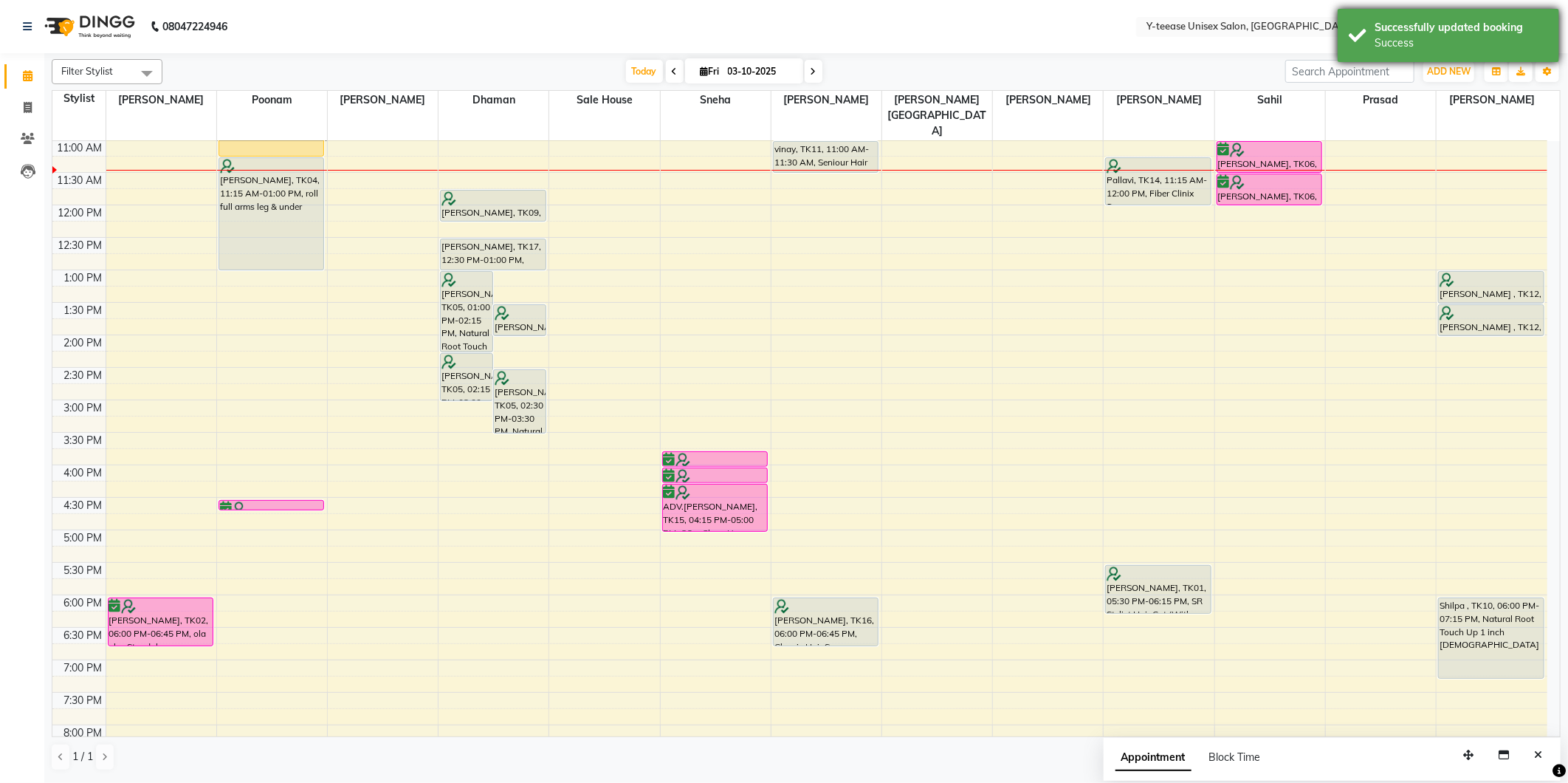
click at [1430, 40] on div "Success" at bounding box center [1461, 43] width 173 height 15
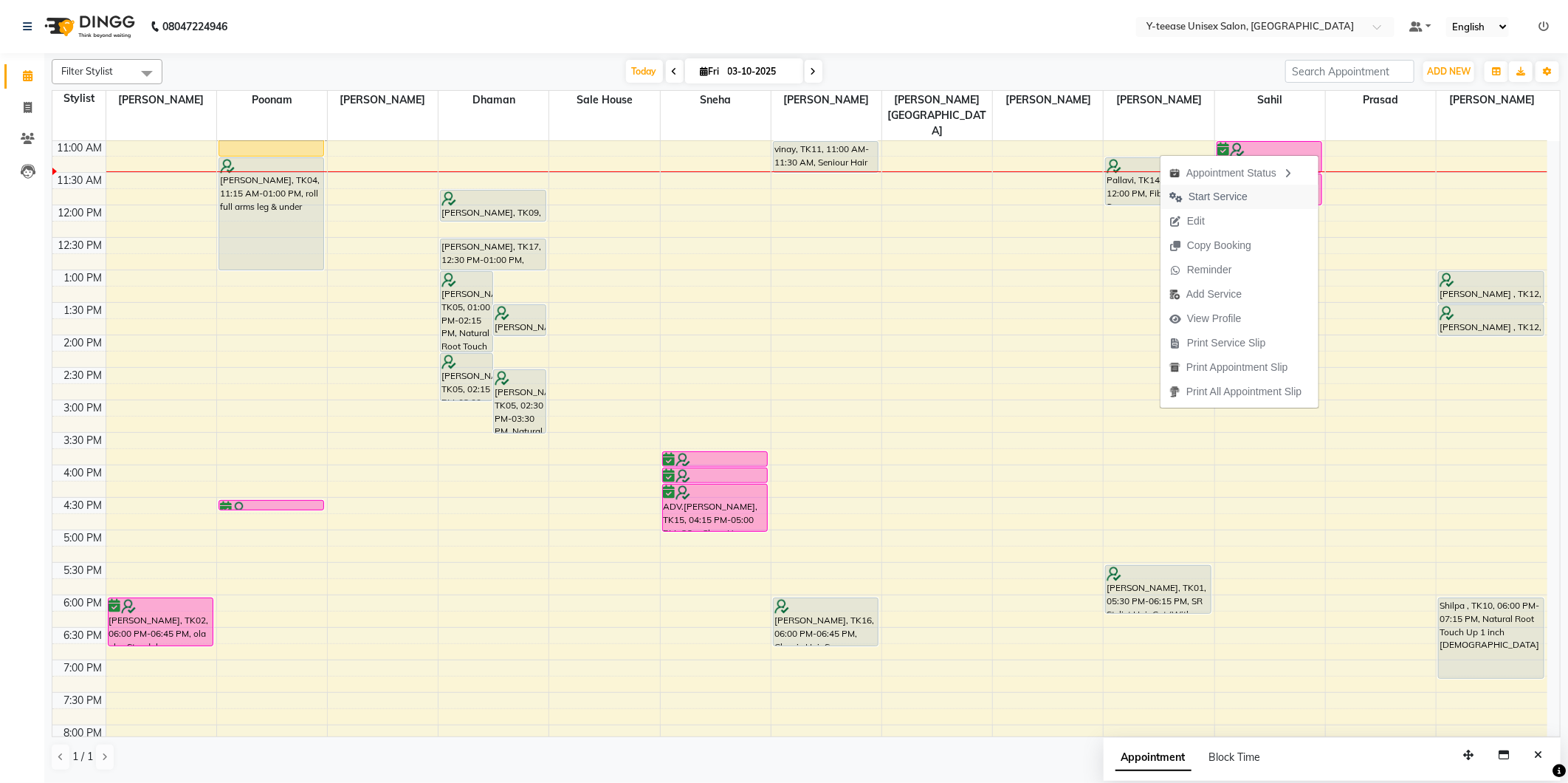
click at [1209, 190] on span "Start Service" at bounding box center [1218, 197] width 59 height 15
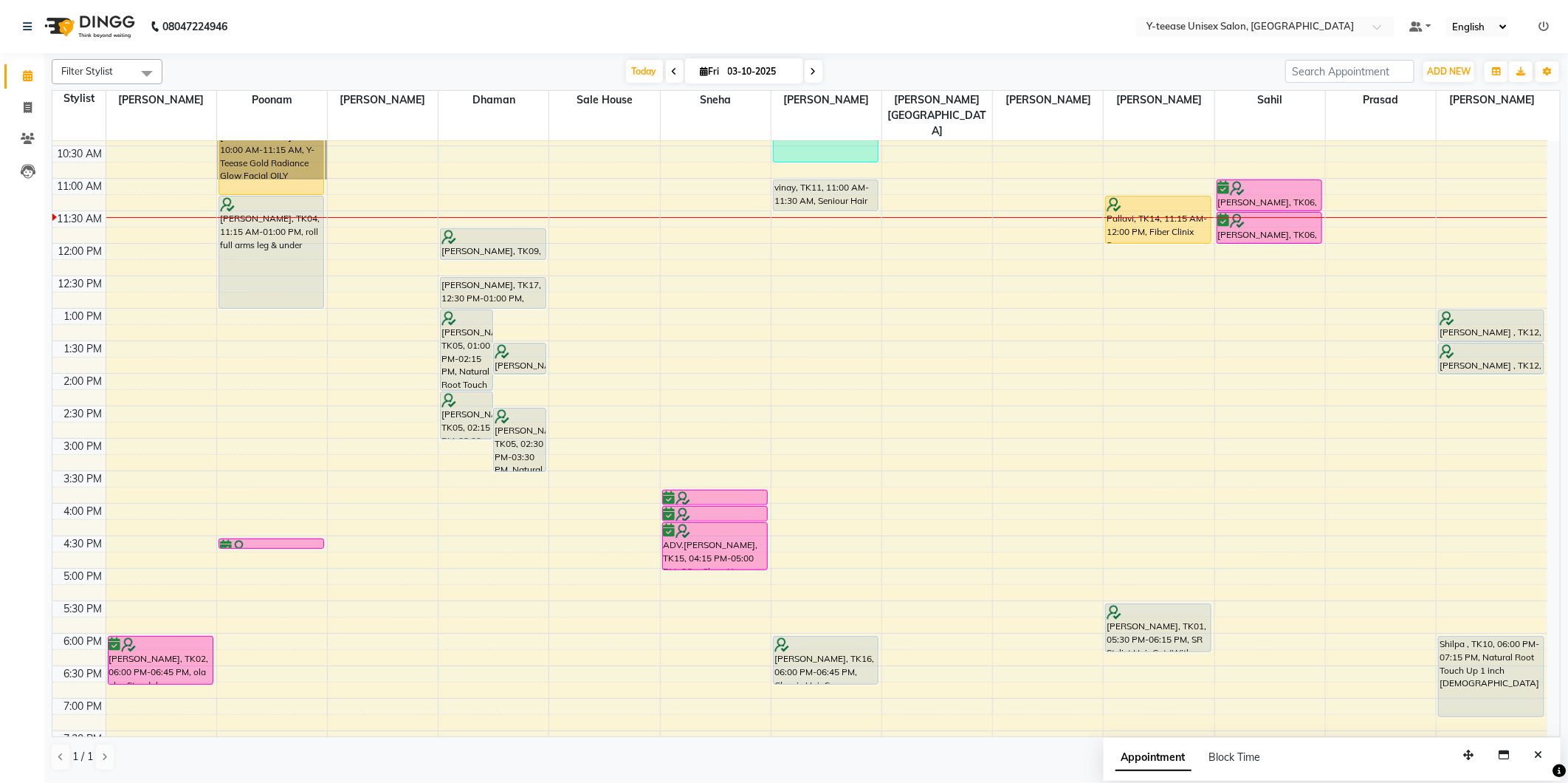
scroll to position [114, 0]
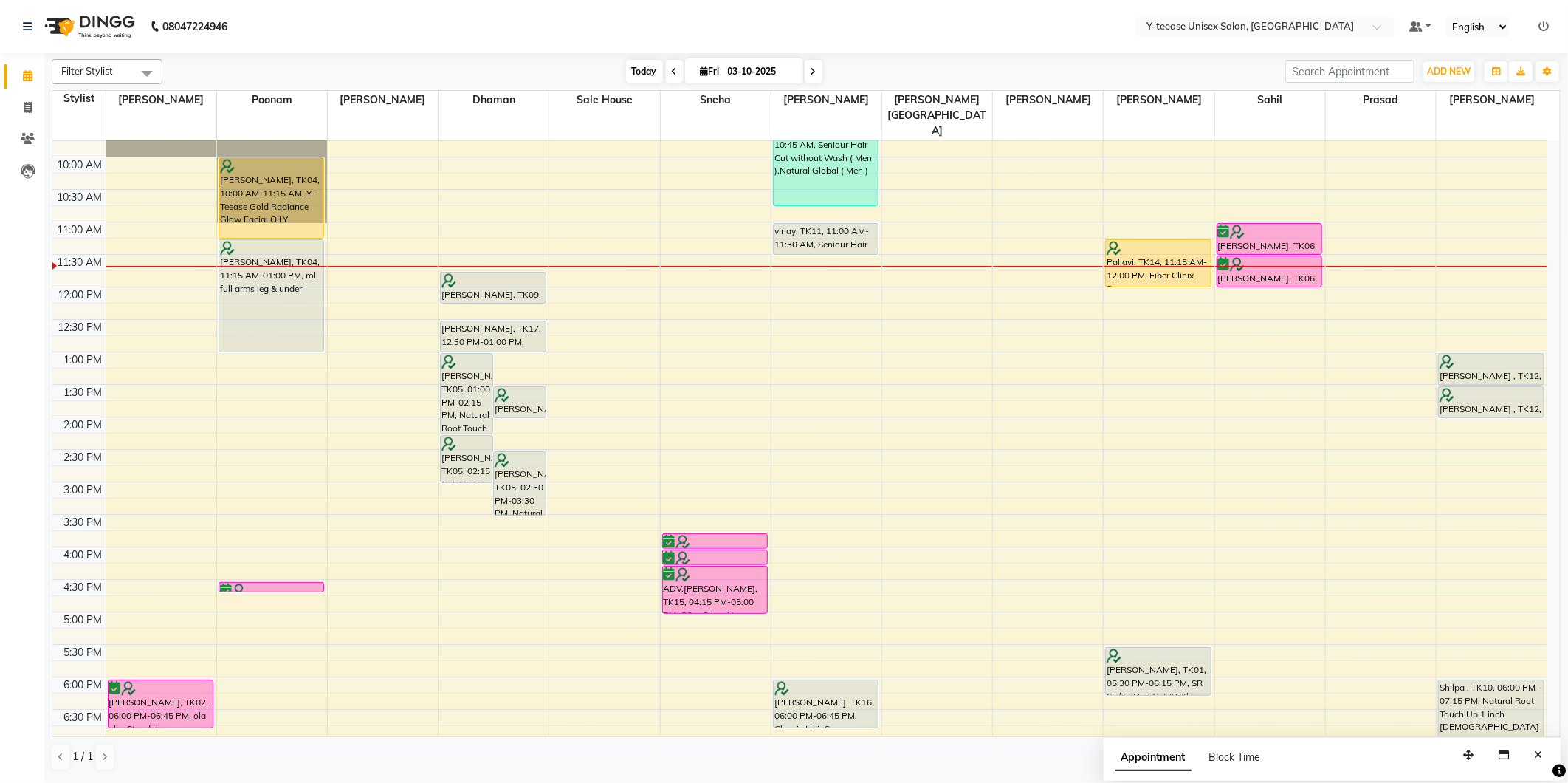
click at [632, 69] on span "Today" at bounding box center [645, 71] width 37 height 23
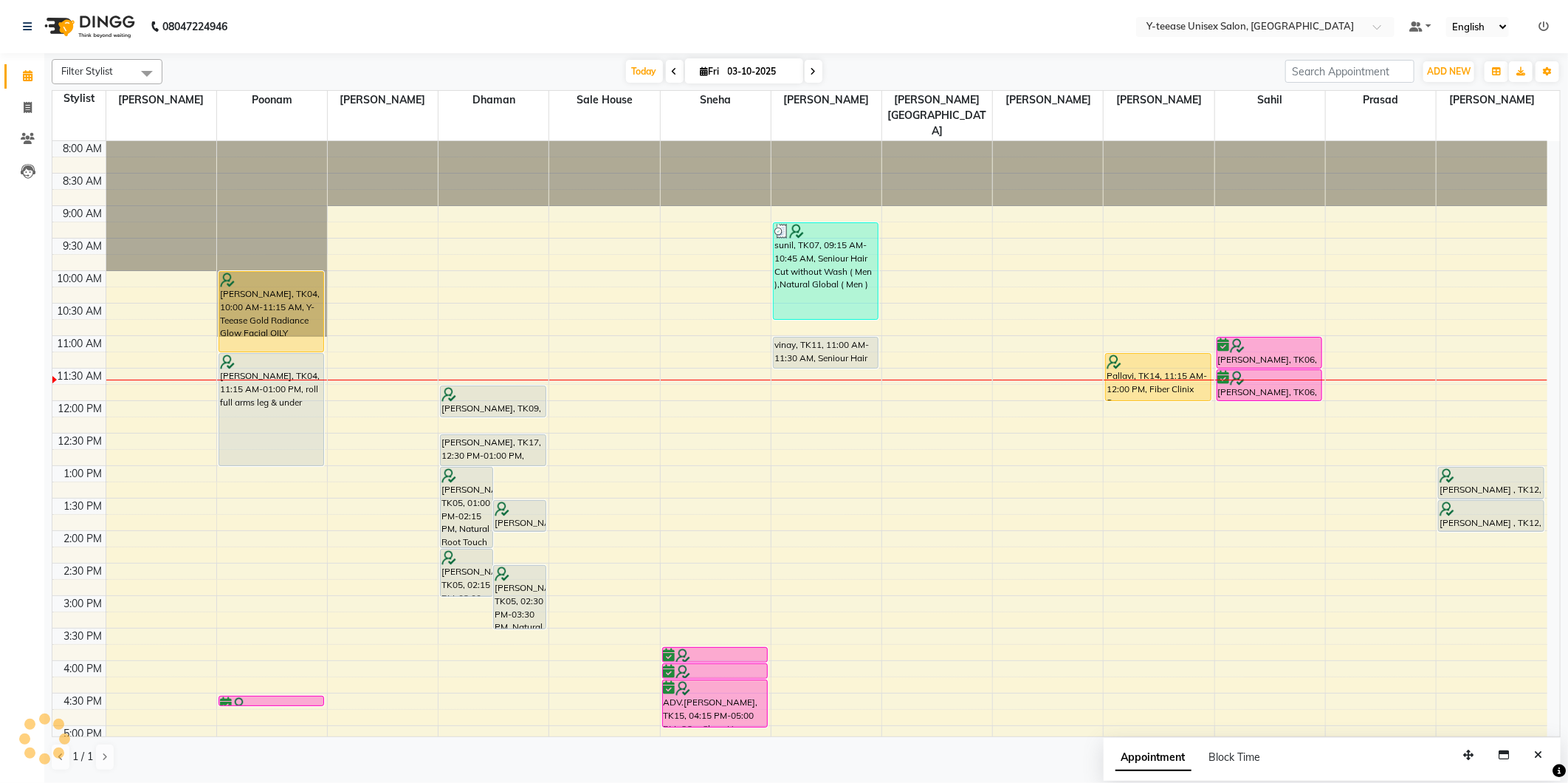
scroll to position [195, 0]
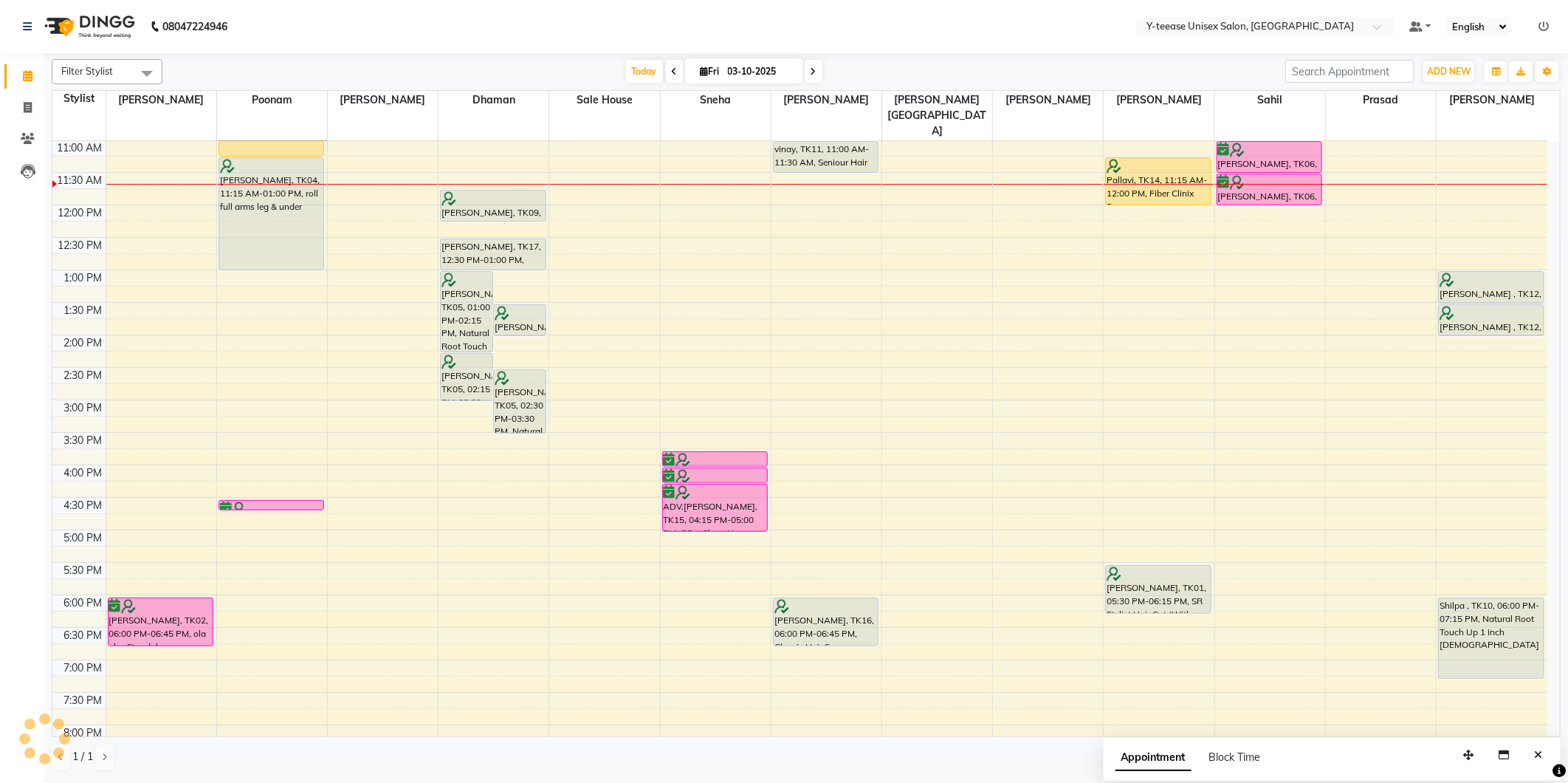
click at [697, 34] on nav "08047224946 Select Location × Y-teease Unisex Salon, Amanora Default Panel My P…" at bounding box center [784, 26] width 1568 height 53
click at [630, 77] on span "Today" at bounding box center [645, 71] width 37 height 23
click at [1349, 186] on div "8:00 AM 8:30 AM 9:00 AM 9:30 AM 10:00 AM 10:30 AM 11:00 AM 11:30 AM 12:00 PM 12…" at bounding box center [800, 432] width 1495 height 974
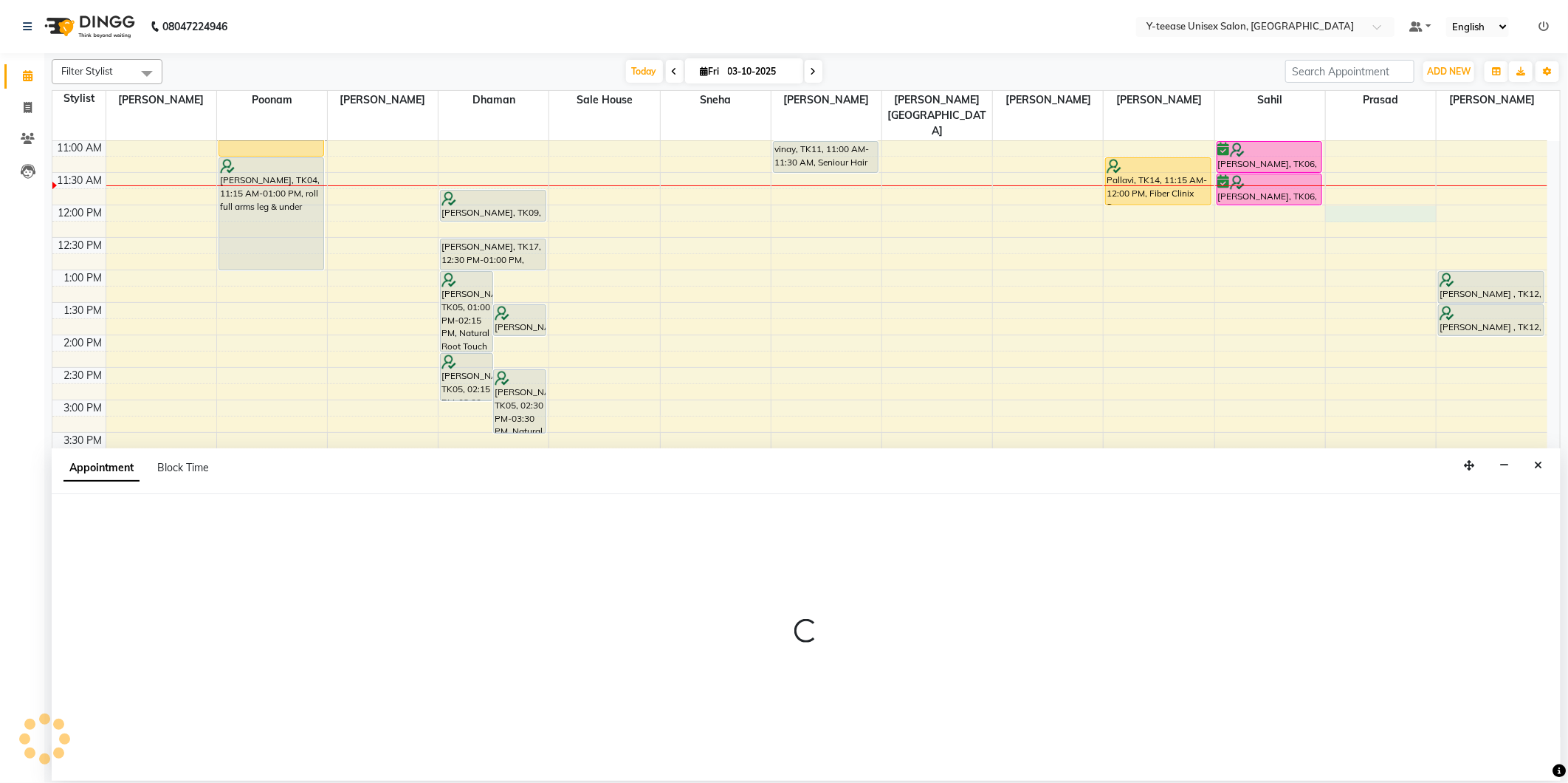
select select "88412"
select select "720"
select select "tentative"
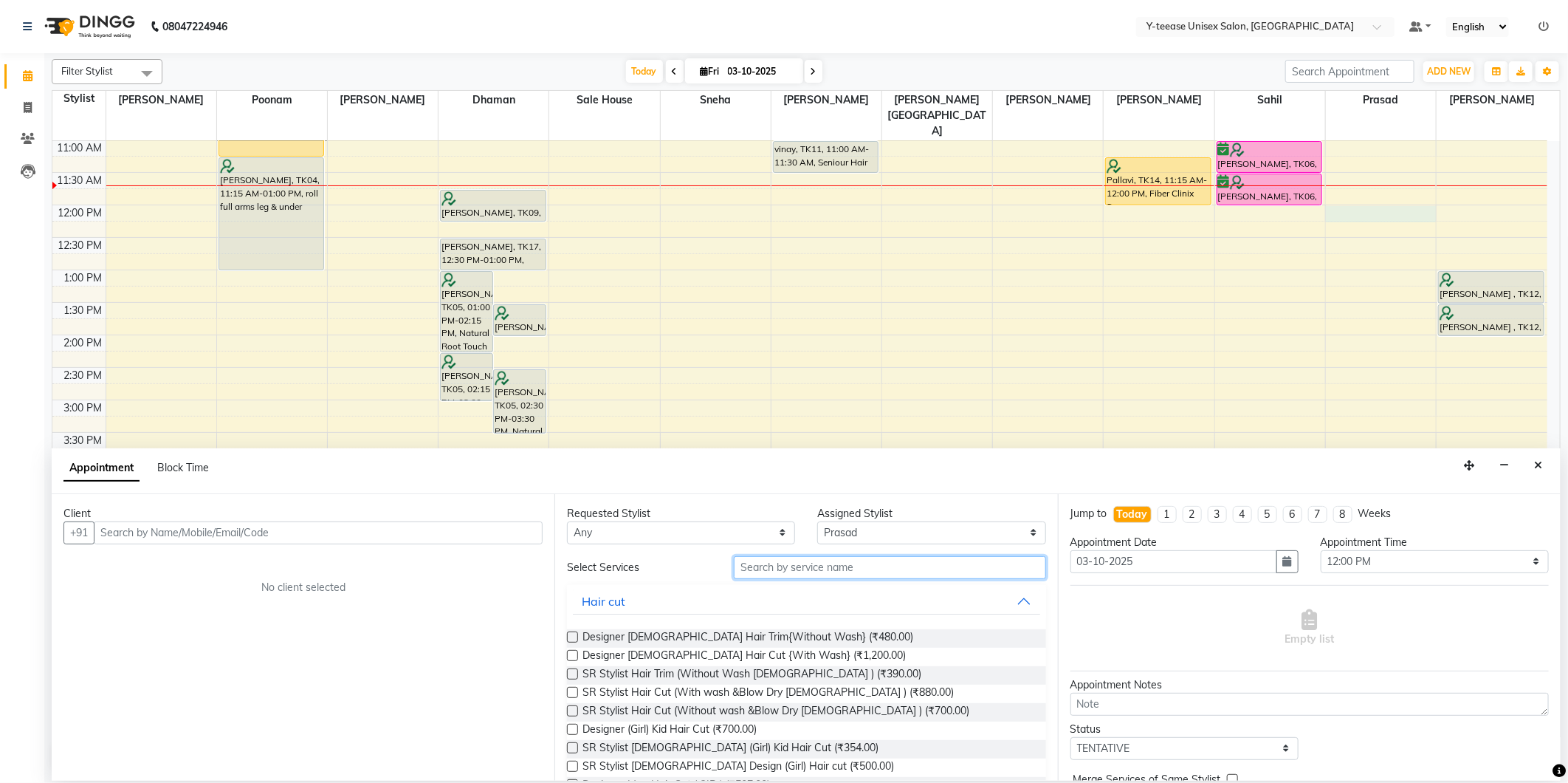
click at [933, 563] on input "text" at bounding box center [890, 567] width 311 height 23
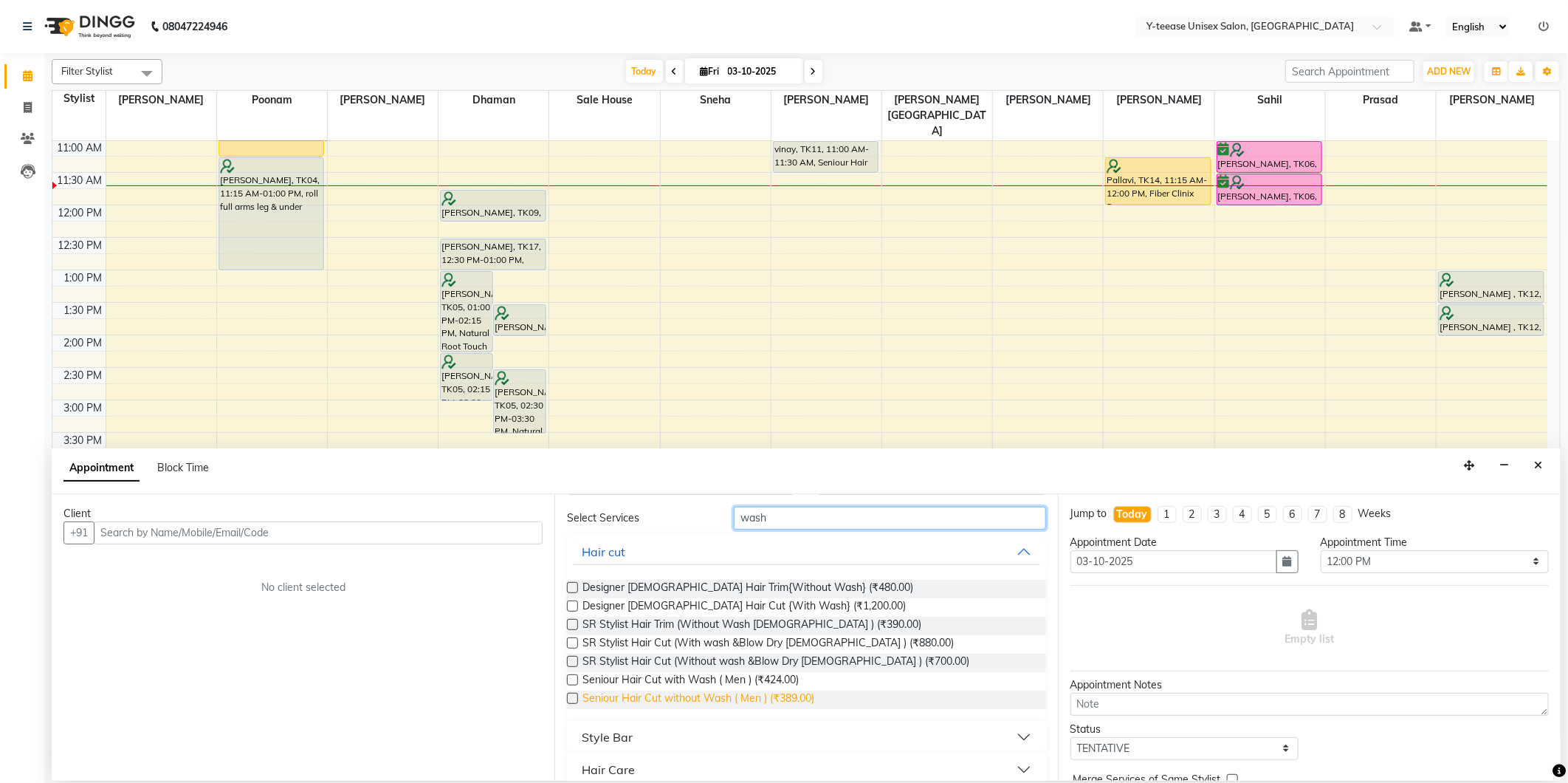
scroll to position [99, 0]
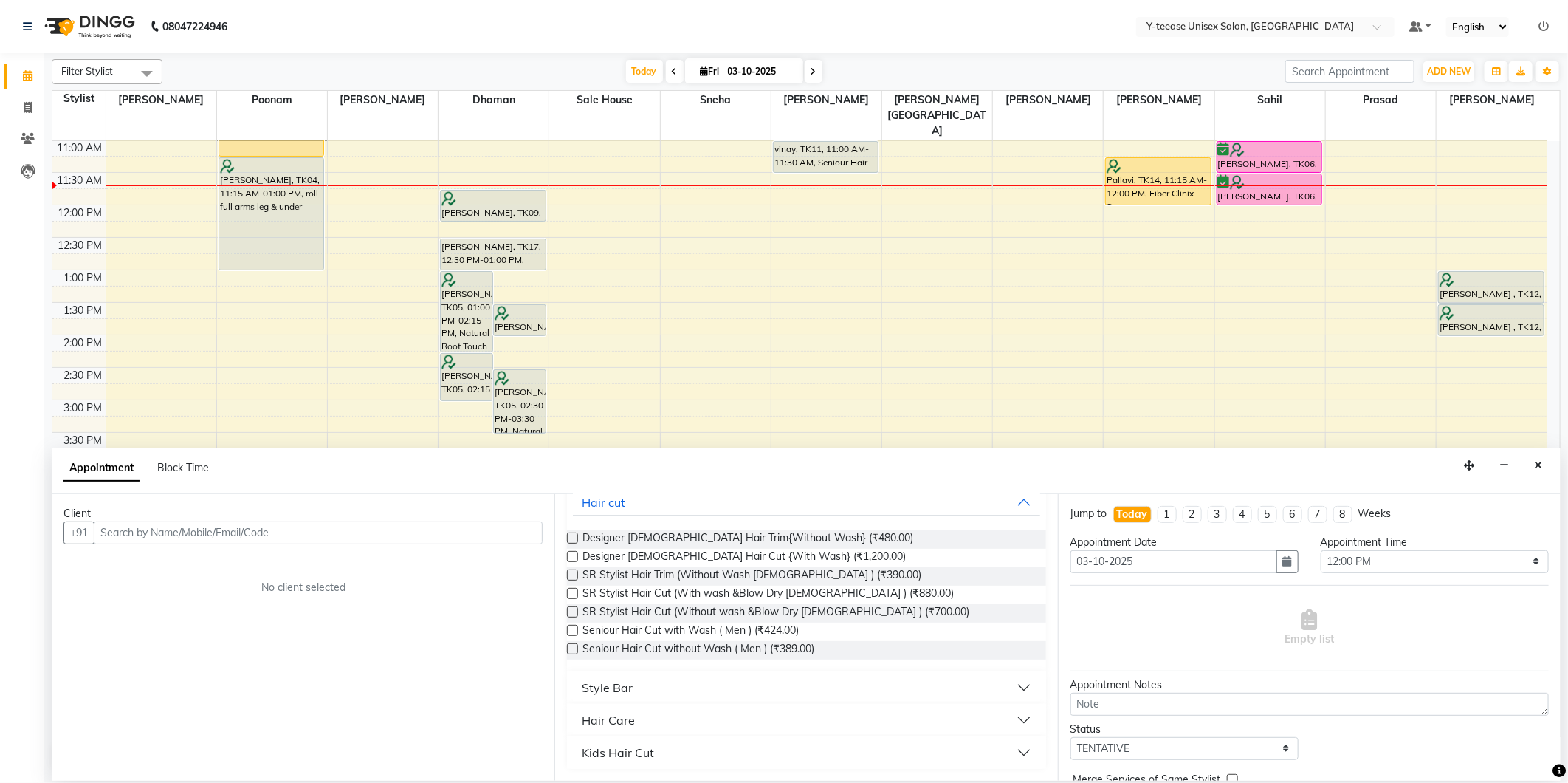
type input "wash"
click at [645, 675] on button "Style Bar" at bounding box center [806, 688] width 466 height 27
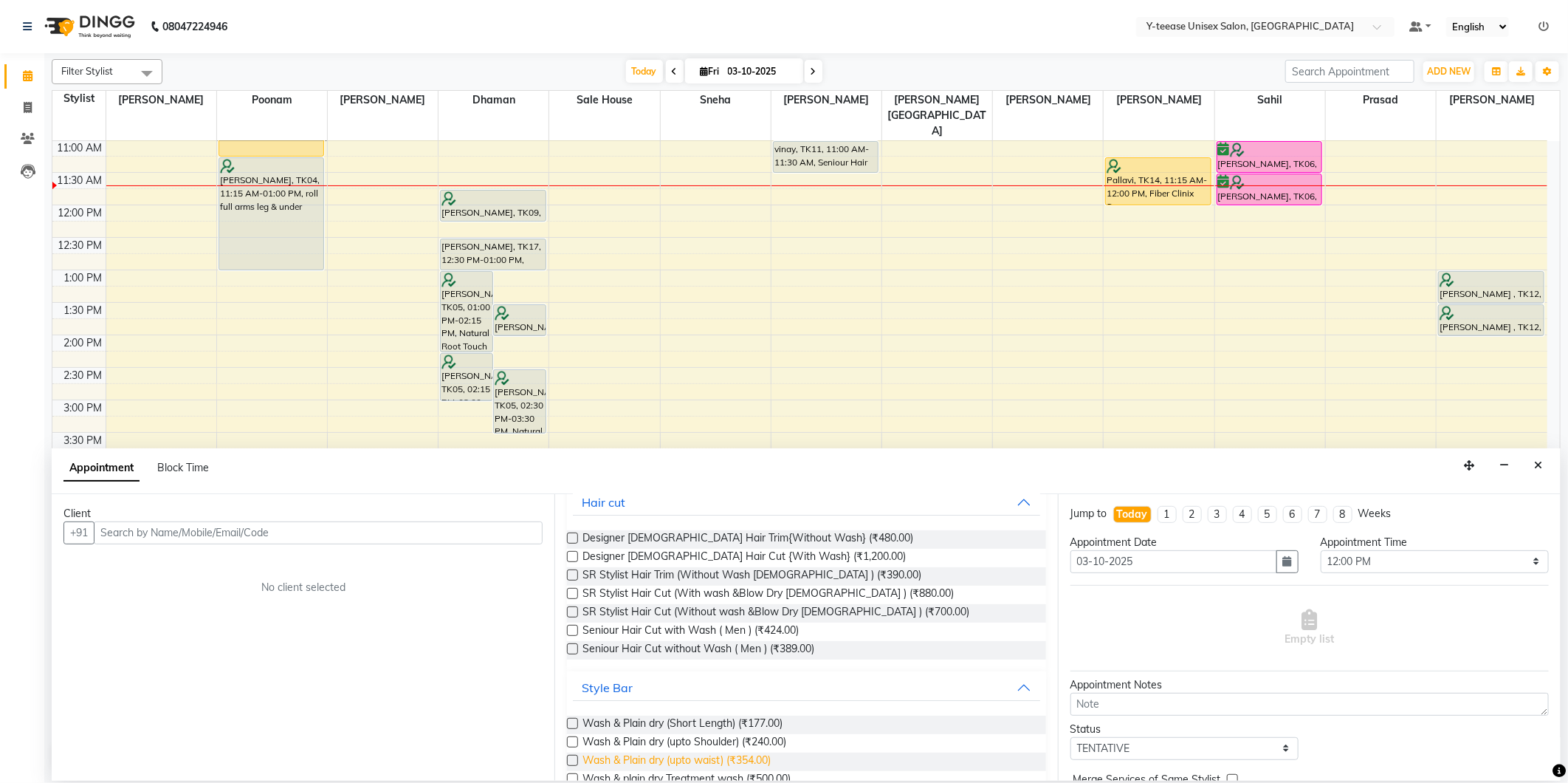
click at [640, 766] on span "Wash & Plain dry (upto waist) (₹354.00)" at bounding box center [677, 762] width 189 height 19
checkbox input "false"
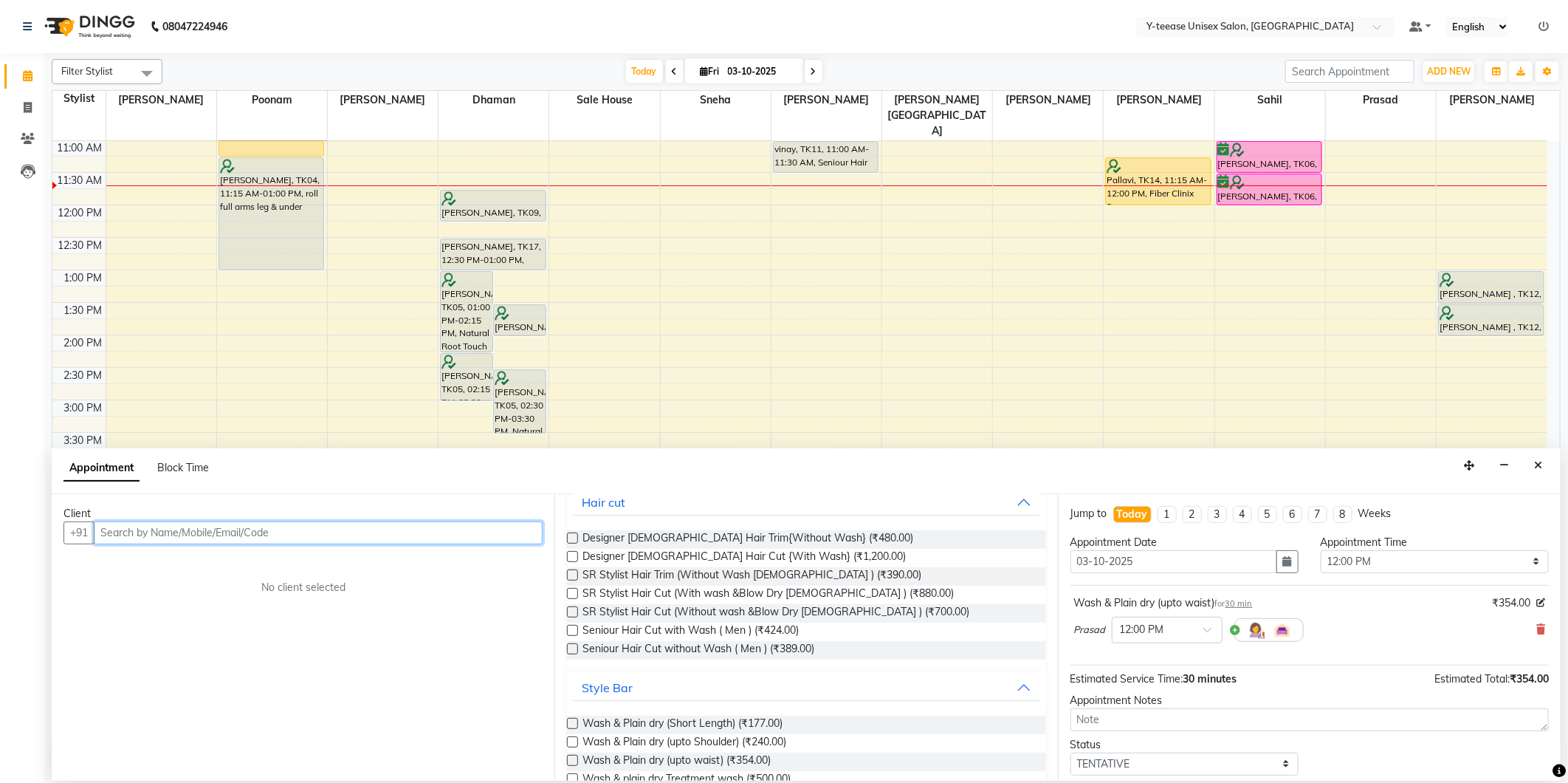
click at [486, 532] on input "text" at bounding box center [317, 532] width 449 height 23
click at [212, 568] on ngb-highlight "98******04" at bounding box center [242, 564] width 61 height 15
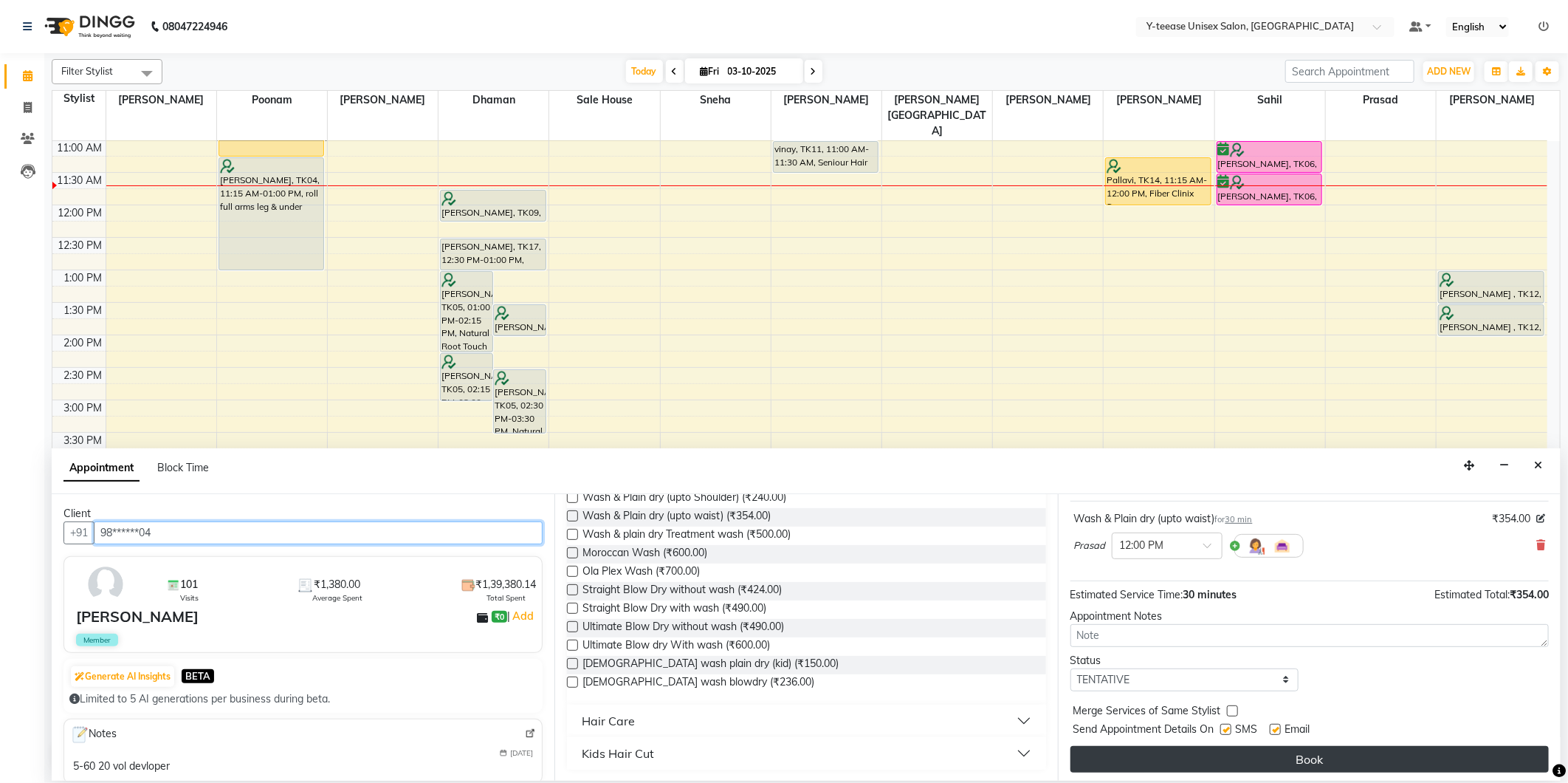
scroll to position [88, 0]
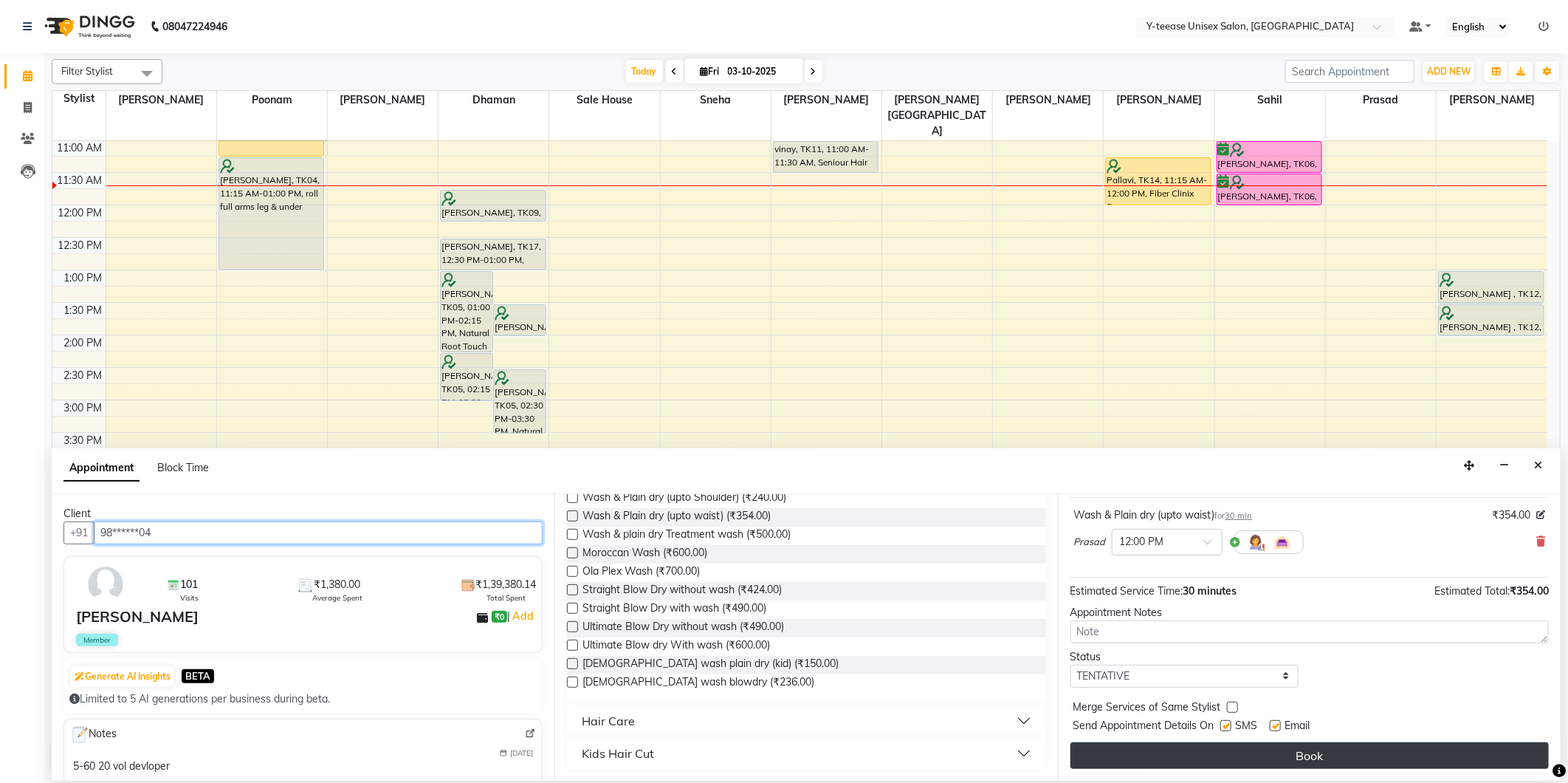
type input "98******04"
click at [1237, 763] on button "Book" at bounding box center [1310, 756] width 478 height 27
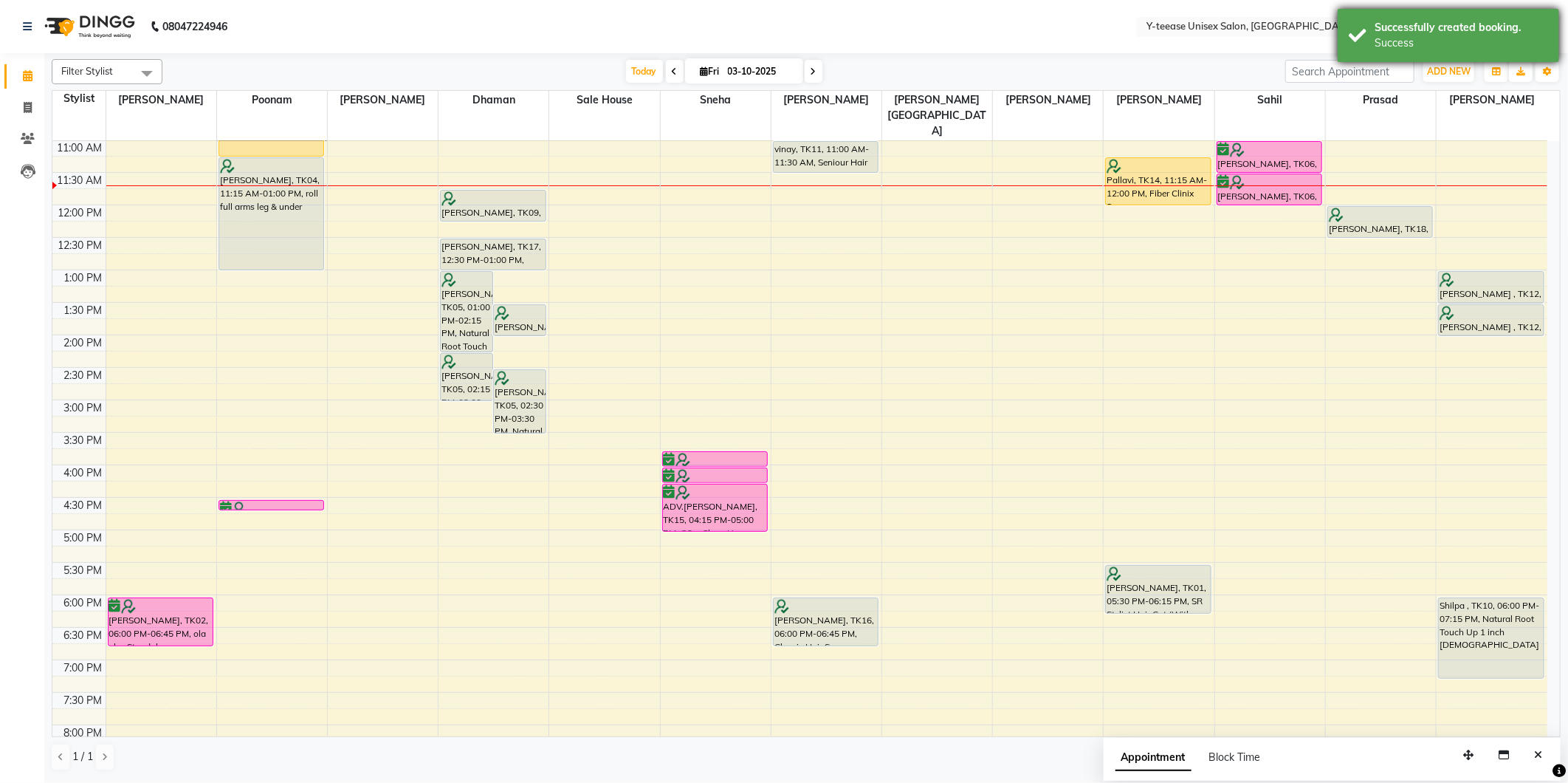
click at [1438, 21] on div "Successfully created booking." at bounding box center [1461, 28] width 173 height 15
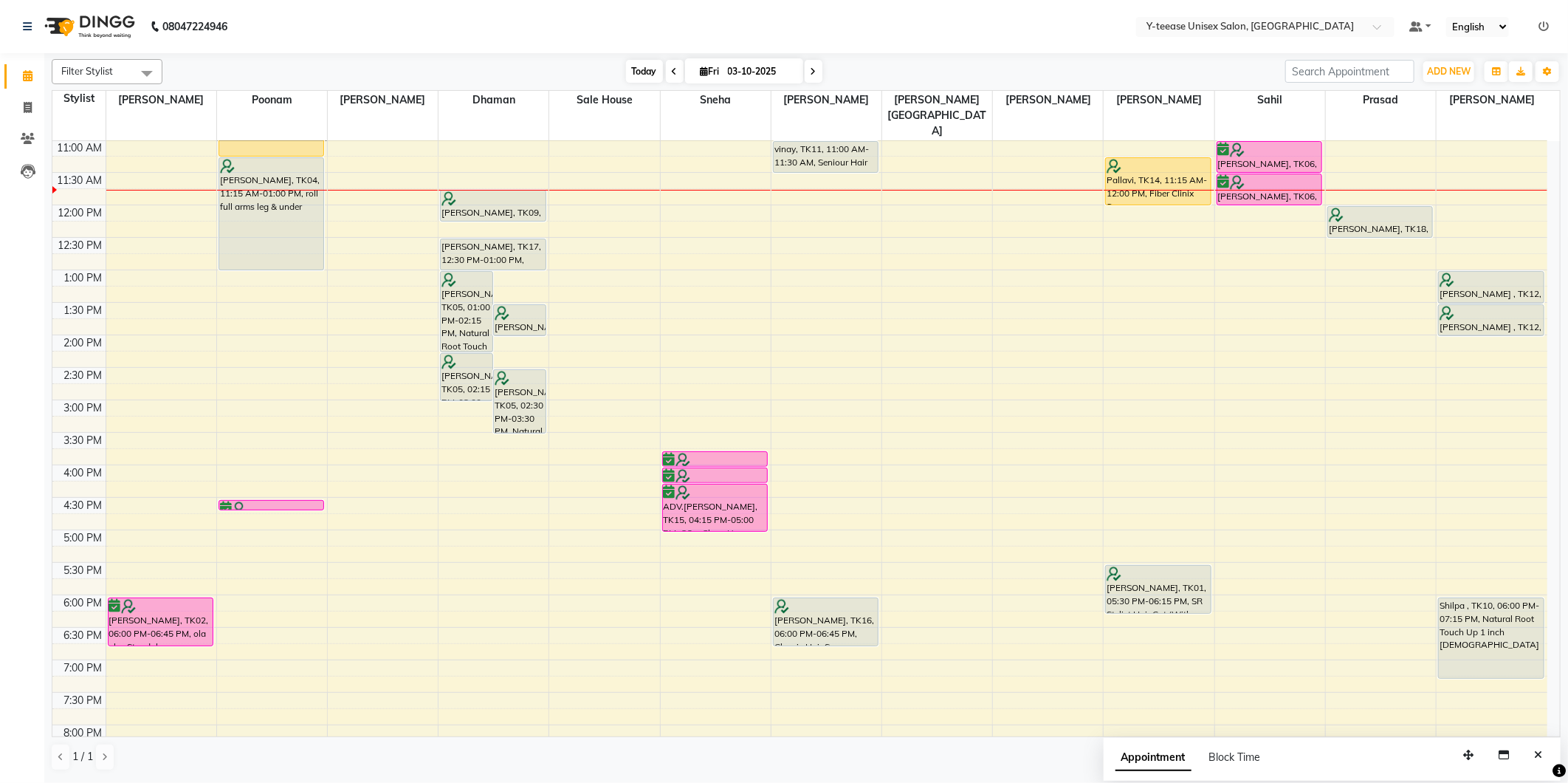
click at [629, 75] on span "Today" at bounding box center [645, 71] width 37 height 23
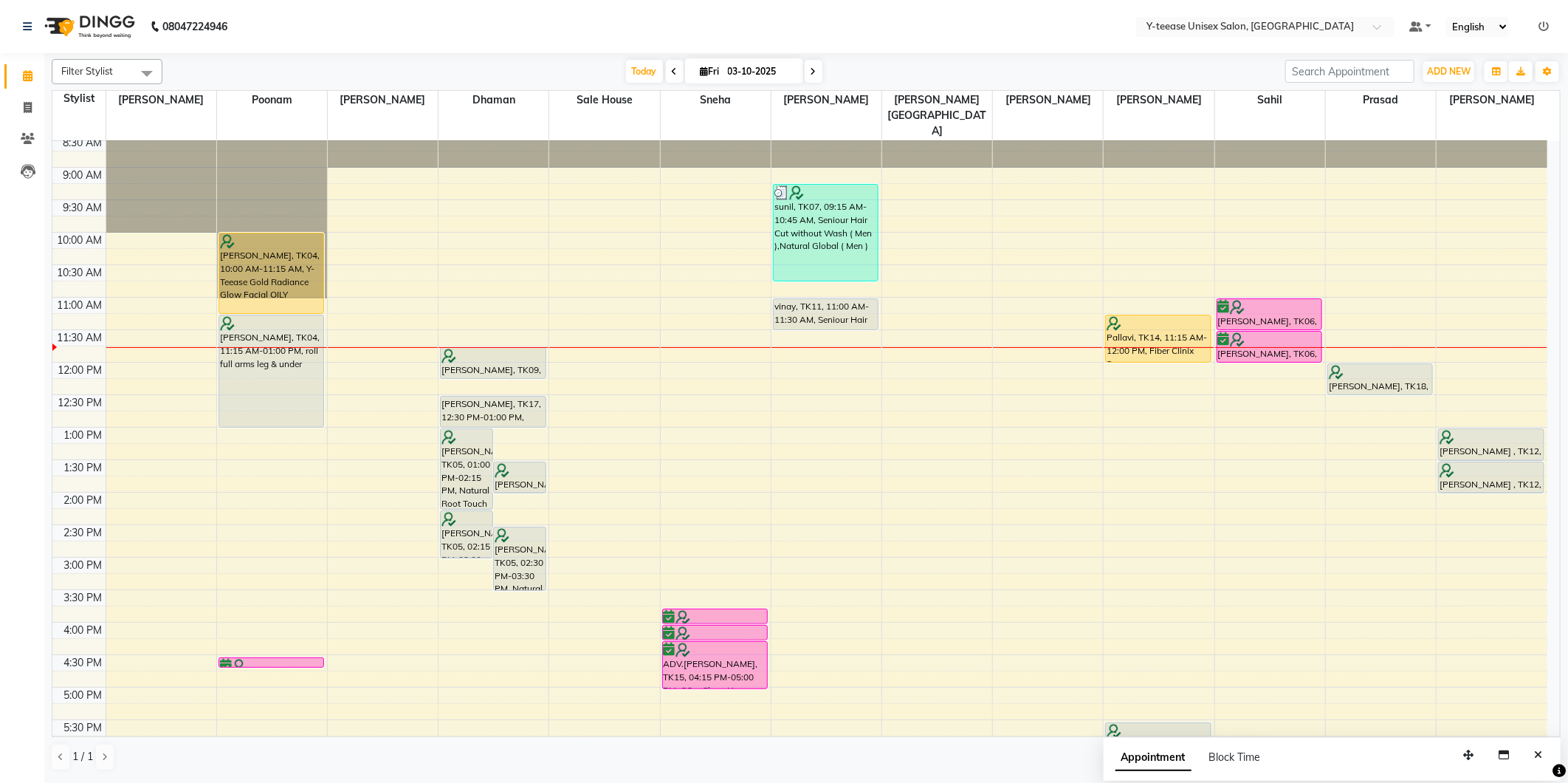
scroll to position [32, 0]
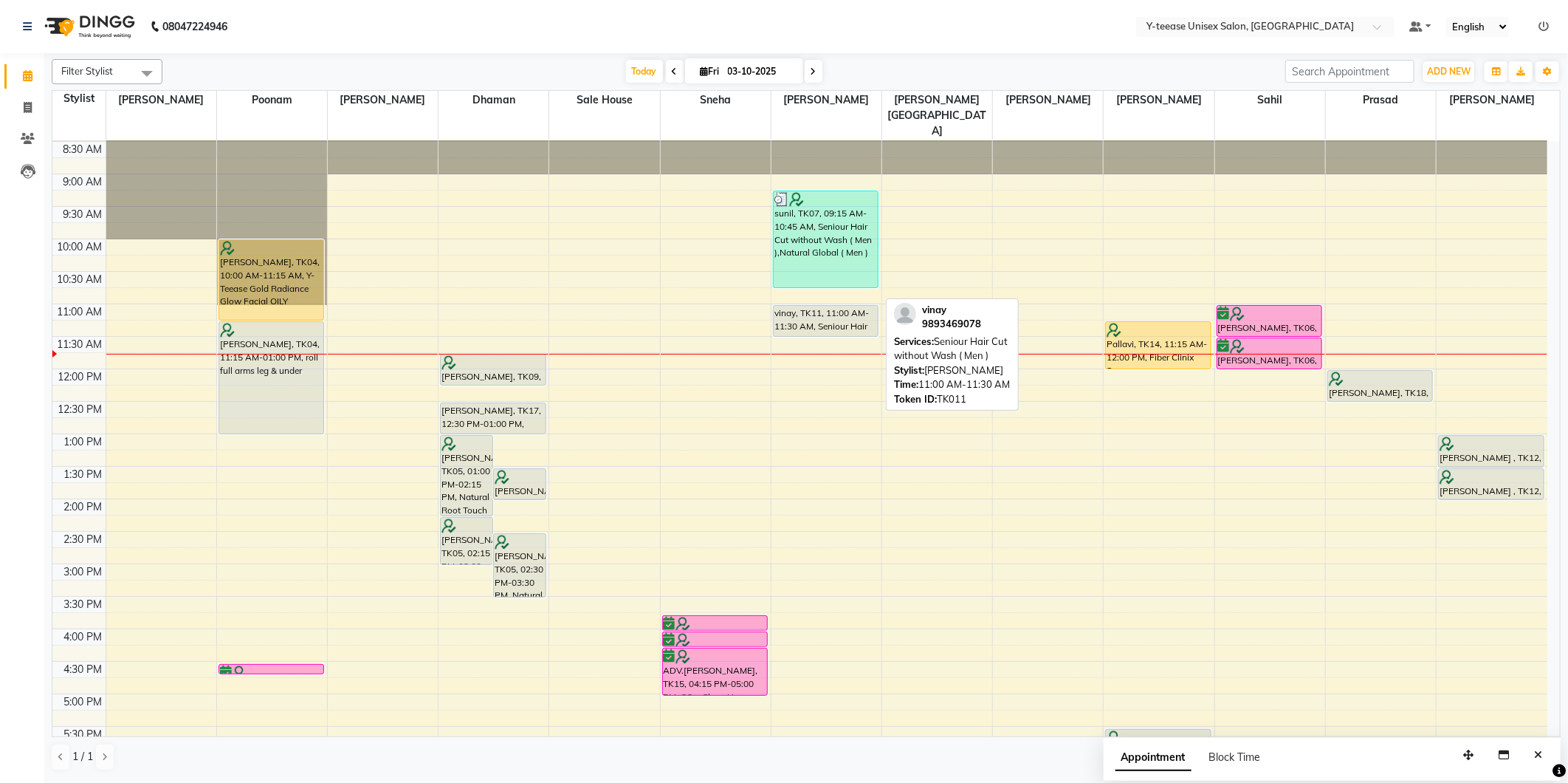
click at [829, 306] on div "vinay, TK11, 11:00 AM-11:30 AM, Seniour Hair Cut without Wash ( Men )" at bounding box center [826, 321] width 105 height 30
click at [836, 306] on div "vinay, TK11, 11:00 AM-11:30 AM, Seniour Hair Cut without Wash ( Men )" at bounding box center [826, 321] width 105 height 30
select select "7"
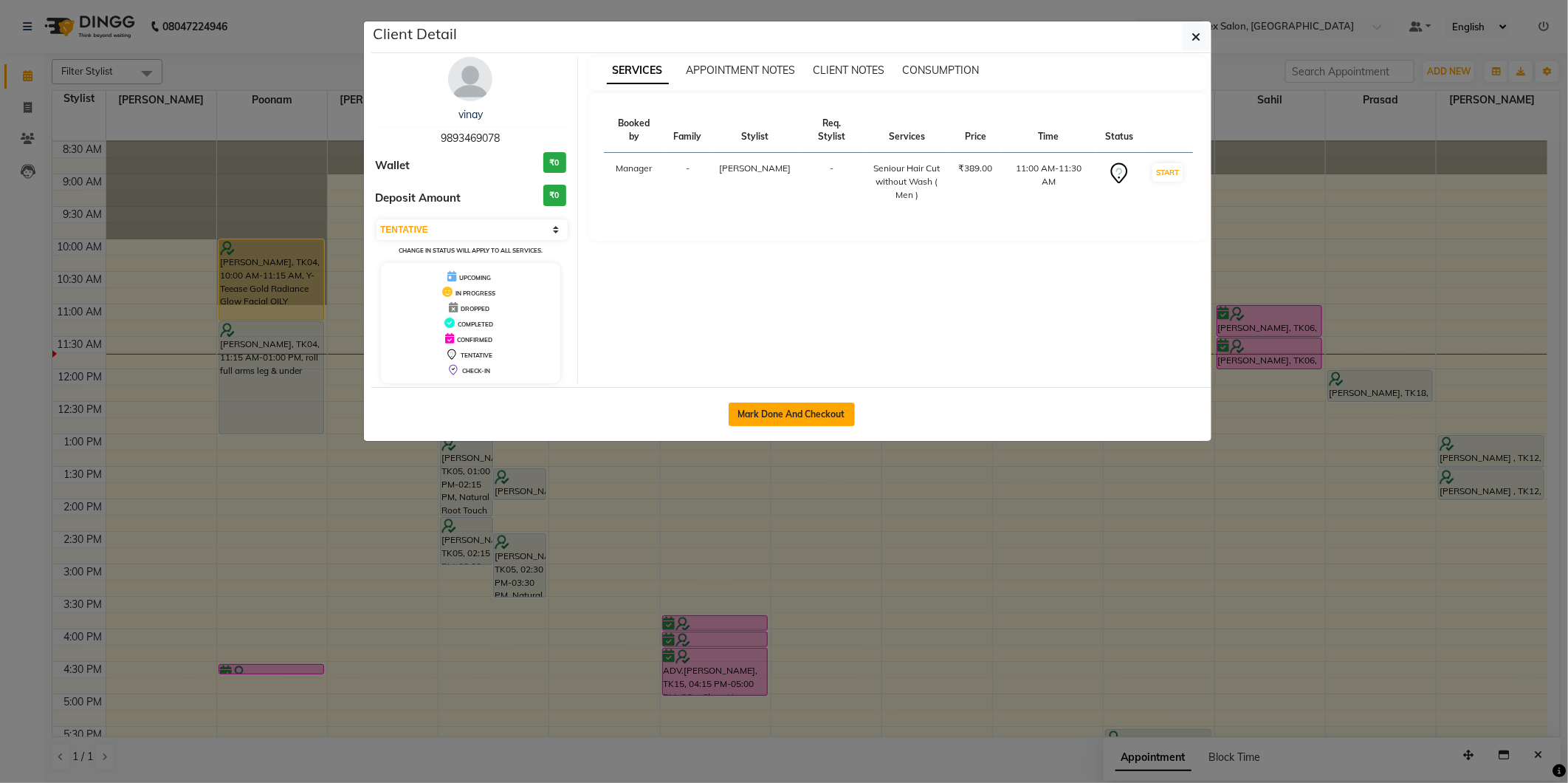
click at [803, 403] on button "Mark Done And Checkout" at bounding box center [792, 414] width 126 height 24
select select "service"
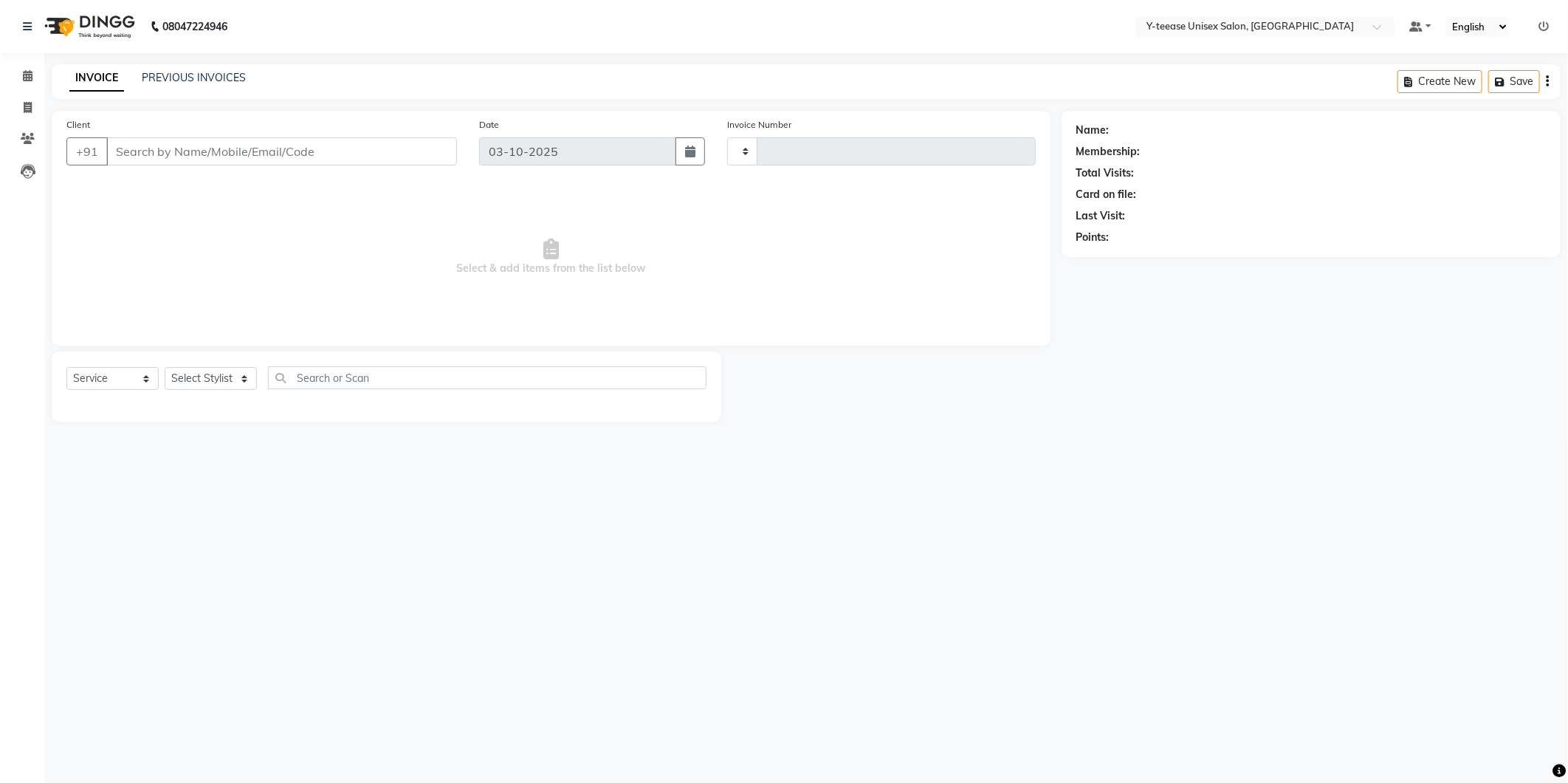
type input "8362"
select select "4"
type input "98******78"
select select "67330"
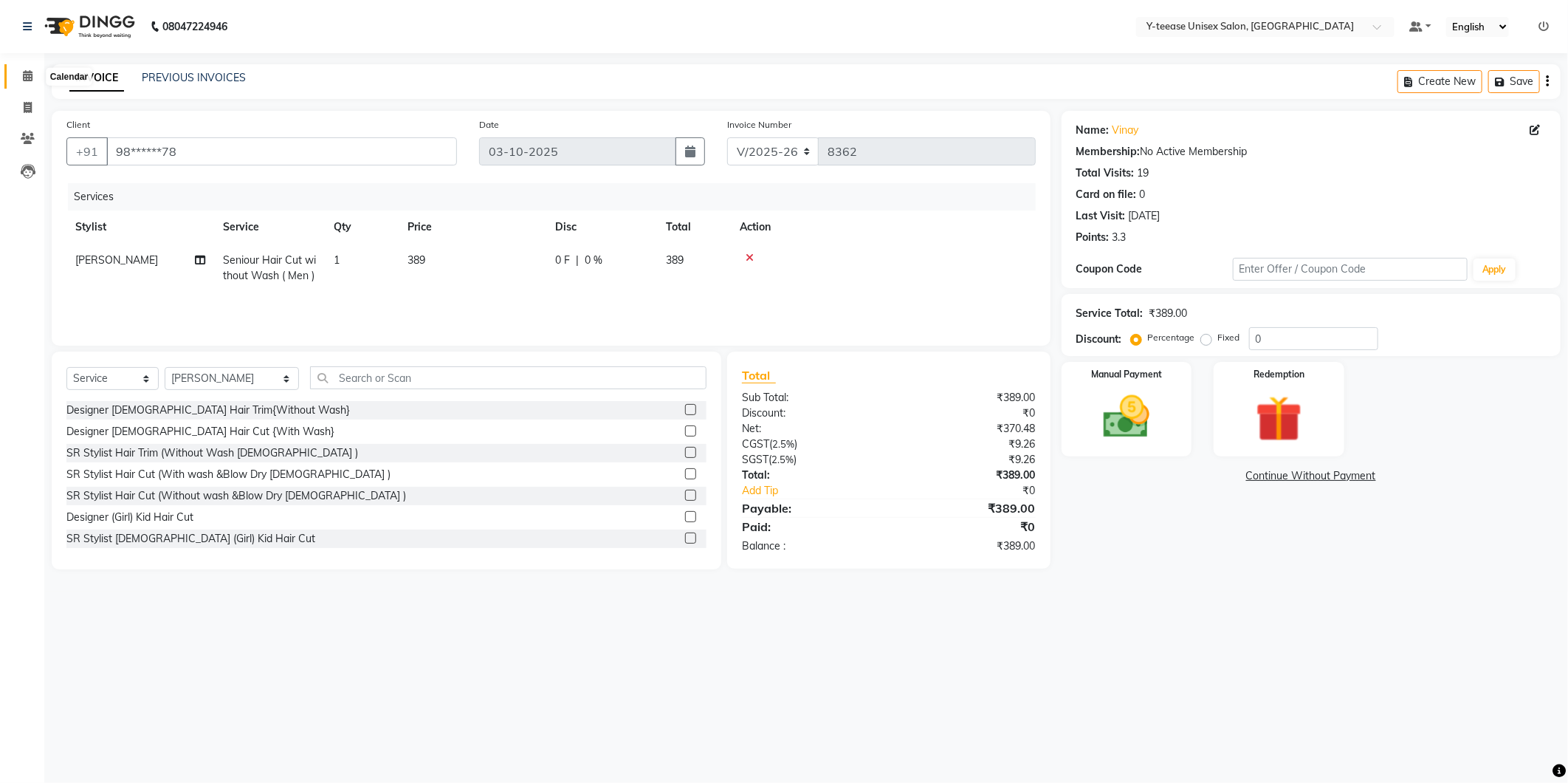
click at [24, 79] on icon at bounding box center [27, 75] width 9 height 11
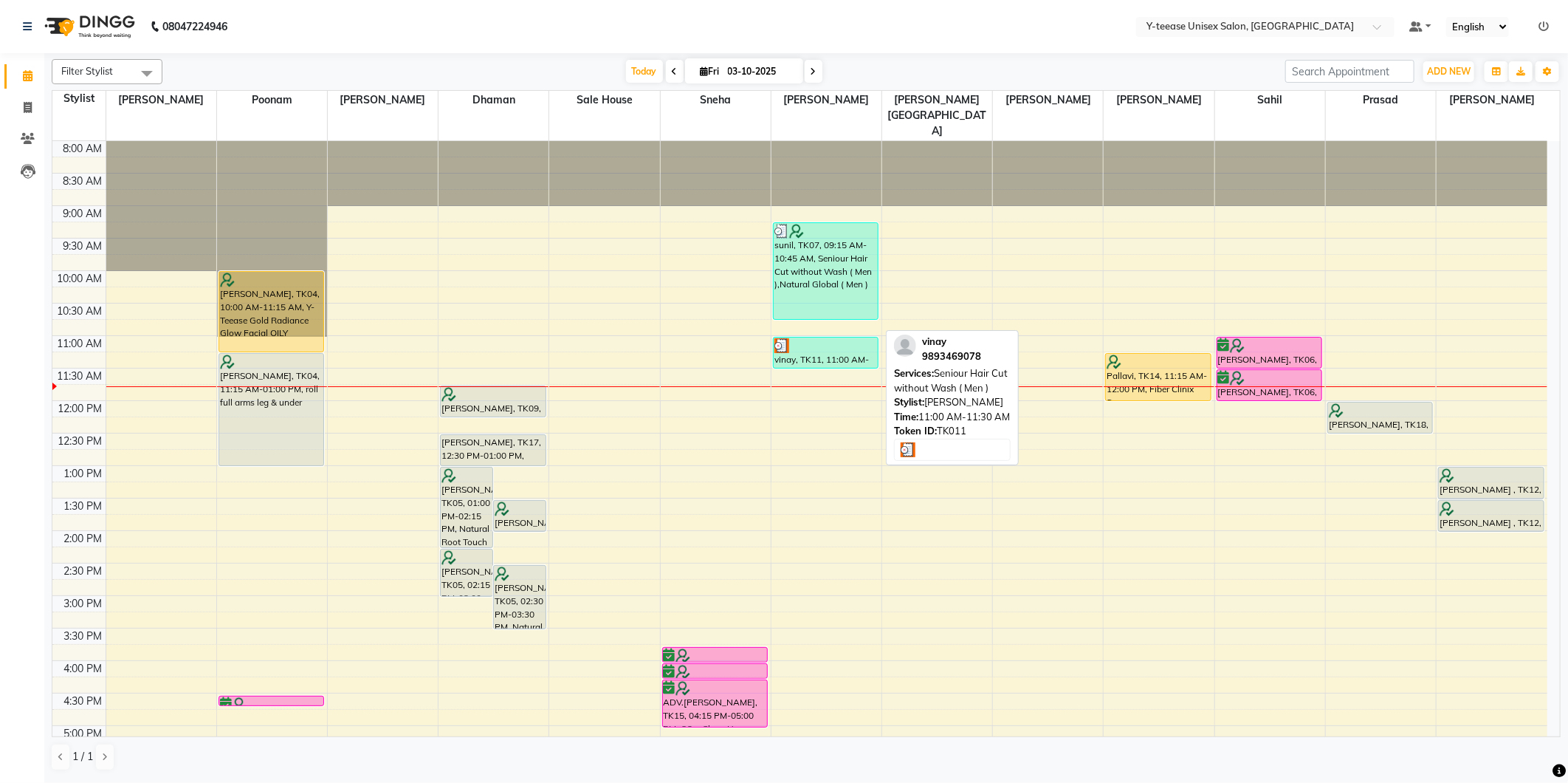
click at [825, 338] on div at bounding box center [826, 346] width 104 height 15
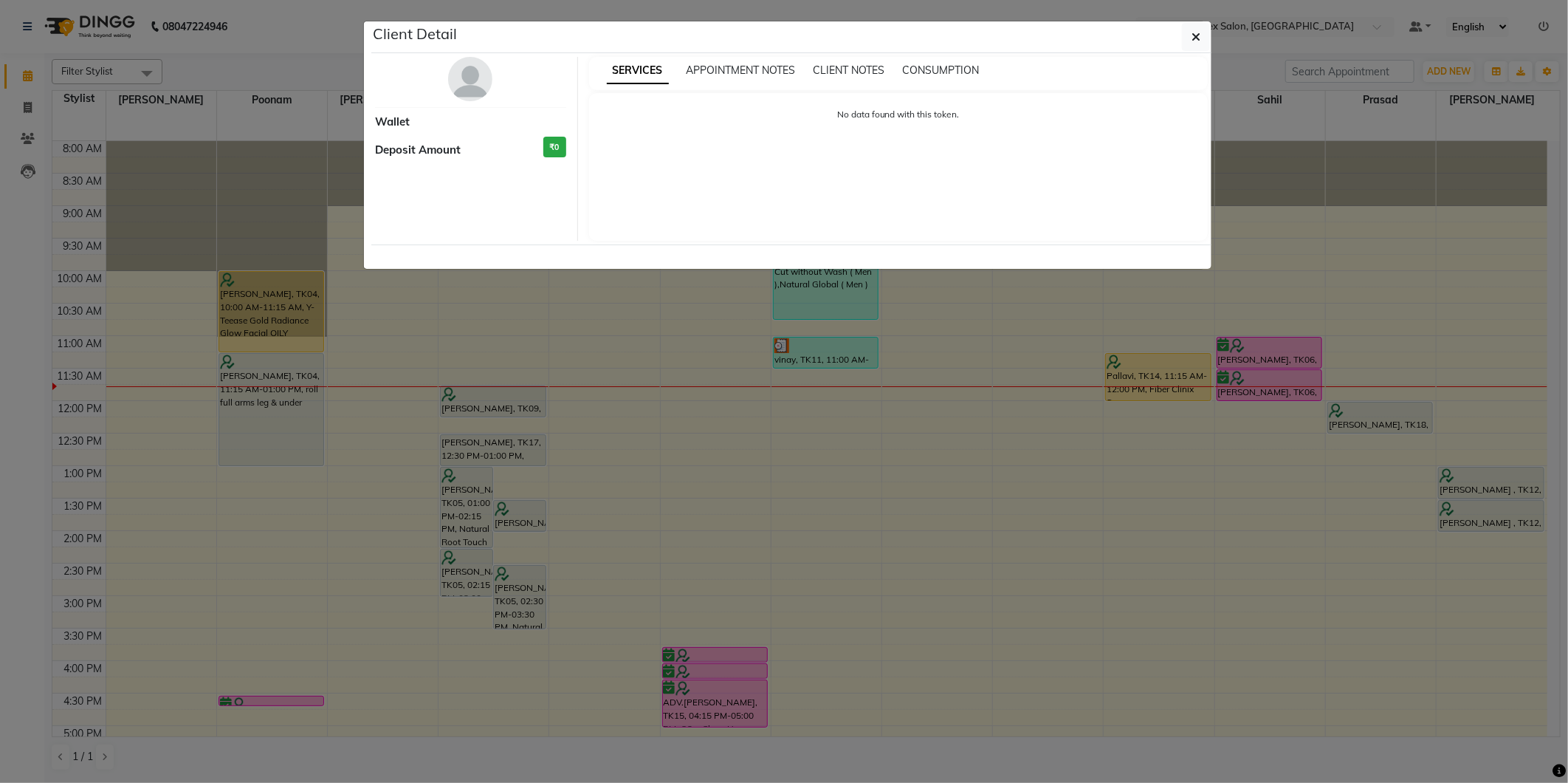
select select "3"
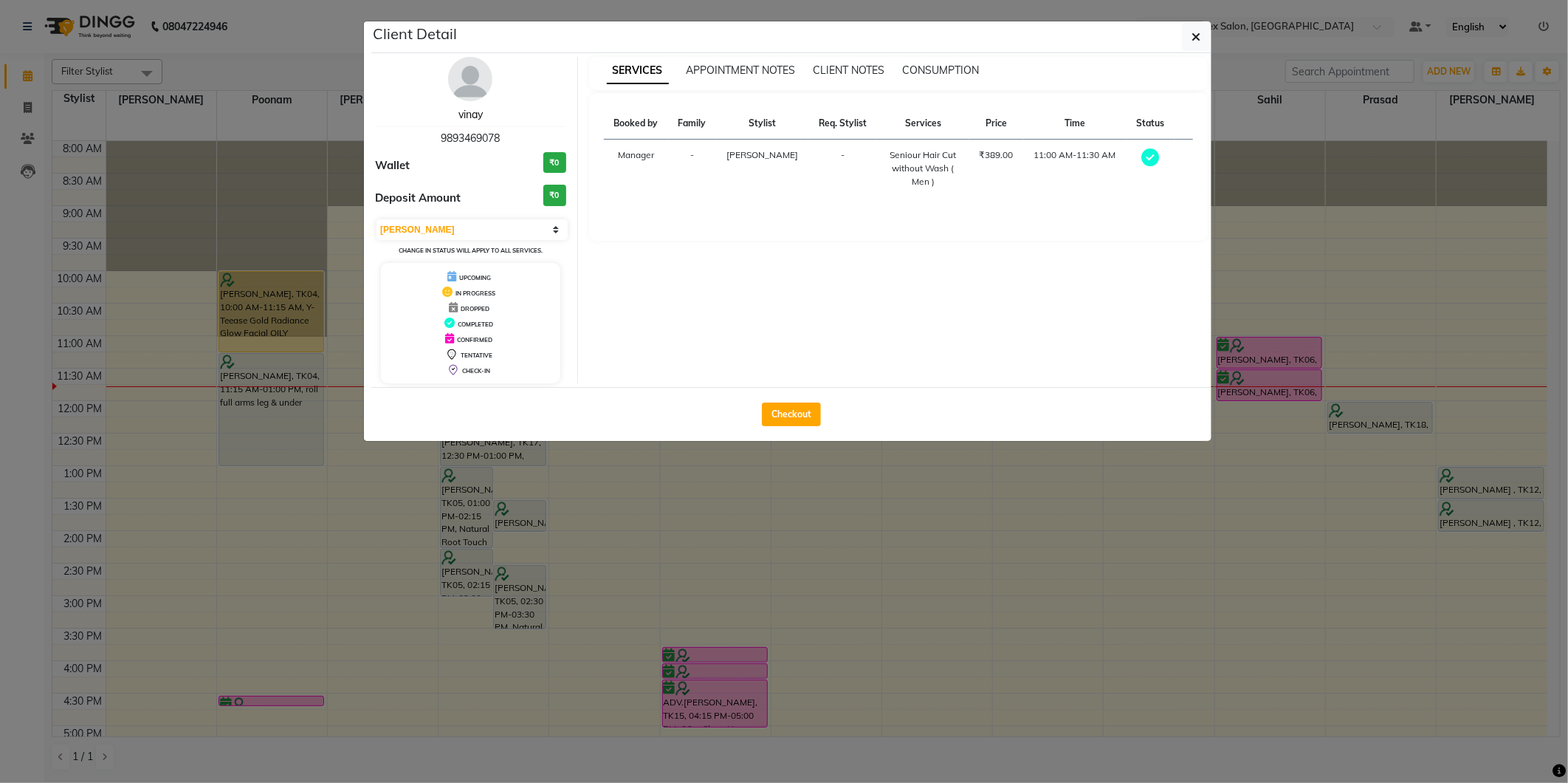
click at [465, 120] on link "vinay" at bounding box center [470, 115] width 24 height 13
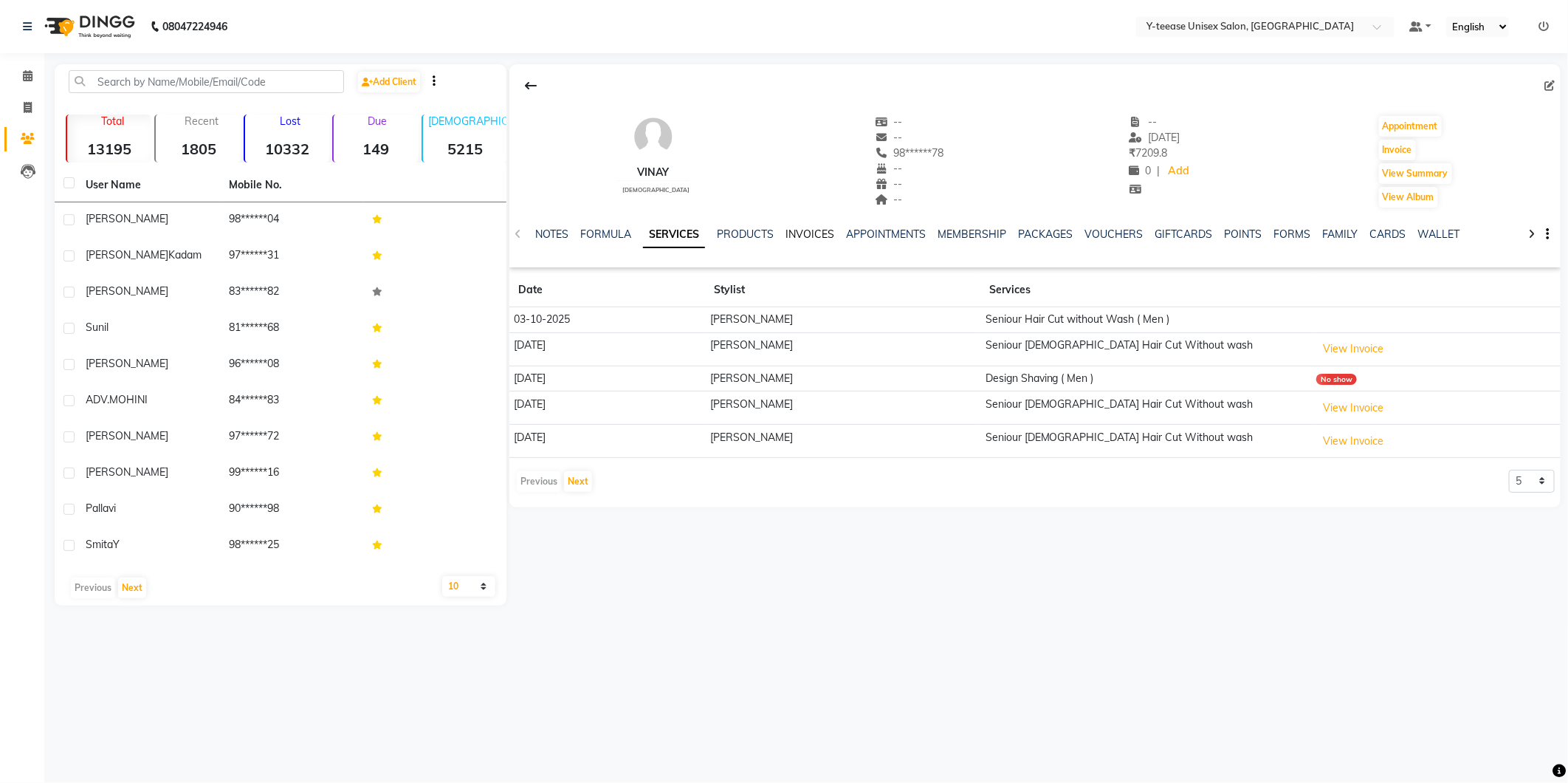
click at [818, 232] on link "INVOICES" at bounding box center [810, 234] width 49 height 13
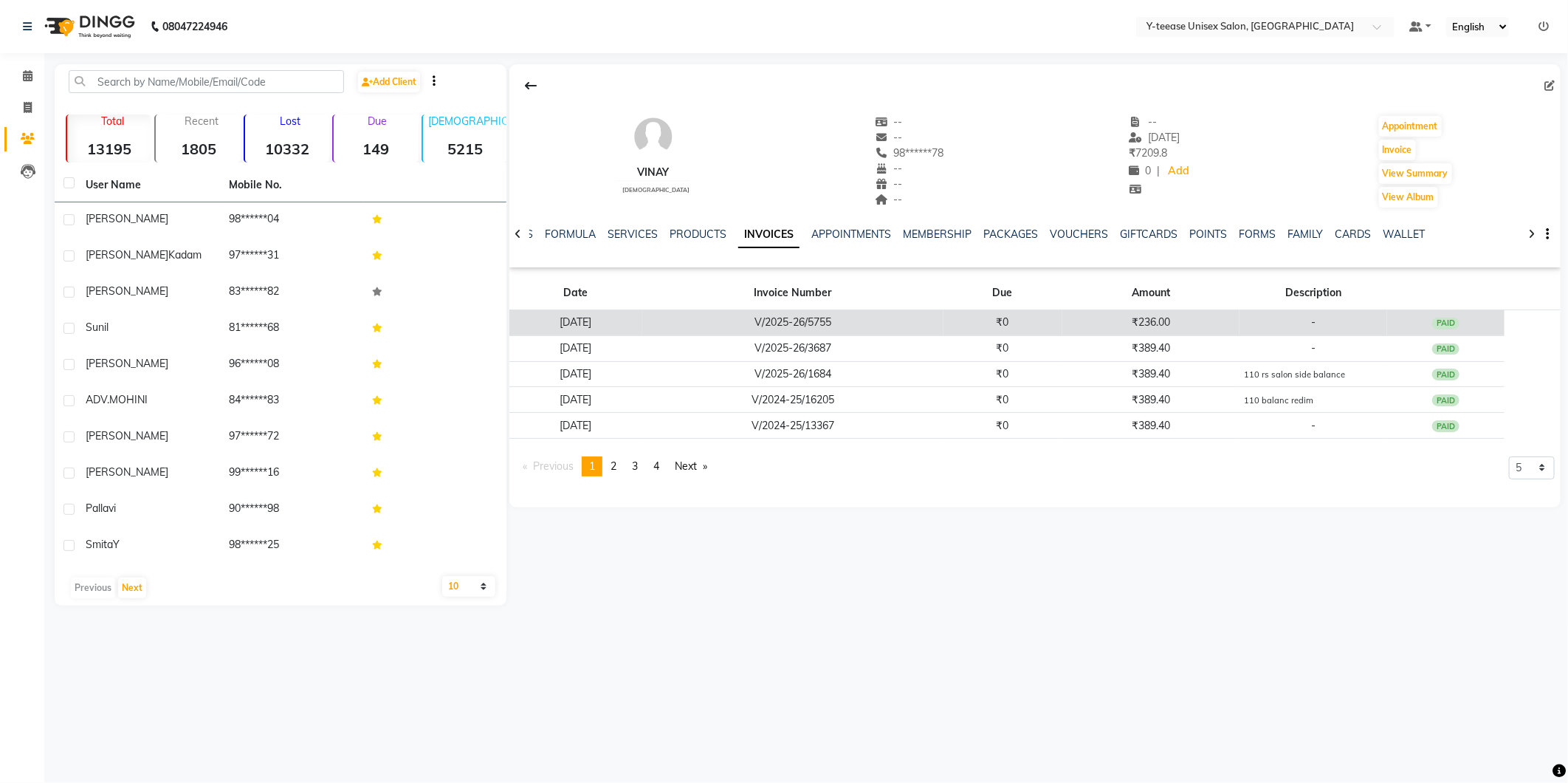
click at [832, 330] on td "V/2025-26/5755" at bounding box center [793, 322] width 301 height 26
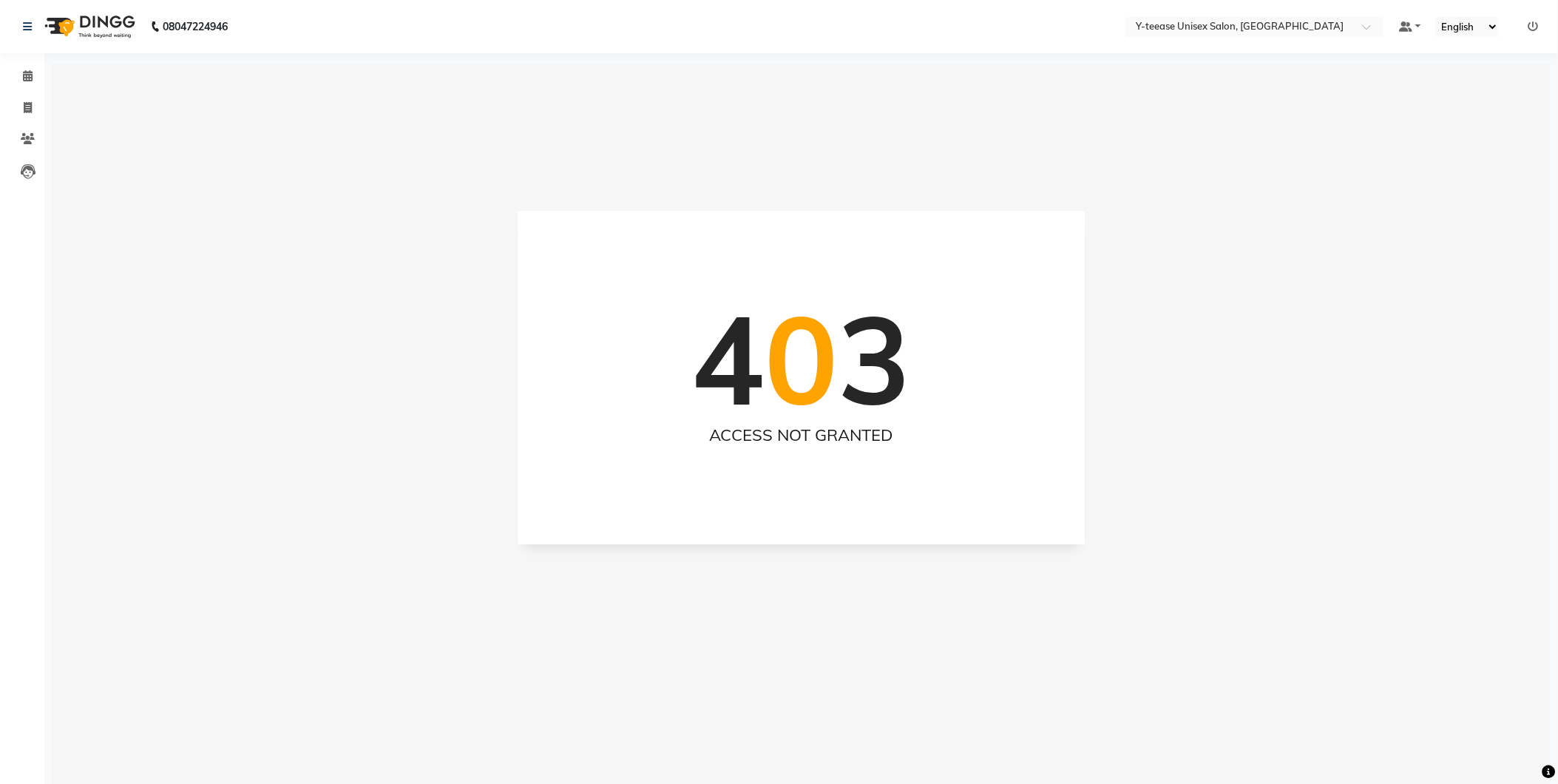
click at [1539, 24] on ul "Default Panel My Panel English ENGLISH Español العربية मराठी हिंदी ગુજરાતી தமிழ…" at bounding box center [1469, 27] width 154 height 20
click at [1534, 24] on icon at bounding box center [1534, 26] width 10 height 10
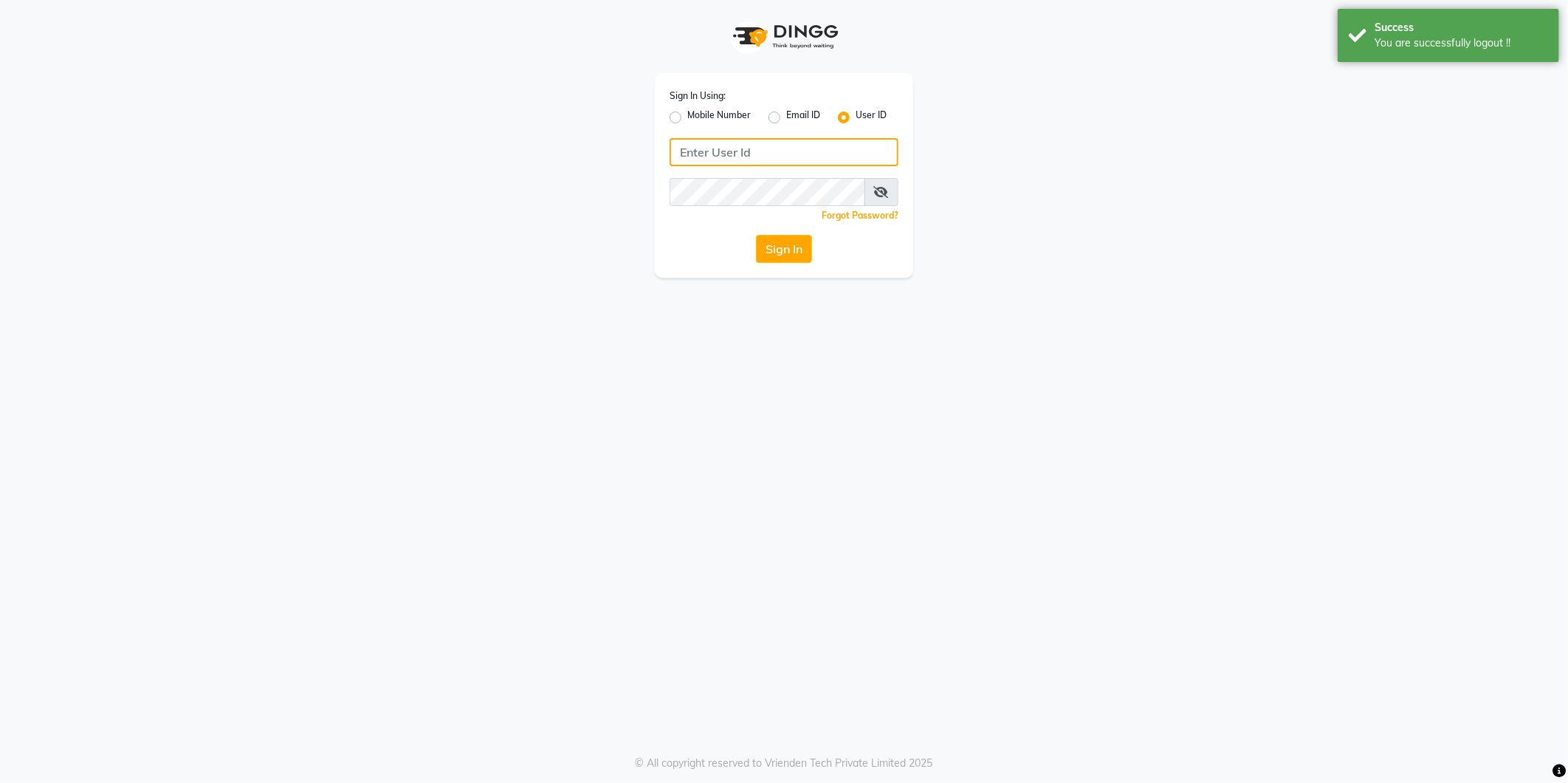
type input "8999679795"
click at [688, 113] on label "Mobile Number" at bounding box center [719, 117] width 63 height 18
click at [688, 113] on input "Mobile Number" at bounding box center [692, 113] width 9 height 9
radio input "true"
radio input "false"
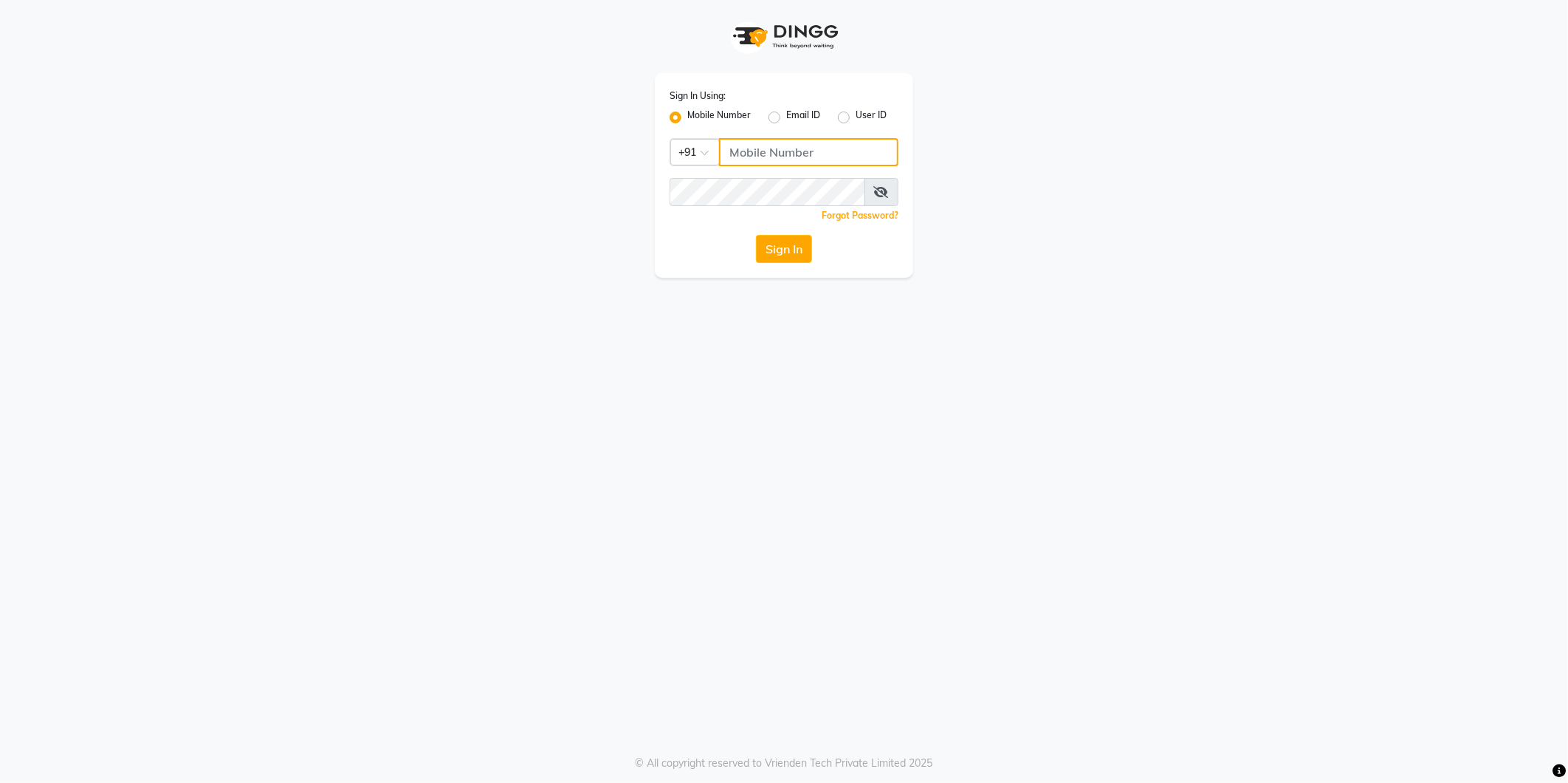
click at [845, 138] on input "Username" at bounding box center [808, 152] width 179 height 28
type input "9860099181"
click at [769, 249] on button "Sign In" at bounding box center [784, 248] width 56 height 28
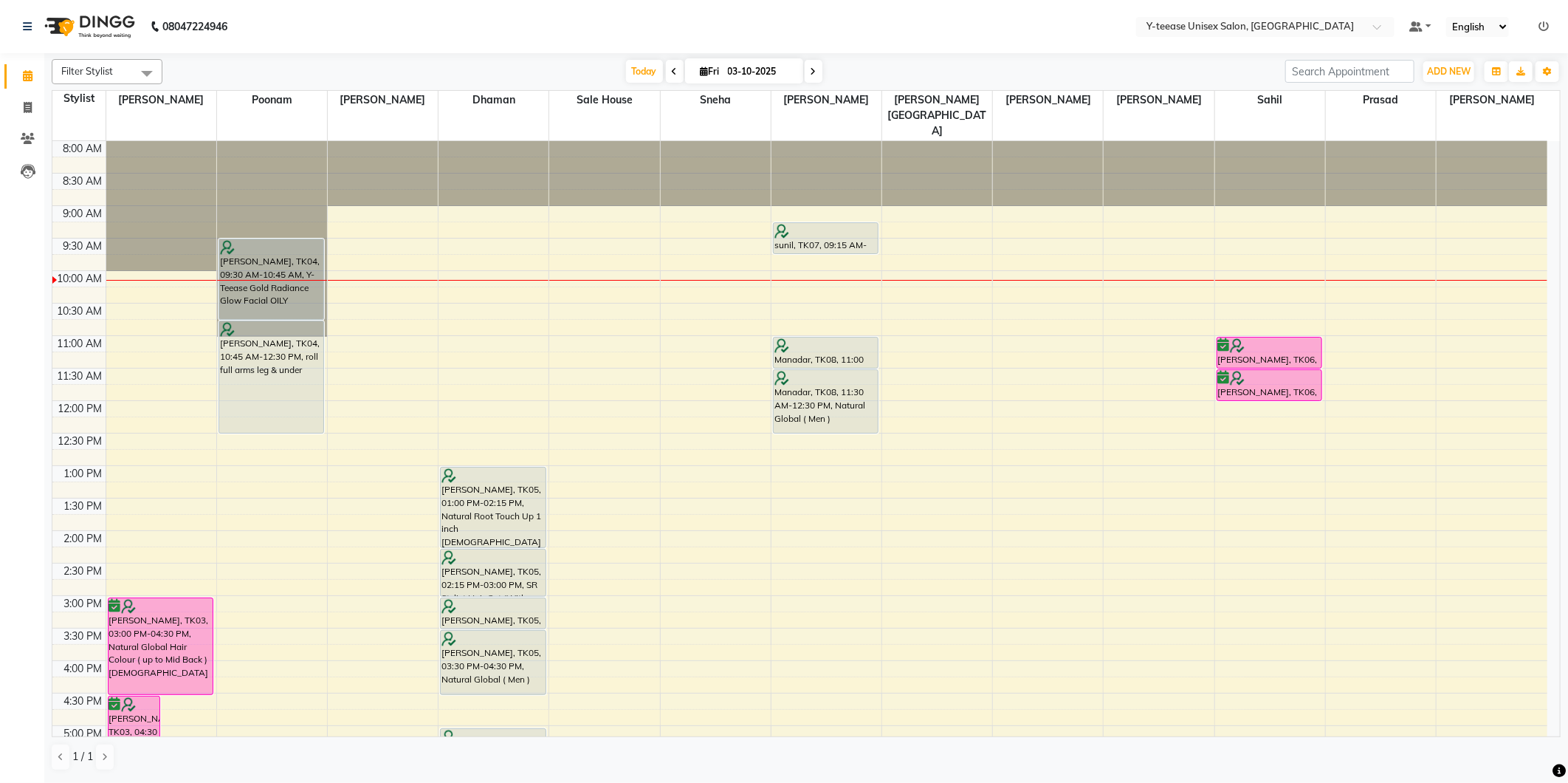
scroll to position [65, 0]
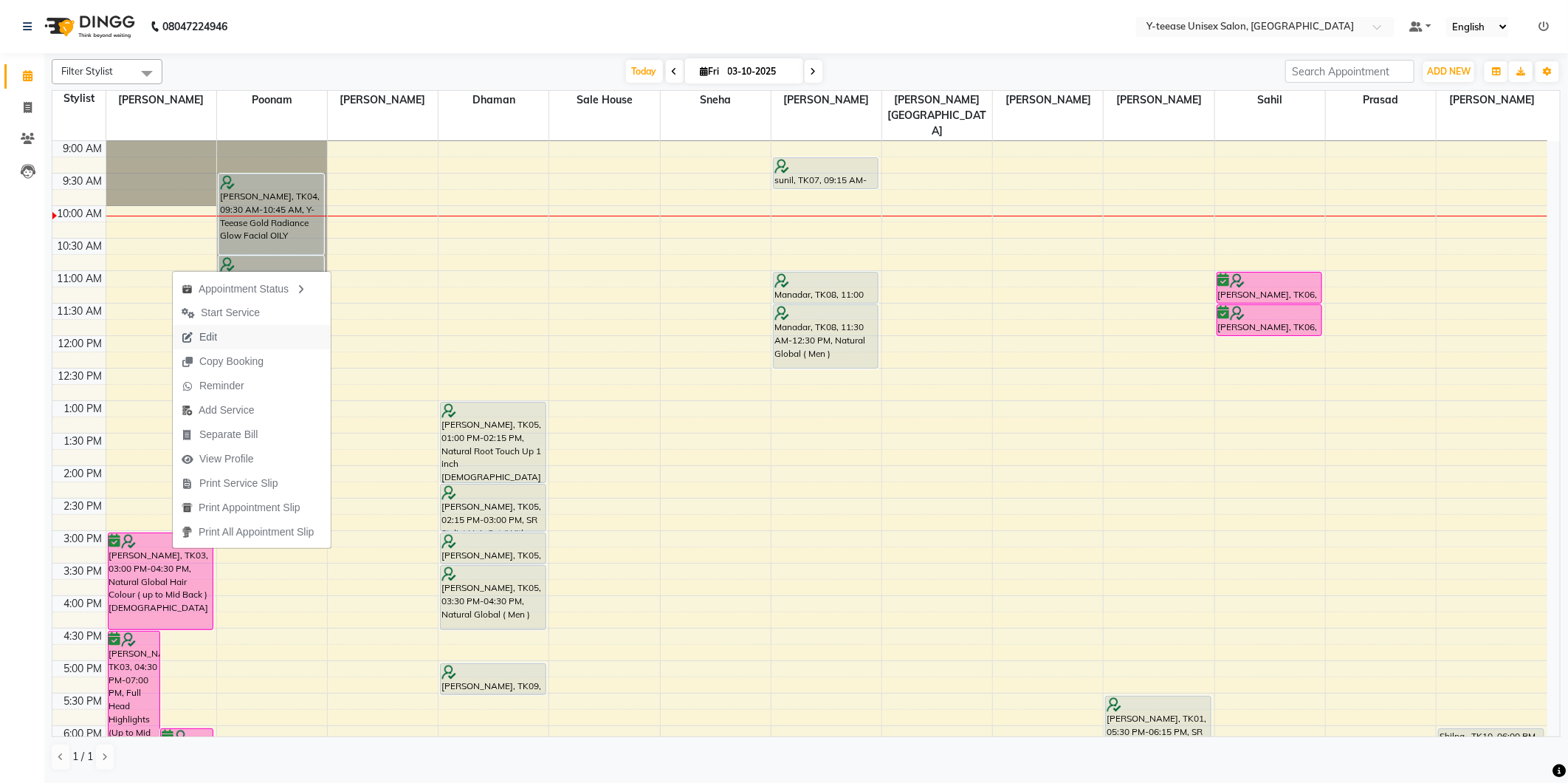
click at [210, 333] on span "Edit" at bounding box center [208, 337] width 18 height 15
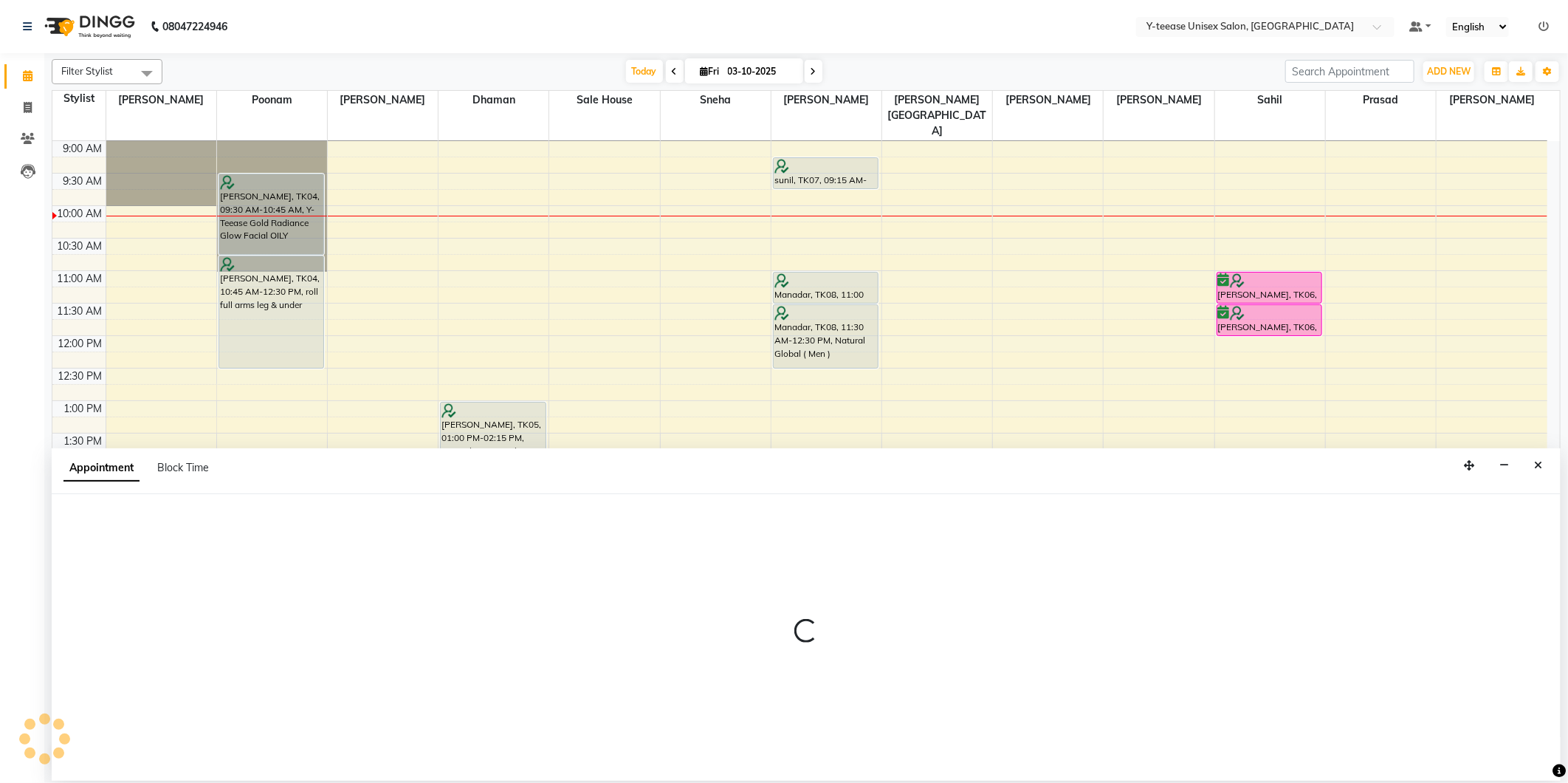
select select "tentative"
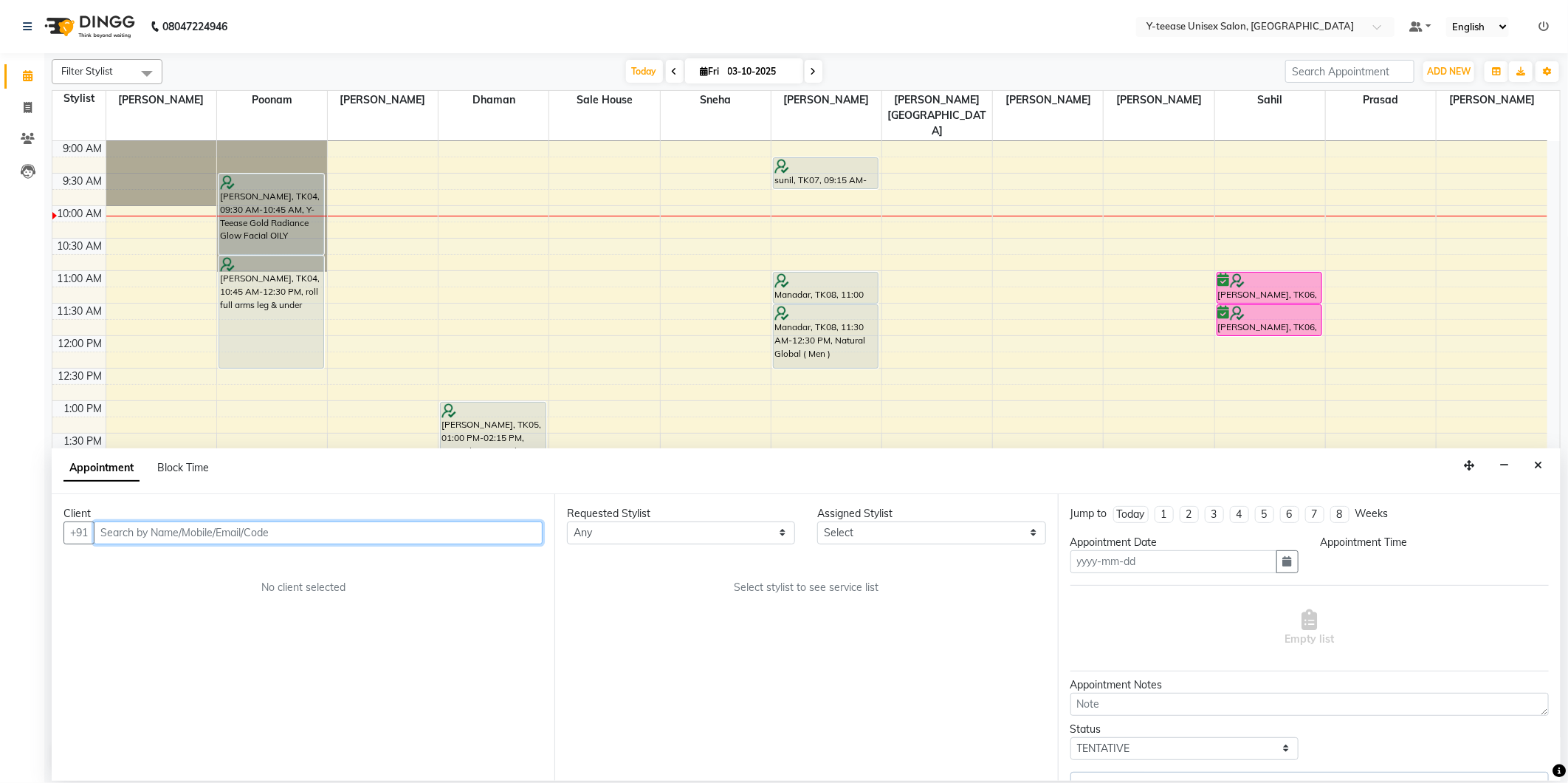
type input "03-10-2025"
select select "confirm booking"
select select "900"
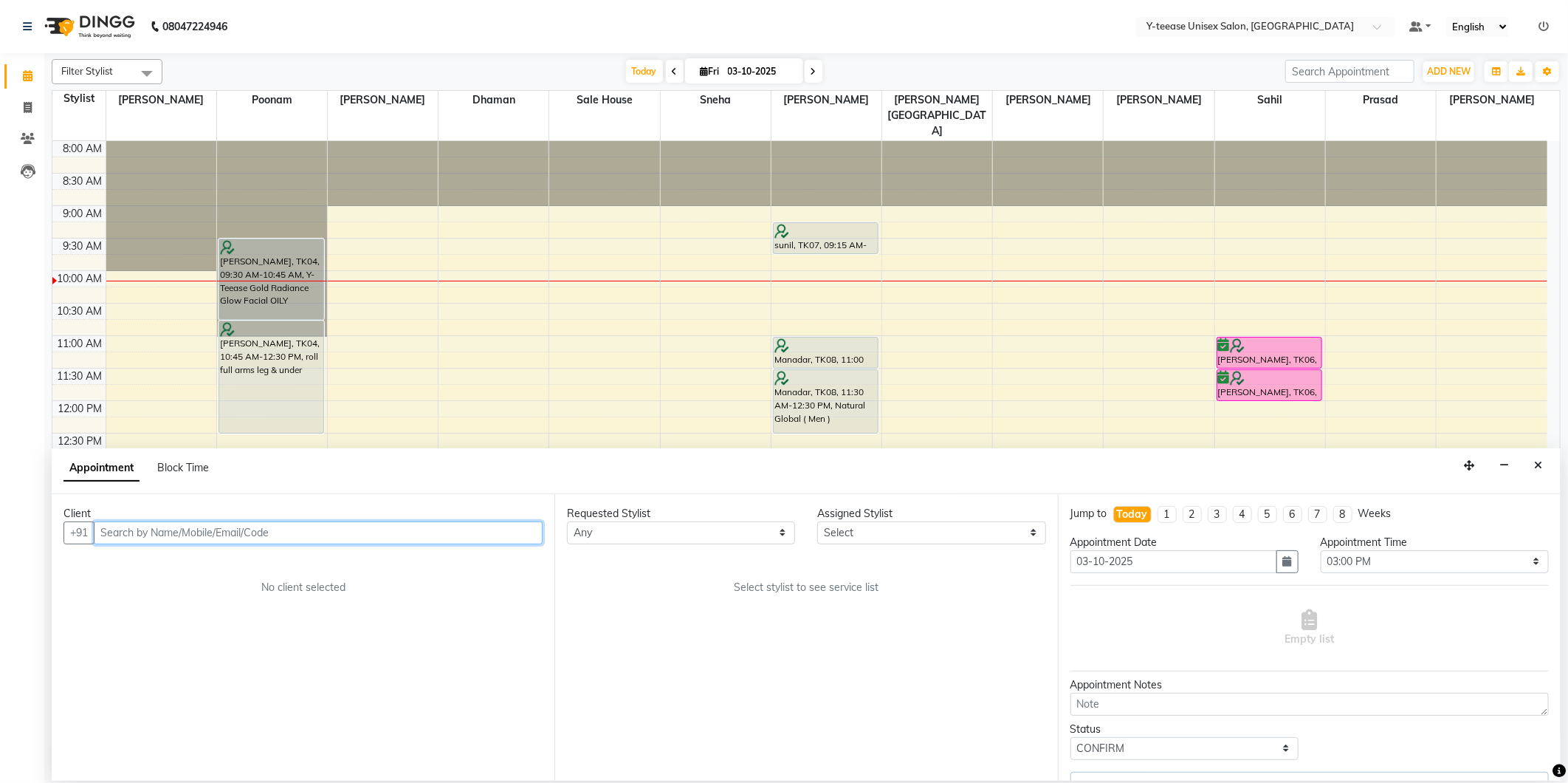
select select "56"
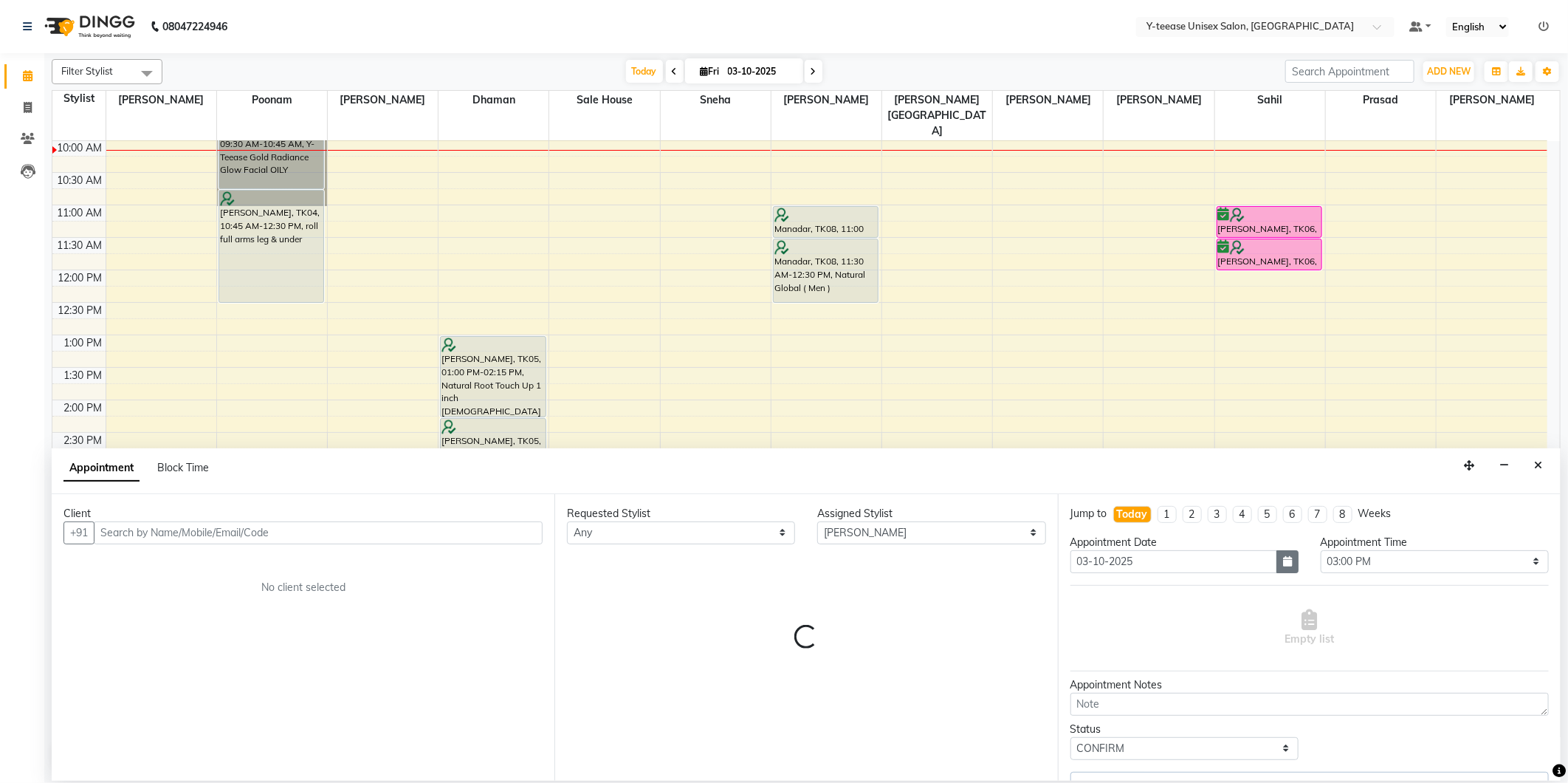
select select "661"
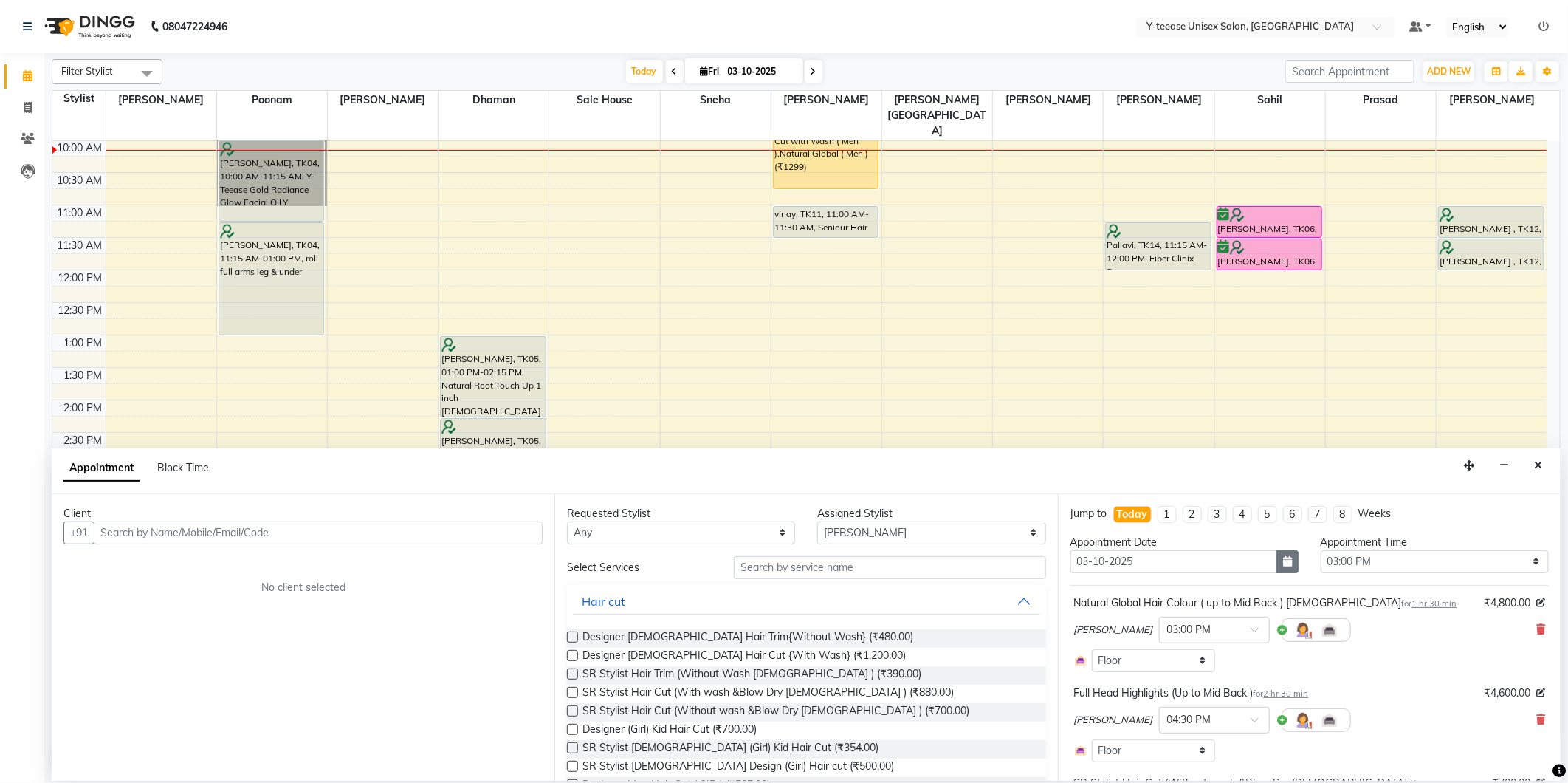
click at [1290, 565] on button "button" at bounding box center [1288, 562] width 22 height 23
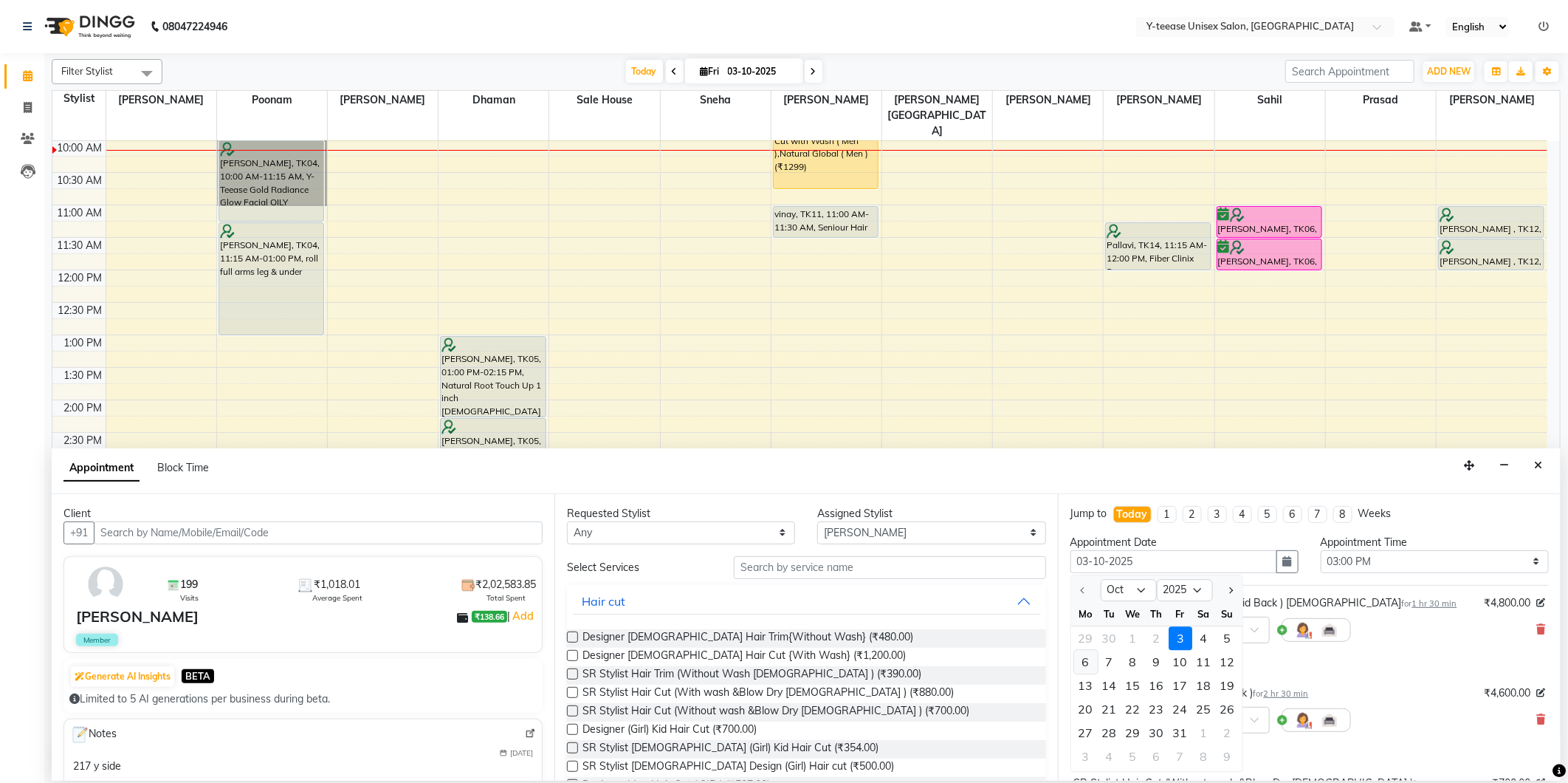
click at [1091, 663] on div "6" at bounding box center [1086, 662] width 24 height 24
type input "06-10-2025"
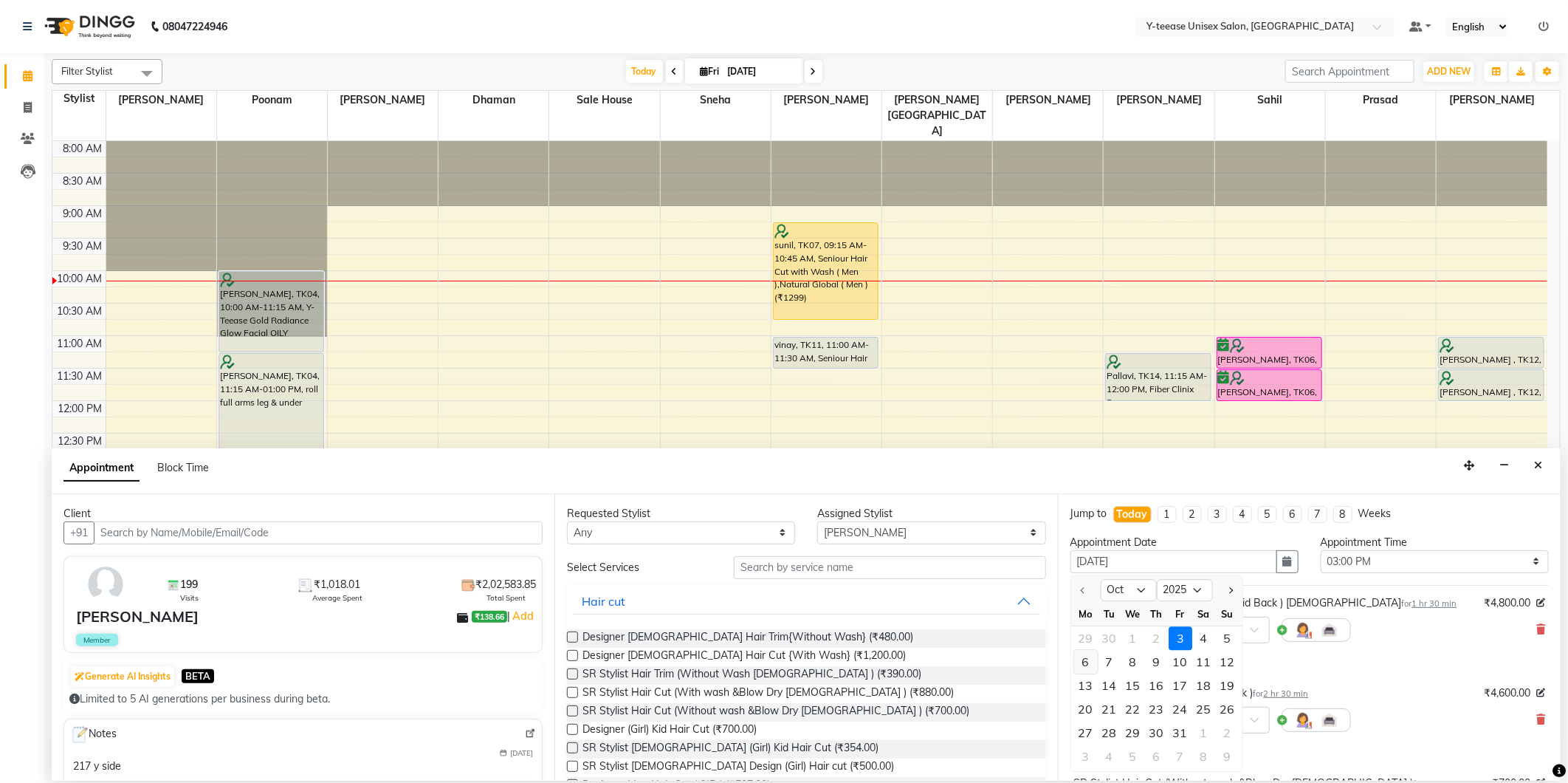
select select "900"
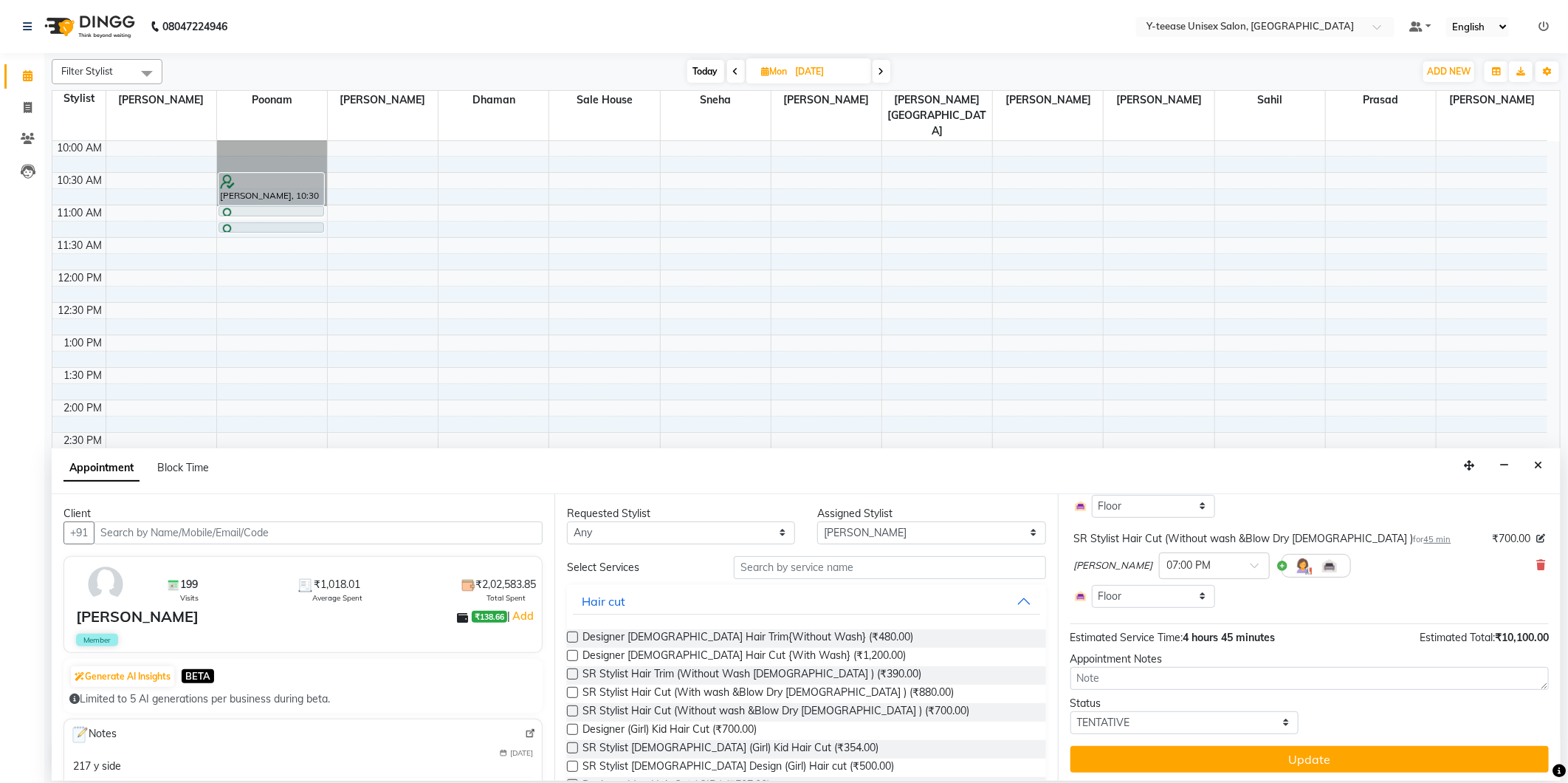
scroll to position [246, 0]
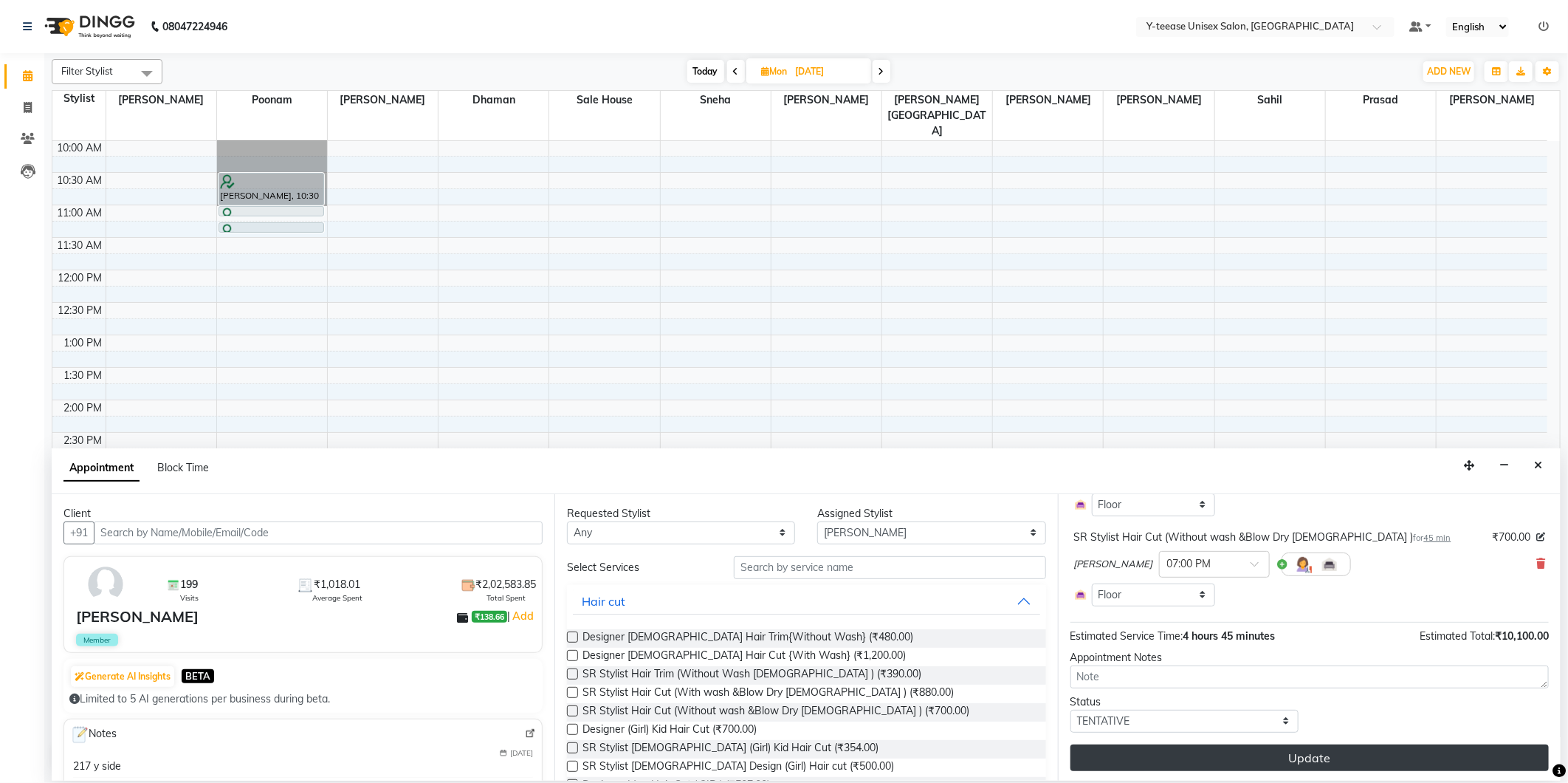
click at [1295, 764] on button "Update" at bounding box center [1310, 758] width 478 height 27
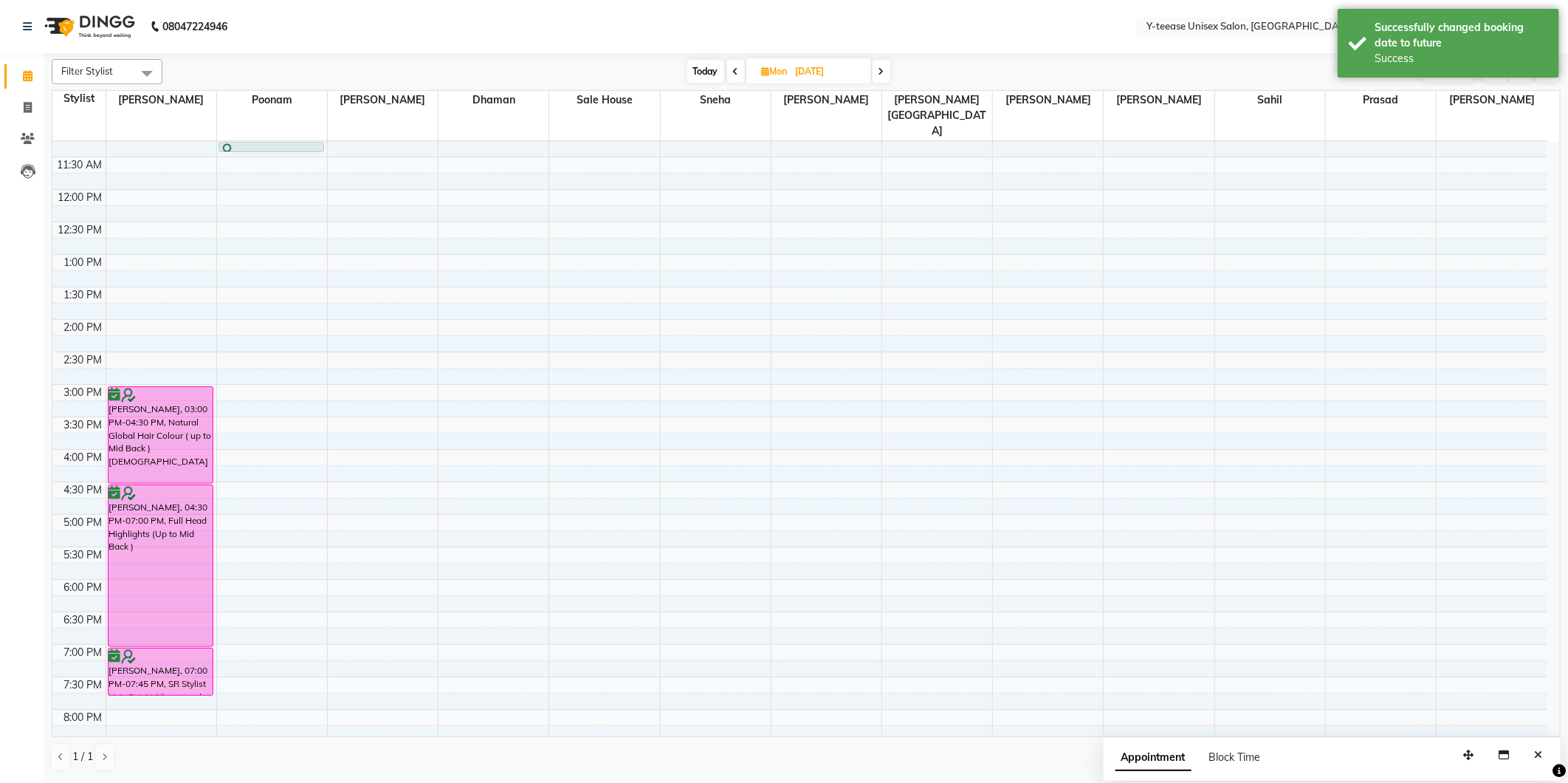
scroll to position [352, 0]
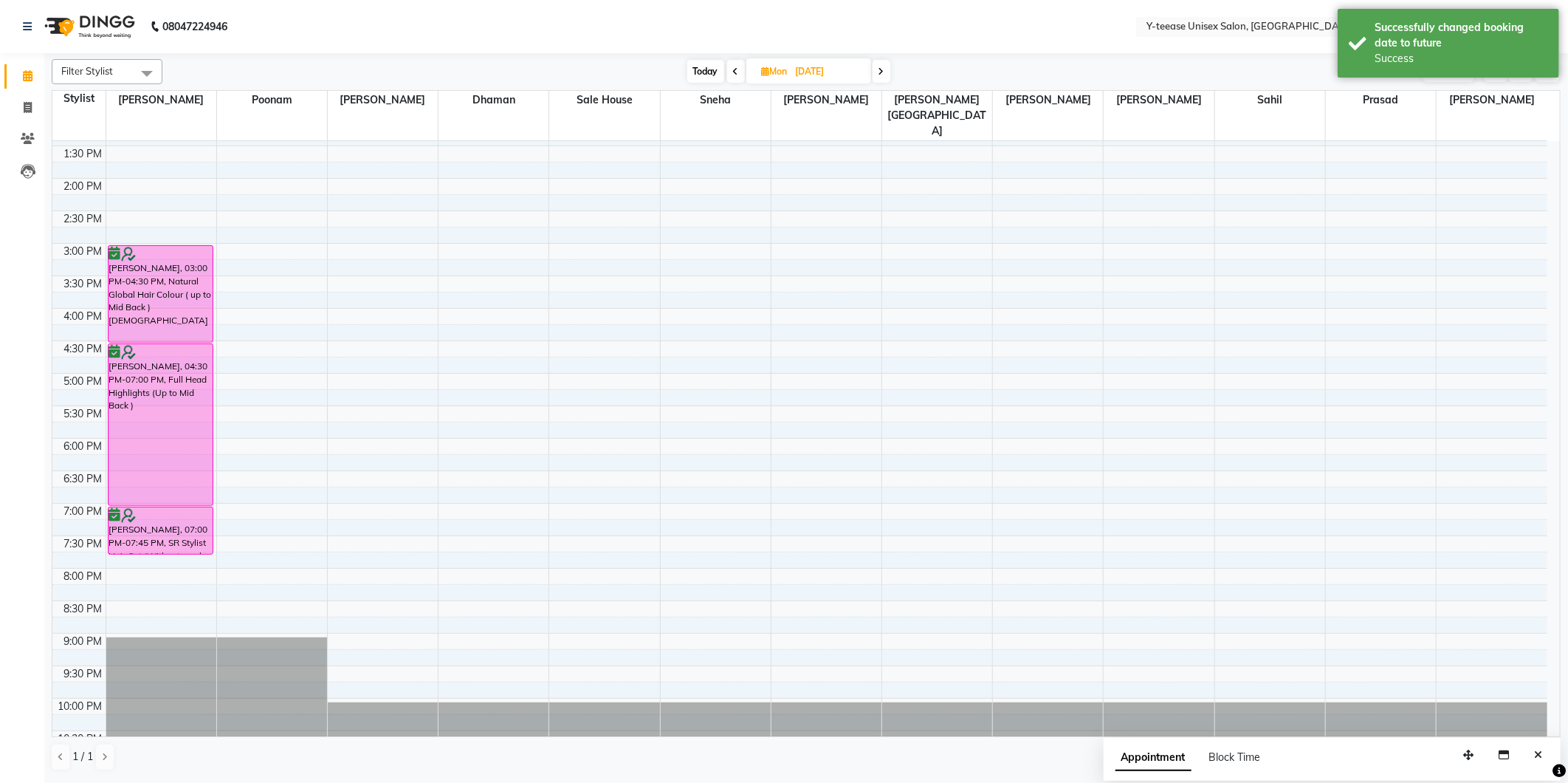
click at [691, 77] on span "Today" at bounding box center [706, 71] width 37 height 23
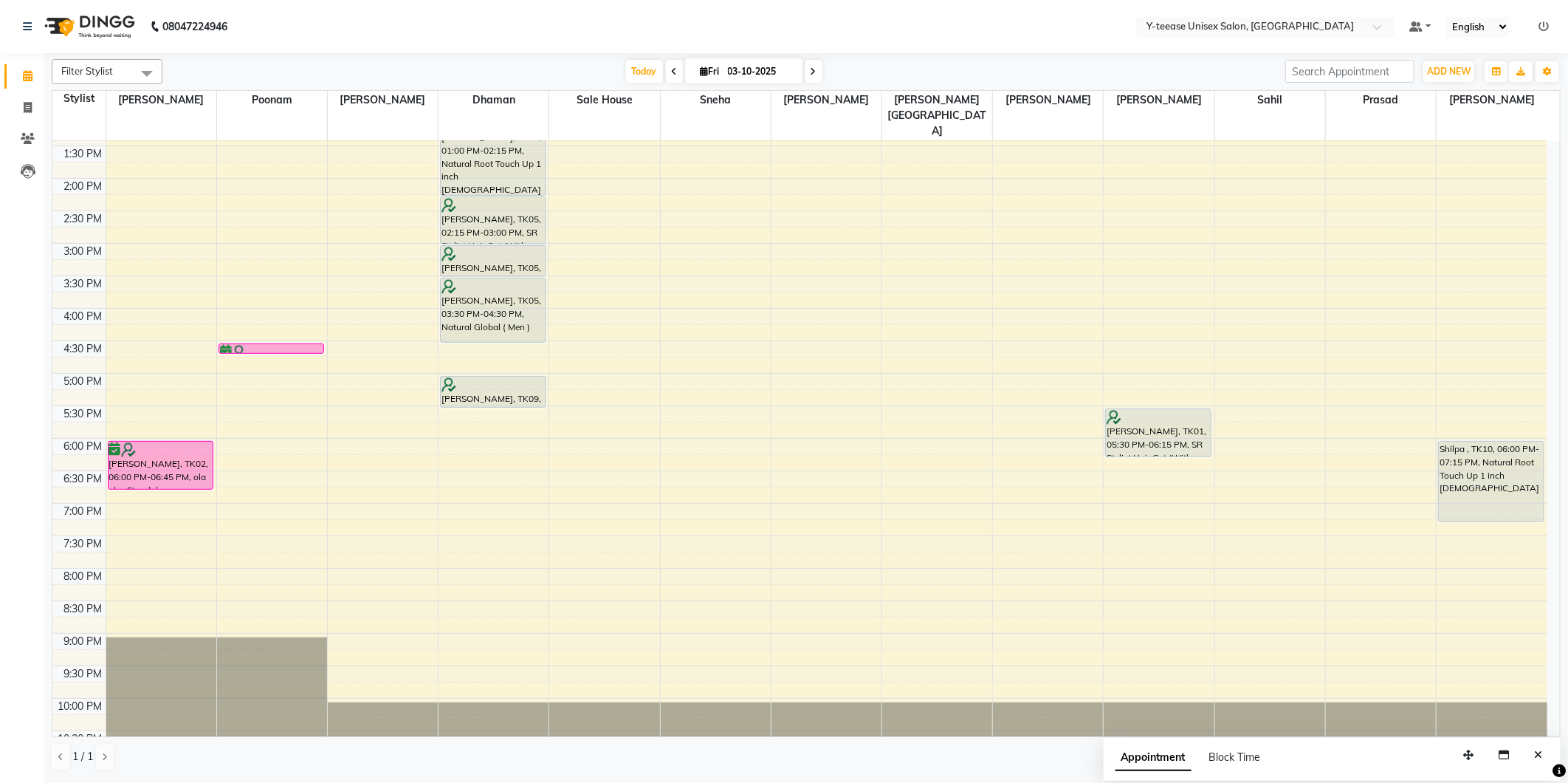
click at [811, 75] on icon at bounding box center [813, 72] width 6 height 9
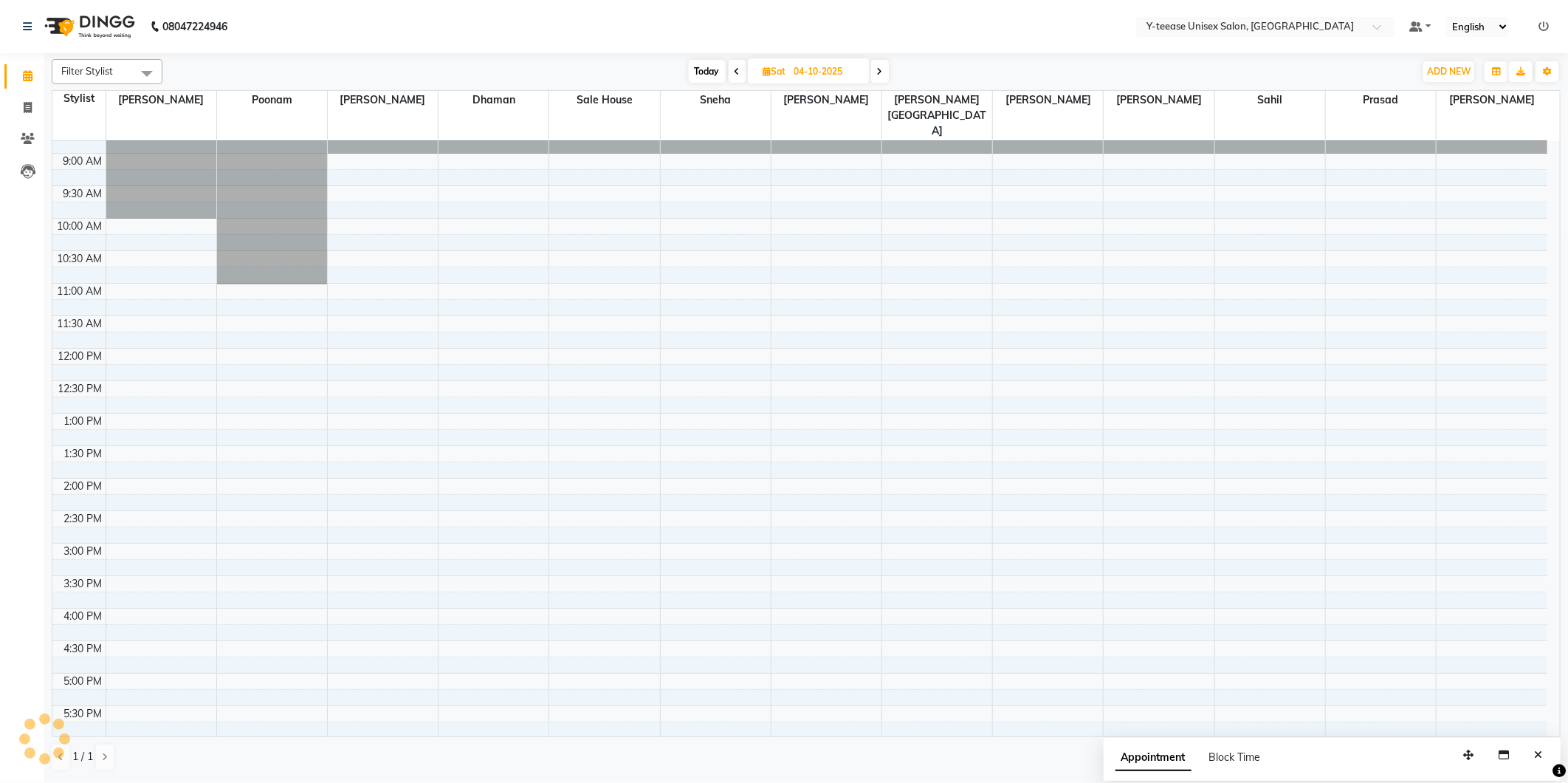
scroll to position [0, 0]
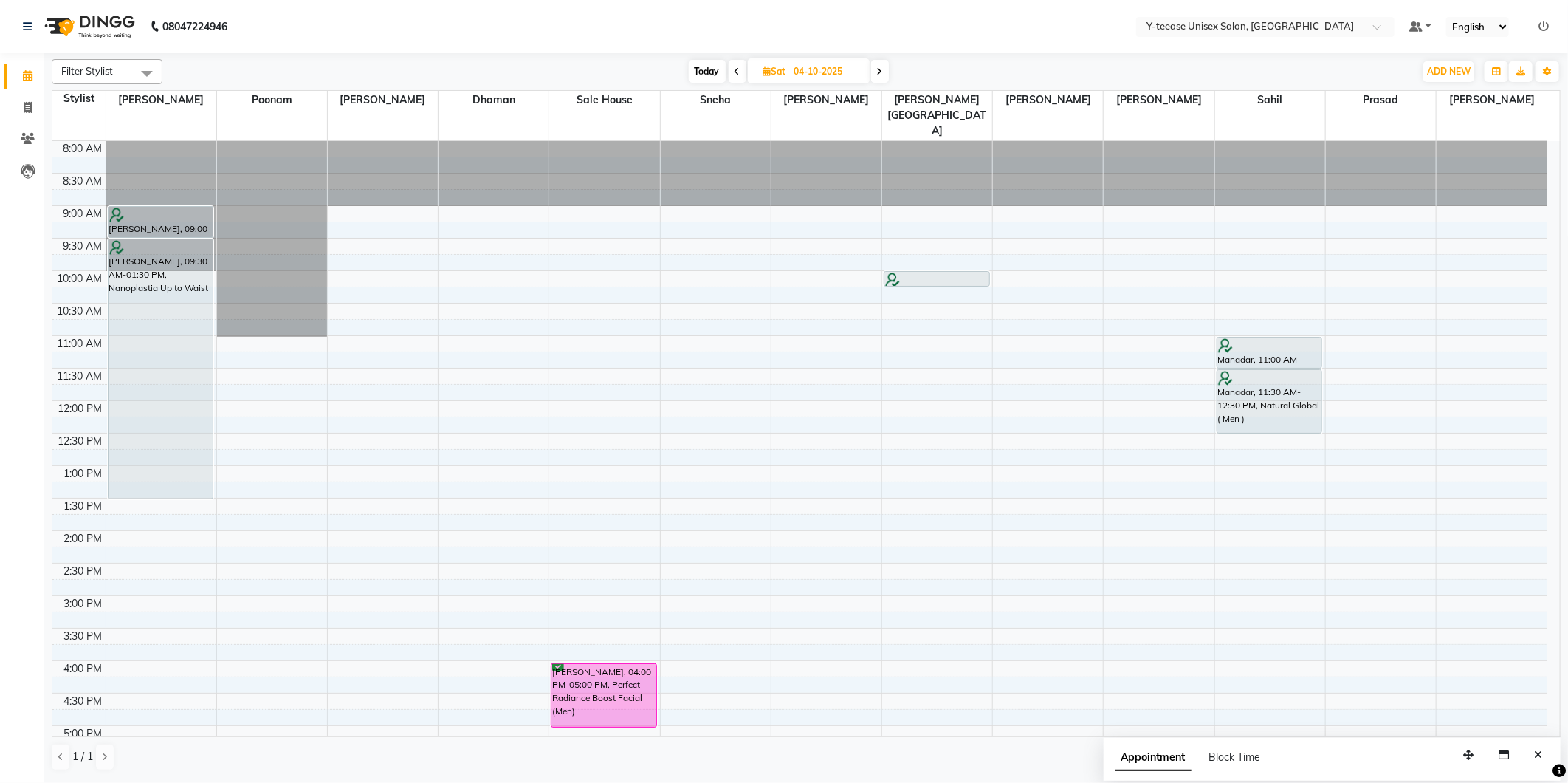
click at [714, 62] on span "Today" at bounding box center [707, 71] width 37 height 23
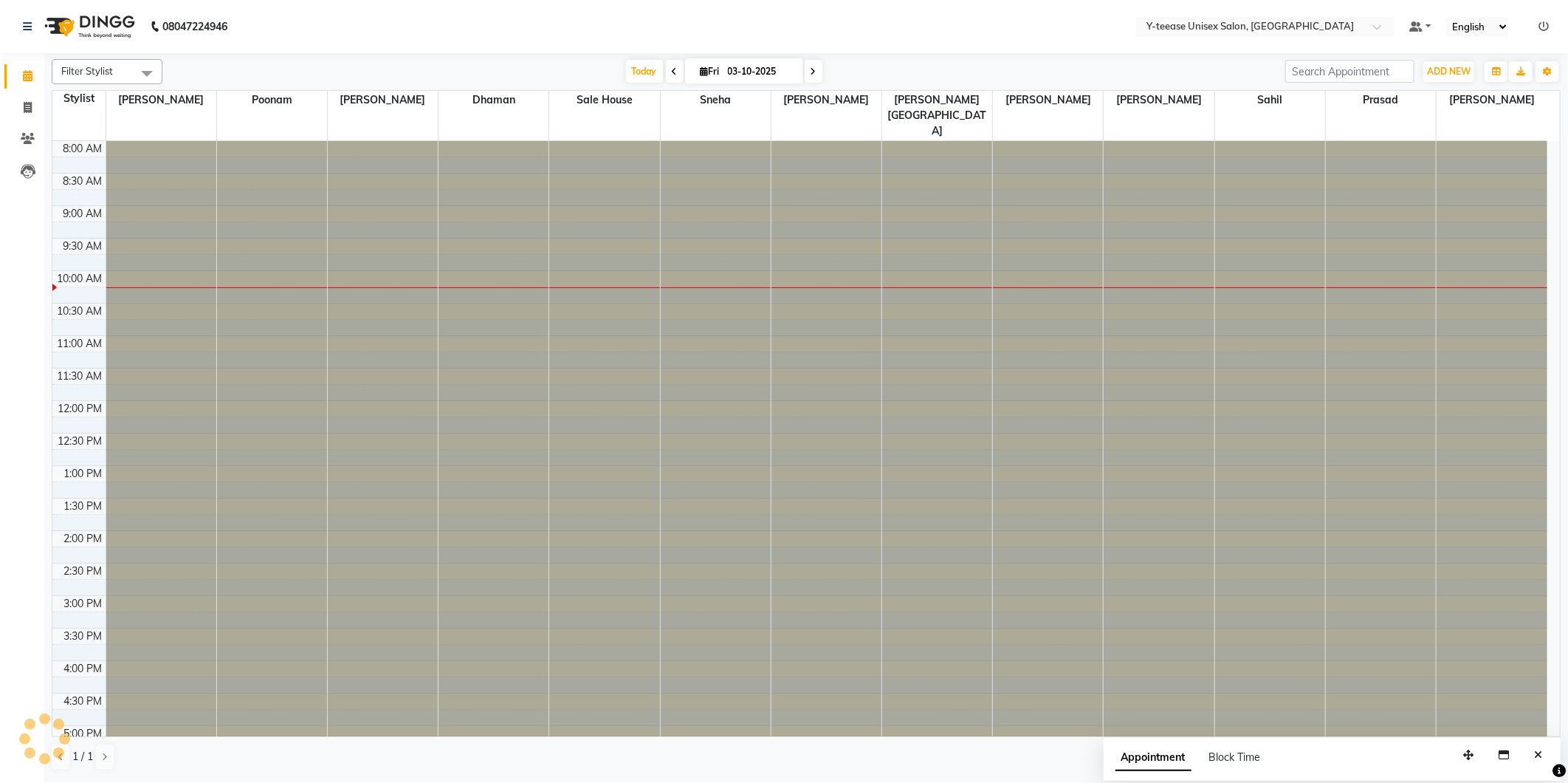
scroll to position [130, 0]
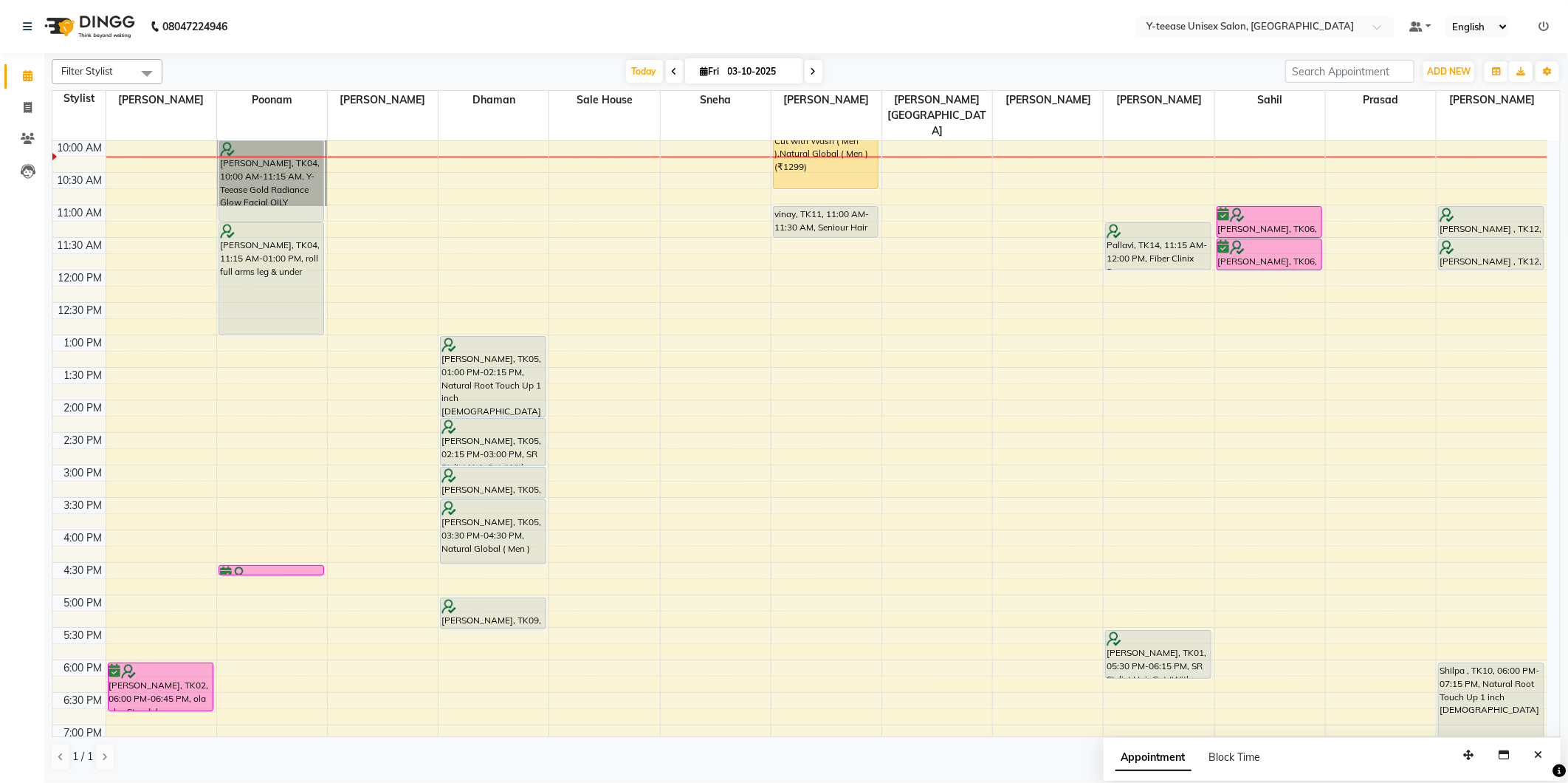
click at [811, 67] on icon at bounding box center [813, 72] width 6 height 9
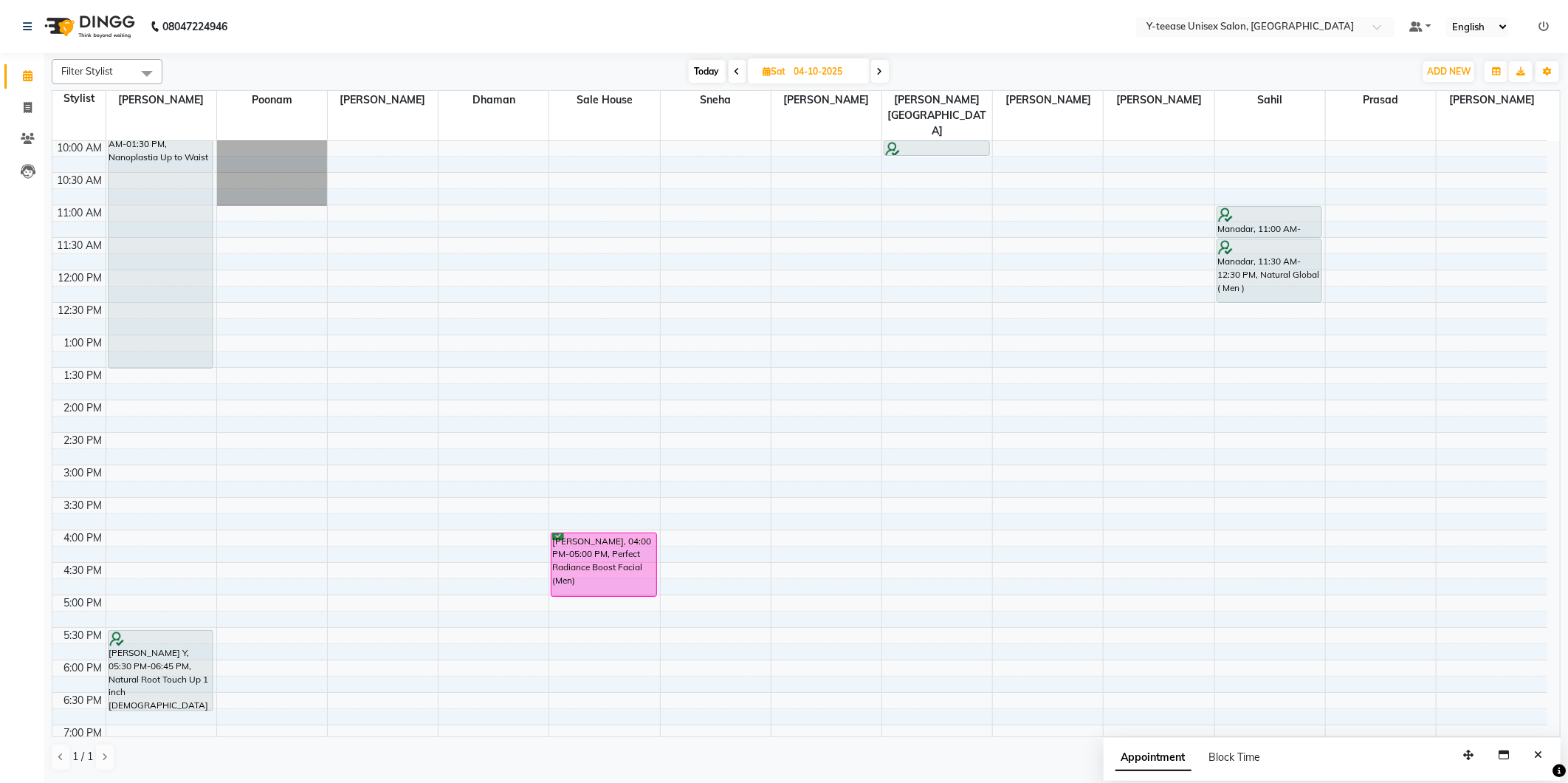
click at [875, 68] on span at bounding box center [880, 71] width 18 height 23
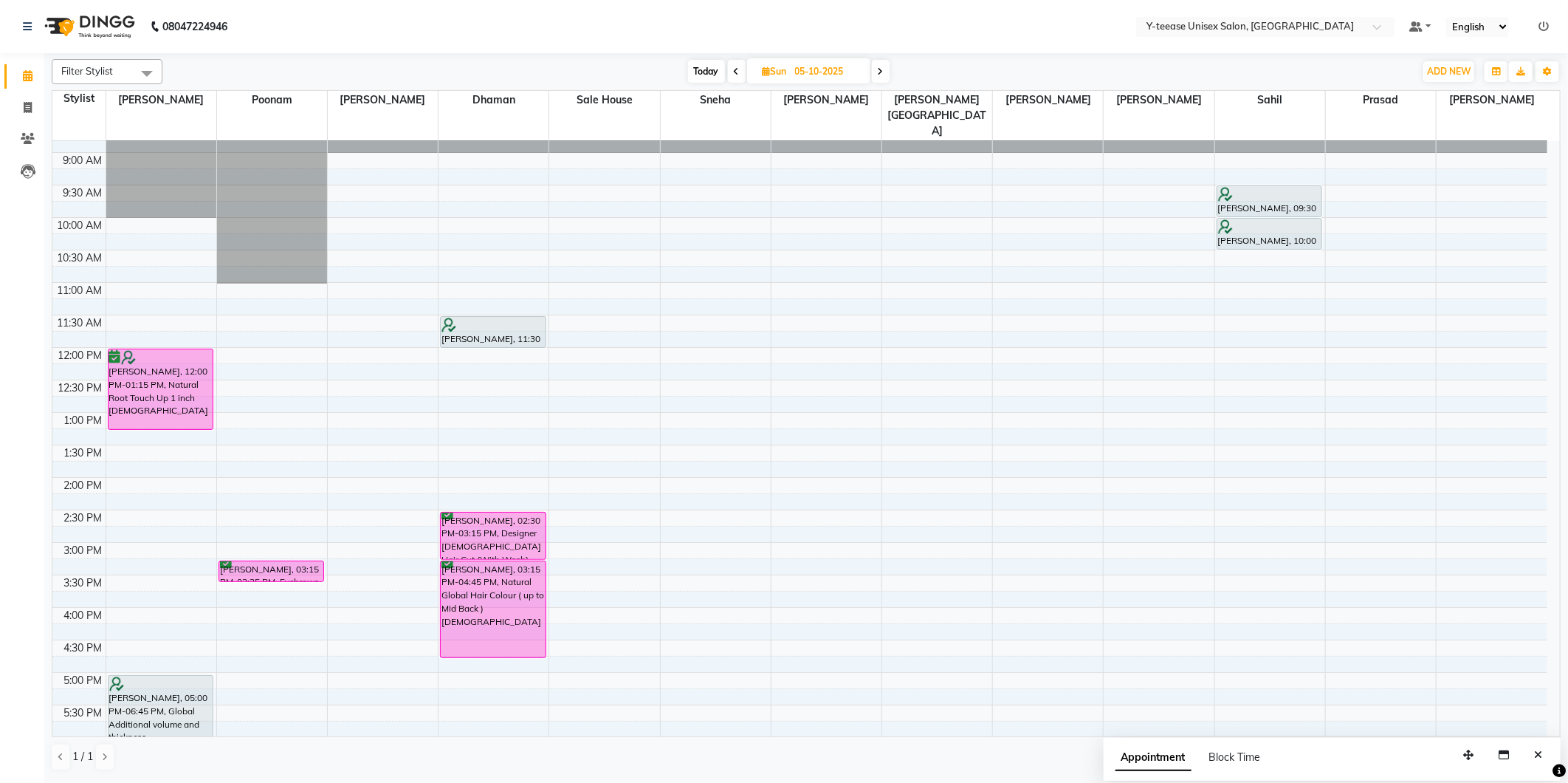
scroll to position [0, 0]
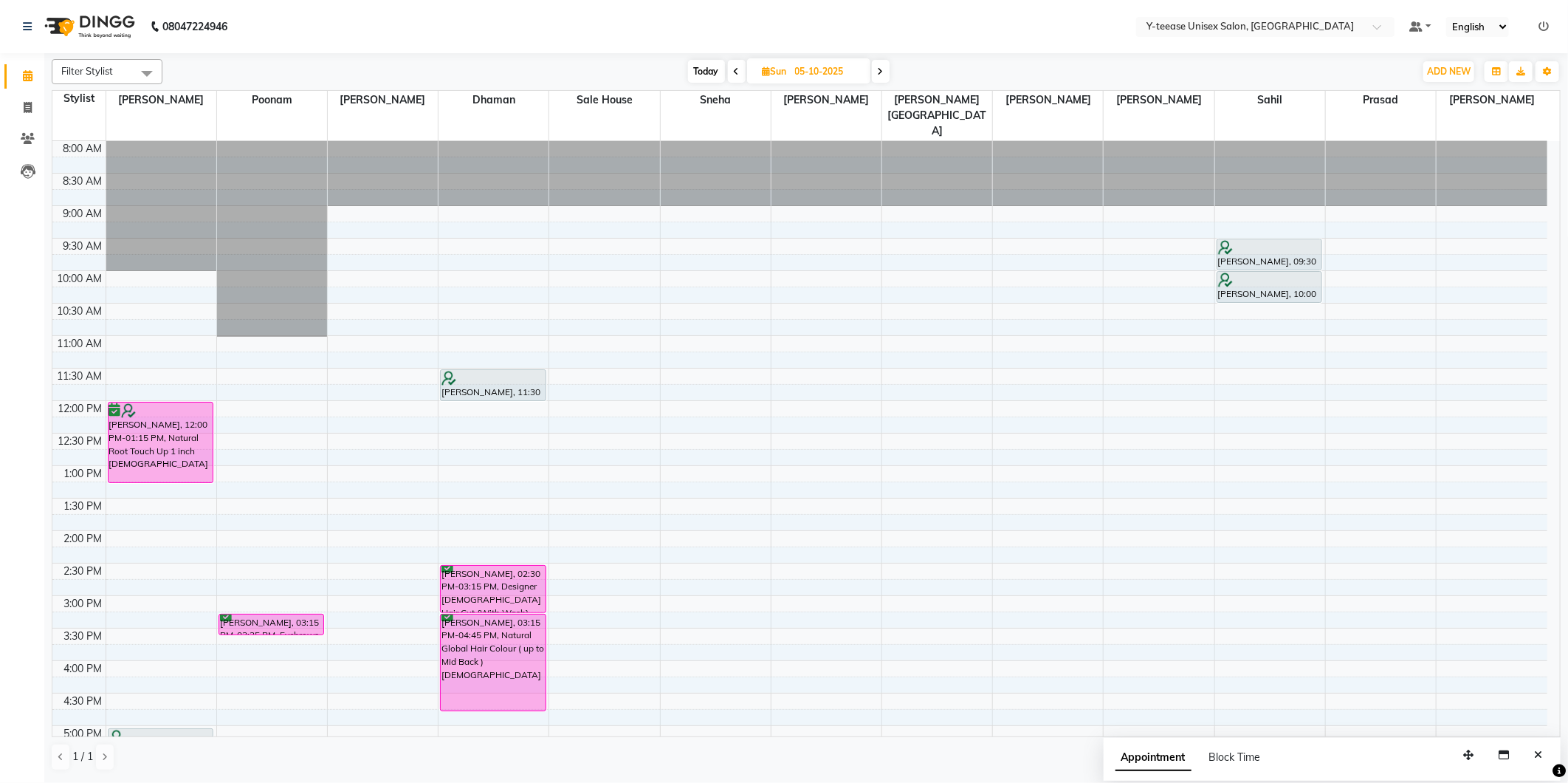
click at [705, 72] on span "Today" at bounding box center [707, 71] width 37 height 23
type input "03-10-2025"
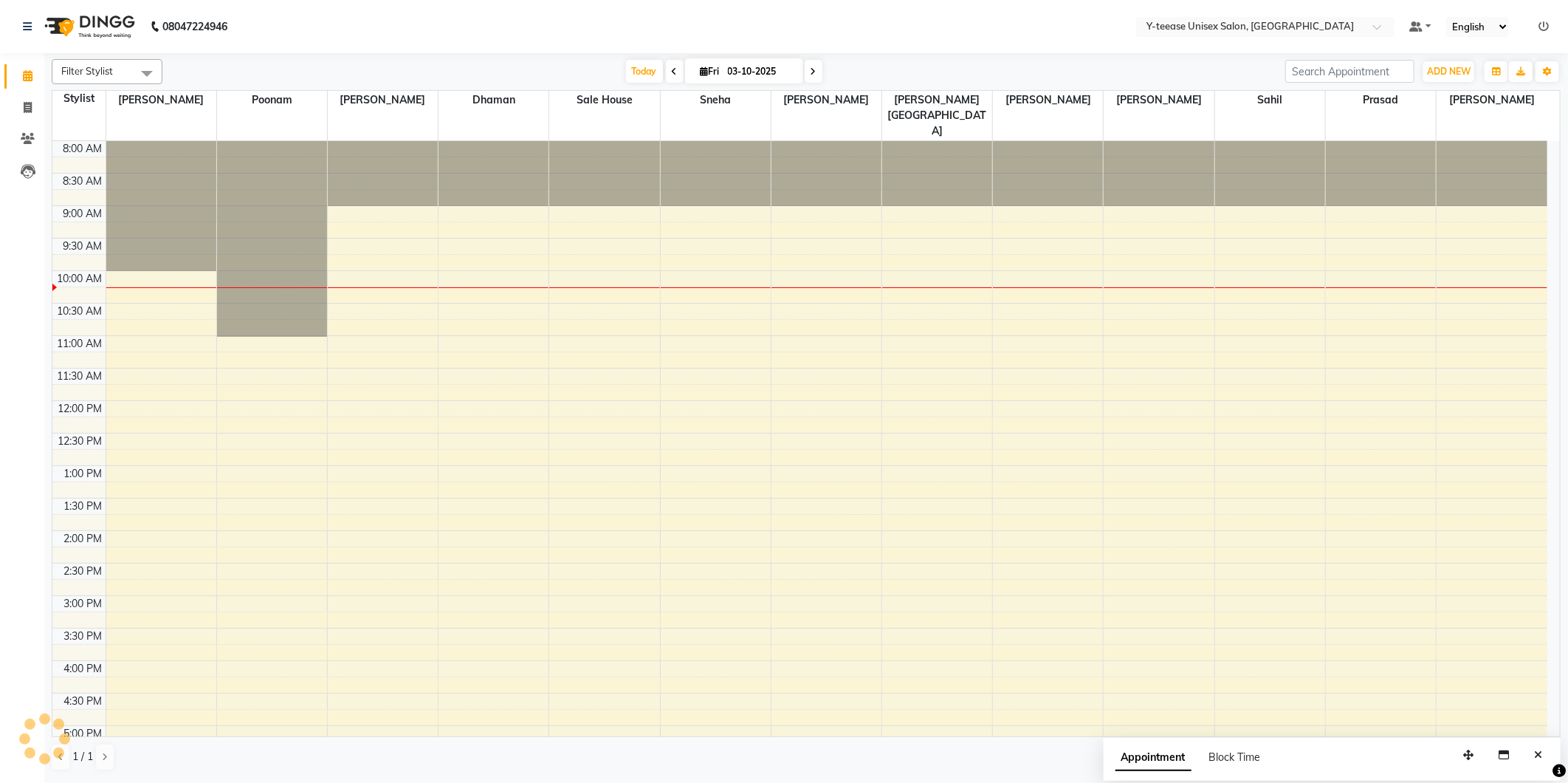
scroll to position [130, 0]
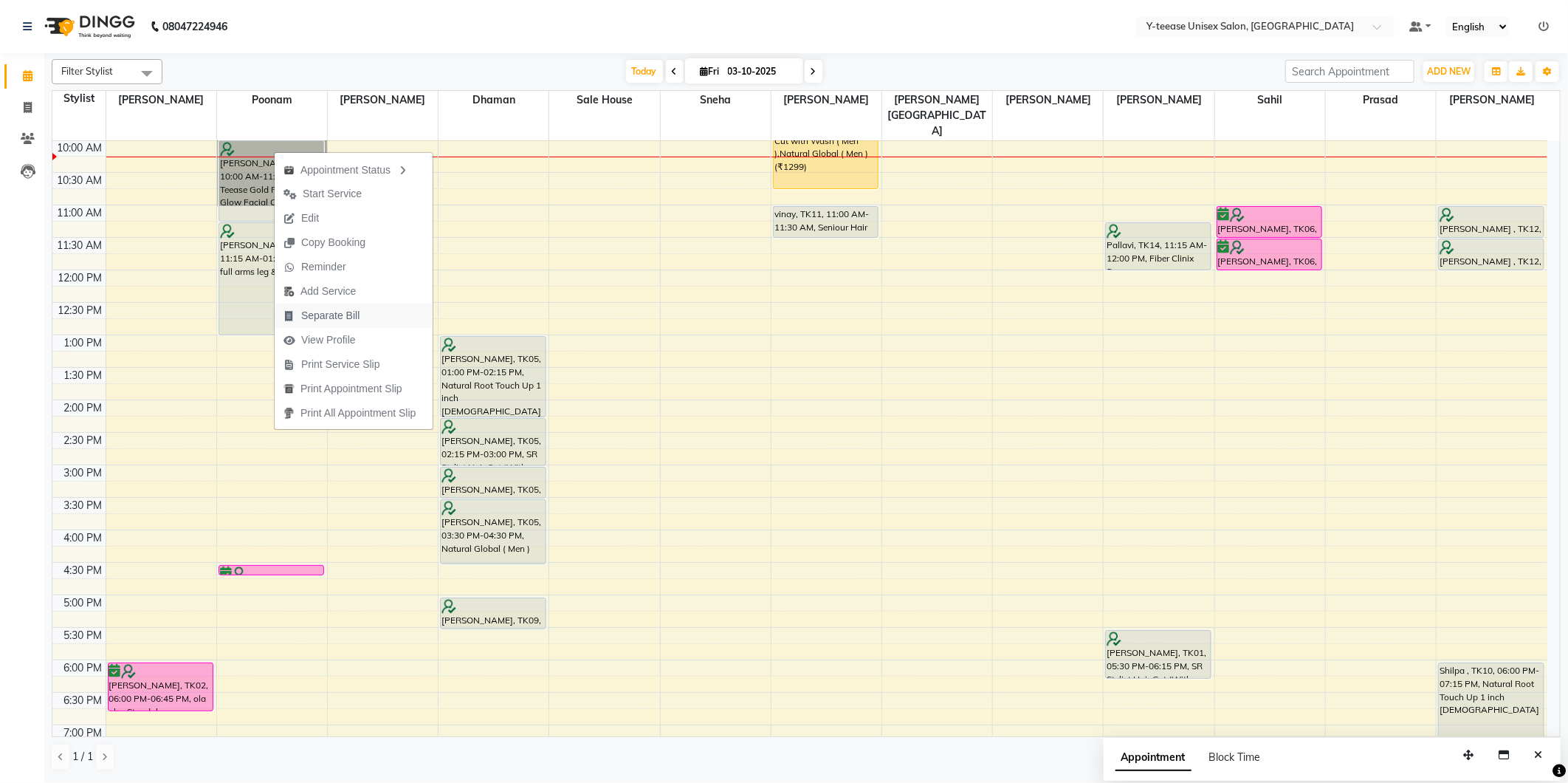
click at [349, 306] on span "Separate Bill" at bounding box center [321, 316] width 93 height 24
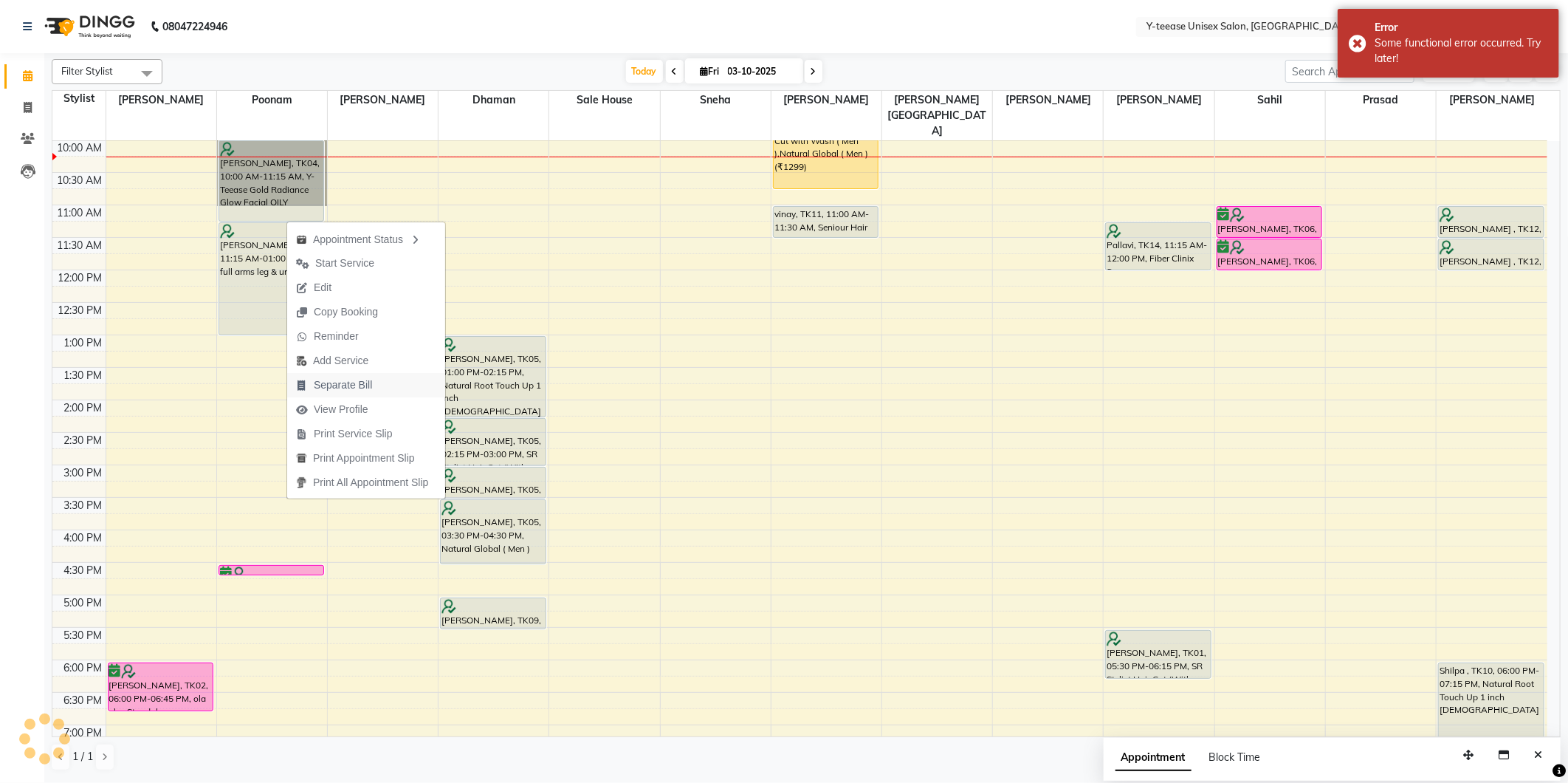
click at [352, 381] on span "Separate Bill" at bounding box center [343, 385] width 58 height 15
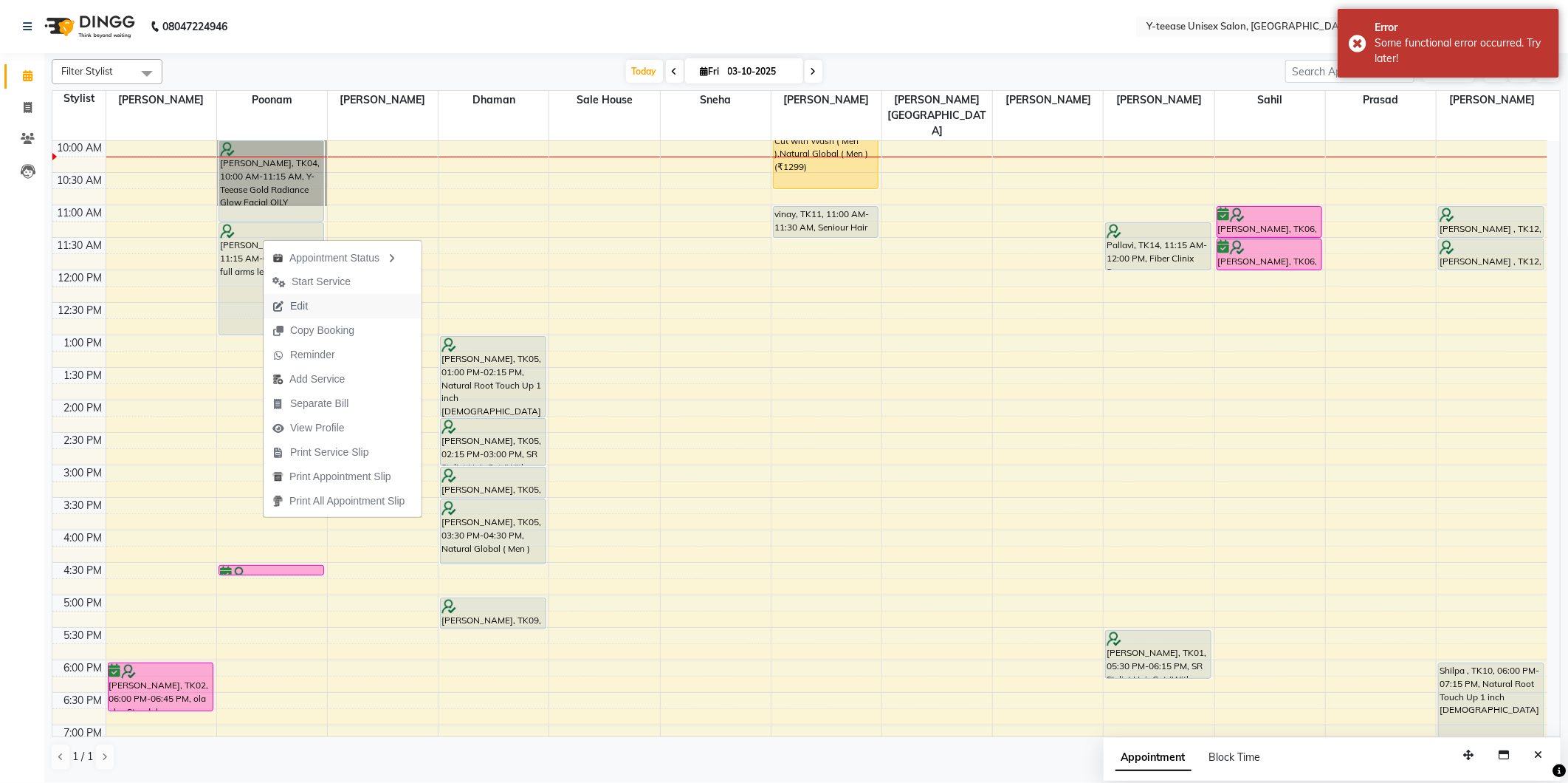
click at [325, 307] on button "Edit" at bounding box center [343, 306] width 158 height 24
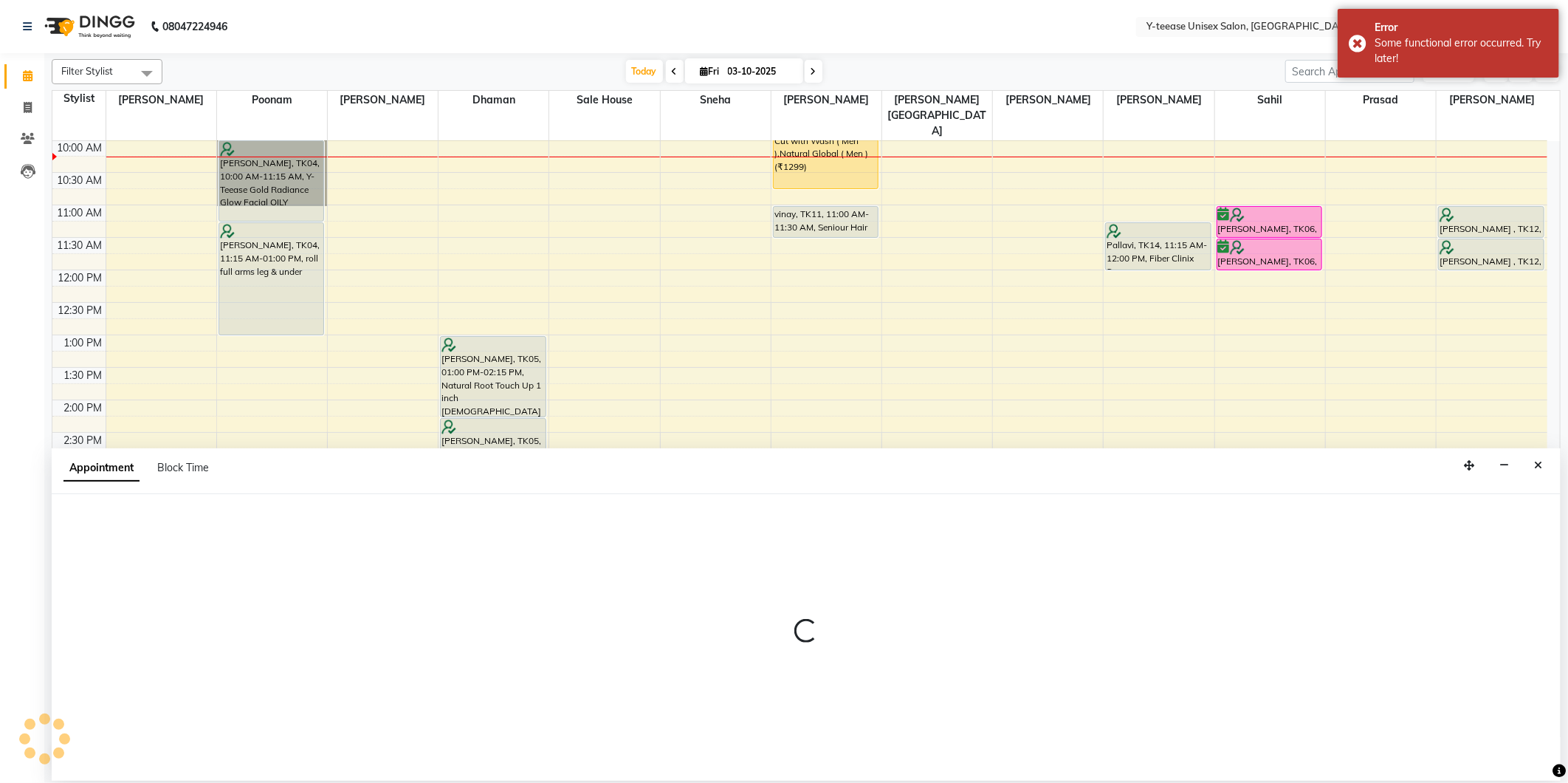
select select "tentative"
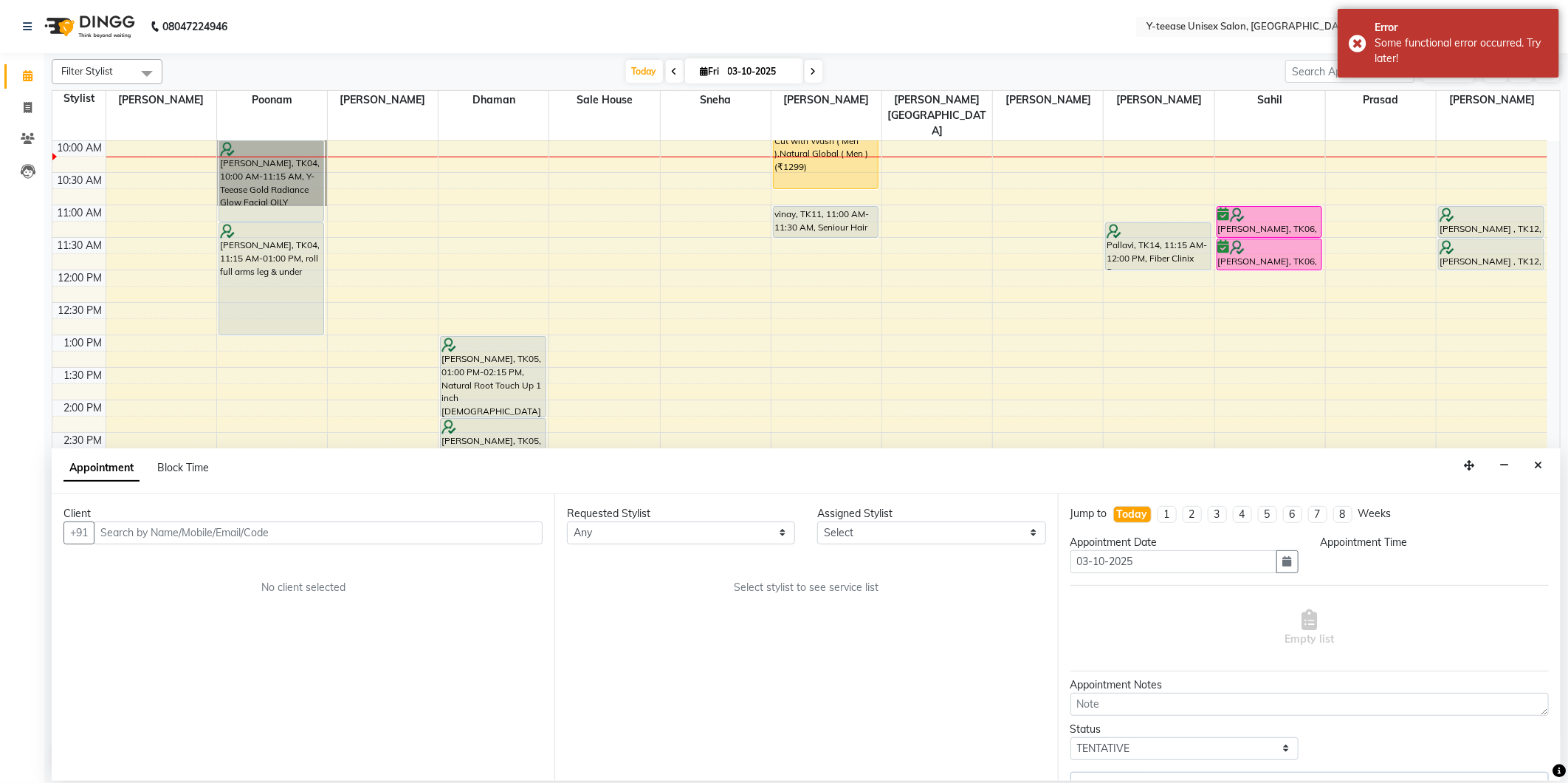
select select "57"
select select "600"
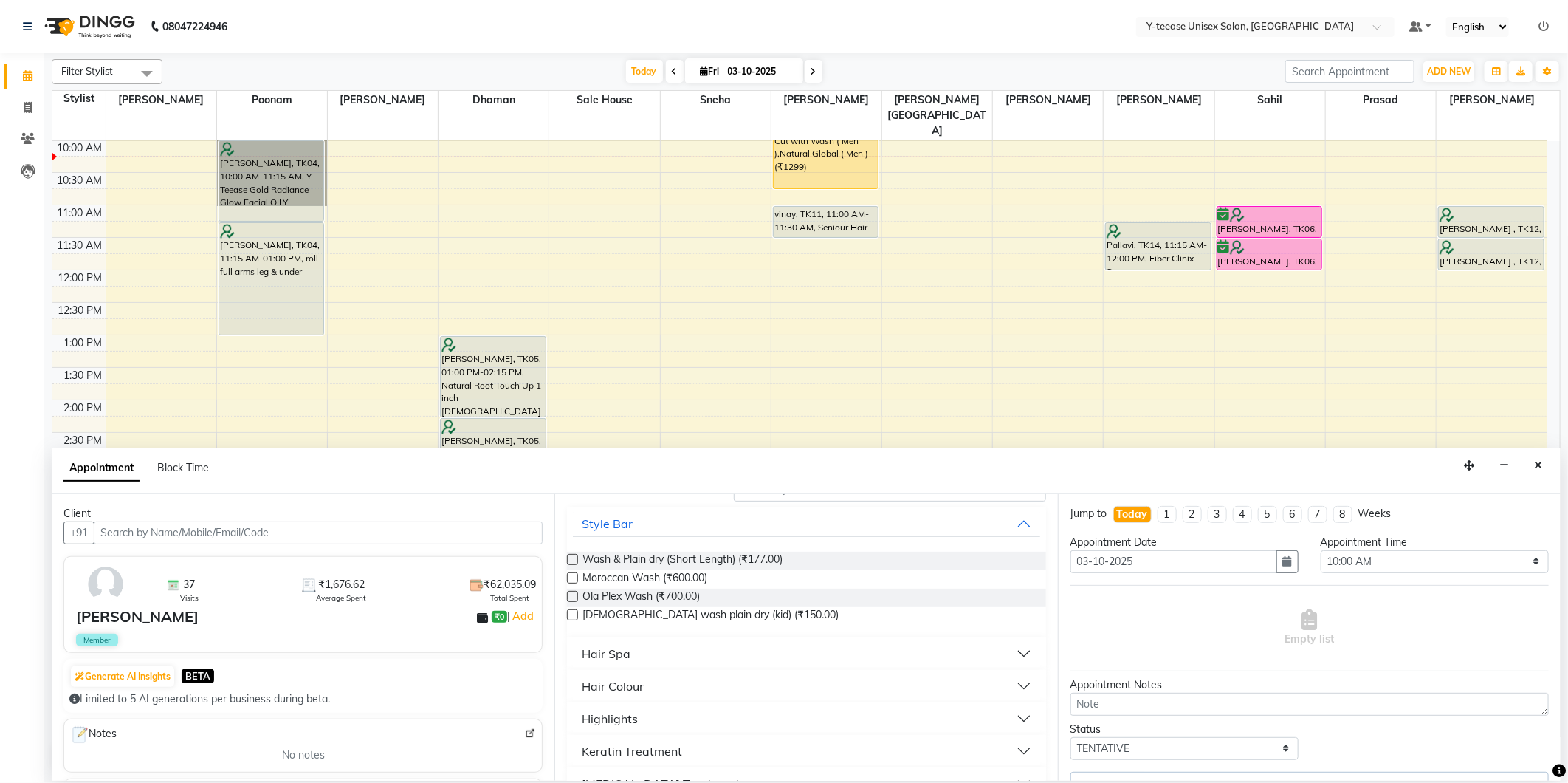
scroll to position [328, 0]
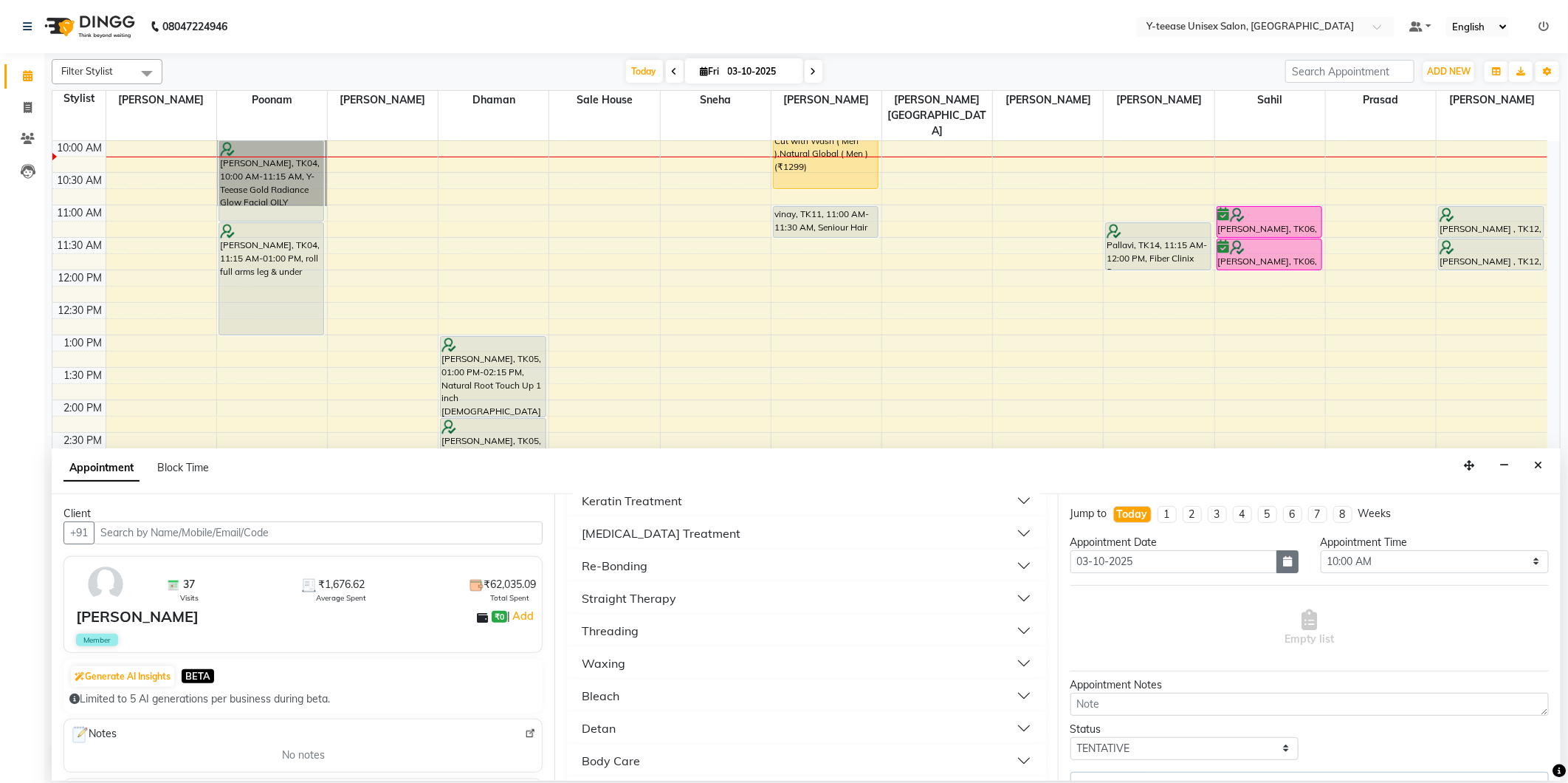
click at [1277, 563] on button "button" at bounding box center [1288, 562] width 22 height 23
click at [1234, 640] on div "5" at bounding box center [1228, 638] width 24 height 24
type input "05-10-2025"
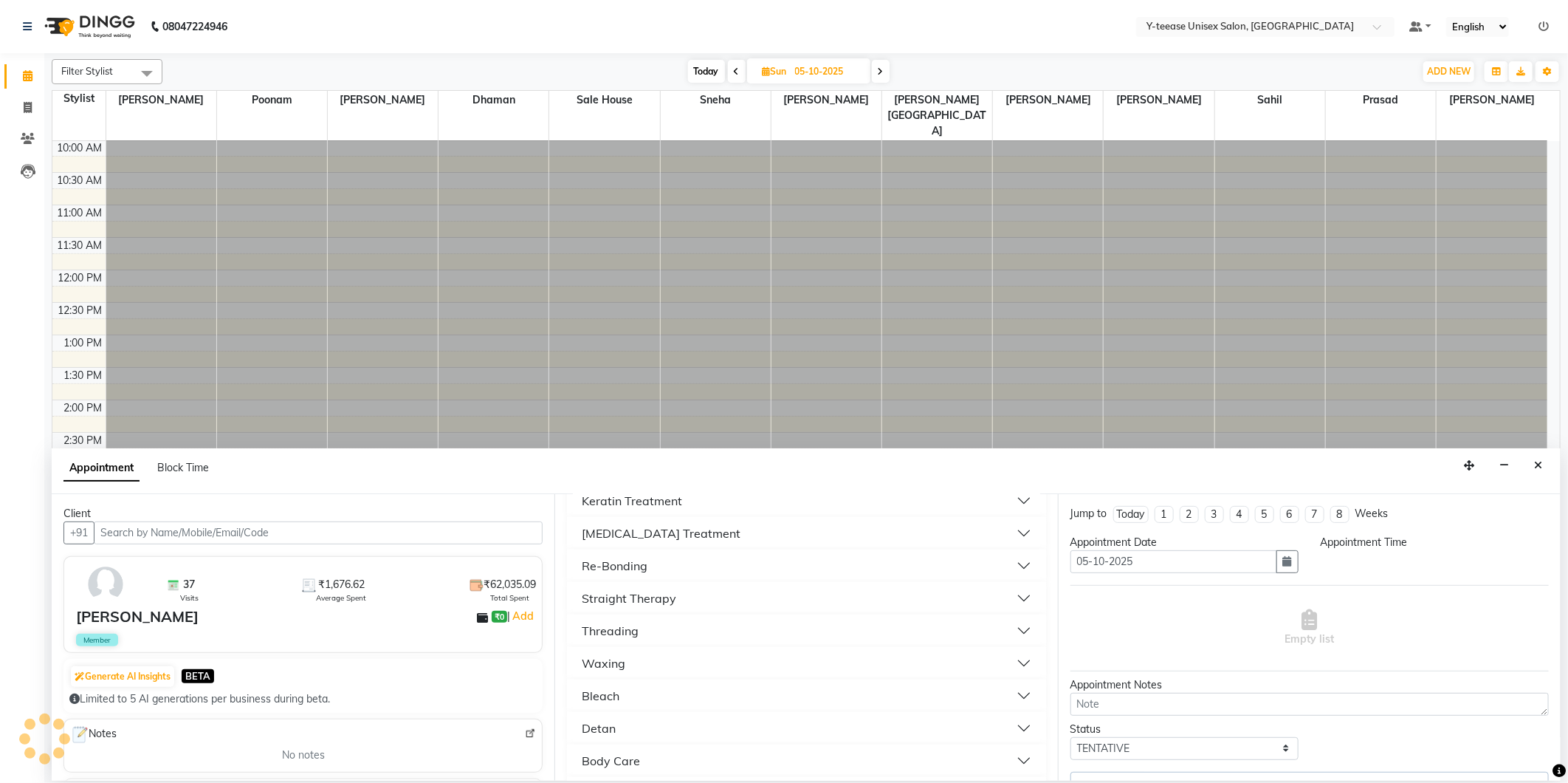
scroll to position [130, 0]
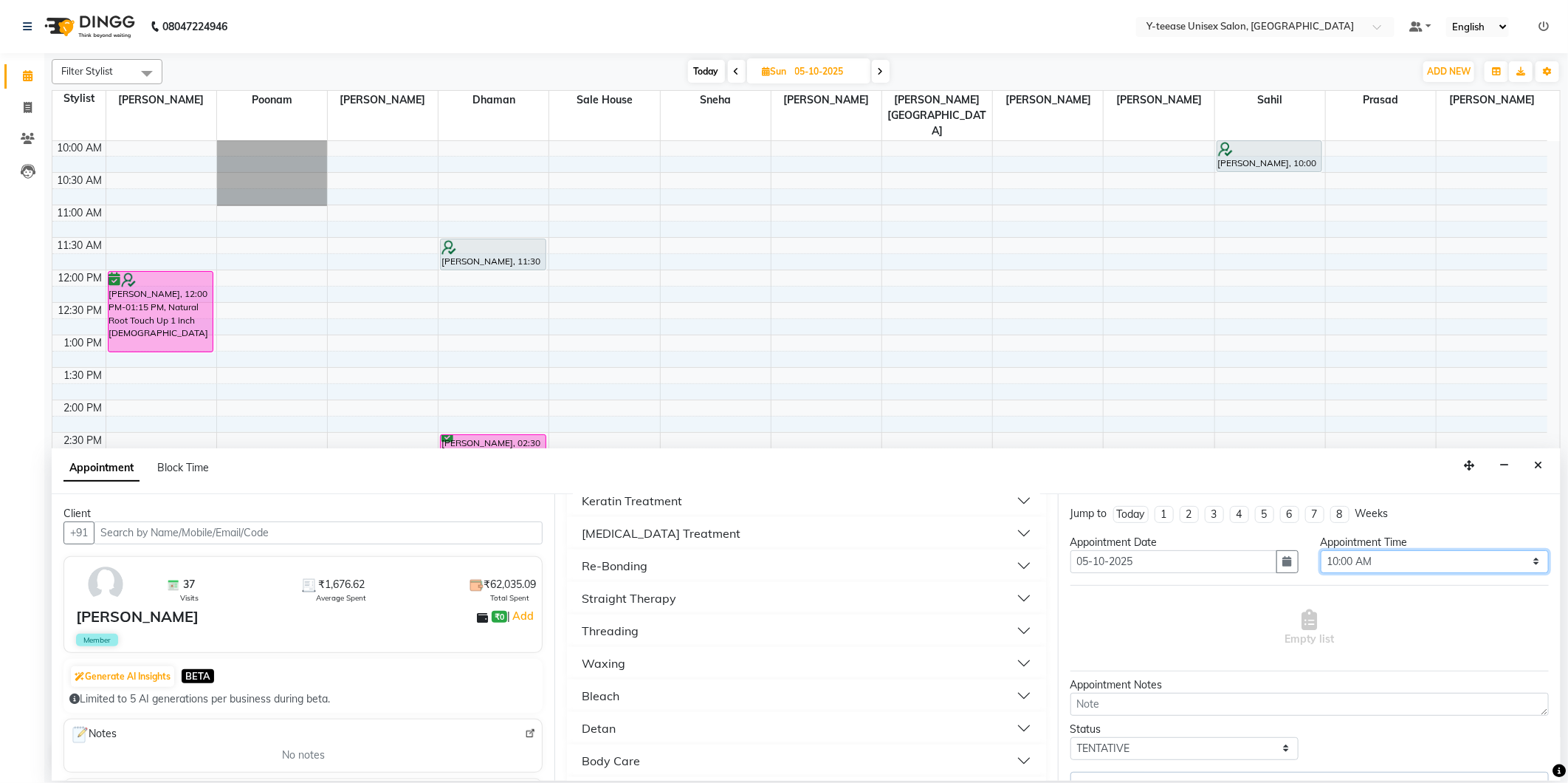
click at [1434, 557] on select "Select 09:00 AM 09:15 AM 09:30 AM 09:45 AM 10:00 AM 10:15 AM 10:30 AM 10:45 AM …" at bounding box center [1434, 562] width 228 height 23
select select "810"
click at [1321, 551] on select "Select 09:00 AM 09:15 AM 09:30 AM 09:45 AM 10:00 AM 10:15 AM 10:30 AM 10:45 AM …" at bounding box center [1434, 562] width 228 height 23
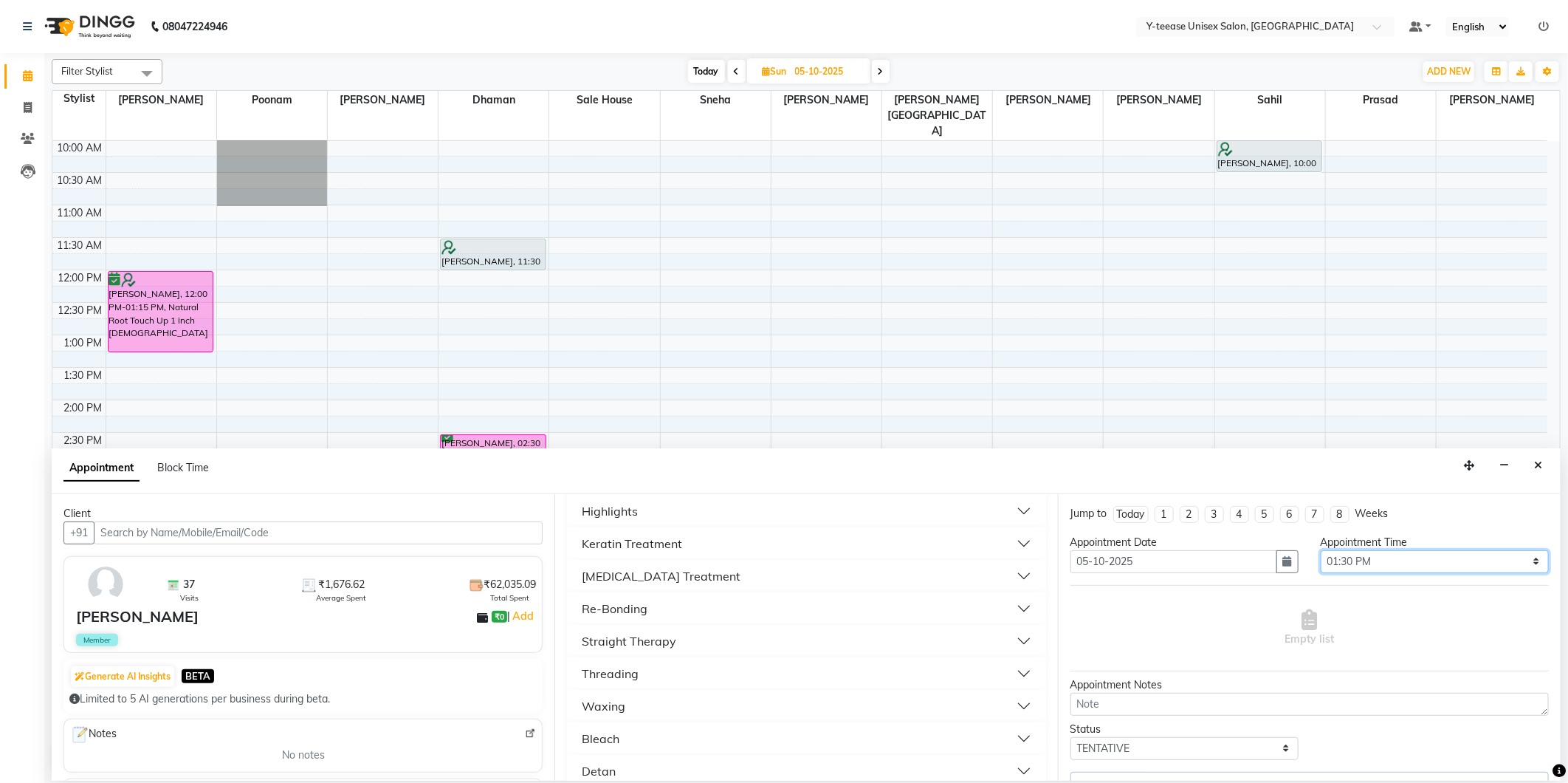
scroll to position [0, 0]
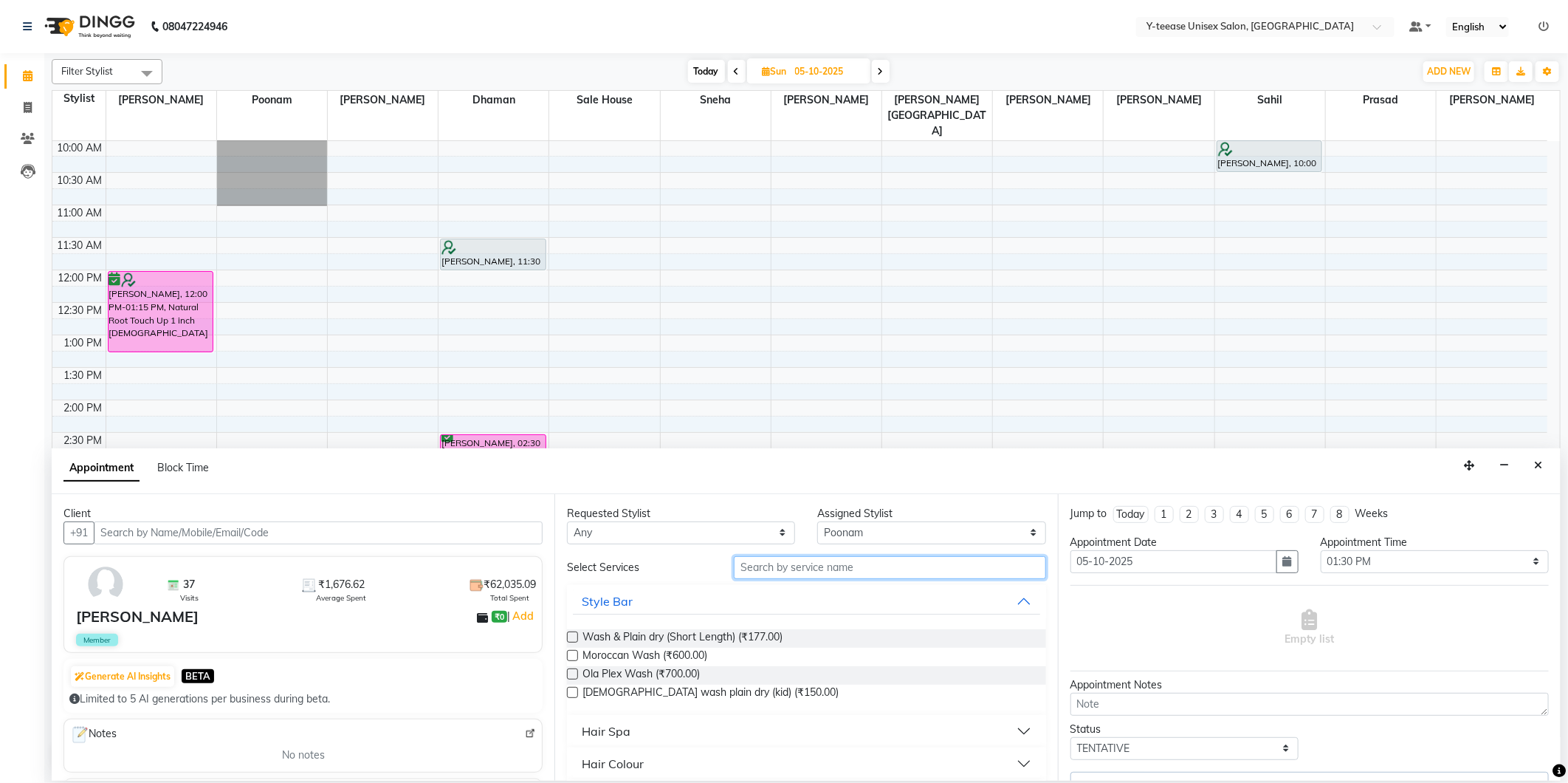
click at [797, 571] on input "text" at bounding box center [890, 567] width 311 height 23
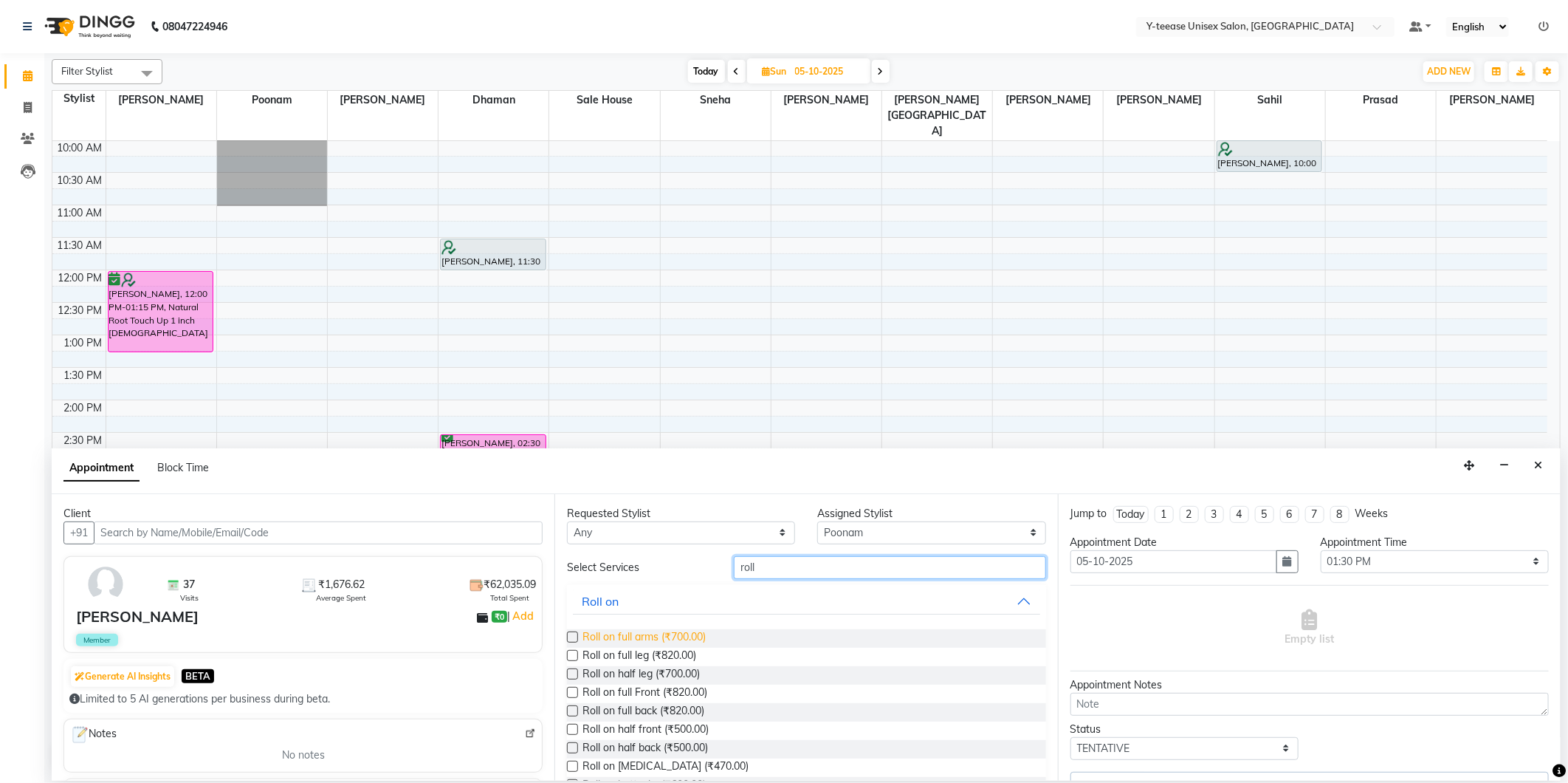
type input "roll"
click at [675, 629] on span "Roll on full arms (₹700.00)" at bounding box center [644, 638] width 123 height 19
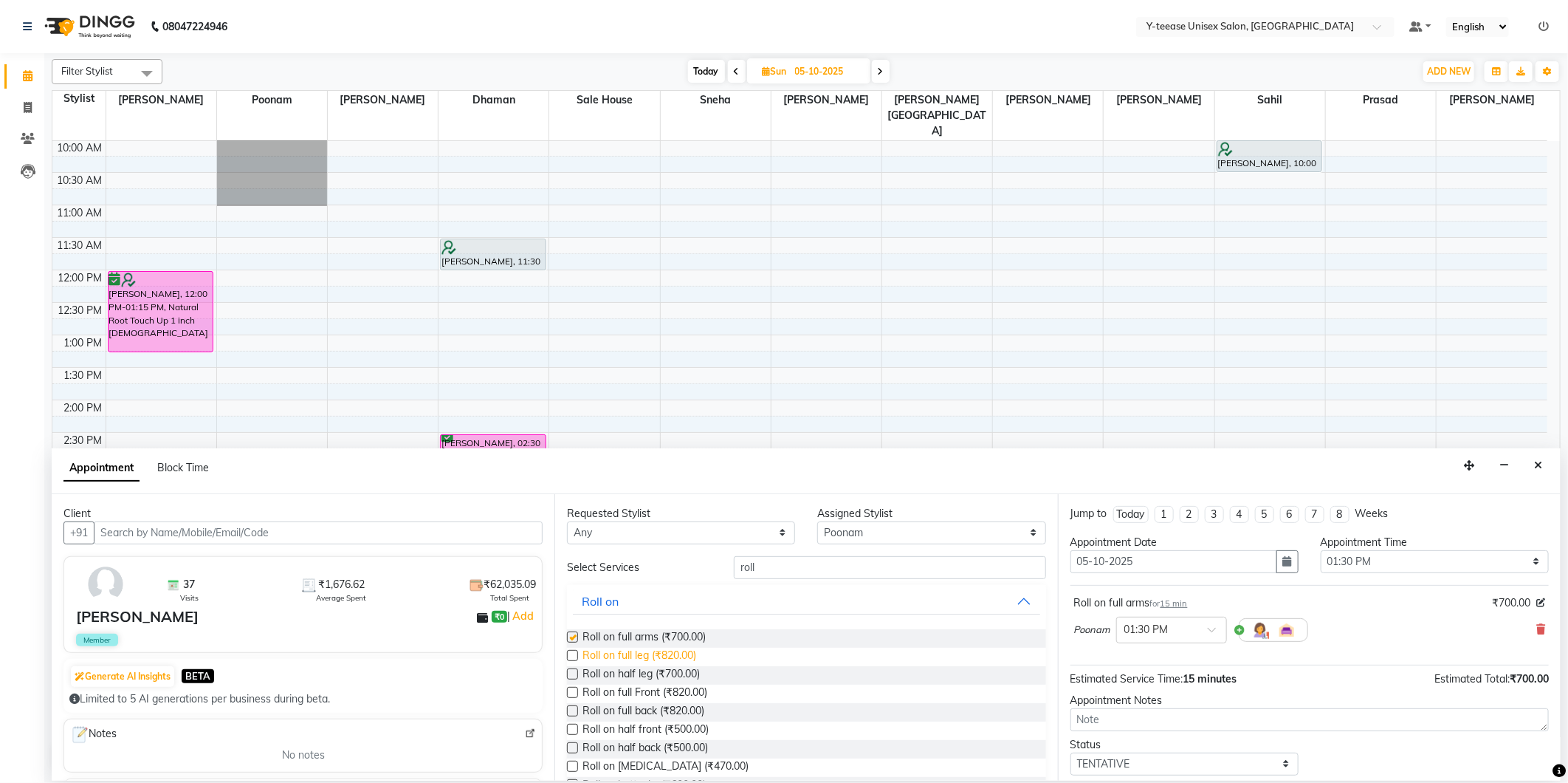
checkbox input "false"
click at [671, 663] on span "Roll on full leg (₹820.00)" at bounding box center [639, 657] width 114 height 19
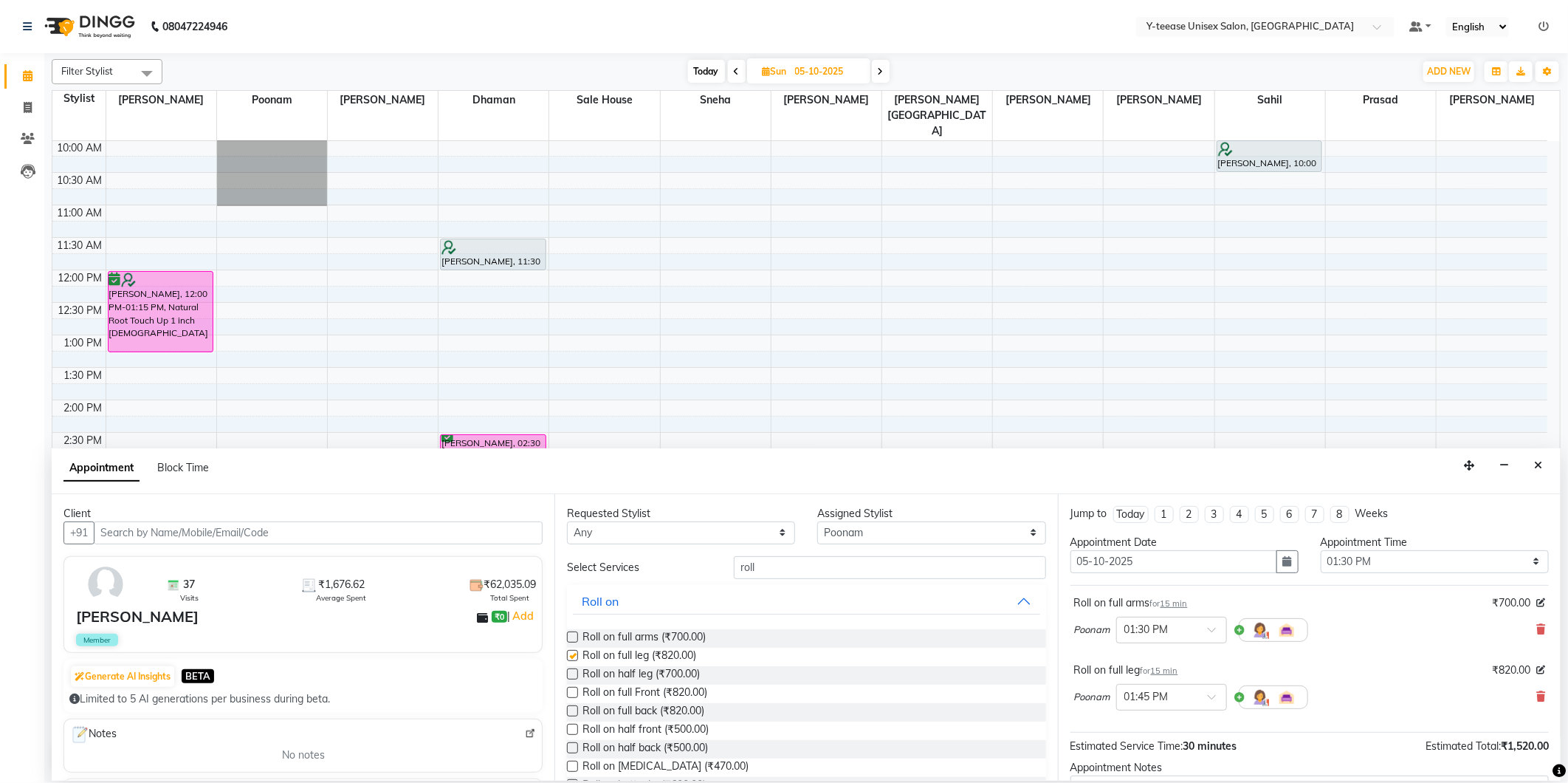
checkbox input "false"
click at [806, 570] on input "roll" at bounding box center [890, 567] width 311 height 23
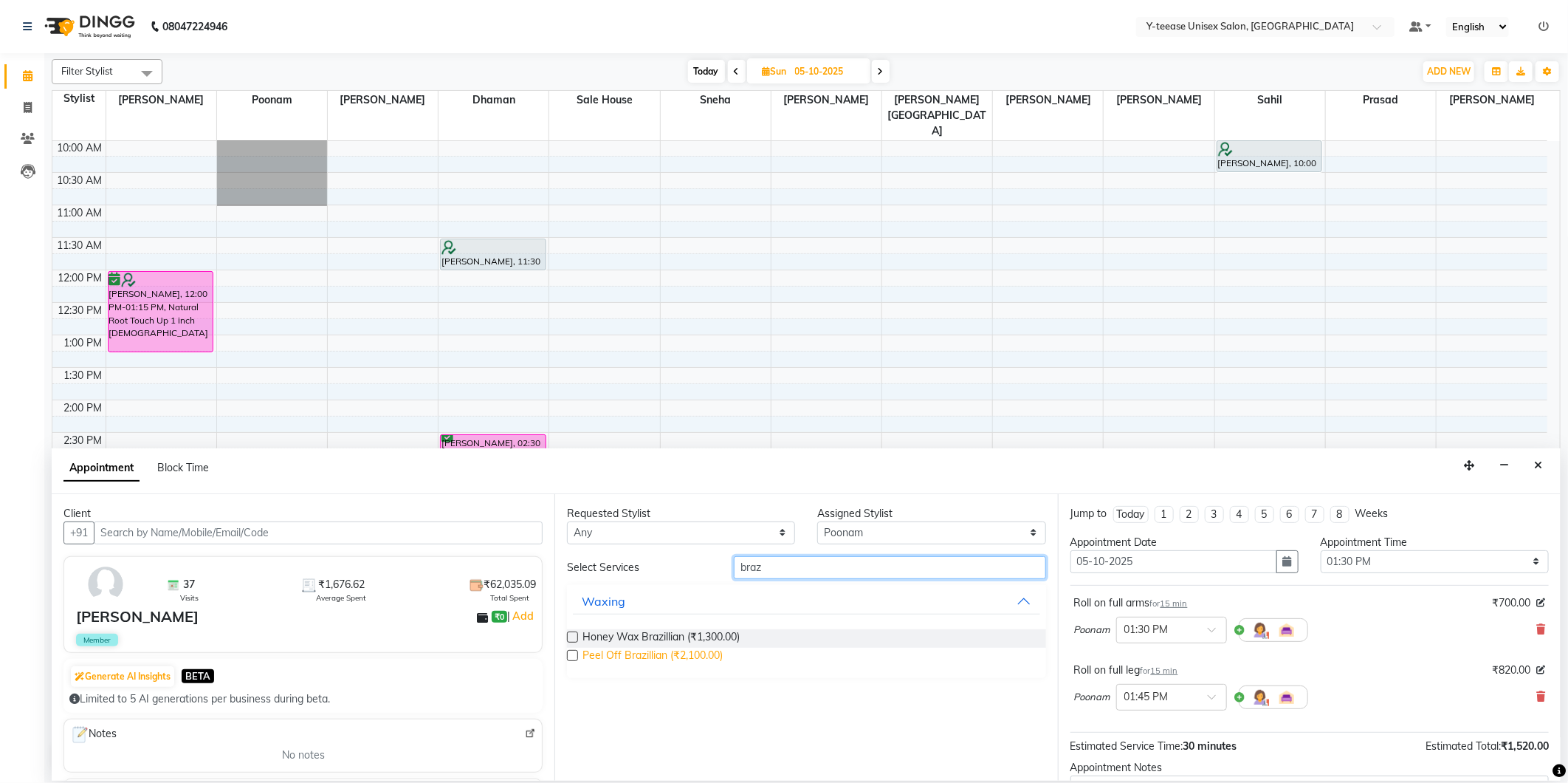
type input "braz"
click at [667, 653] on span "Peel Off Brazillian (₹2,100.00)" at bounding box center [652, 657] width 141 height 19
checkbox input "false"
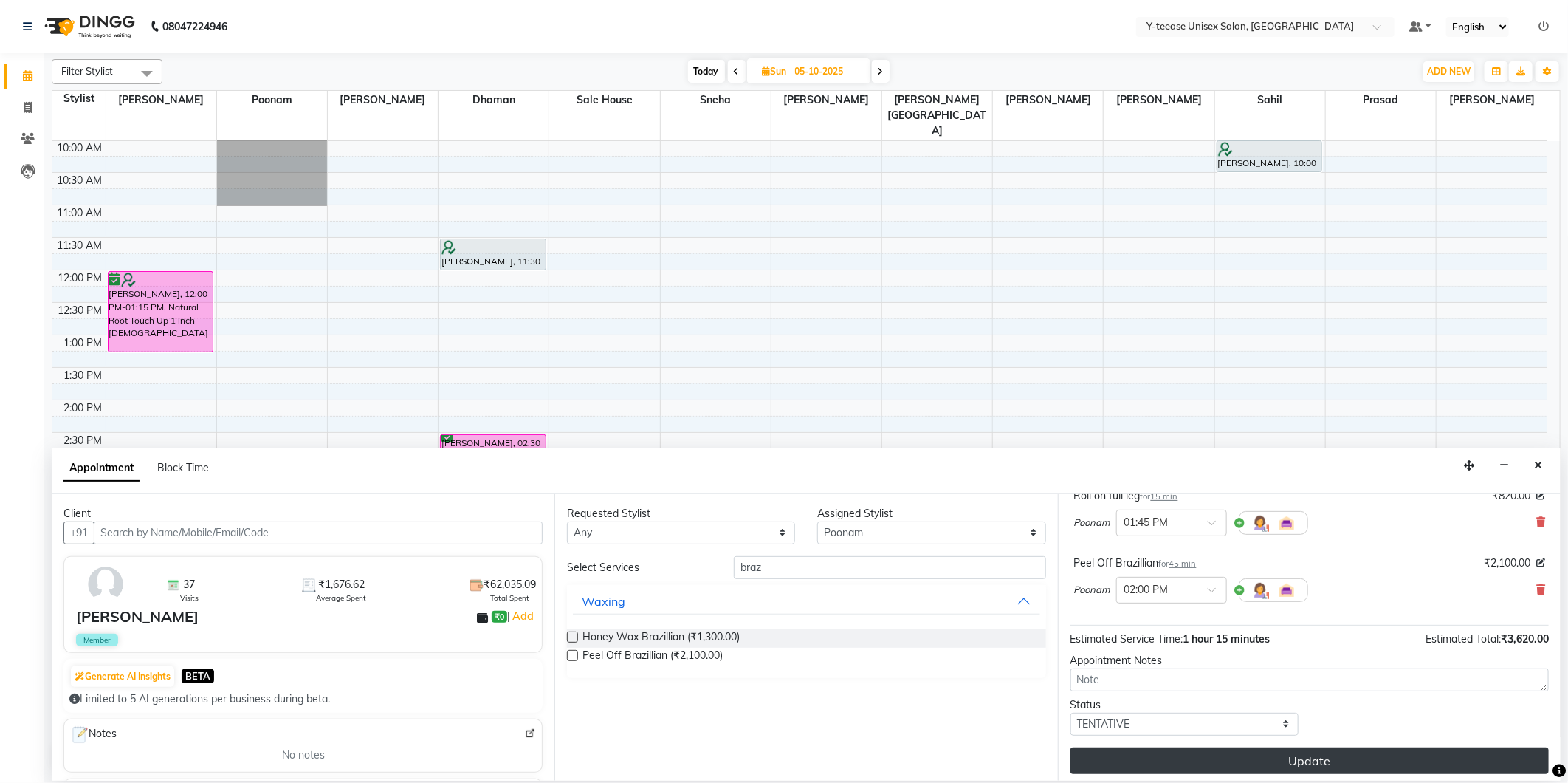
scroll to position [179, 0]
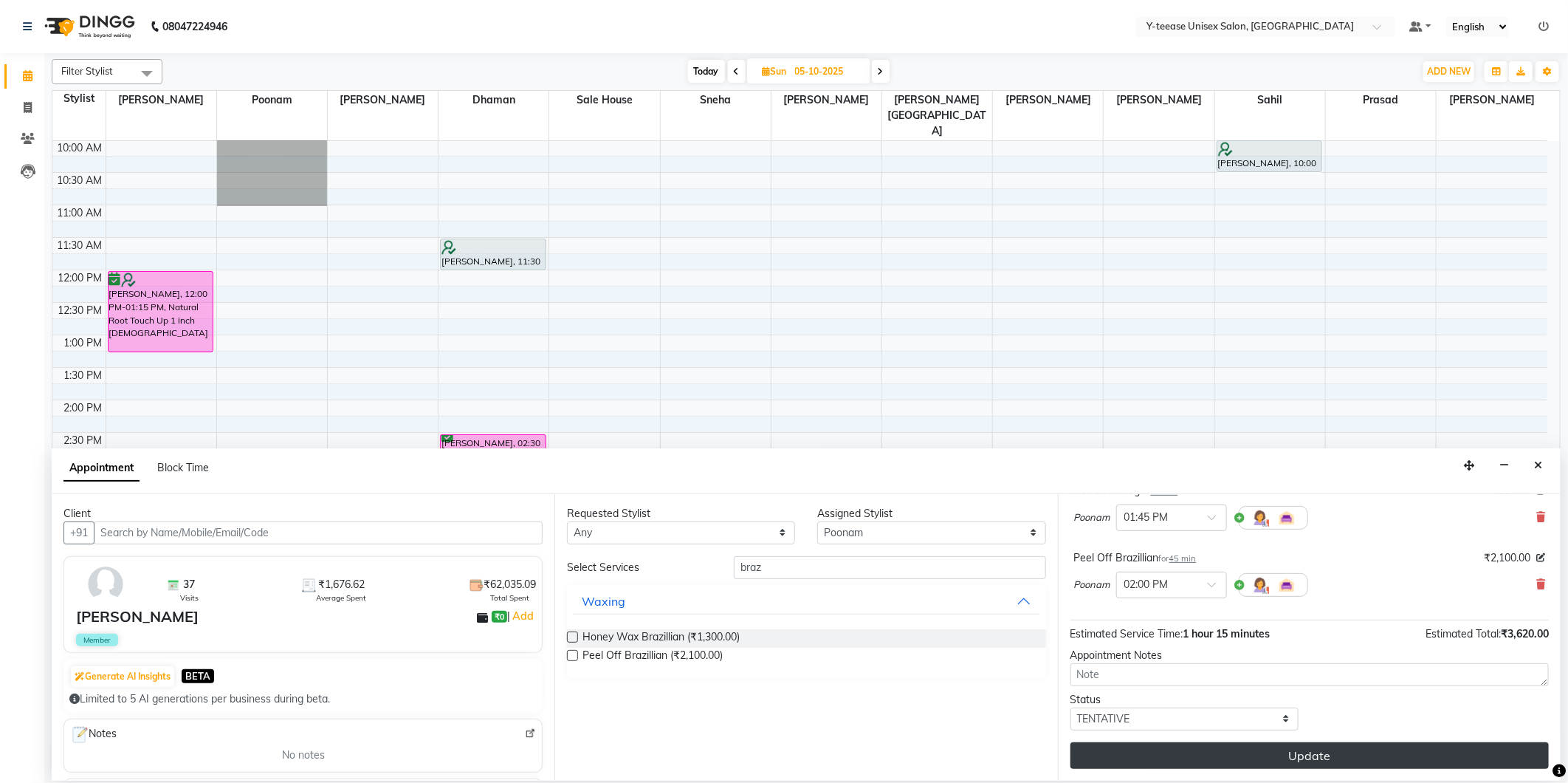
click at [1308, 764] on button "Update" at bounding box center [1310, 756] width 478 height 27
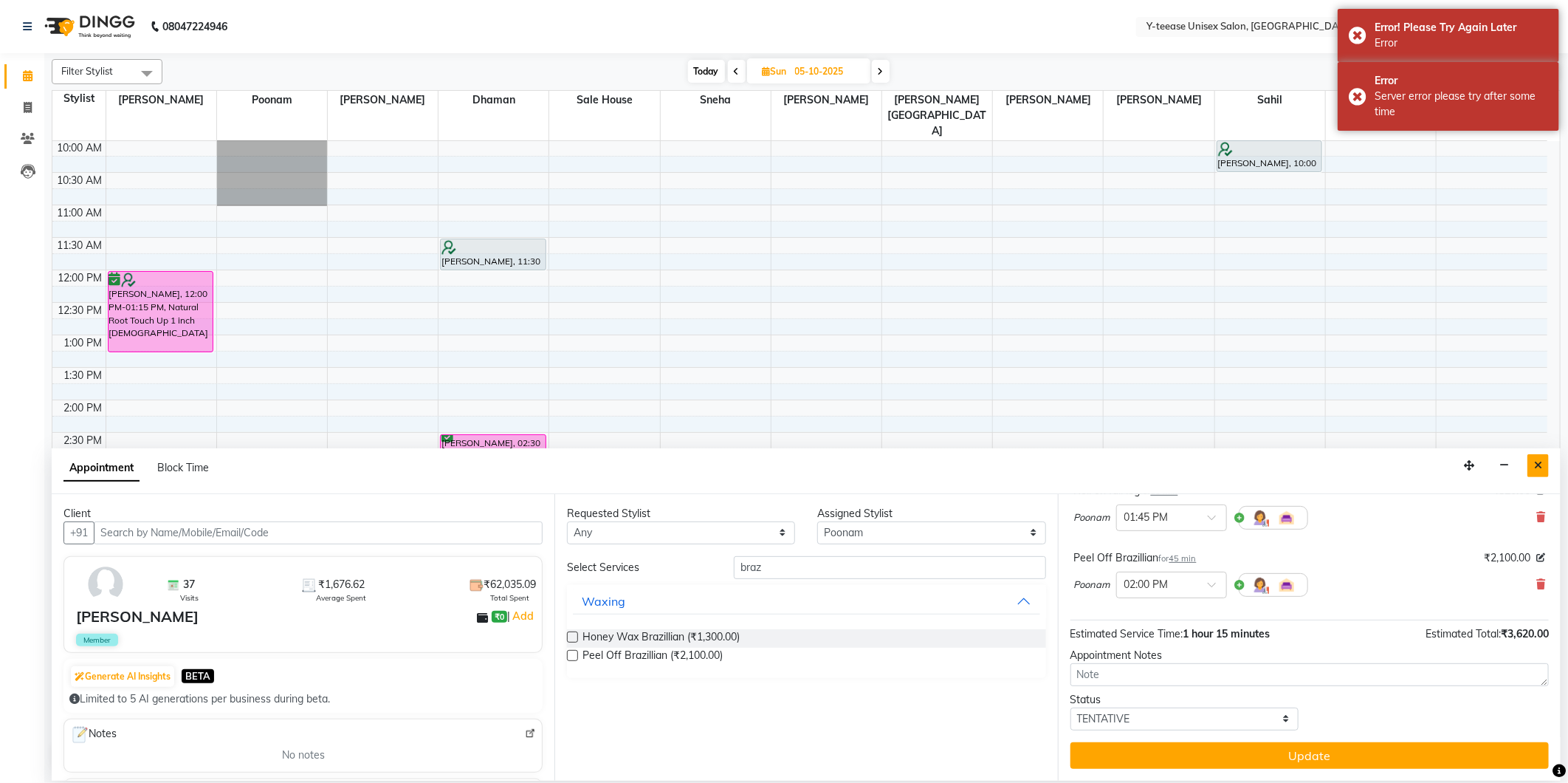
click at [1542, 469] on icon "Close" at bounding box center [1539, 465] width 8 height 10
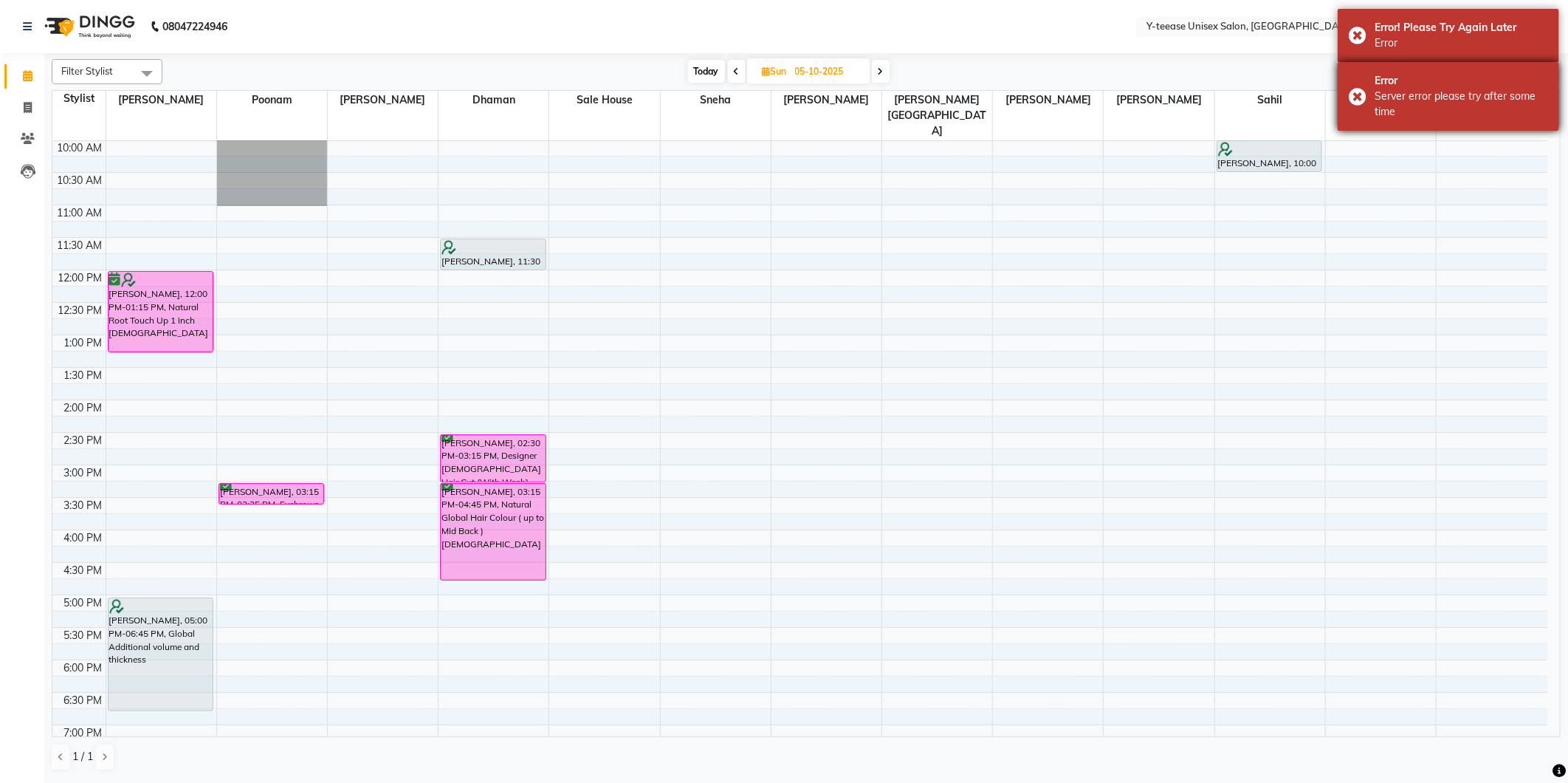
click at [1459, 118] on div "Server error please try after some time" at bounding box center [1461, 104] width 173 height 31
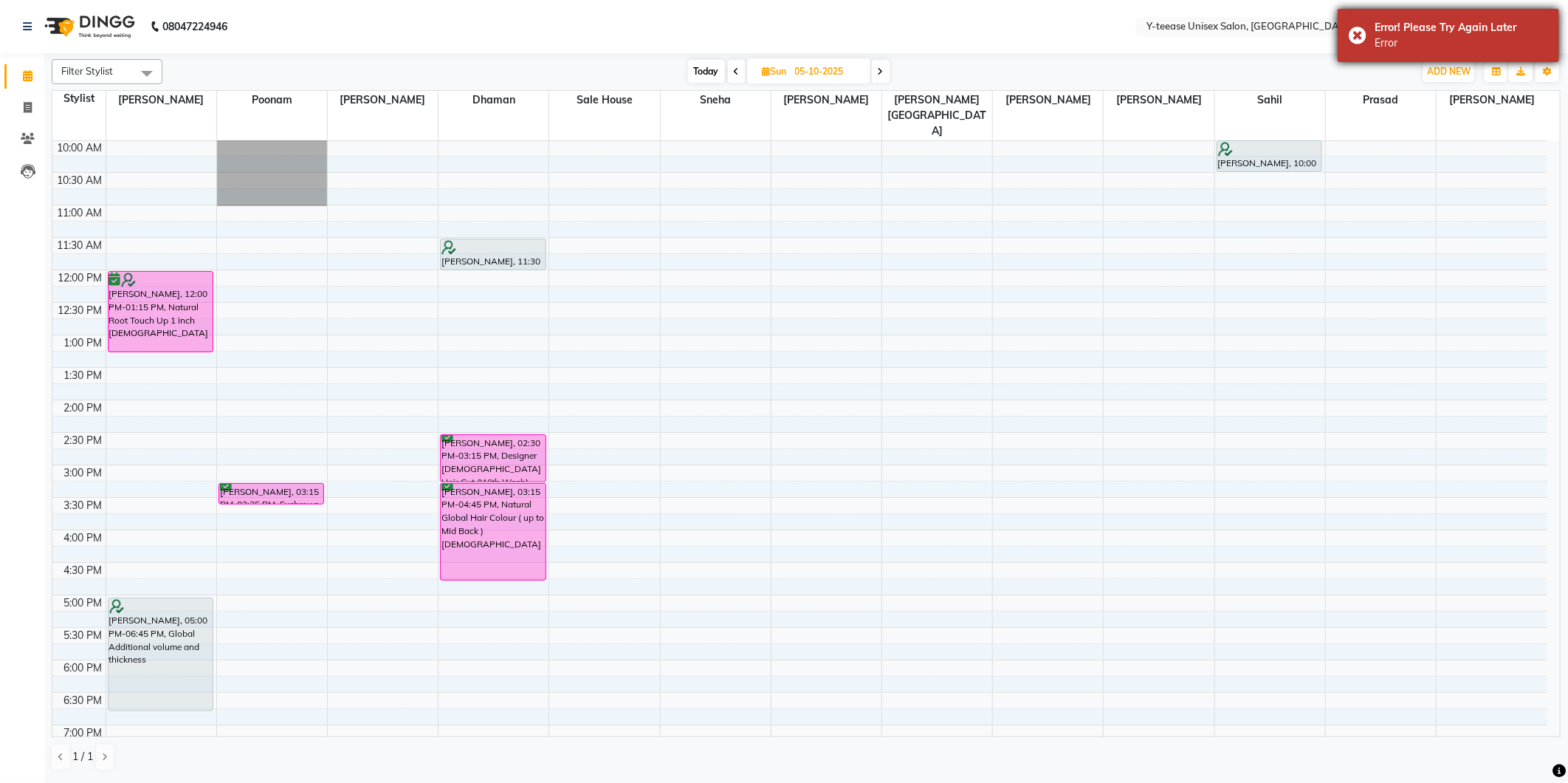
click at [1457, 46] on div "Error" at bounding box center [1461, 43] width 173 height 15
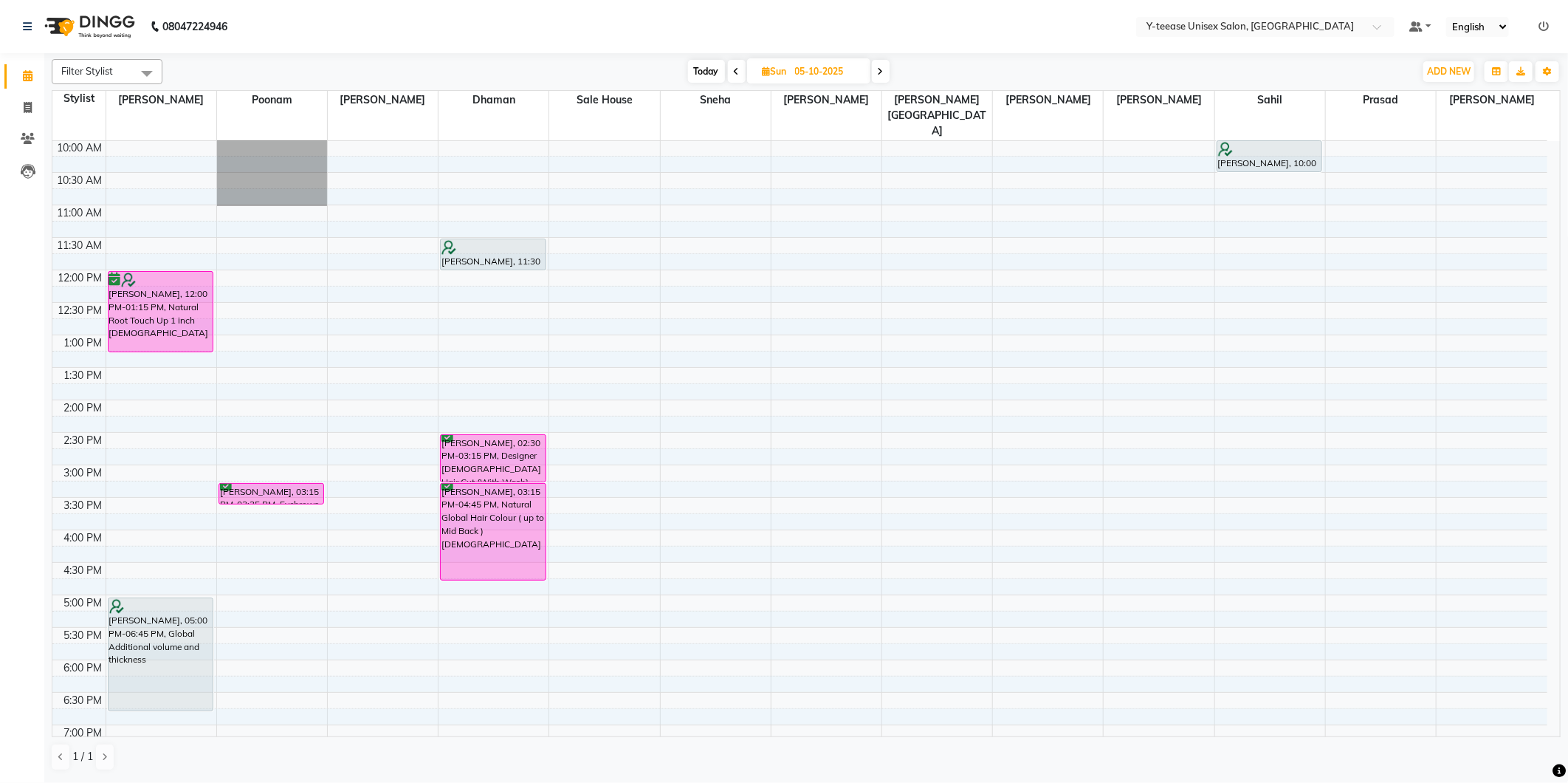
click at [713, 79] on span "Today" at bounding box center [707, 71] width 37 height 23
type input "03-10-2025"
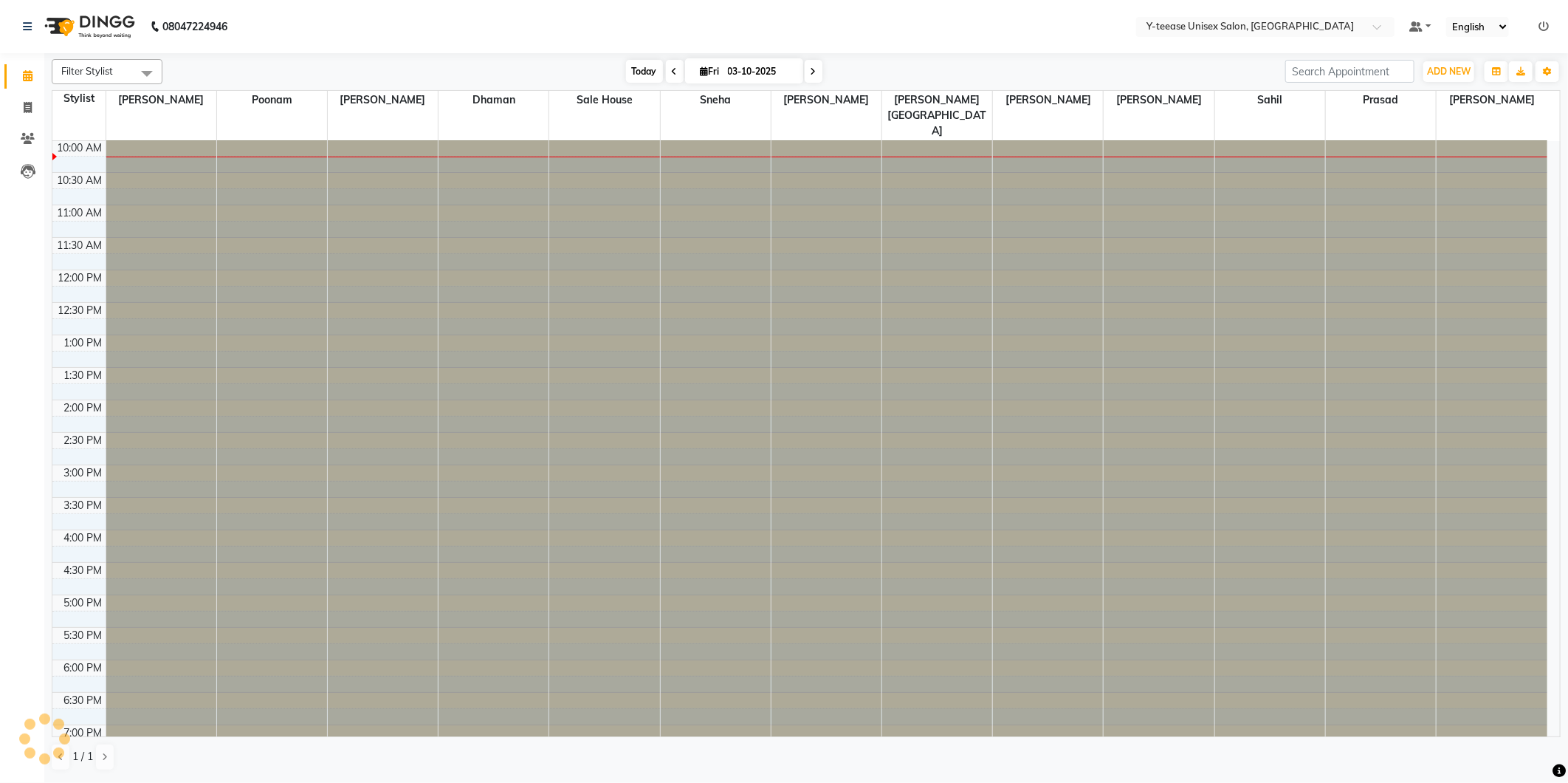
scroll to position [130, 0]
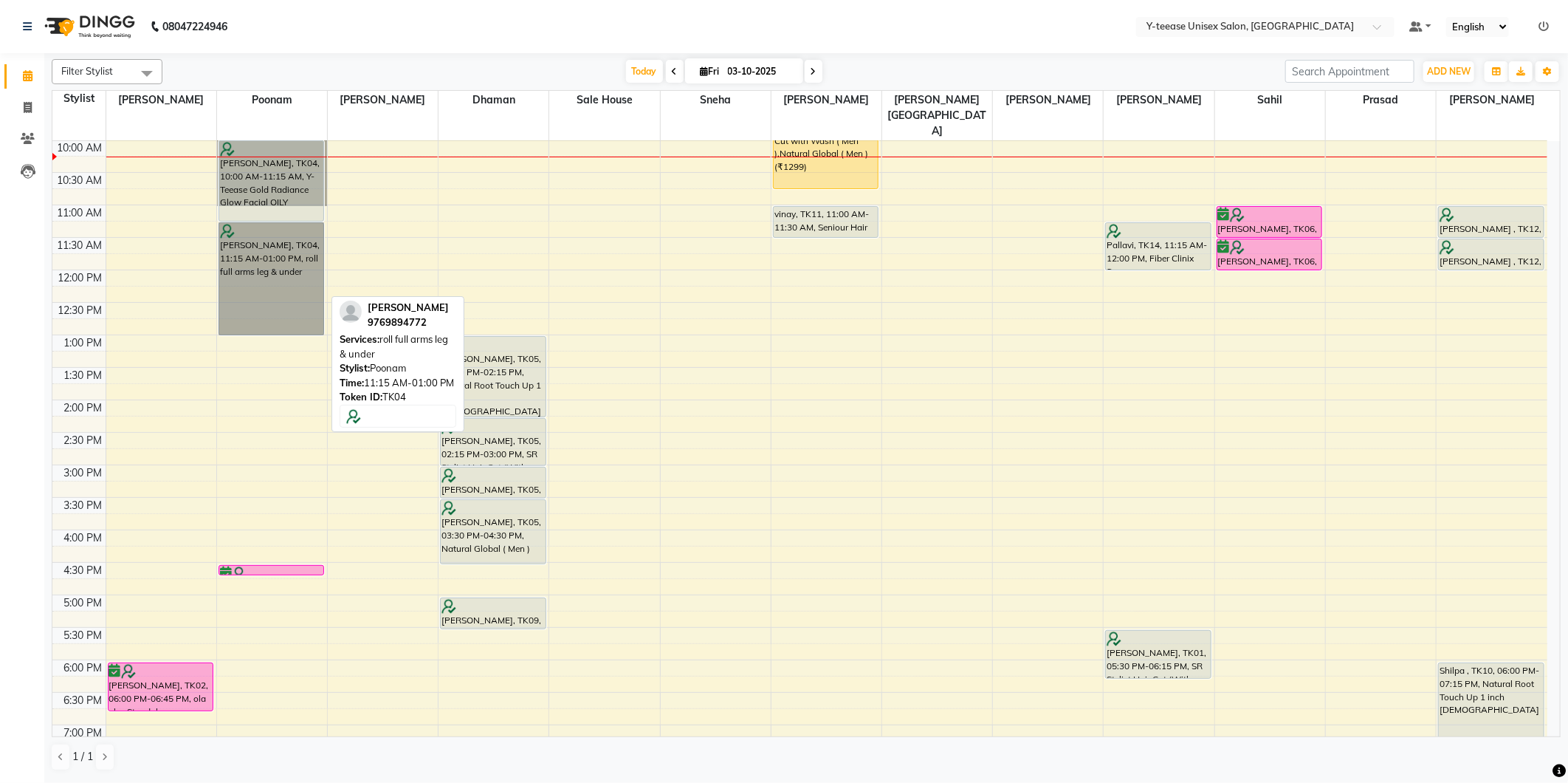
drag, startPoint x: 252, startPoint y: 203, endPoint x: 260, endPoint y: 203, distance: 8.0
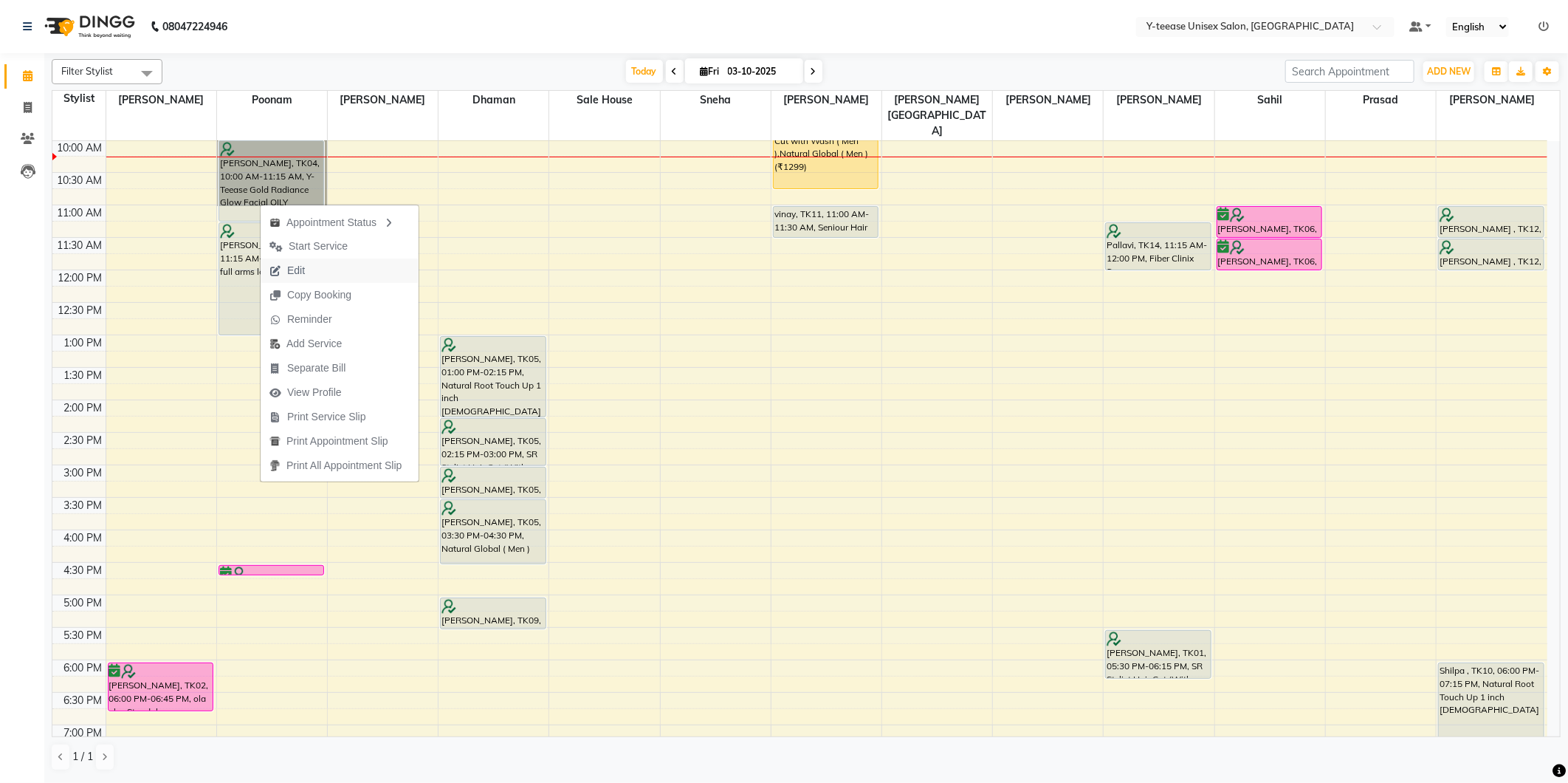
click at [321, 269] on button "Edit" at bounding box center [340, 270] width 158 height 24
select select "tentative"
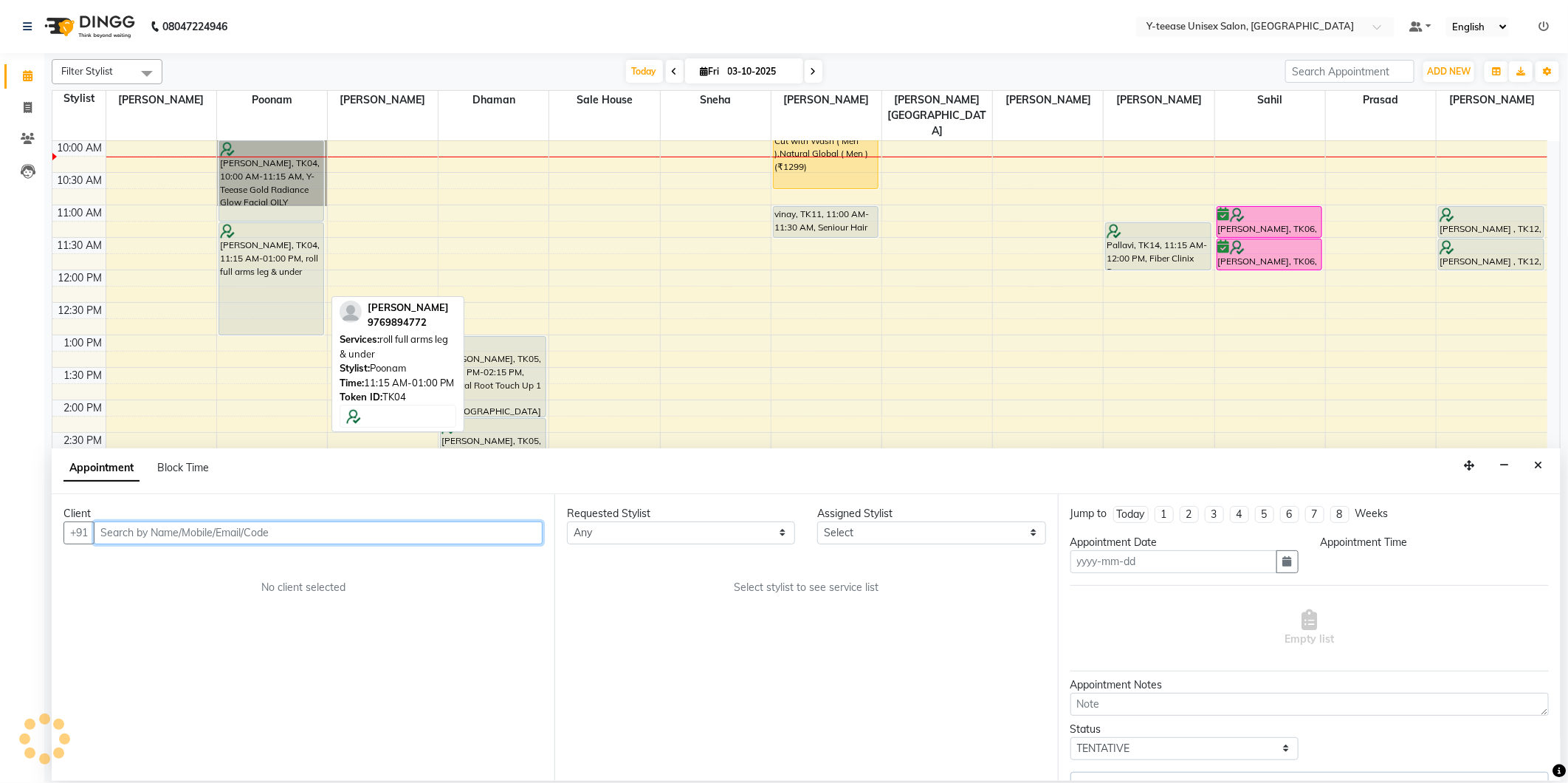
type input "03-10-2025"
select select "600"
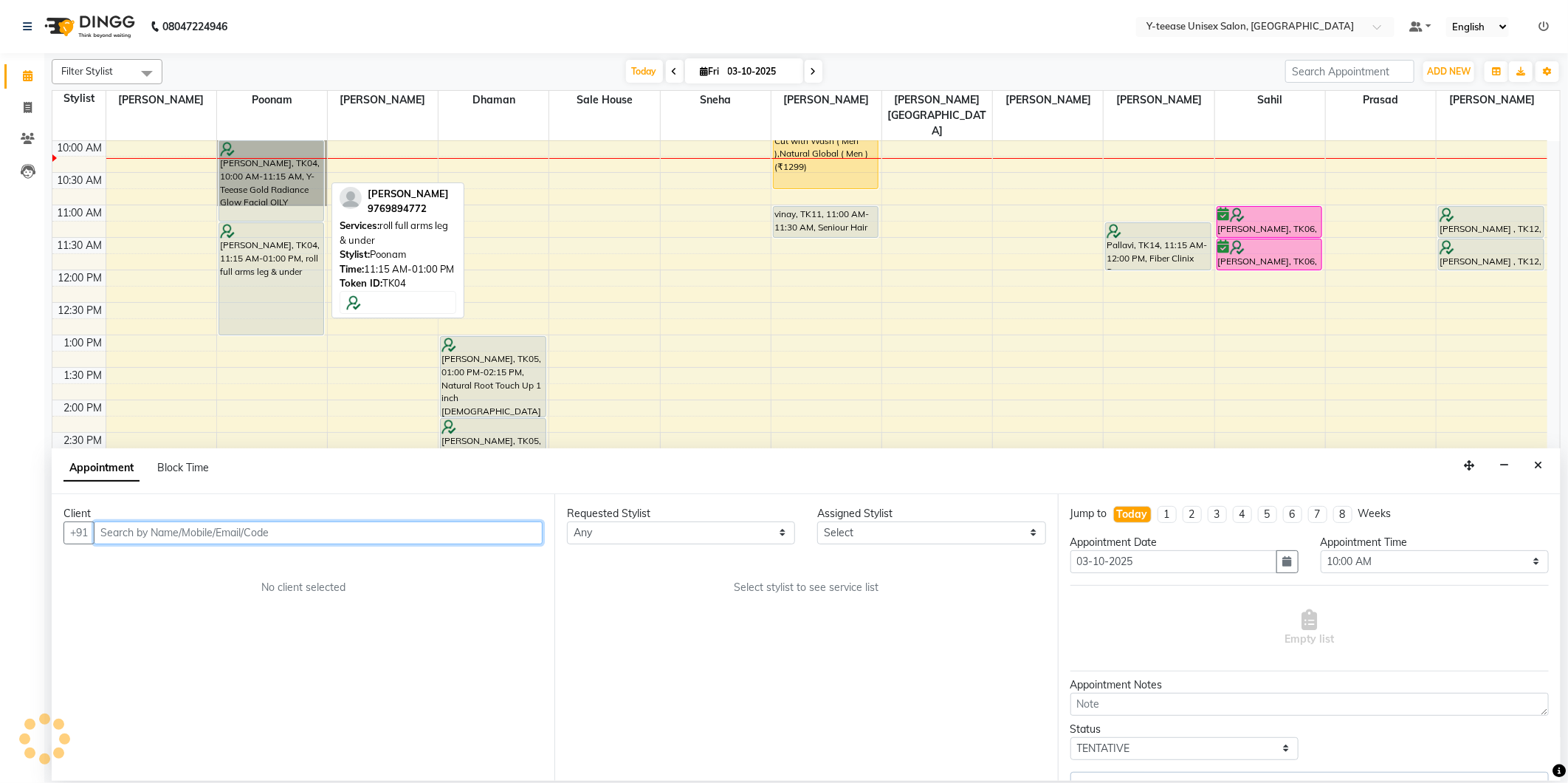
select select "57"
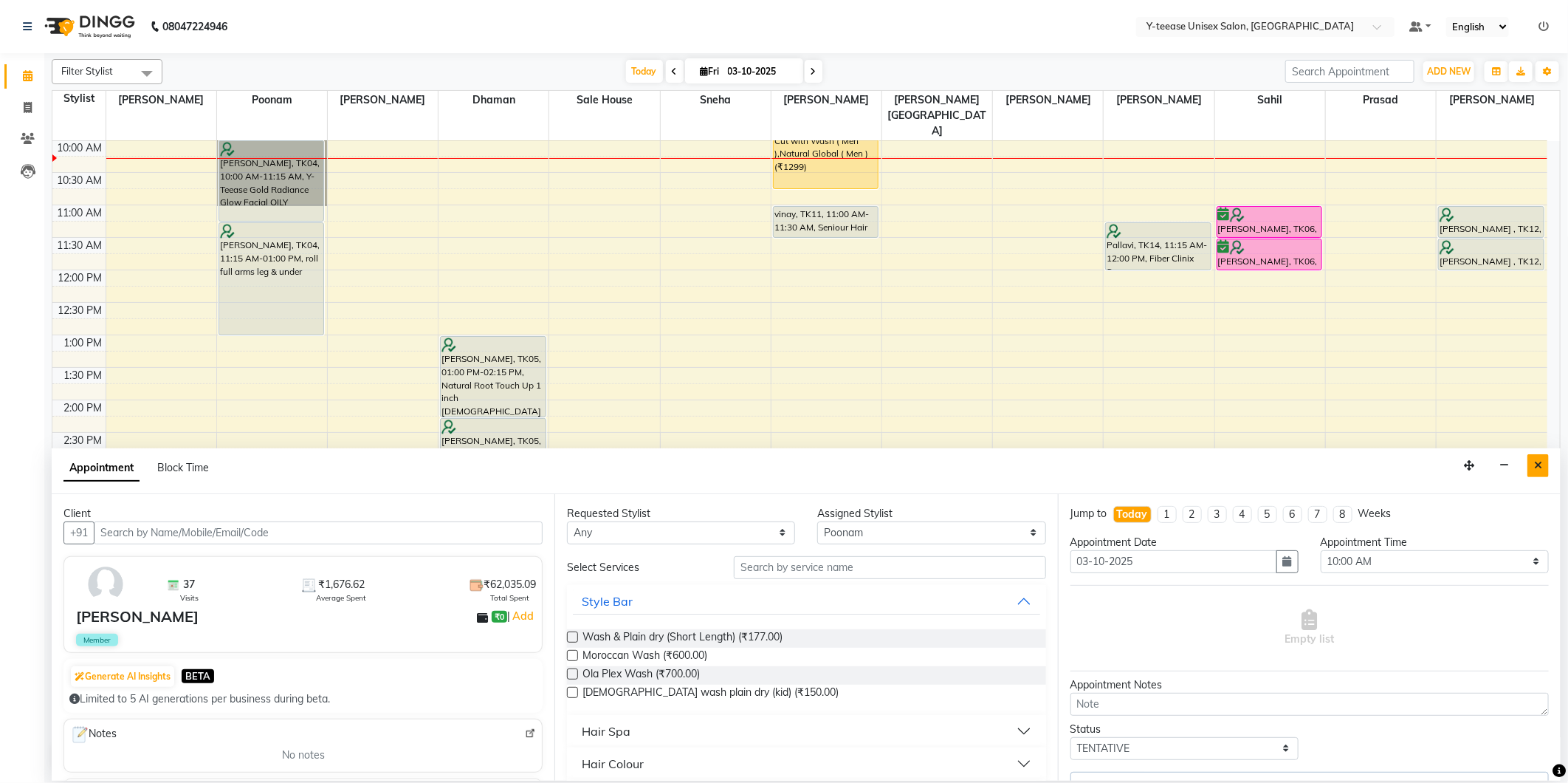
click at [1539, 461] on icon "Close" at bounding box center [1539, 465] width 8 height 10
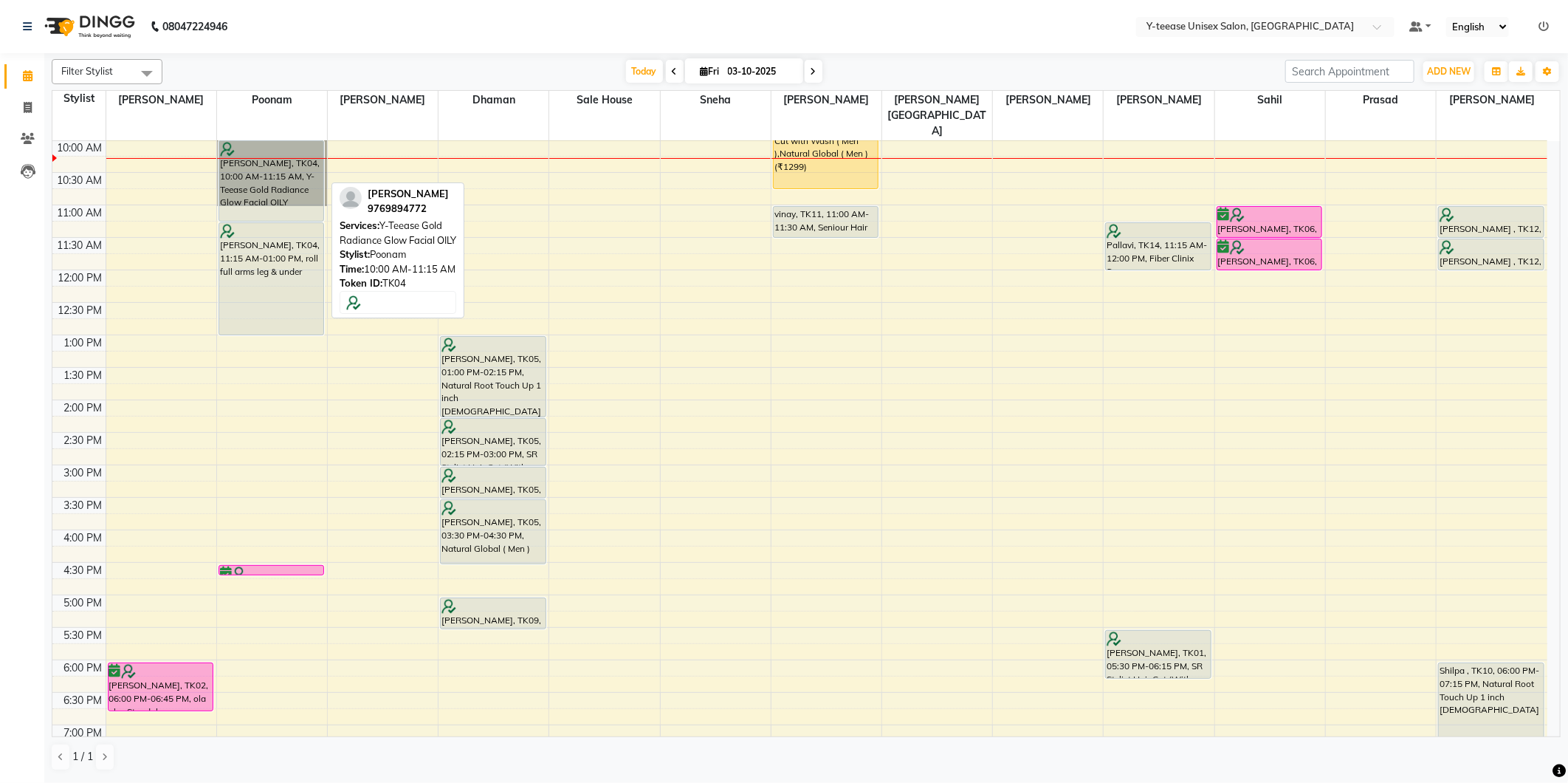
click at [292, 147] on div "juhi agarwal, TK04, 10:00 AM-11:15 AM, Y-Teease Gold Radiance Glow Facial OILY" at bounding box center [272, 181] width 105 height 80
select select "7"
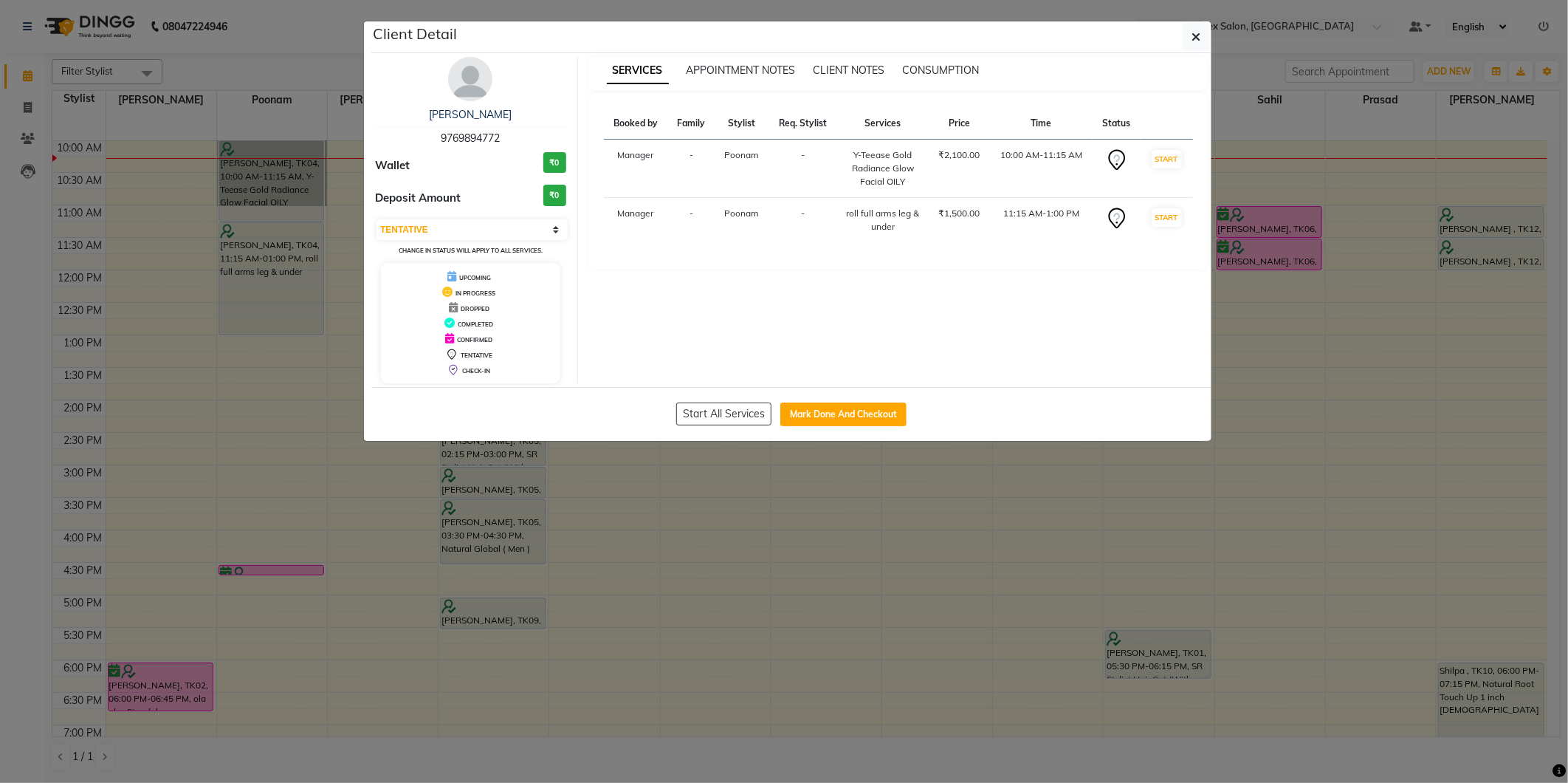
click at [478, 105] on div "juhi agarwal 9769894772 Wallet ₹0 Deposit Amount ₹0 Select IN SERVICE CONFIRMED…" at bounding box center [470, 221] width 214 height 327
click at [480, 115] on link "juhi agarwal" at bounding box center [470, 115] width 82 height 13
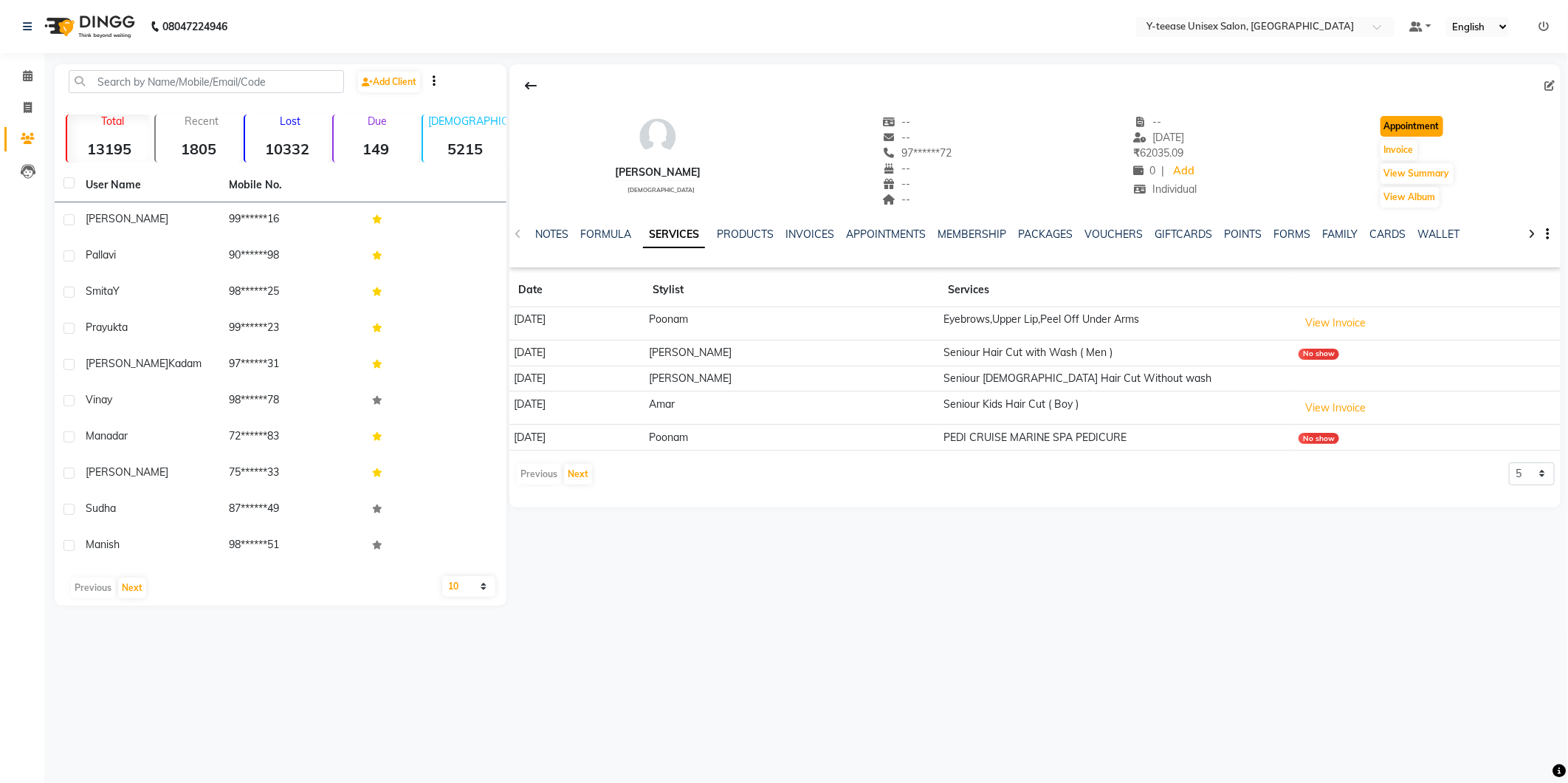
click at [1413, 124] on button "Appointment" at bounding box center [1411, 126] width 63 height 21
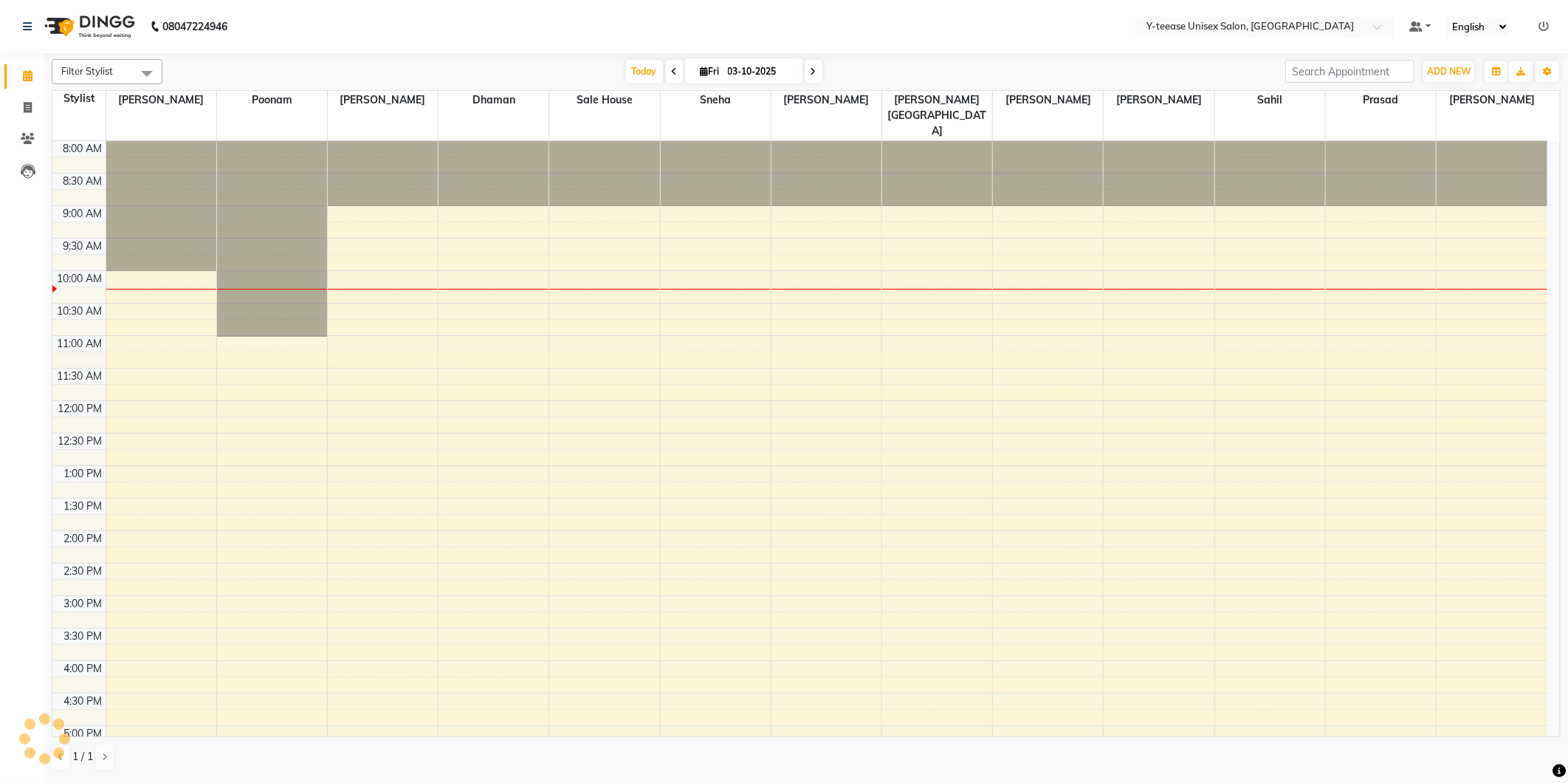
select select "tentative"
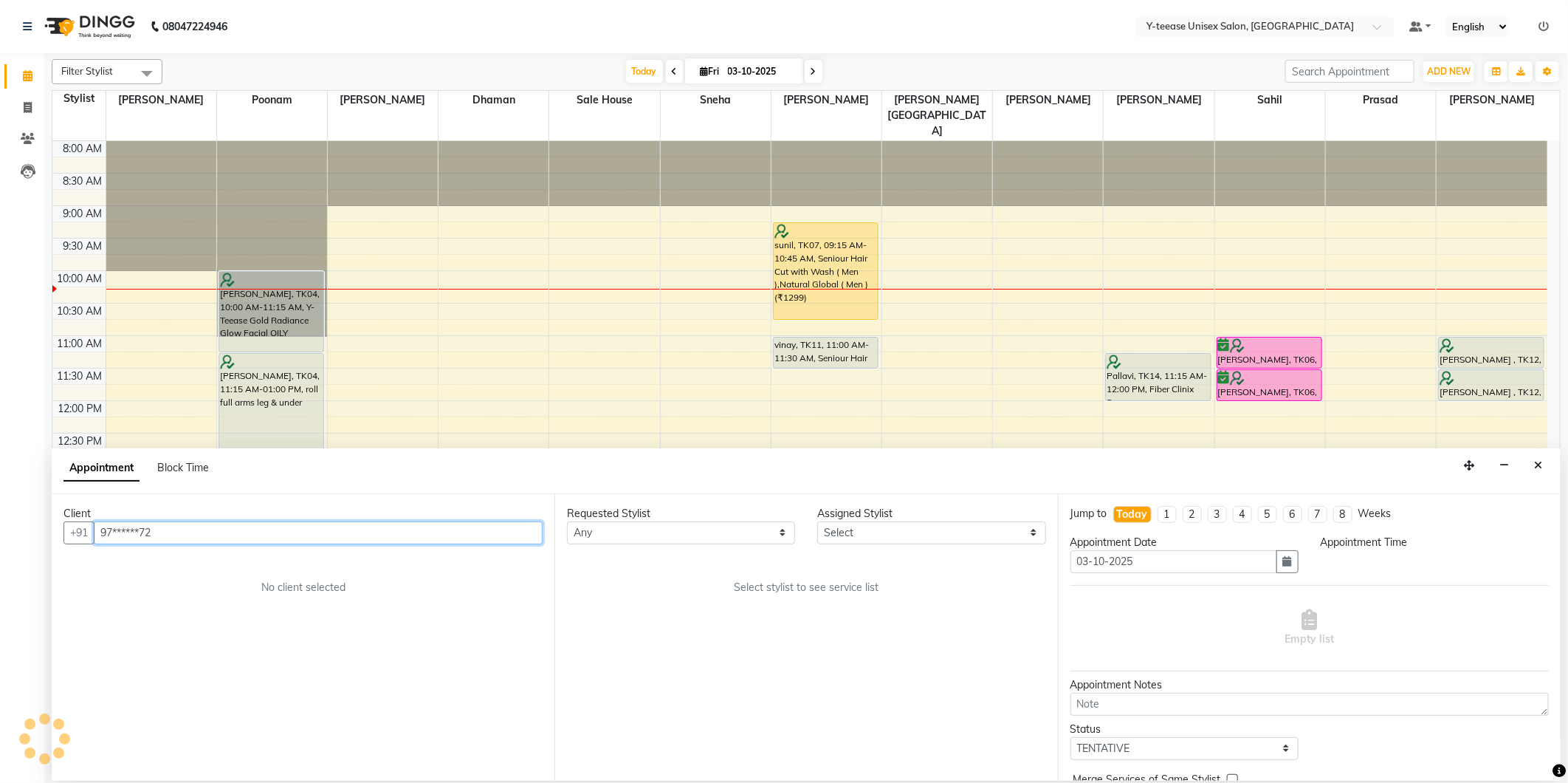
select select "540"
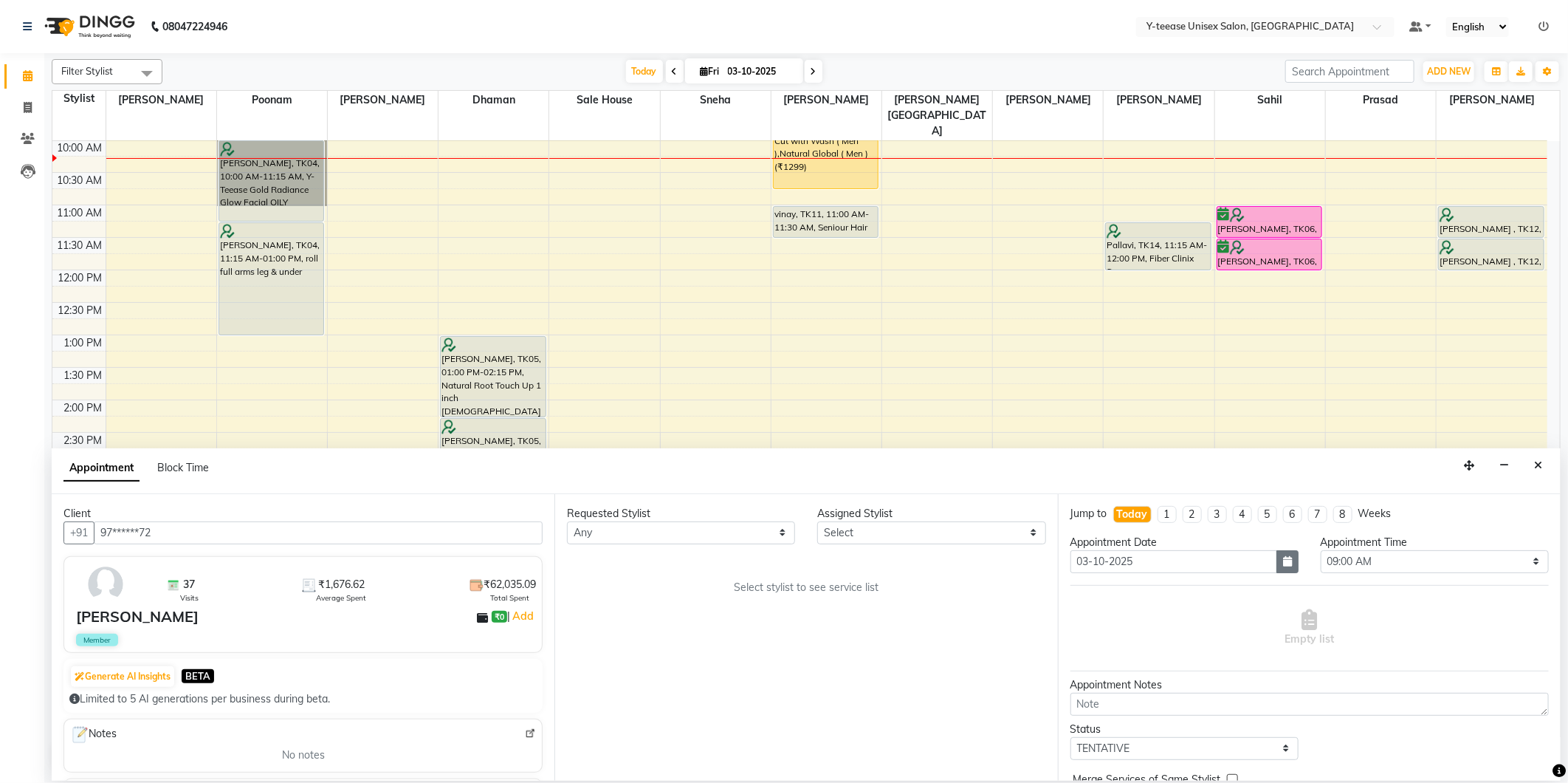
click at [1277, 557] on button "button" at bounding box center [1288, 562] width 22 height 23
click at [1234, 640] on div "5" at bounding box center [1228, 638] width 24 height 24
type input "05-10-2025"
select select "540"
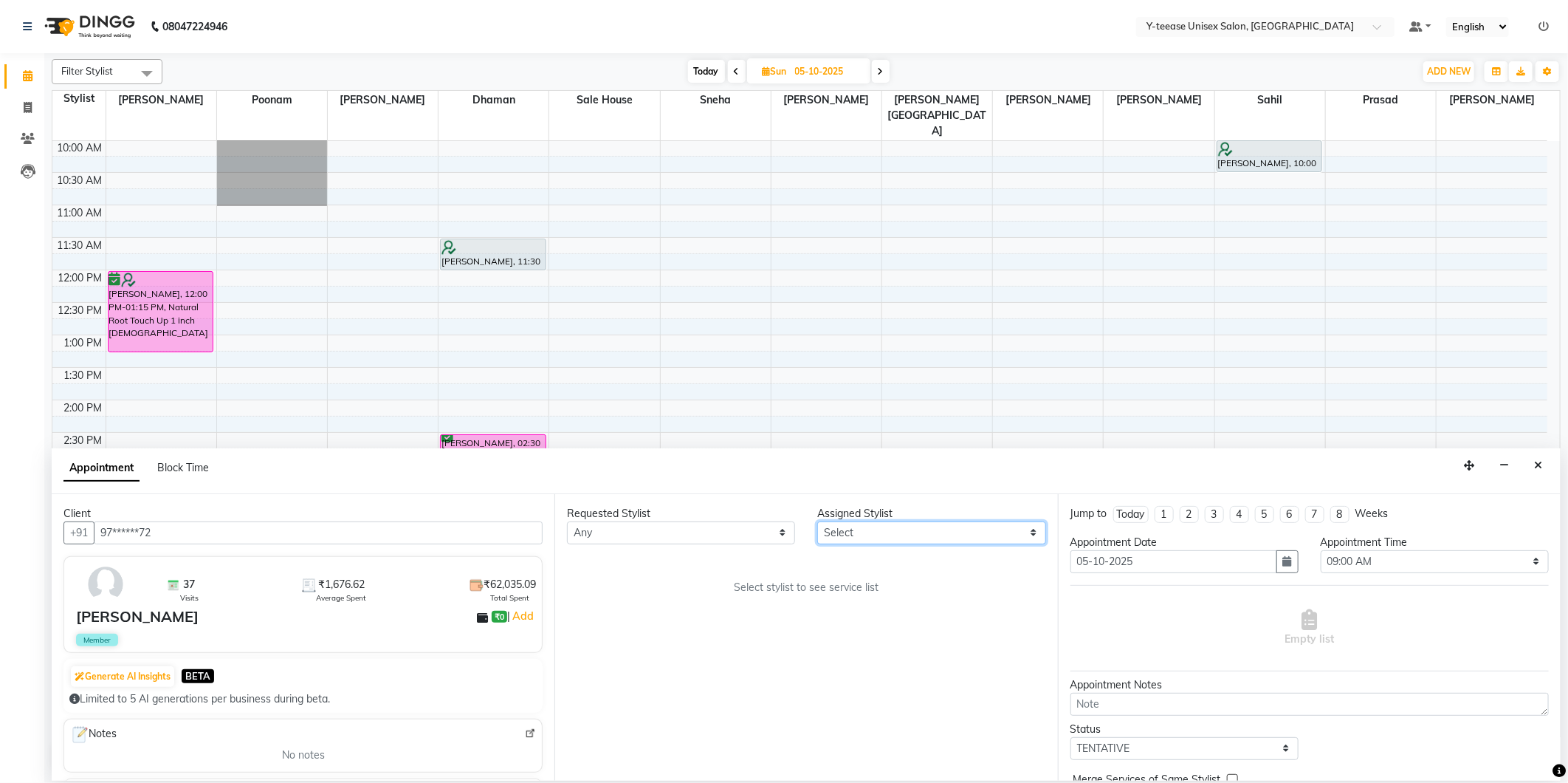
click at [908, 533] on select "Select Annu Ali chaitrali Dhaman keshav nagar Neelam No Preference PAYAL Poonam…" at bounding box center [931, 532] width 228 height 23
select select "57"
click at [817, 521] on select "Select Annu Ali chaitrali Dhaman keshav nagar Neelam No Preference PAYAL Poonam…" at bounding box center [931, 532] width 228 height 23
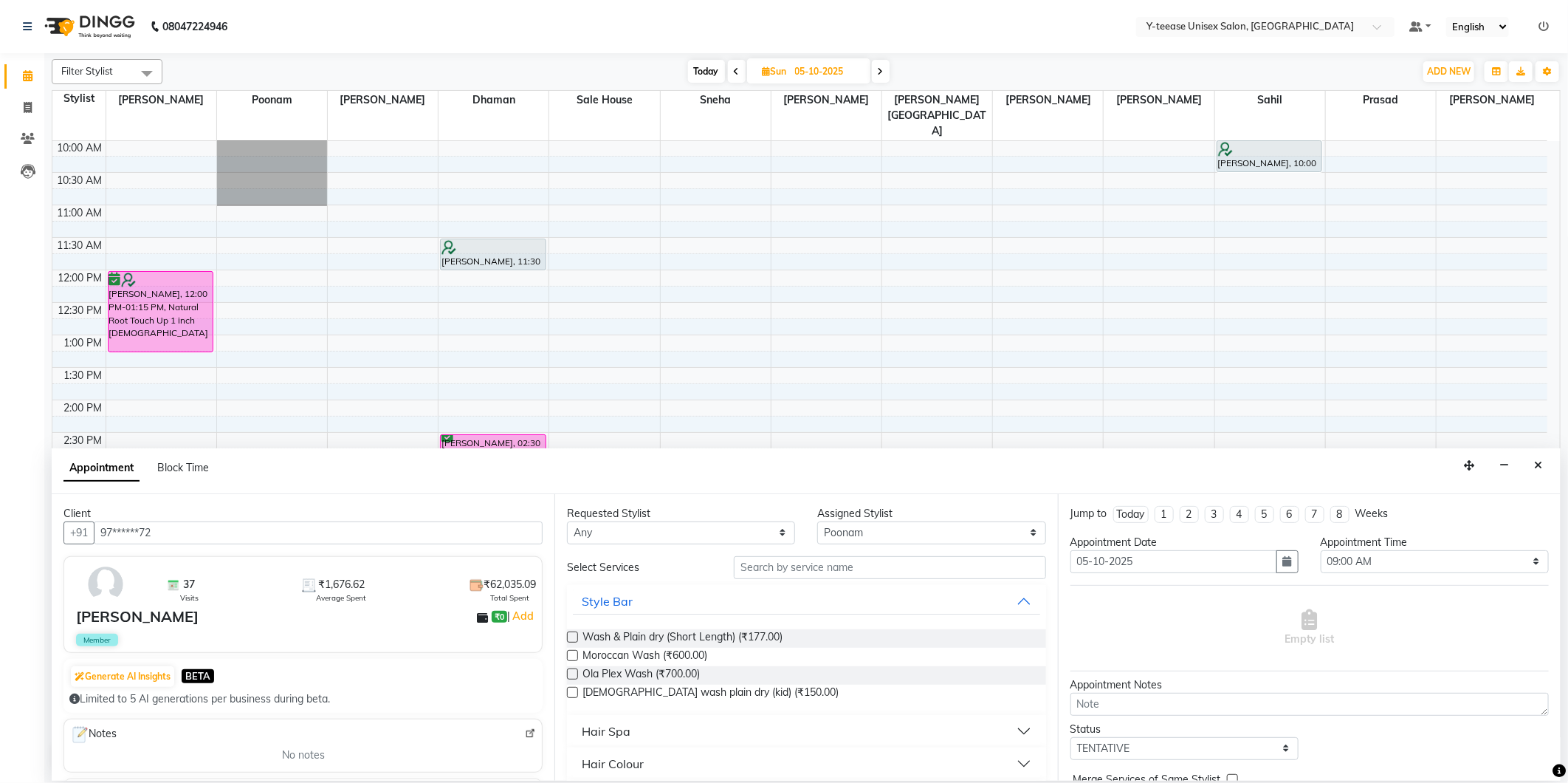
click at [848, 574] on input "text" at bounding box center [890, 567] width 311 height 23
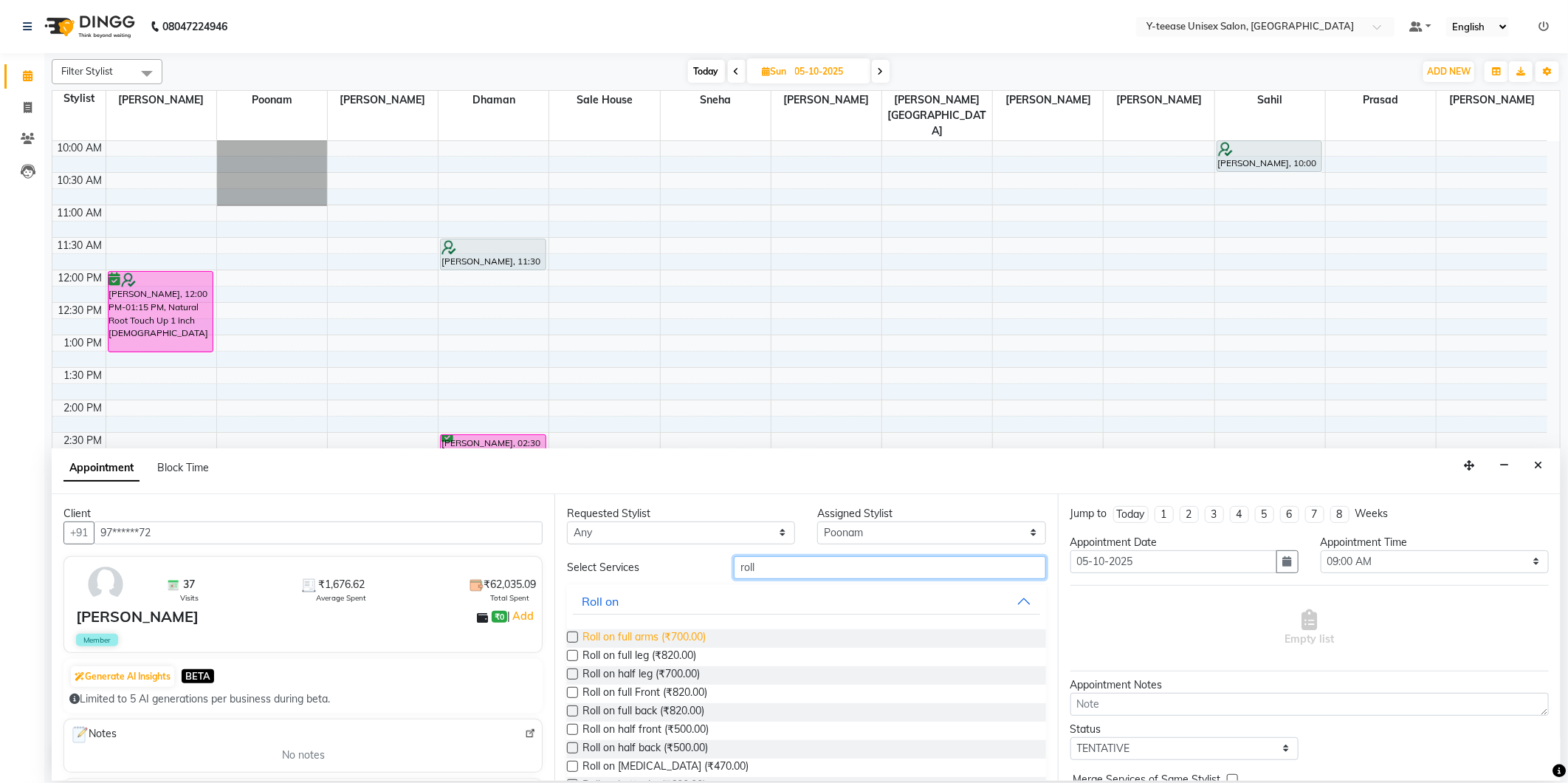
type input "roll"
click at [683, 638] on span "Roll on full arms (₹700.00)" at bounding box center [644, 638] width 123 height 19
checkbox input "false"
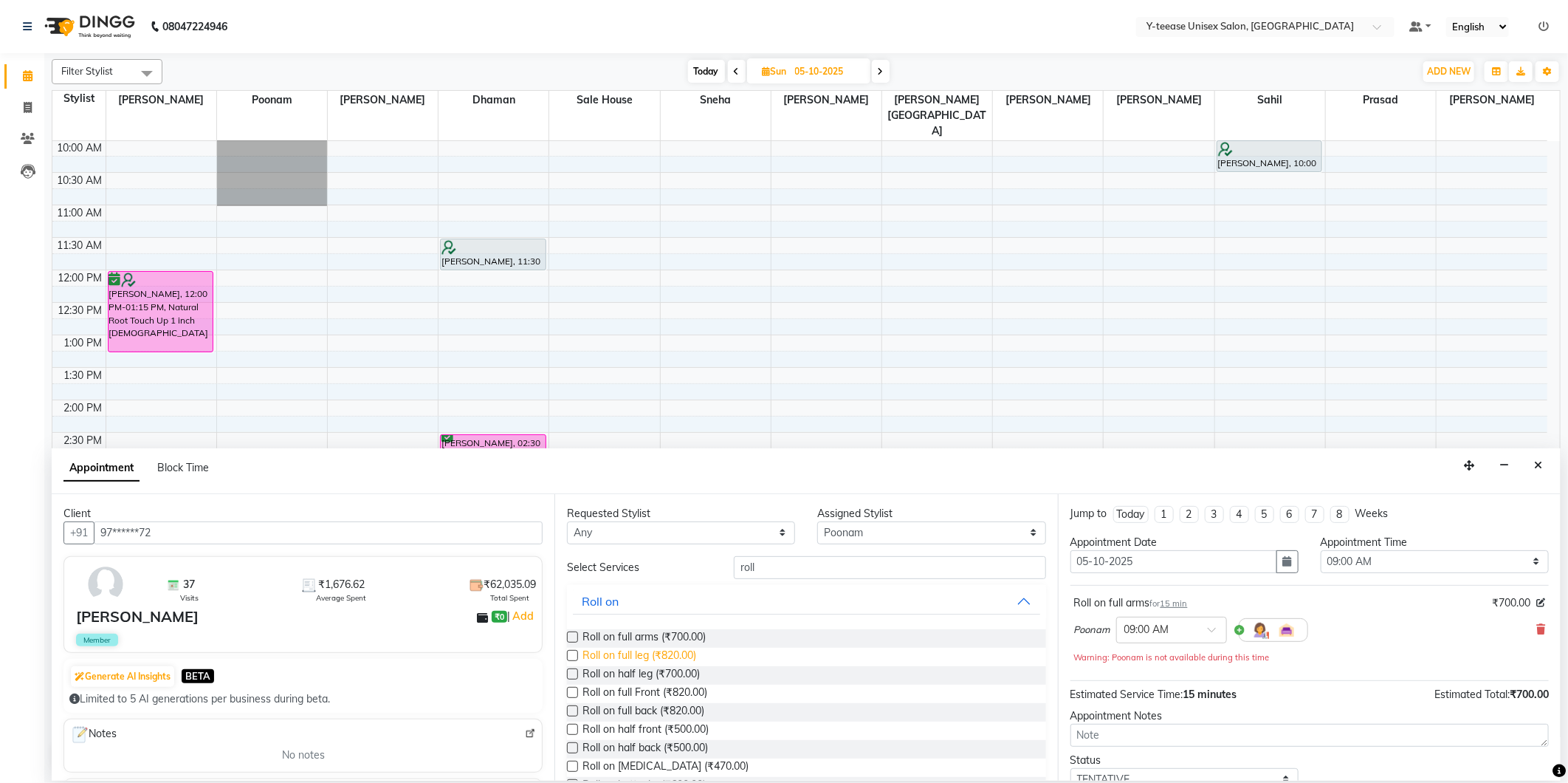
click at [674, 652] on span "Roll on full leg (₹820.00)" at bounding box center [639, 657] width 114 height 19
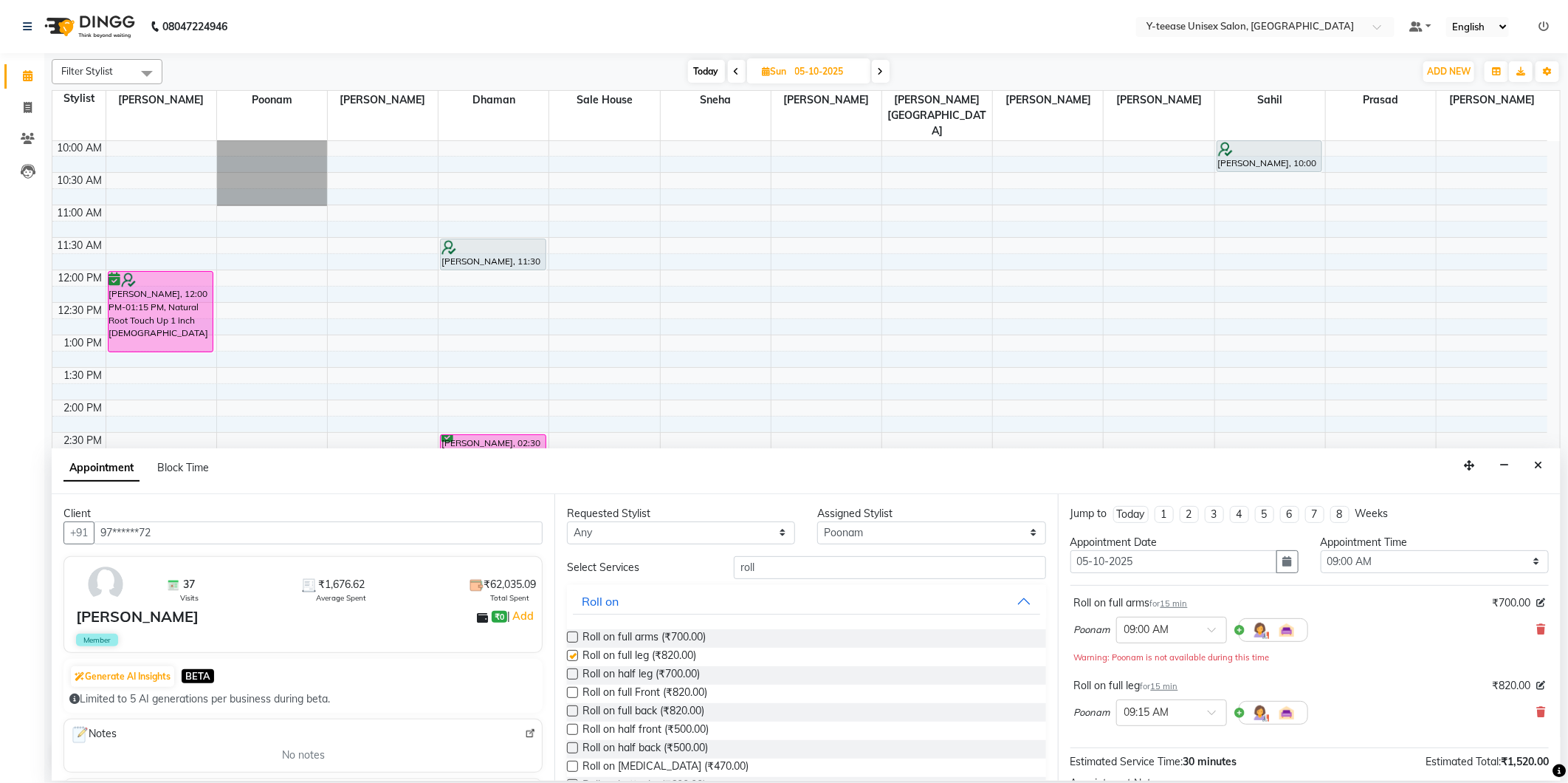
checkbox input "false"
click at [789, 567] on input "roll" at bounding box center [890, 567] width 311 height 23
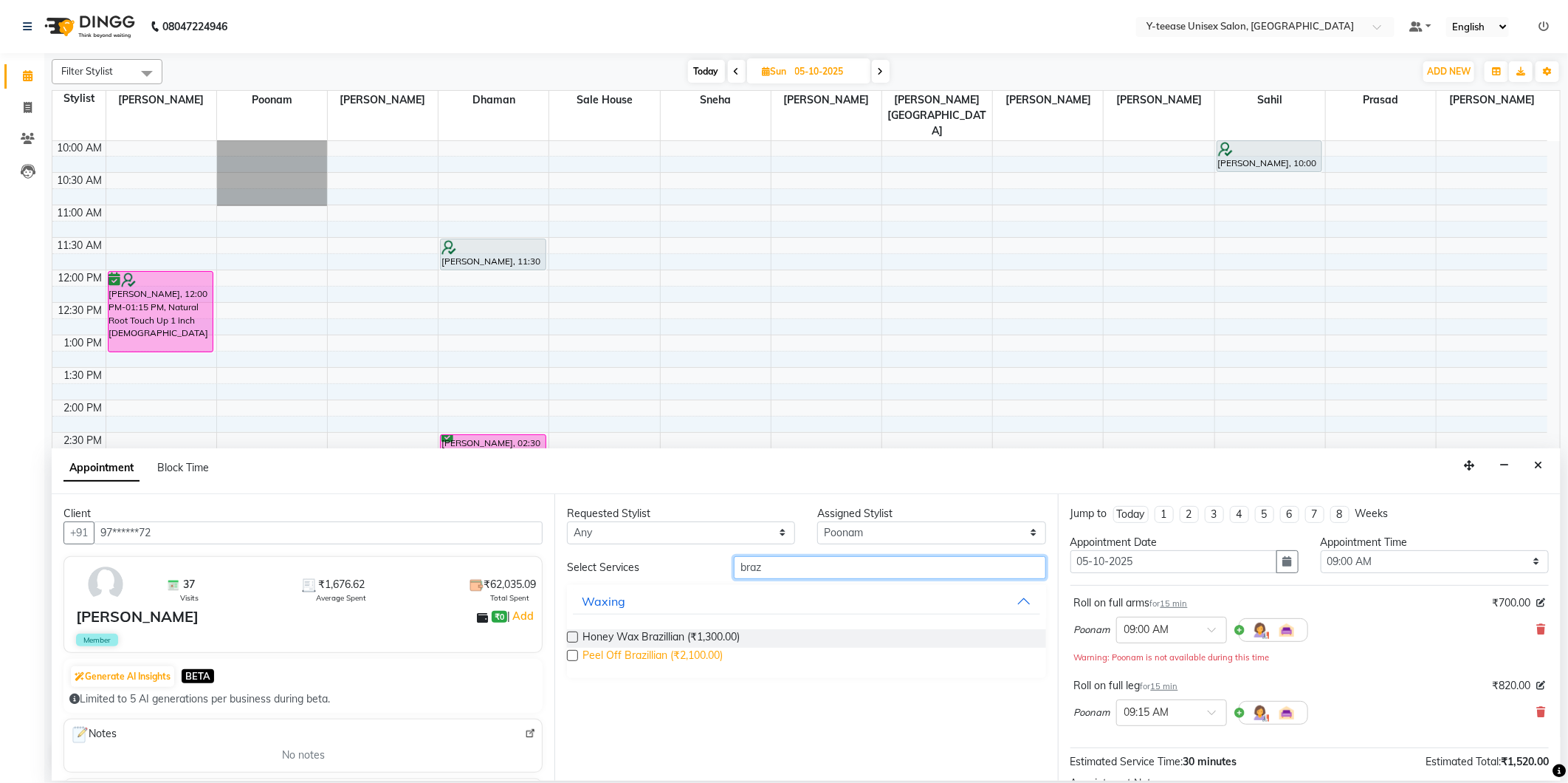
type input "braz"
click at [665, 655] on span "Peel Off Brazillian (₹2,100.00)" at bounding box center [652, 657] width 141 height 19
checkbox input "false"
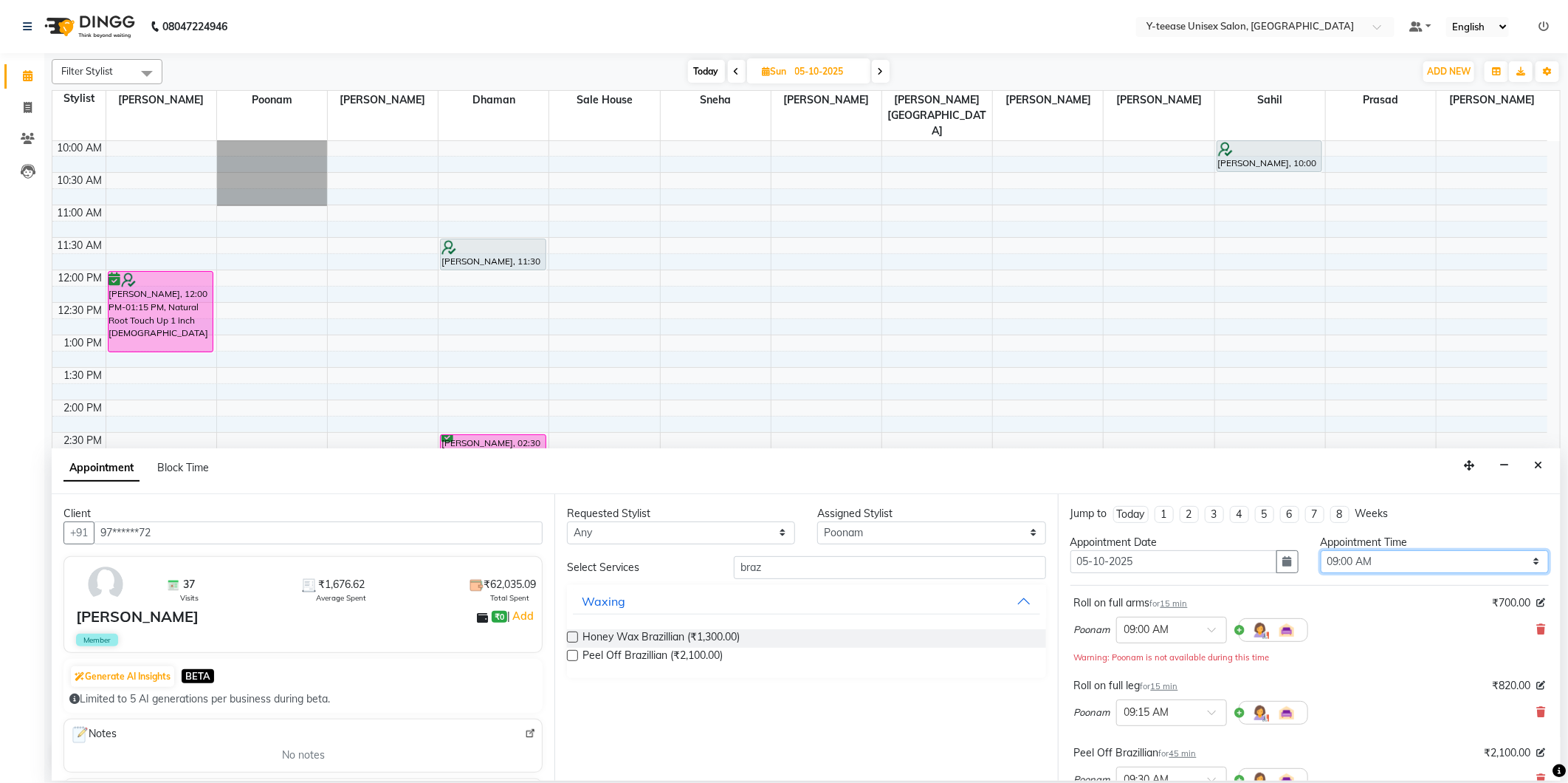
click at [1337, 562] on select "Select 09:00 AM 09:15 AM 09:30 AM 09:45 AM 10:00 AM 10:15 AM 10:30 AM 10:45 AM …" at bounding box center [1434, 562] width 228 height 23
select select "810"
click at [1321, 551] on select "Select 09:00 AM 09:15 AM 09:30 AM 09:45 AM 10:00 AM 10:15 AM 10:30 AM 10:45 AM …" at bounding box center [1434, 562] width 228 height 23
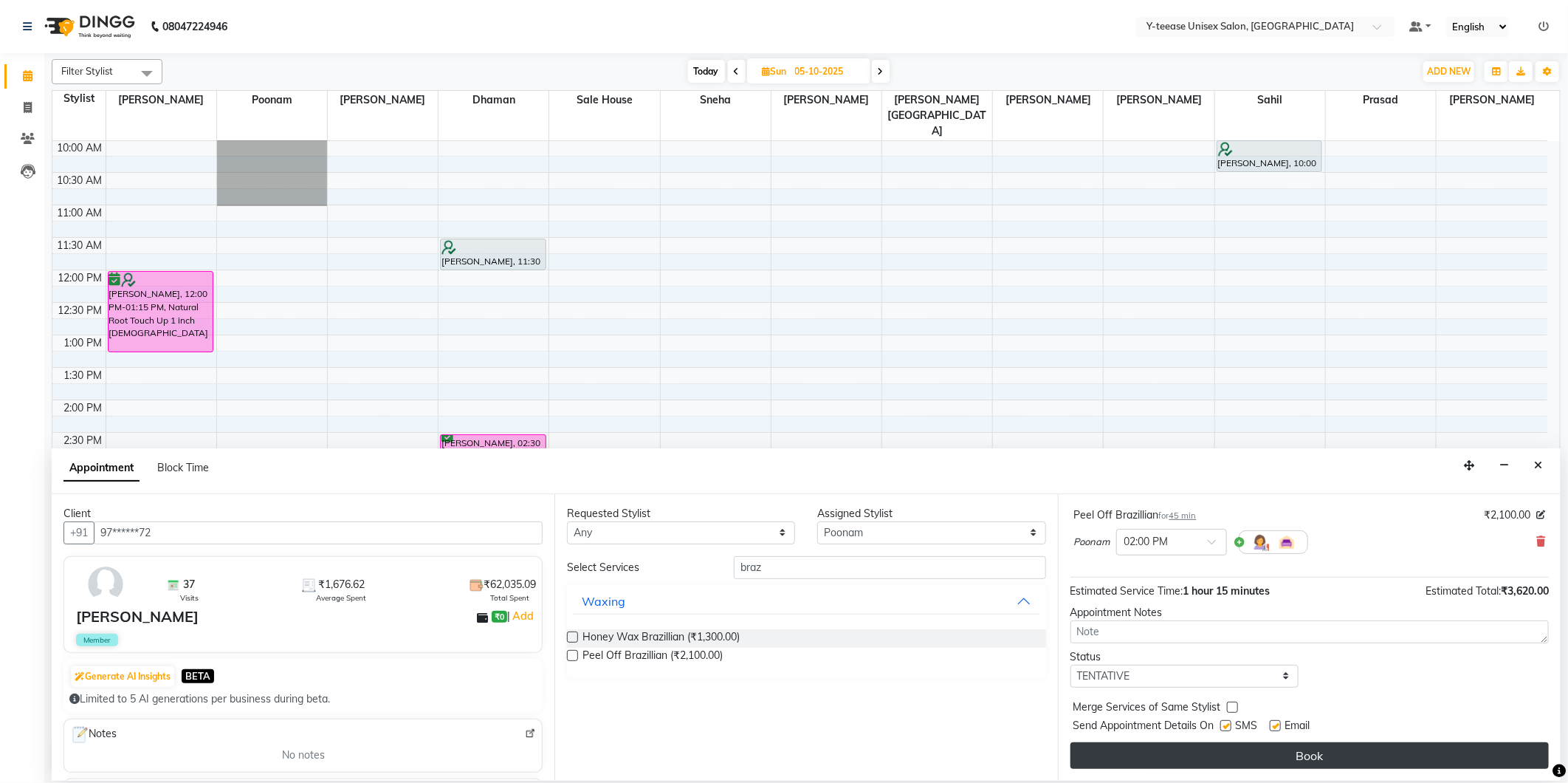
click at [1284, 759] on button "Book" at bounding box center [1310, 756] width 478 height 27
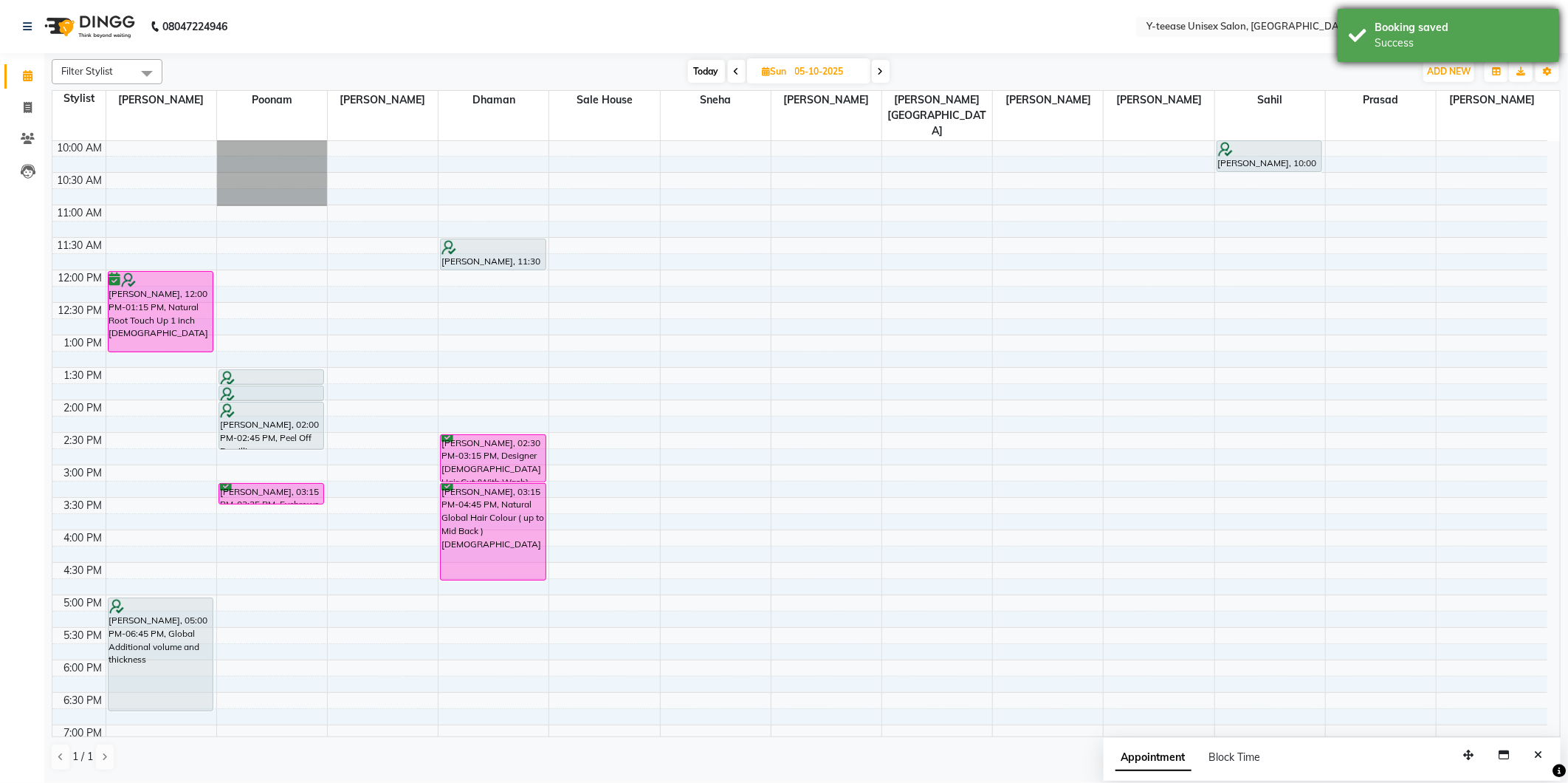
click at [1518, 30] on div "Booking saved" at bounding box center [1461, 28] width 173 height 15
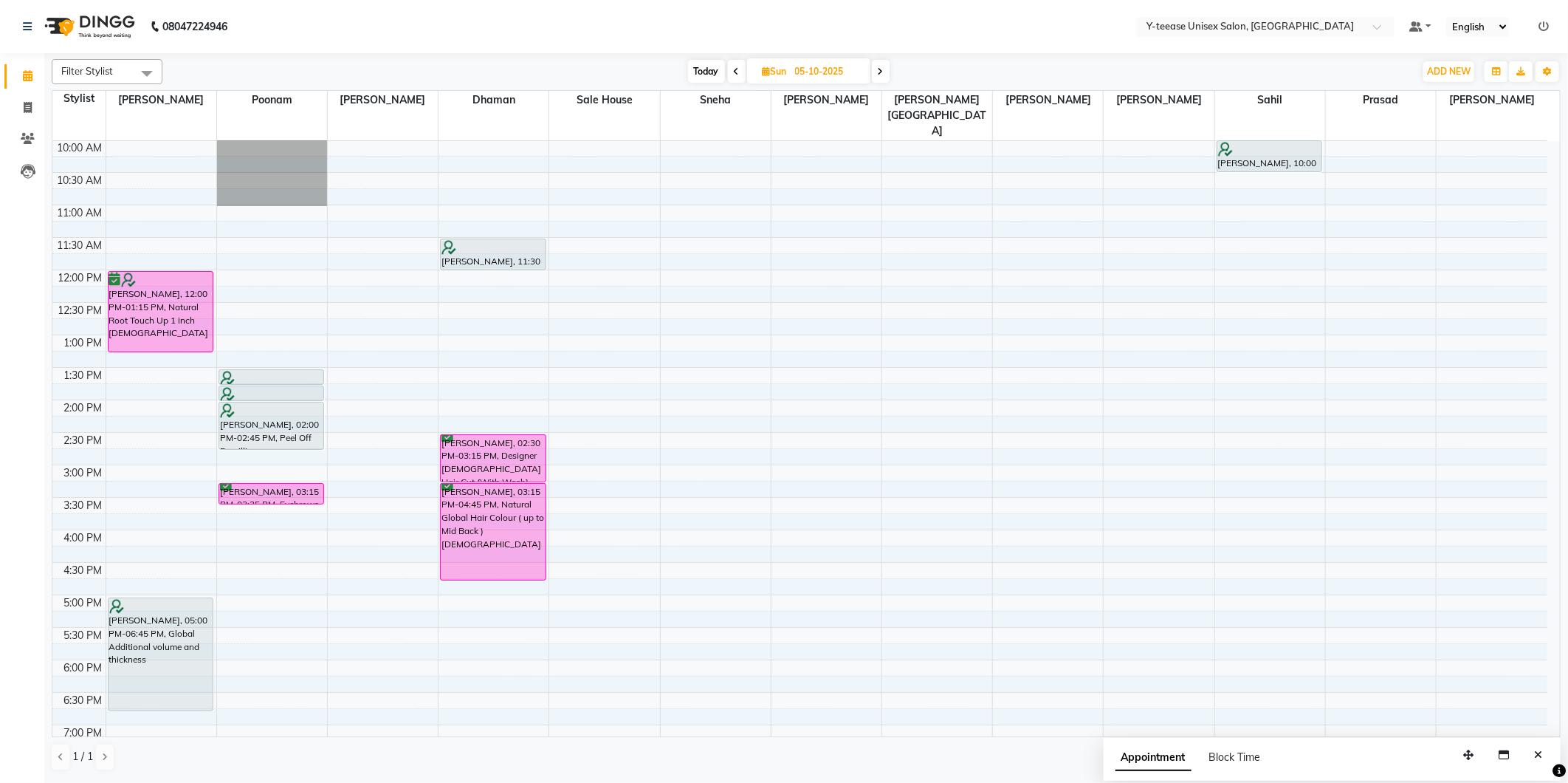
click at [709, 79] on span "Today" at bounding box center [707, 71] width 37 height 23
type input "03-10-2025"
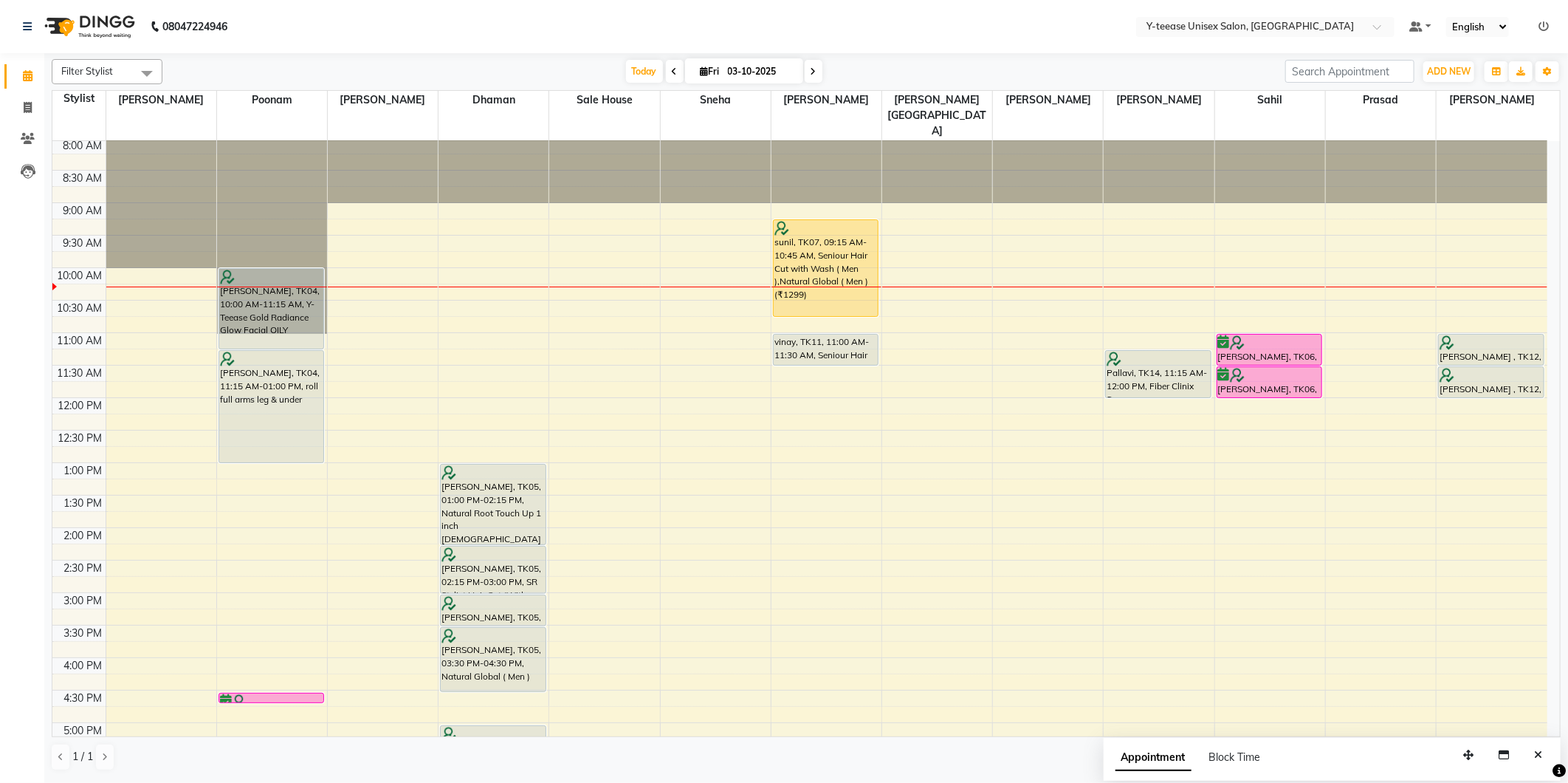
scroll to position [0, 0]
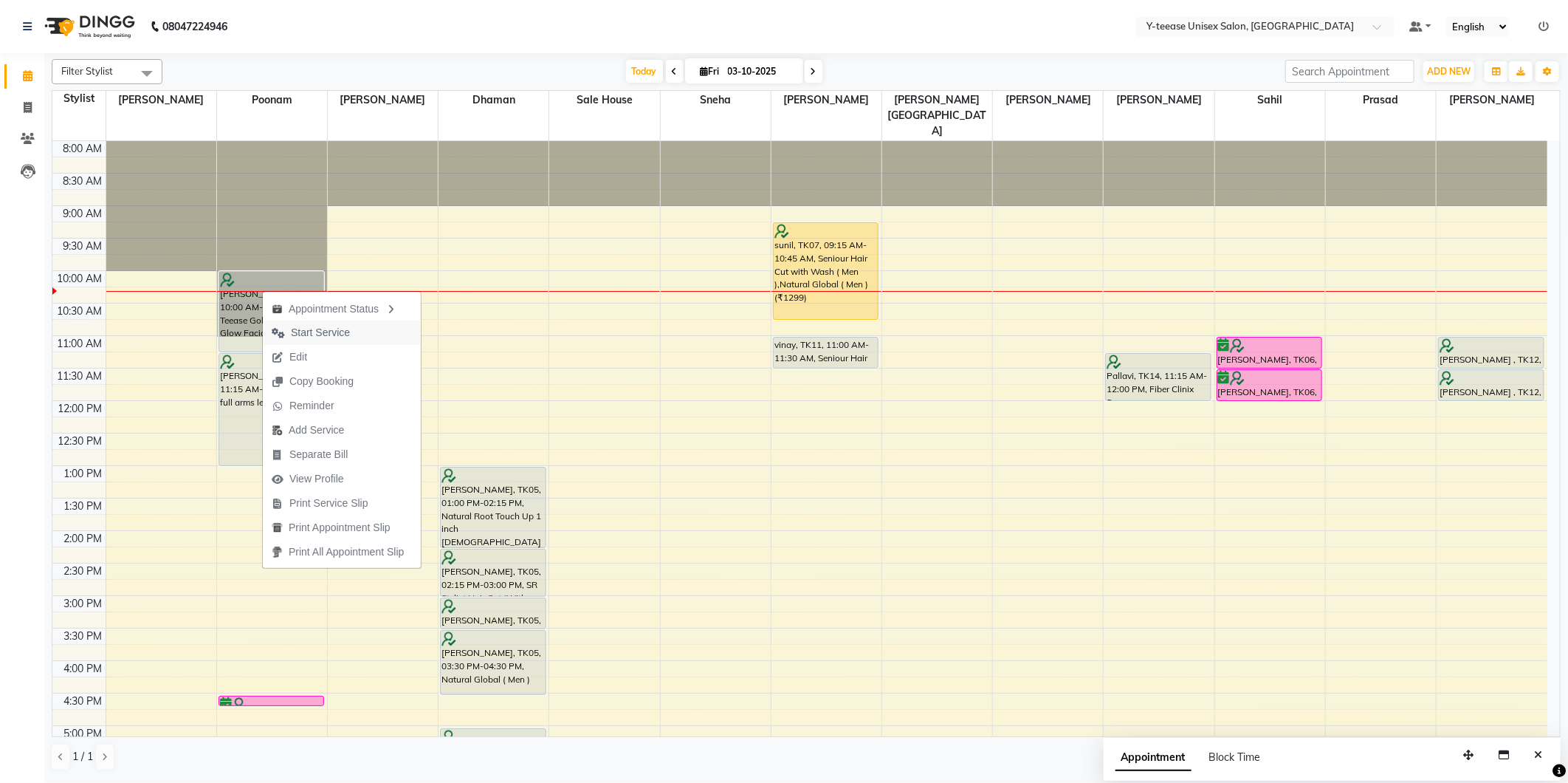
click at [343, 331] on span "Start Service" at bounding box center [321, 333] width 59 height 15
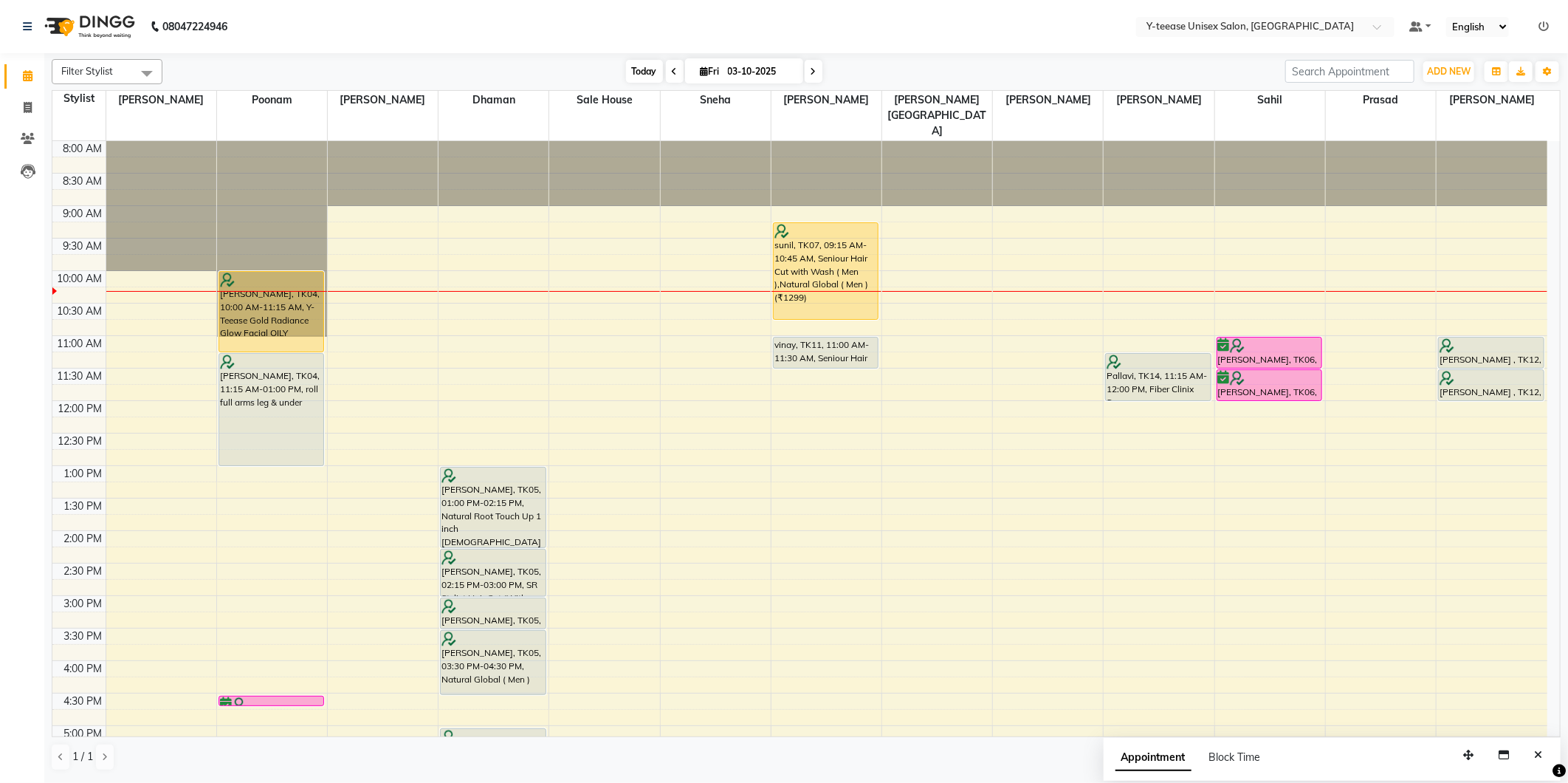
drag, startPoint x: 656, startPoint y: 69, endPoint x: 655, endPoint y: 77, distance: 8.1
click at [655, 69] on span "Today" at bounding box center [645, 71] width 37 height 23
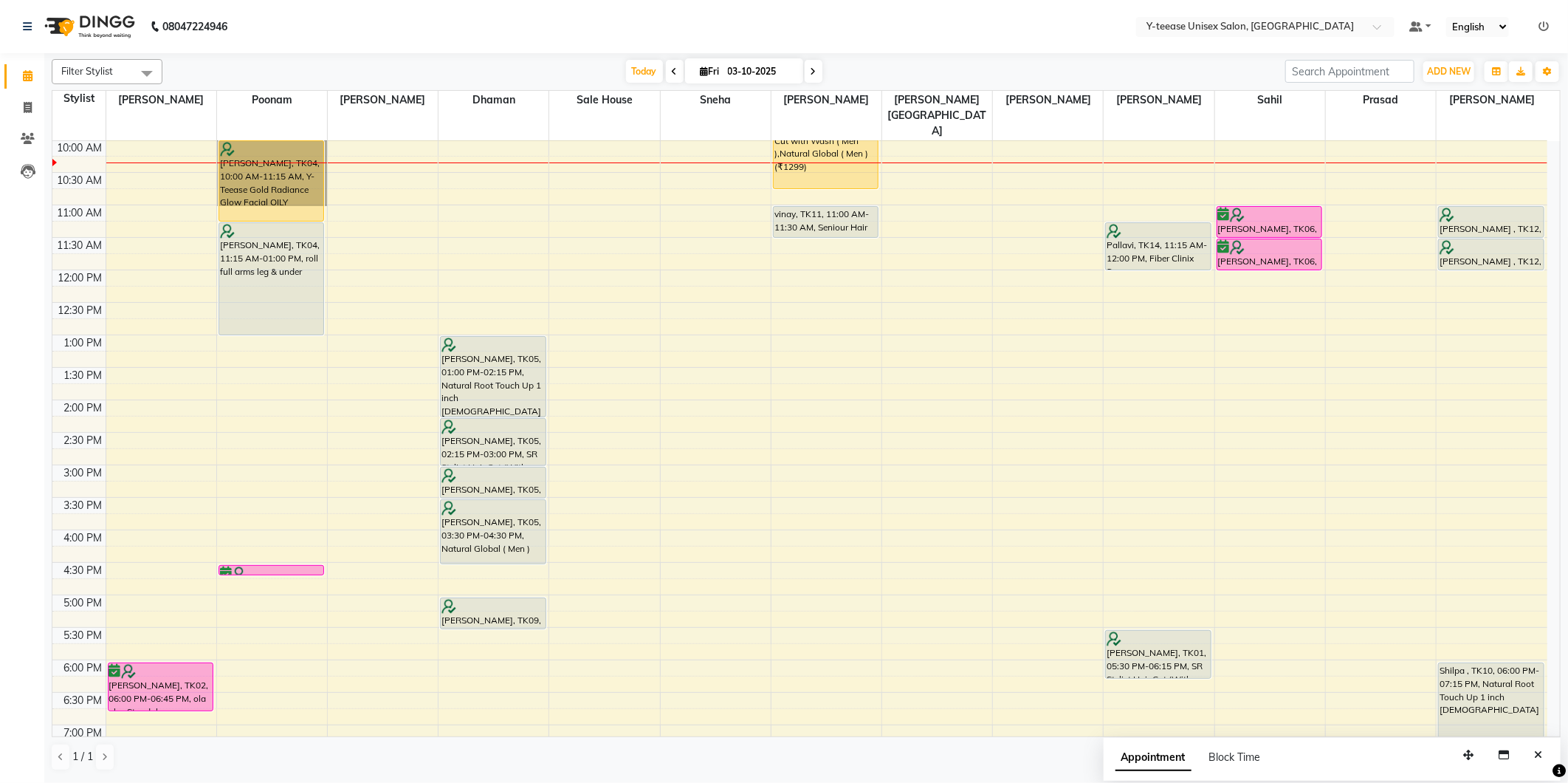
click at [700, 72] on icon at bounding box center [704, 71] width 8 height 9
select select "10"
select select "2025"
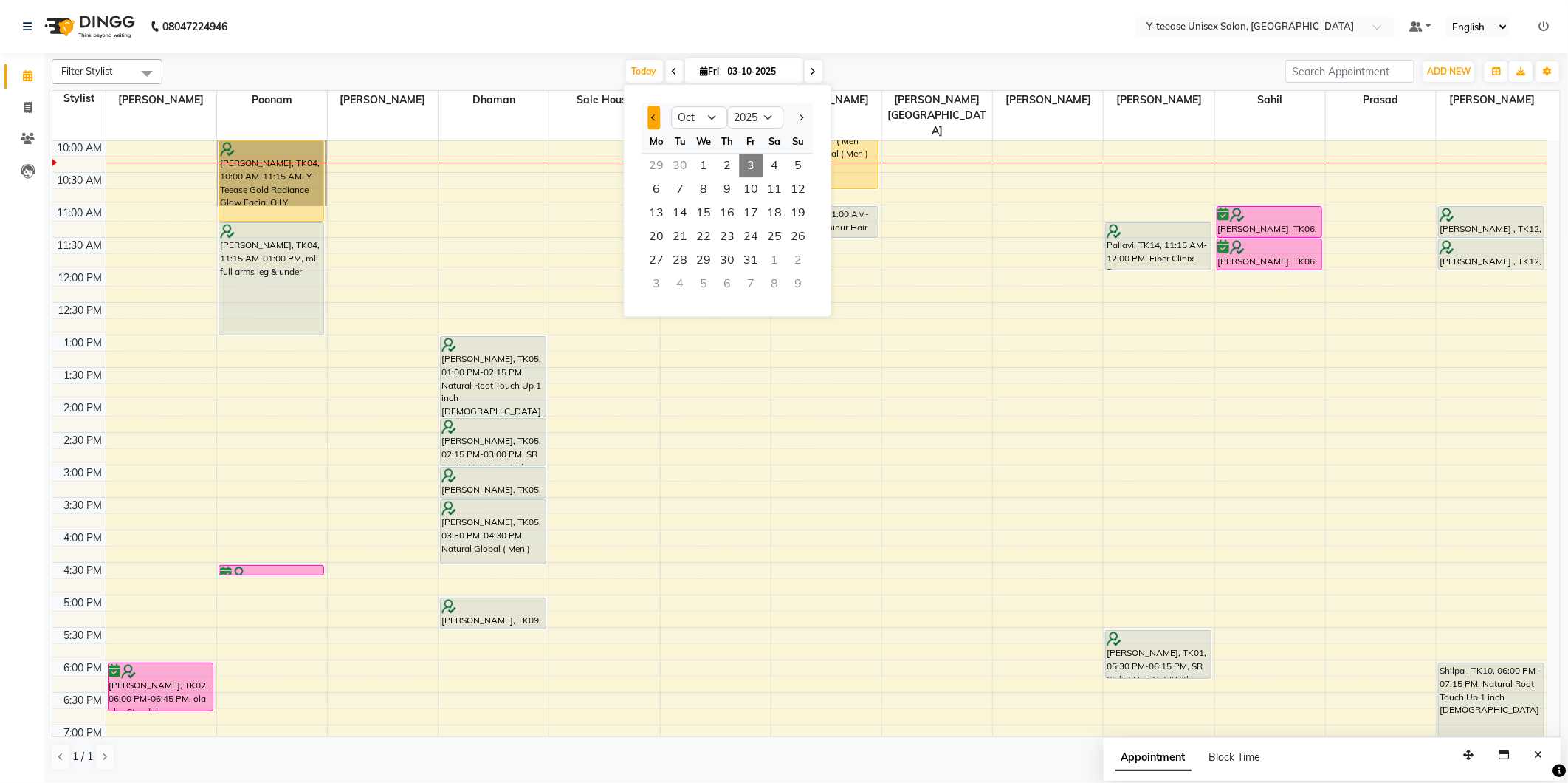
click at [652, 119] on button "Previous month" at bounding box center [653, 117] width 13 height 24
select select "9"
click at [735, 189] on span "11" at bounding box center [727, 189] width 24 height 24
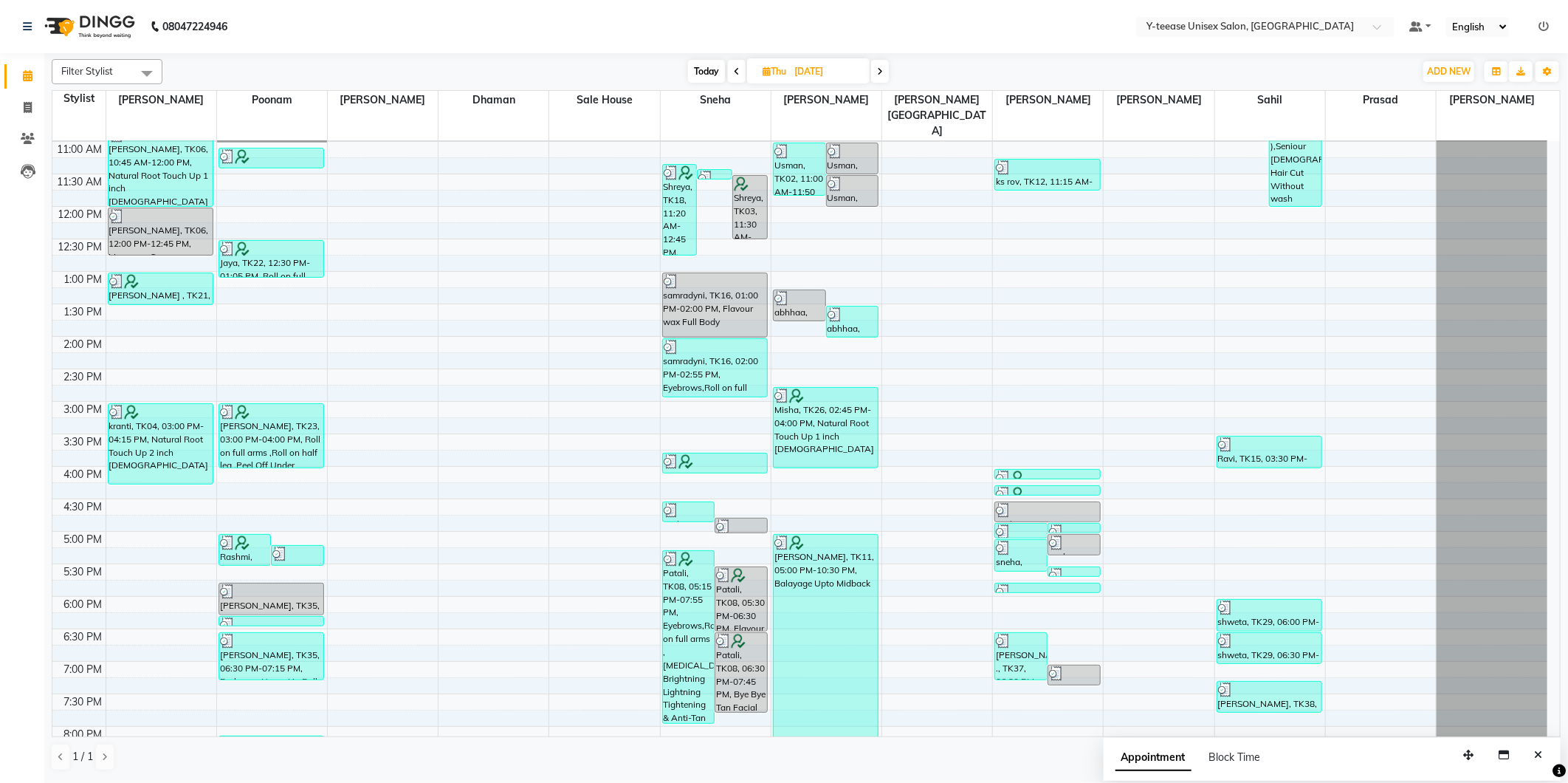
scroll to position [352, 0]
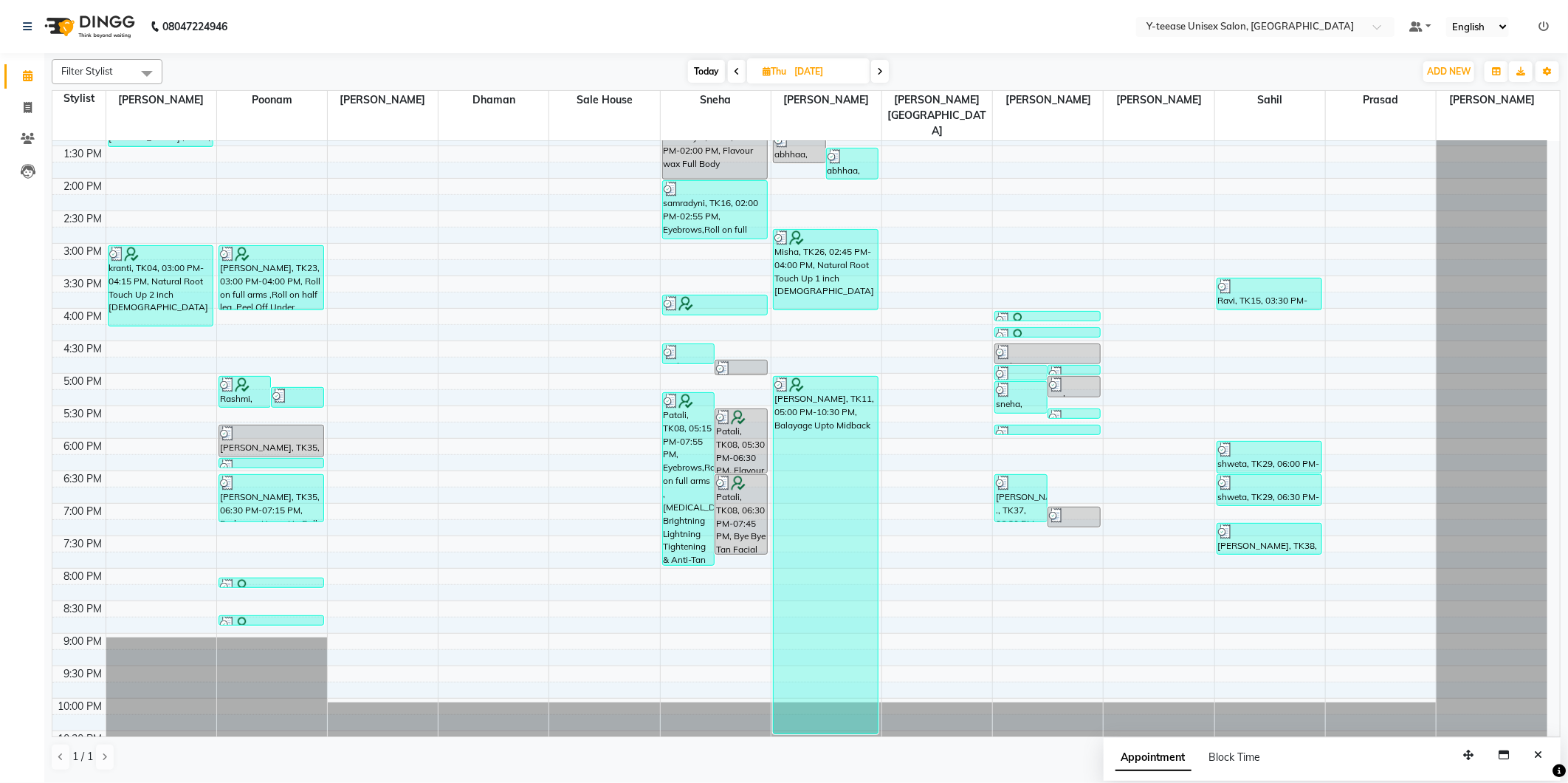
click at [882, 75] on icon at bounding box center [880, 72] width 6 height 9
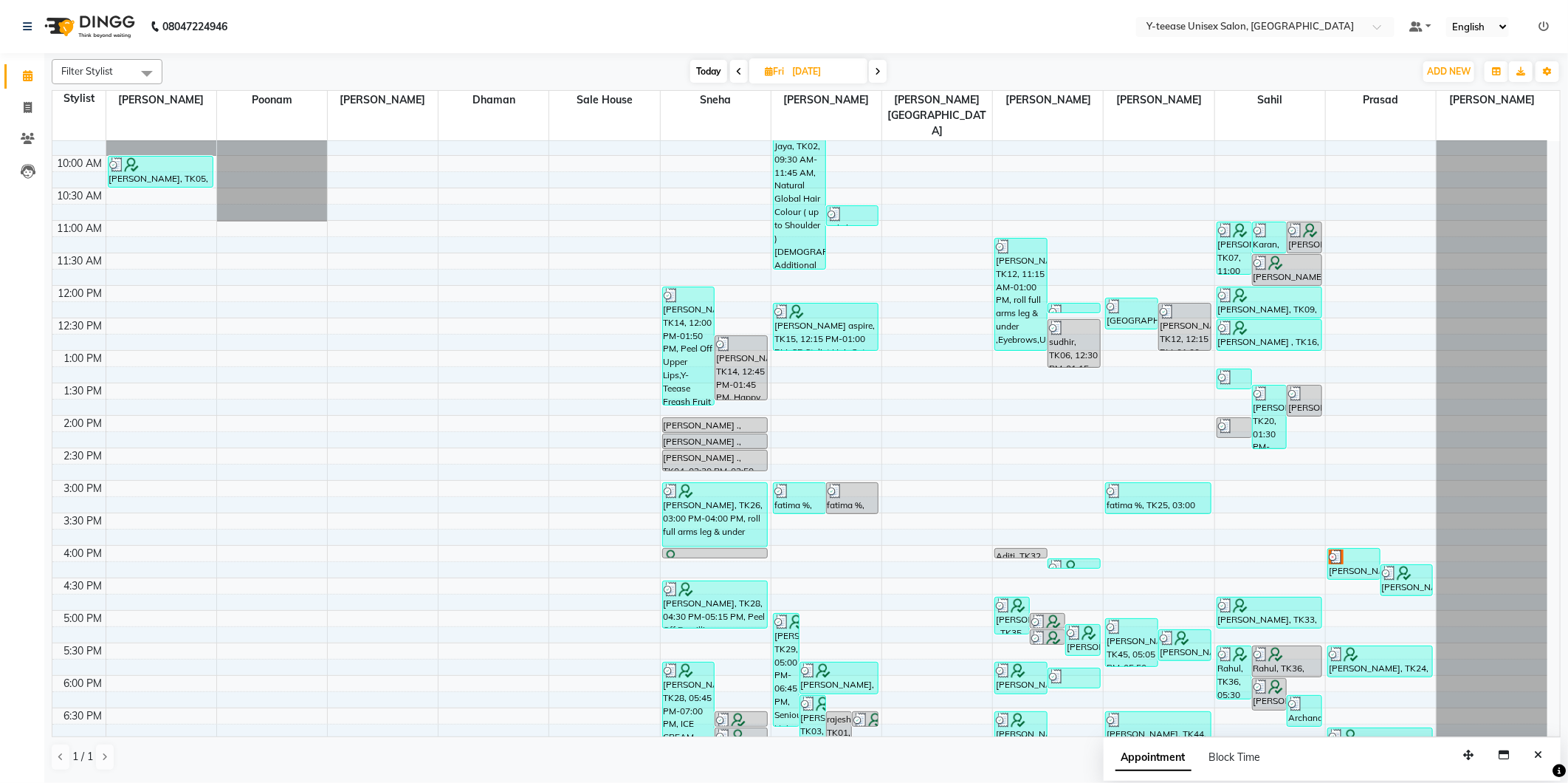
scroll to position [106, 0]
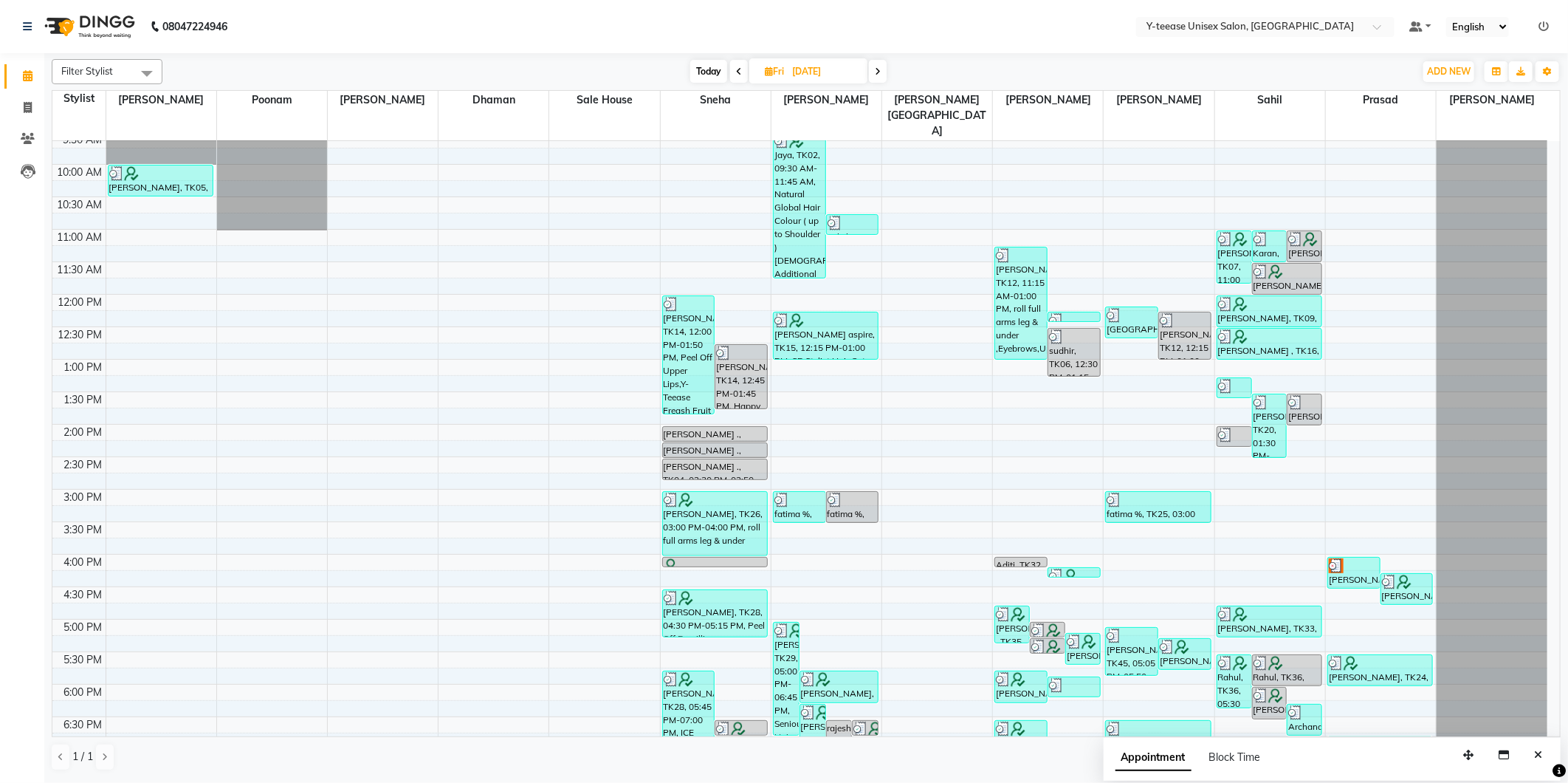
click at [881, 70] on span at bounding box center [877, 71] width 18 height 23
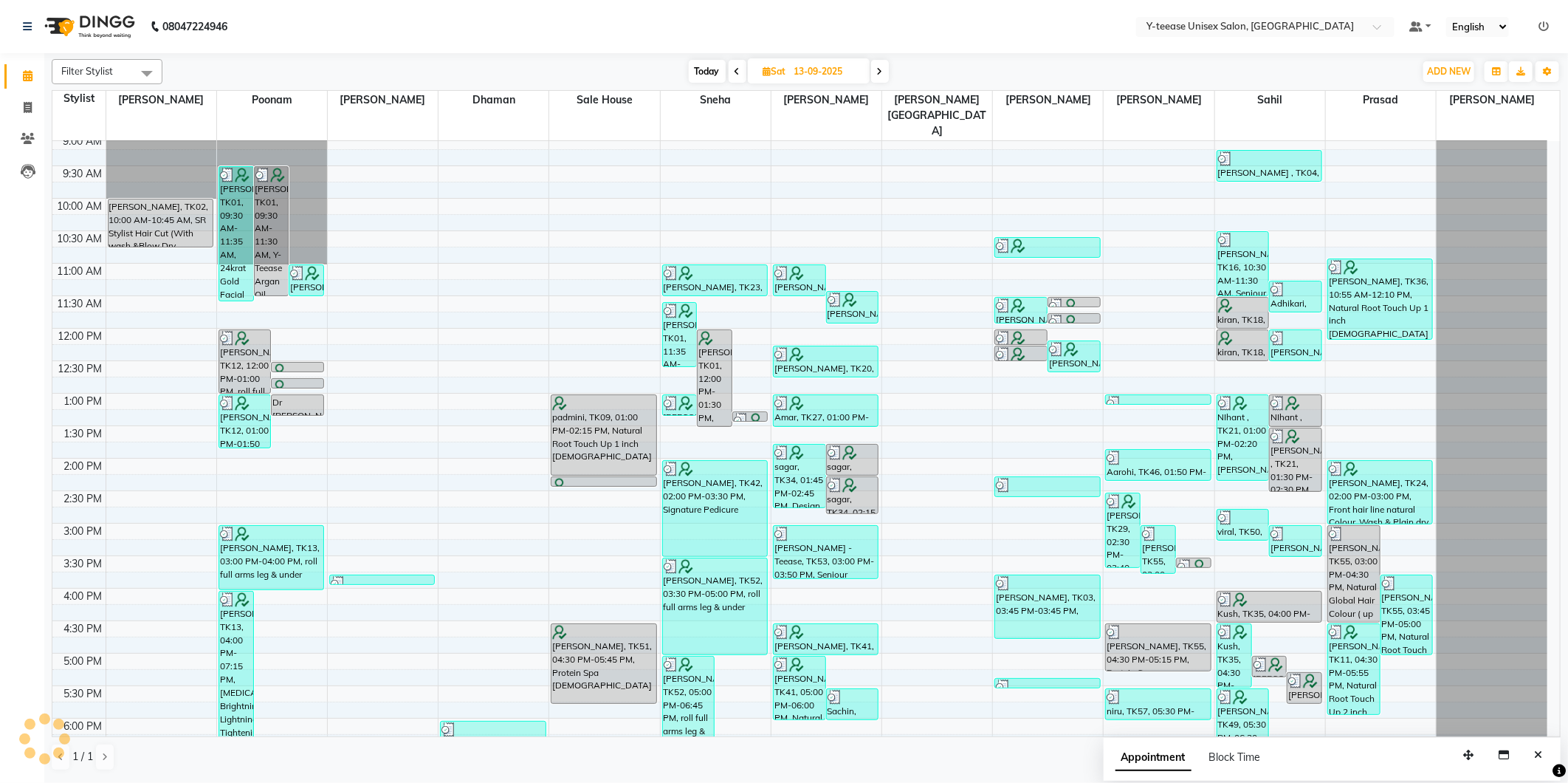
scroll to position [0, 0]
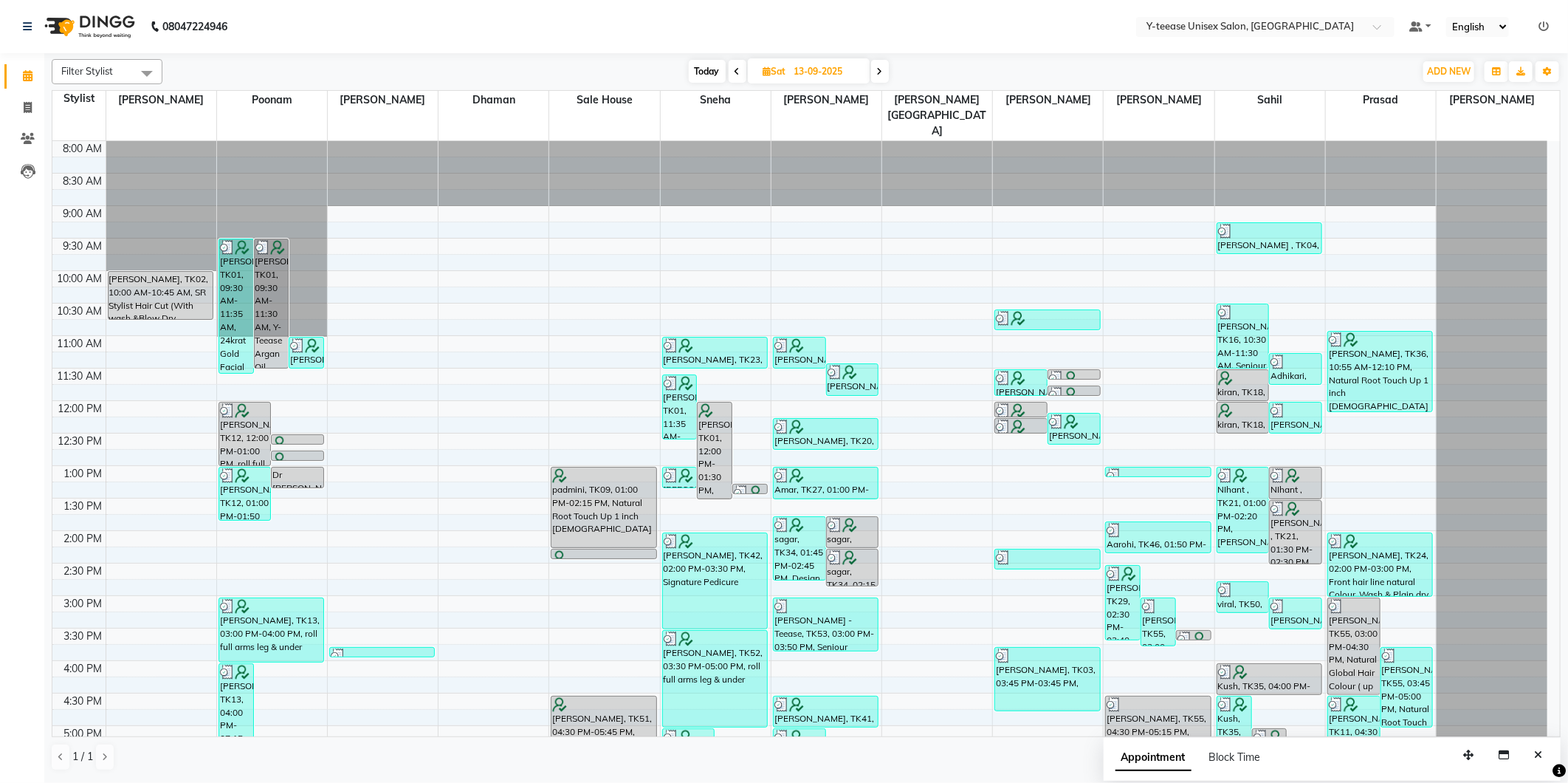
click at [698, 77] on span "Today" at bounding box center [707, 71] width 37 height 23
type input "03-10-2025"
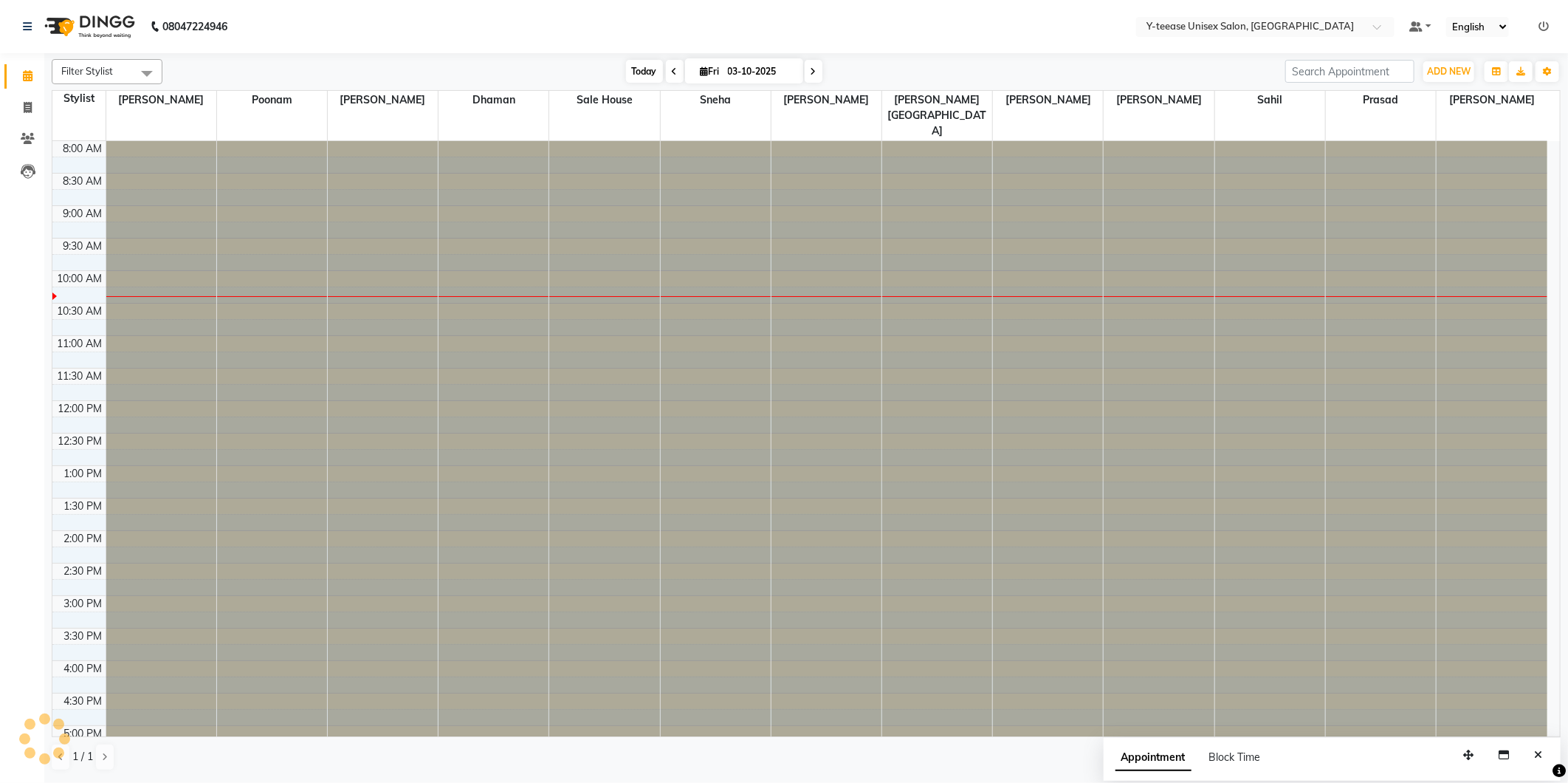
scroll to position [130, 0]
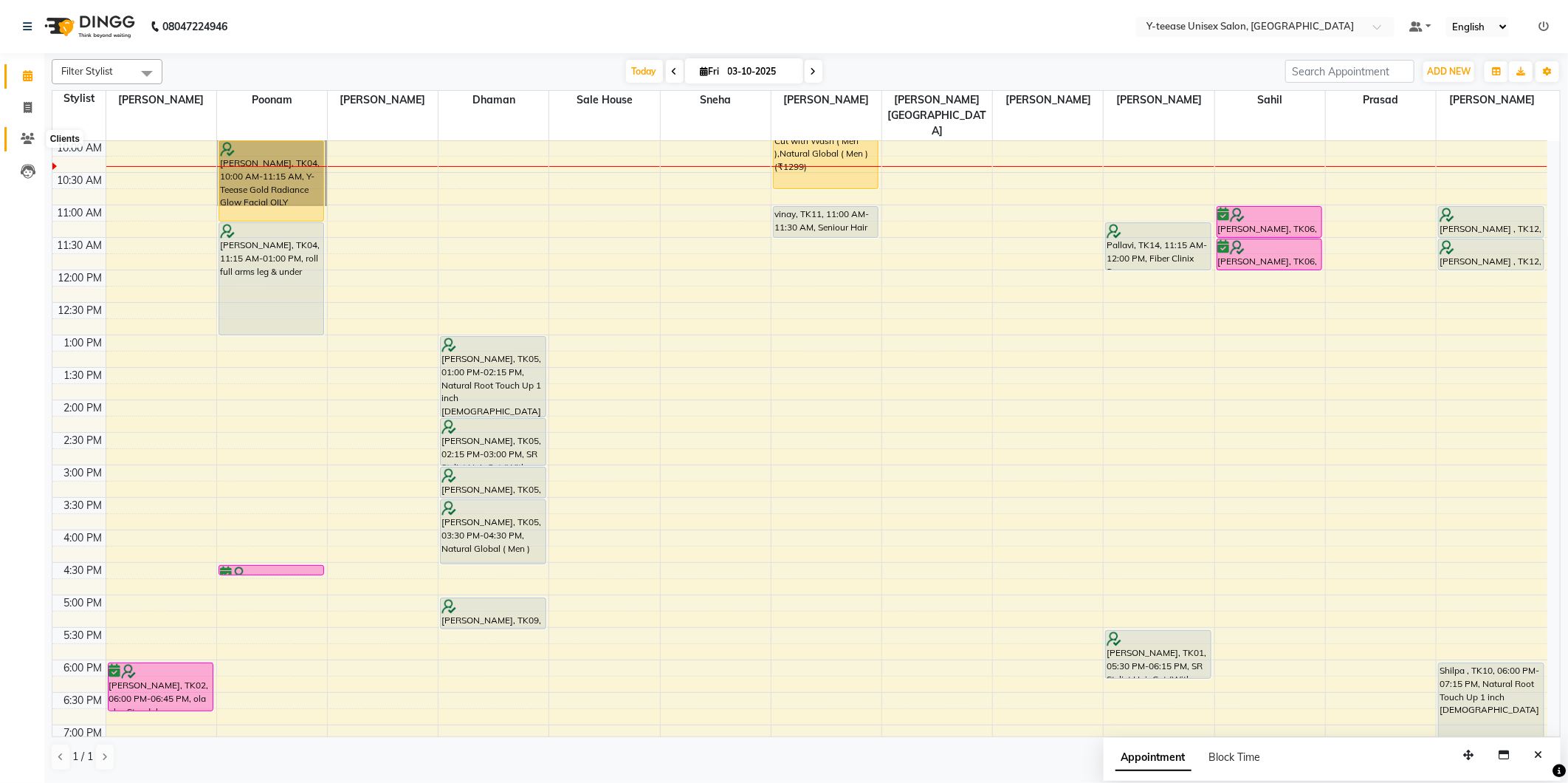
click at [24, 137] on icon at bounding box center [28, 138] width 14 height 11
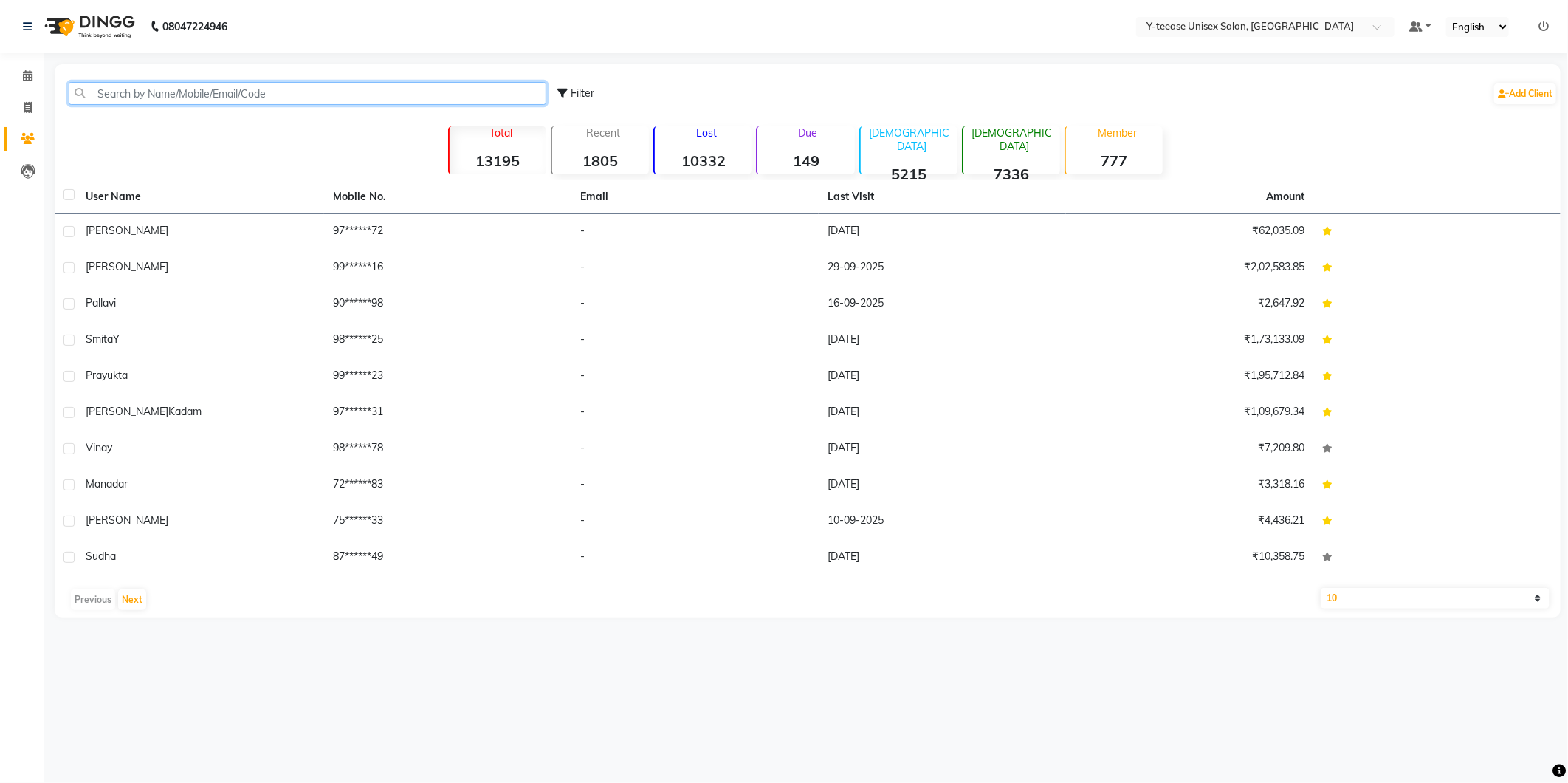
click at [224, 99] on input "text" at bounding box center [308, 93] width 478 height 23
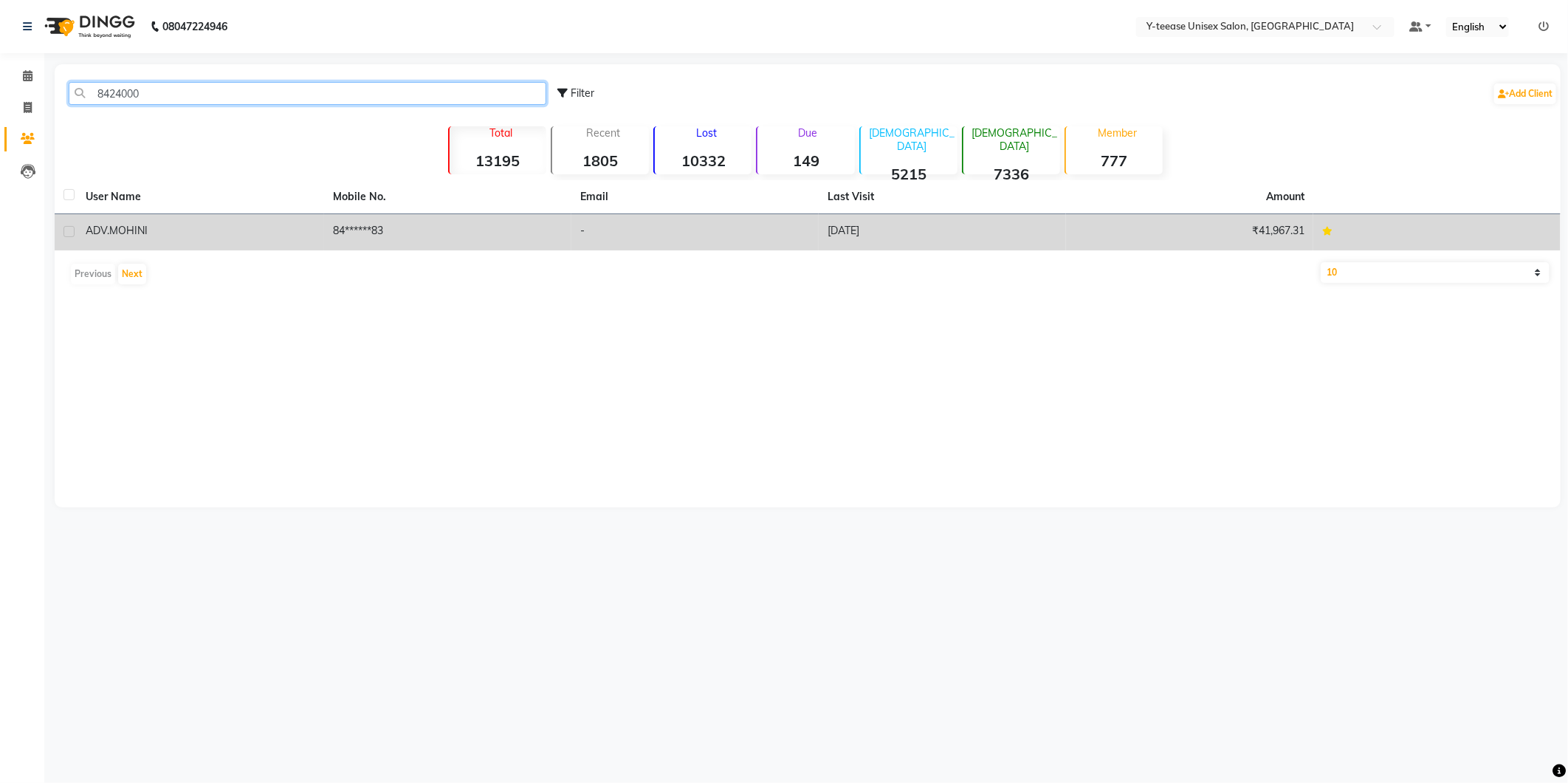
type input "8424000"
click at [185, 245] on td "ADV.MOHINI" at bounding box center [200, 232] width 247 height 36
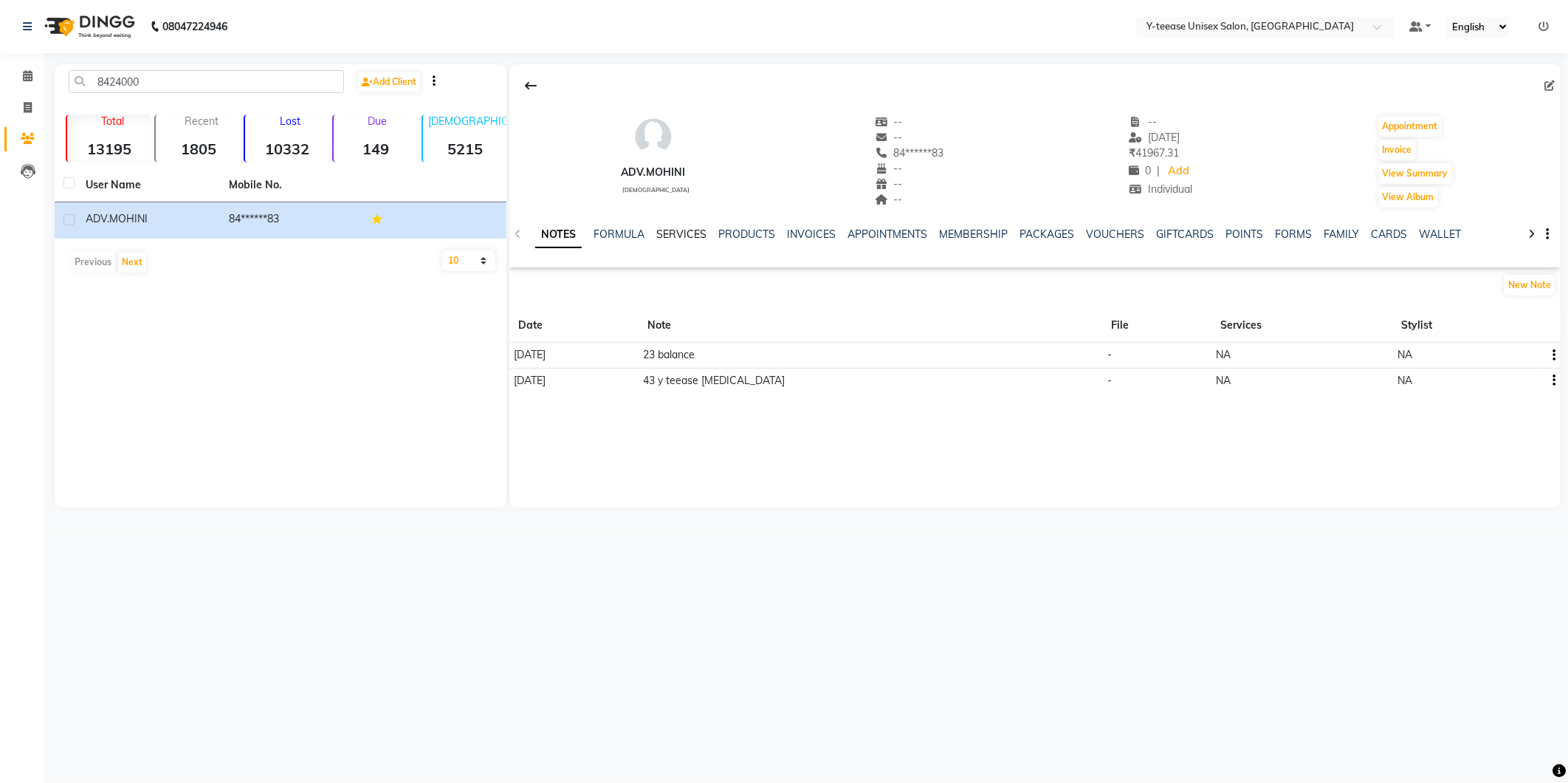
click at [668, 229] on link "SERVICES" at bounding box center [682, 234] width 50 height 13
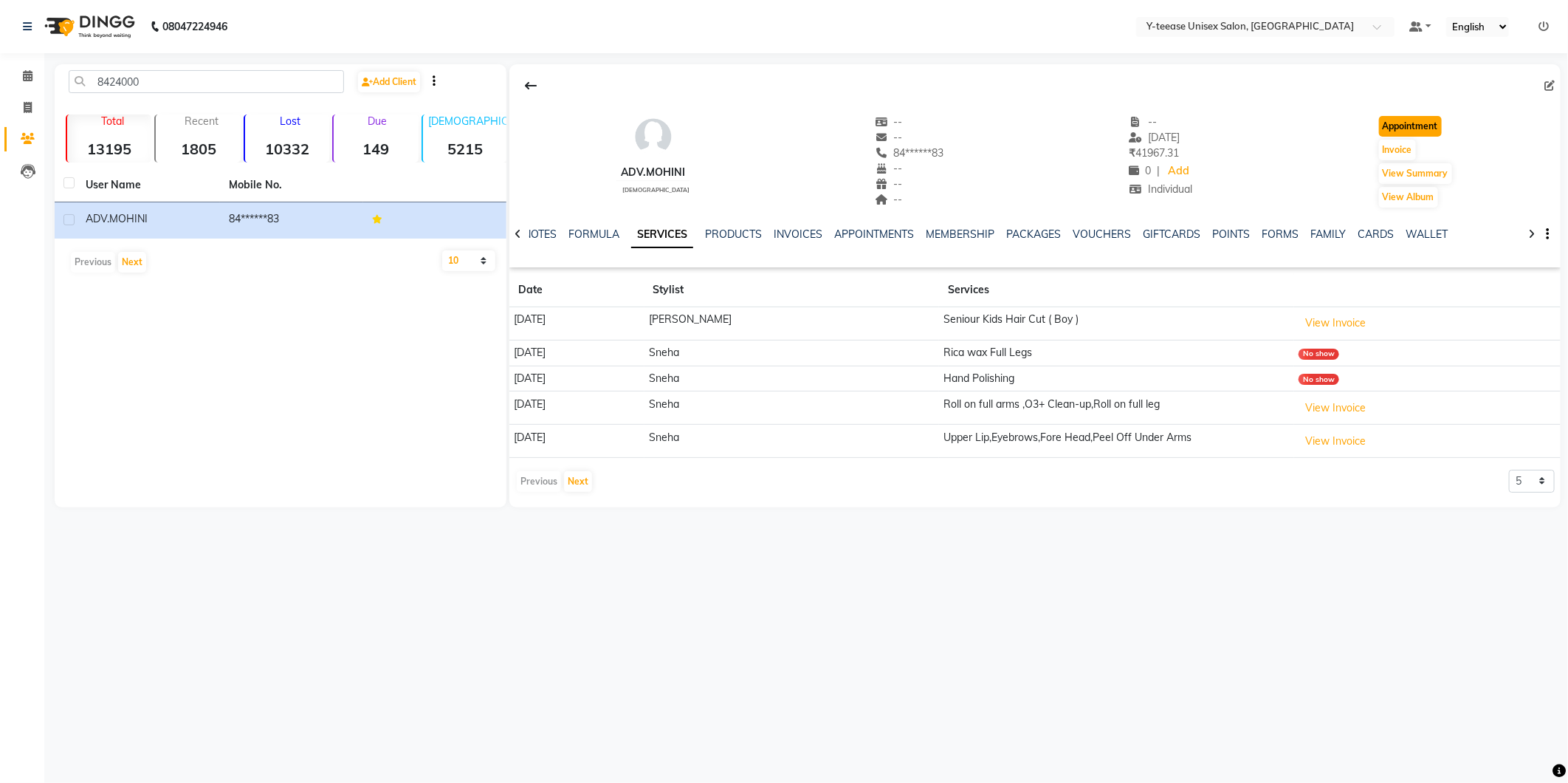
click at [1418, 127] on button "Appointment" at bounding box center [1411, 126] width 63 height 21
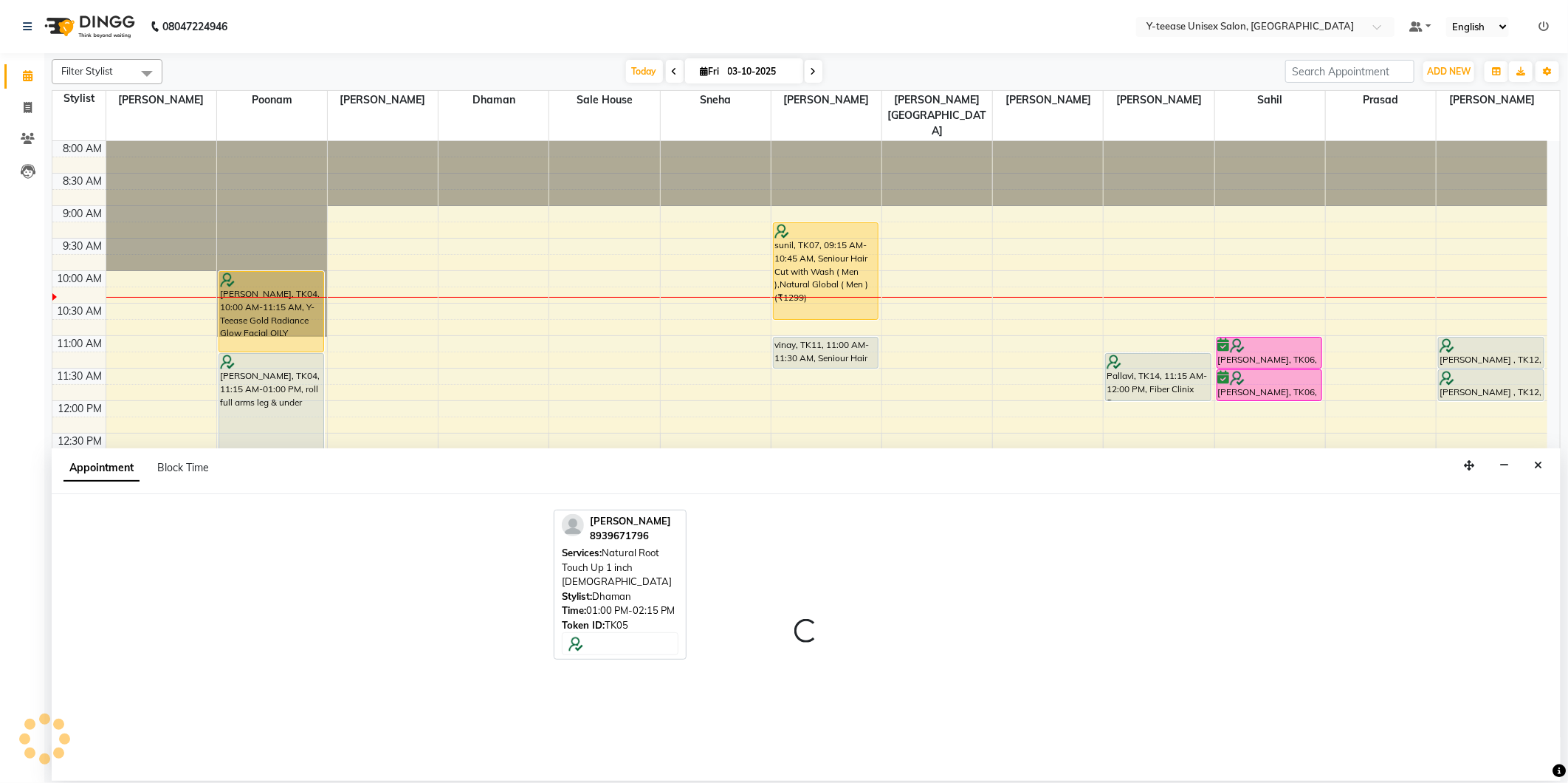
select select "540"
select select "tentative"
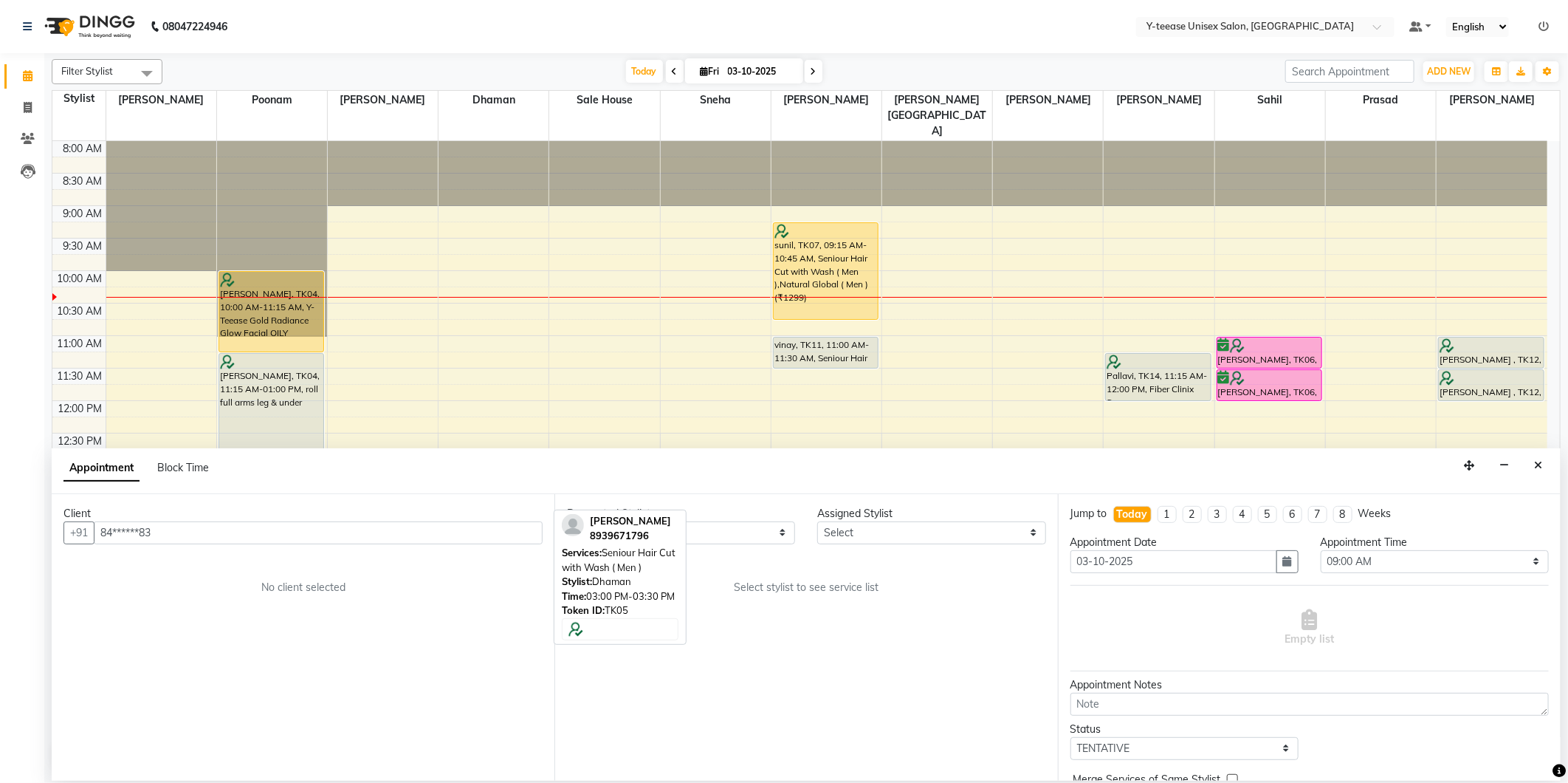
scroll to position [130, 0]
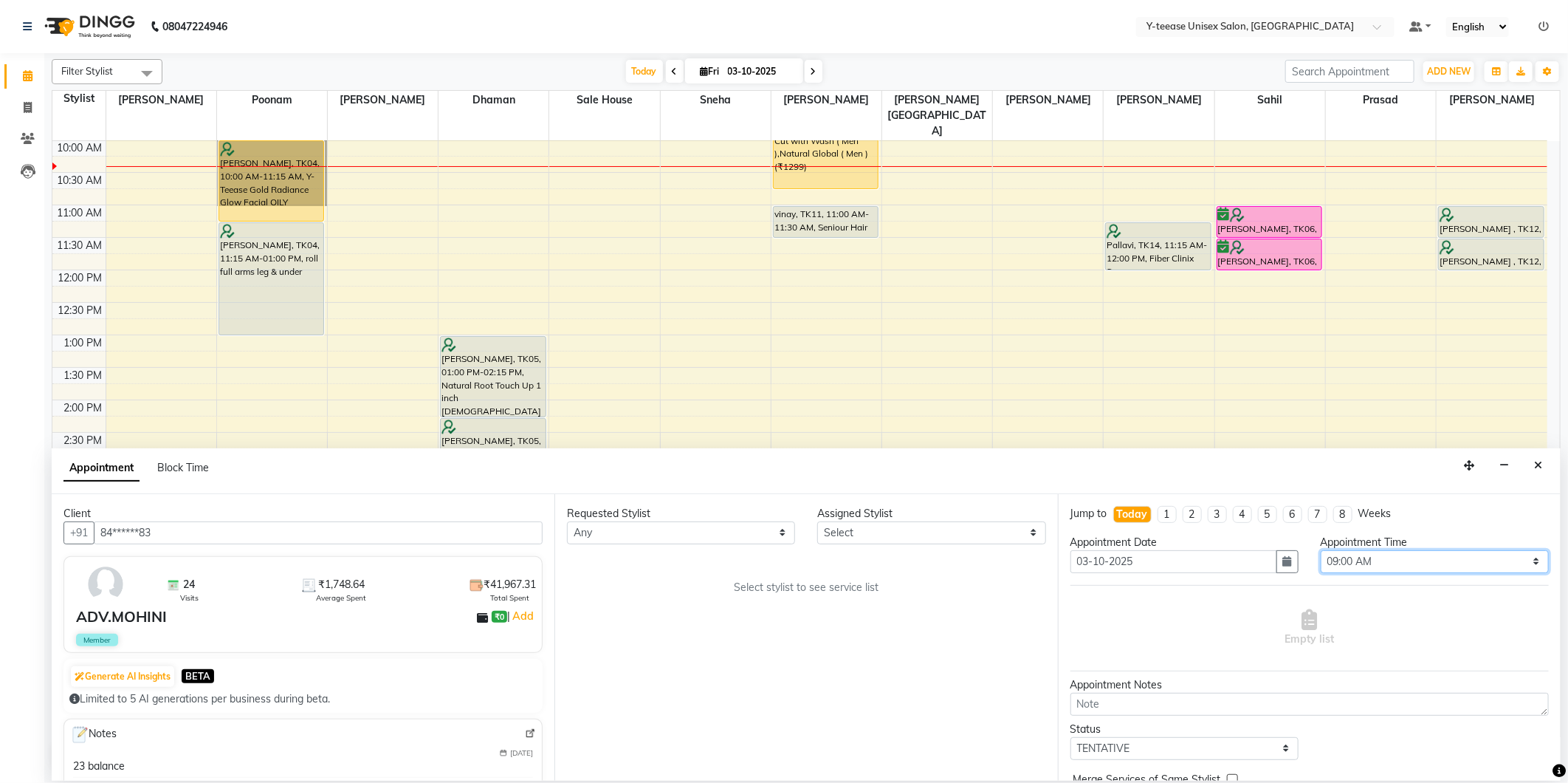
click at [1421, 562] on select "Select 09:00 AM 09:15 AM 09:30 AM 09:45 AM 10:00 AM 10:15 AM 10:30 AM 10:45 AM …" at bounding box center [1434, 562] width 228 height 23
select select "945"
click at [1321, 551] on select "Select 09:00 AM 09:15 AM 09:30 AM 09:45 AM 10:00 AM 10:15 AM 10:30 AM 10:45 AM …" at bounding box center [1434, 562] width 228 height 23
click at [851, 535] on select "Select Annu Ali chaitrali Dhaman keshav nagar Neelam No Preference PAYAL Poonam…" at bounding box center [931, 532] width 228 height 23
select select "49846"
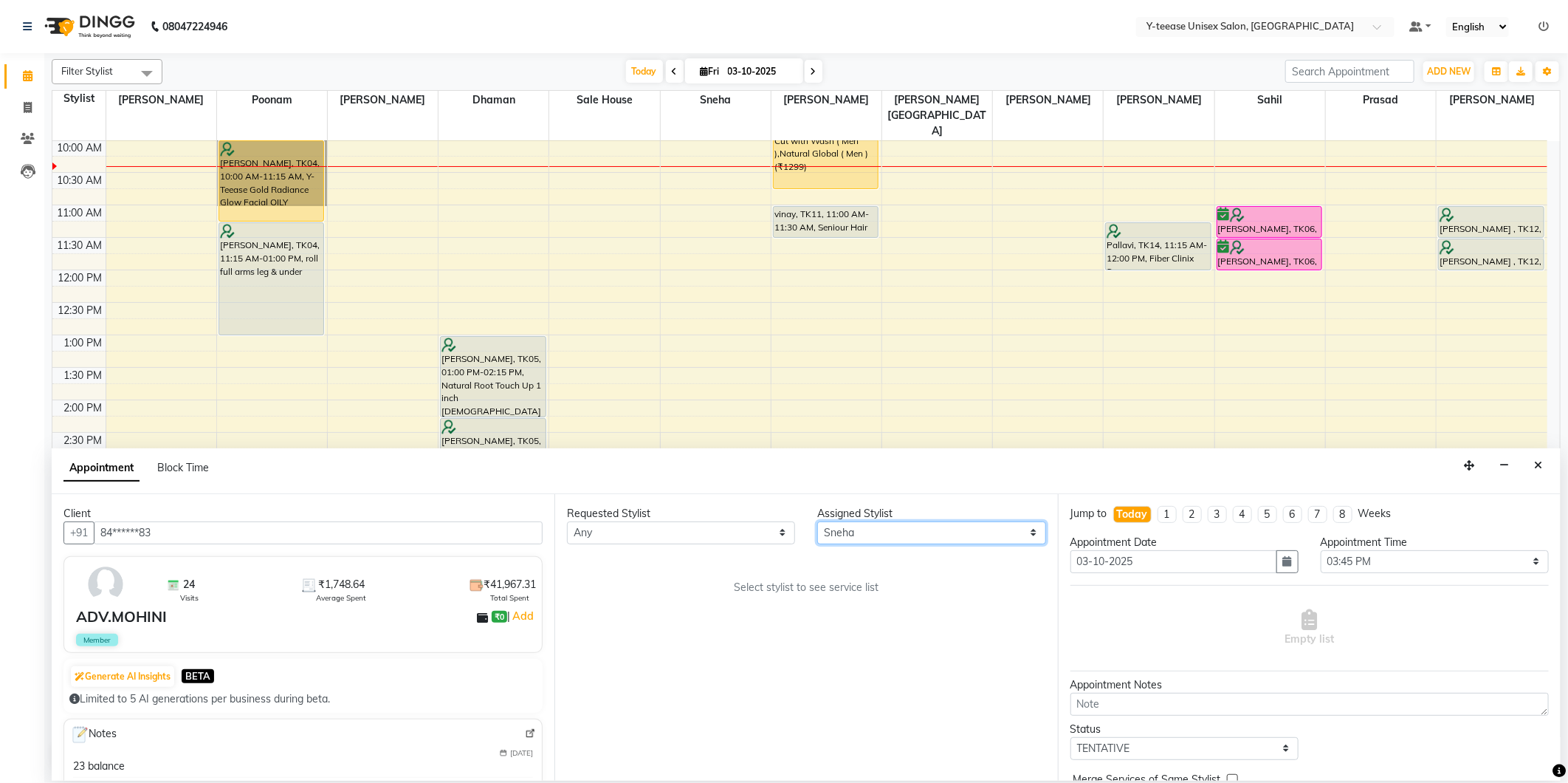
click at [817, 521] on select "Select Annu Ali chaitrali Dhaman keshav nagar Neelam No Preference PAYAL Poonam…" at bounding box center [931, 532] width 228 height 23
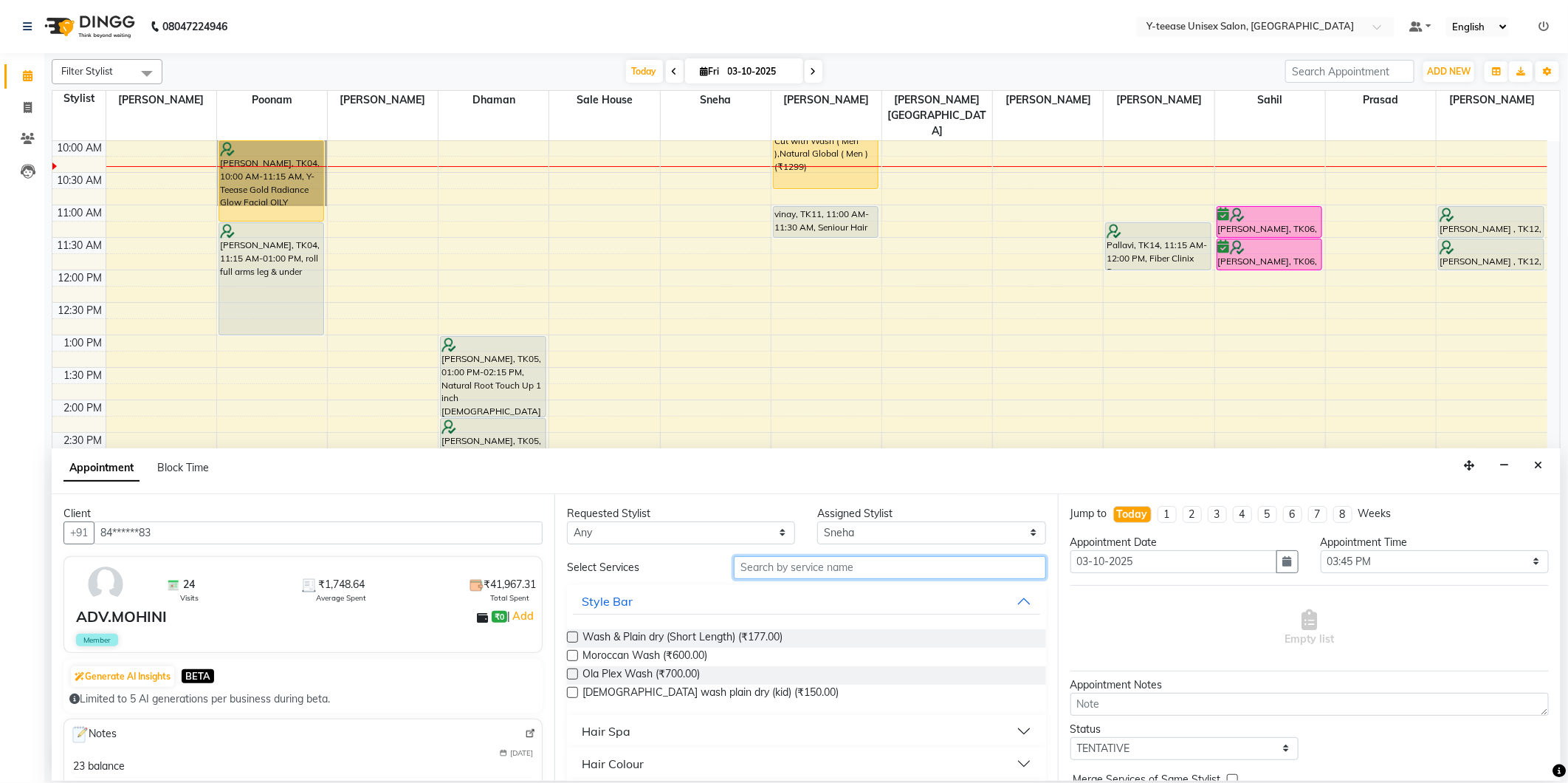
click at [845, 570] on input "text" at bounding box center [890, 567] width 311 height 23
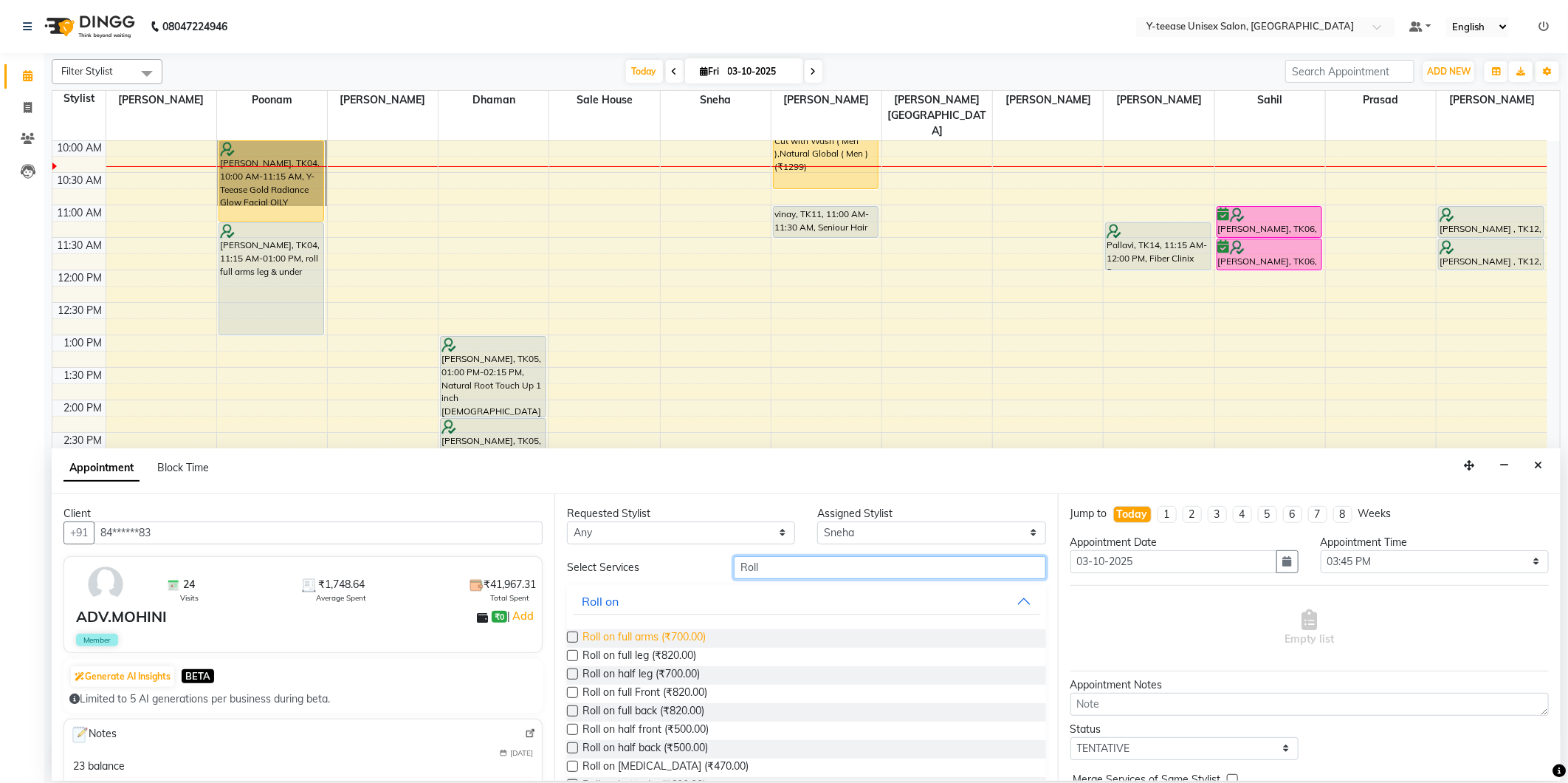
type input "Roll"
click at [635, 638] on span "Roll on full arms (₹700.00)" at bounding box center [644, 638] width 123 height 19
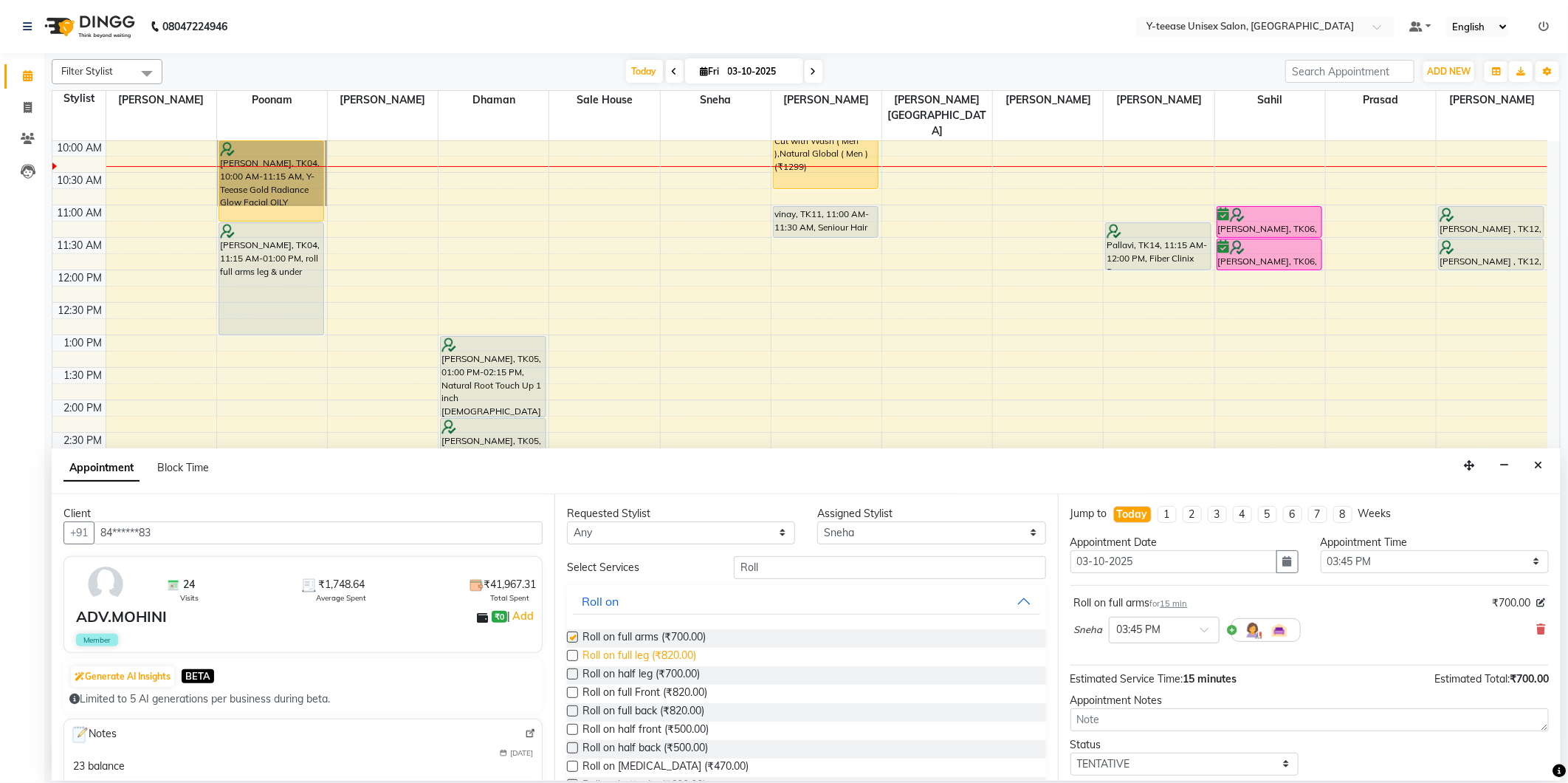
checkbox input "false"
click at [638, 655] on span "Roll on full leg (₹820.00)" at bounding box center [639, 657] width 114 height 19
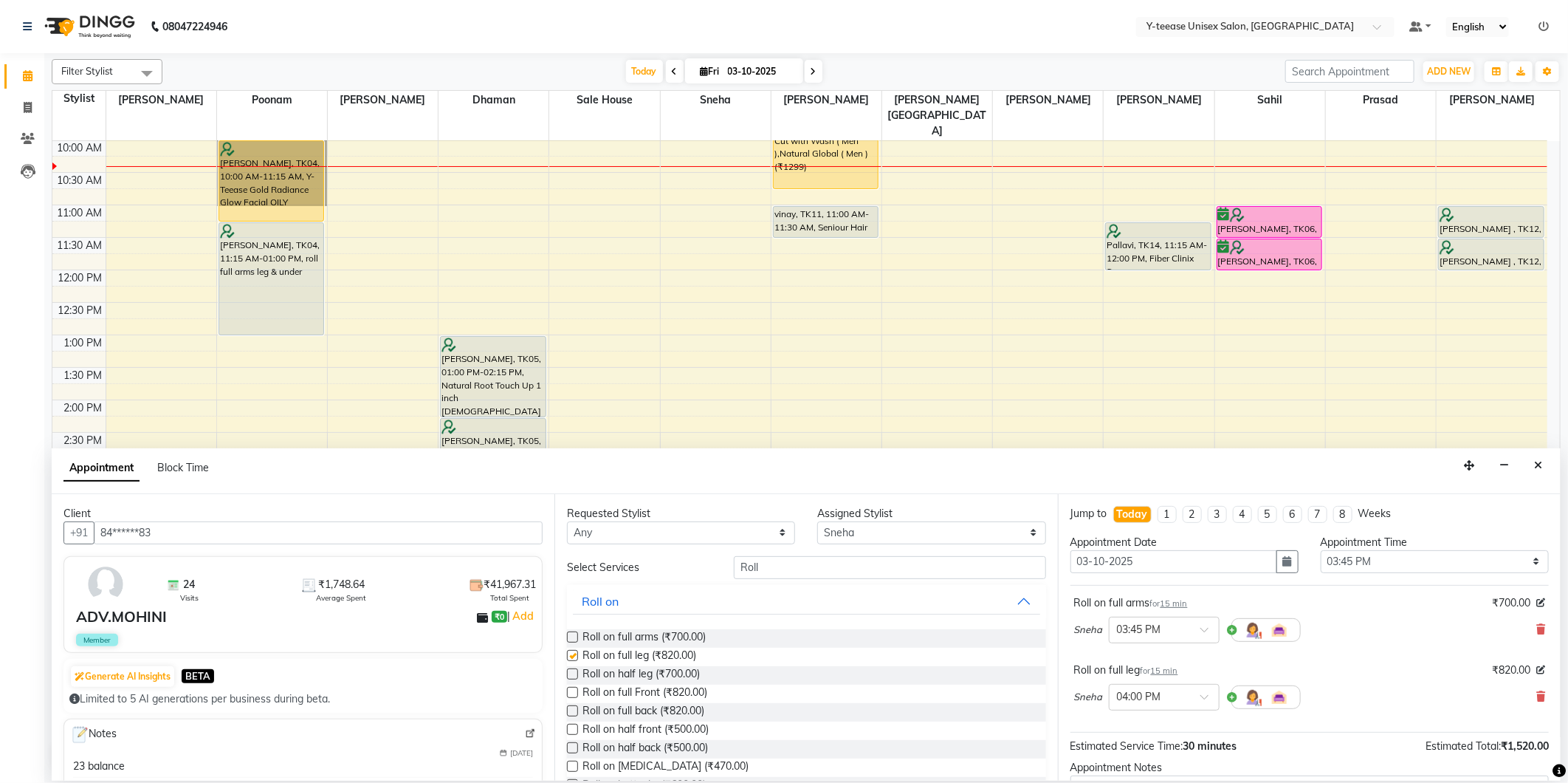
checkbox input "false"
click at [790, 565] on input "Roll" at bounding box center [890, 567] width 311 height 23
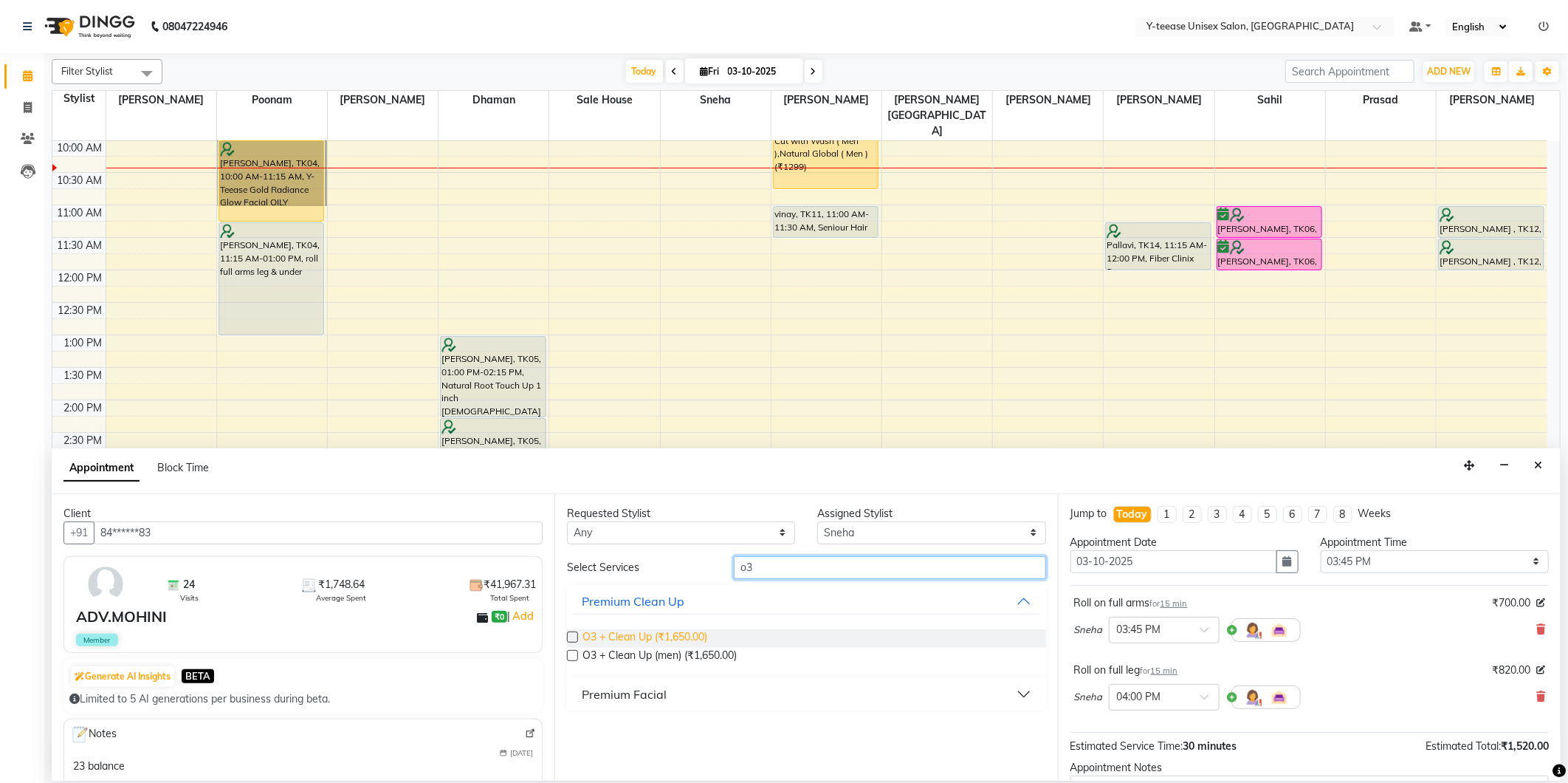
type input "o3"
click at [688, 639] on span "O3 + Clean Up (₹1,650.00)" at bounding box center [645, 638] width 125 height 19
checkbox input "false"
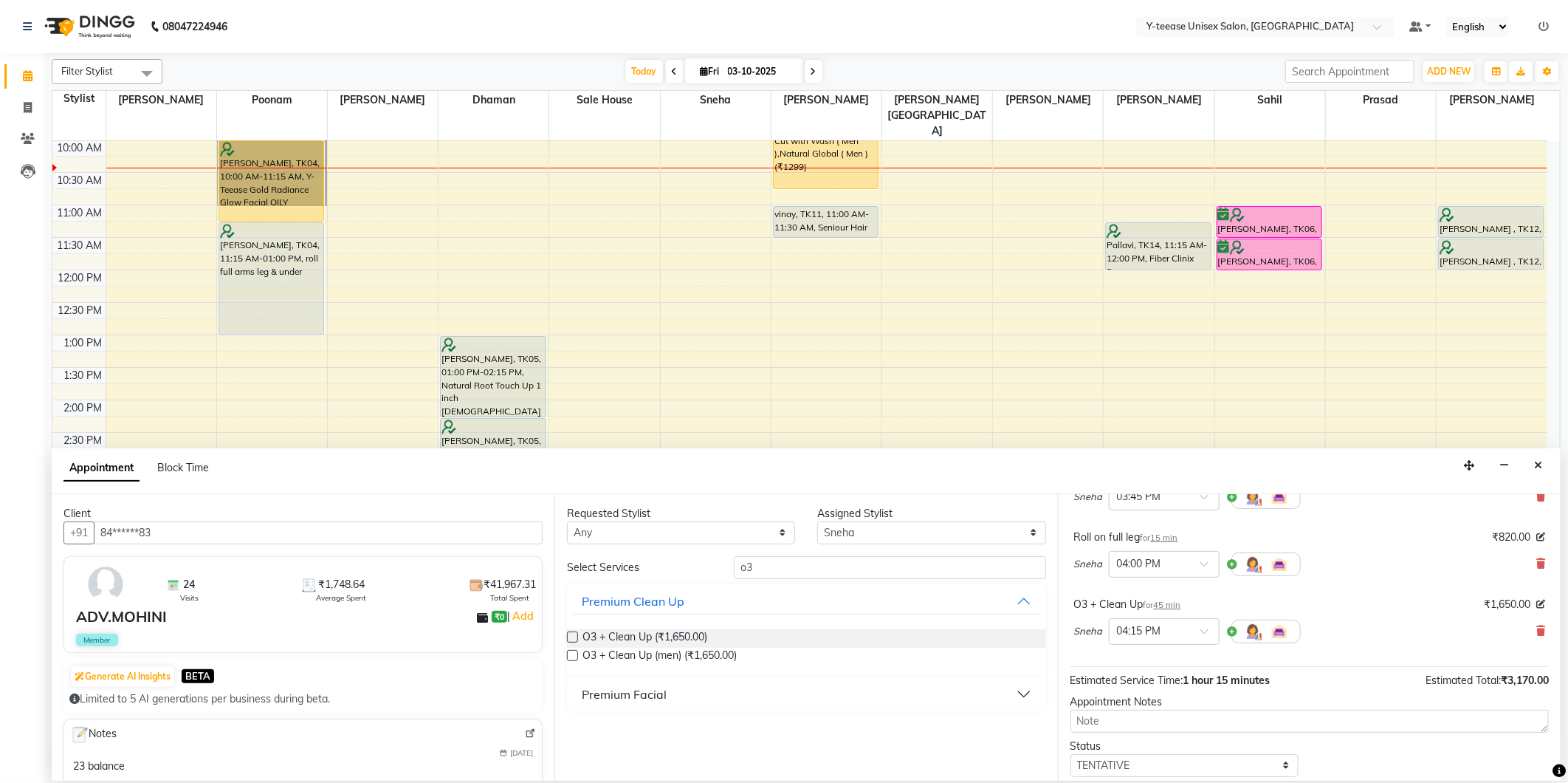
scroll to position [222, 0]
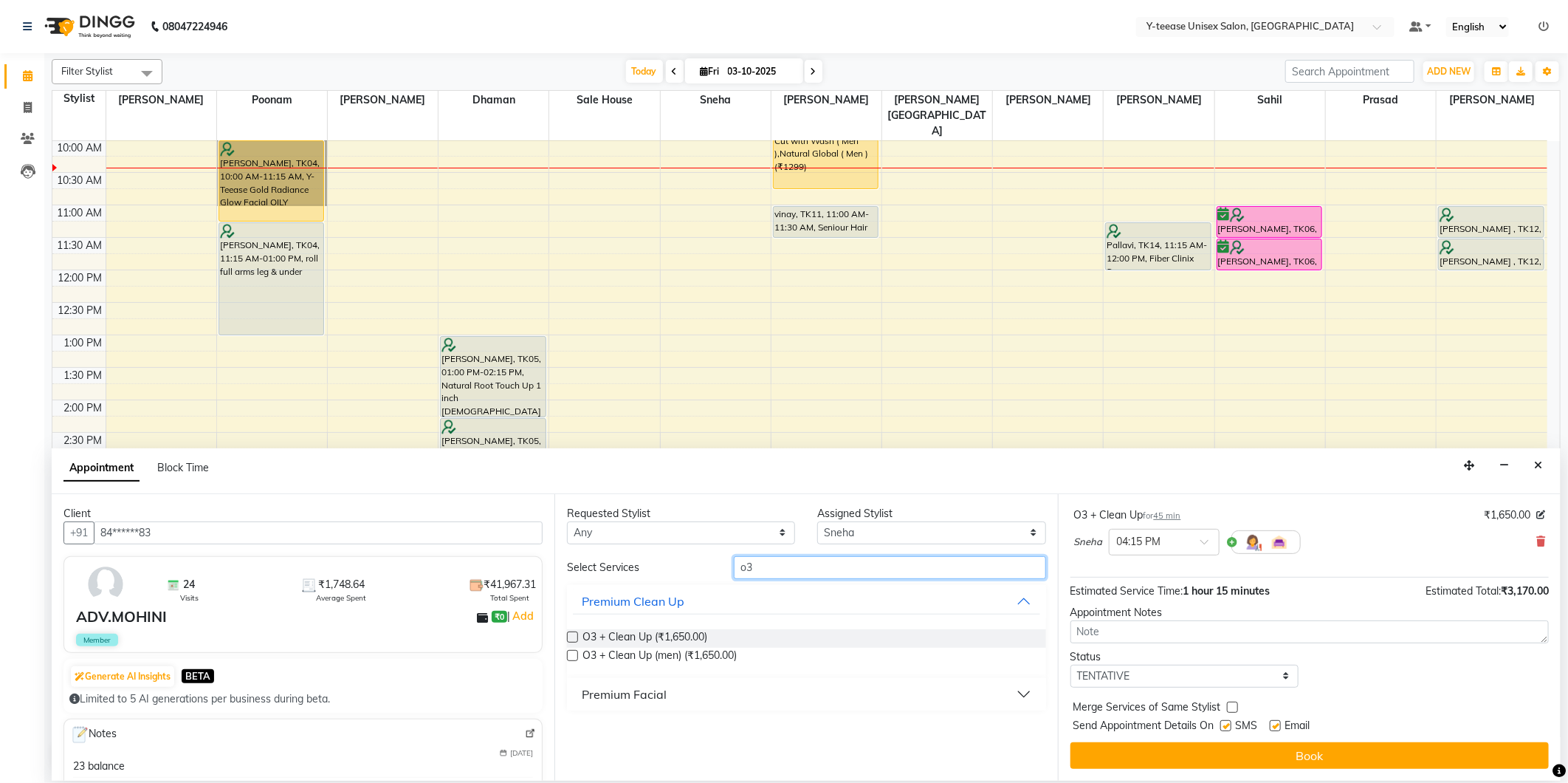
click at [778, 567] on input "o3" at bounding box center [890, 567] width 311 height 23
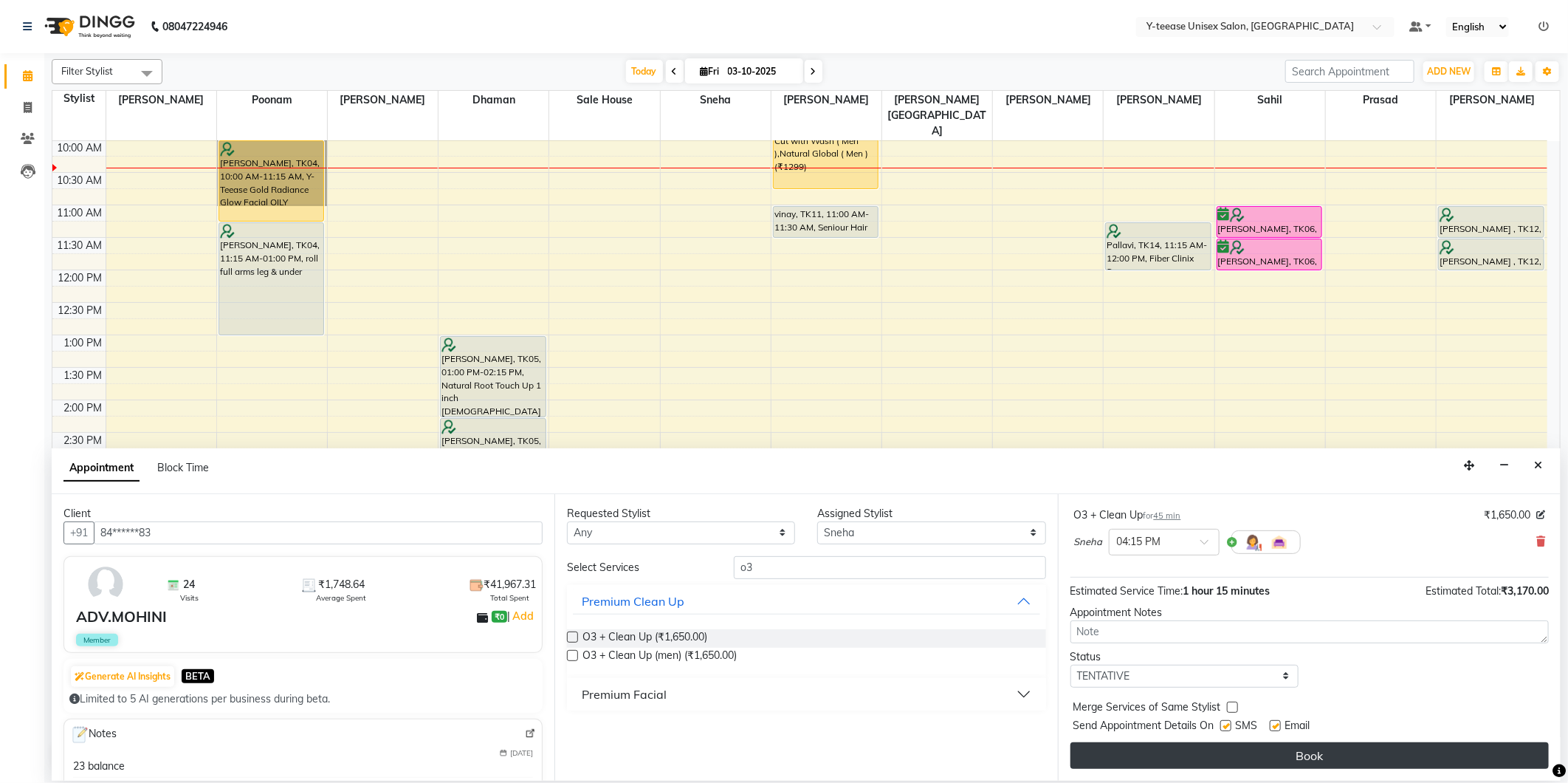
click at [1241, 758] on button "Book" at bounding box center [1310, 756] width 478 height 27
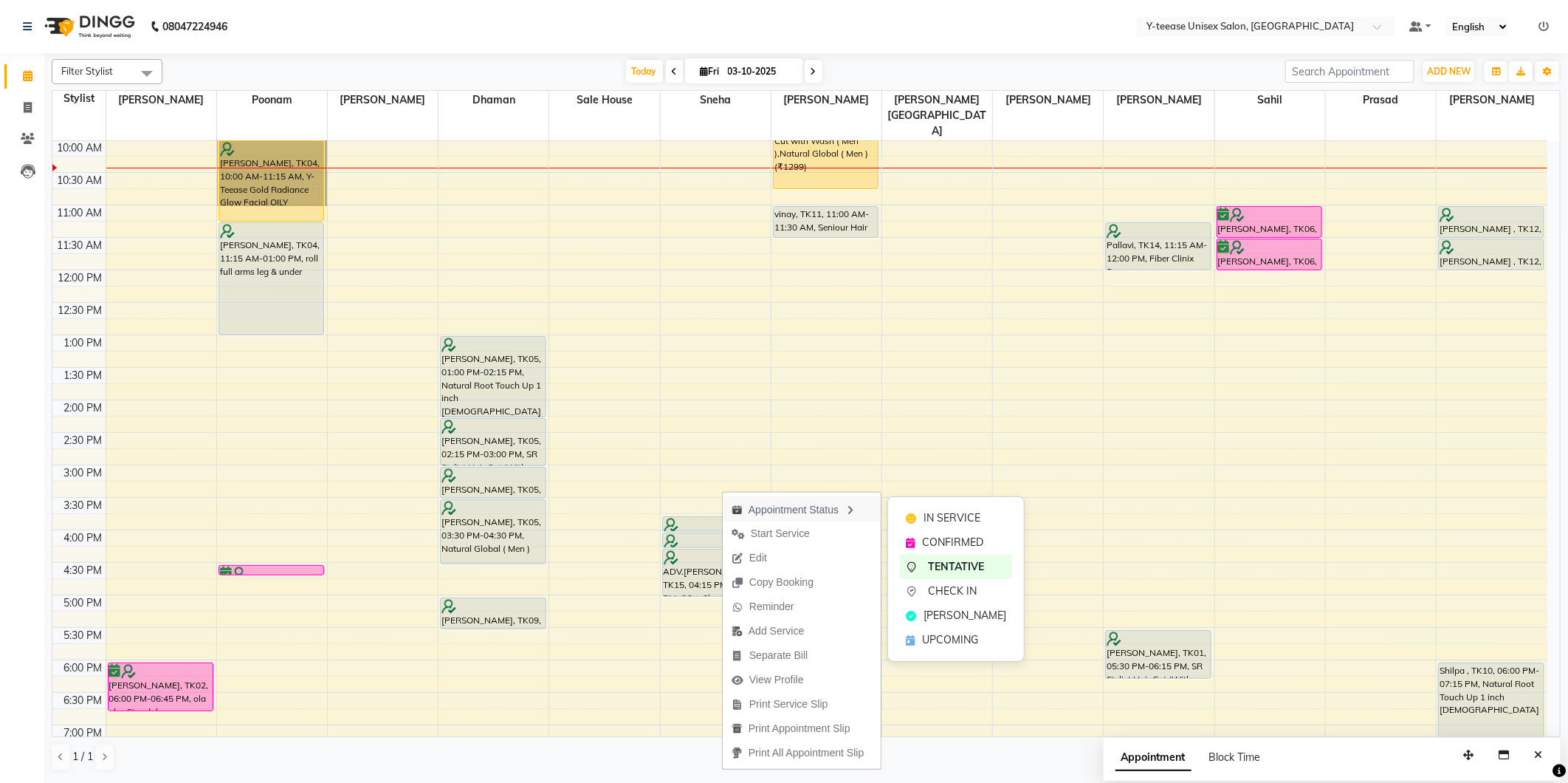
click at [799, 503] on div "Appointment Status" at bounding box center [802, 509] width 158 height 25
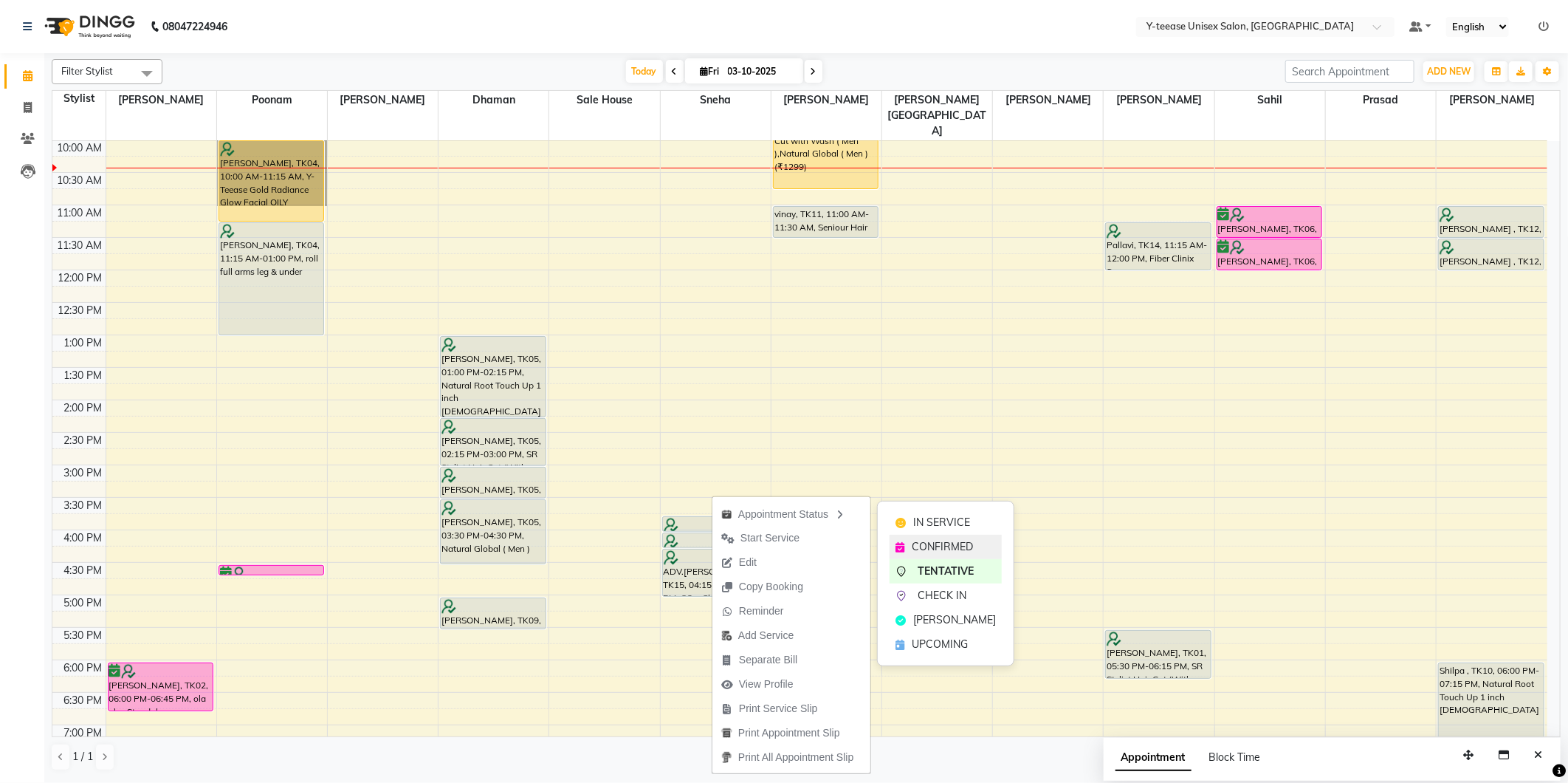
click at [951, 541] on span "CONFIRMED" at bounding box center [942, 546] width 61 height 15
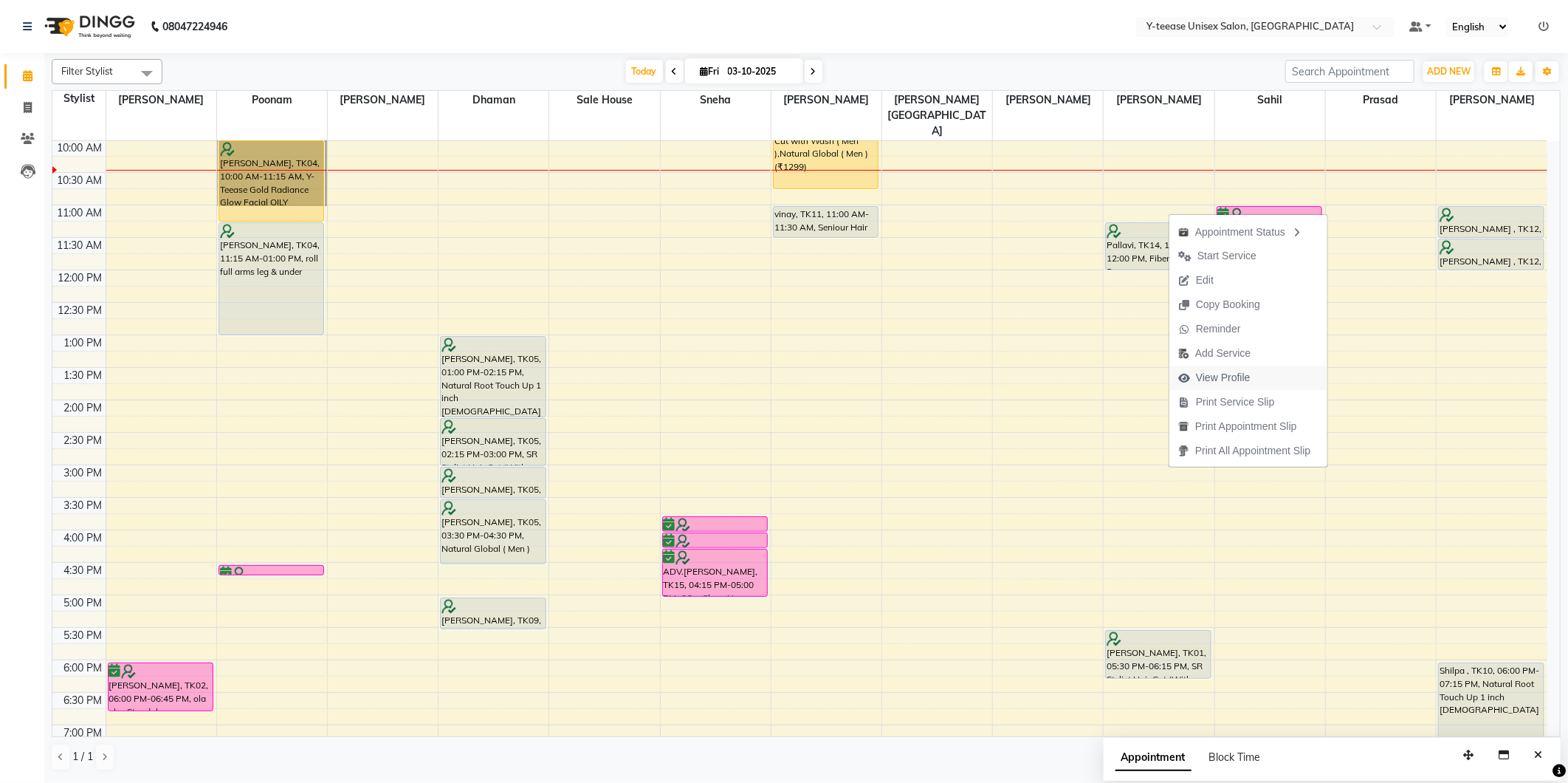
click at [1236, 373] on span "View Profile" at bounding box center [1223, 377] width 55 height 15
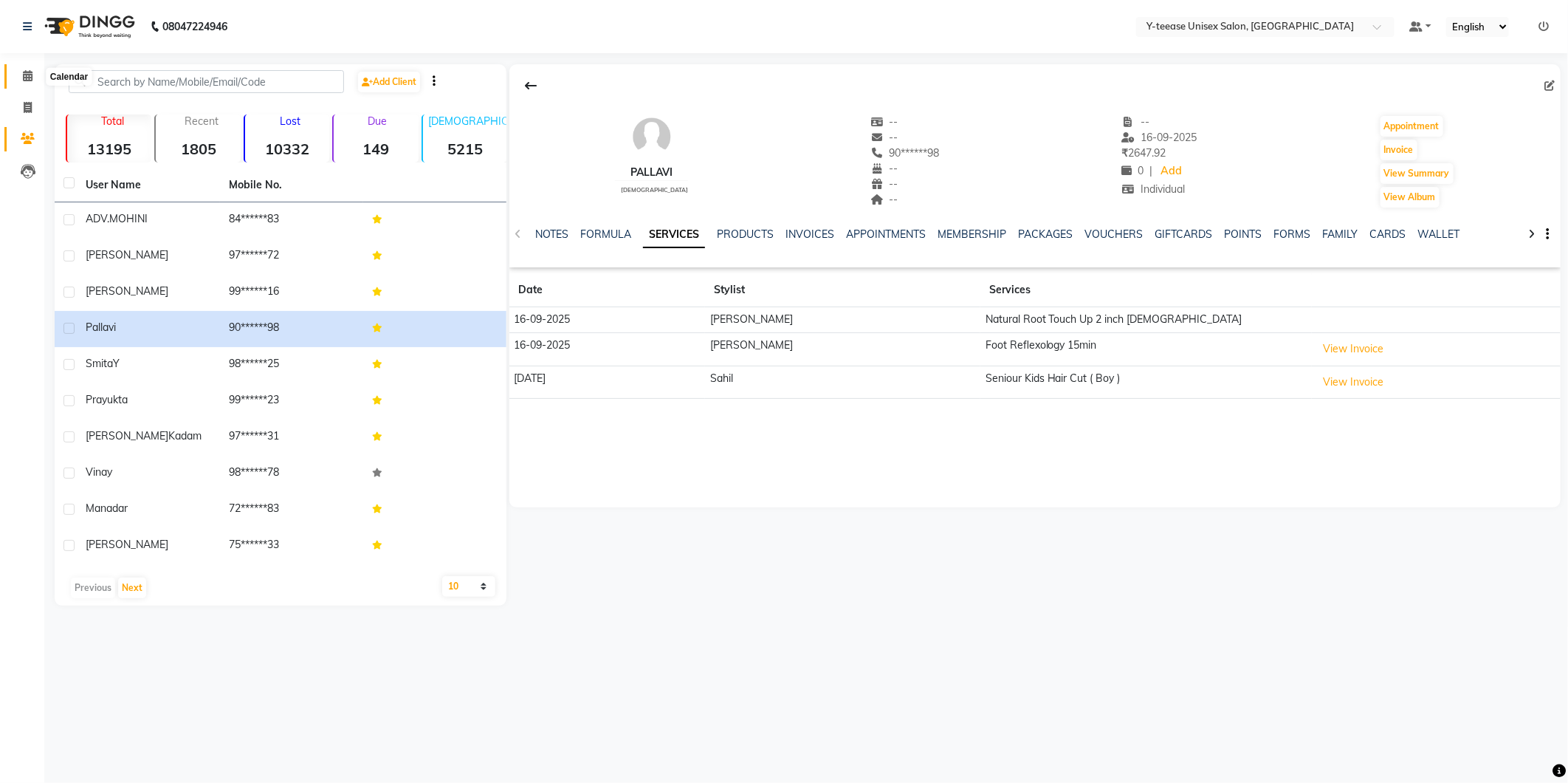
click at [17, 78] on span at bounding box center [28, 77] width 26 height 17
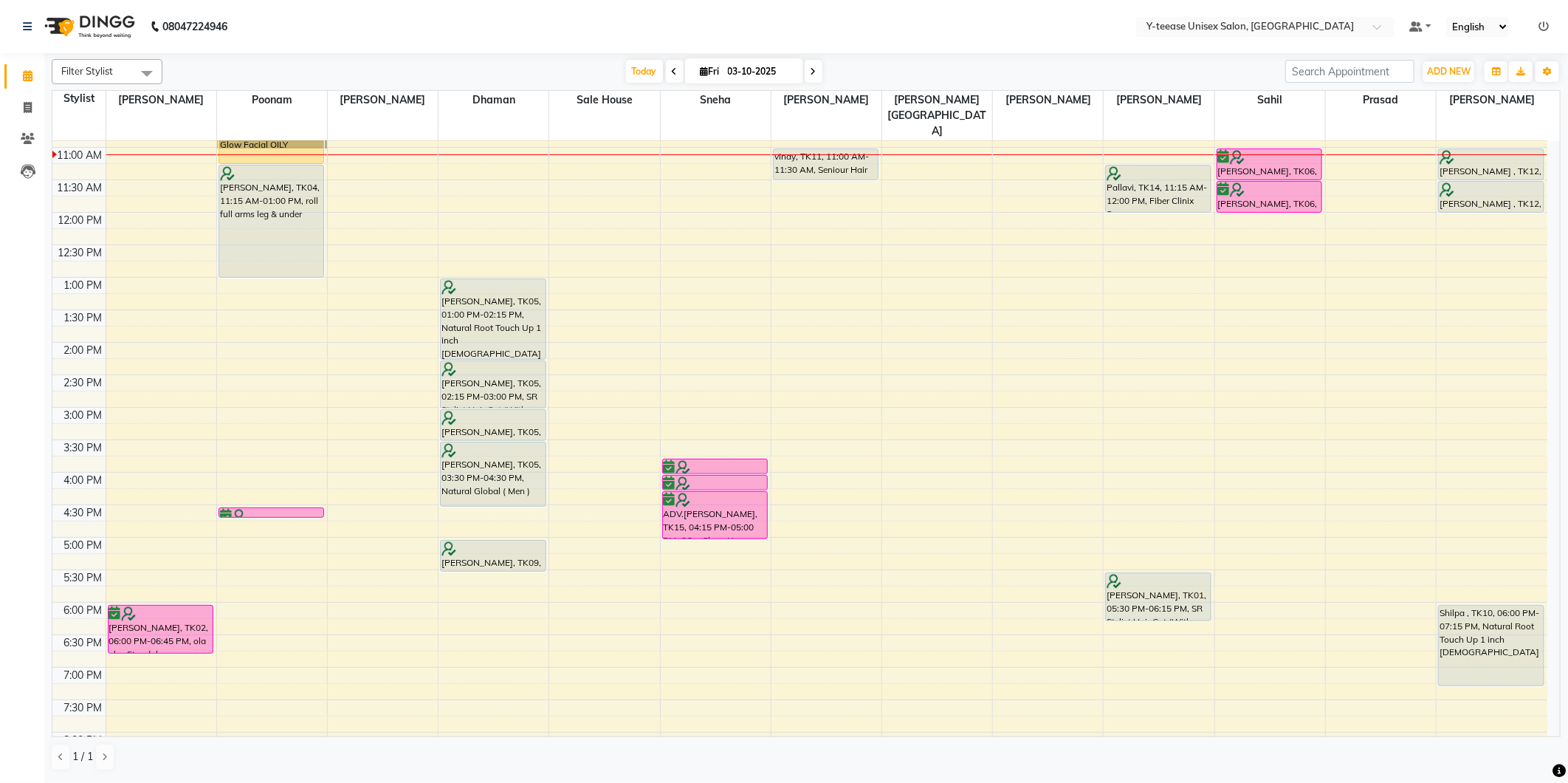
scroll to position [106, 0]
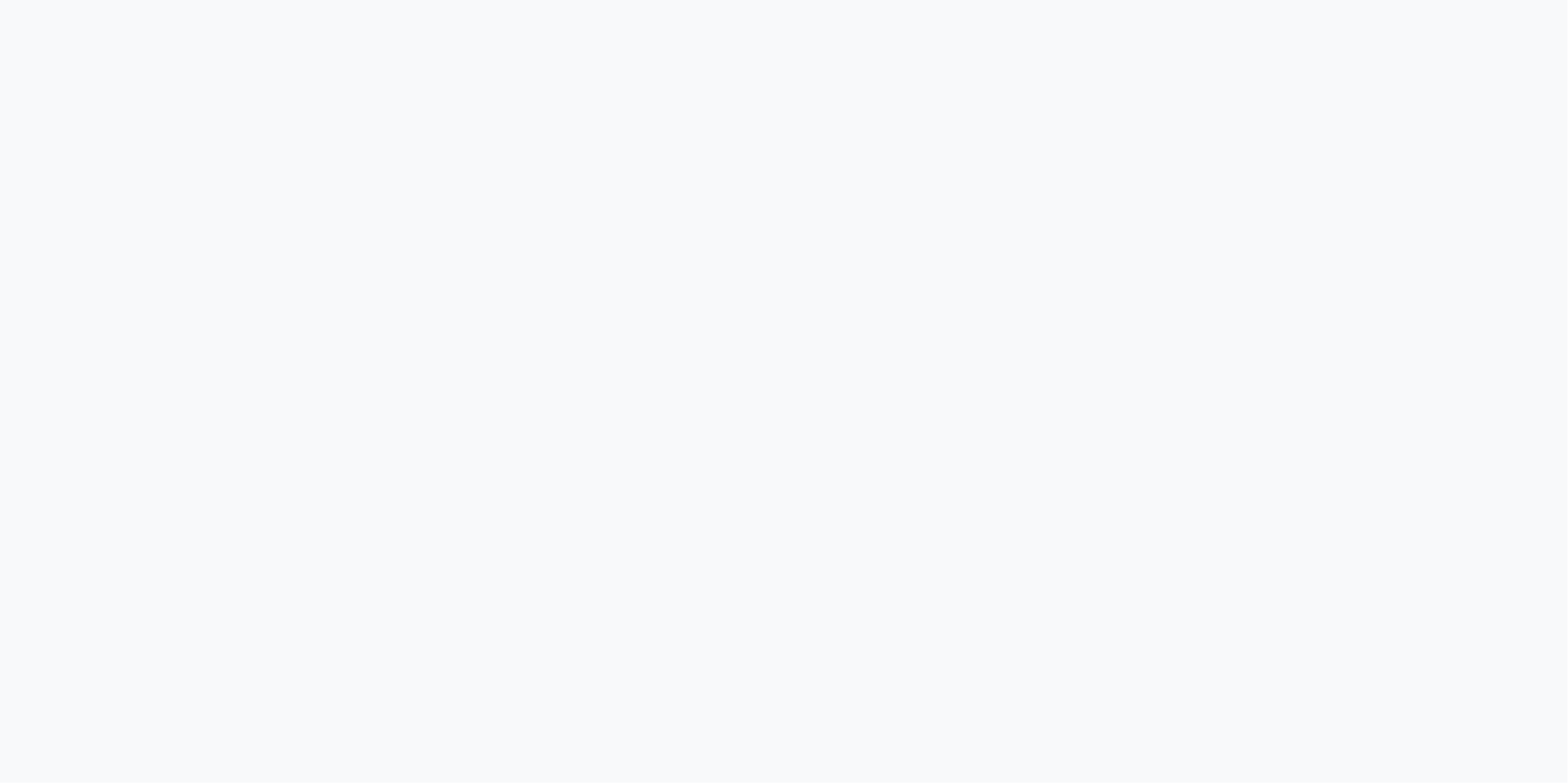
select select "service"
